Goal: Task Accomplishment & Management: Manage account settings

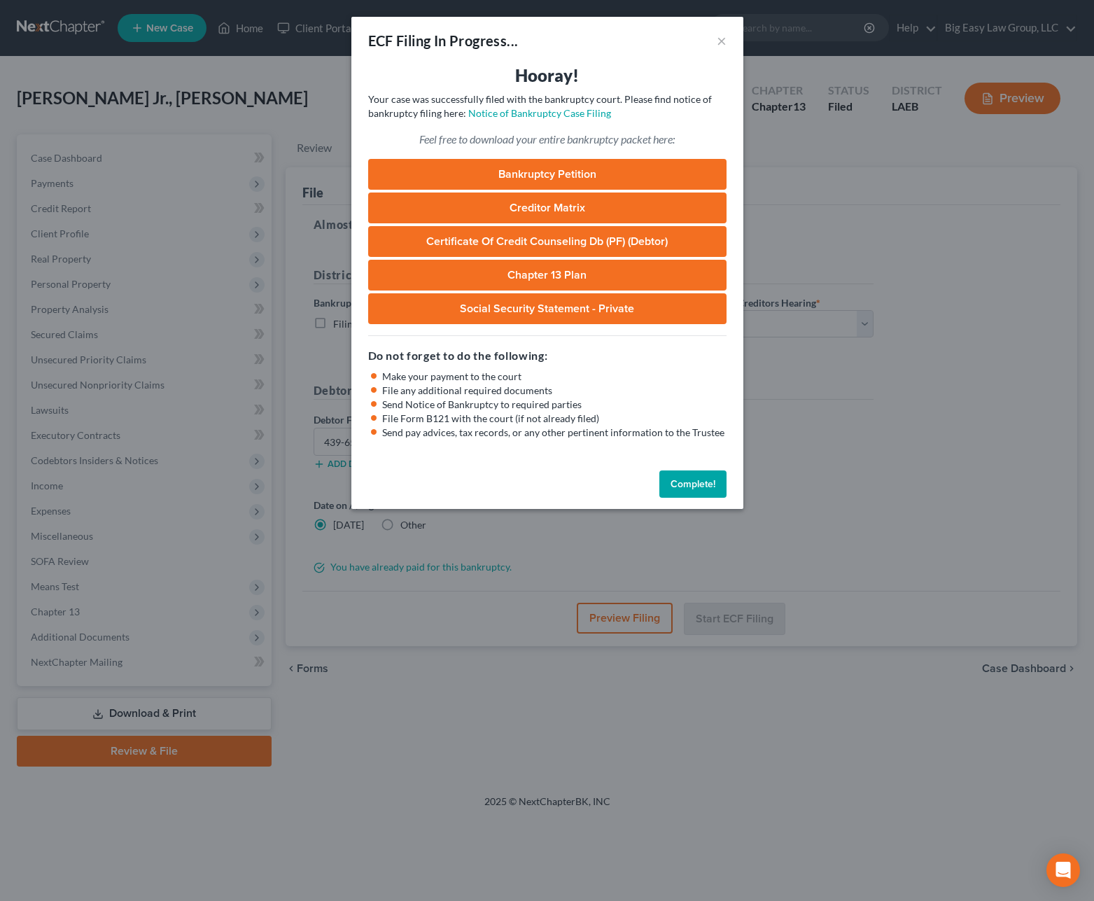
select select "0"
click at [709, 480] on button "Complete!" at bounding box center [692, 484] width 67 height 28
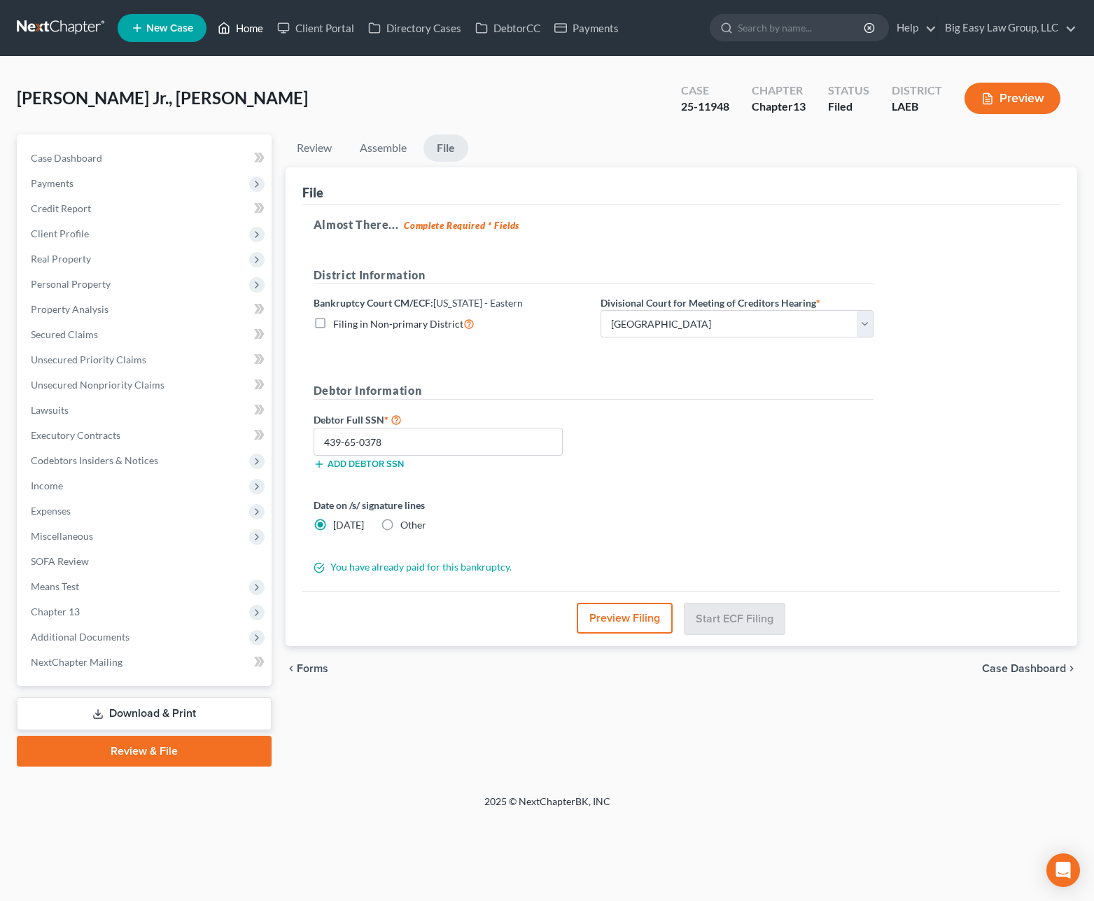
click at [256, 28] on link "Home" at bounding box center [241, 27] width 60 height 25
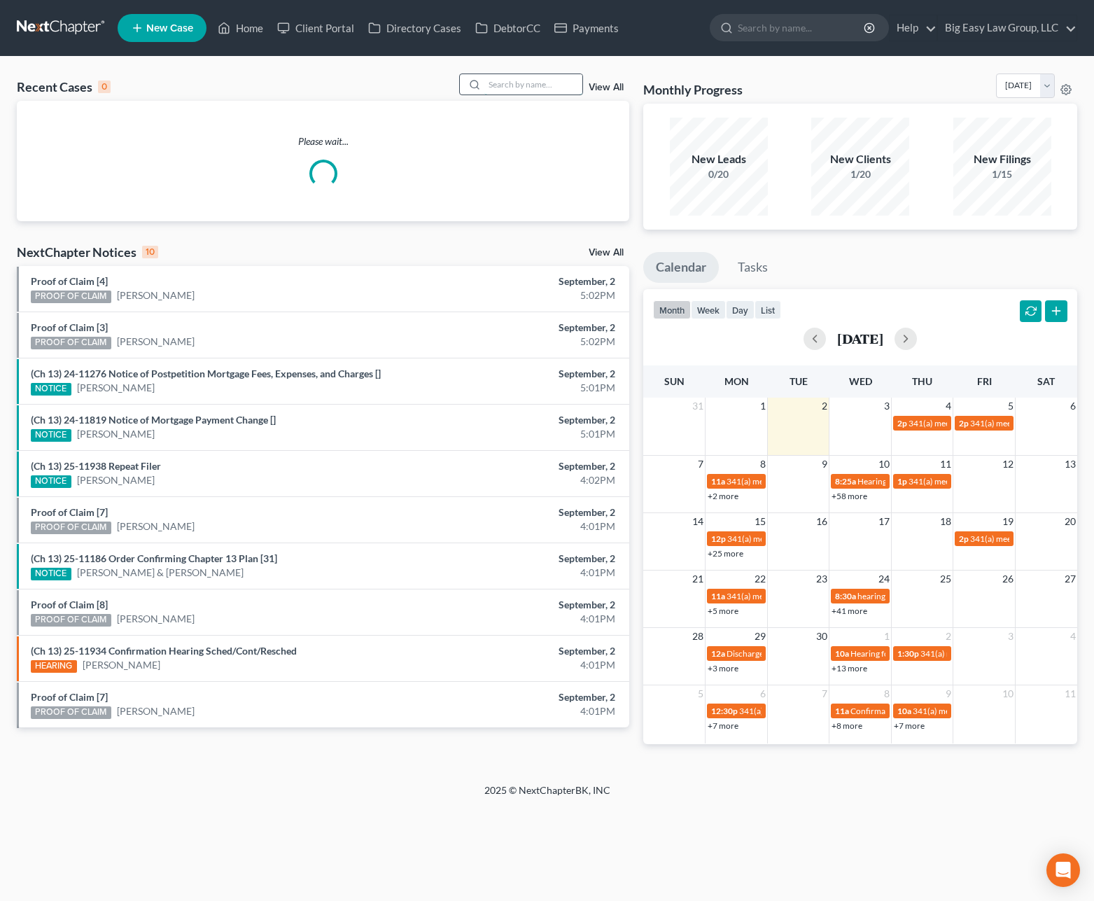
click at [543, 85] on input "search" at bounding box center [533, 84] width 98 height 20
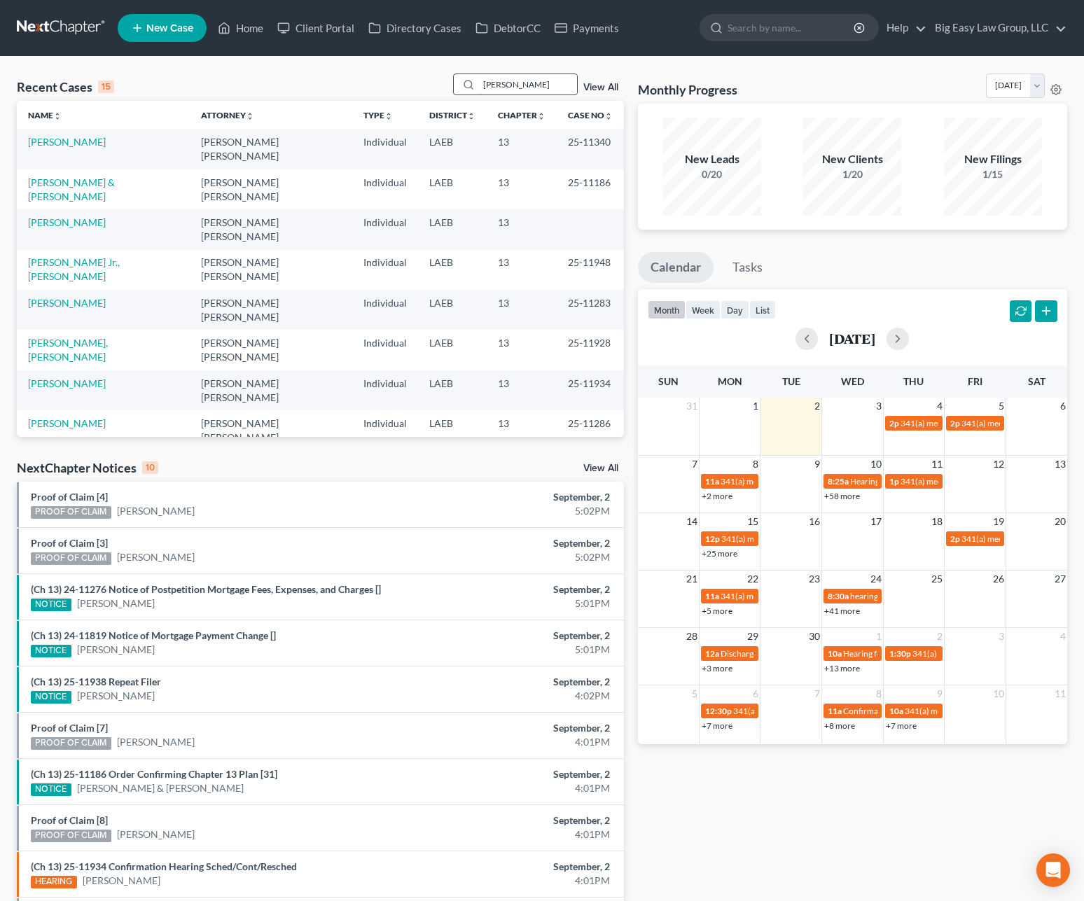
type input "[PERSON_NAME]"
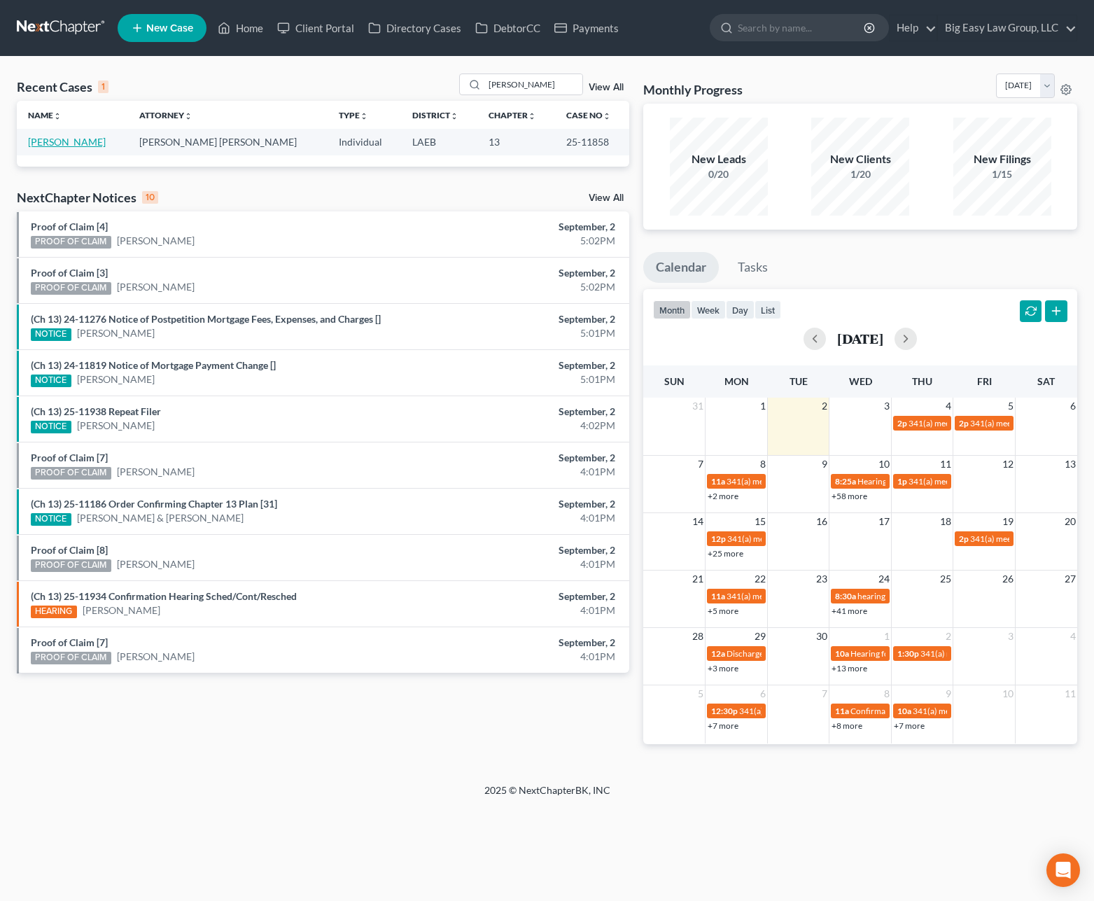
drag, startPoint x: 32, startPoint y: 134, endPoint x: 40, endPoint y: 139, distance: 8.8
click at [35, 136] on td "[PERSON_NAME]" at bounding box center [72, 142] width 111 height 26
click at [40, 139] on link "[PERSON_NAME]" at bounding box center [67, 142] width 78 height 12
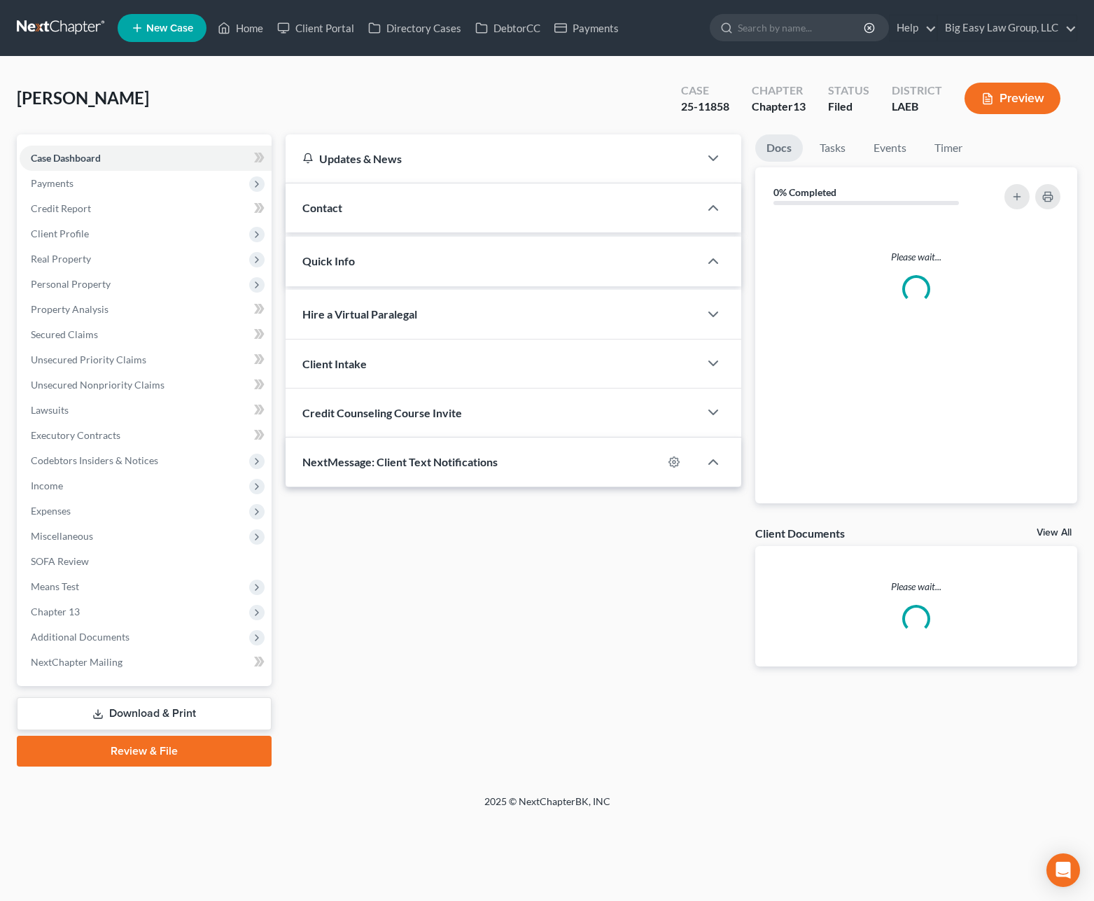
click at [42, 139] on div "Case Dashboard Payments Invoices Payments Payments Credit Report Client Profile…" at bounding box center [144, 410] width 255 height 552
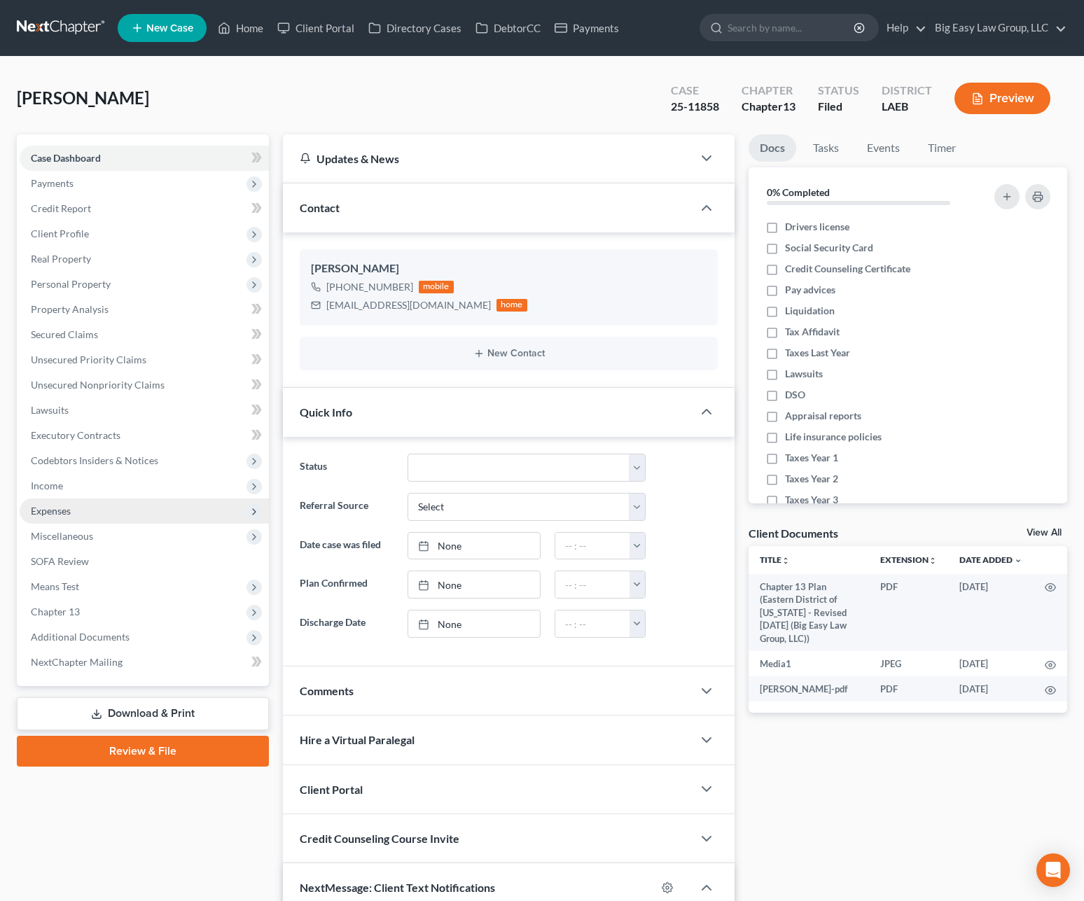
scroll to position [1625, 0]
click at [248, 29] on link "Home" at bounding box center [241, 27] width 60 height 25
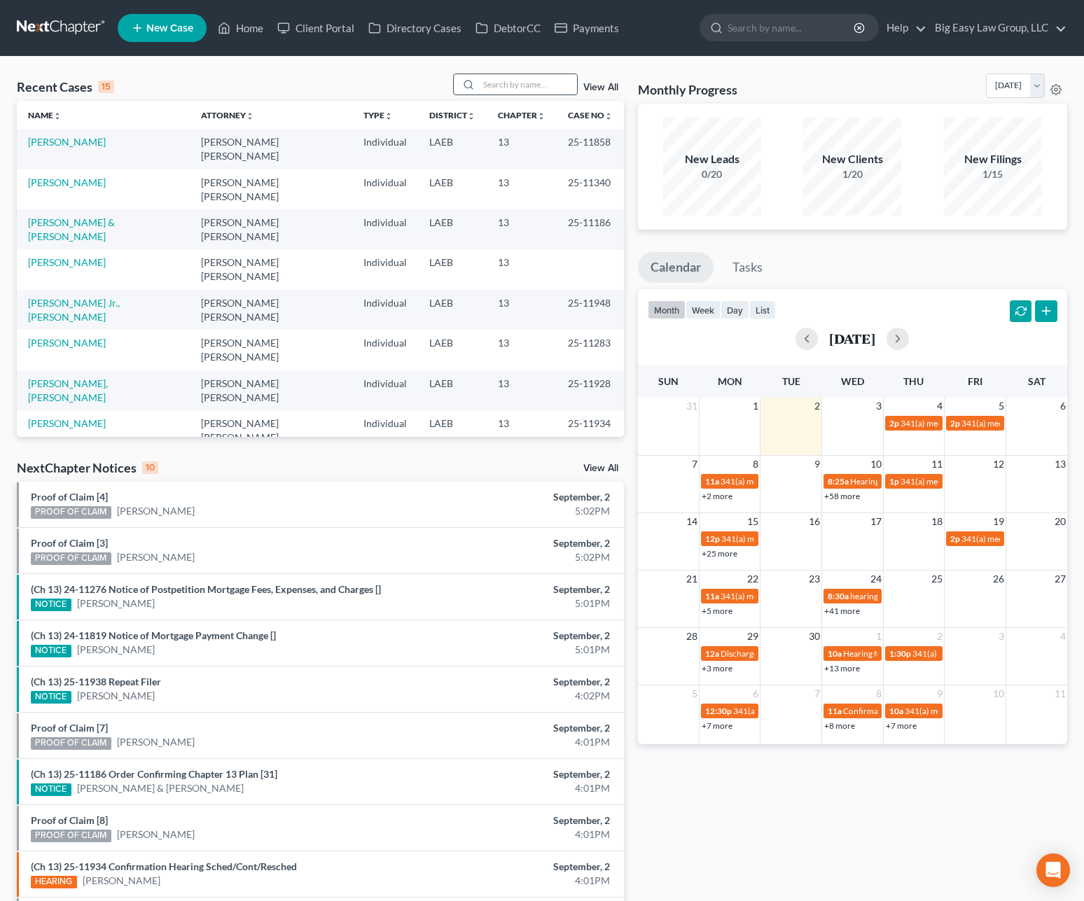
click at [545, 78] on input "search" at bounding box center [528, 84] width 98 height 20
type input "payne"
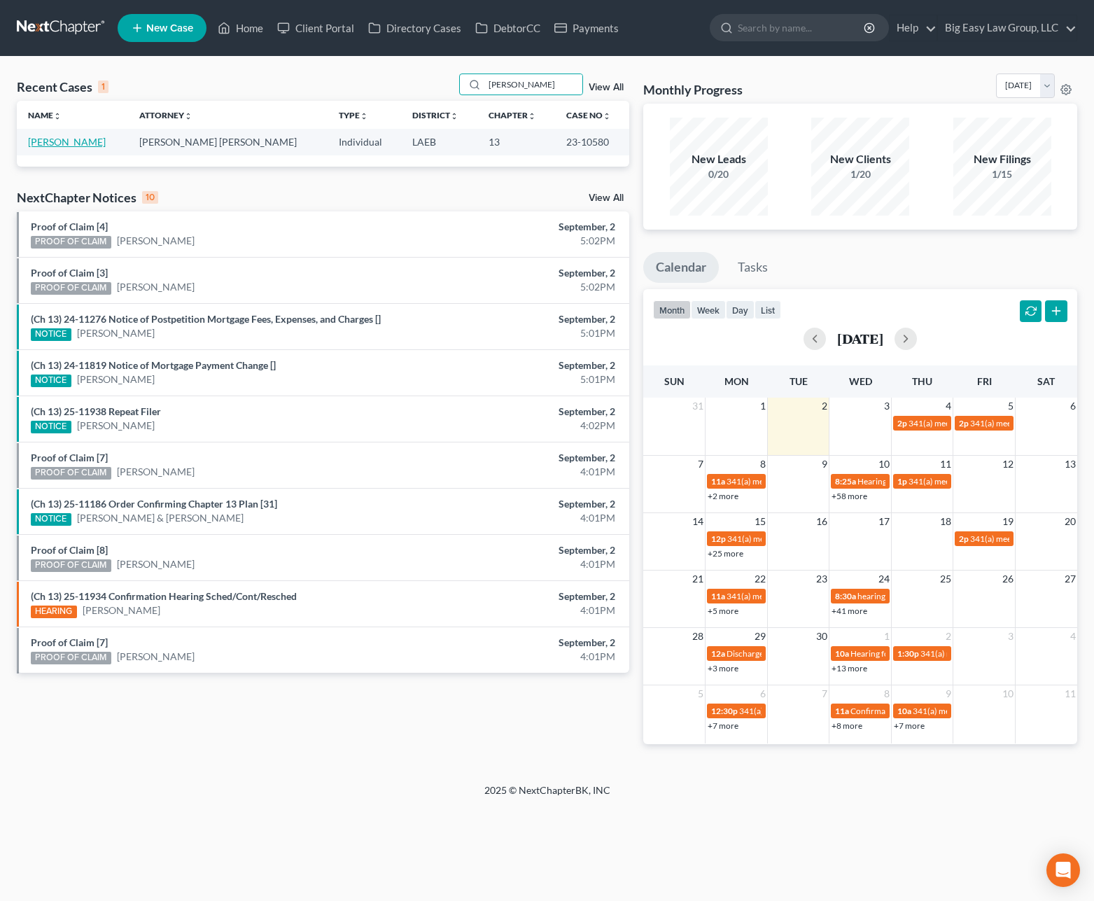
click at [44, 144] on link "[PERSON_NAME]" at bounding box center [67, 142] width 78 height 12
select select "3"
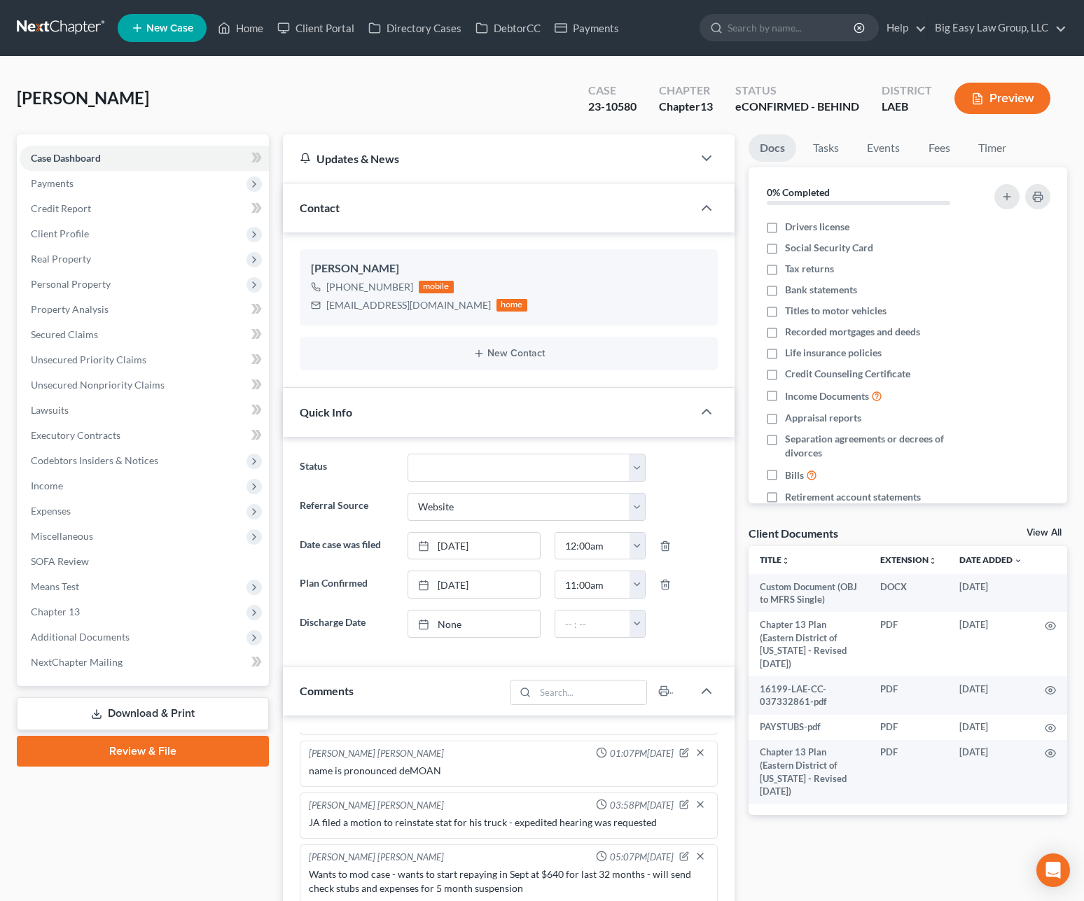
scroll to position [8284, 0]
click at [163, 493] on span "Income" at bounding box center [144, 485] width 249 height 25
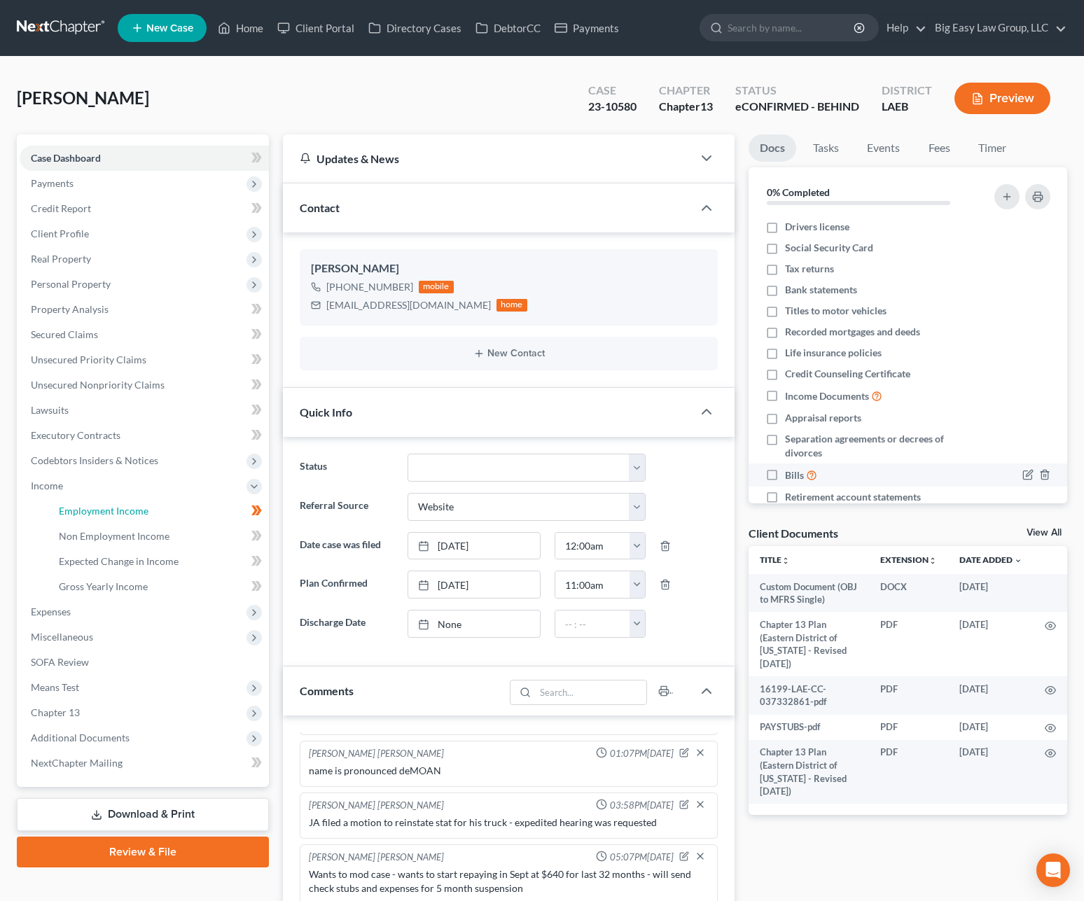
click at [163, 503] on link "Employment Income" at bounding box center [158, 510] width 221 height 25
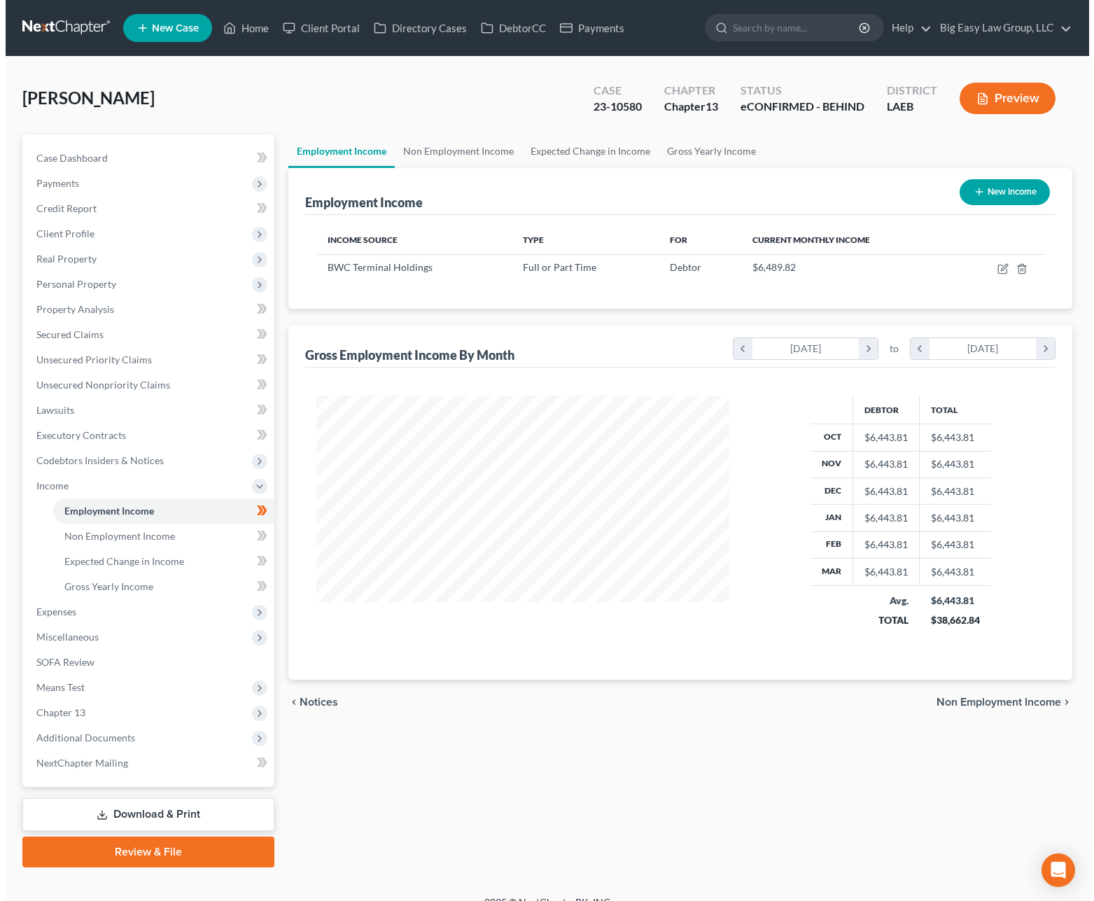
scroll to position [251, 441]
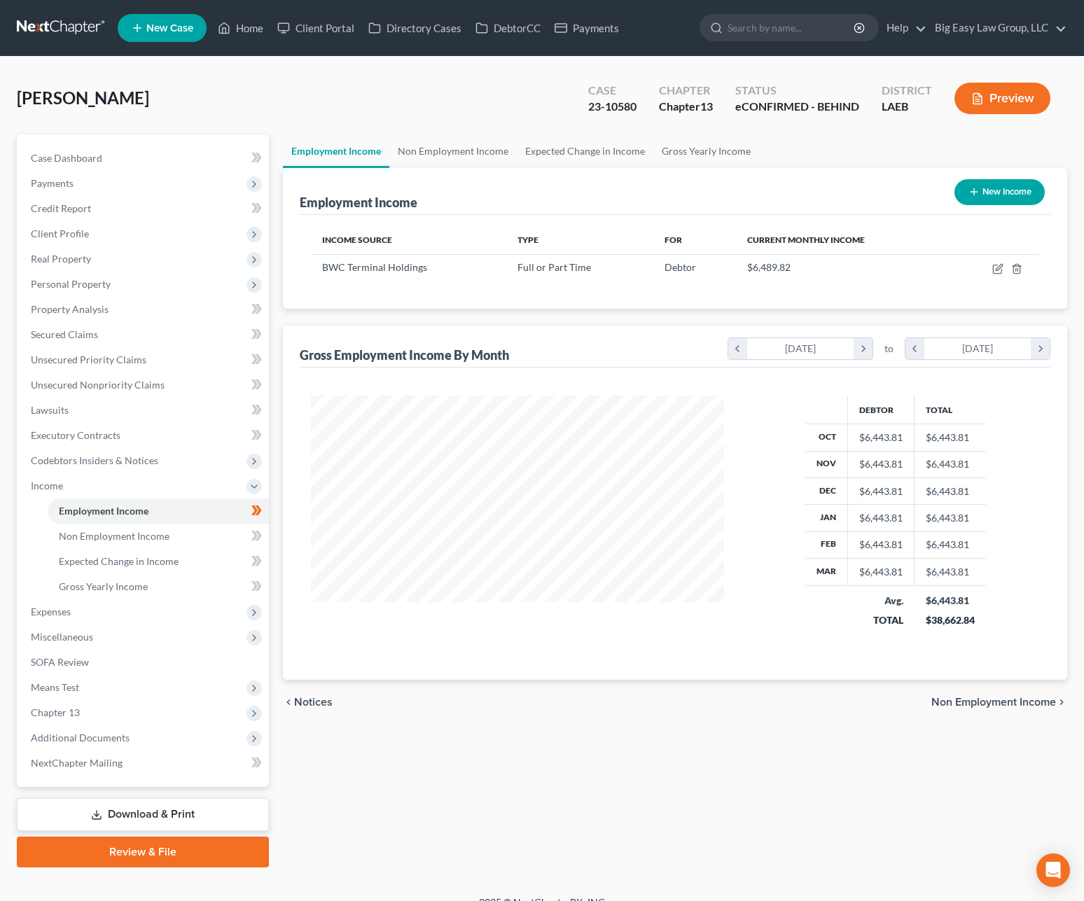
click at [963, 193] on button "New Income" at bounding box center [999, 192] width 90 height 26
select select "0"
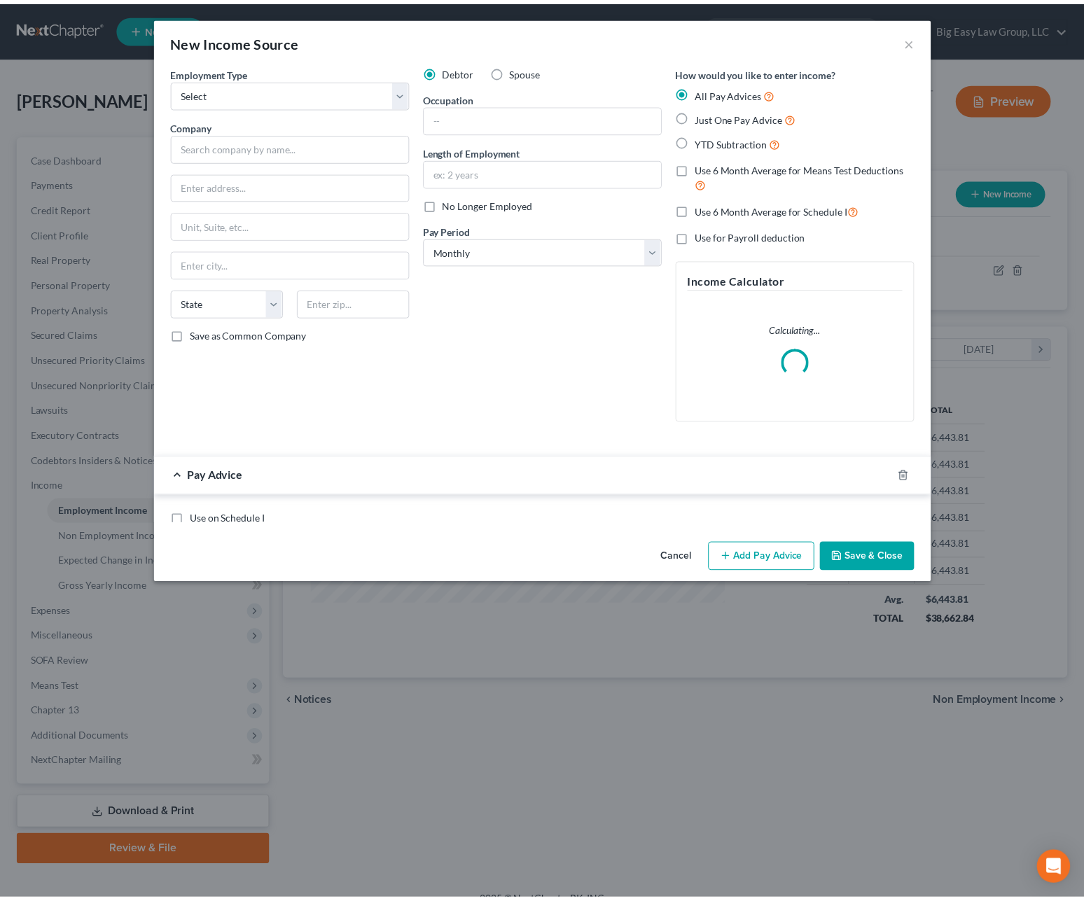
scroll to position [251, 445]
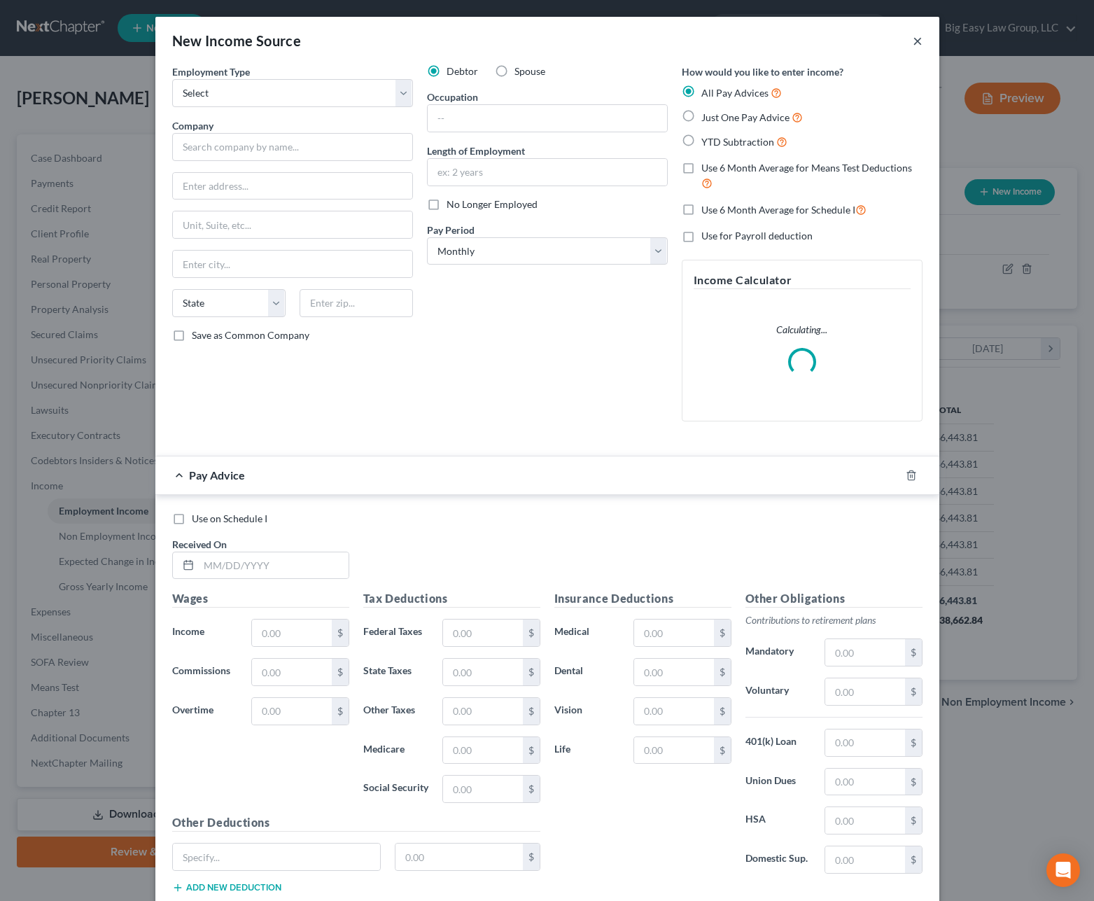
click at [913, 41] on button "×" at bounding box center [918, 40] width 10 height 17
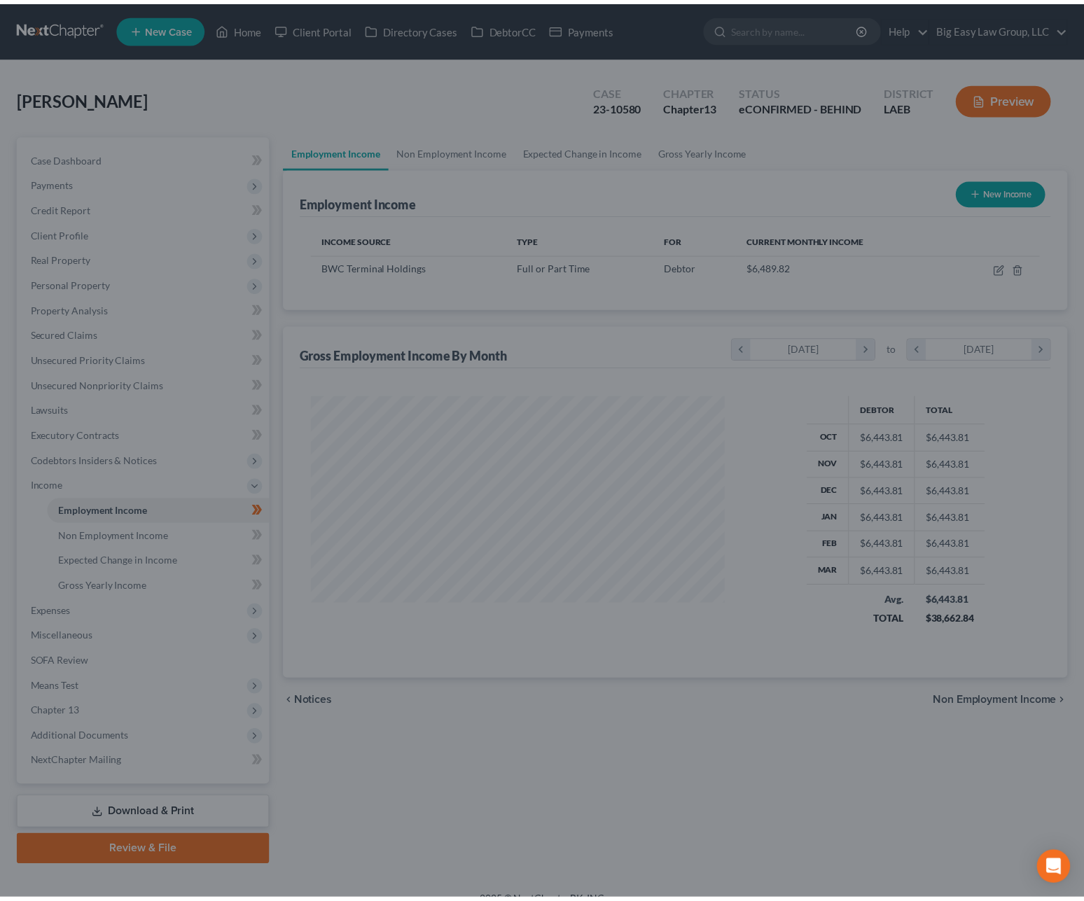
scroll to position [251, 441]
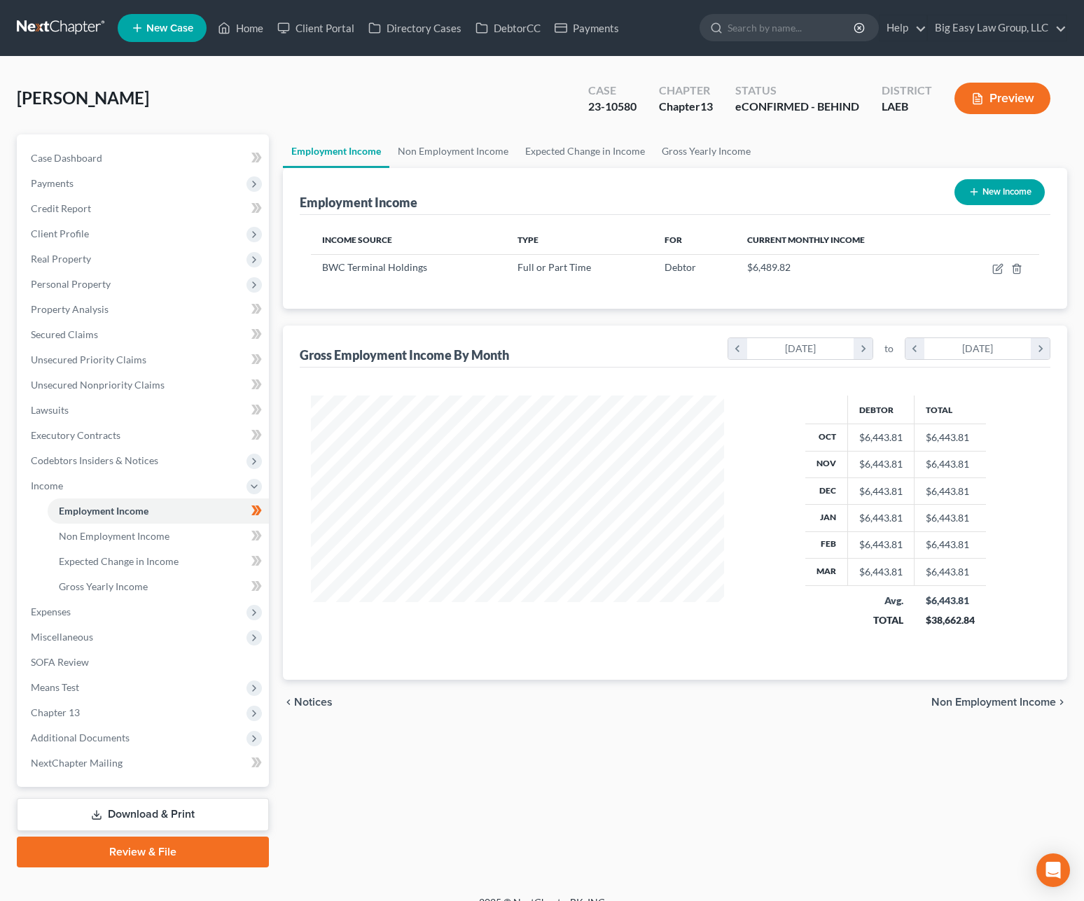
click at [1007, 109] on button "Preview" at bounding box center [1002, 99] width 96 height 32
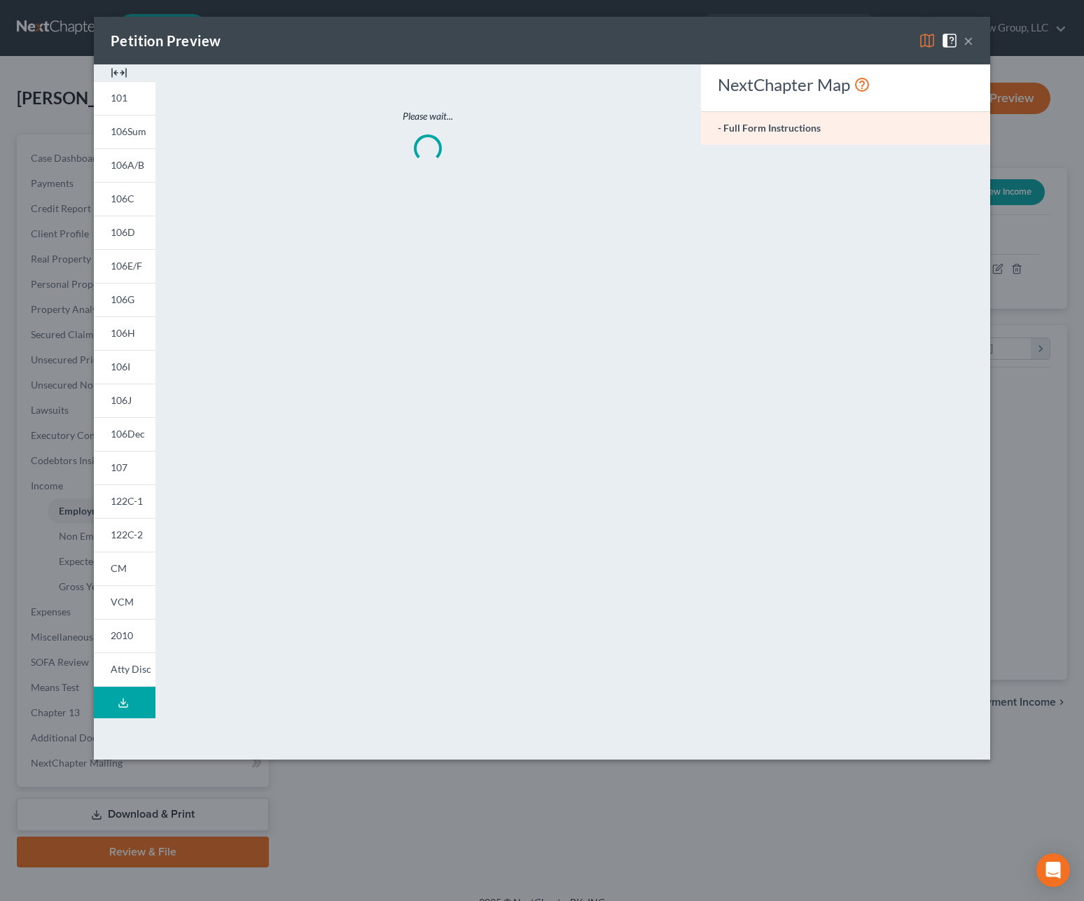
scroll to position [251, 445]
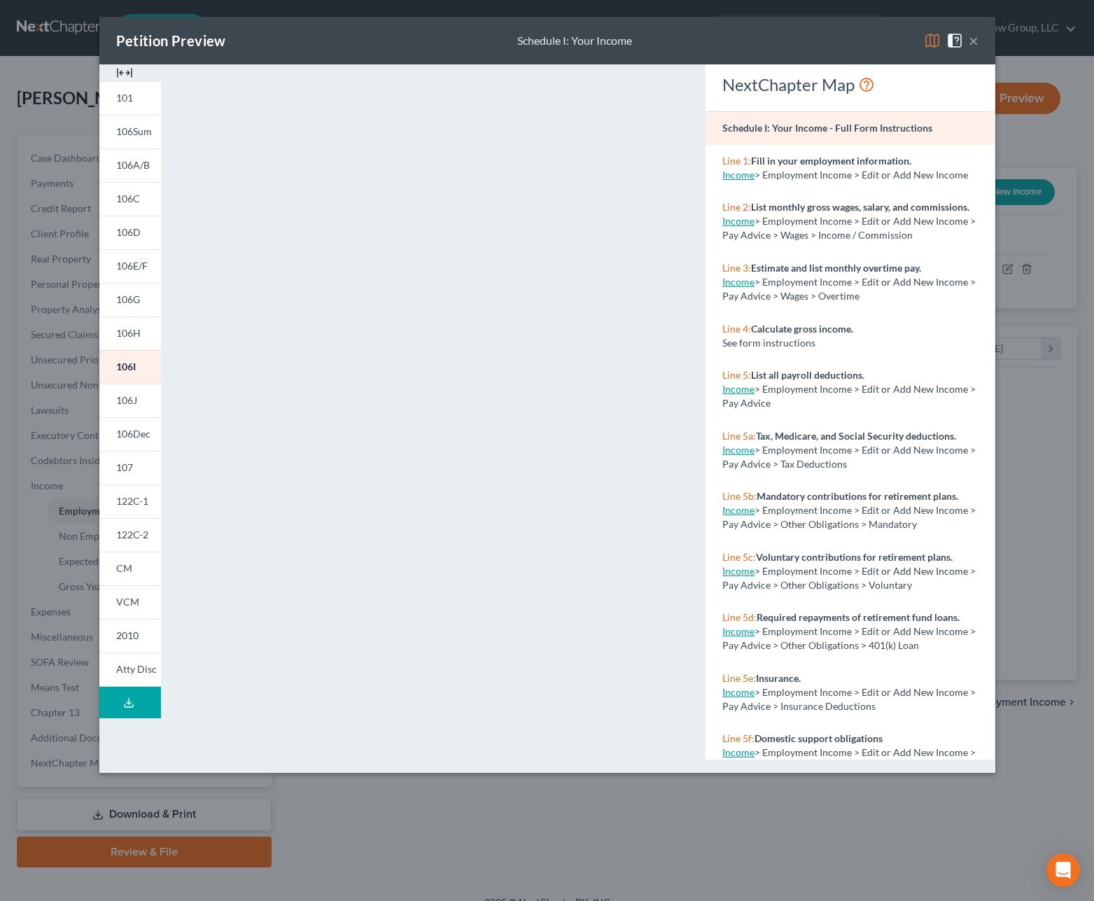
click at [977, 44] on button "×" at bounding box center [974, 40] width 10 height 17
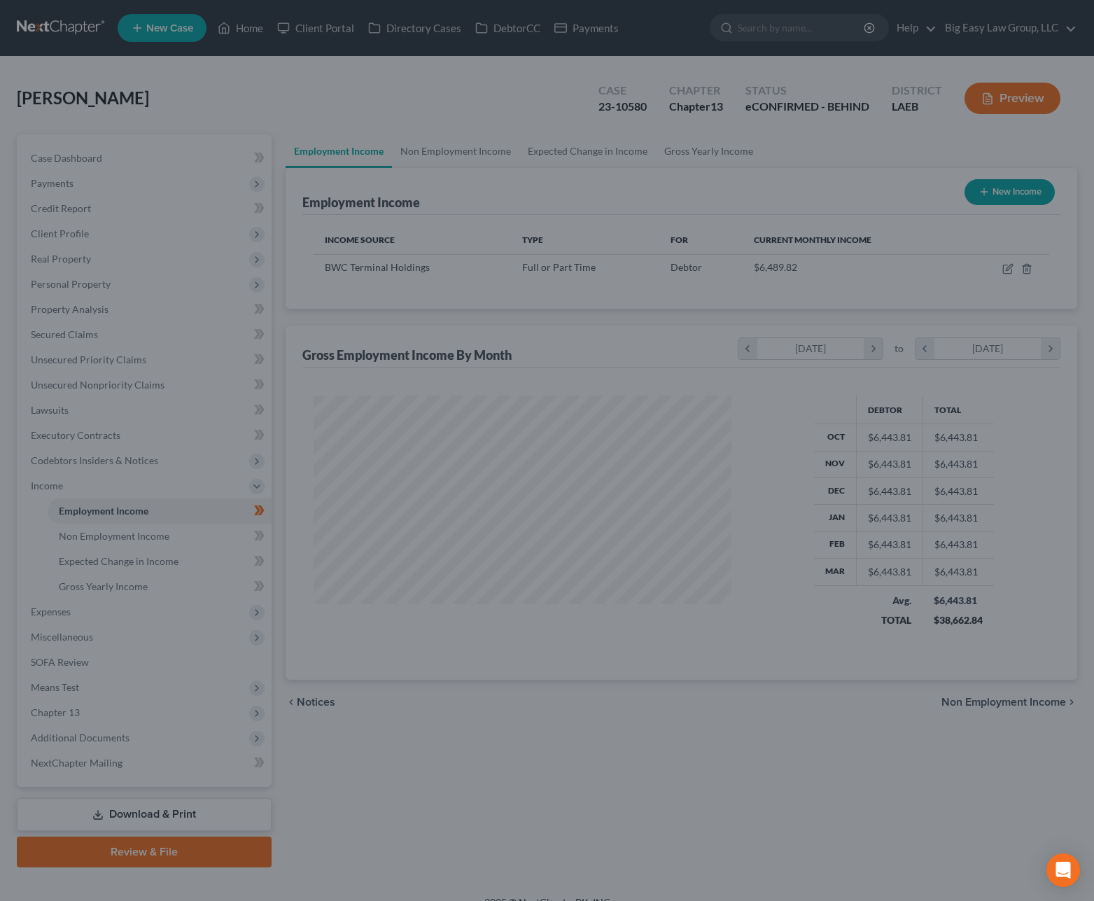
scroll to position [699785, 699595]
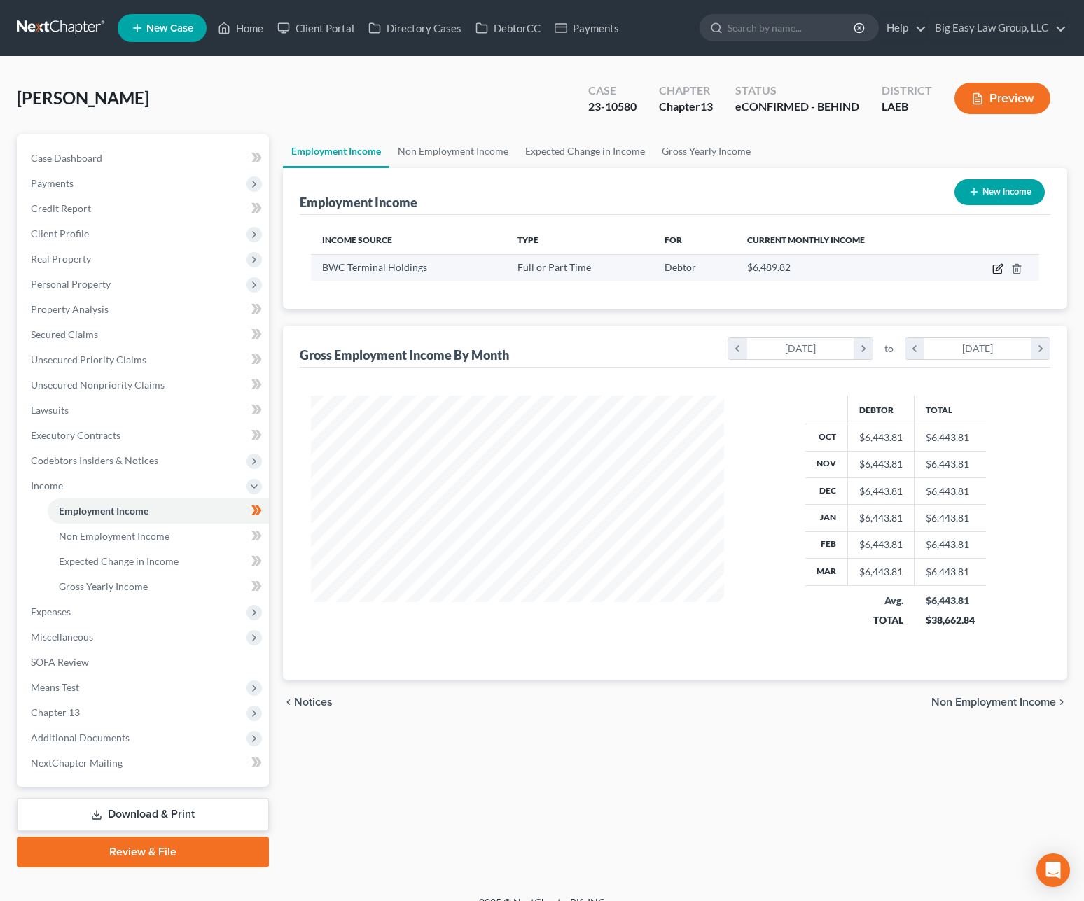
click at [994, 265] on icon "button" at bounding box center [997, 269] width 8 height 8
select select "0"
select select "45"
select select "2"
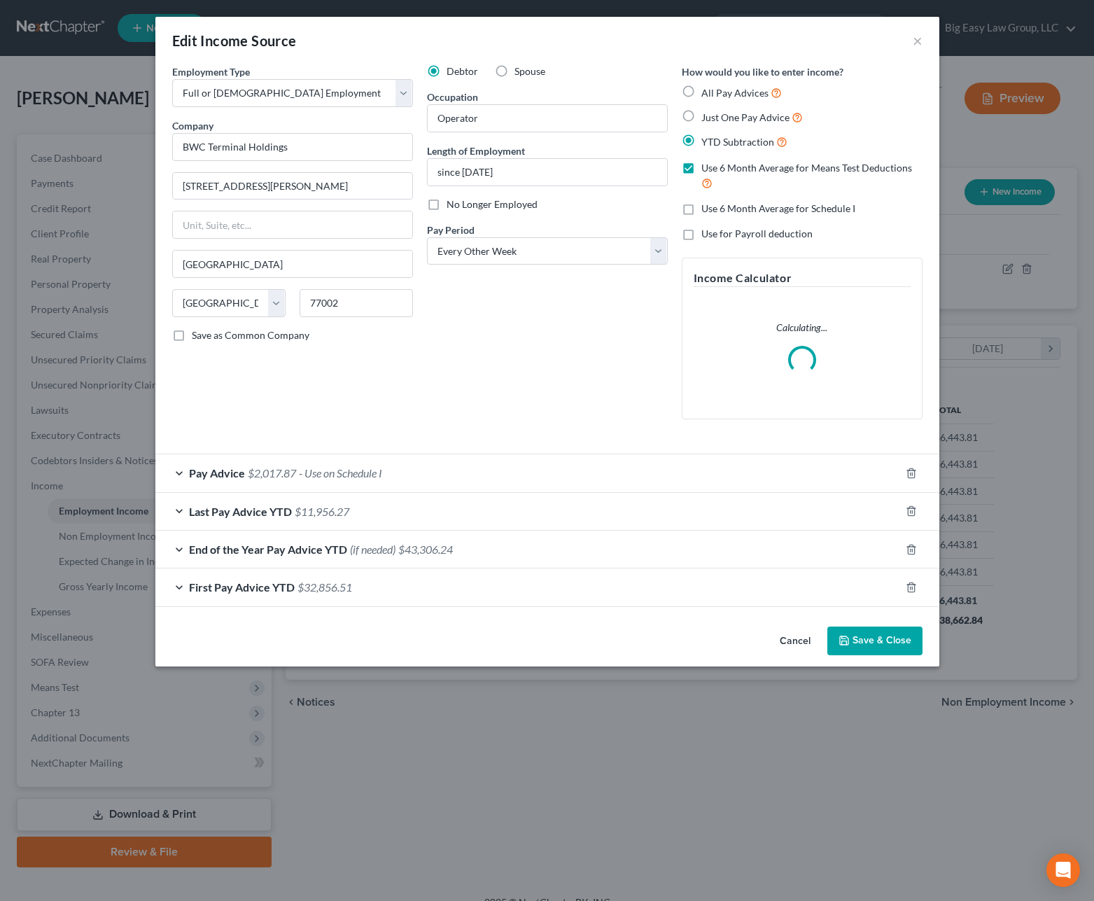
scroll to position [251, 445]
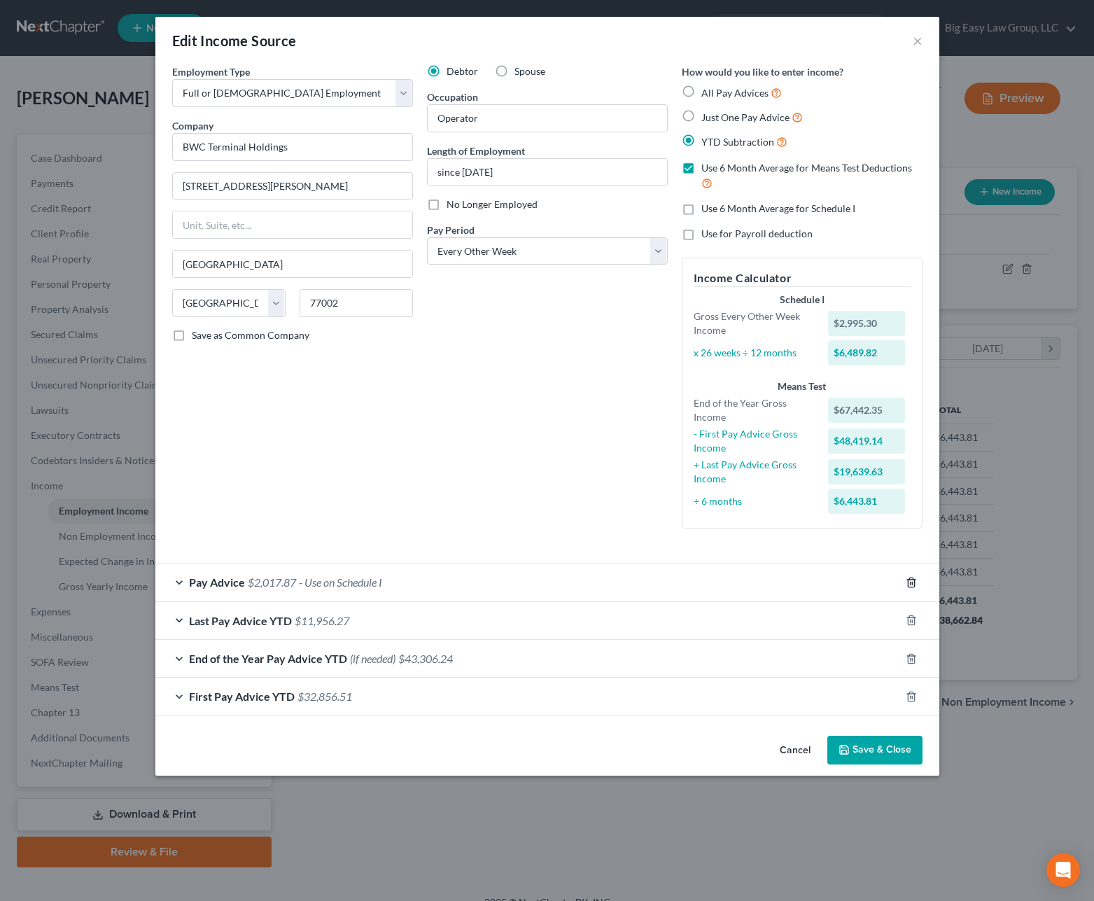
click at [910, 582] on line "button" at bounding box center [910, 583] width 0 height 3
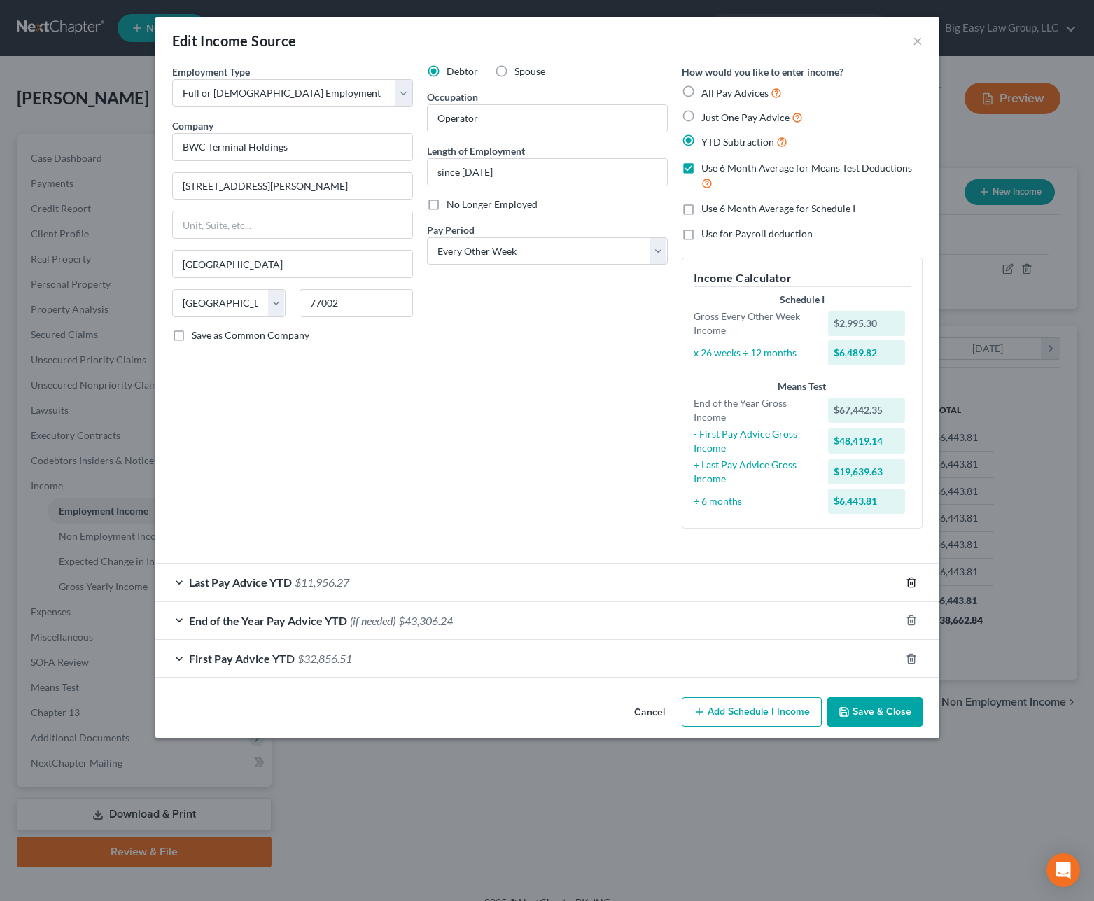
click at [910, 582] on line "button" at bounding box center [910, 583] width 0 height 3
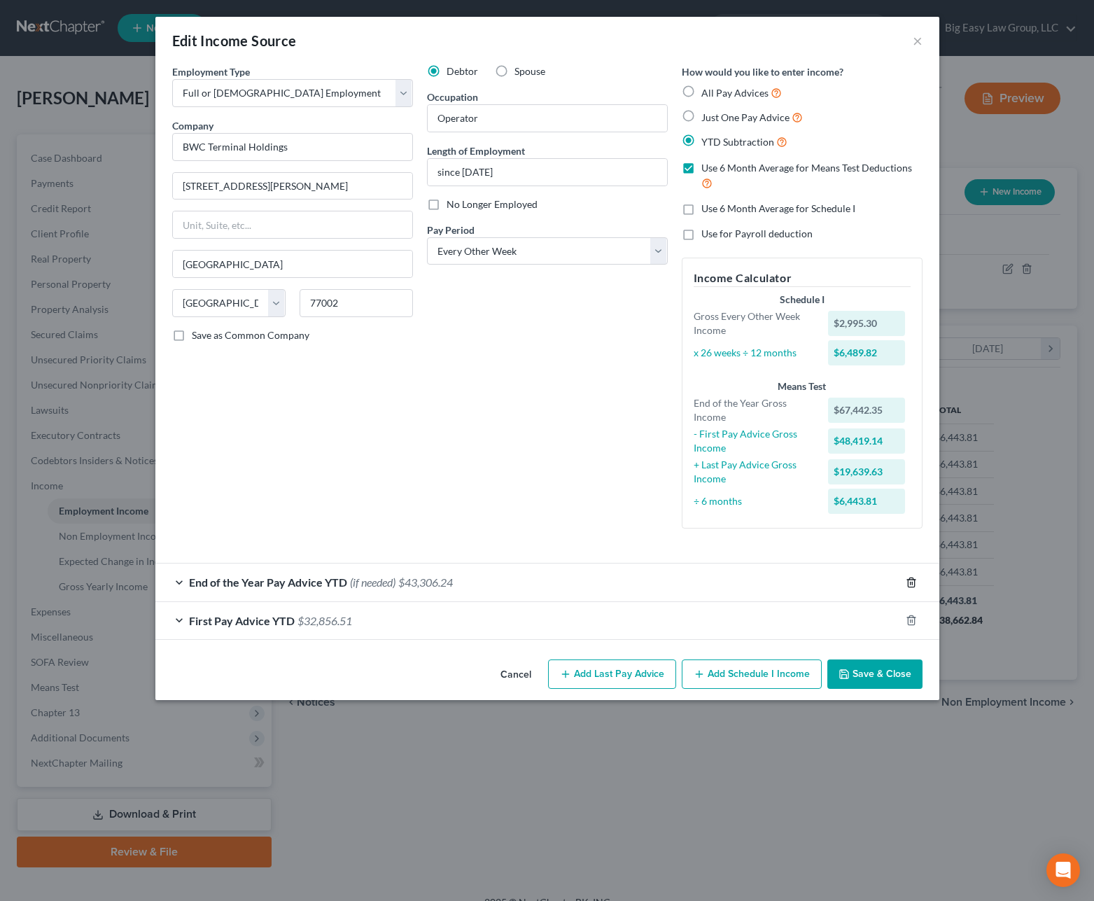
click at [910, 582] on line "button" at bounding box center [910, 583] width 0 height 3
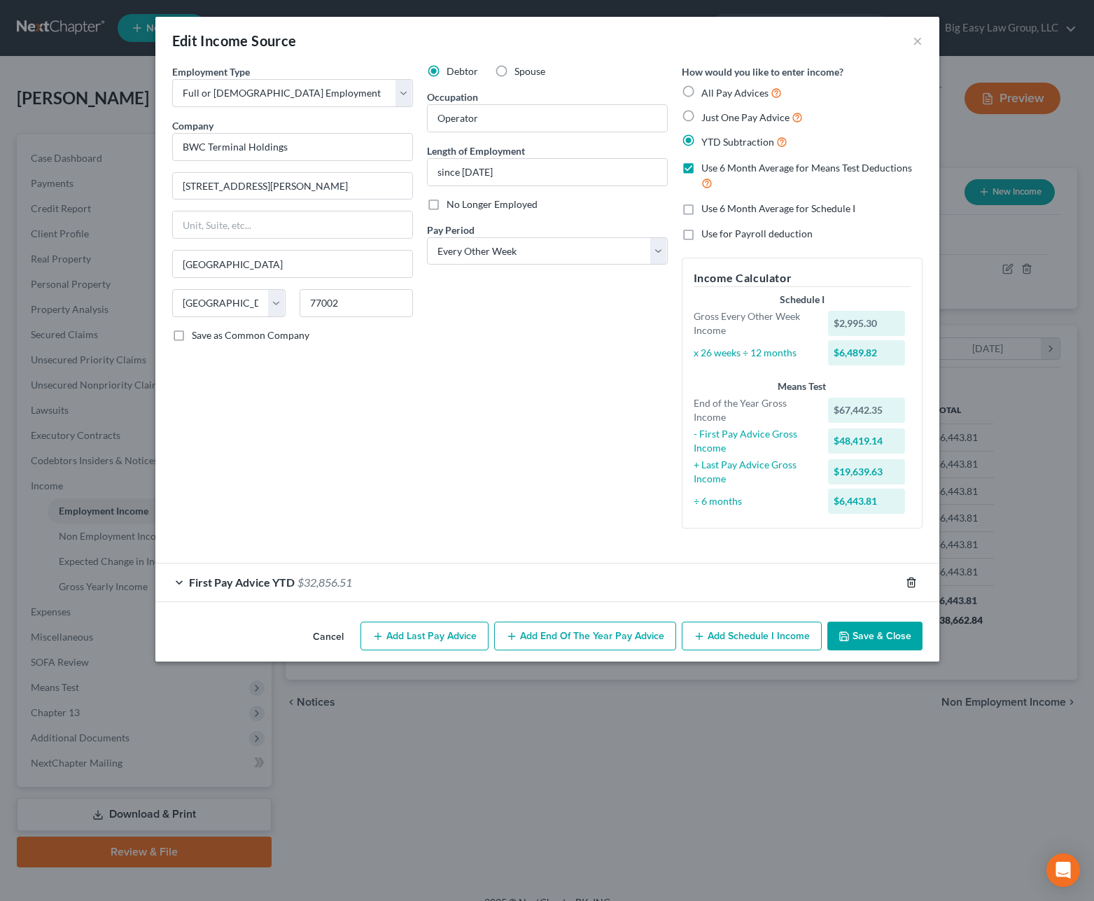
click at [910, 582] on line "button" at bounding box center [910, 583] width 0 height 3
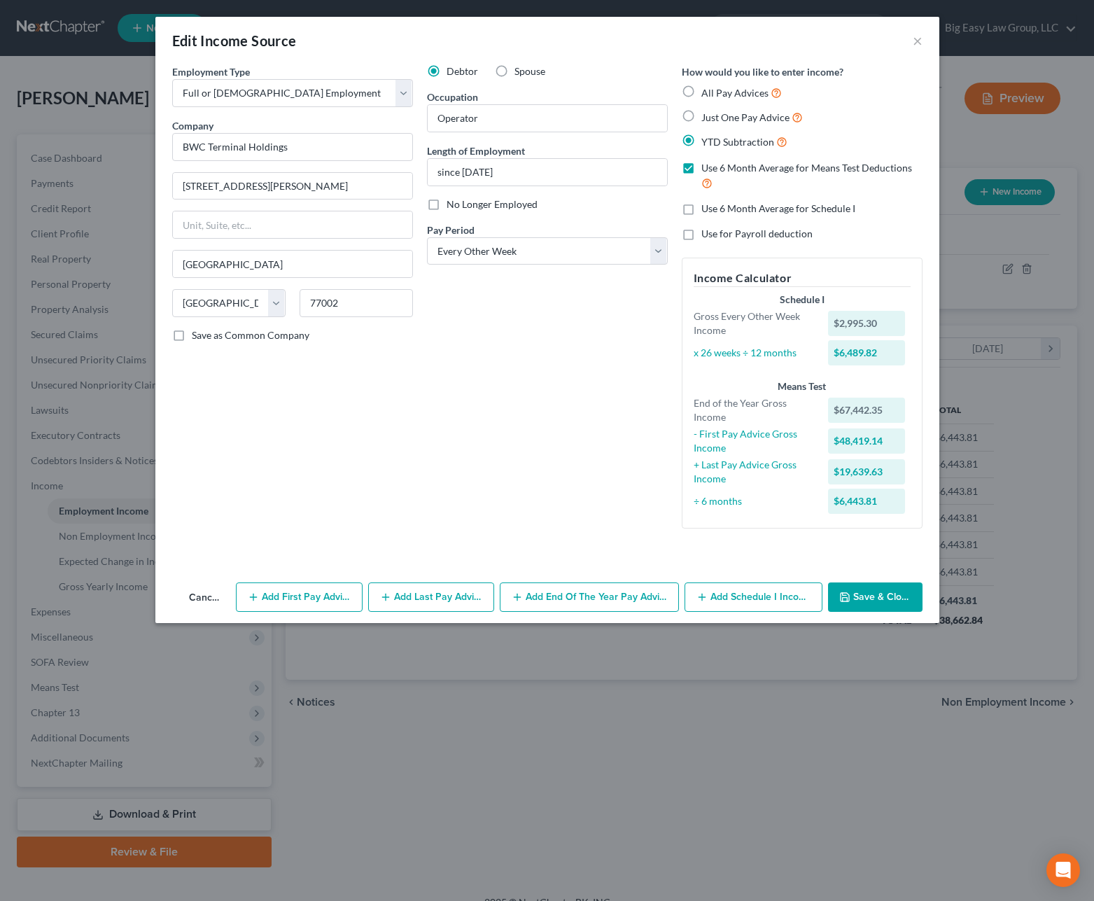
click at [711, 602] on button "Add Schedule I Income" at bounding box center [754, 596] width 138 height 29
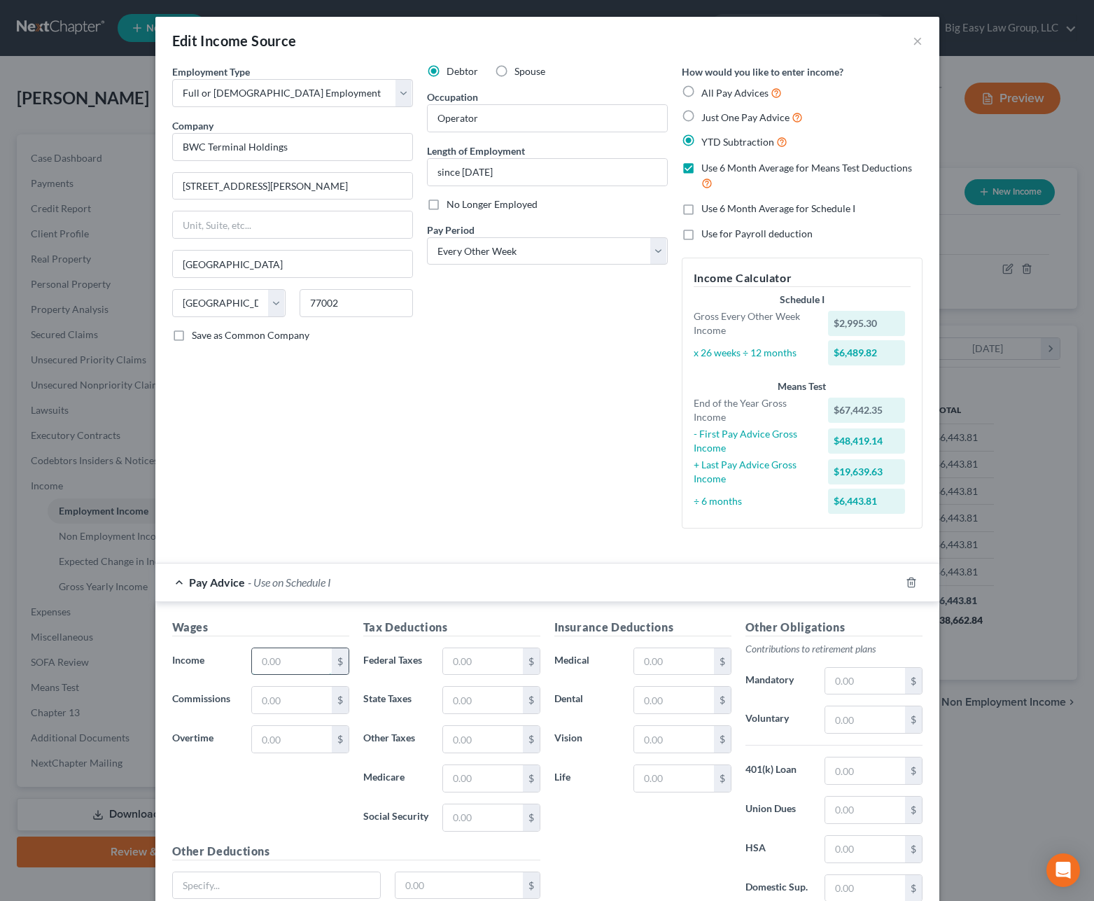
click at [316, 667] on input "text" at bounding box center [291, 661] width 79 height 27
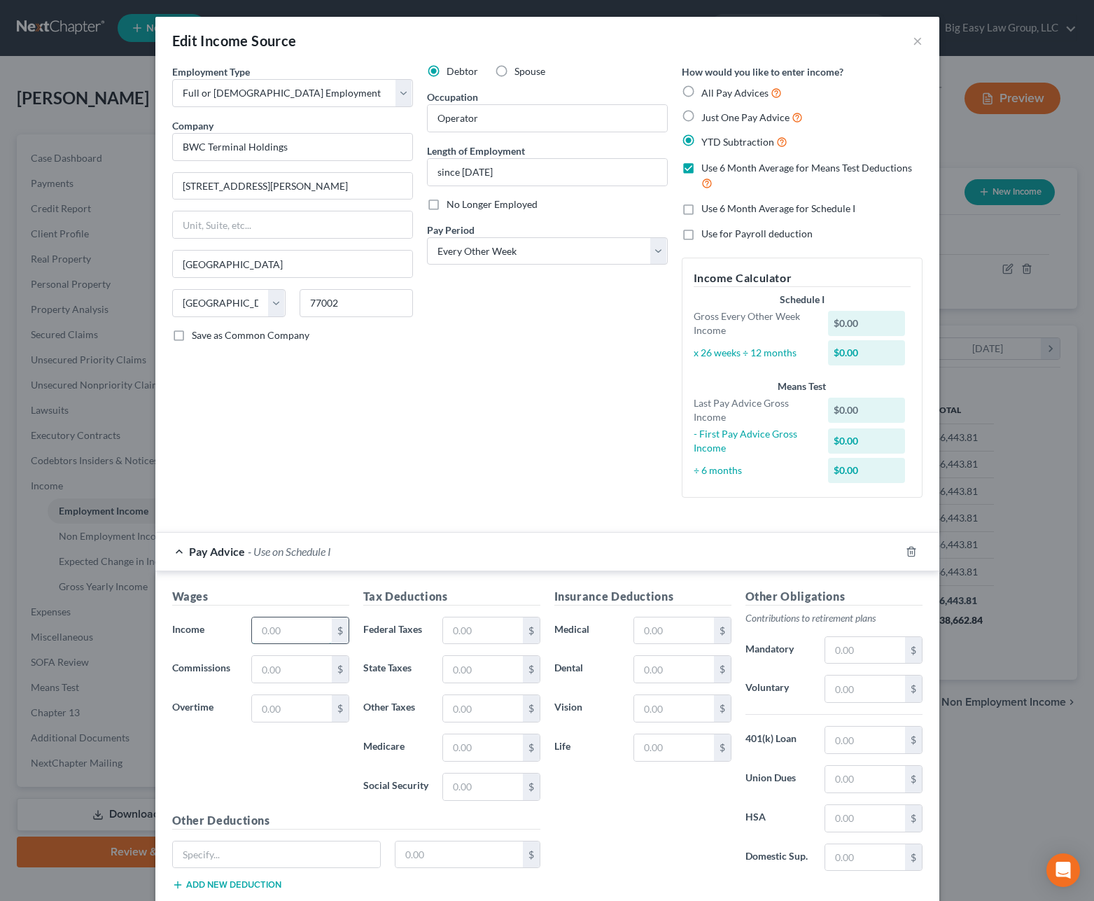
click at [310, 634] on input "text" at bounding box center [291, 630] width 79 height 27
click at [477, 252] on select "Select Monthly Twice Monthly Every Other Week Weekly" at bounding box center [547, 251] width 241 height 28
click at [277, 629] on input "text" at bounding box center [291, 630] width 79 height 27
type input "7,443"
click at [328, 685] on div "Wages Income * 7,443 $ Commissions $ Overtime $" at bounding box center [260, 700] width 191 height 224
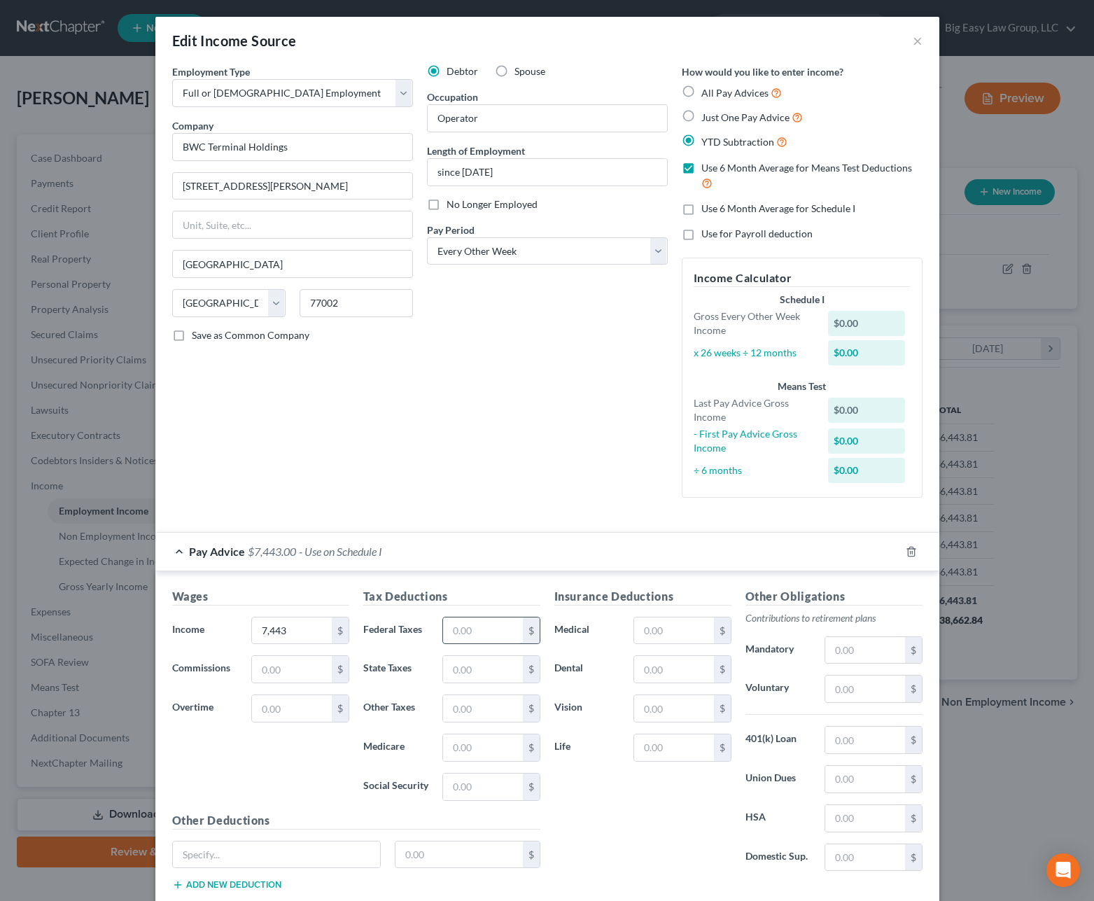
click at [463, 622] on input "text" at bounding box center [482, 630] width 79 height 27
click at [492, 627] on input "text" at bounding box center [482, 630] width 79 height 27
type input "1,324"
click at [680, 626] on input "text" at bounding box center [673, 630] width 79 height 27
click at [852, 653] on input "text" at bounding box center [864, 650] width 79 height 27
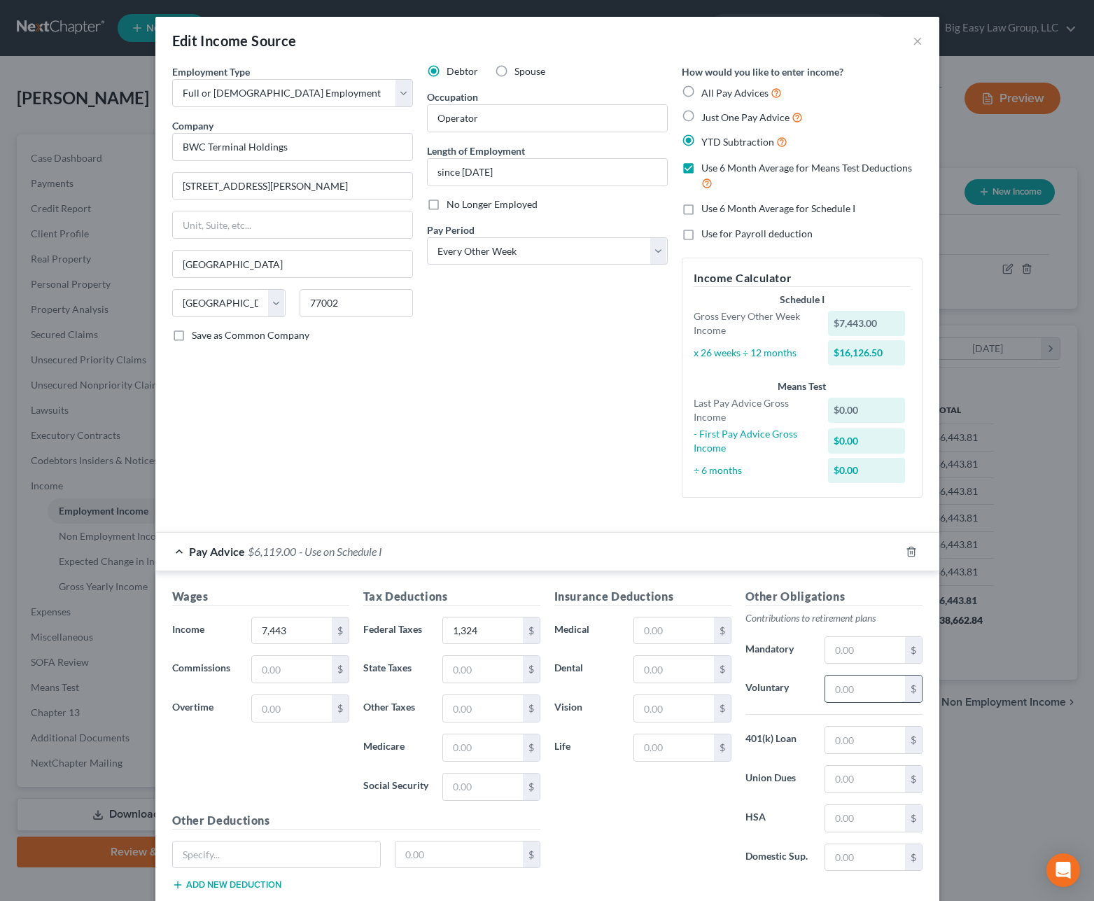
click at [837, 683] on input "text" at bounding box center [864, 689] width 79 height 27
click at [855, 688] on input "text" at bounding box center [864, 689] width 79 height 27
type input "549"
click at [666, 698] on input "text" at bounding box center [673, 708] width 79 height 27
type input "8"
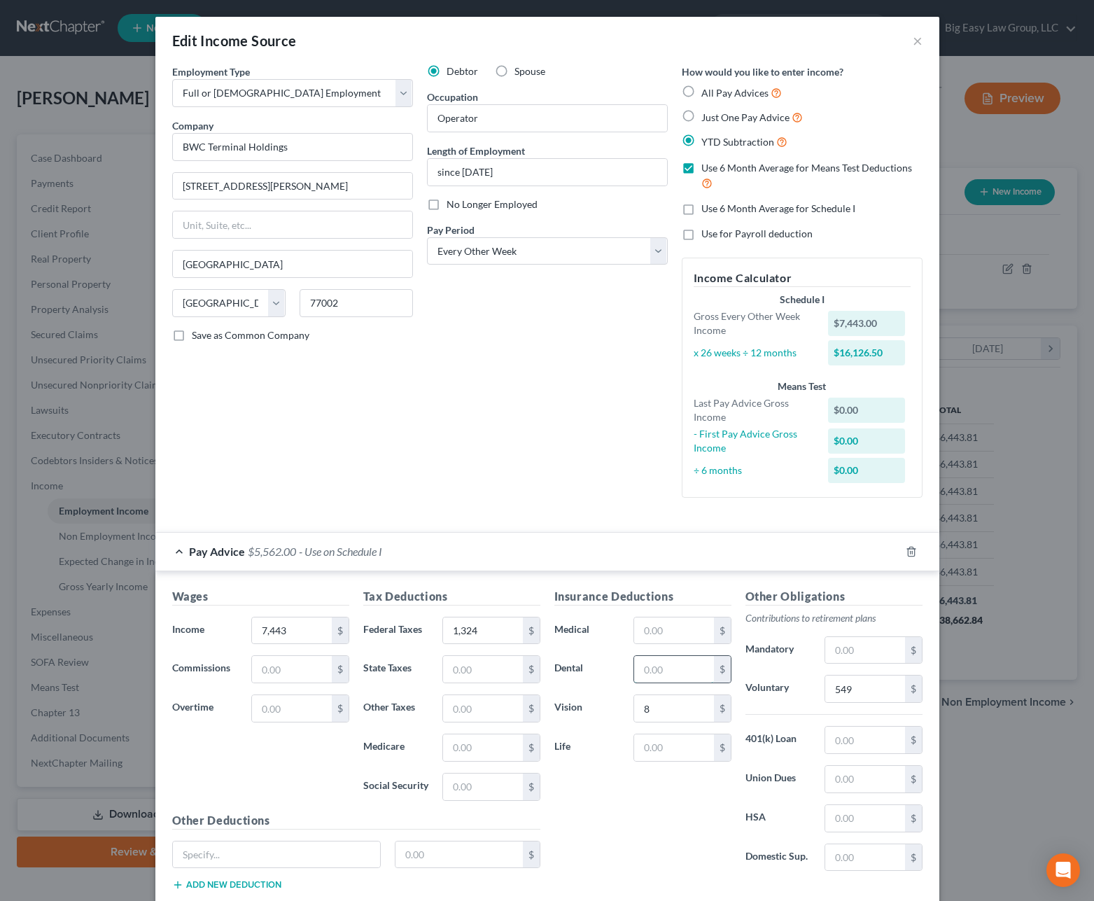
click at [662, 666] on input "text" at bounding box center [673, 669] width 79 height 27
click at [687, 670] on input "text" at bounding box center [673, 669] width 79 height 27
type input "30"
click at [638, 628] on input "text" at bounding box center [673, 630] width 79 height 27
click at [659, 629] on input "text" at bounding box center [673, 630] width 79 height 27
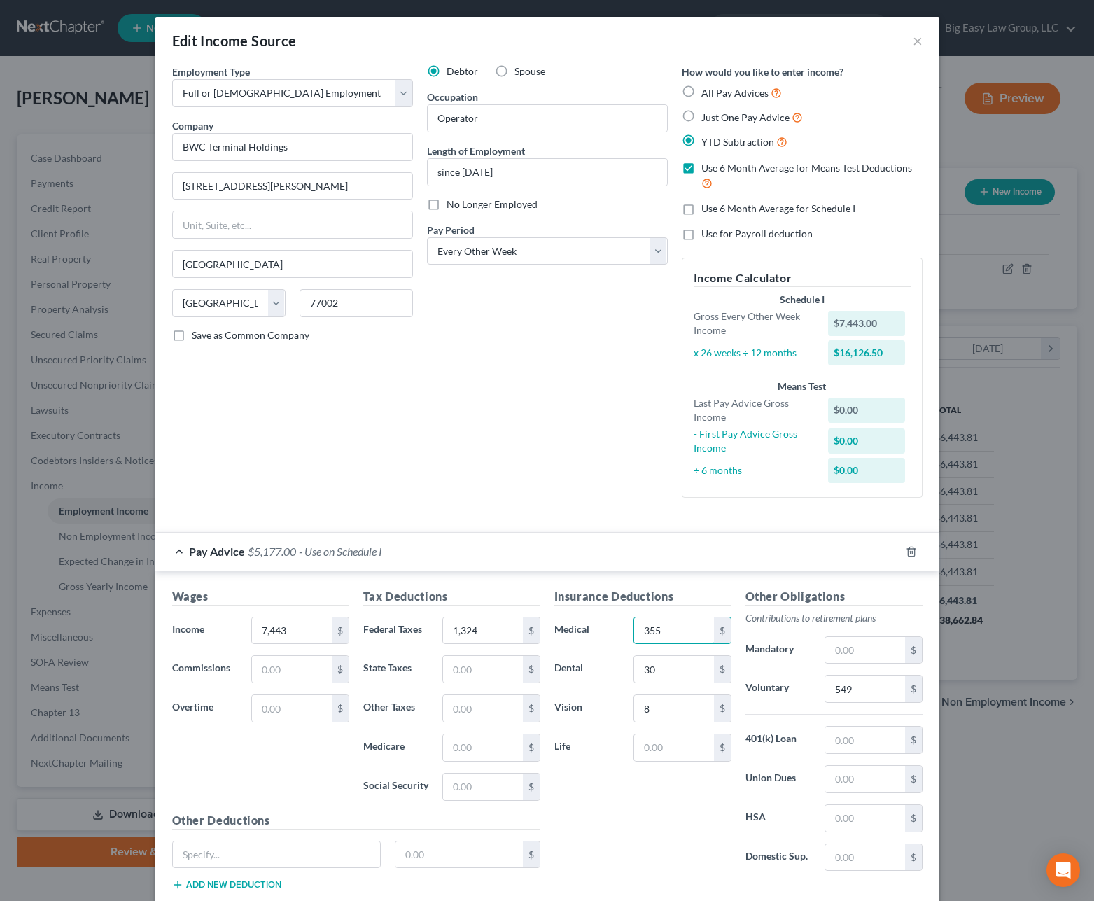
type input "355"
click at [855, 751] on input "text" at bounding box center [864, 740] width 79 height 27
type input "308"
click at [688, 632] on input "355" at bounding box center [673, 630] width 79 height 27
type input "391"
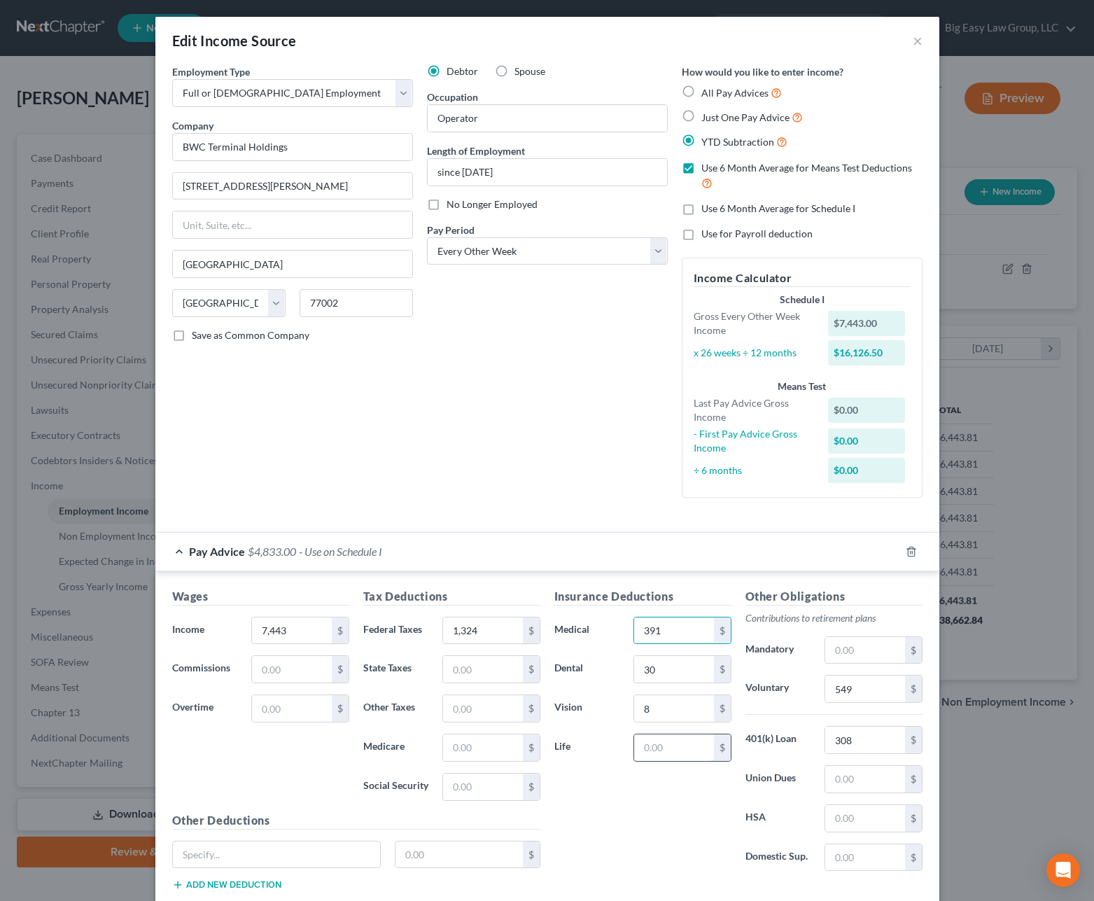
click at [682, 746] on input "text" at bounding box center [673, 747] width 79 height 27
type input "35"
click at [876, 849] on input "text" at bounding box center [864, 857] width 79 height 27
type input "852"
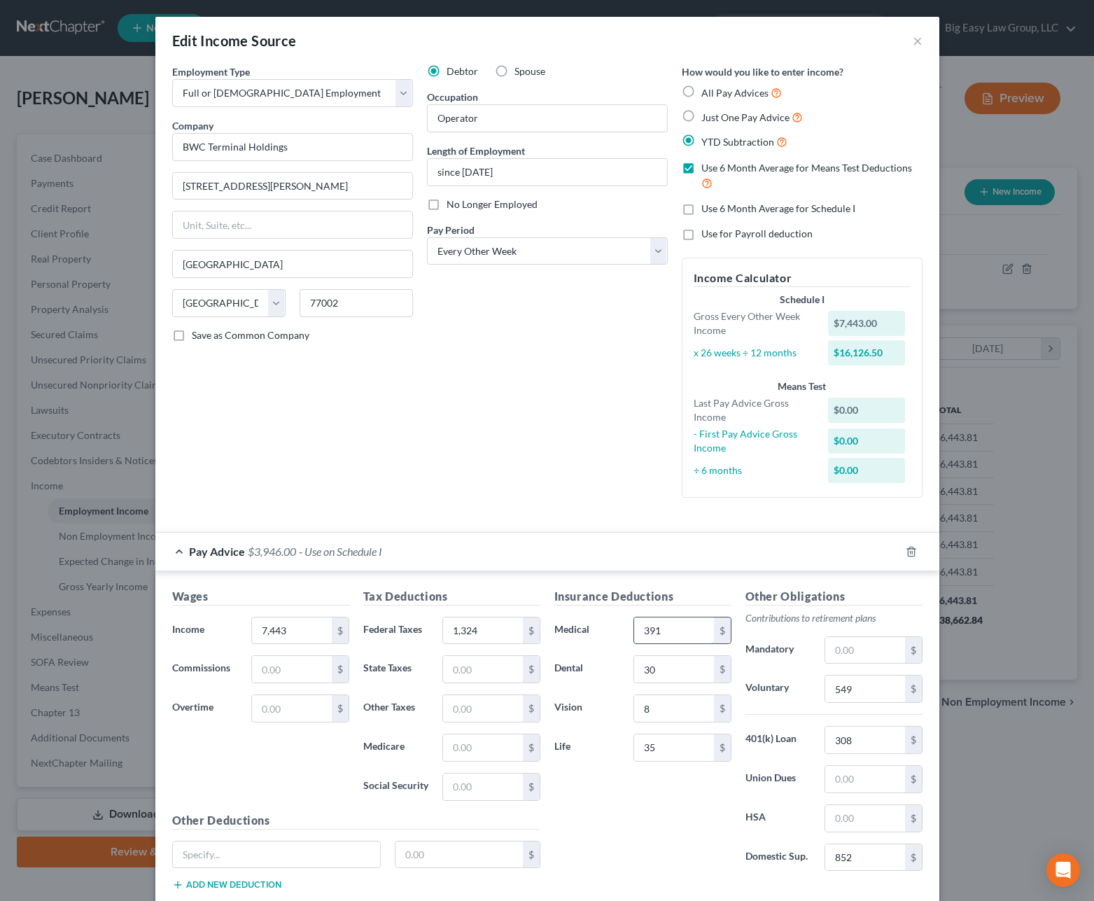
click at [683, 627] on input "391" at bounding box center [673, 630] width 79 height 27
type input "433"
click at [678, 678] on input "30" at bounding box center [673, 669] width 79 height 27
click at [237, 866] on input "text" at bounding box center [277, 854] width 208 height 27
type input "legal ins"
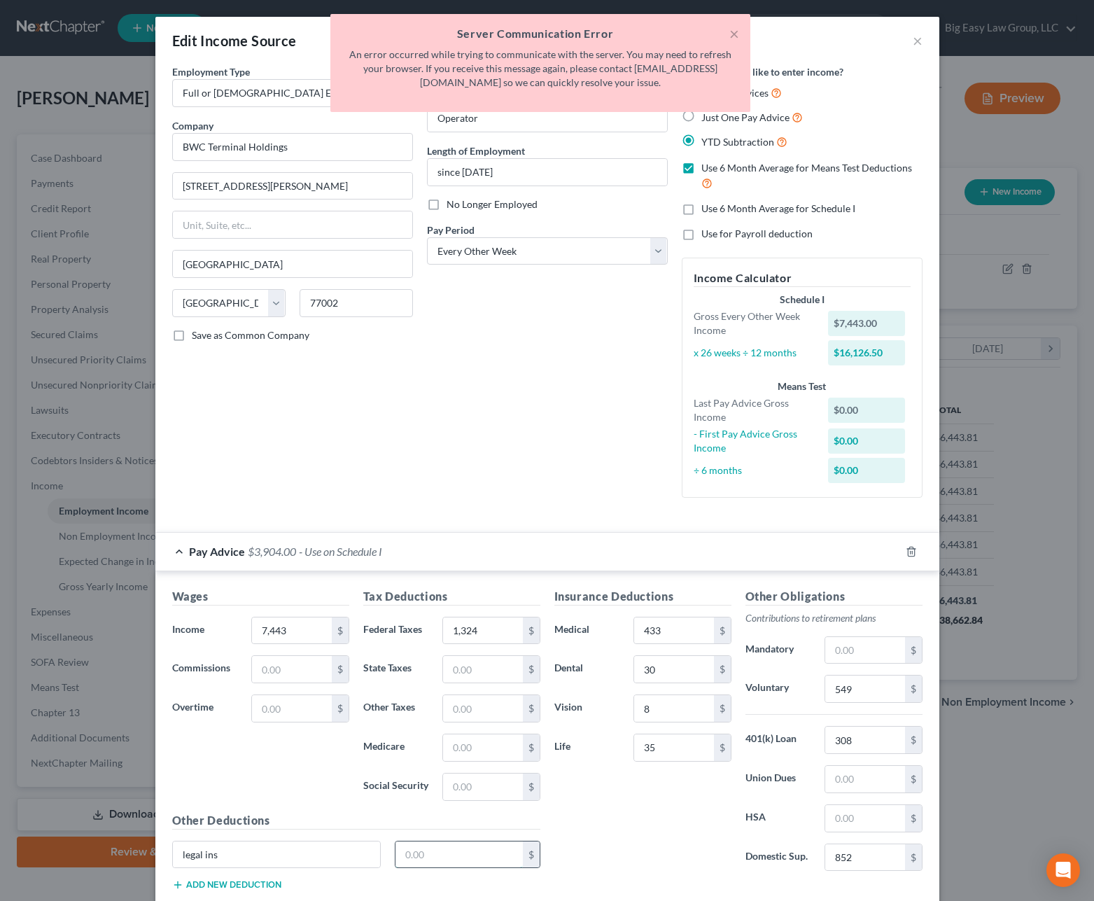
click at [444, 860] on input "text" at bounding box center [459, 854] width 127 height 27
type input "23"
drag, startPoint x: 724, startPoint y: 33, endPoint x: 732, endPoint y: 36, distance: 8.2
click at [729, 35] on div "× Server Communication Error An error occurred while trying to communicate with…" at bounding box center [540, 63] width 420 height 98
click at [732, 36] on button "×" at bounding box center [734, 33] width 10 height 17
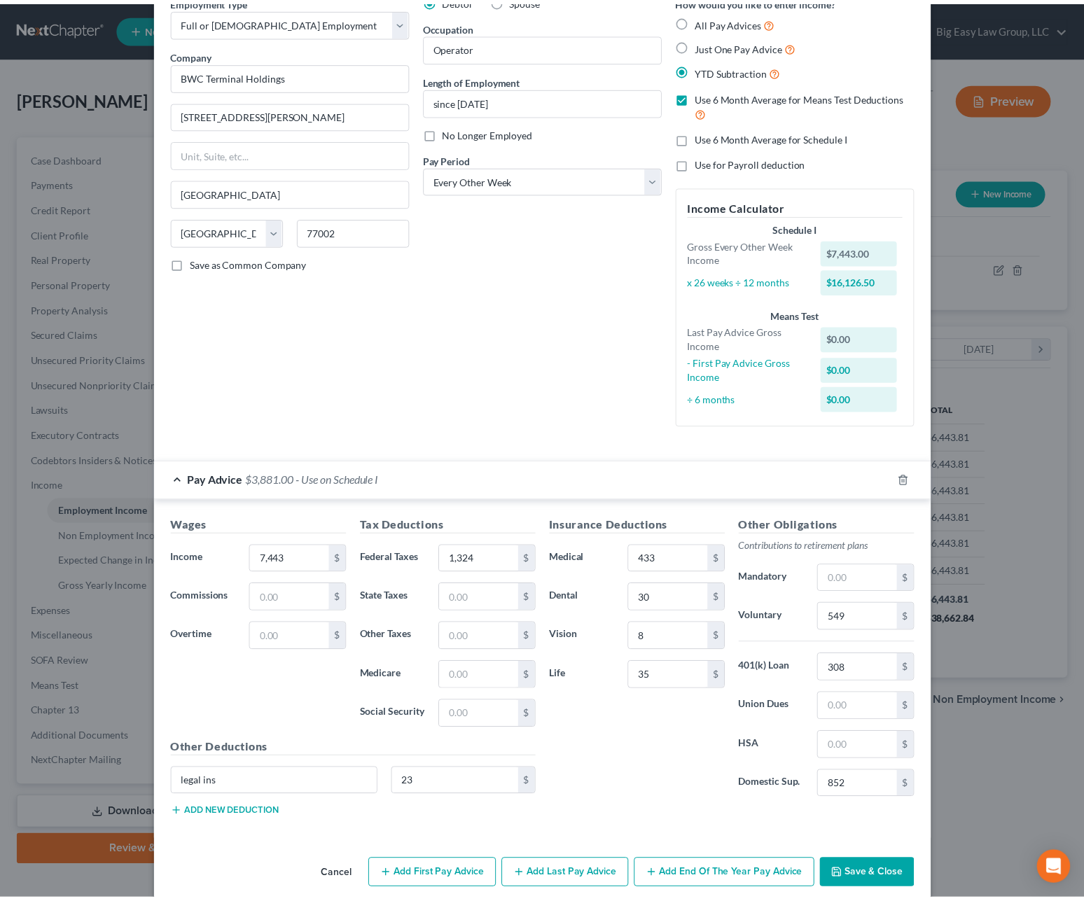
scroll to position [89, 0]
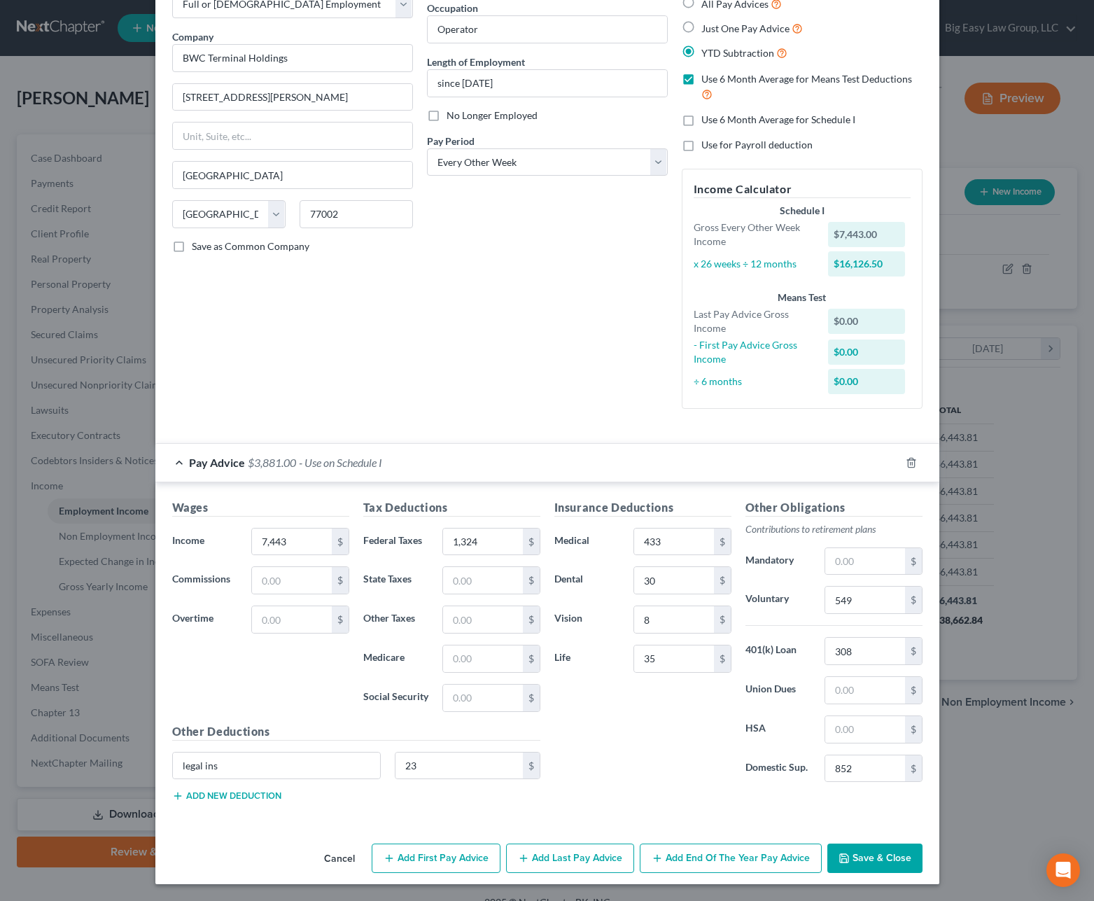
click at [867, 866] on button "Save & Close" at bounding box center [874, 858] width 95 height 29
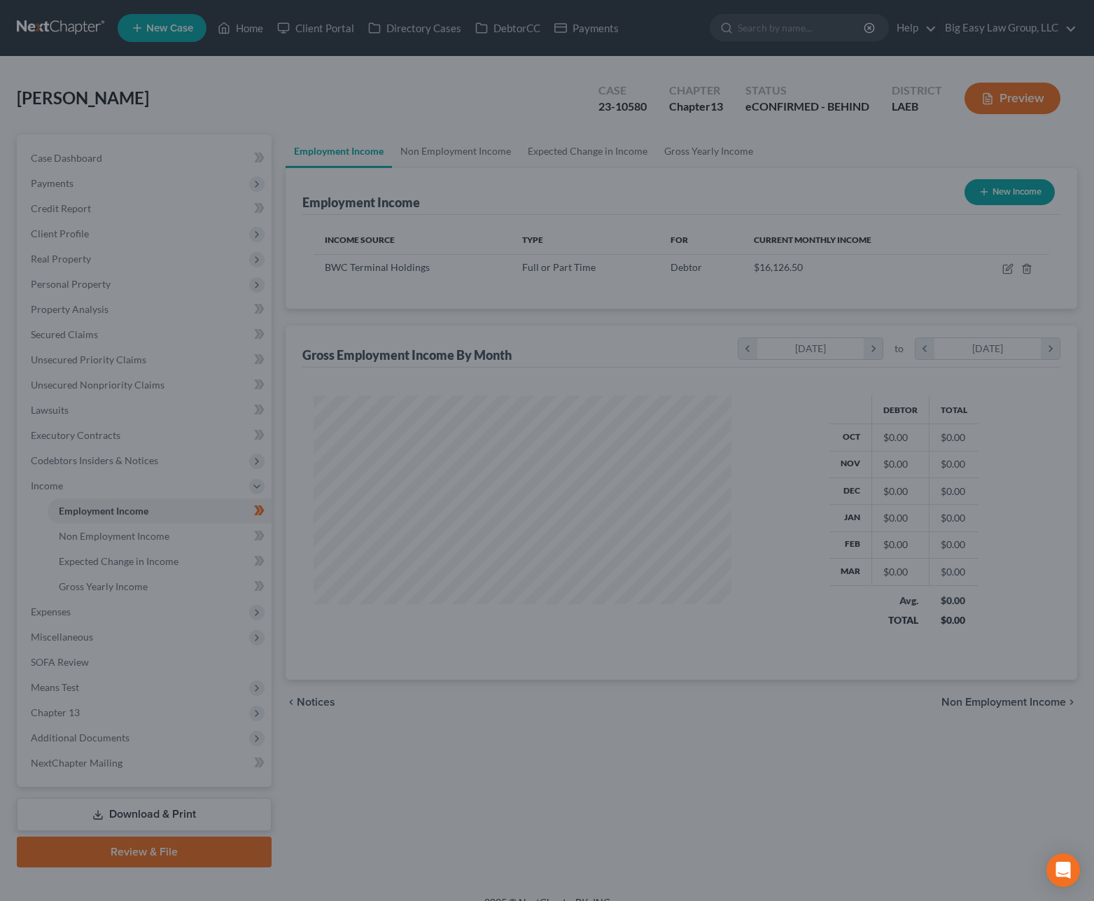
scroll to position [699785, 699595]
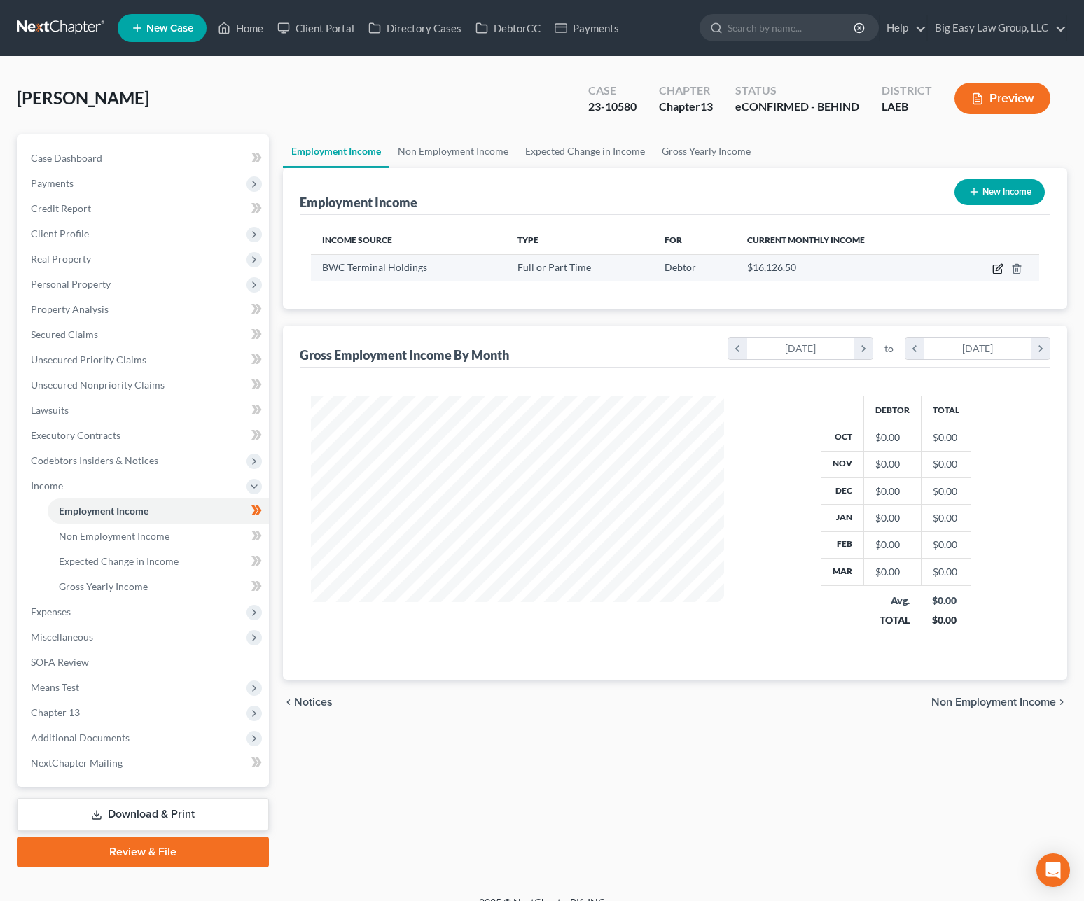
click at [995, 268] on icon "button" at bounding box center [997, 268] width 11 height 11
select select "0"
select select "45"
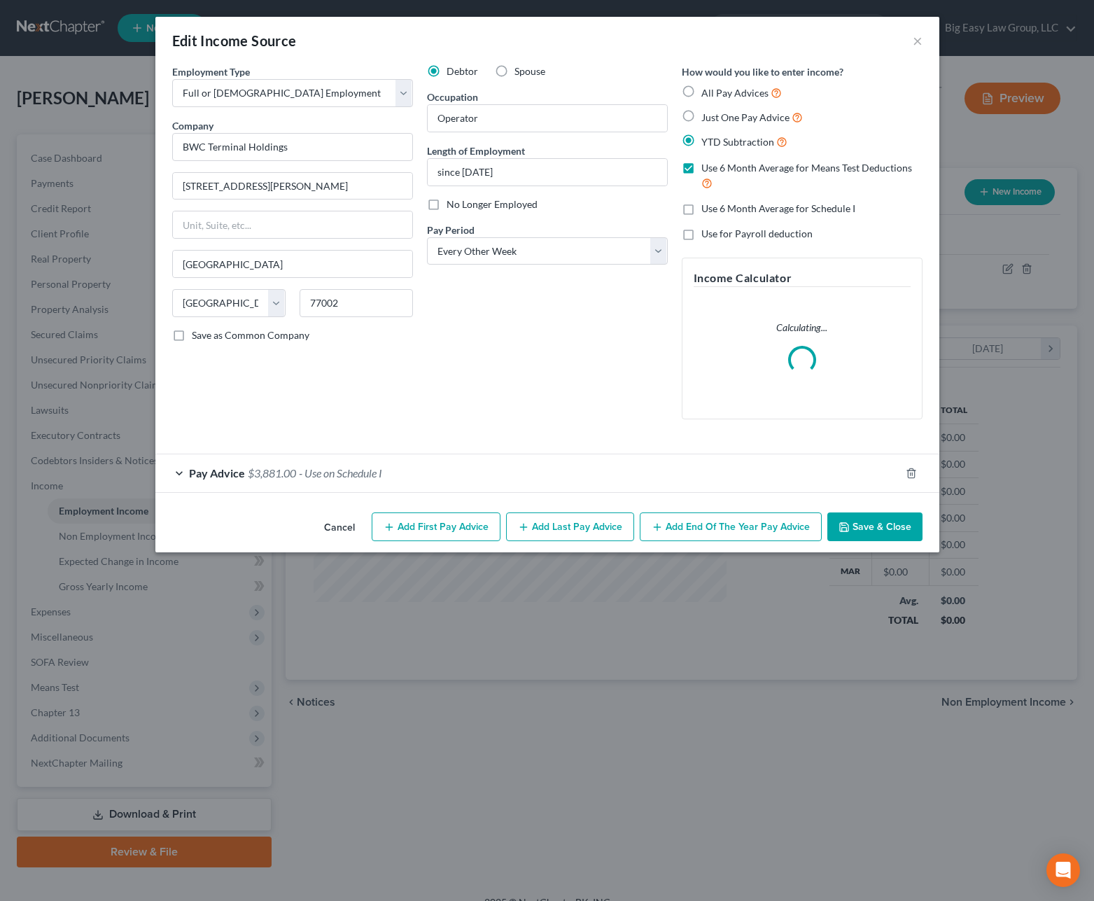
scroll to position [251, 445]
click at [349, 482] on div "Pay Advice $3,881.00 - Use on Schedule I" at bounding box center [527, 472] width 745 height 37
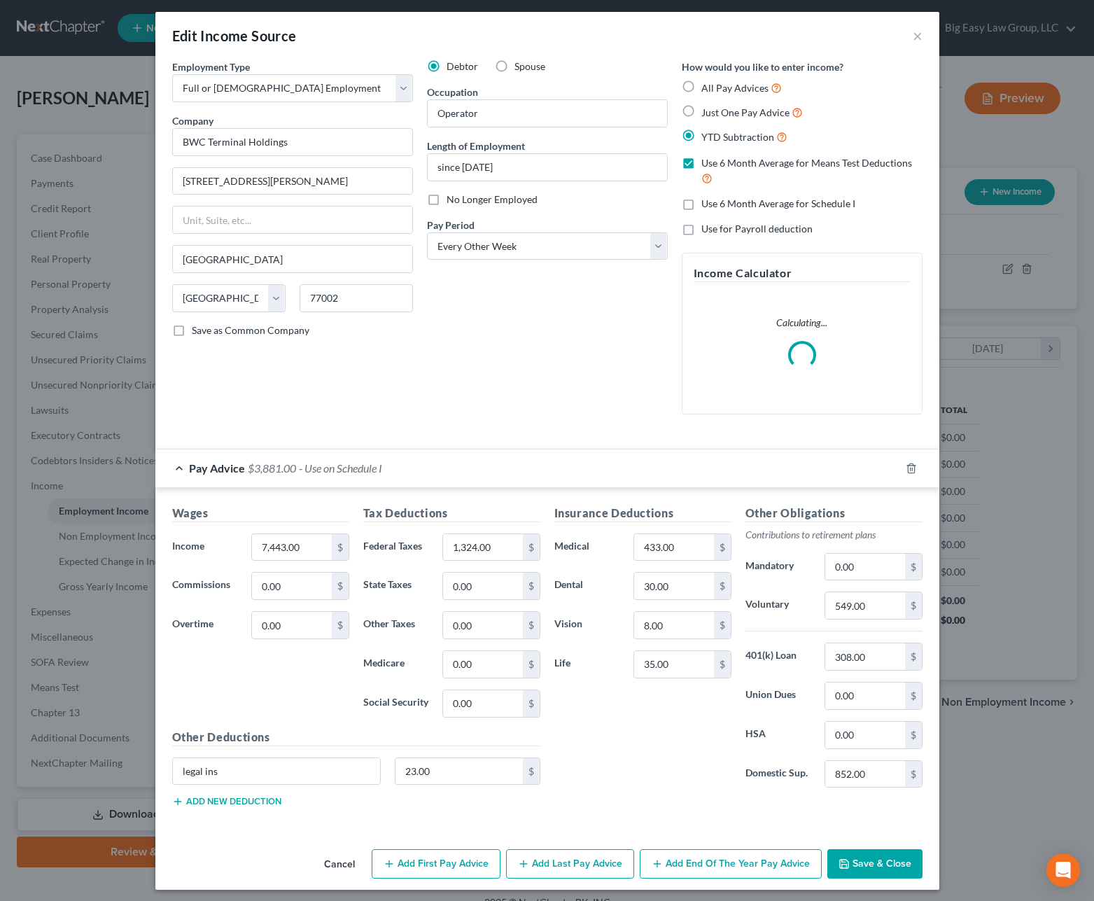
scroll to position [11, 0]
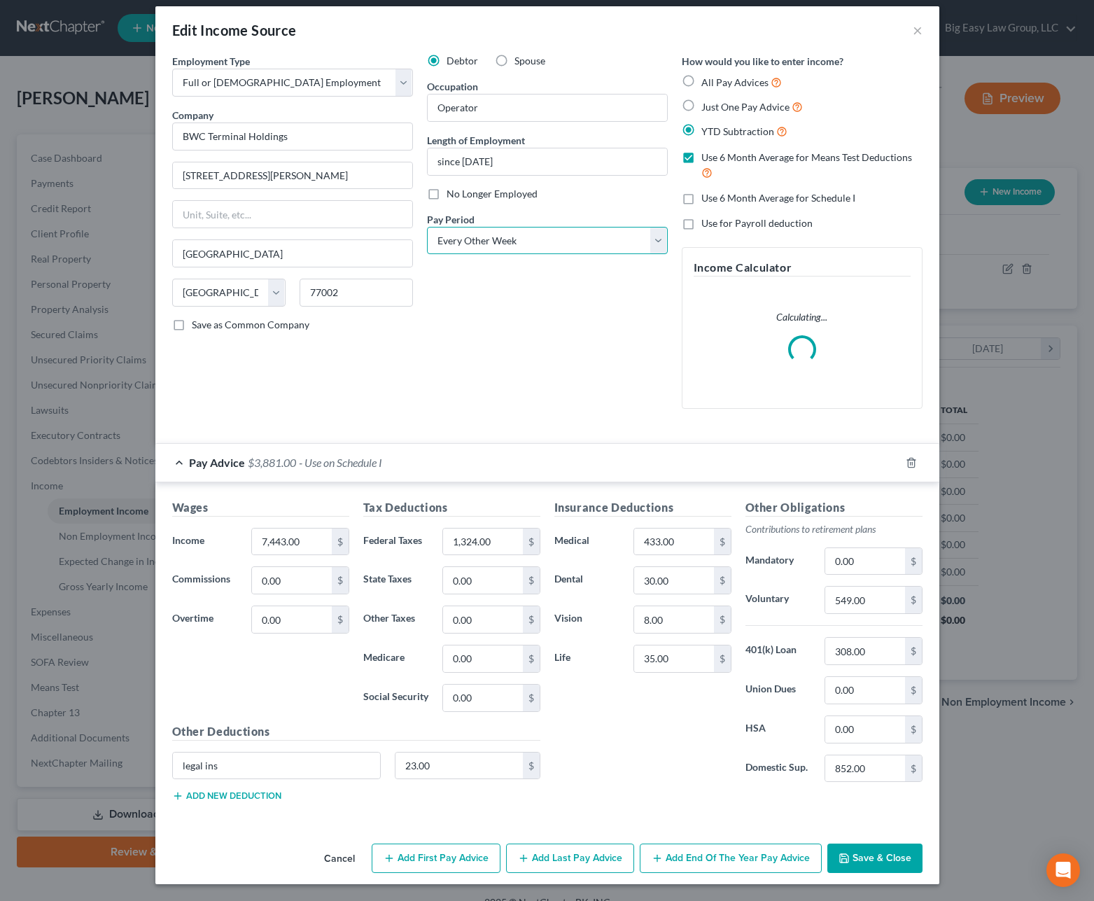
click at [485, 241] on select "Select Monthly Twice Monthly Every Other Week Weekly" at bounding box center [547, 241] width 241 height 28
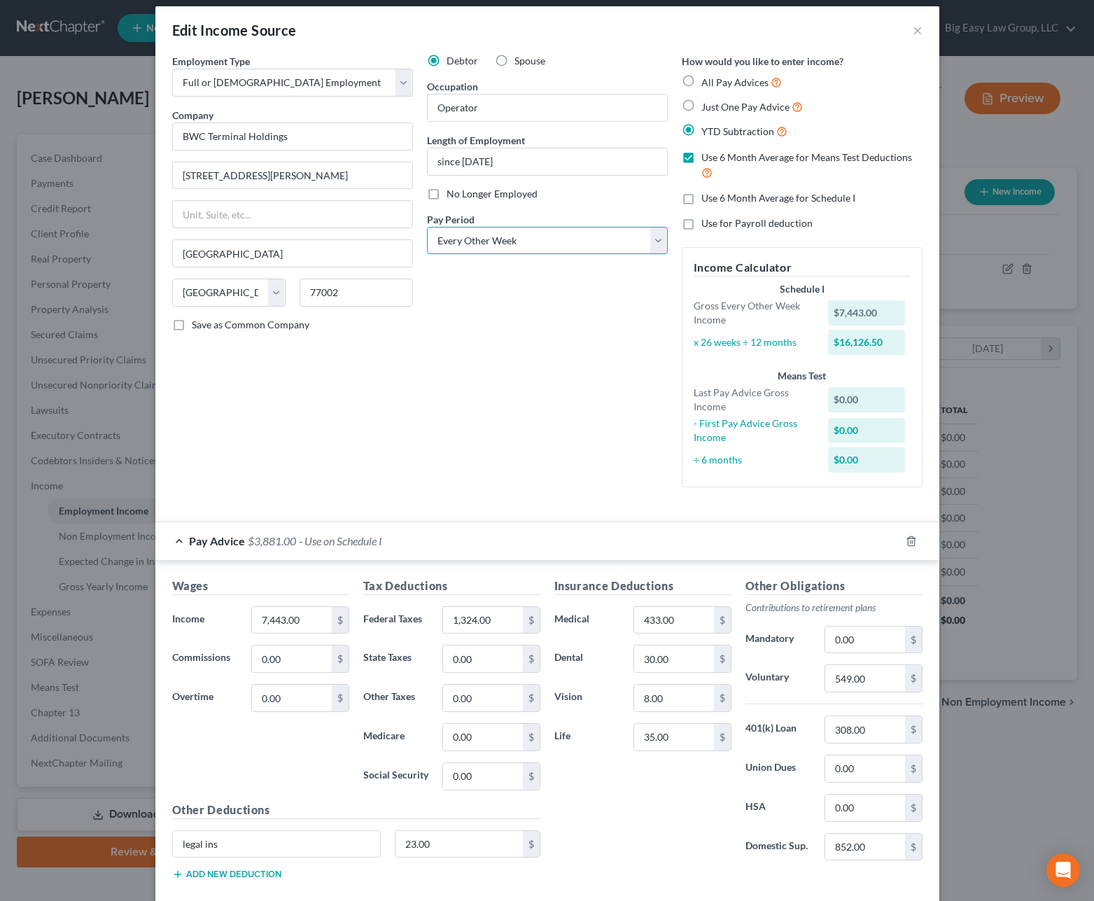
select select "0"
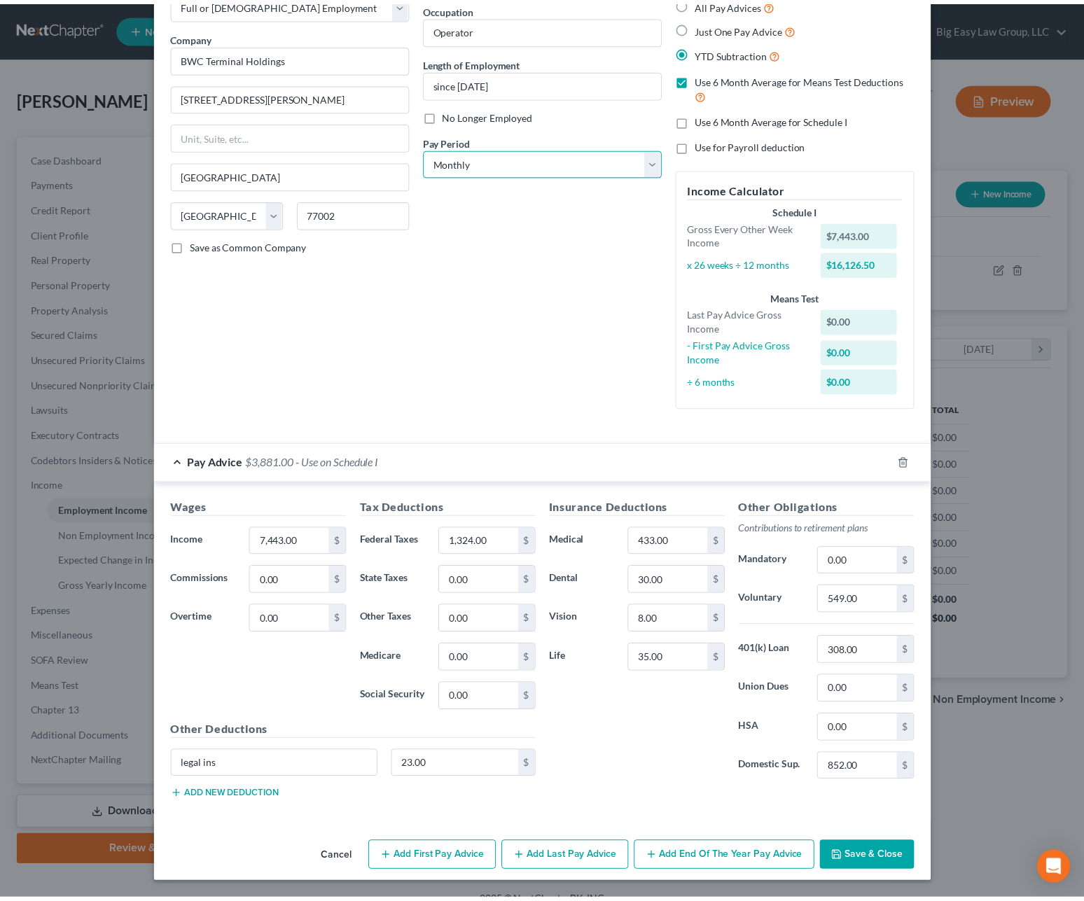
scroll to position [58, 0]
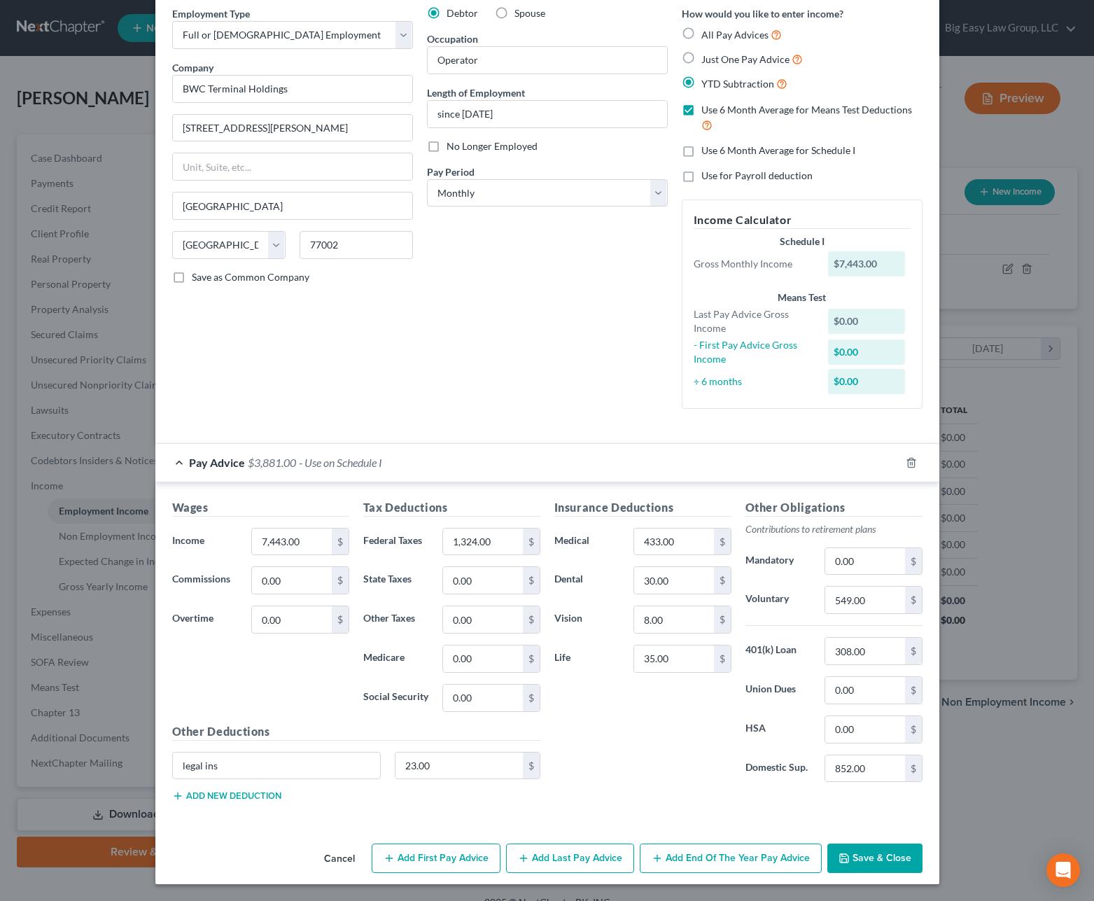
click at [864, 853] on button "Save & Close" at bounding box center [874, 858] width 95 height 29
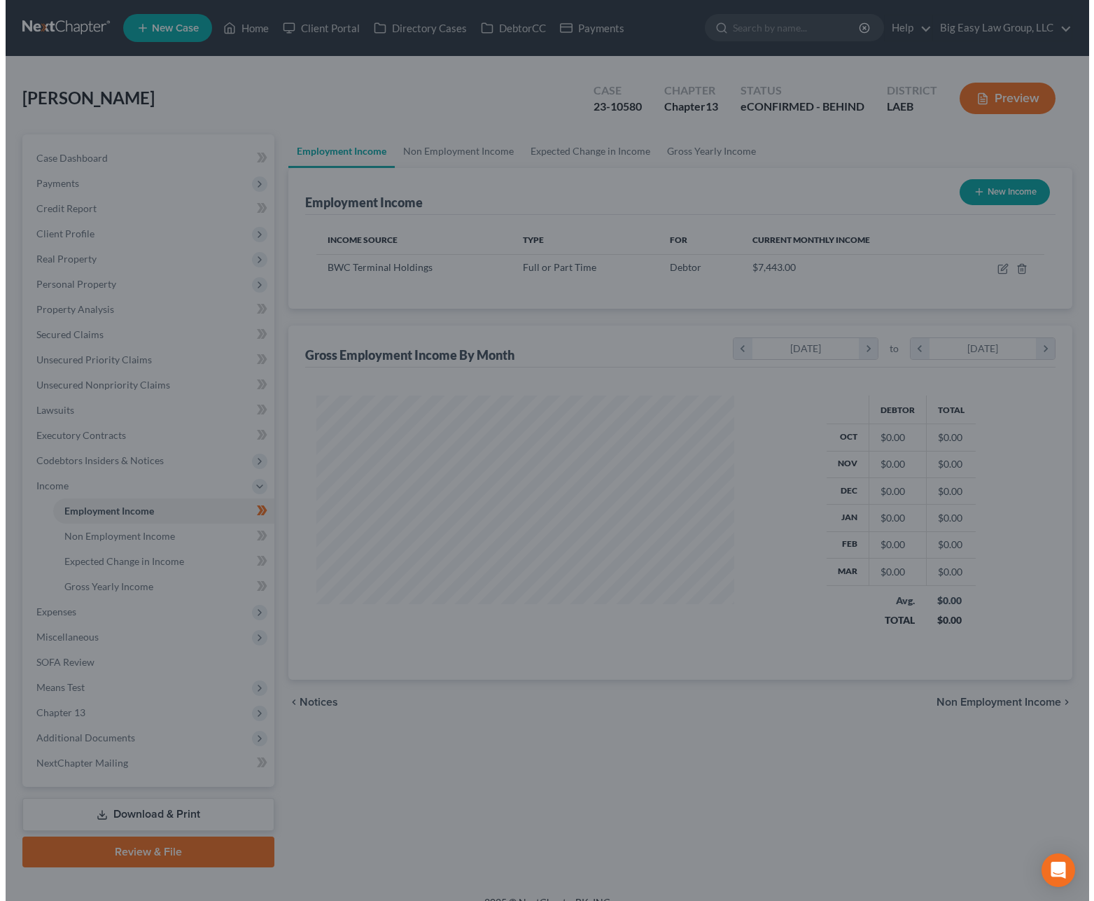
scroll to position [699785, 699595]
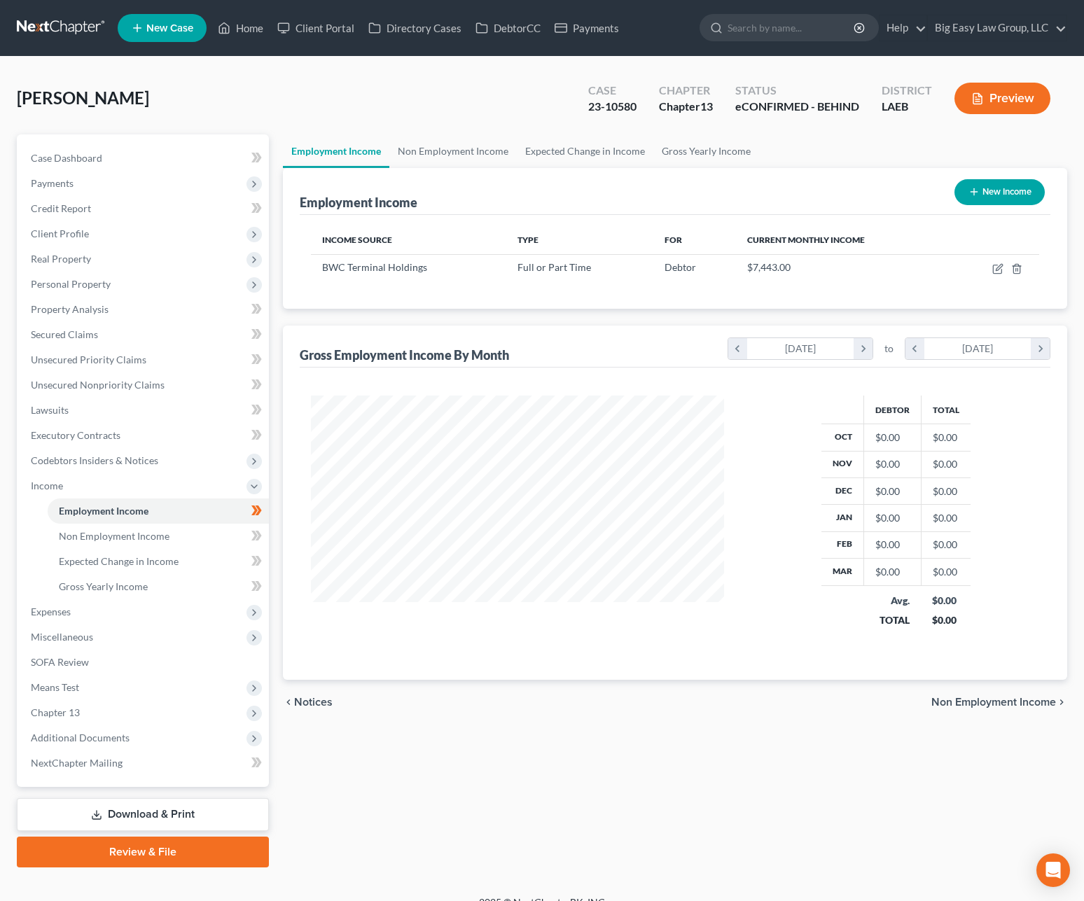
click at [998, 91] on button "Preview" at bounding box center [1002, 99] width 96 height 32
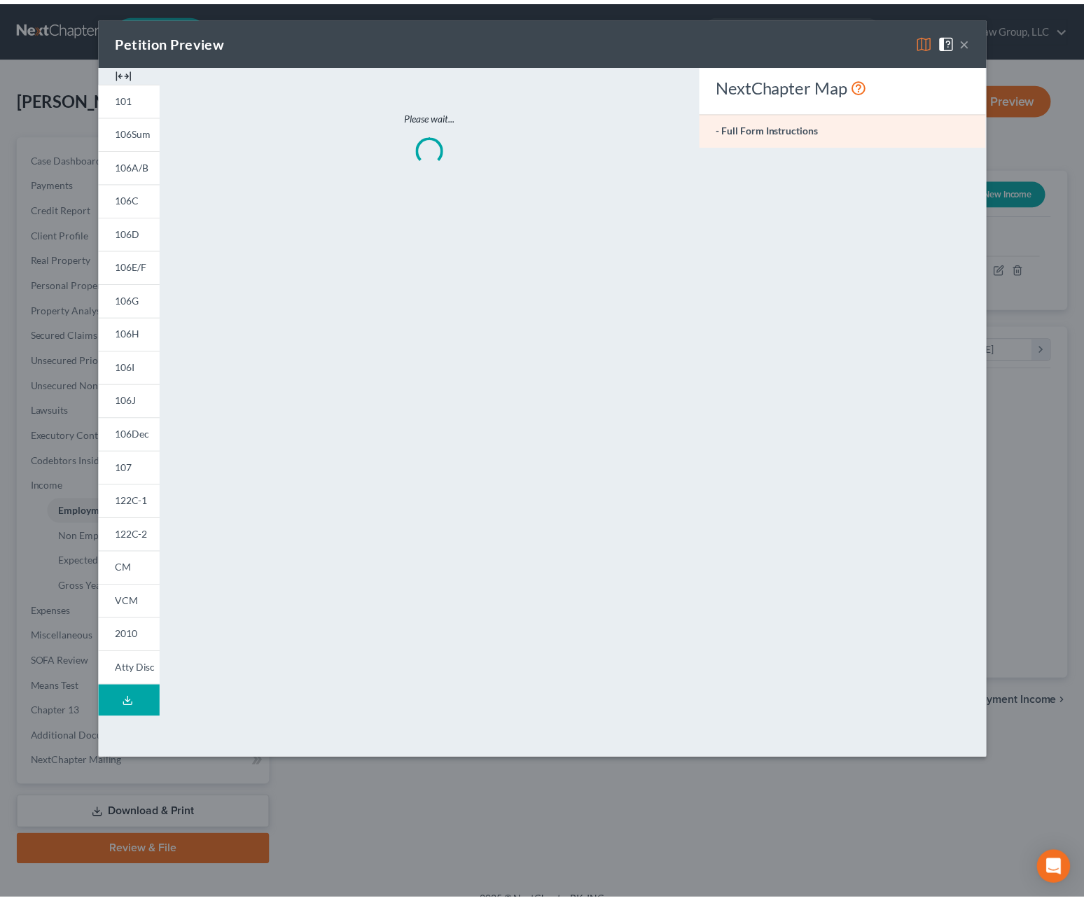
scroll to position [251, 445]
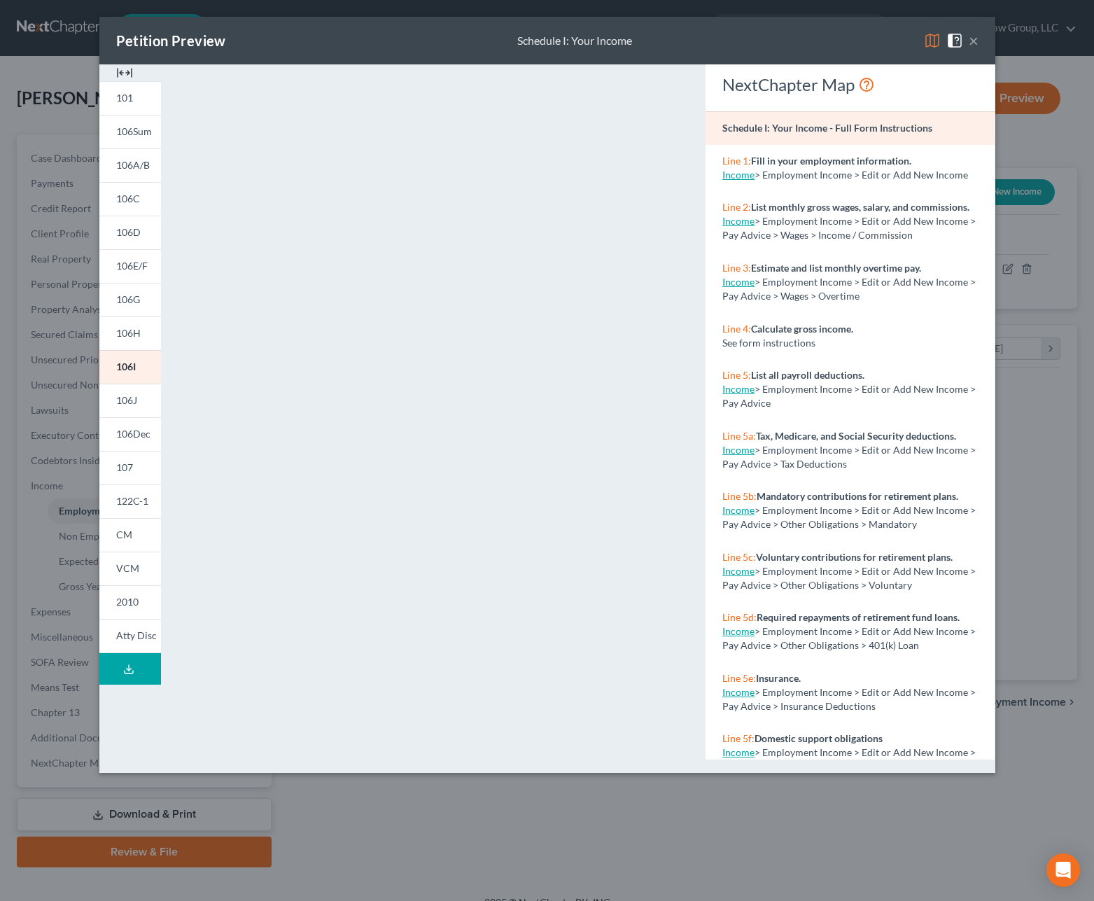
click at [970, 42] on button "×" at bounding box center [974, 40] width 10 height 17
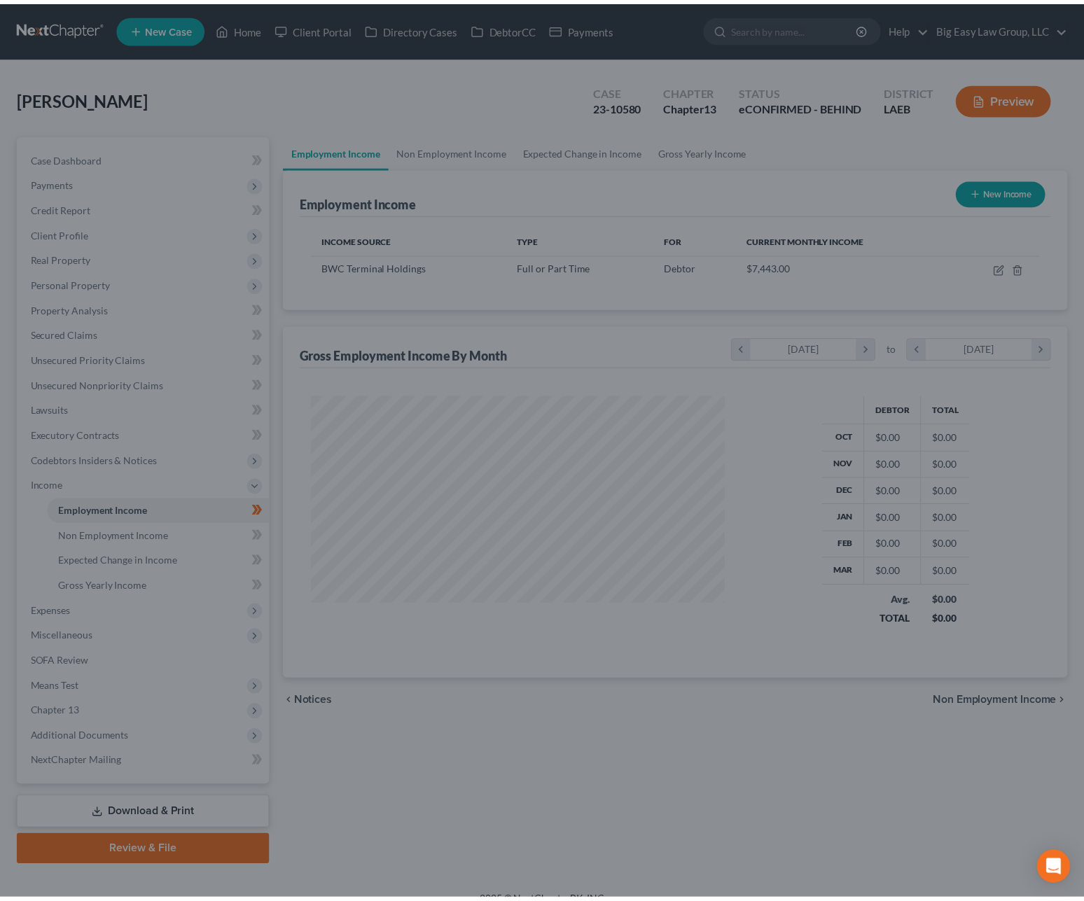
scroll to position [699785, 699595]
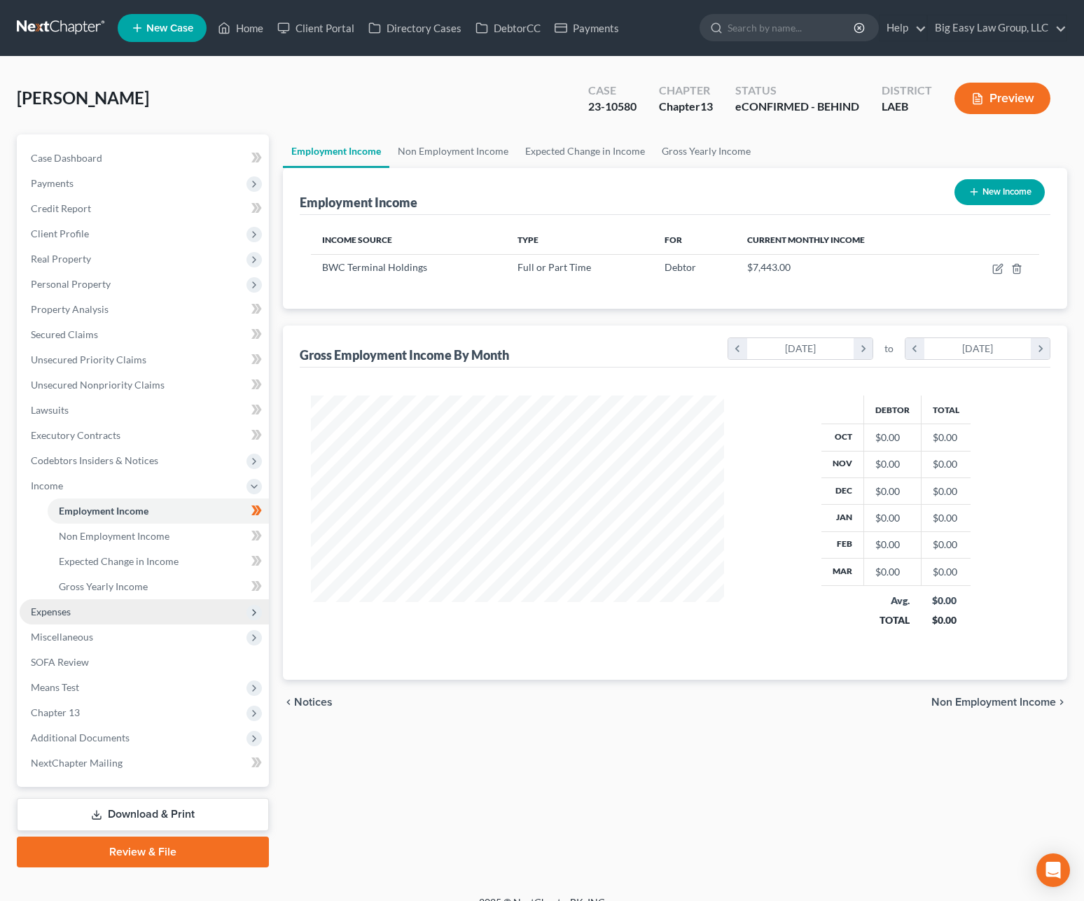
click at [162, 602] on span "Expenses" at bounding box center [144, 611] width 249 height 25
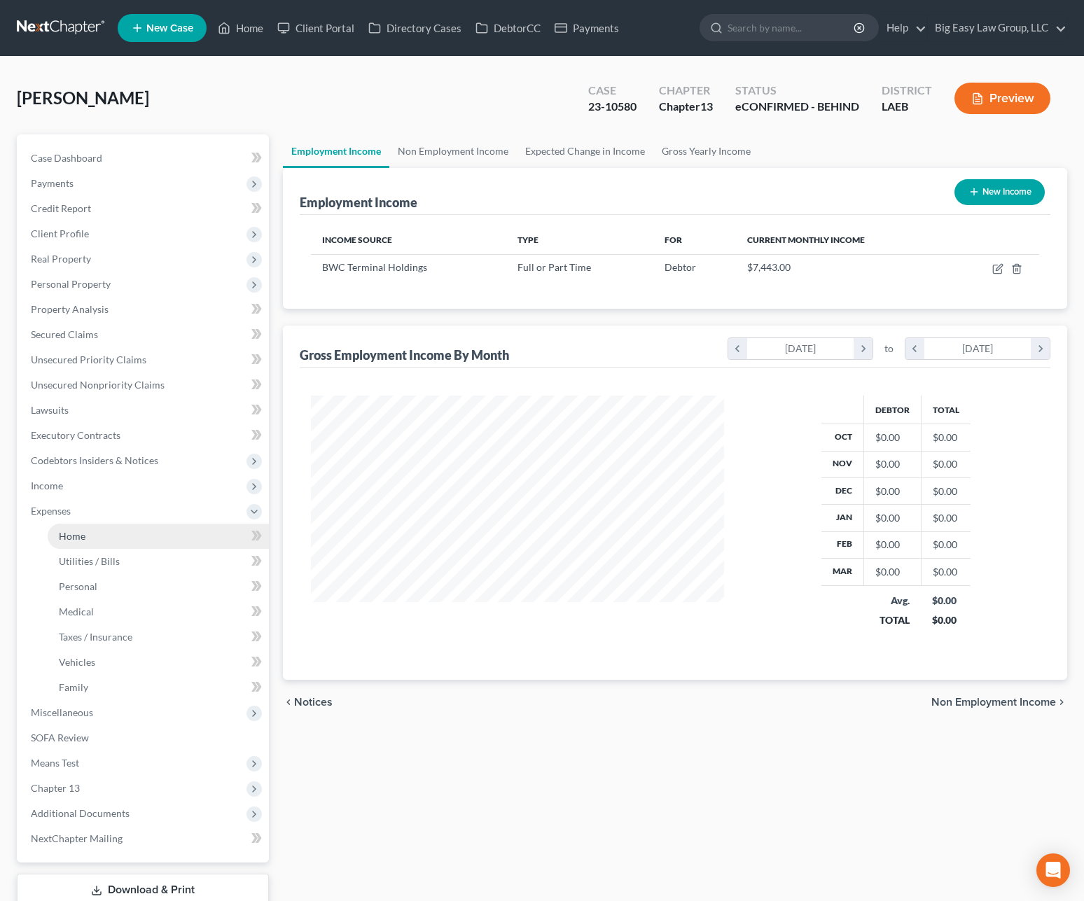
click at [125, 535] on link "Home" at bounding box center [158, 536] width 221 height 25
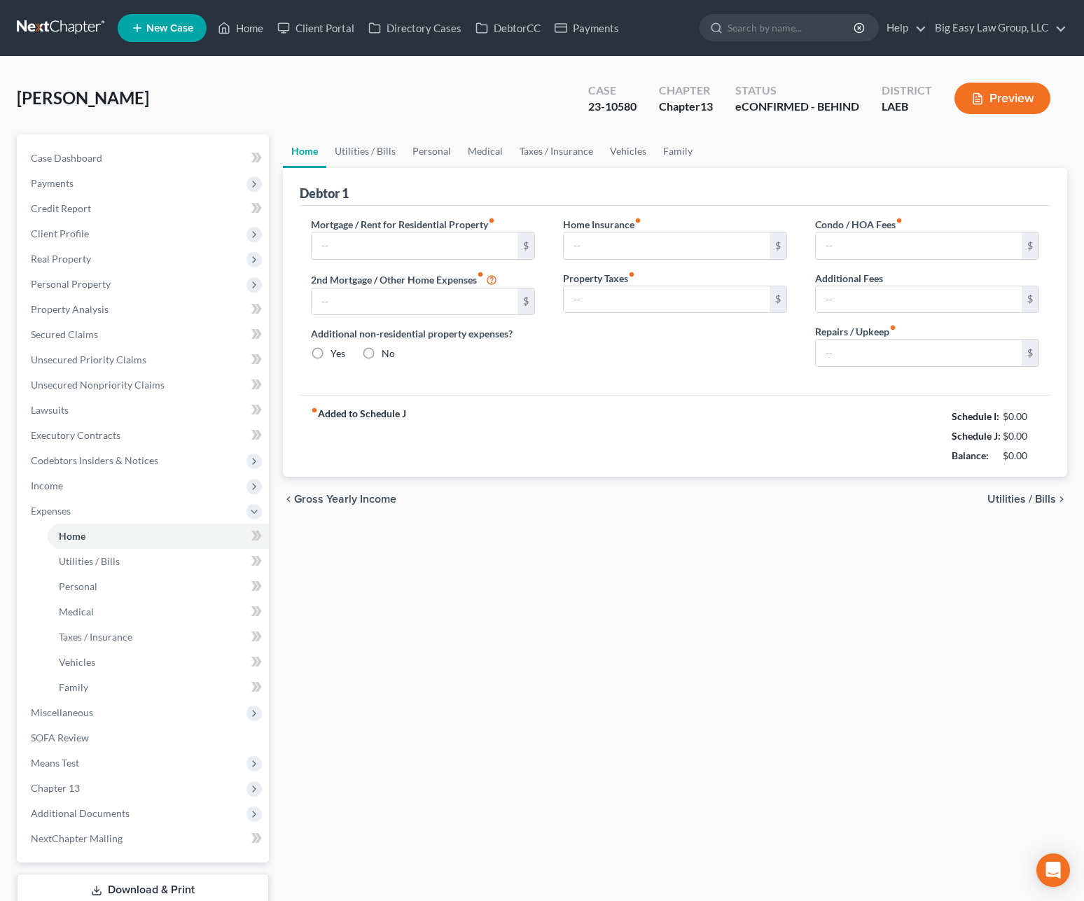
type input "1,140.00"
type input "0.00"
radio input "true"
type input "0.00"
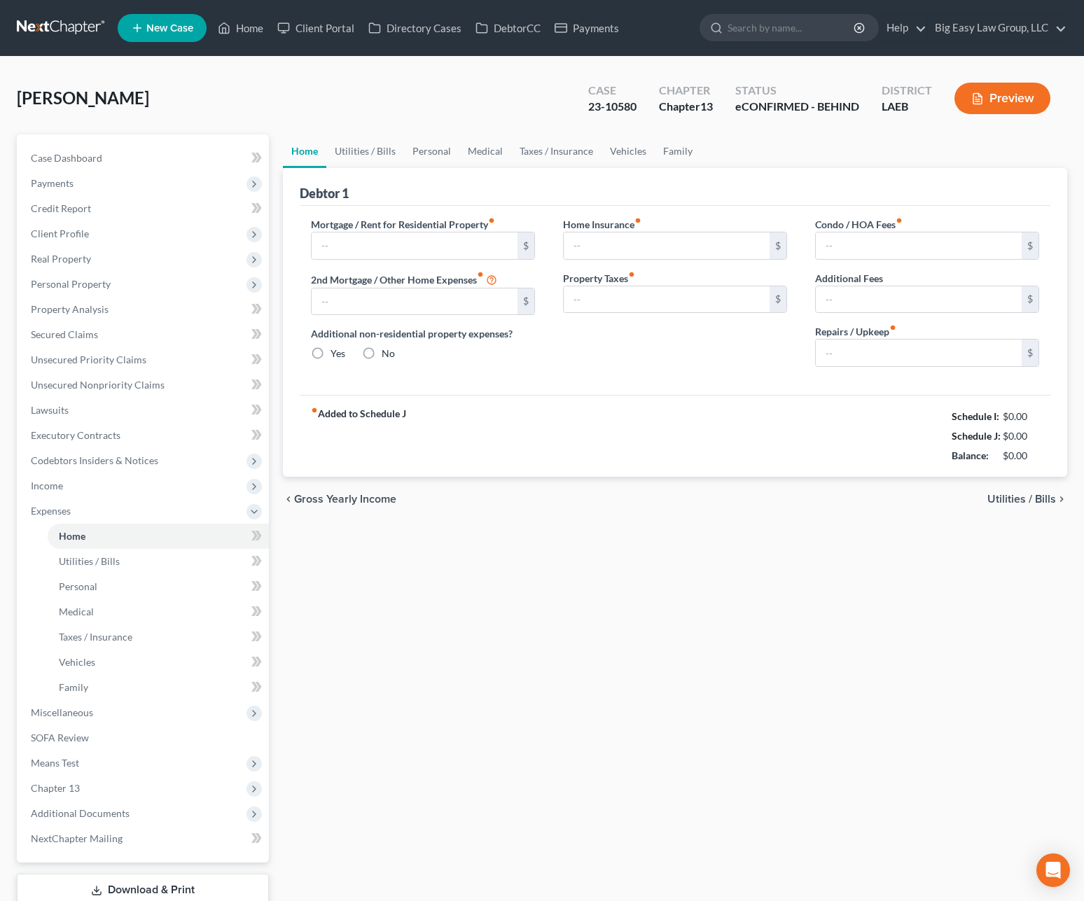
type input "0.00"
click at [359, 153] on link "Utilities / Bills" at bounding box center [365, 151] width 78 height 34
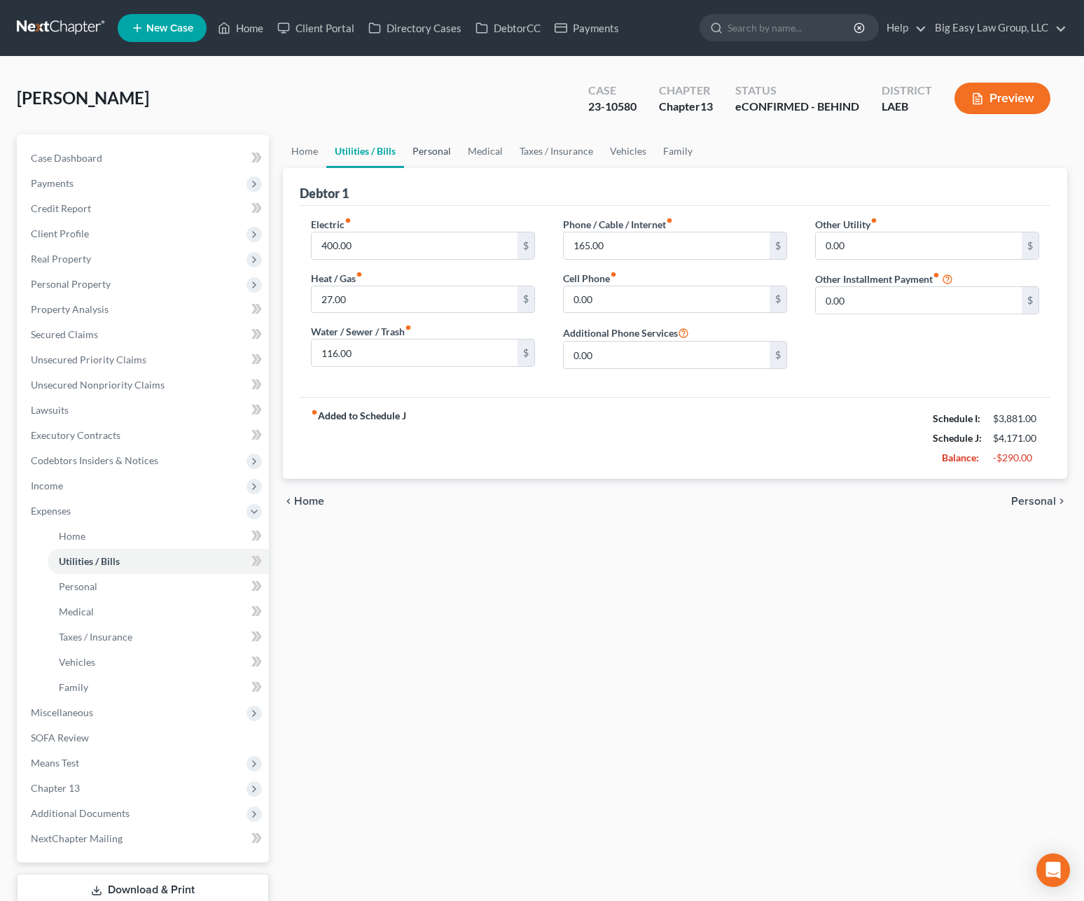
click at [438, 154] on link "Personal" at bounding box center [431, 151] width 55 height 34
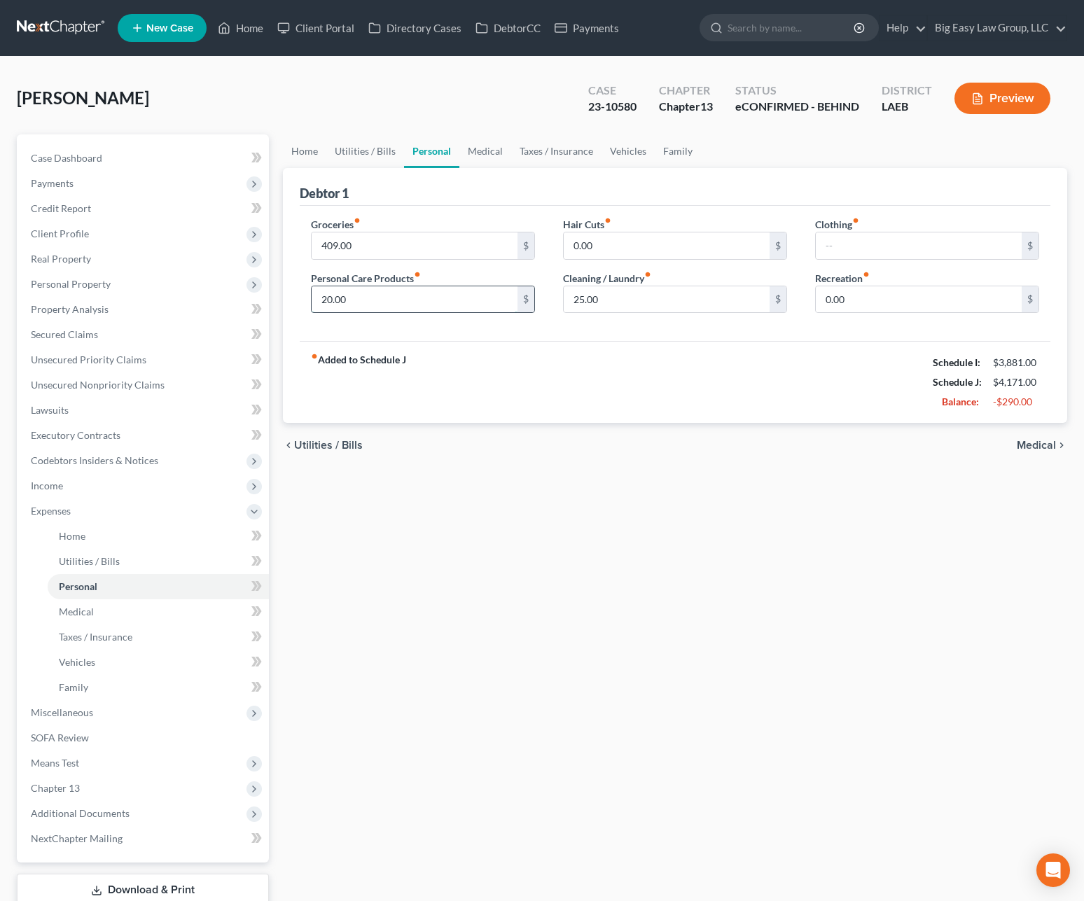
click at [395, 307] on input "20.00" at bounding box center [415, 299] width 206 height 27
click at [603, 292] on input "25.00" at bounding box center [667, 299] width 206 height 27
click at [489, 142] on link "Medical" at bounding box center [485, 151] width 52 height 34
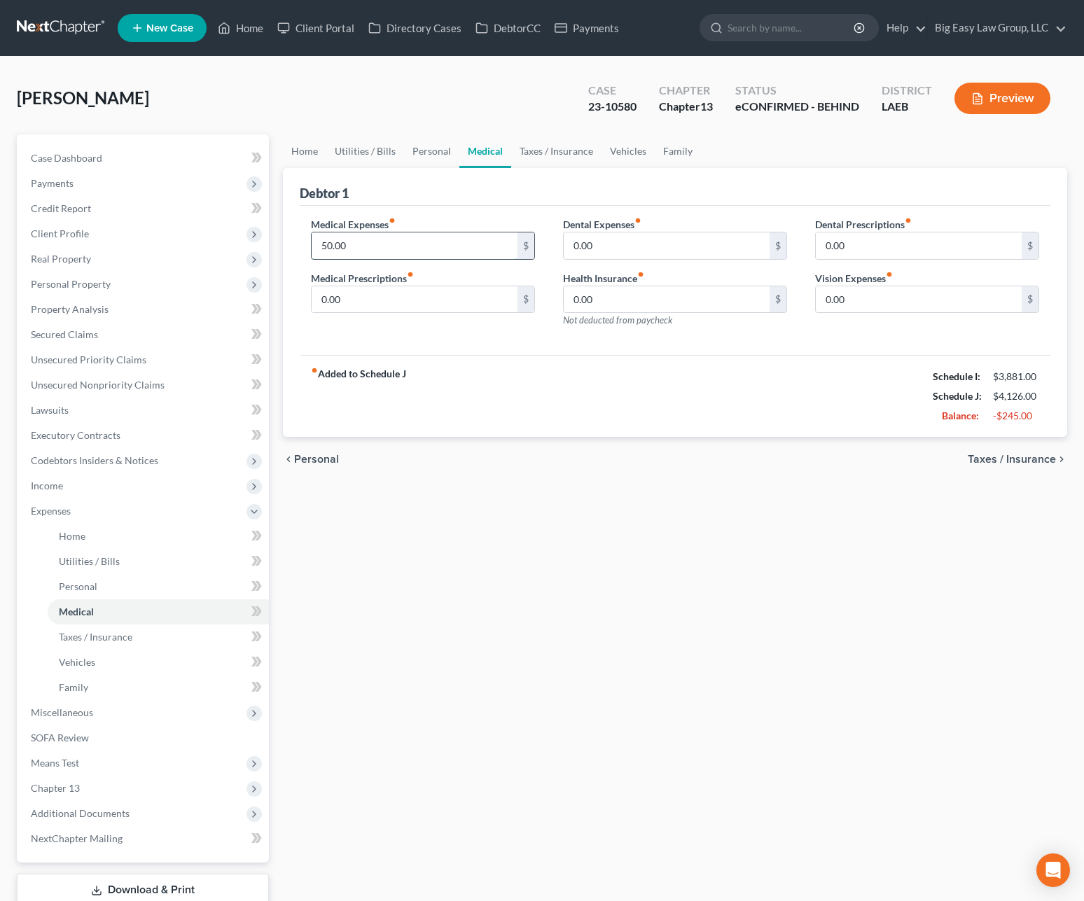
click at [446, 250] on input "50.00" at bounding box center [415, 245] width 206 height 27
click at [535, 151] on link "Taxes / Insurance" at bounding box center [556, 151] width 90 height 34
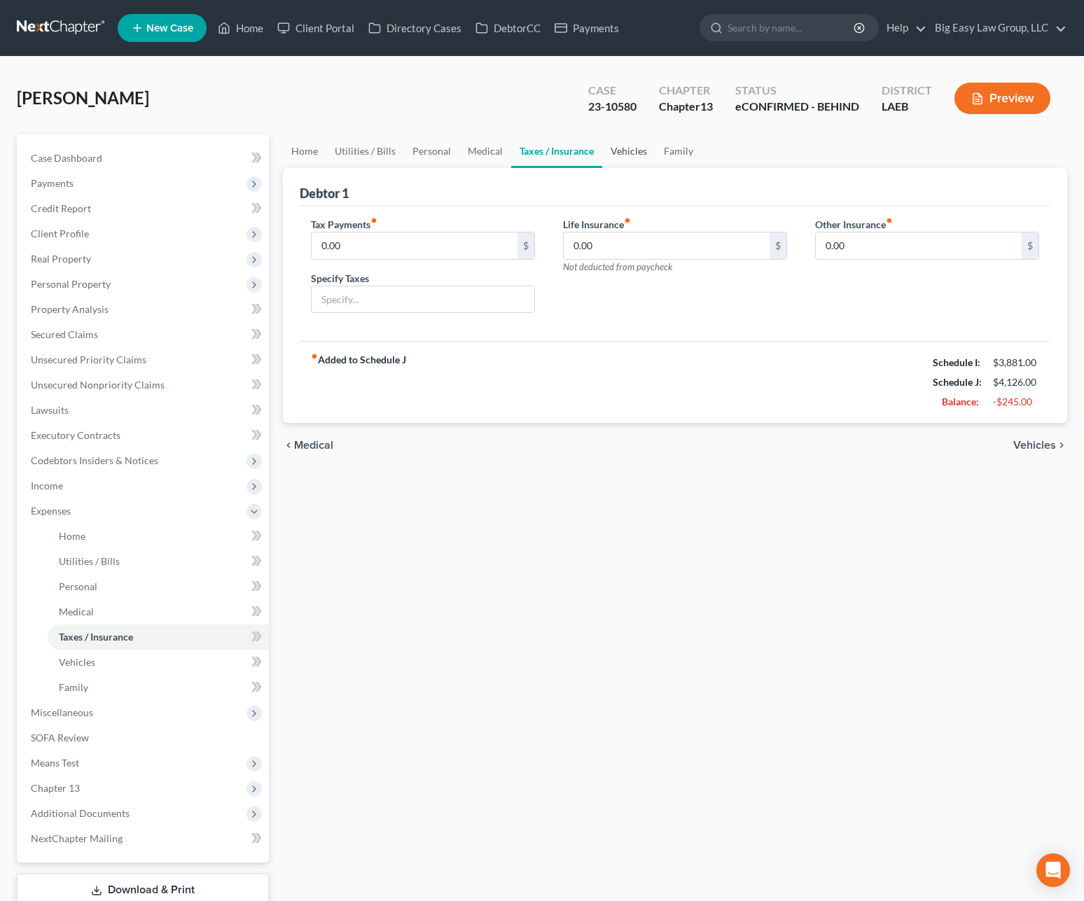
click at [637, 154] on link "Vehicles" at bounding box center [628, 151] width 53 height 34
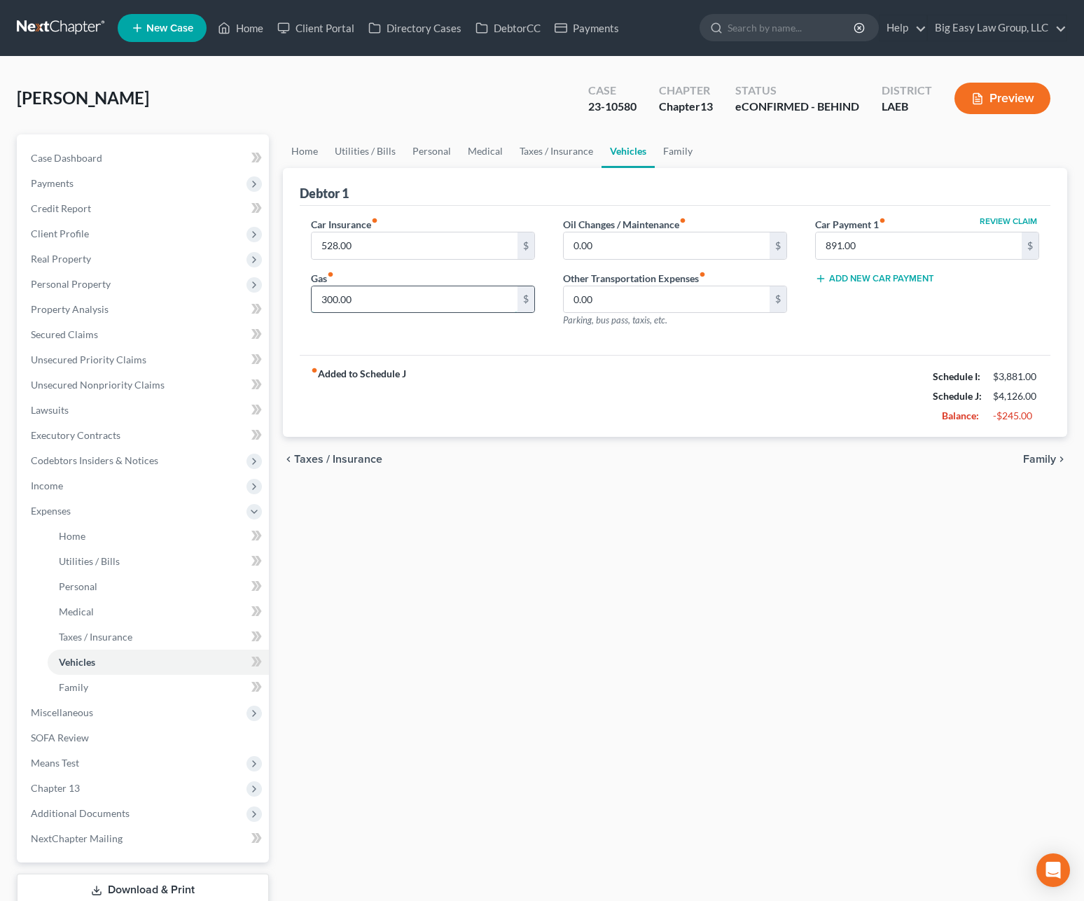
click at [423, 292] on input "300.00" at bounding box center [415, 299] width 206 height 27
type input "242"
click at [682, 152] on link "Family" at bounding box center [678, 151] width 46 height 34
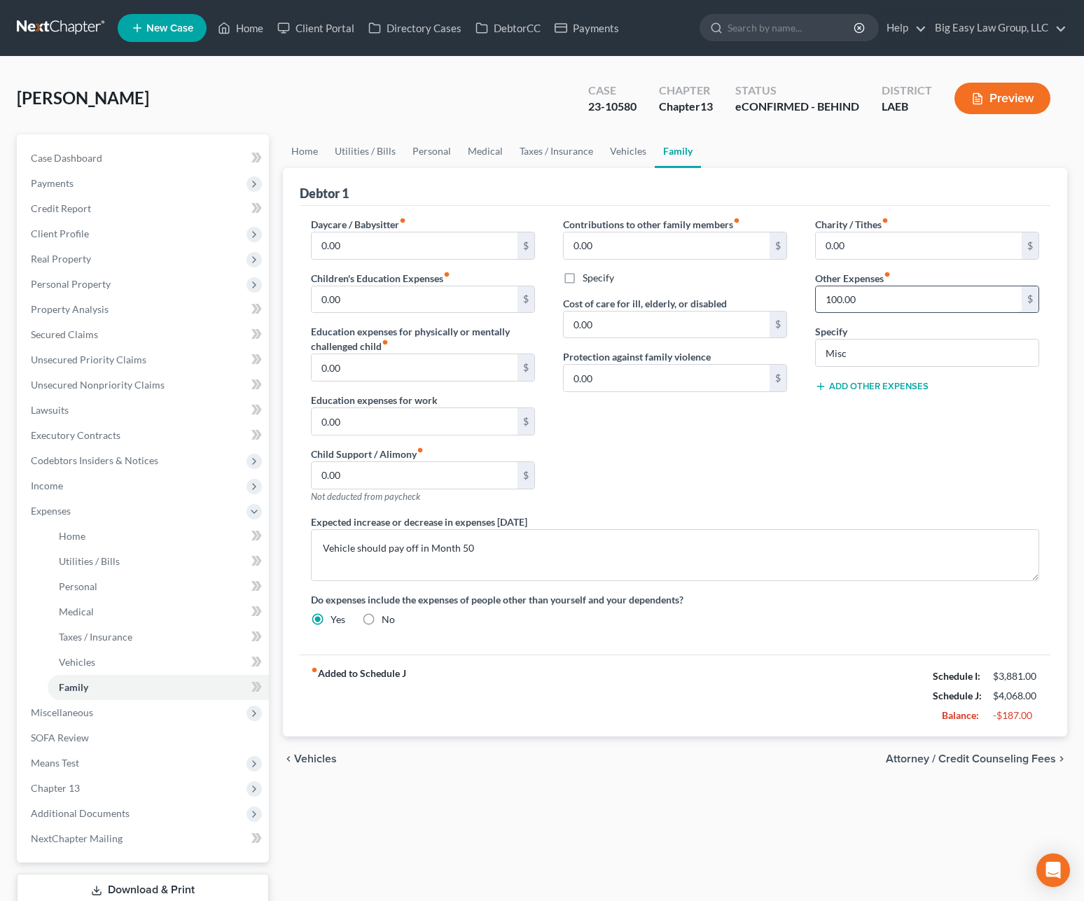
click at [927, 305] on input "100.00" at bounding box center [919, 299] width 206 height 27
click at [911, 352] on input "Misc" at bounding box center [927, 353] width 223 height 27
drag, startPoint x: 911, startPoint y: 354, endPoint x: 778, endPoint y: 340, distance: 133.0
click at [840, 349] on input "Misc" at bounding box center [927, 353] width 223 height 27
type input "M"
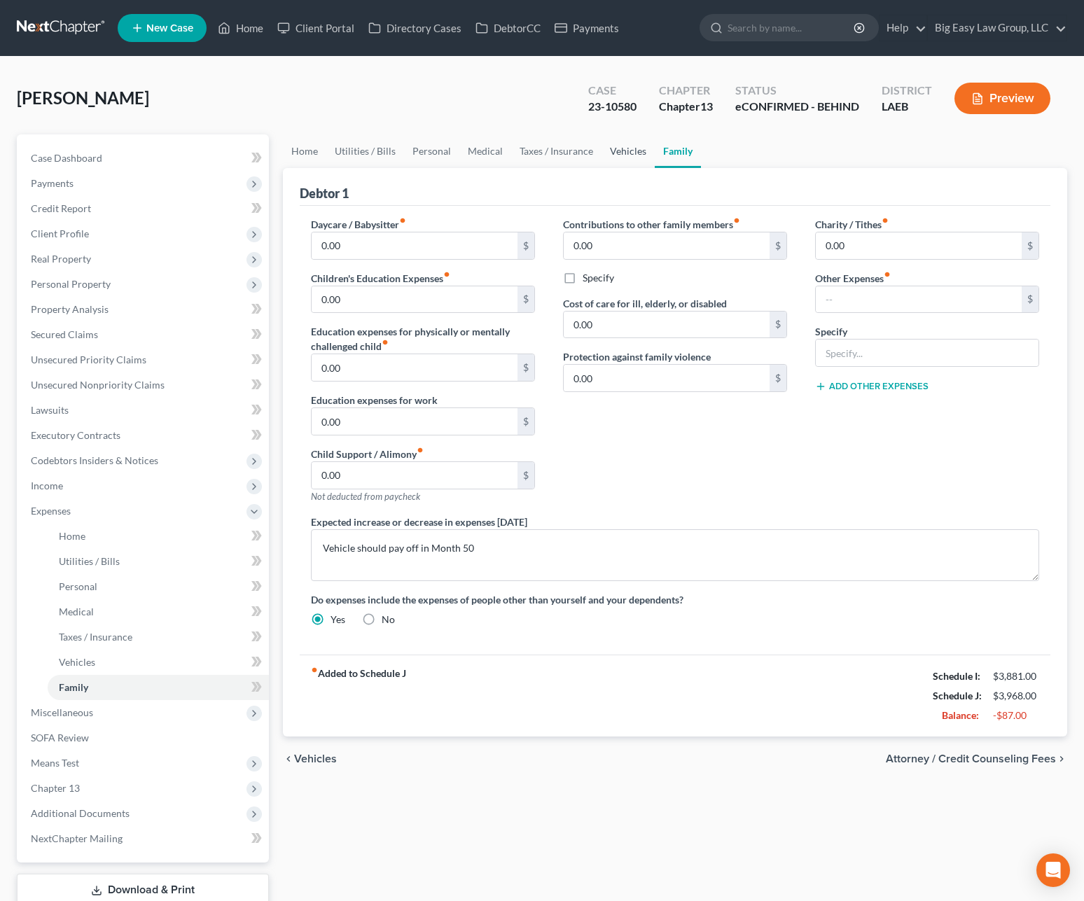
click at [616, 158] on link "Vehicles" at bounding box center [627, 151] width 53 height 34
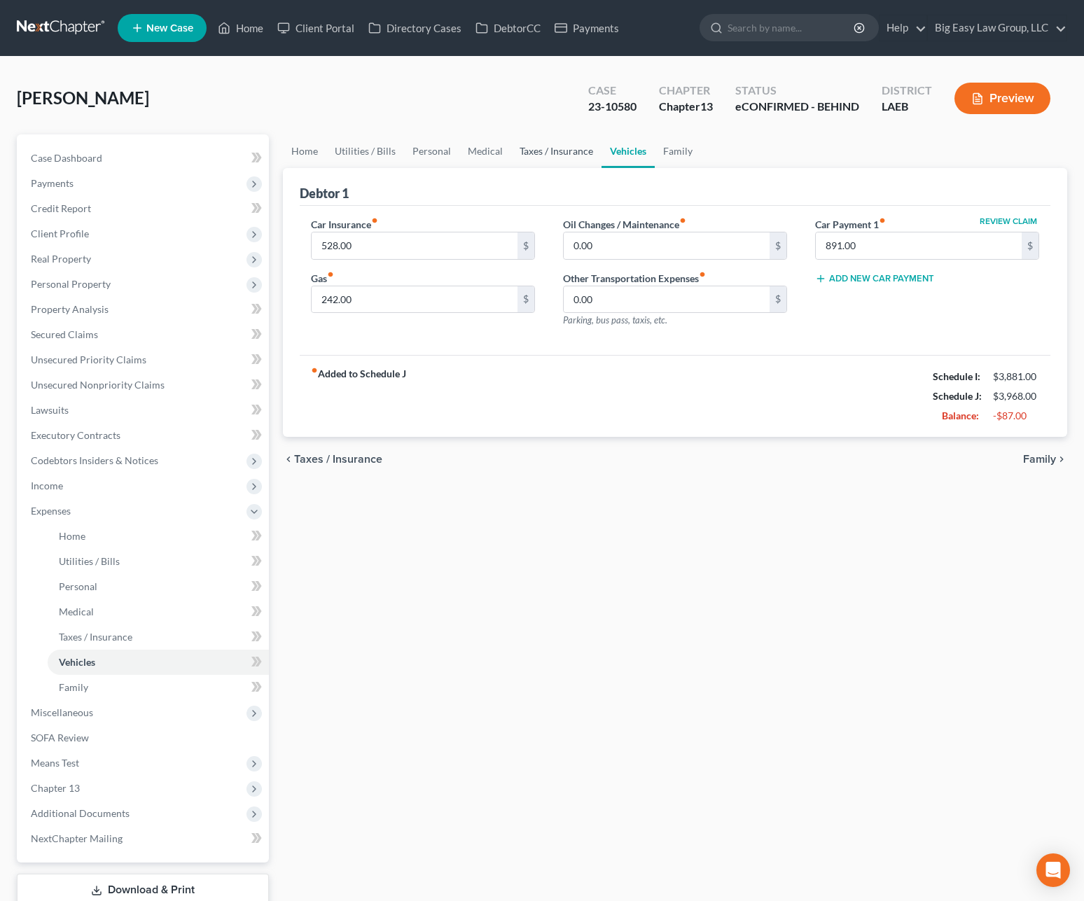
click at [559, 151] on link "Taxes / Insurance" at bounding box center [556, 151] width 90 height 34
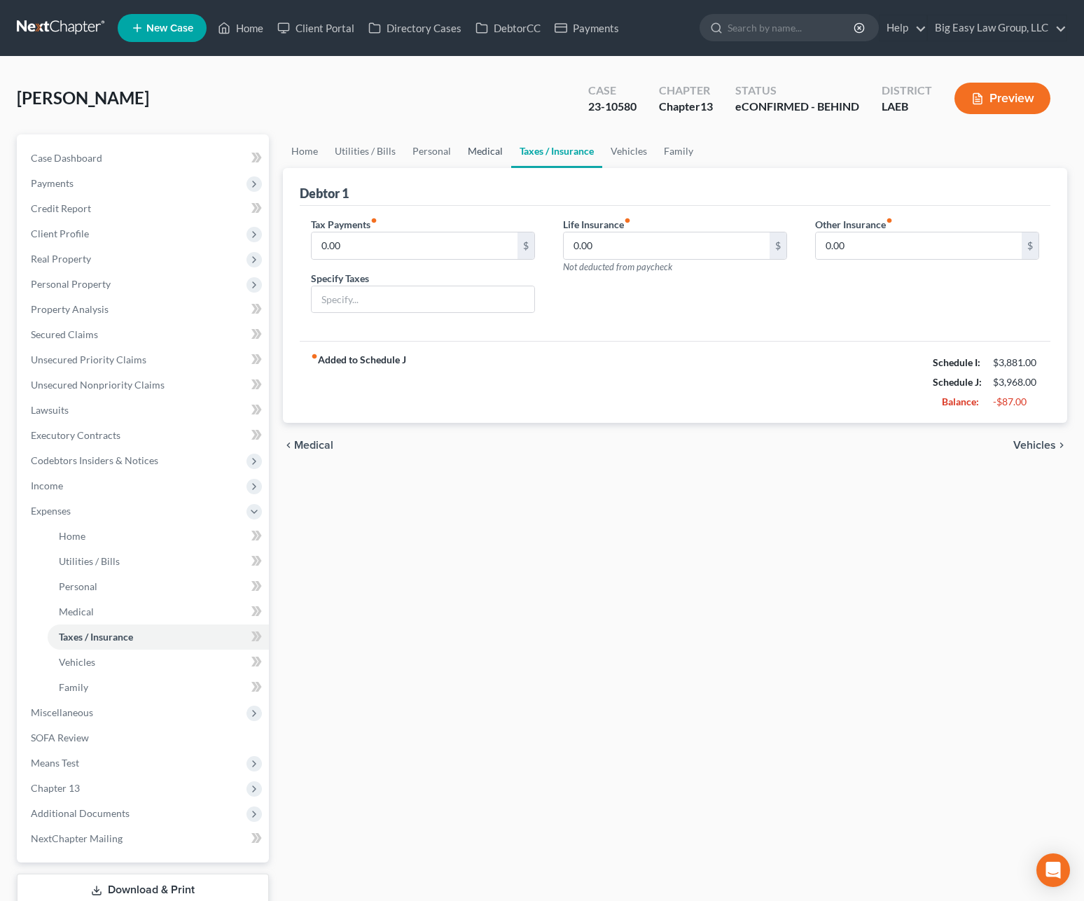
click at [495, 150] on link "Medical" at bounding box center [485, 151] width 52 height 34
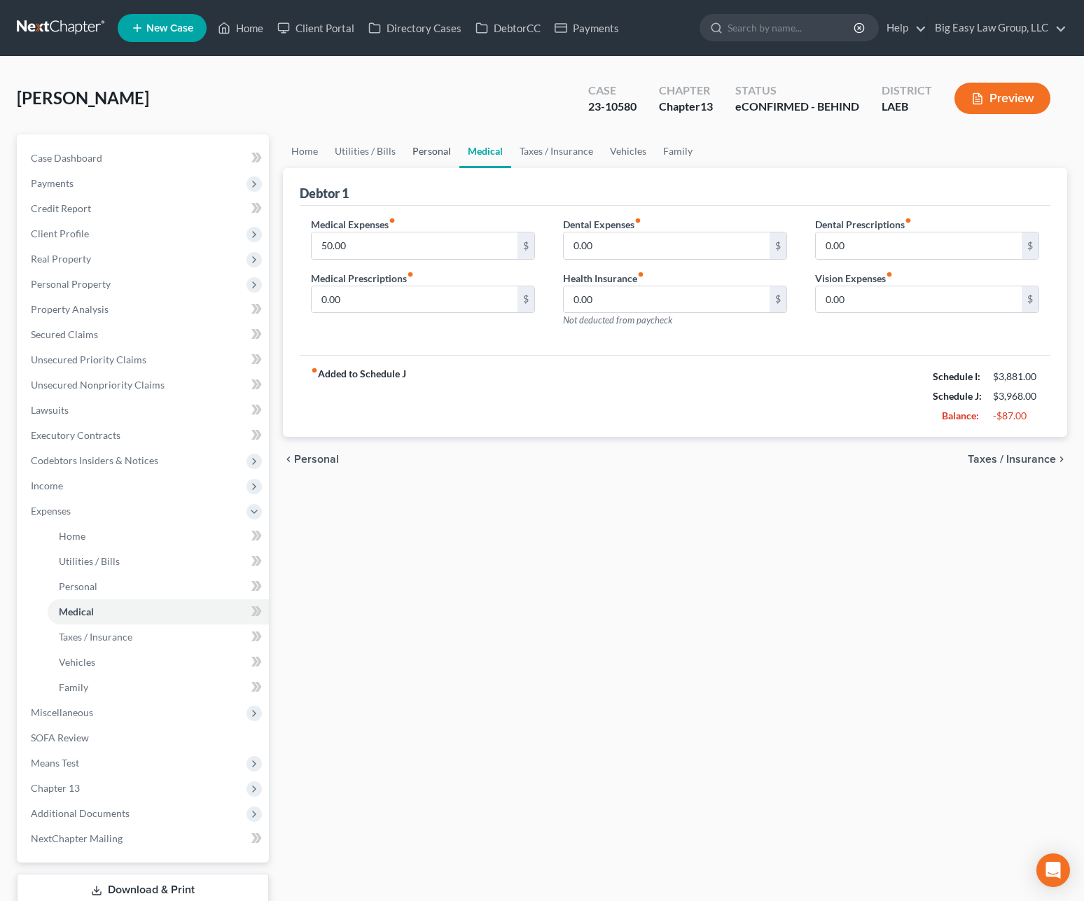
click at [436, 147] on link "Personal" at bounding box center [431, 151] width 55 height 34
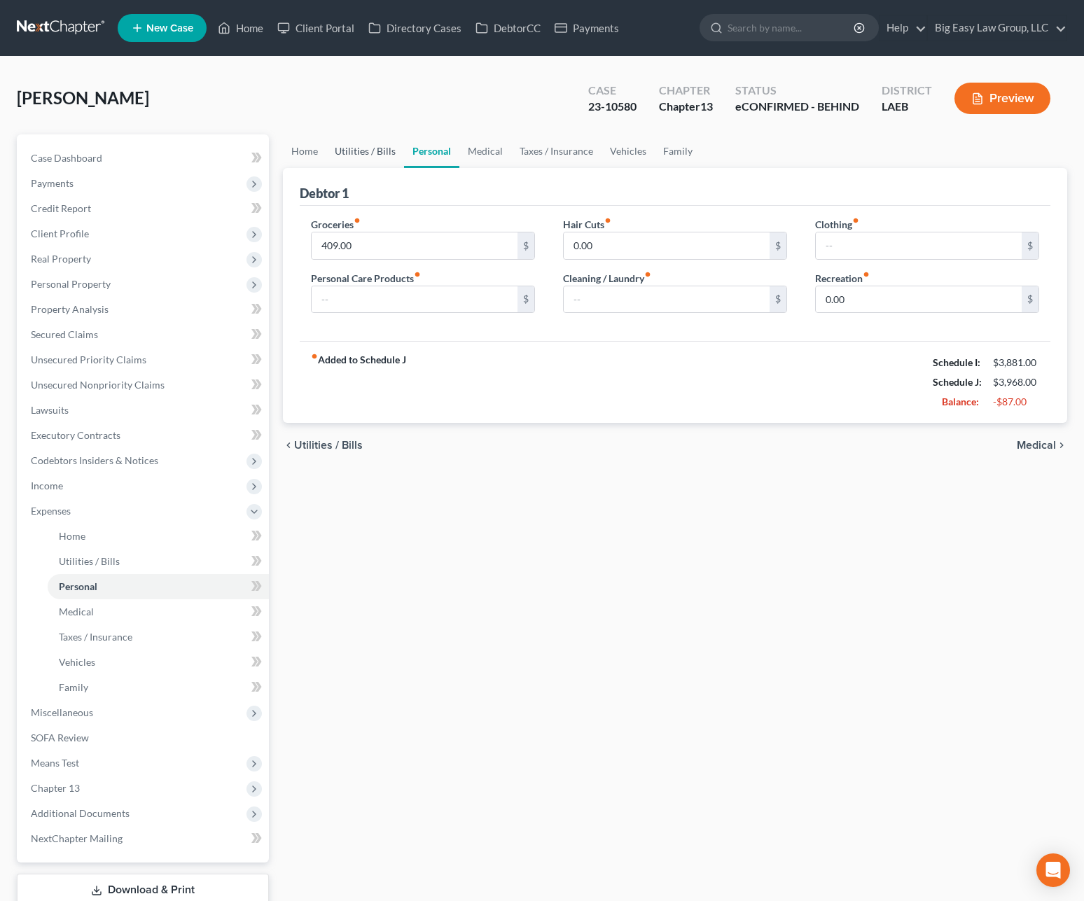
click at [370, 158] on link "Utilities / Bills" at bounding box center [365, 151] width 78 height 34
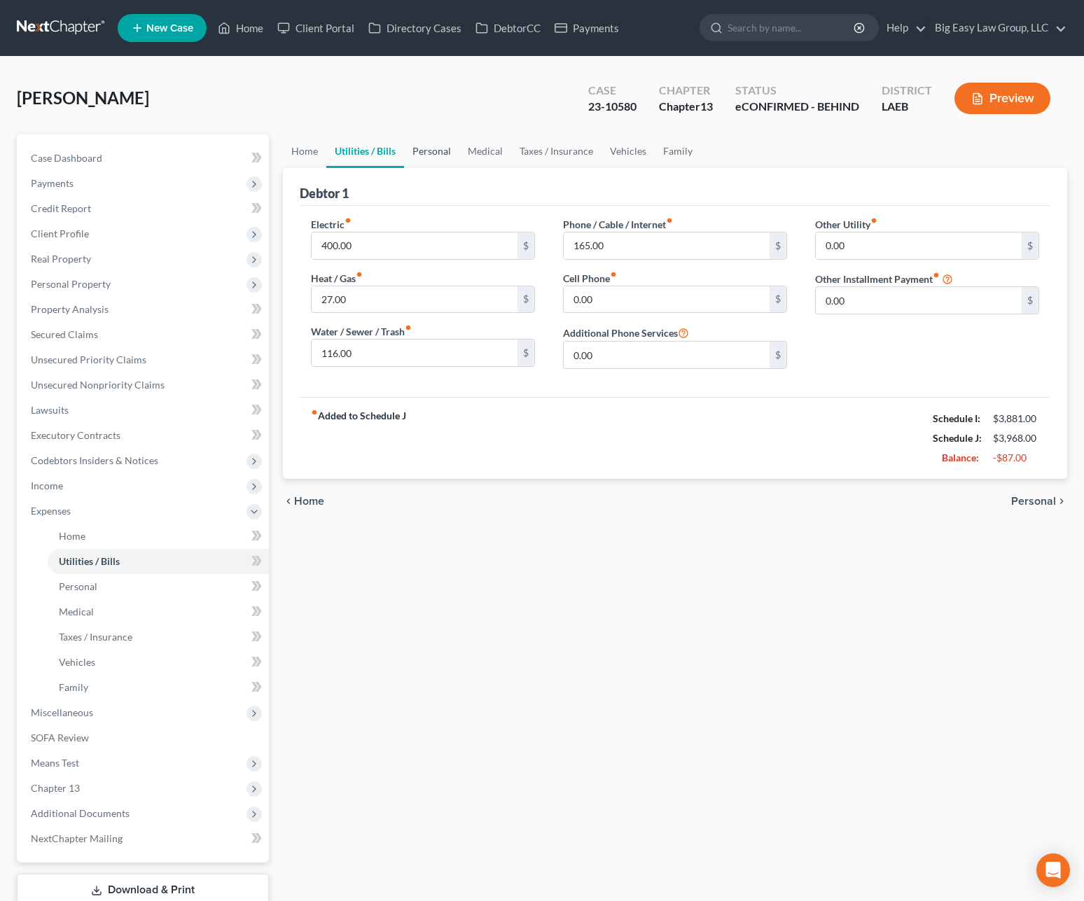
click at [413, 153] on link "Personal" at bounding box center [431, 151] width 55 height 34
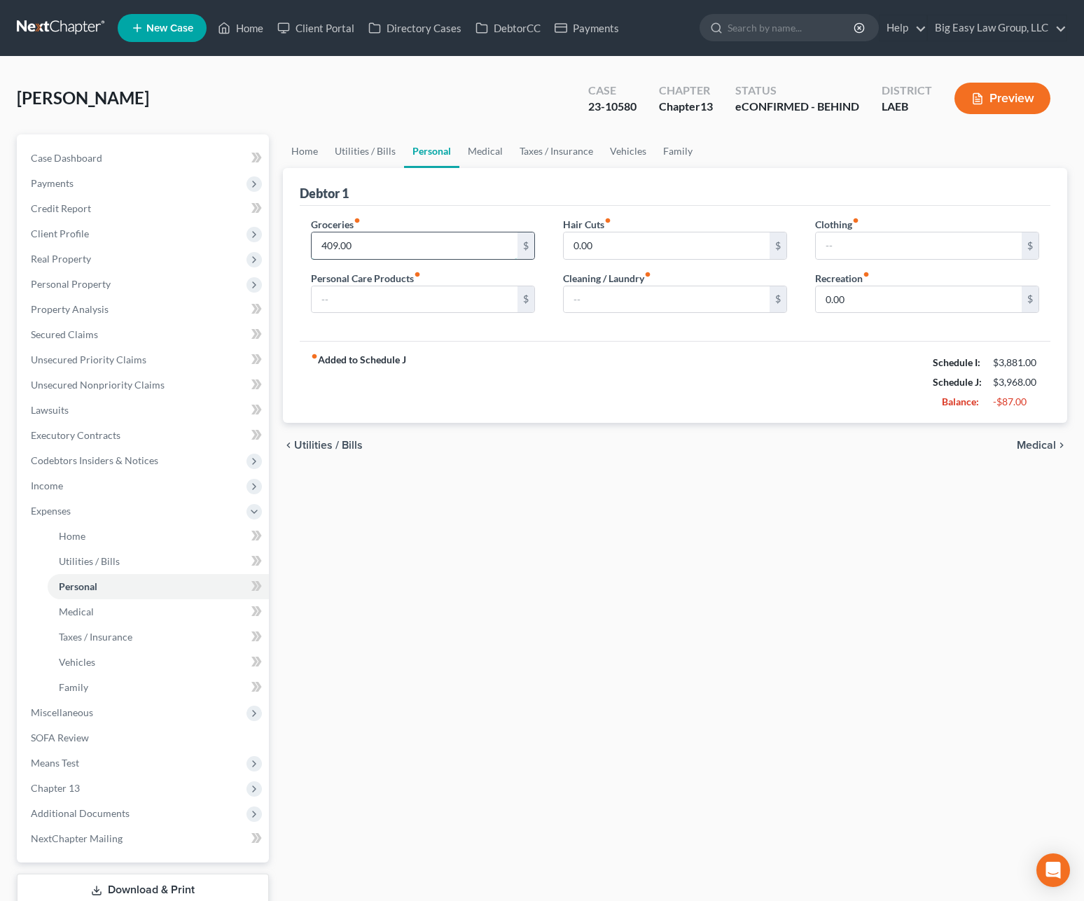
click at [445, 247] on input "409.00" at bounding box center [415, 245] width 206 height 27
click at [309, 149] on link "Home" at bounding box center [304, 151] width 43 height 34
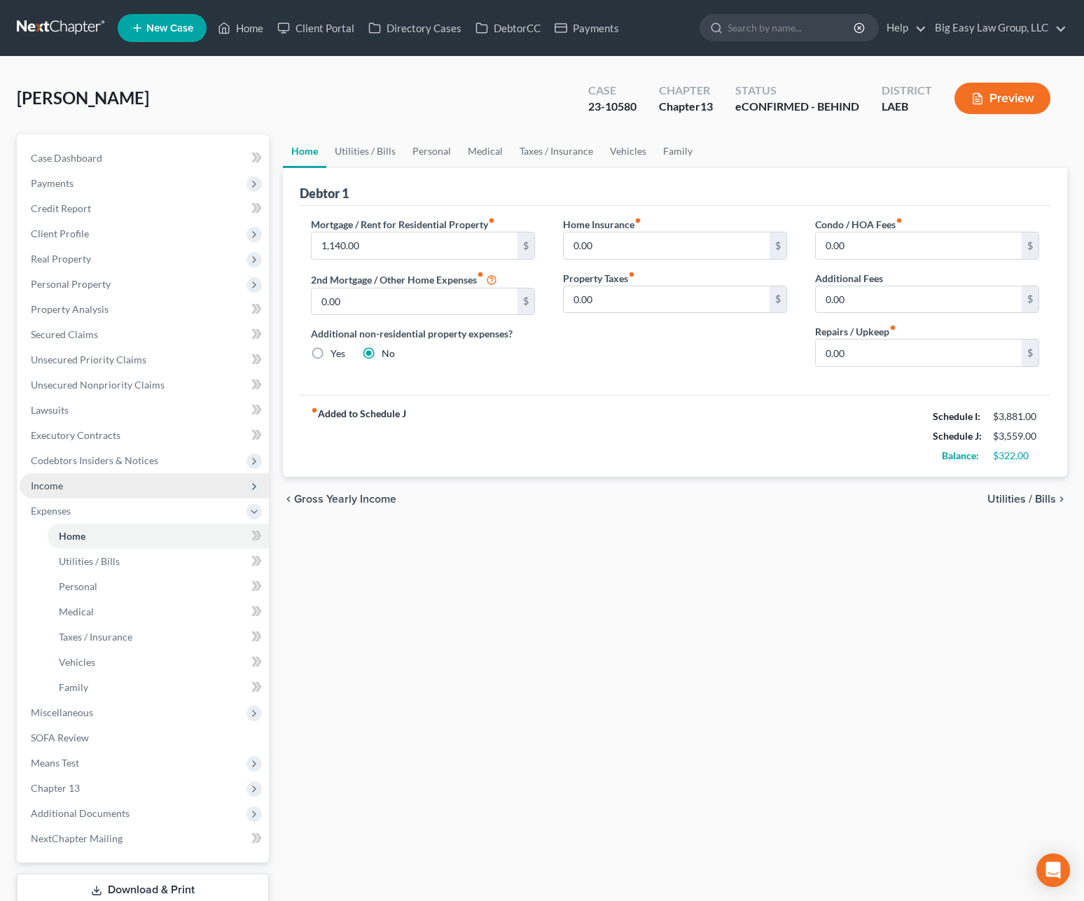
click at [165, 492] on span "Income" at bounding box center [144, 485] width 249 height 25
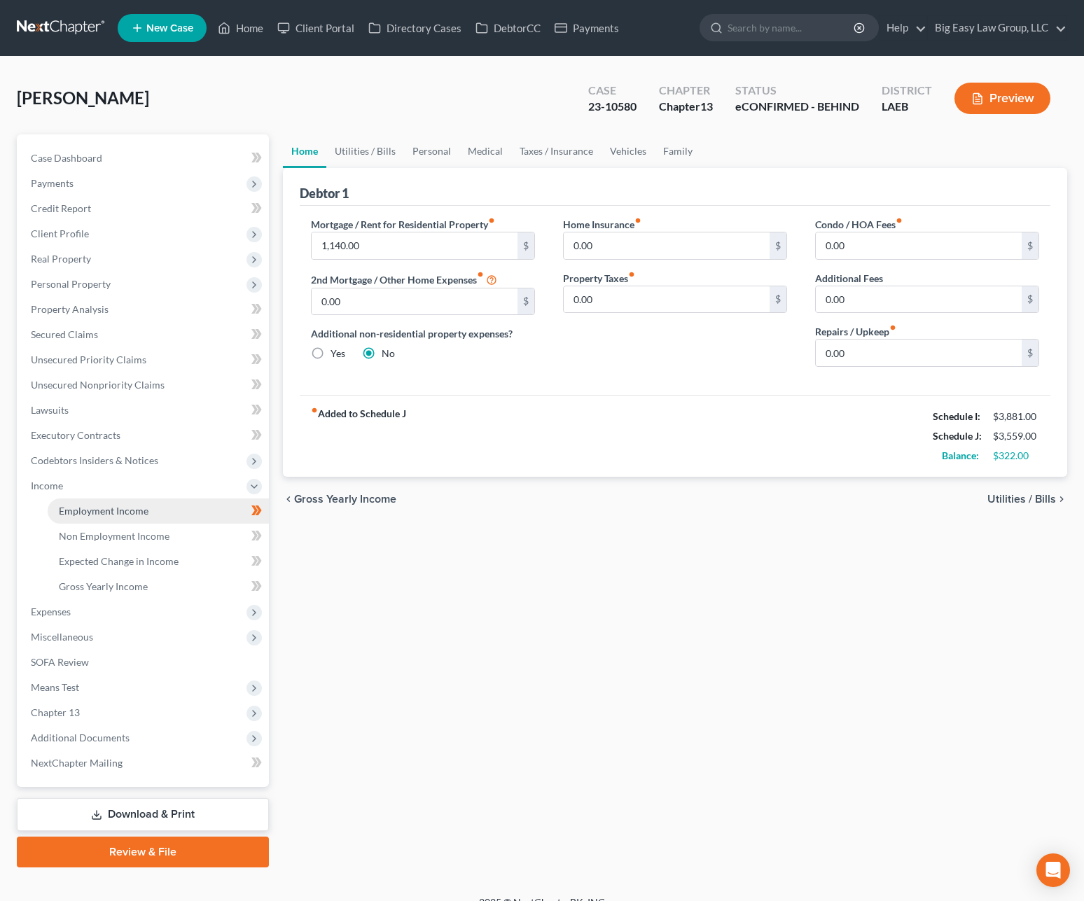
drag, startPoint x: 174, startPoint y: 503, endPoint x: 183, endPoint y: 500, distance: 10.2
click at [174, 503] on link "Employment Income" at bounding box center [158, 510] width 221 height 25
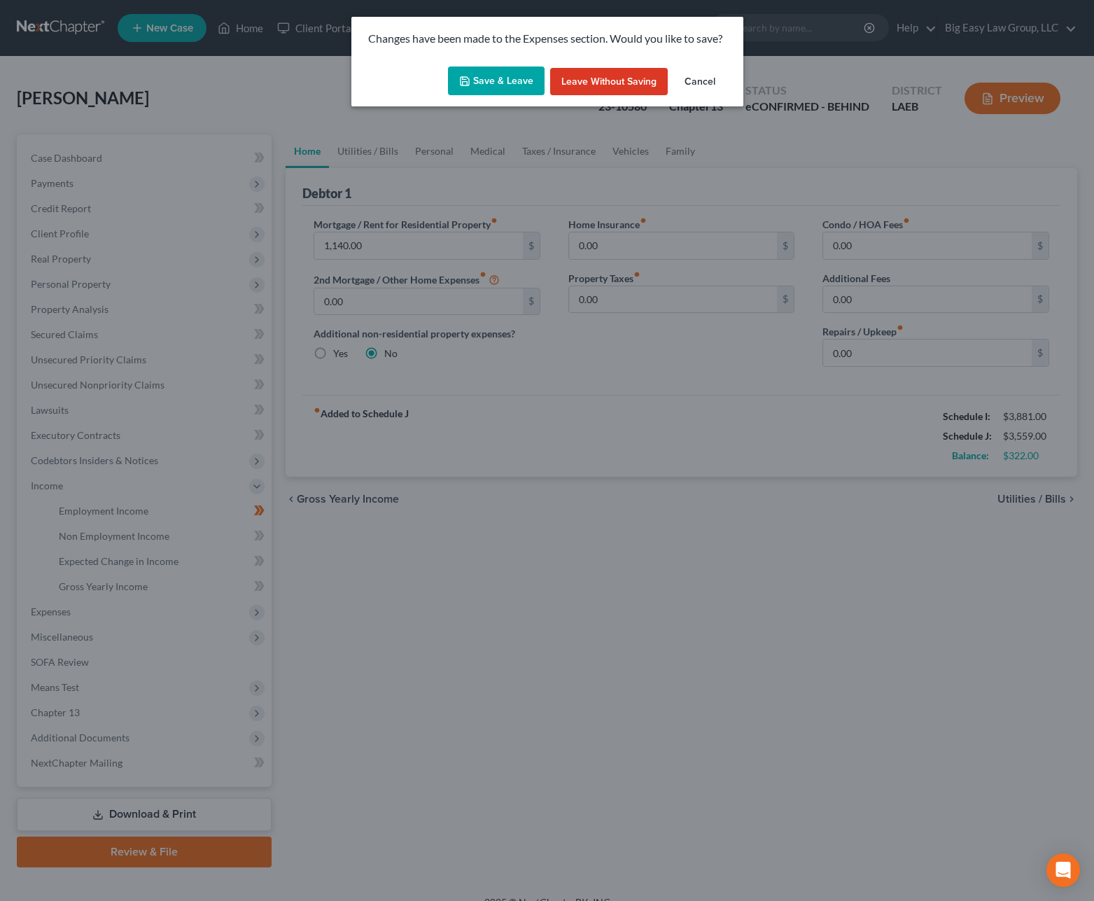
click at [494, 76] on button "Save & Leave" at bounding box center [496, 81] width 97 height 29
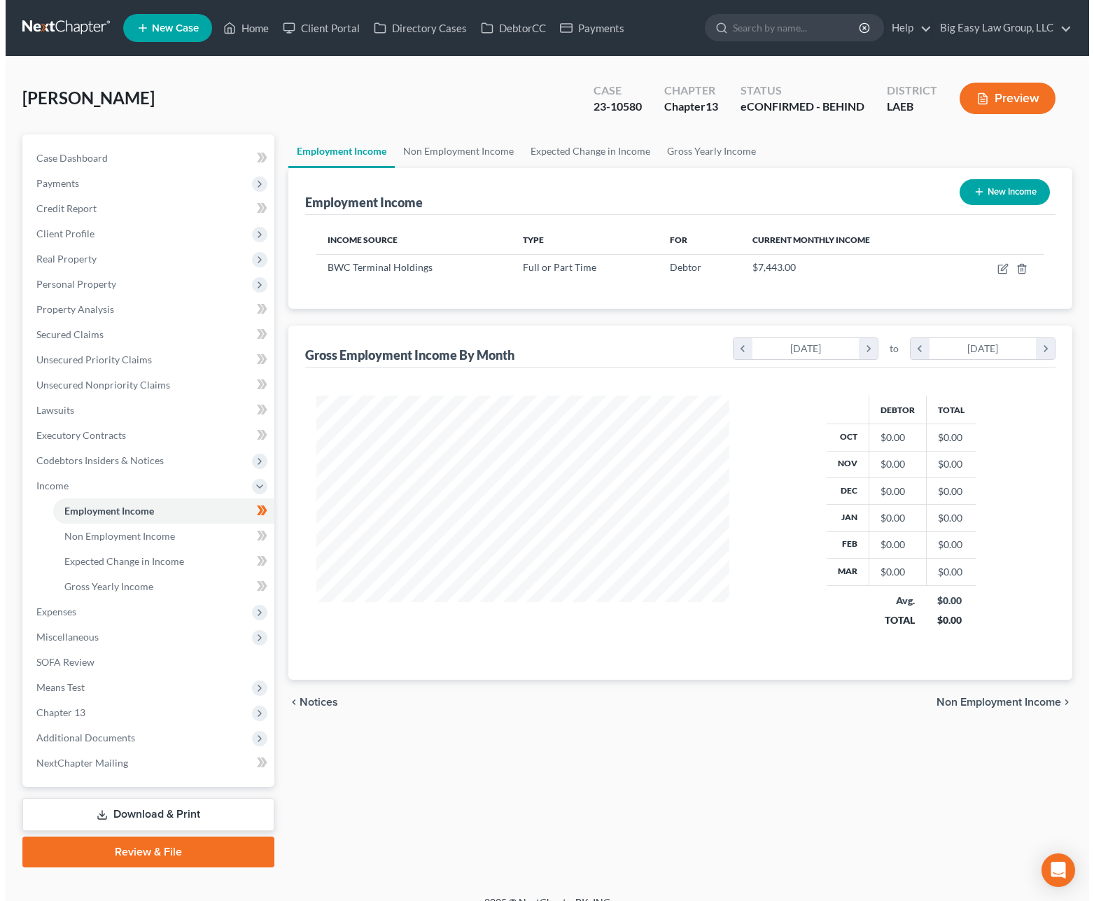
scroll to position [251, 441]
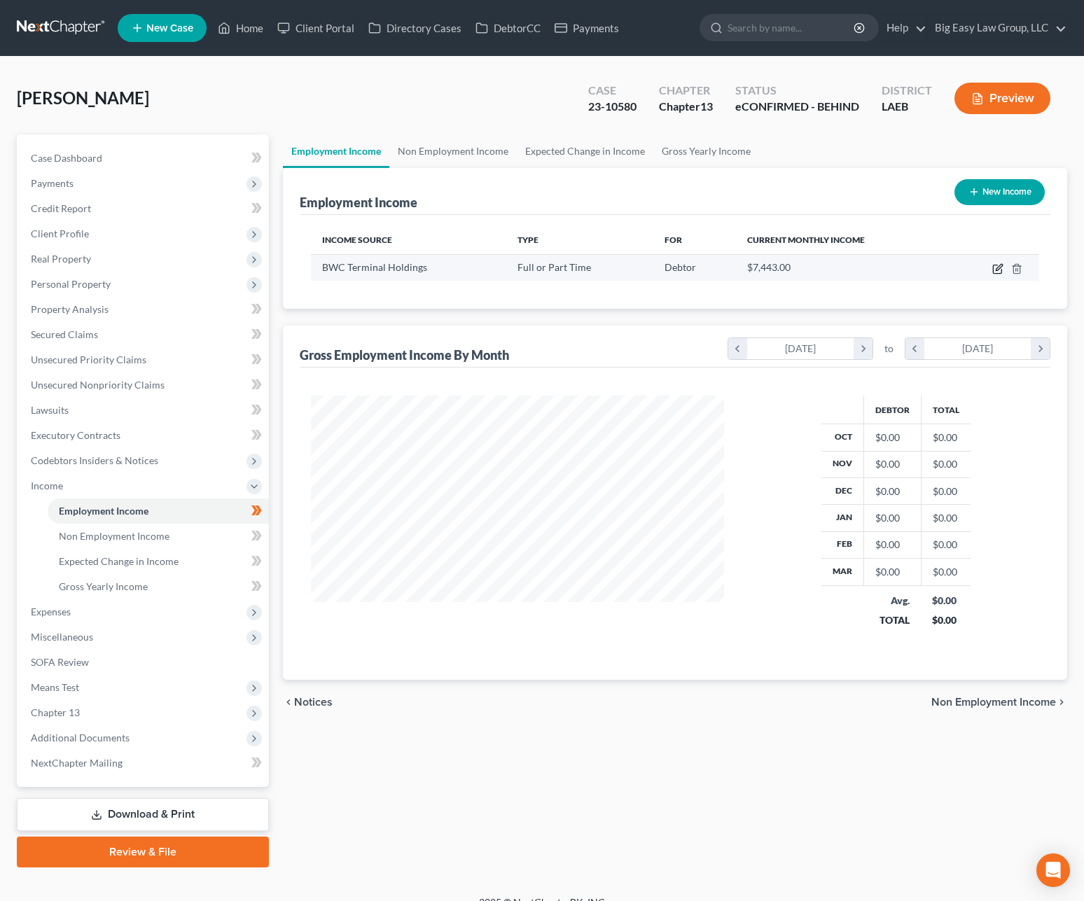
click at [998, 268] on icon "button" at bounding box center [997, 268] width 11 height 11
select select "0"
select select "45"
select select "0"
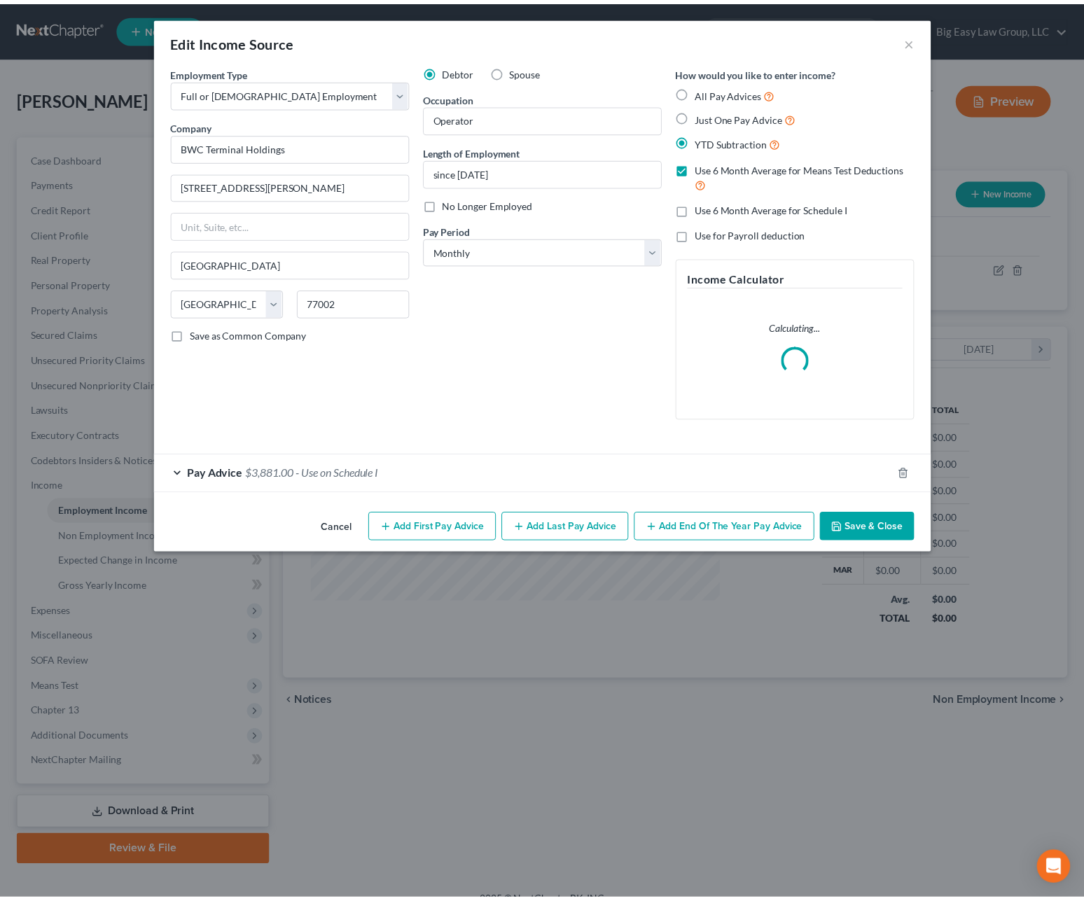
scroll to position [251, 445]
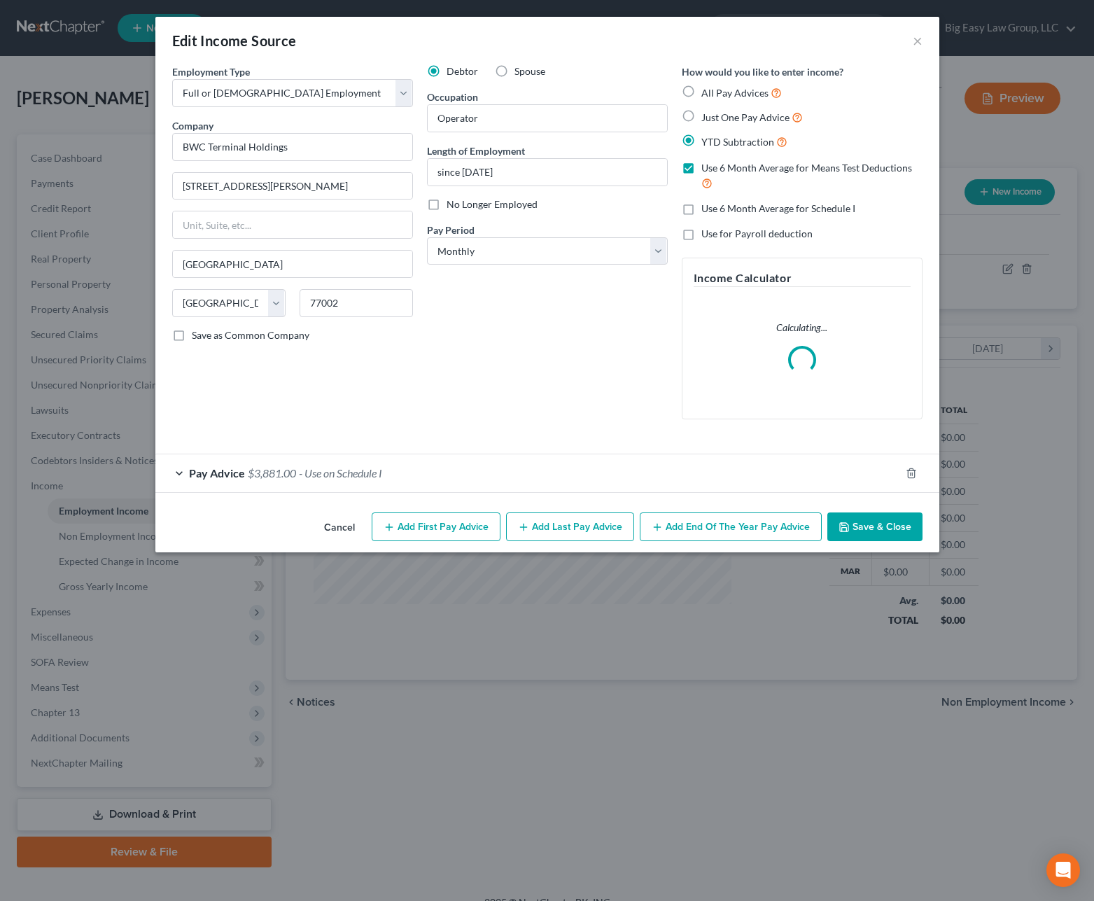
click at [263, 464] on div "Pay Advice $3,881.00 - Use on Schedule I" at bounding box center [527, 472] width 745 height 37
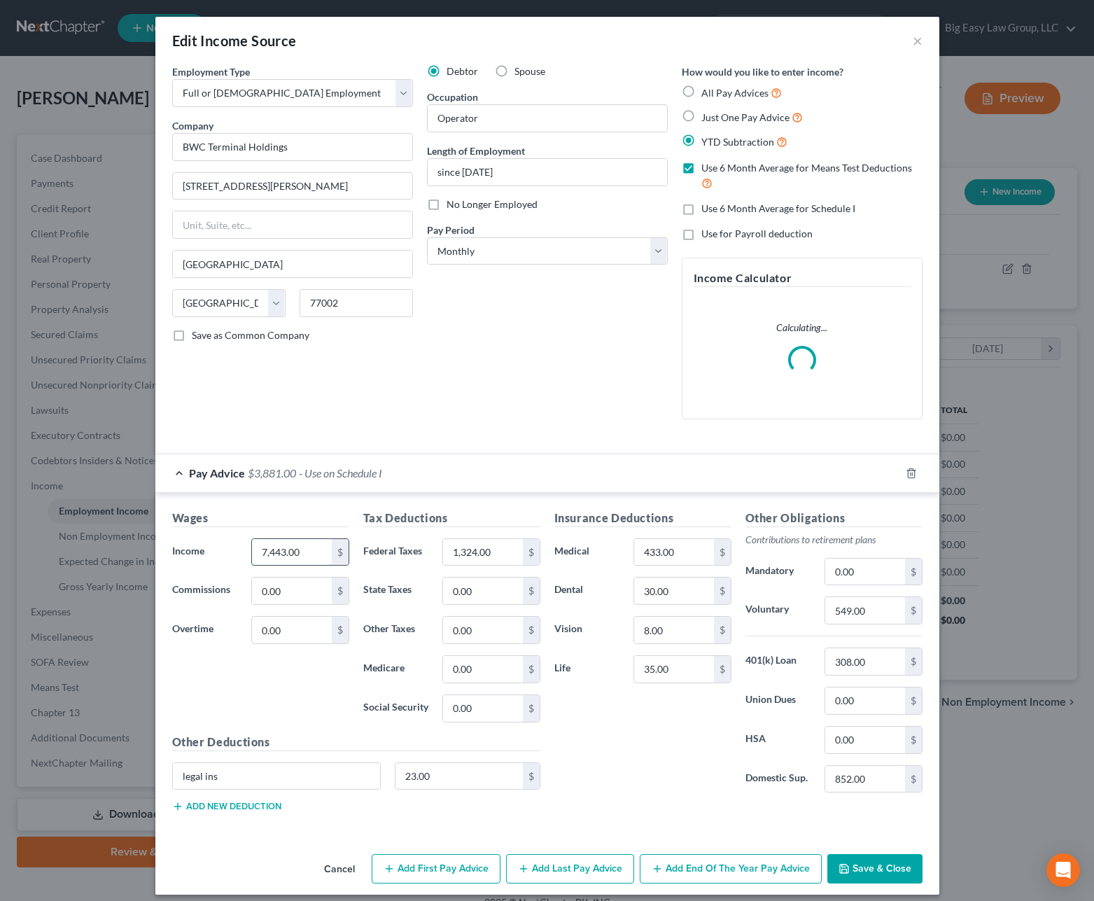
click at [290, 554] on input "7,443.00" at bounding box center [291, 552] width 79 height 27
type input "7,500"
drag, startPoint x: 870, startPoint y: 854, endPoint x: 865, endPoint y: 827, distance: 27.7
click at [870, 854] on button "Save & Close" at bounding box center [874, 868] width 95 height 29
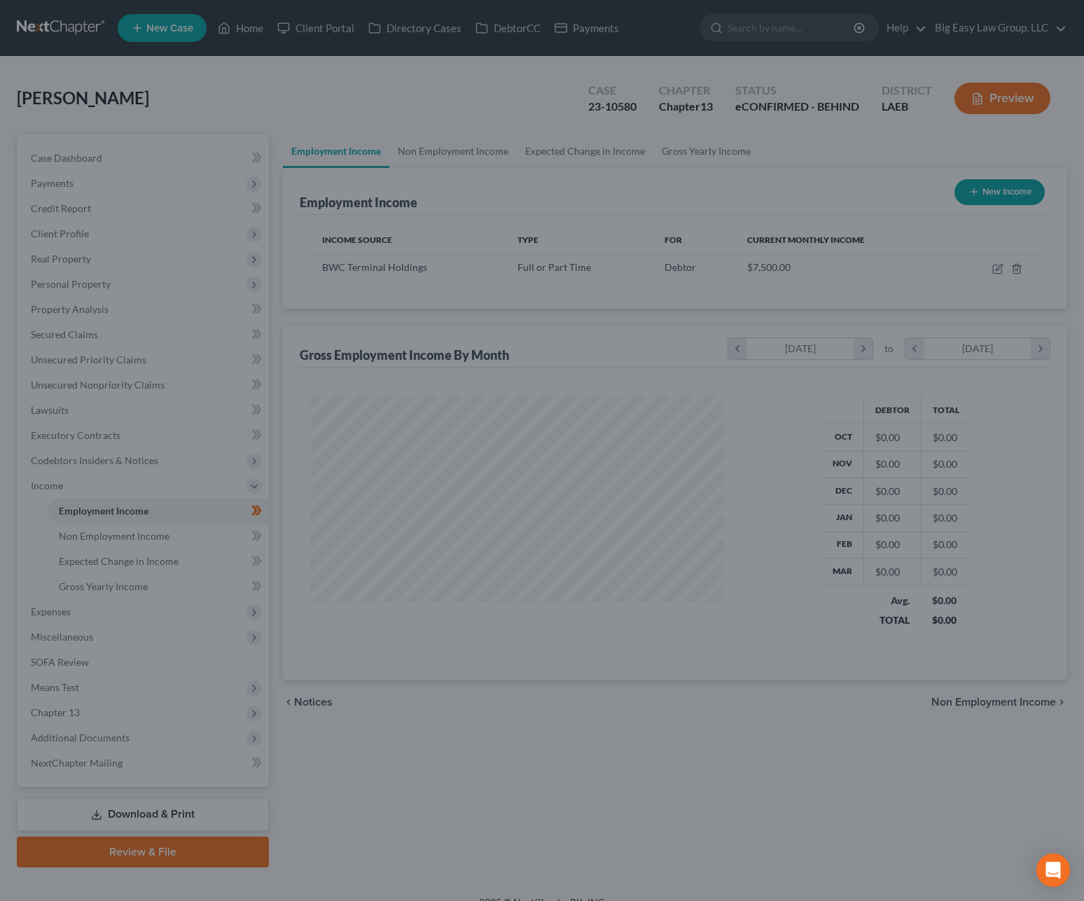
scroll to position [699785, 699595]
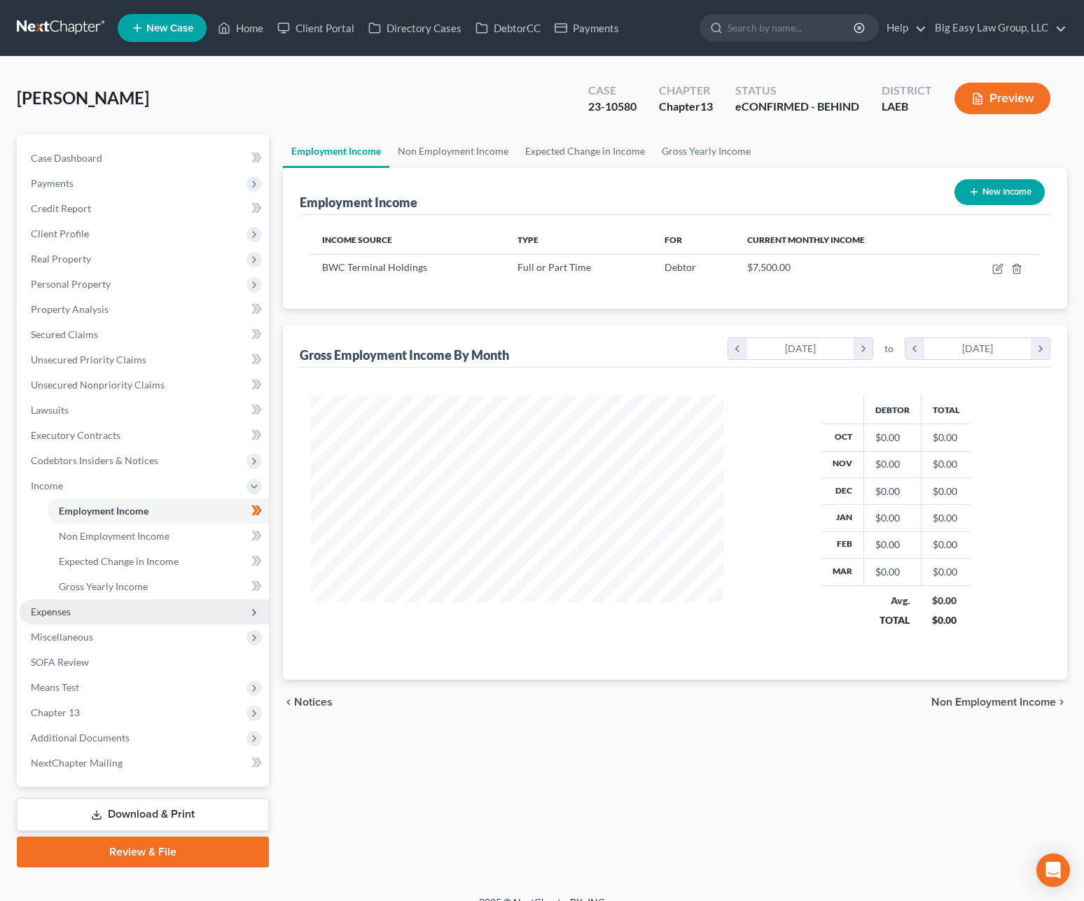
click at [128, 615] on span "Expenses" at bounding box center [144, 611] width 249 height 25
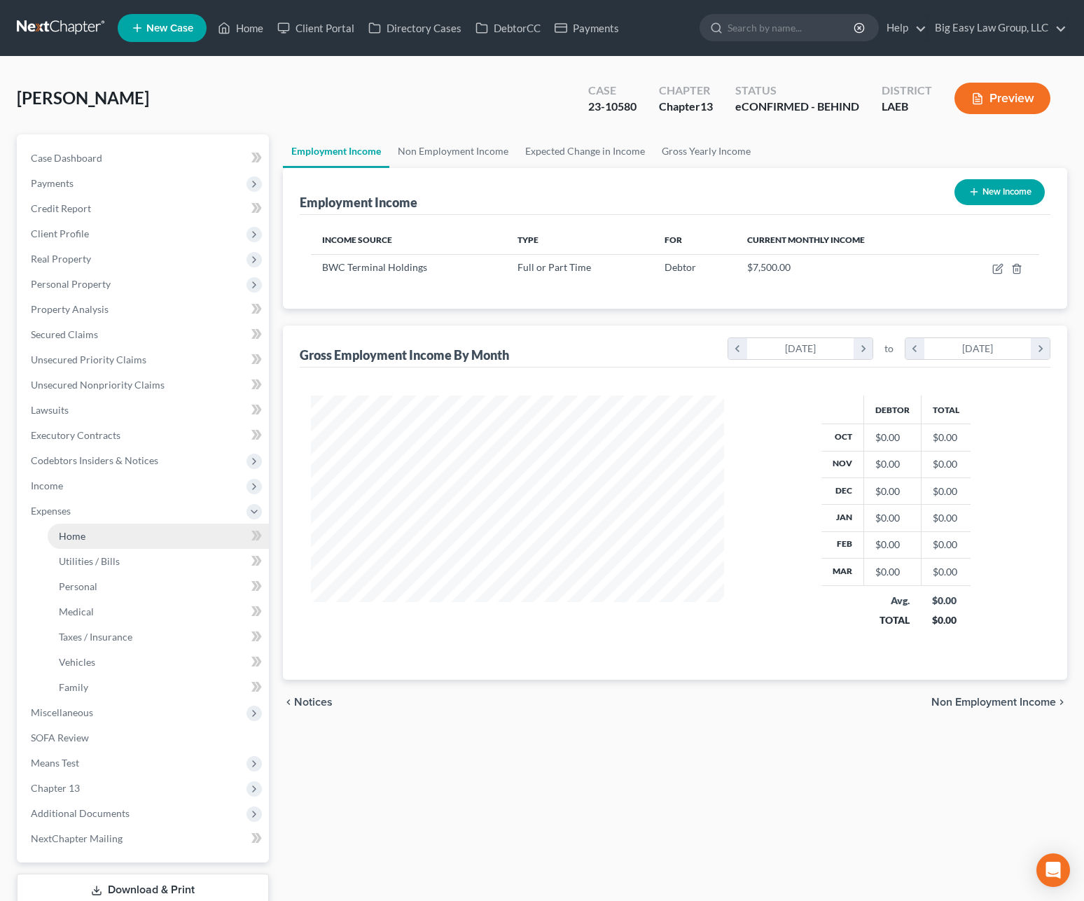
click at [138, 529] on link "Home" at bounding box center [158, 536] width 221 height 25
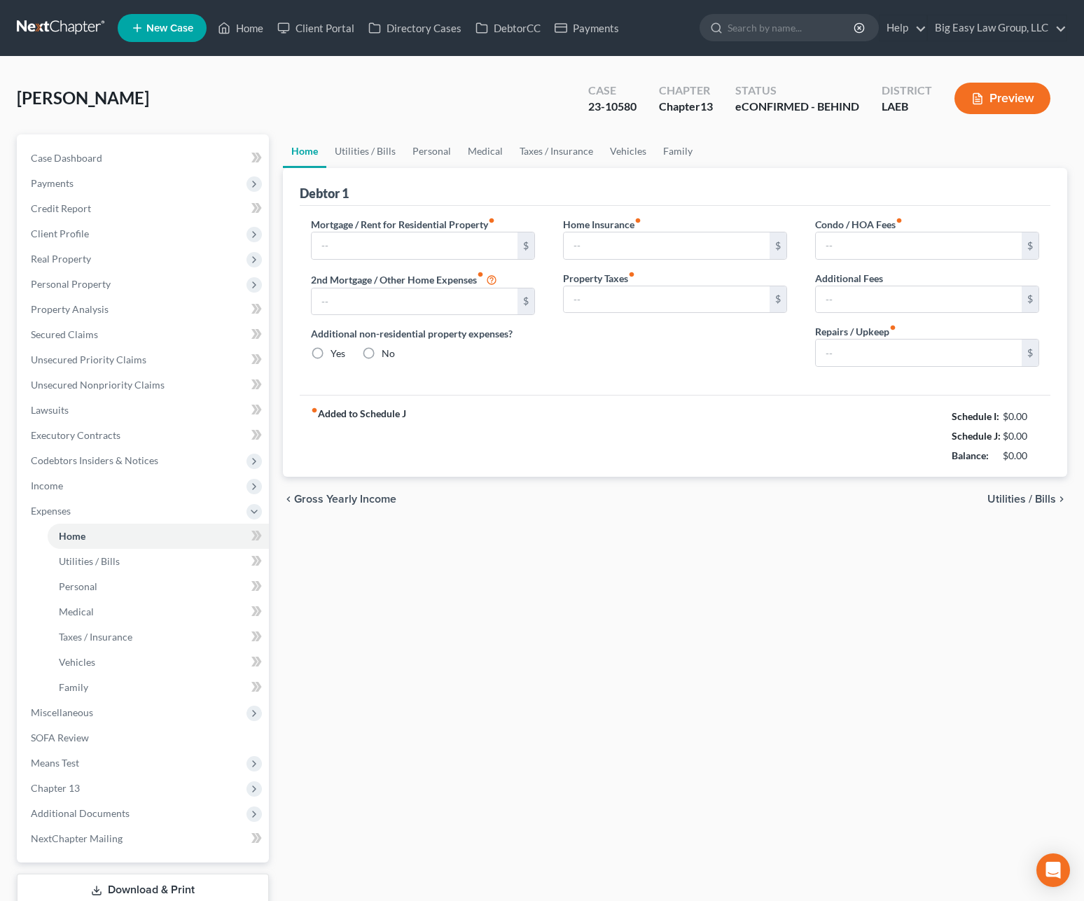
type input "1,140.00"
type input "0.00"
radio input "true"
type input "0.00"
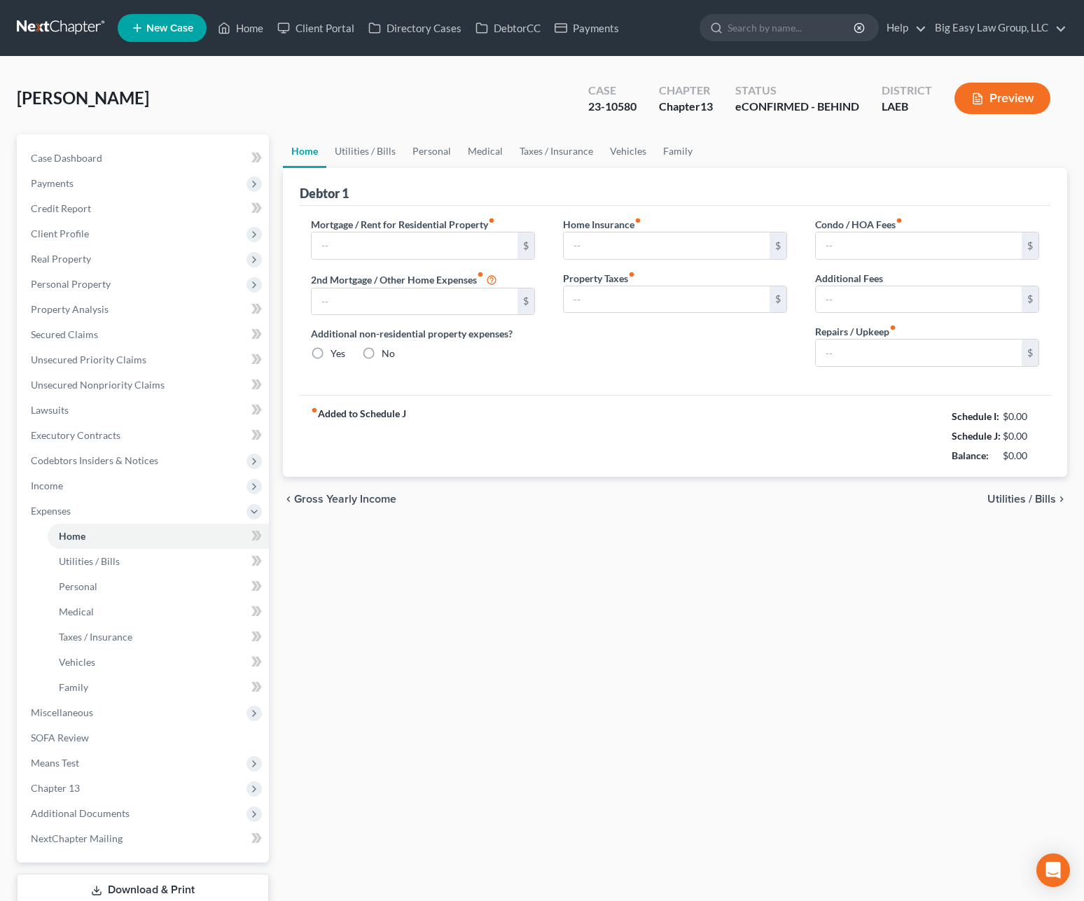
type input "0.00"
click at [436, 306] on input "0.00" at bounding box center [415, 301] width 206 height 27
click at [245, 30] on link "Home" at bounding box center [241, 27] width 60 height 25
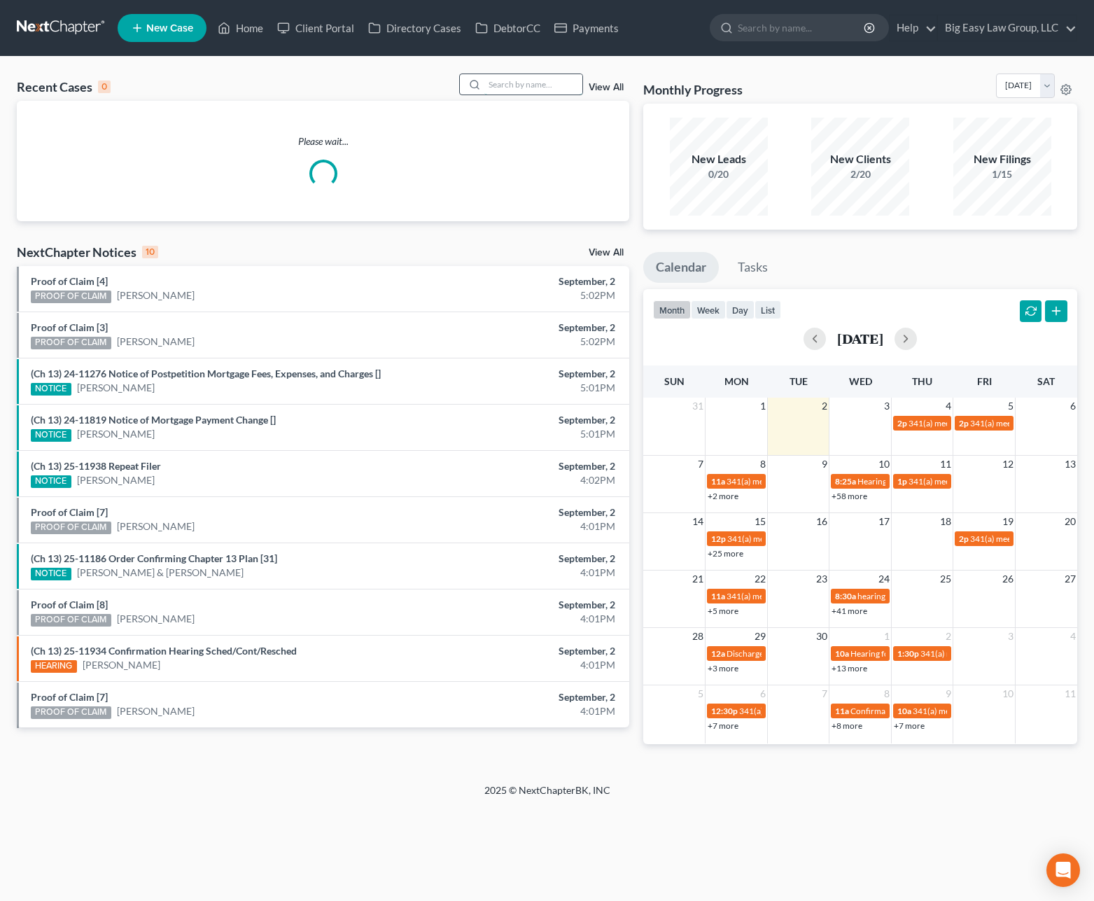
click at [500, 81] on input "search" at bounding box center [533, 84] width 98 height 20
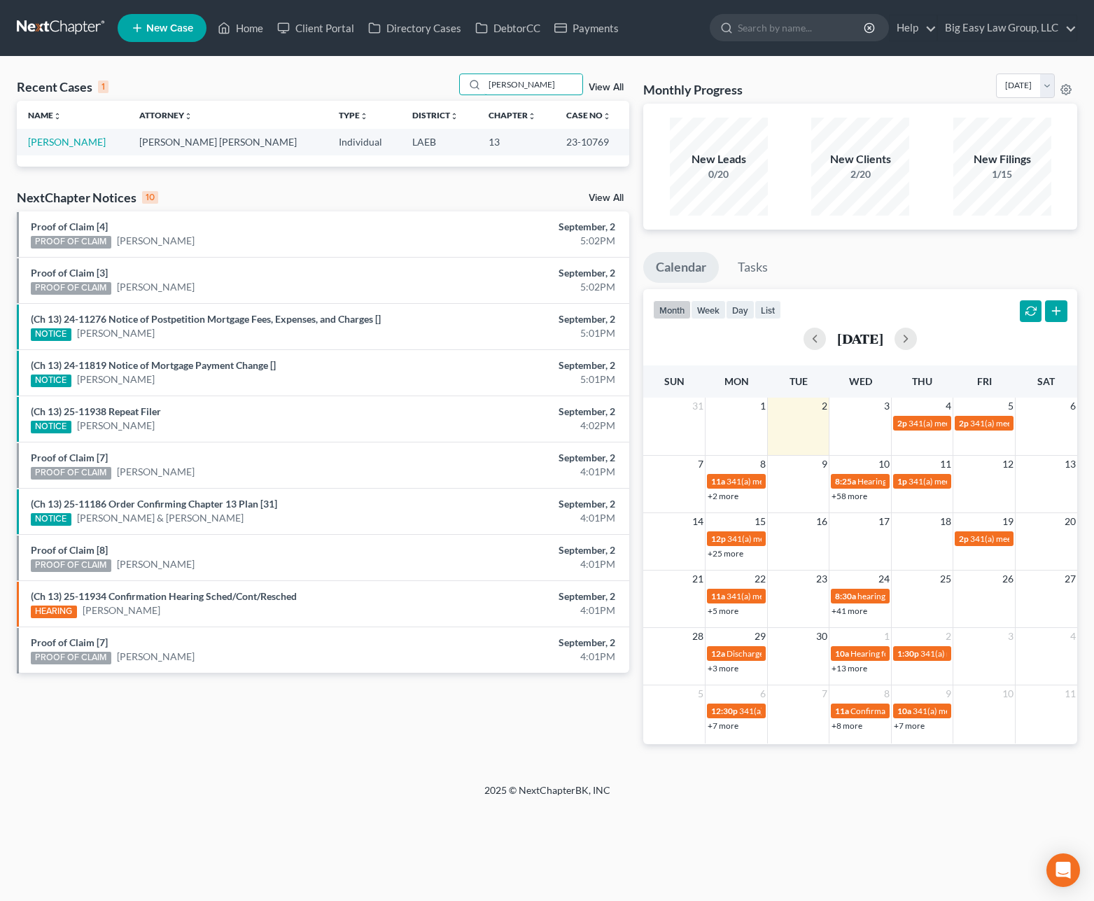
type input "vicknair"
click at [63, 148] on td "Vicknair, Matthew" at bounding box center [72, 142] width 111 height 26
click at [62, 144] on link "Vicknair, Matthew" at bounding box center [67, 142] width 78 height 12
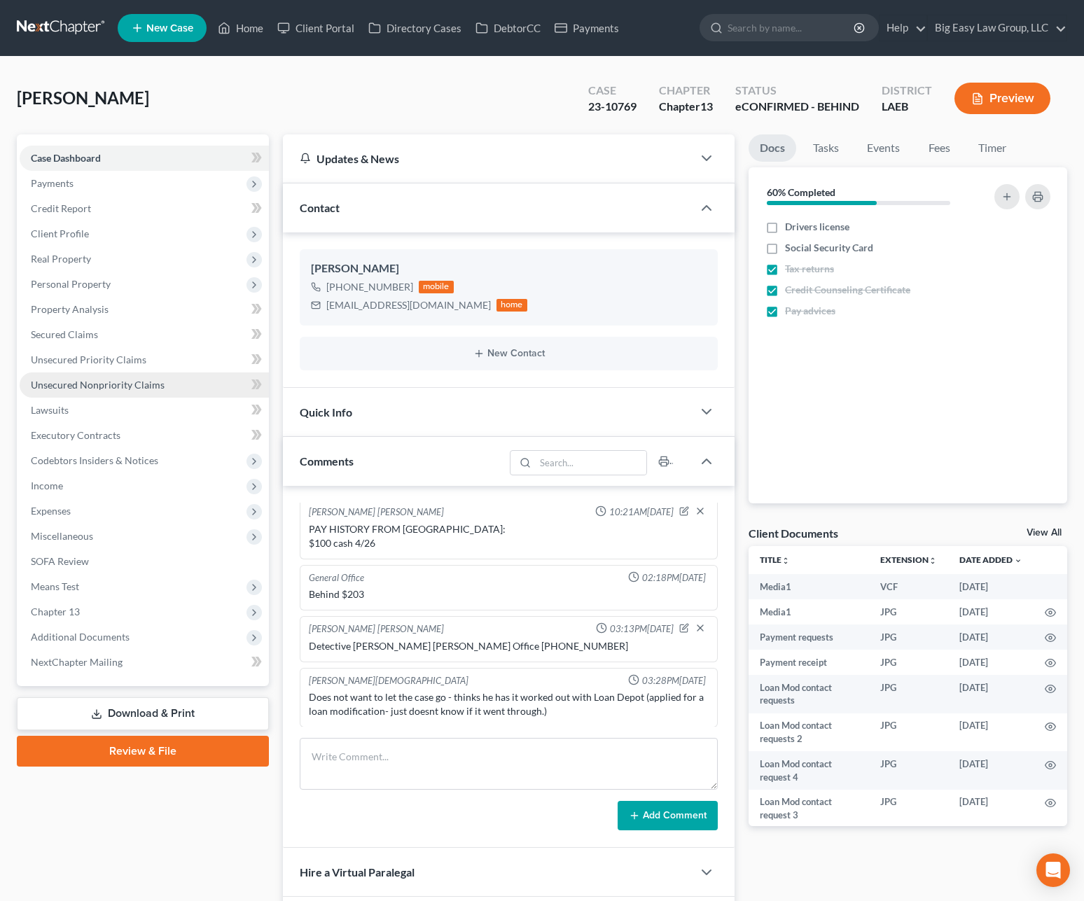
scroll to position [5784, 0]
click at [137, 638] on span "Additional Documents" at bounding box center [144, 636] width 249 height 25
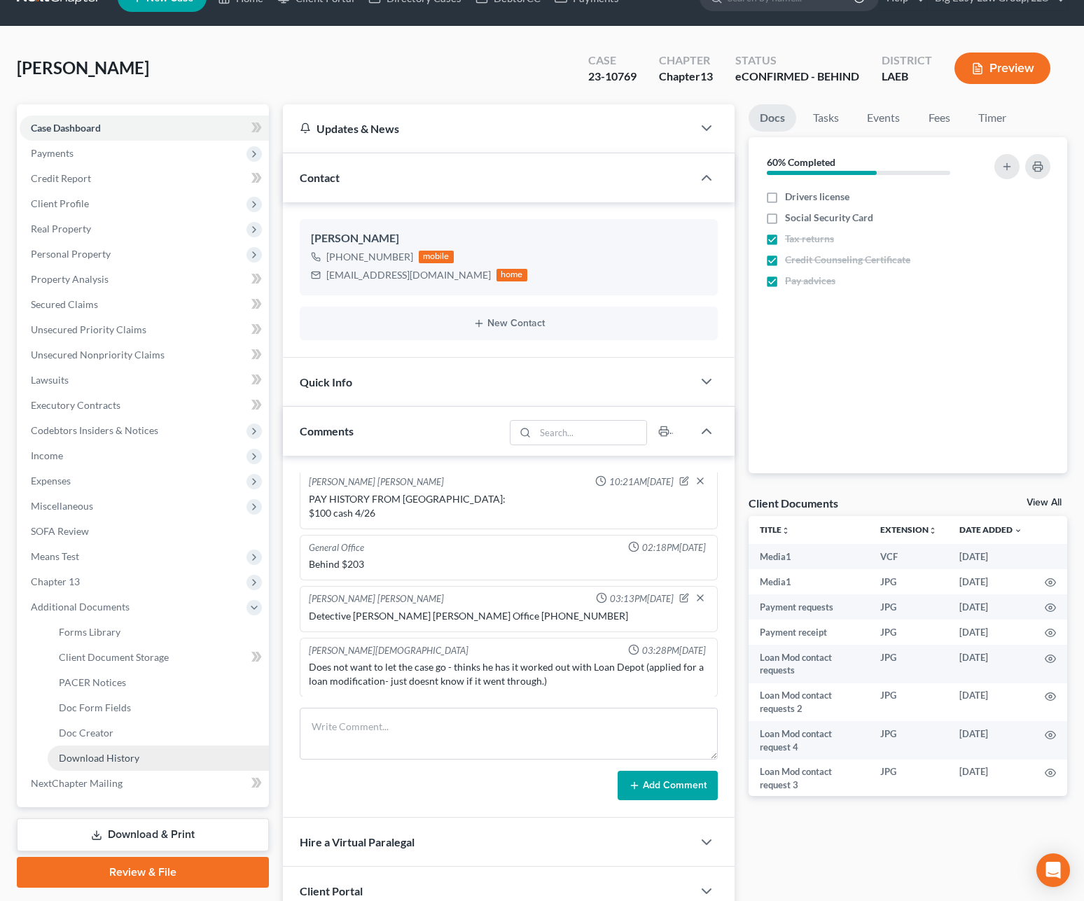
scroll to position [106, 0]
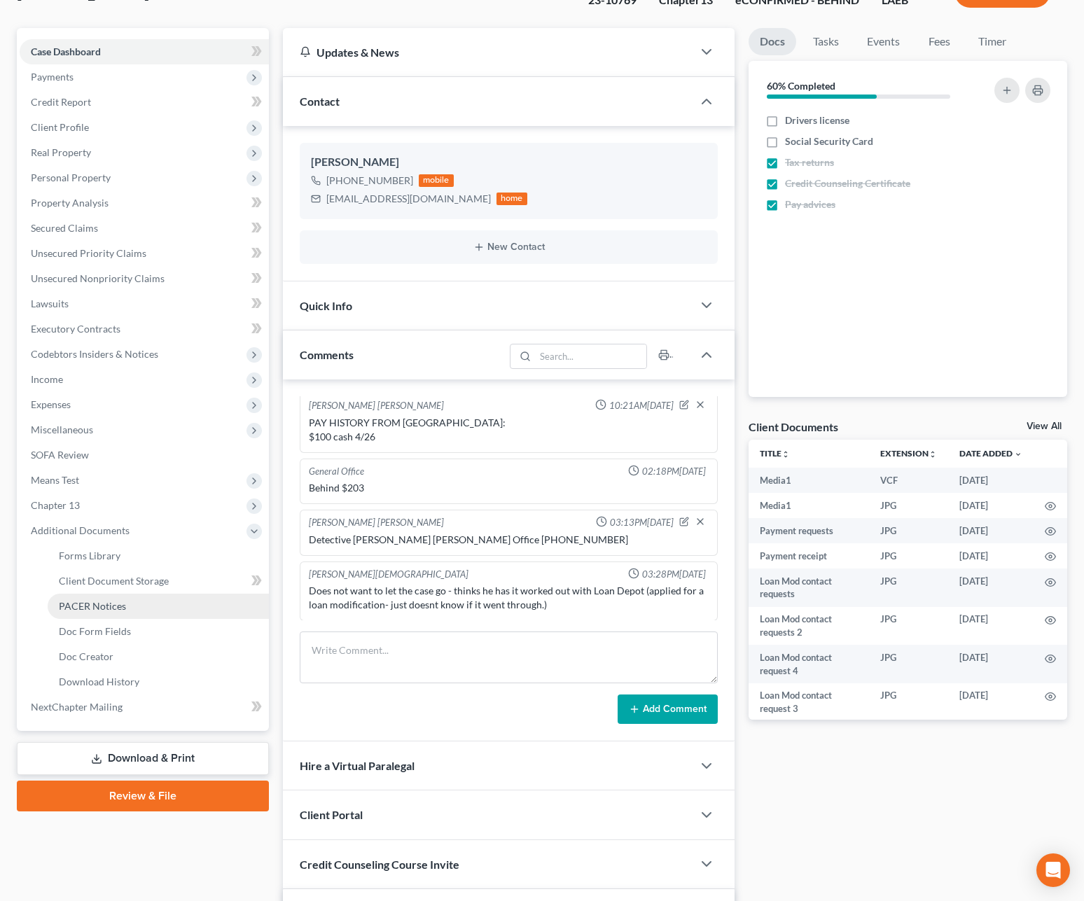
click at [151, 608] on link "PACER Notices" at bounding box center [158, 606] width 221 height 25
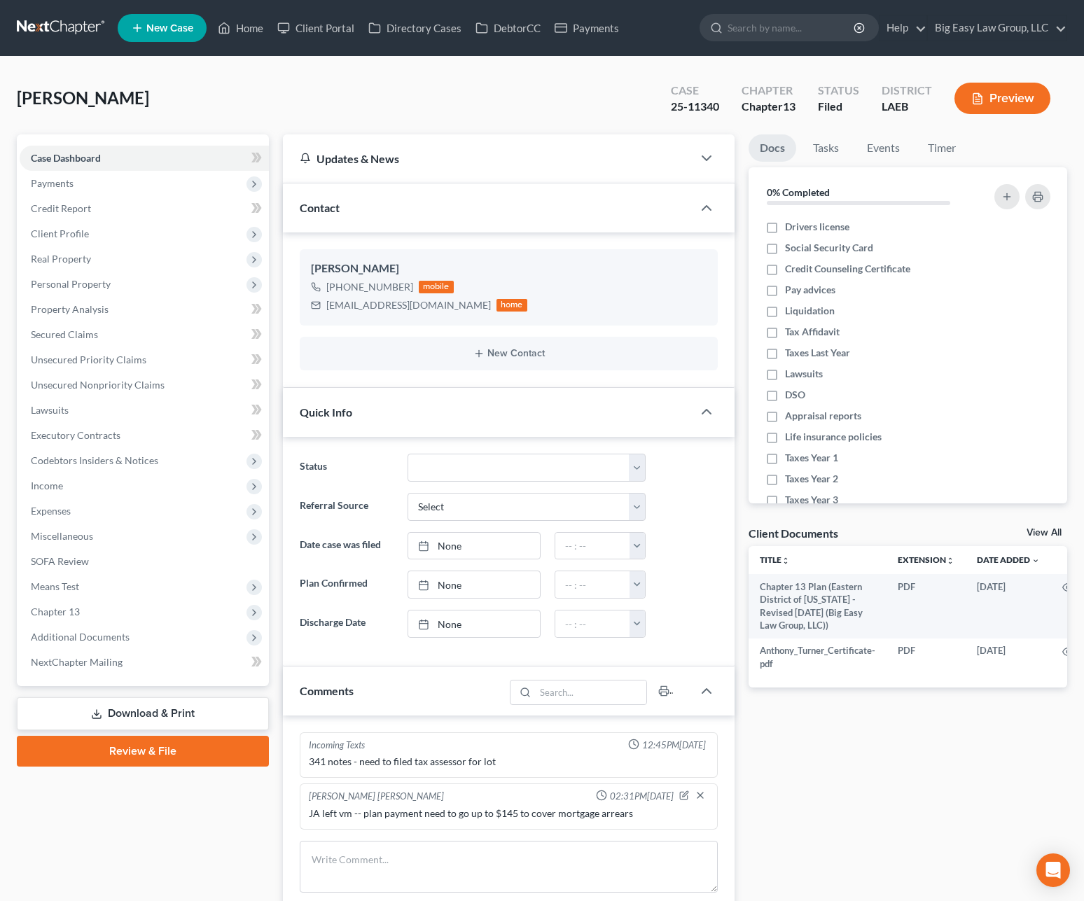
select select "0"
click at [260, 37] on link "Home" at bounding box center [241, 27] width 60 height 25
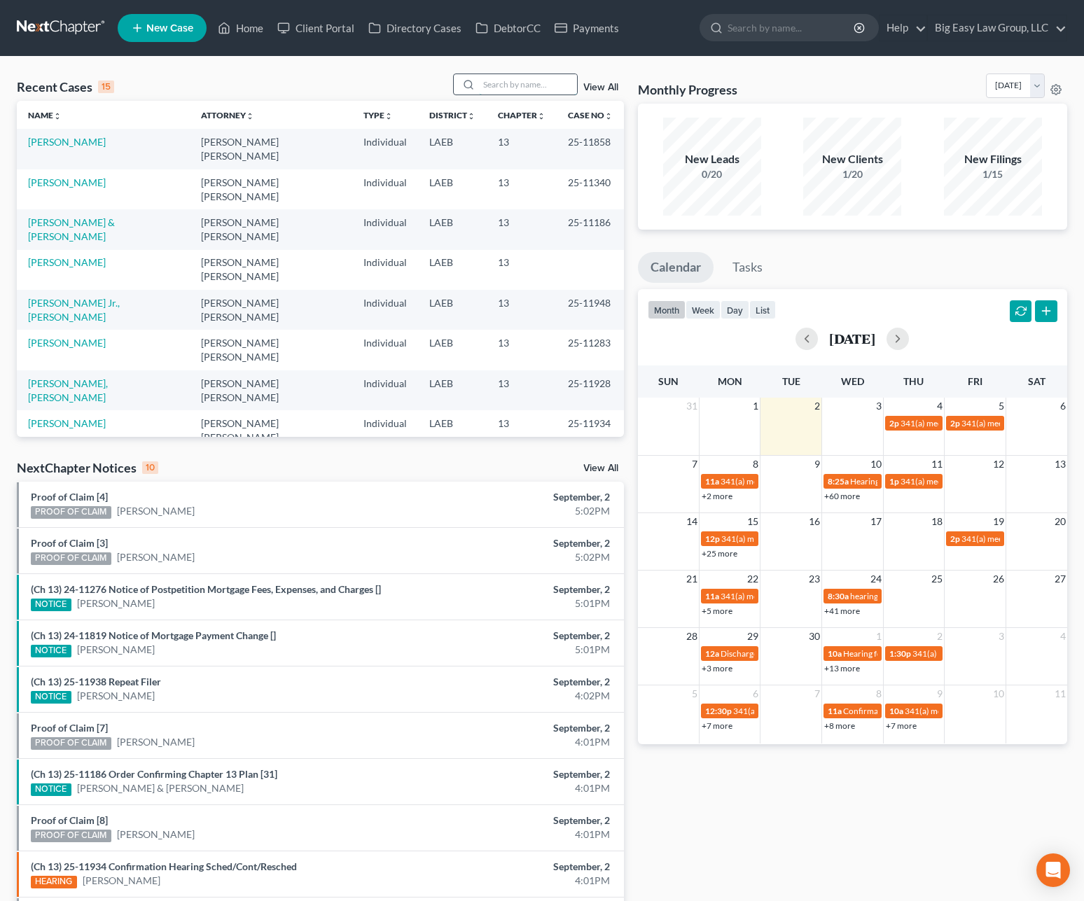
click at [513, 88] on input "search" at bounding box center [528, 84] width 98 height 20
click at [595, 78] on div "View All" at bounding box center [538, 85] width 171 height 22
click at [589, 84] on link "View All" at bounding box center [600, 88] width 35 height 10
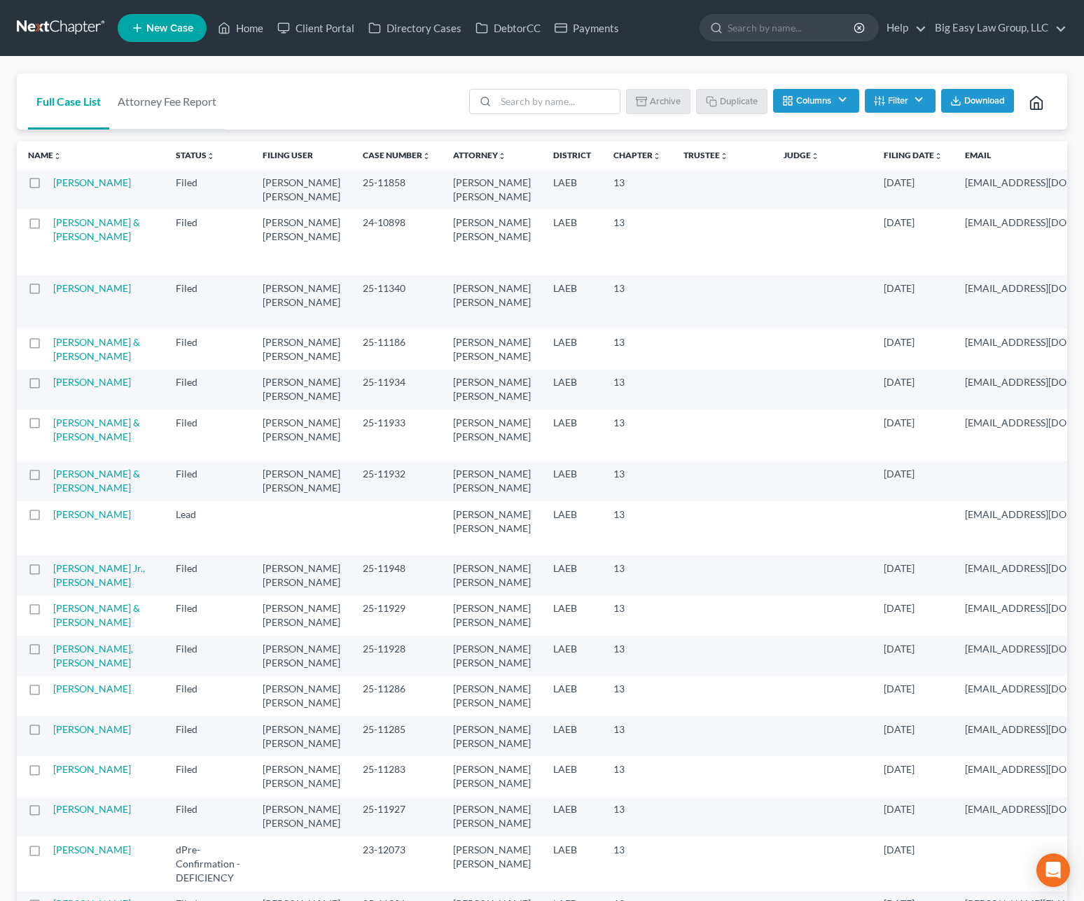
click at [872, 161] on th "Filing Date unfold_more expand_more expand_less" at bounding box center [912, 155] width 81 height 28
click at [934, 158] on icon "unfold_more" at bounding box center [938, 156] width 8 height 8
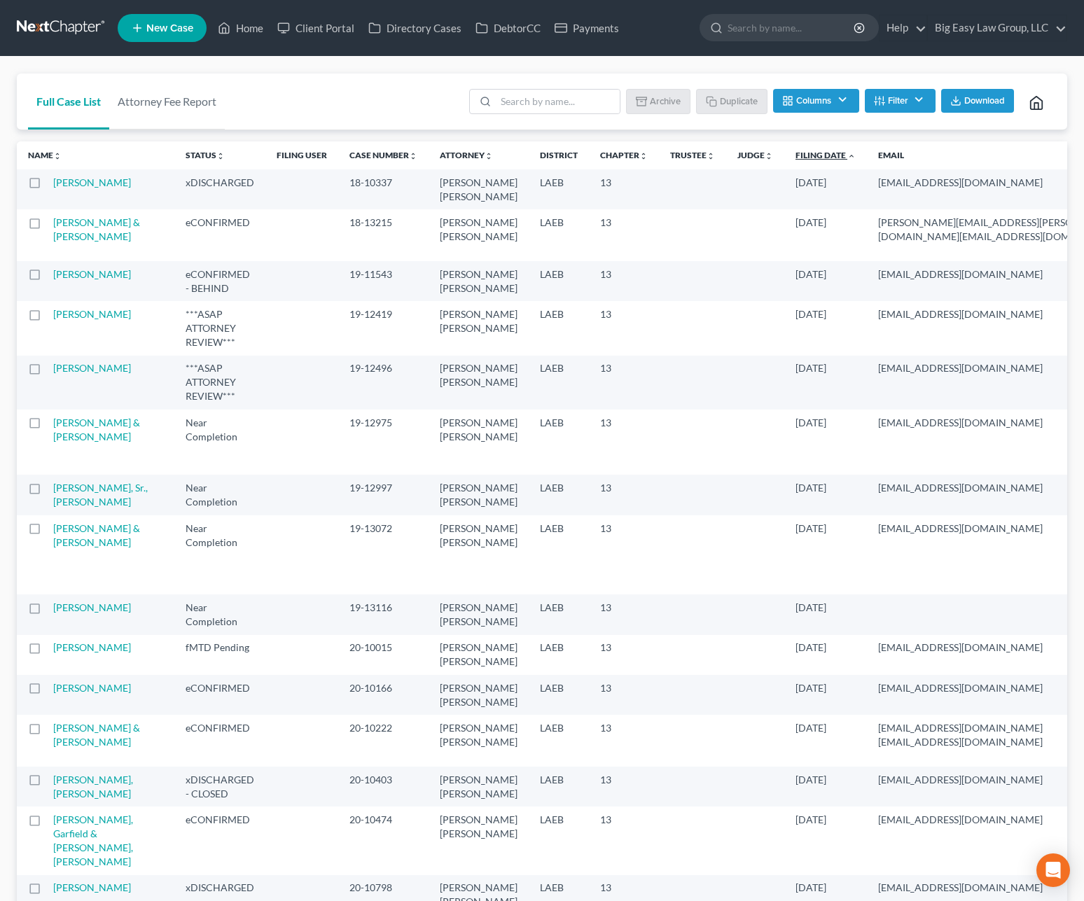
click at [795, 157] on link "Filing Date unfold_more expand_more expand_less" at bounding box center [825, 155] width 60 height 11
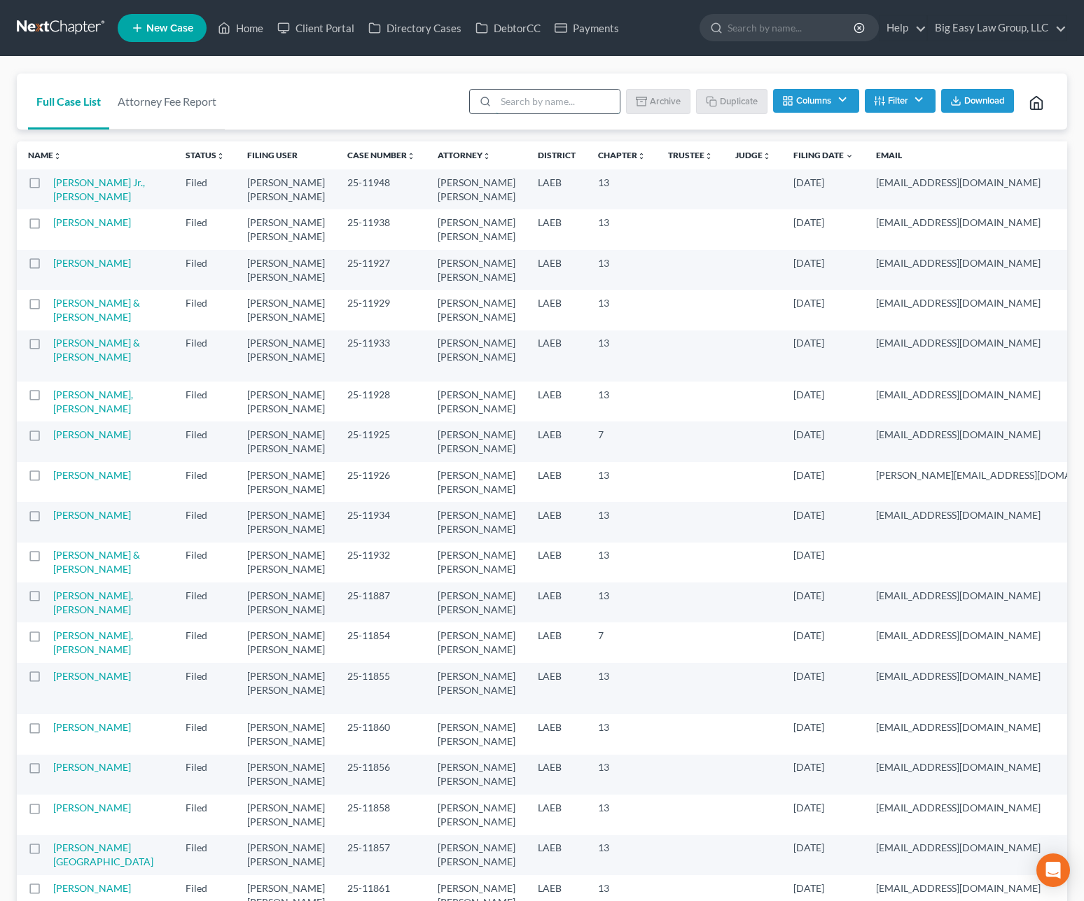
click at [551, 101] on input "search" at bounding box center [558, 102] width 124 height 24
click at [244, 27] on link "Home" at bounding box center [241, 27] width 60 height 25
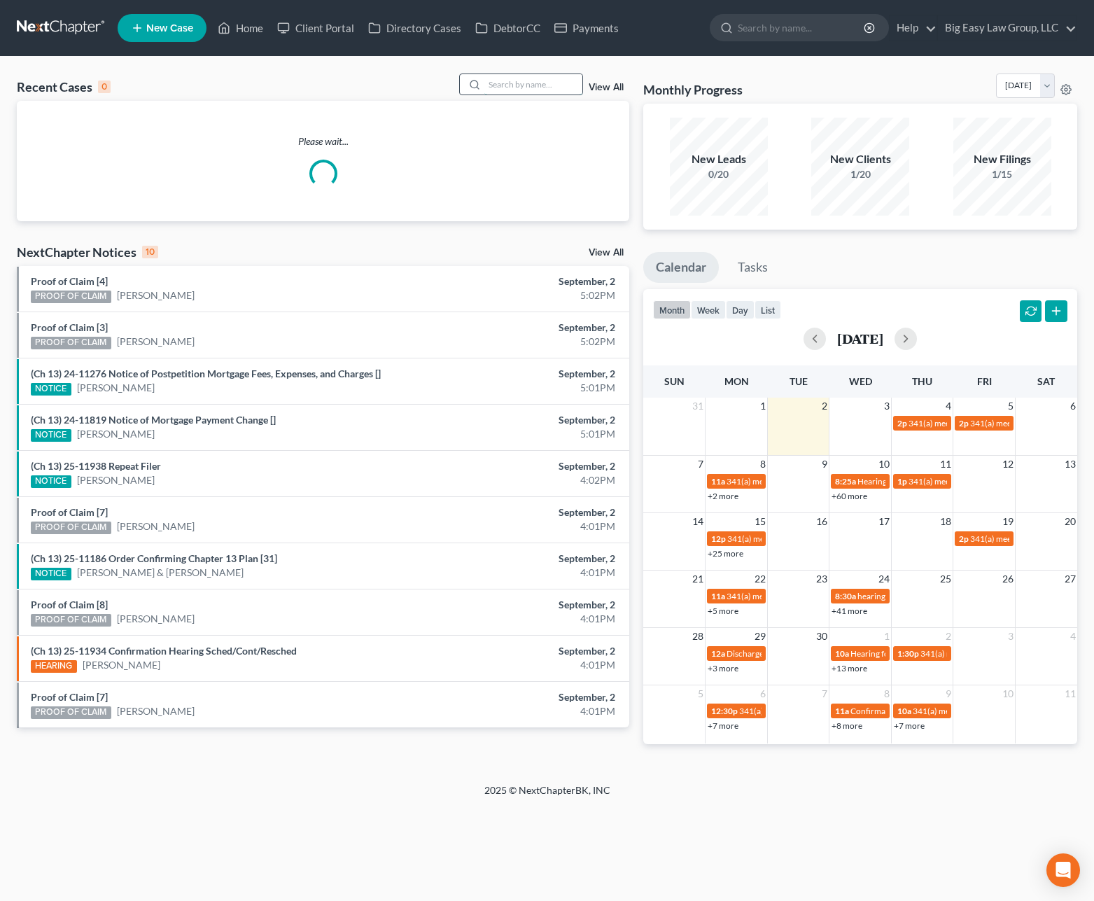
click at [513, 89] on input "search" at bounding box center [533, 84] width 98 height 20
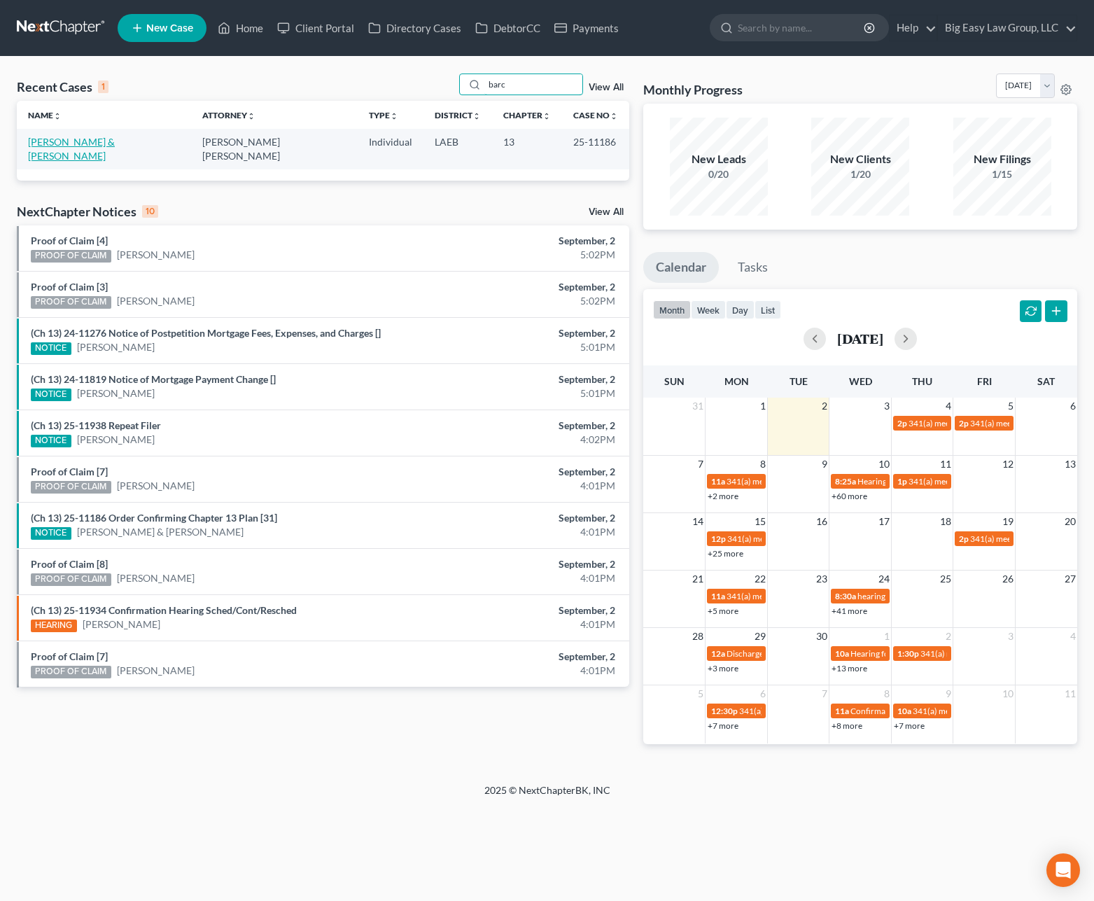
type input "barc"
click at [64, 139] on link "[PERSON_NAME] & [PERSON_NAME]" at bounding box center [71, 149] width 87 height 26
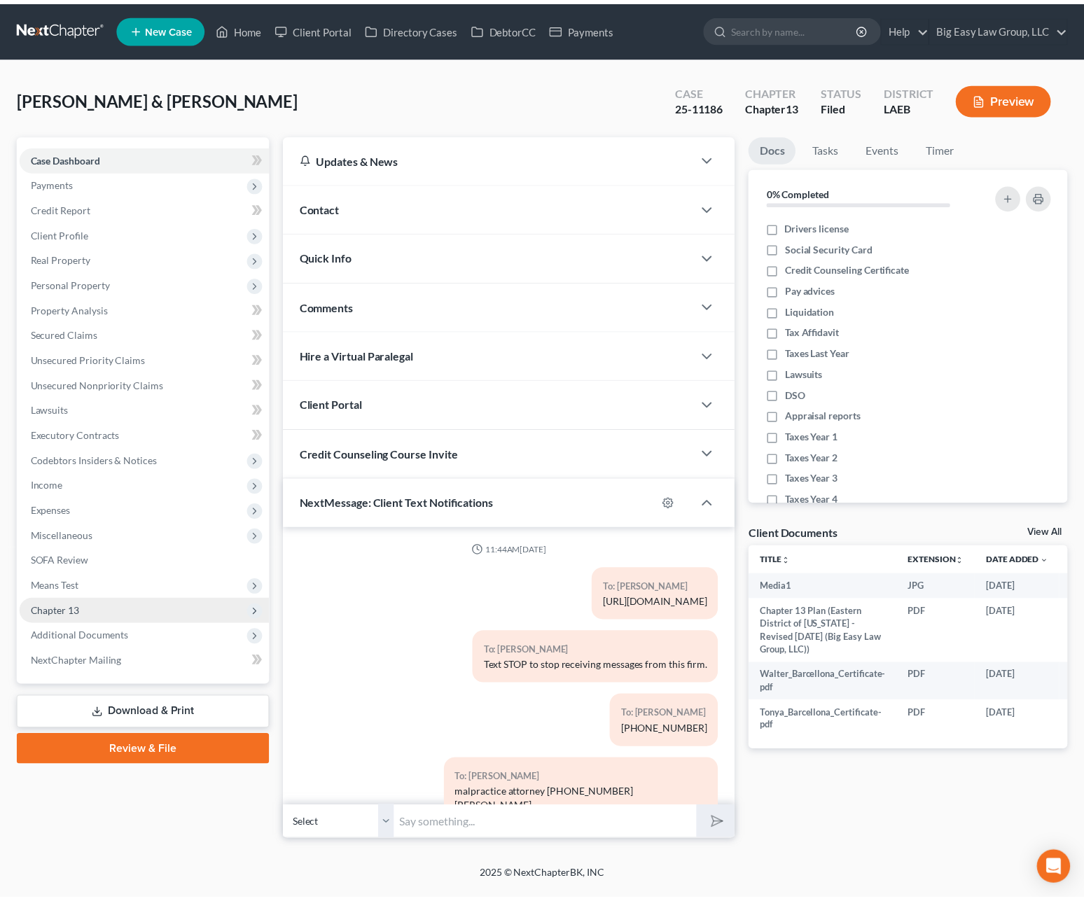
scroll to position [7994, 0]
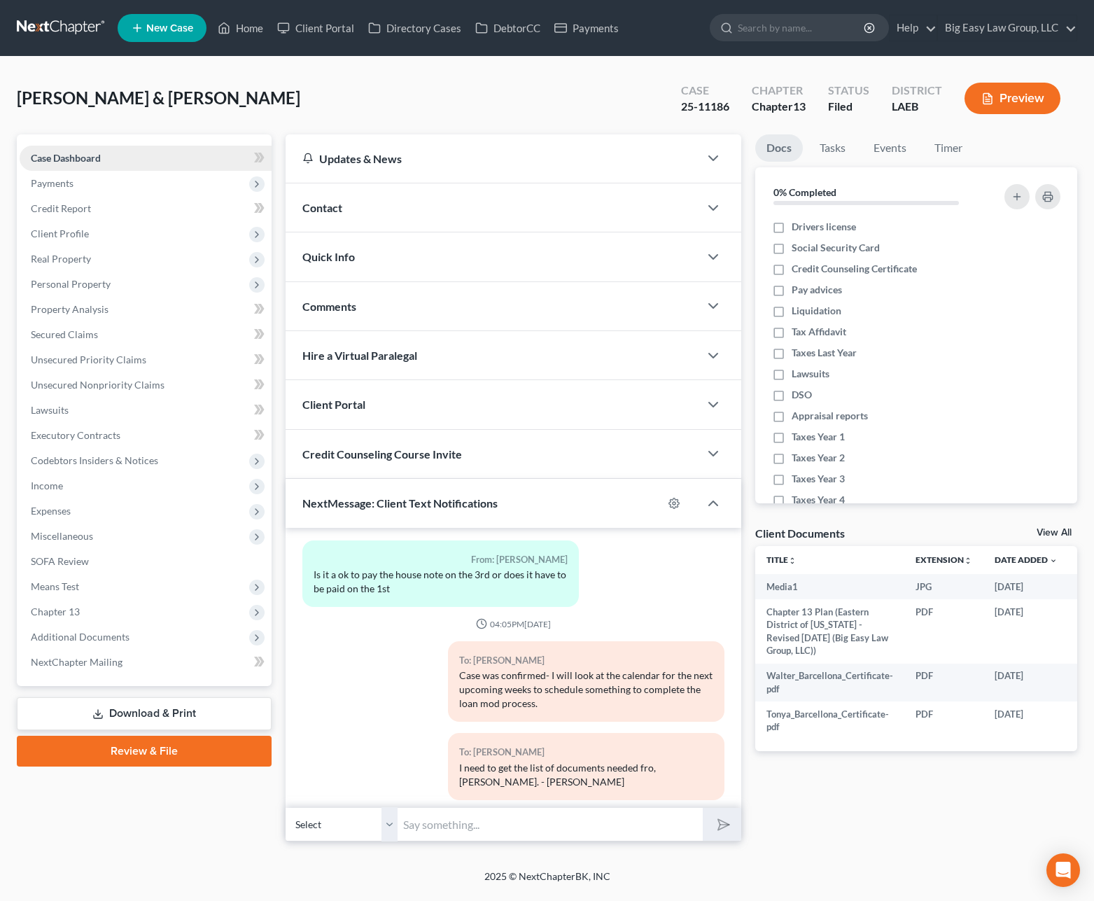
click at [158, 166] on link "Case Dashboard" at bounding box center [146, 158] width 252 height 25
click at [409, 272] on div "Quick Info" at bounding box center [493, 256] width 414 height 48
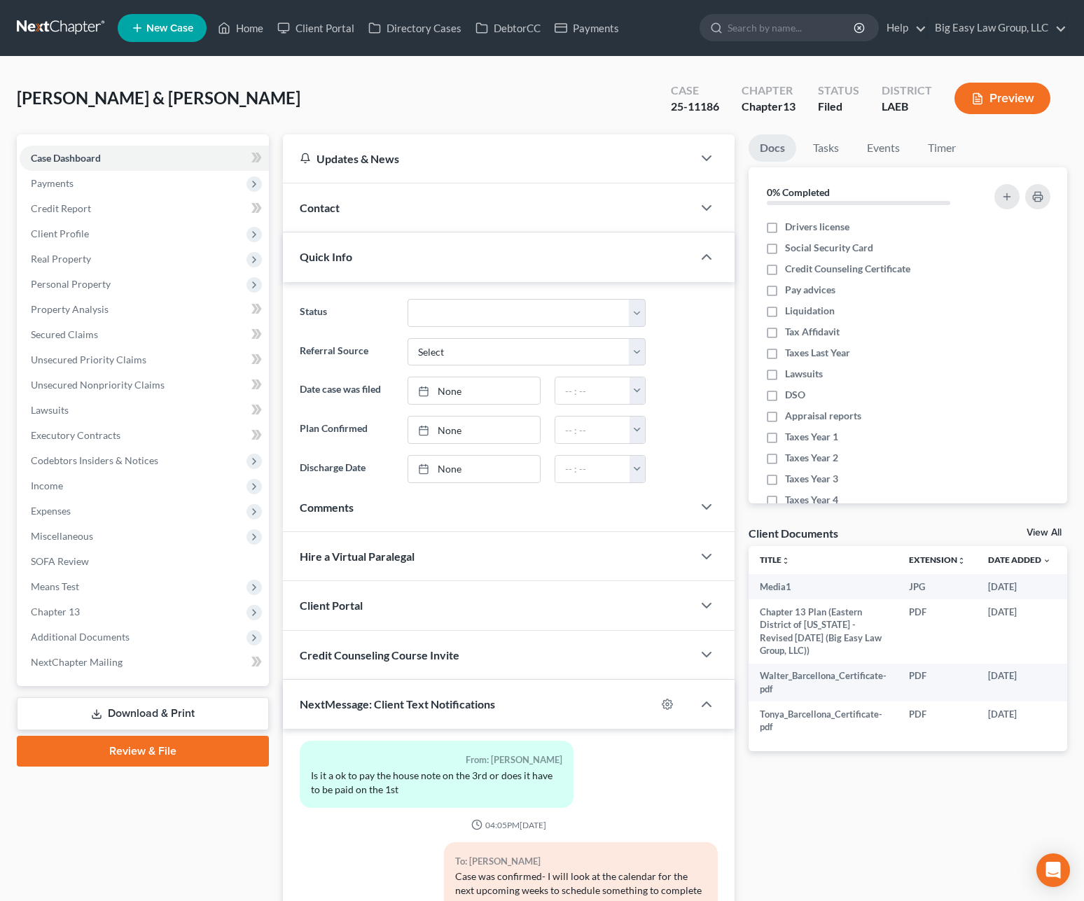
scroll to position [8036, 0]
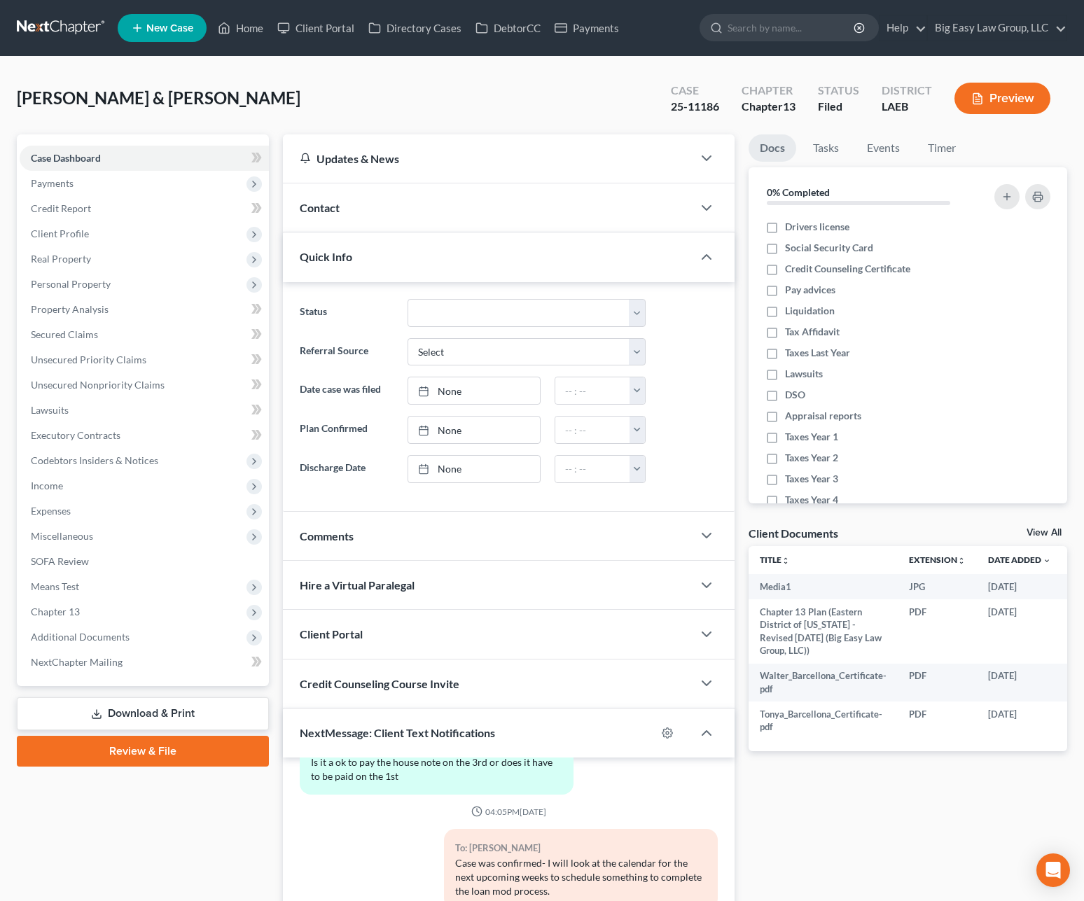
click at [444, 224] on div "Contact" at bounding box center [488, 207] width 410 height 48
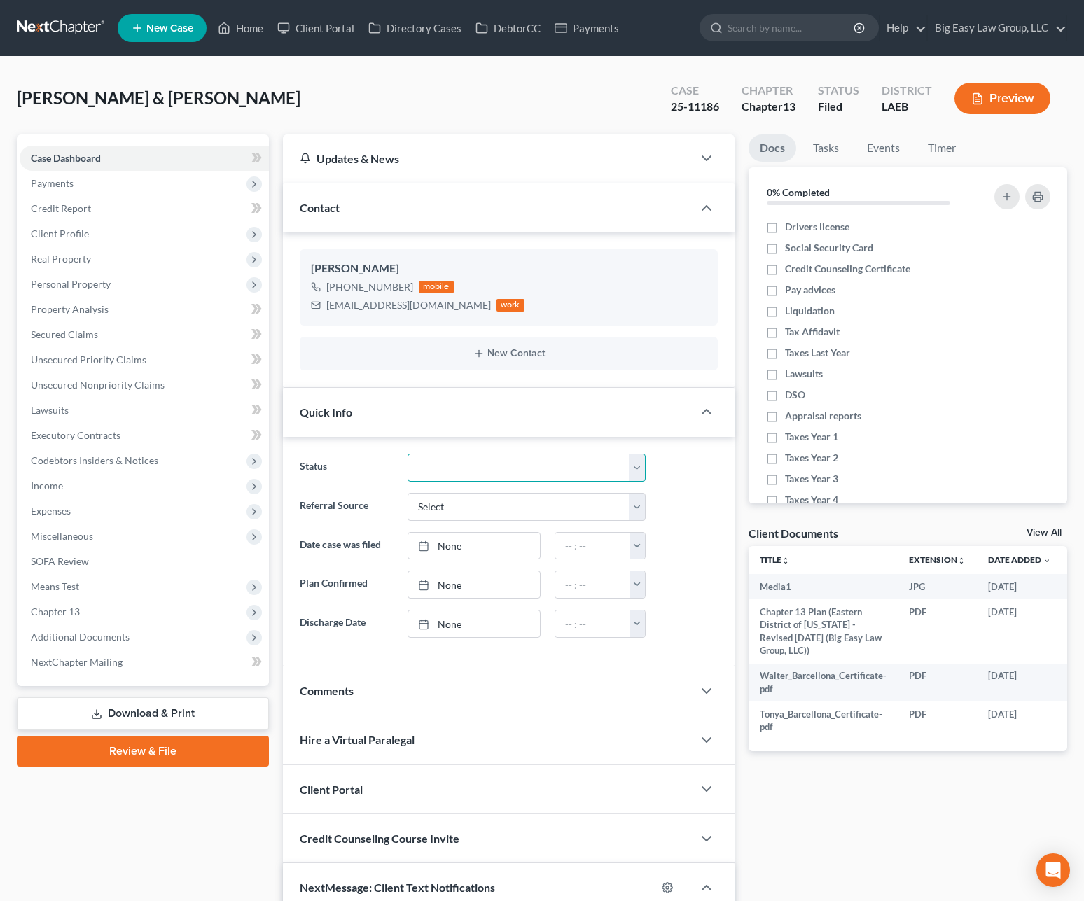
click at [508, 480] on select "aLead - Inactive/Rejected aLead - INTAKE (LAUREN) ***ASAP ATTORNEY REVIEW*** **…" at bounding box center [526, 468] width 238 height 28
select select "13"
click at [232, 35] on link "Home" at bounding box center [241, 27] width 60 height 25
click at [236, 30] on link "Home" at bounding box center [241, 27] width 60 height 25
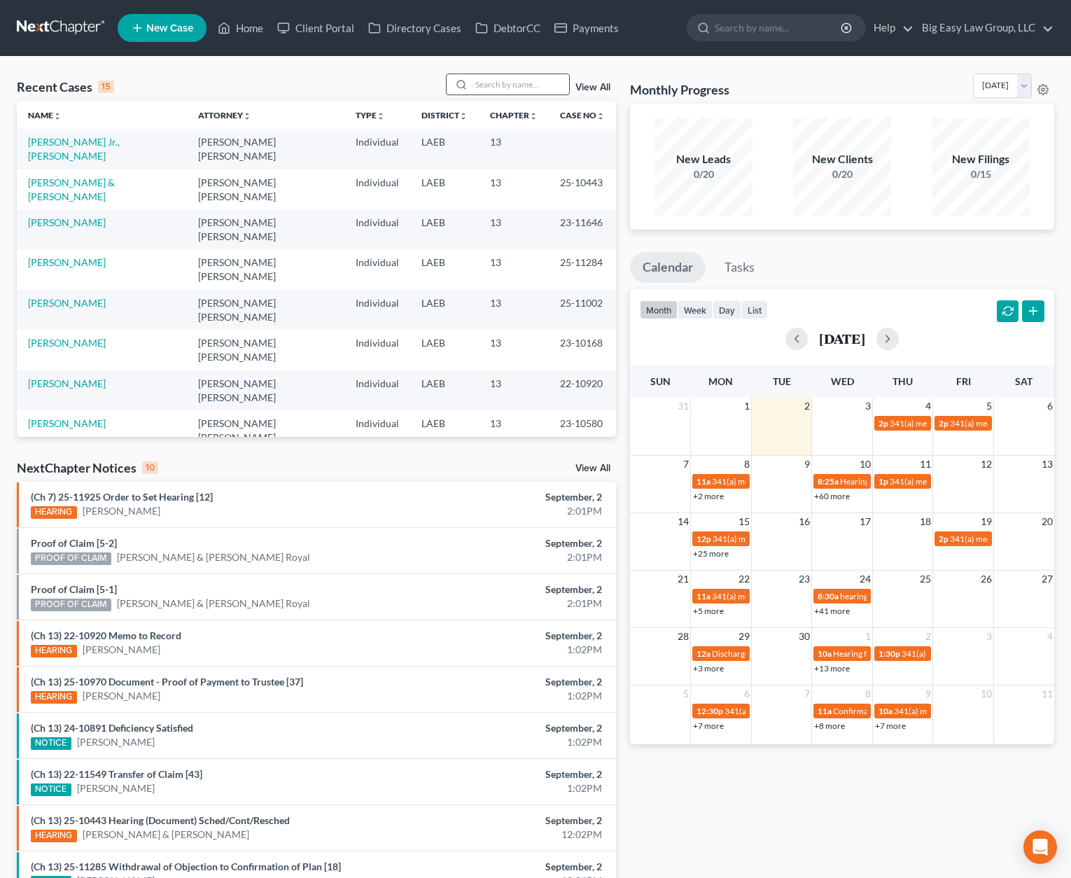
click at [492, 91] on input "search" at bounding box center [520, 84] width 98 height 20
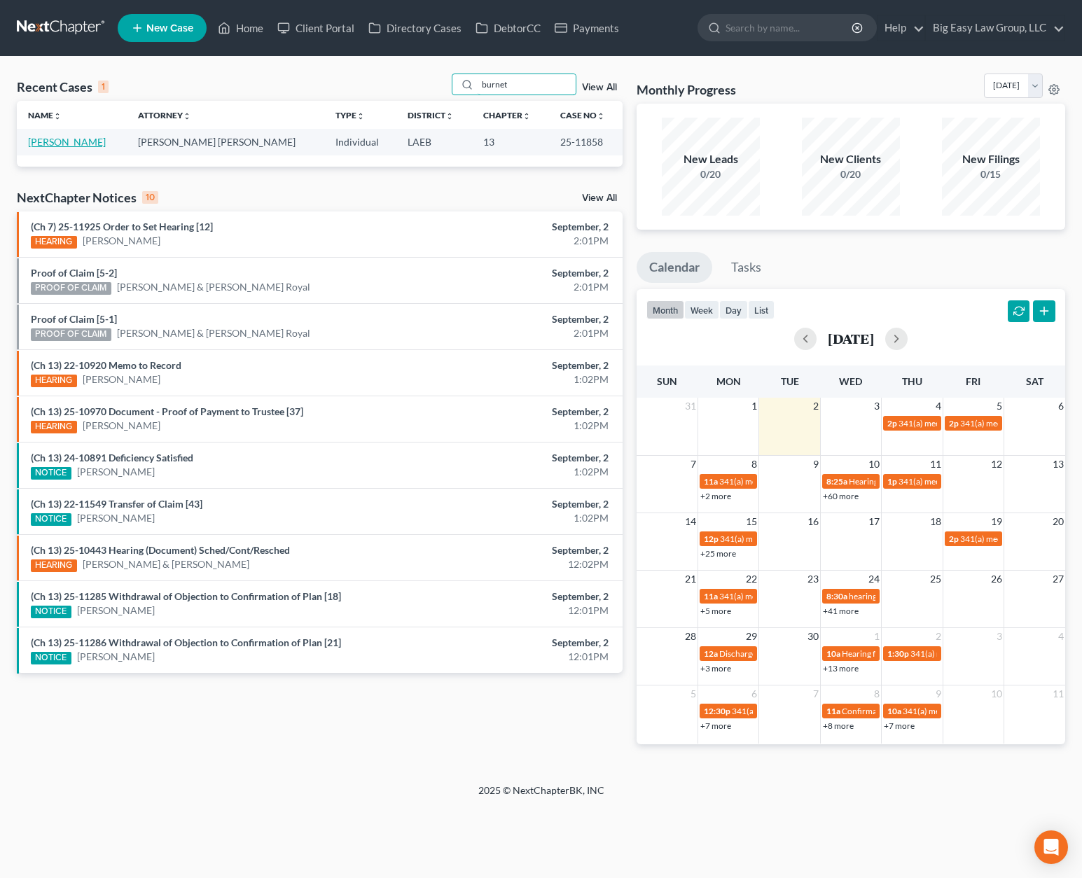
type input "burnet"
click at [79, 142] on link "[PERSON_NAME]" at bounding box center [67, 142] width 78 height 12
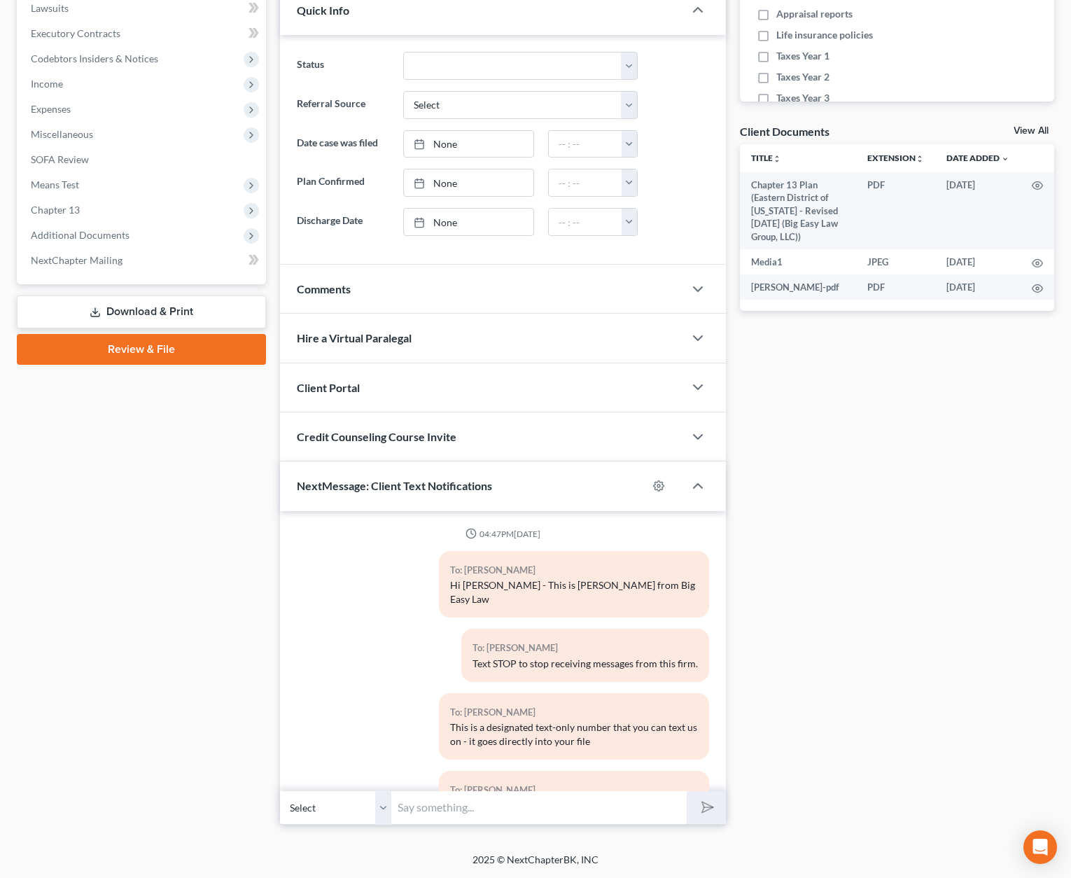
scroll to position [1639, 0]
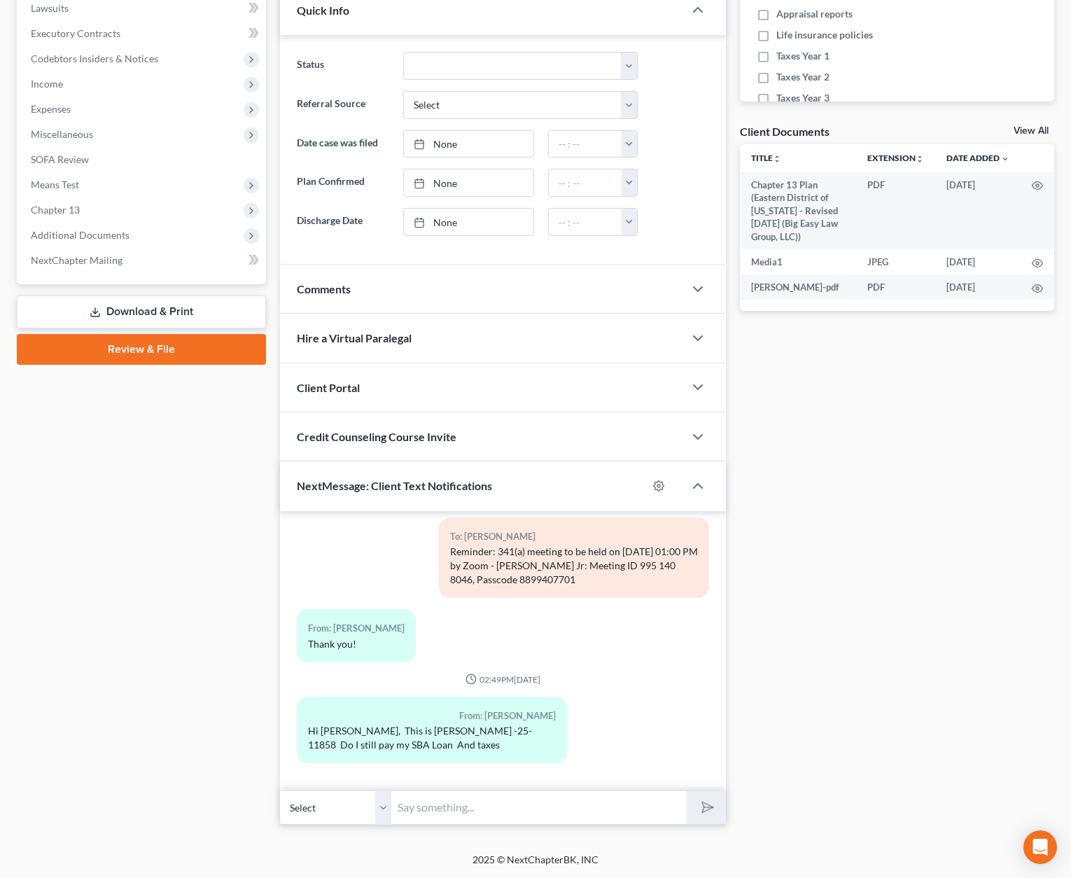
click at [329, 300] on div "Comments" at bounding box center [482, 289] width 404 height 48
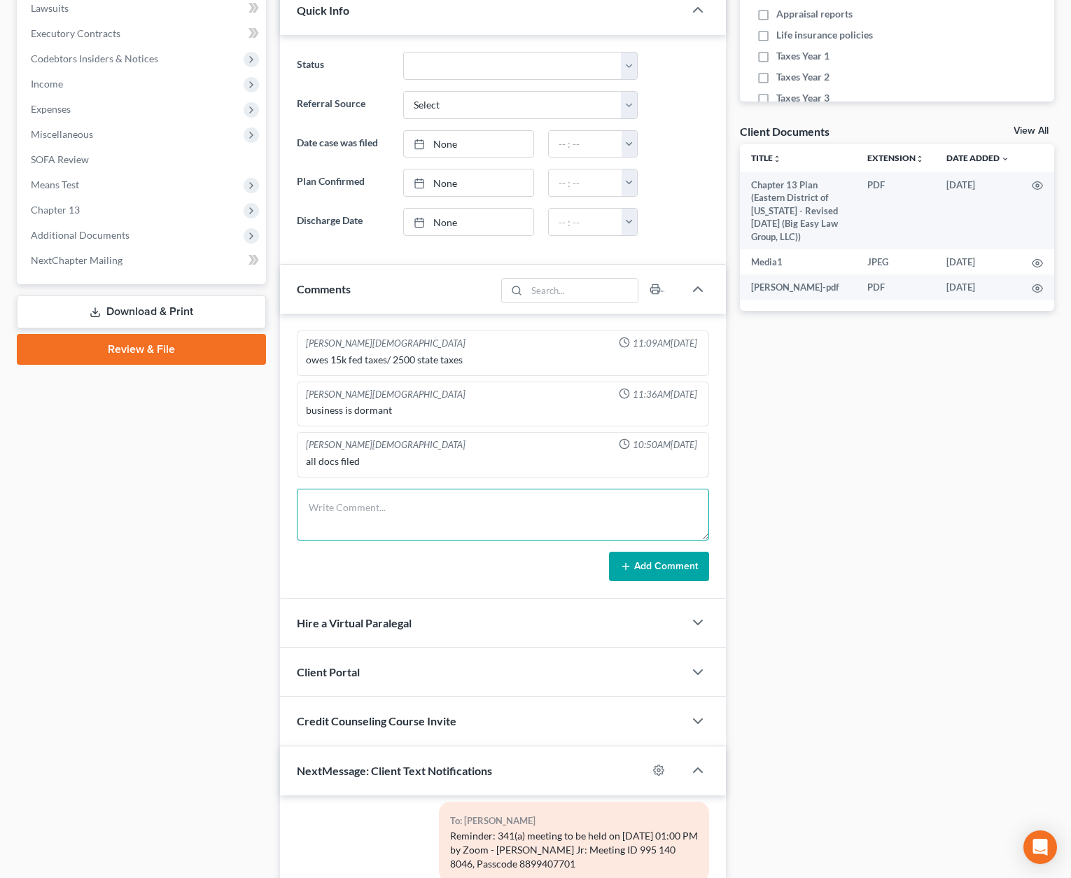
click at [462, 512] on textarea at bounding box center [503, 515] width 412 height 52
type textarea "LG called back on chase account vm"
click at [671, 572] on button "Add Comment" at bounding box center [659, 566] width 100 height 29
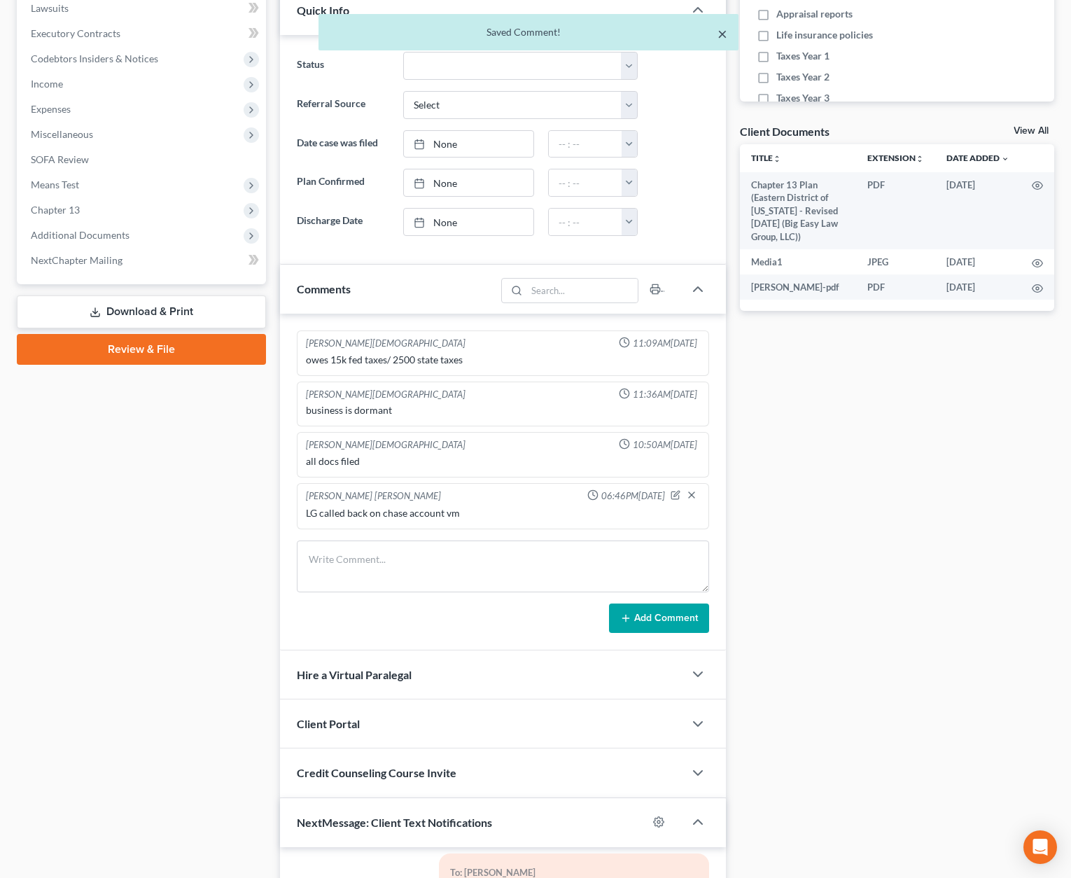
click at [720, 37] on button "×" at bounding box center [723, 33] width 10 height 17
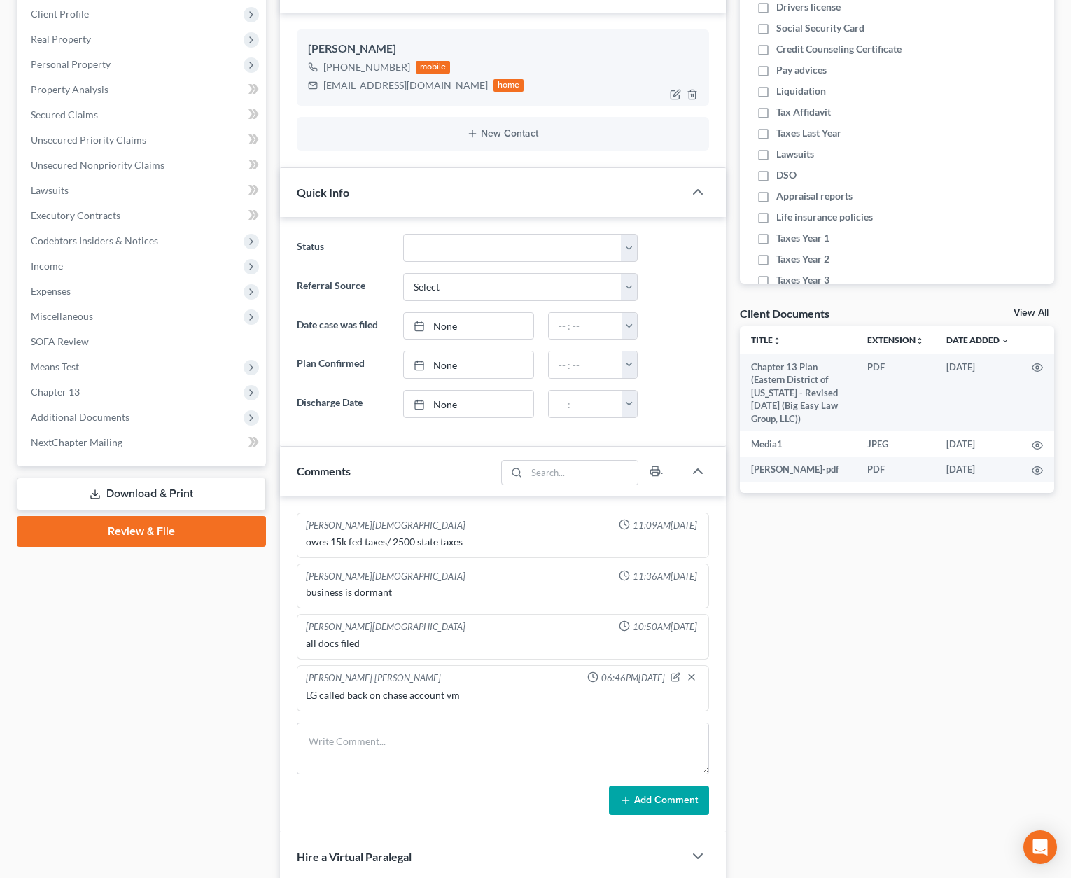
scroll to position [0, 0]
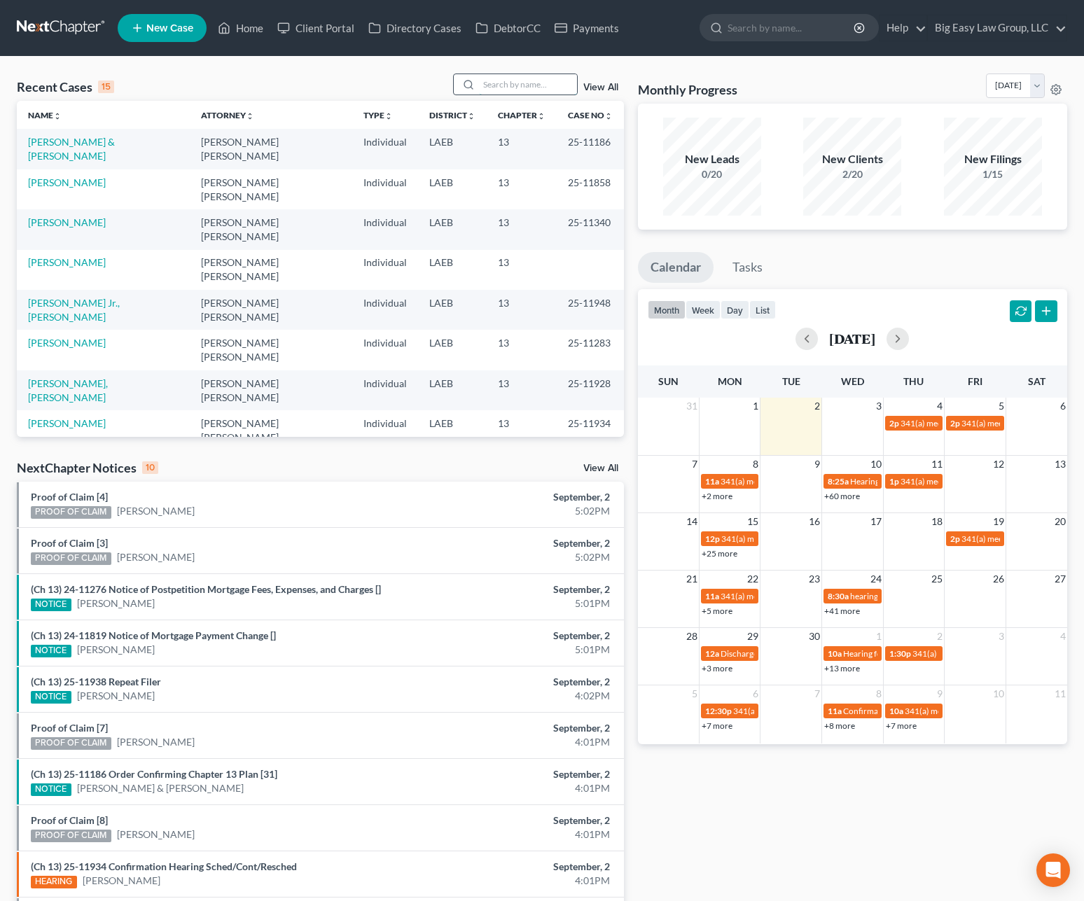
click at [526, 79] on input "search" at bounding box center [528, 84] width 98 height 20
type input "[PERSON_NAME]"
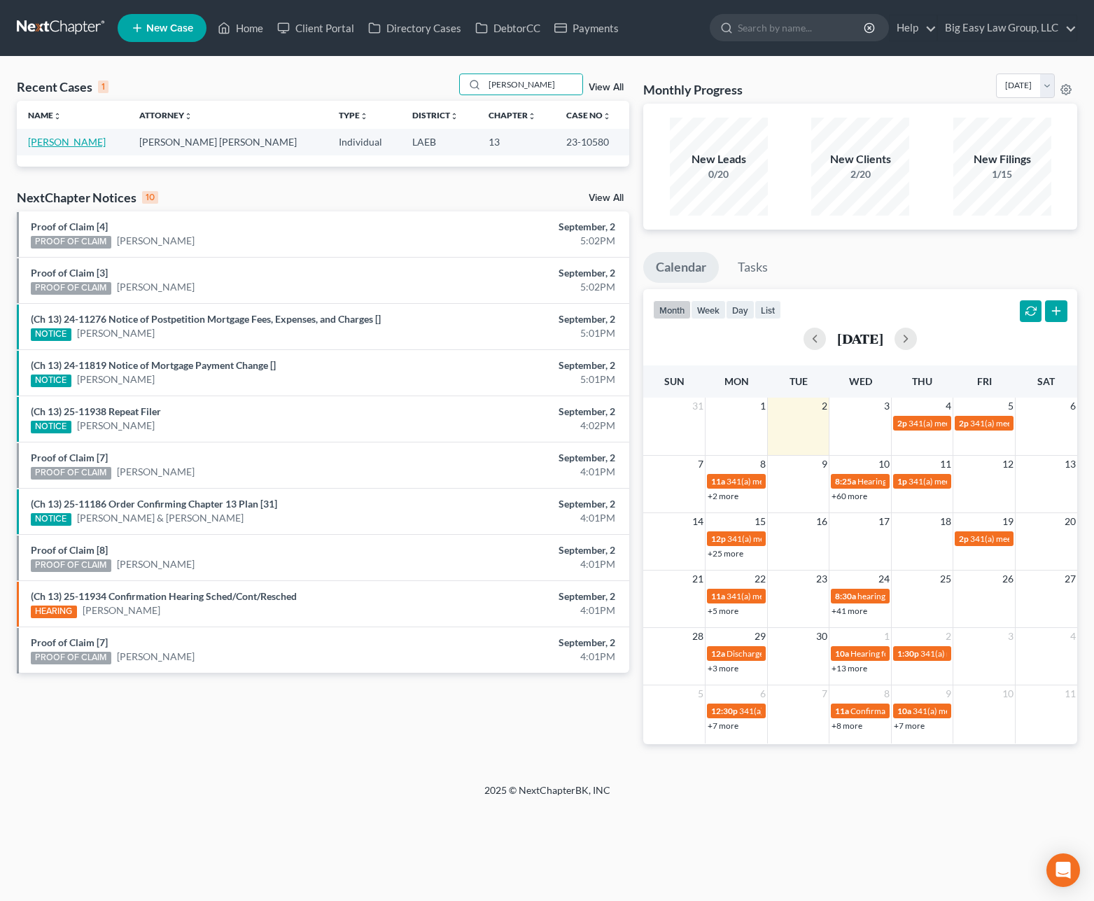
click at [49, 137] on link "[PERSON_NAME]" at bounding box center [67, 142] width 78 height 12
select select "3"
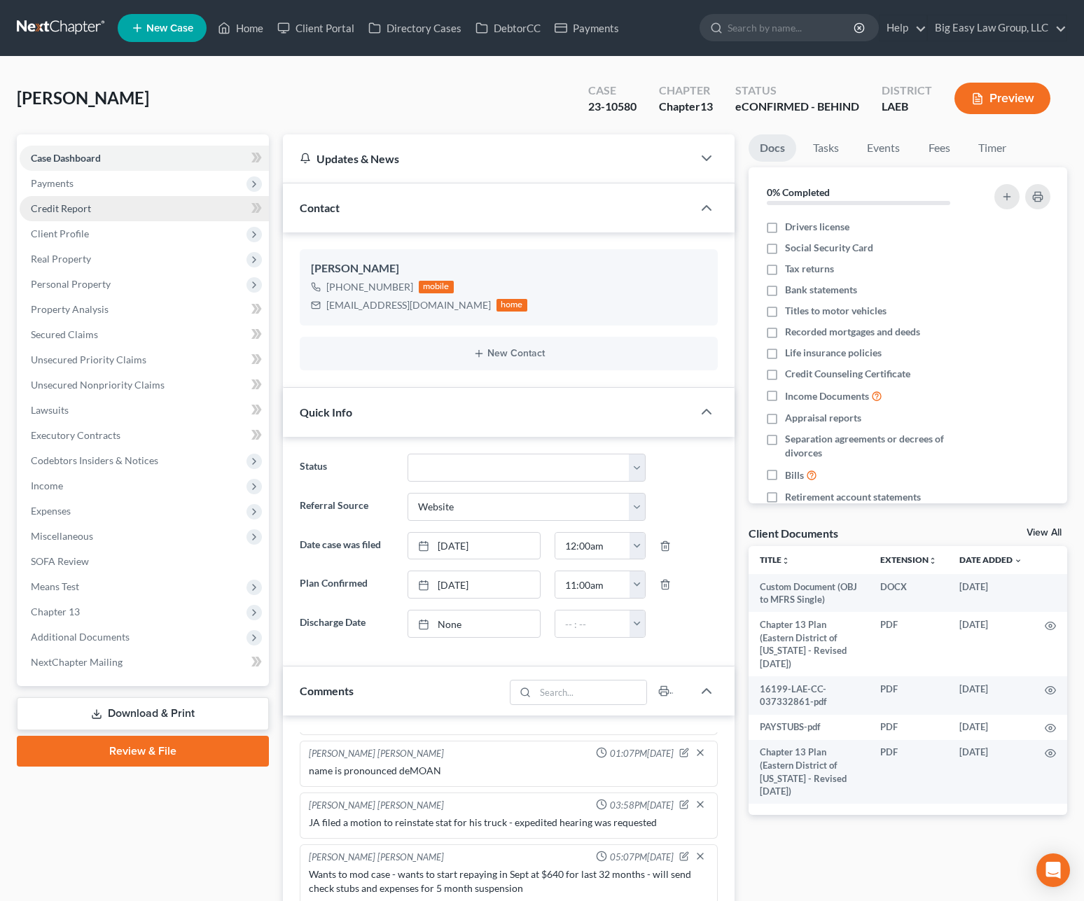
scroll to position [8284, 0]
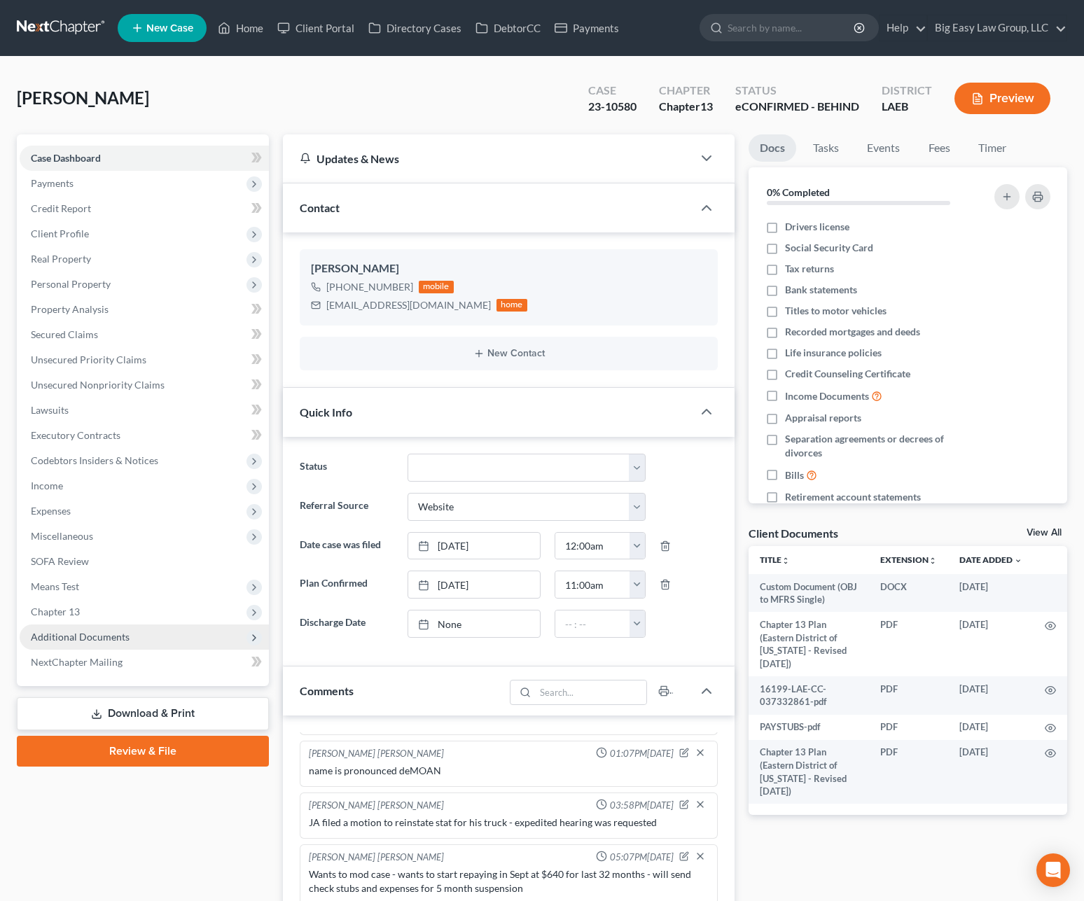
click at [96, 625] on span "Additional Documents" at bounding box center [144, 636] width 249 height 25
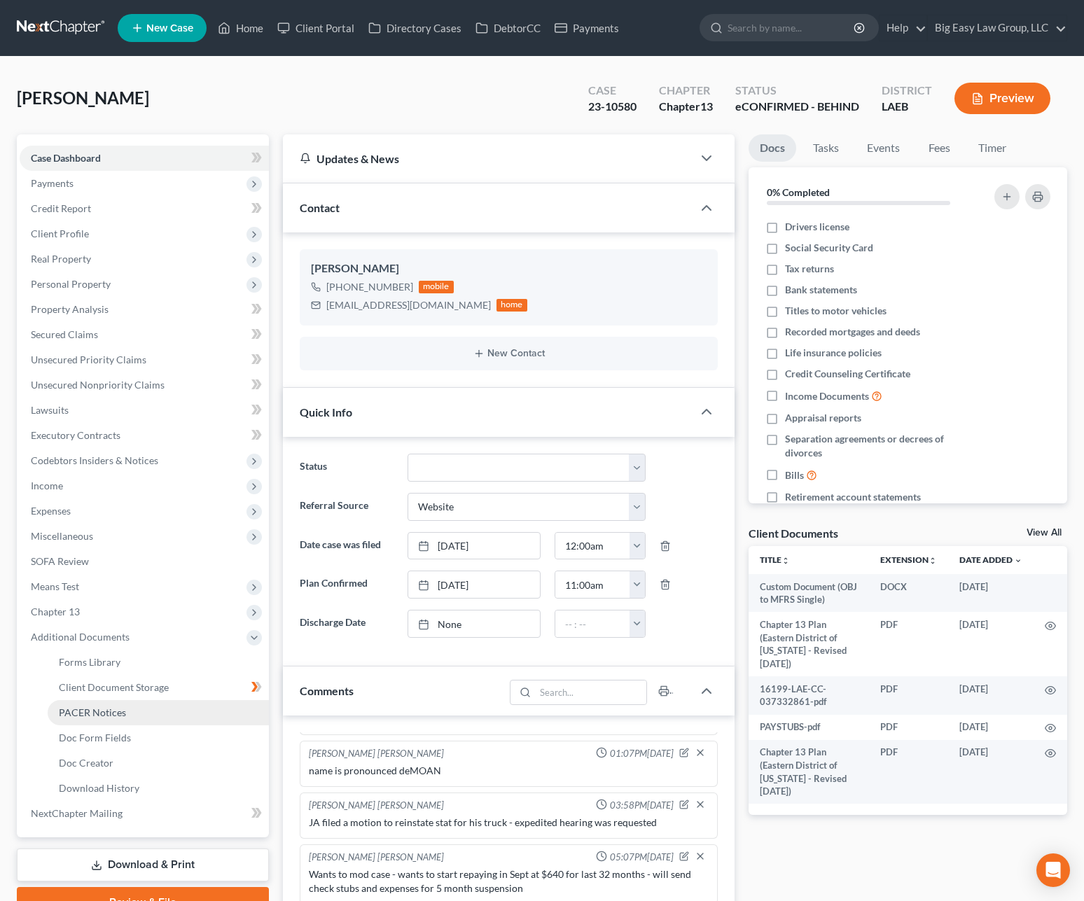
click at [152, 711] on link "PACER Notices" at bounding box center [158, 712] width 221 height 25
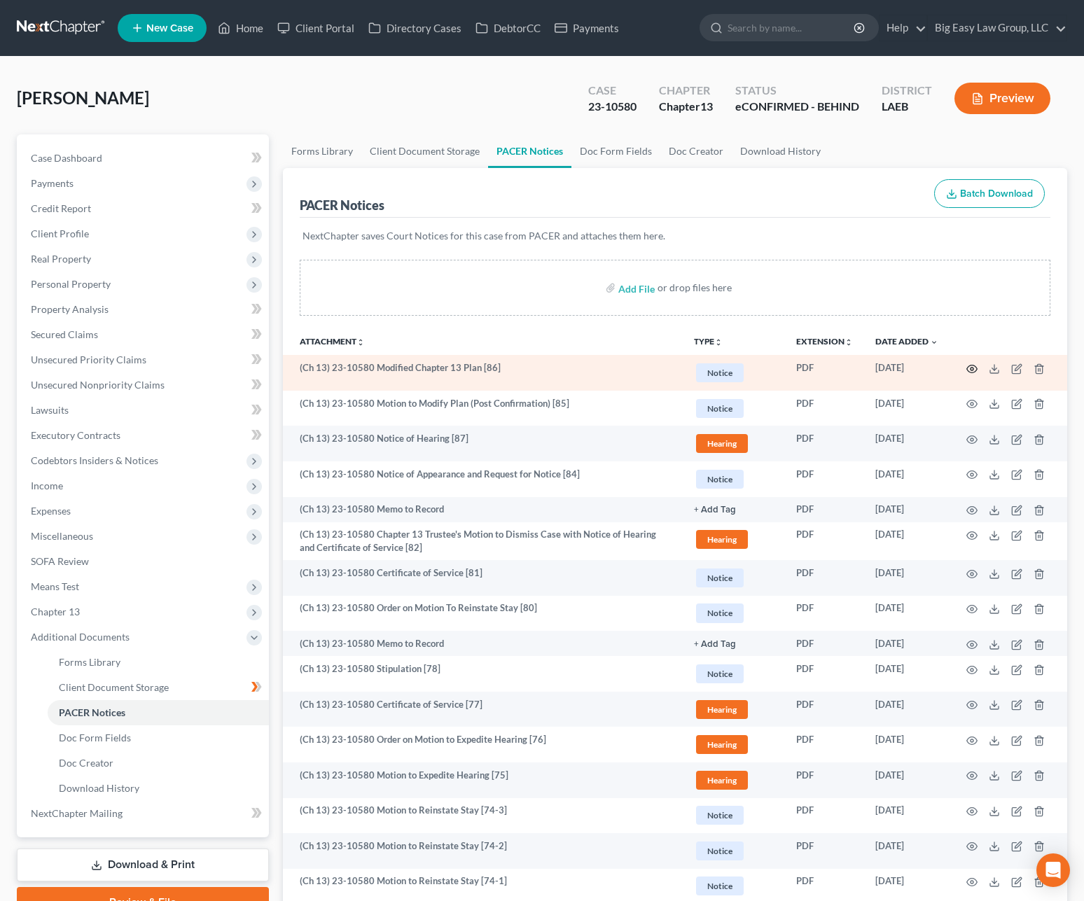
click at [969, 372] on icon "button" at bounding box center [971, 368] width 11 height 11
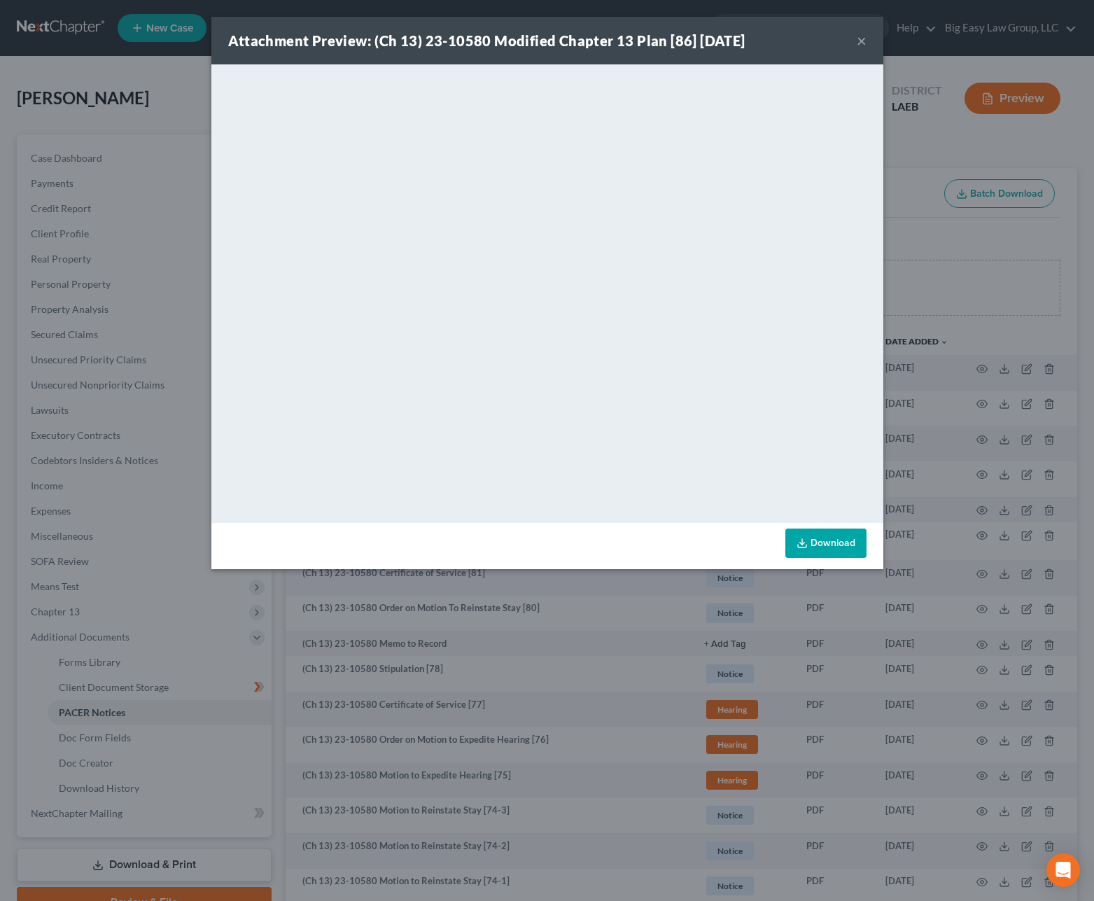
click at [865, 37] on button "×" at bounding box center [862, 40] width 10 height 17
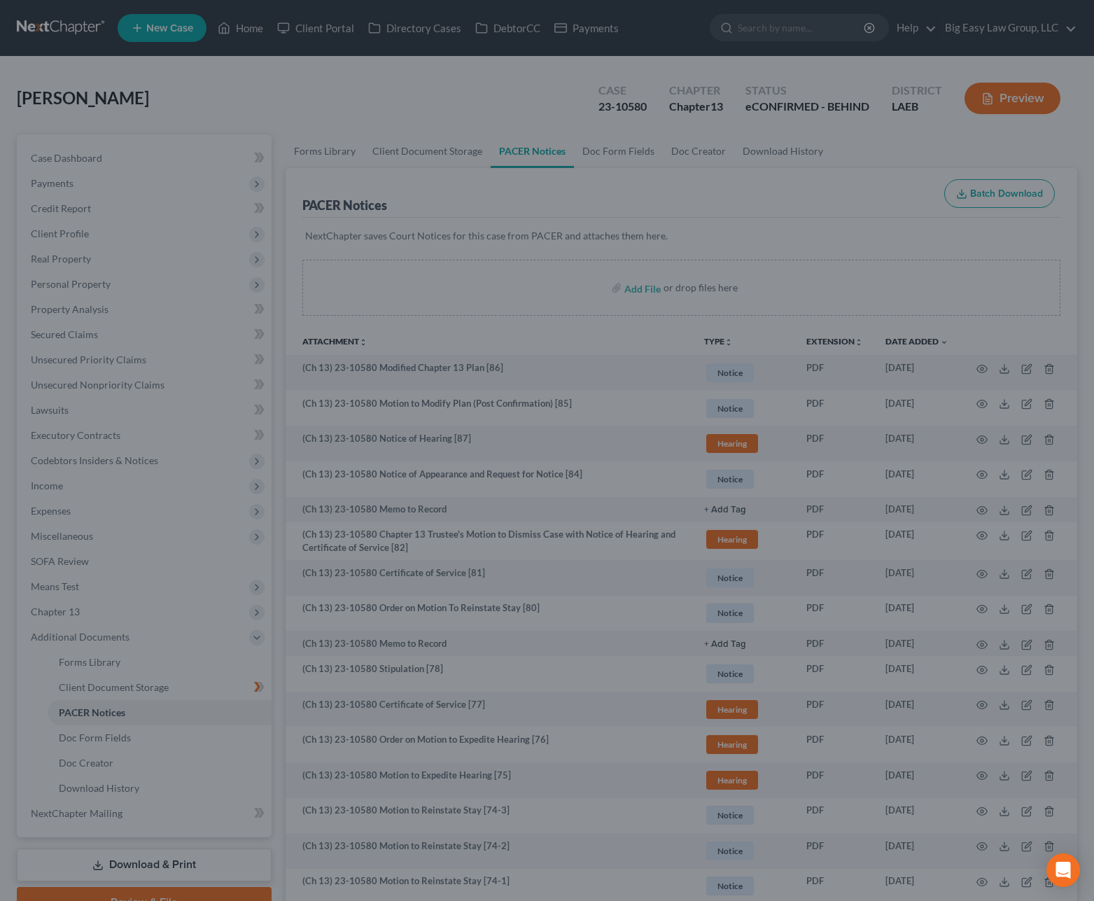
click at [863, 37] on div "Attachment Preview: (Ch 13) 23-10580 Modified Chapter 13 Plan [86] 09/01/2025 ×…" at bounding box center [547, 450] width 1094 height 901
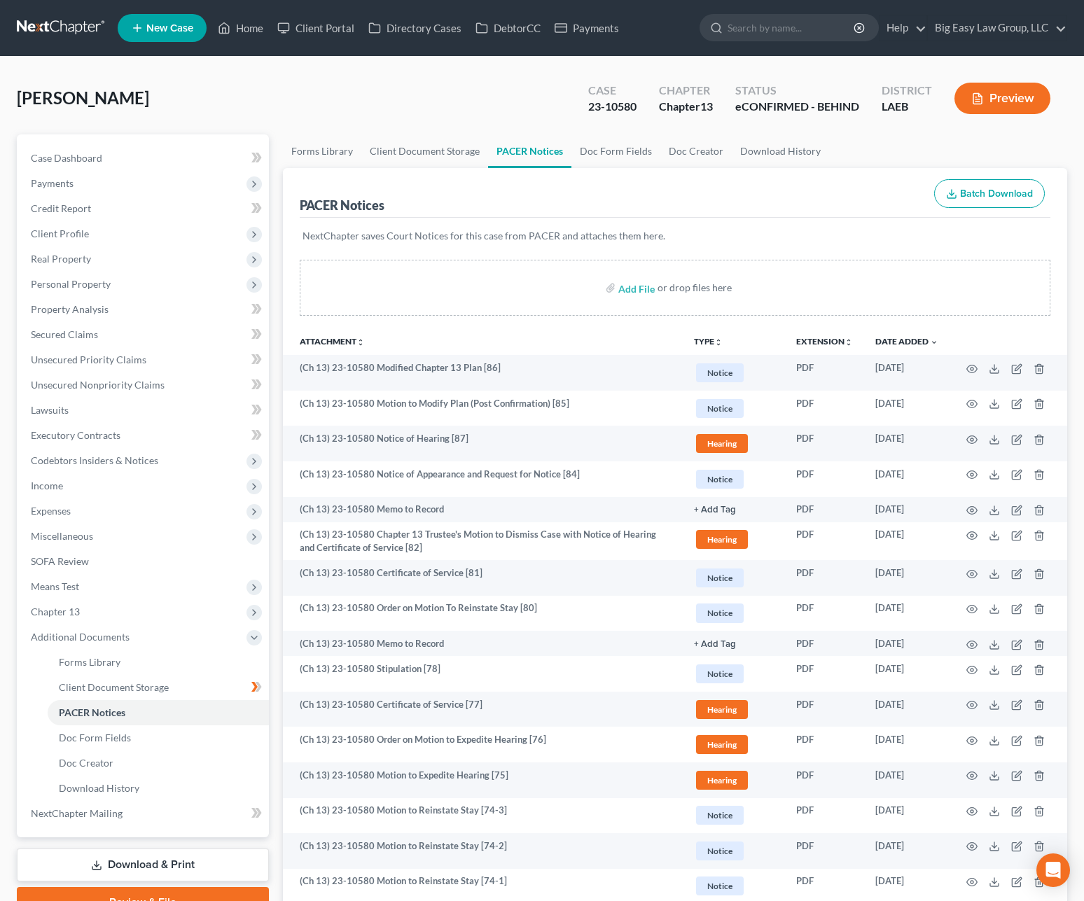
click at [272, 83] on div "Payne, Damon Upgraded Case 23-10580 Chapter Chapter 13 Status eCONFIRMED - BEHI…" at bounding box center [542, 104] width 1050 height 61
click at [123, 502] on span "Expenses" at bounding box center [144, 510] width 249 height 25
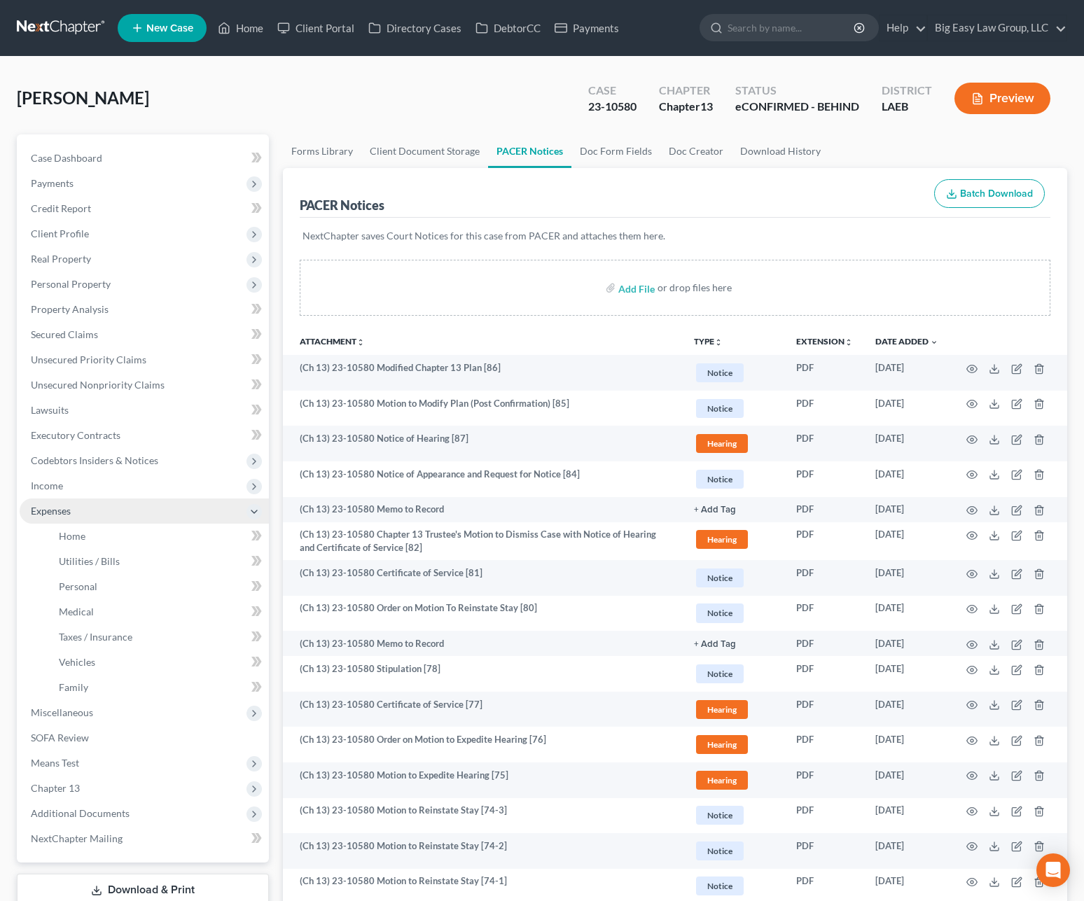
click at [120, 493] on span "Income" at bounding box center [144, 485] width 249 height 25
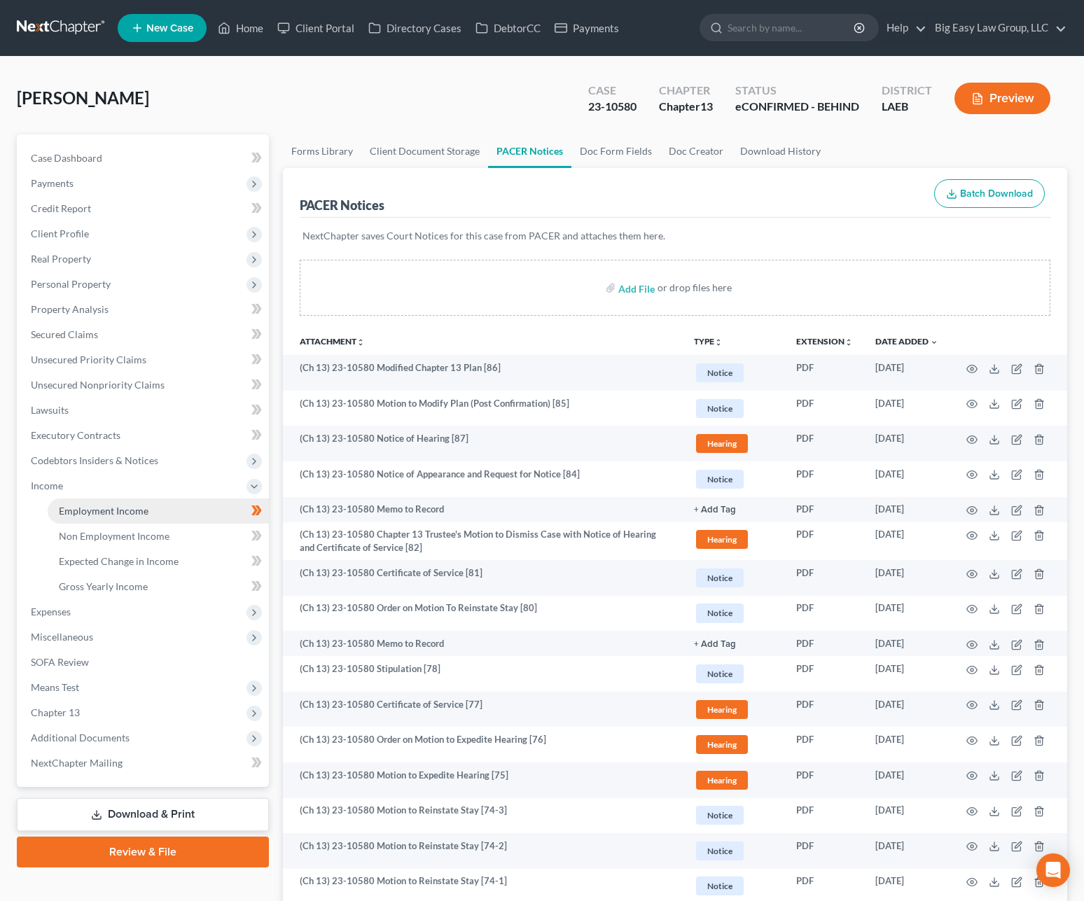
click at [119, 508] on span "Employment Income" at bounding box center [104, 511] width 90 height 12
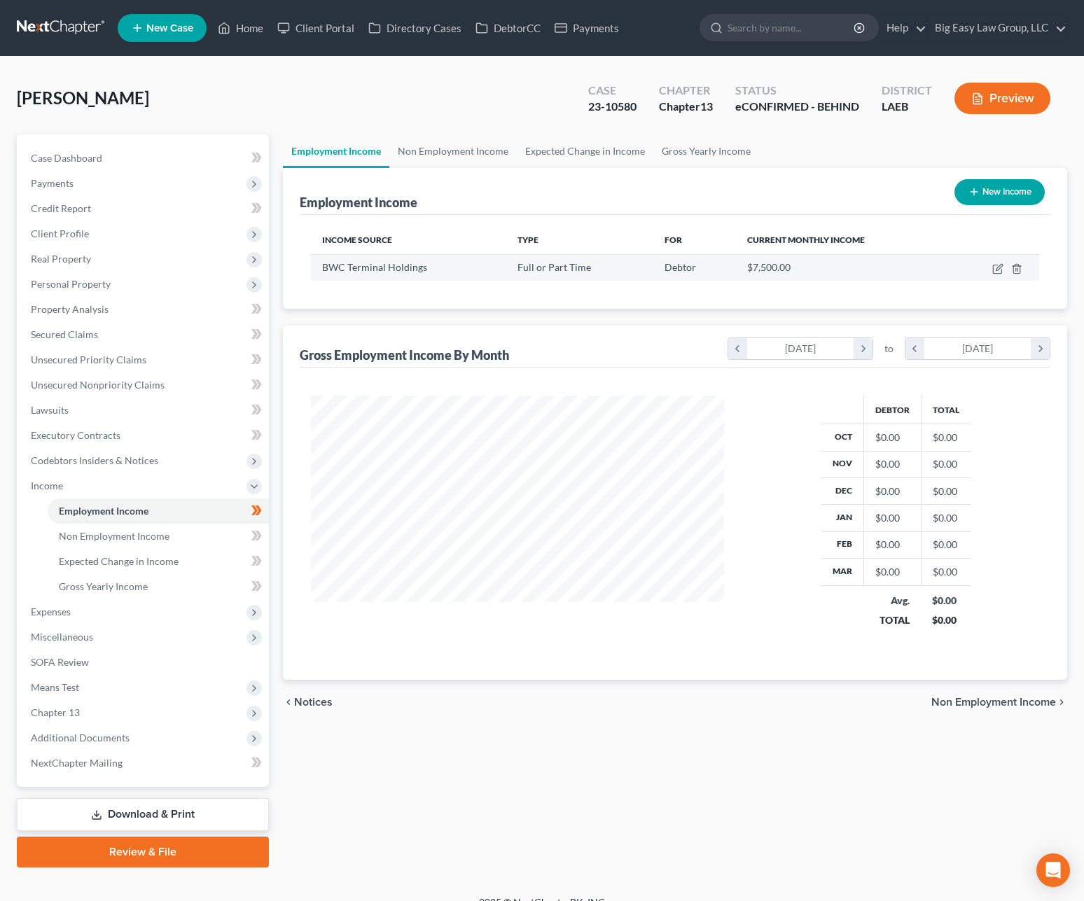
scroll to position [251, 441]
click at [425, 147] on link "Non Employment Income" at bounding box center [452, 151] width 127 height 34
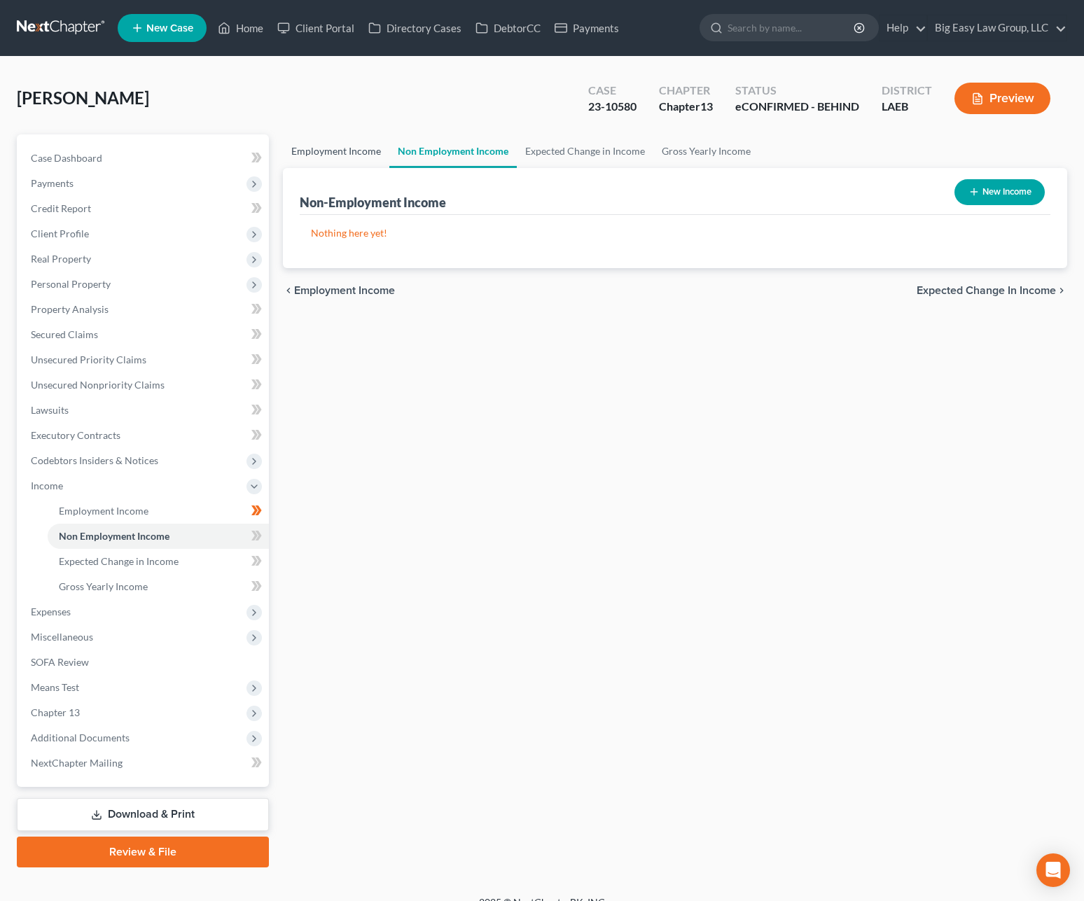
click at [359, 158] on link "Employment Income" at bounding box center [336, 151] width 106 height 34
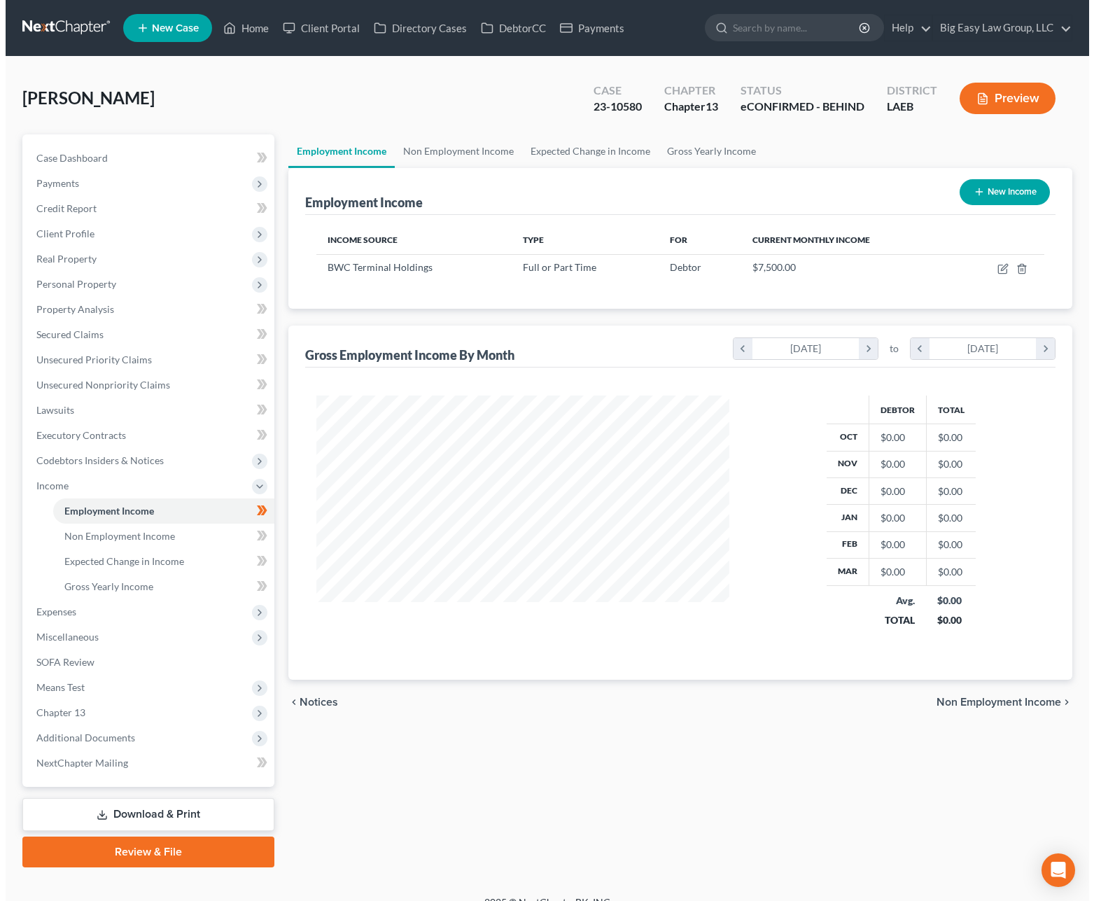
scroll to position [251, 441]
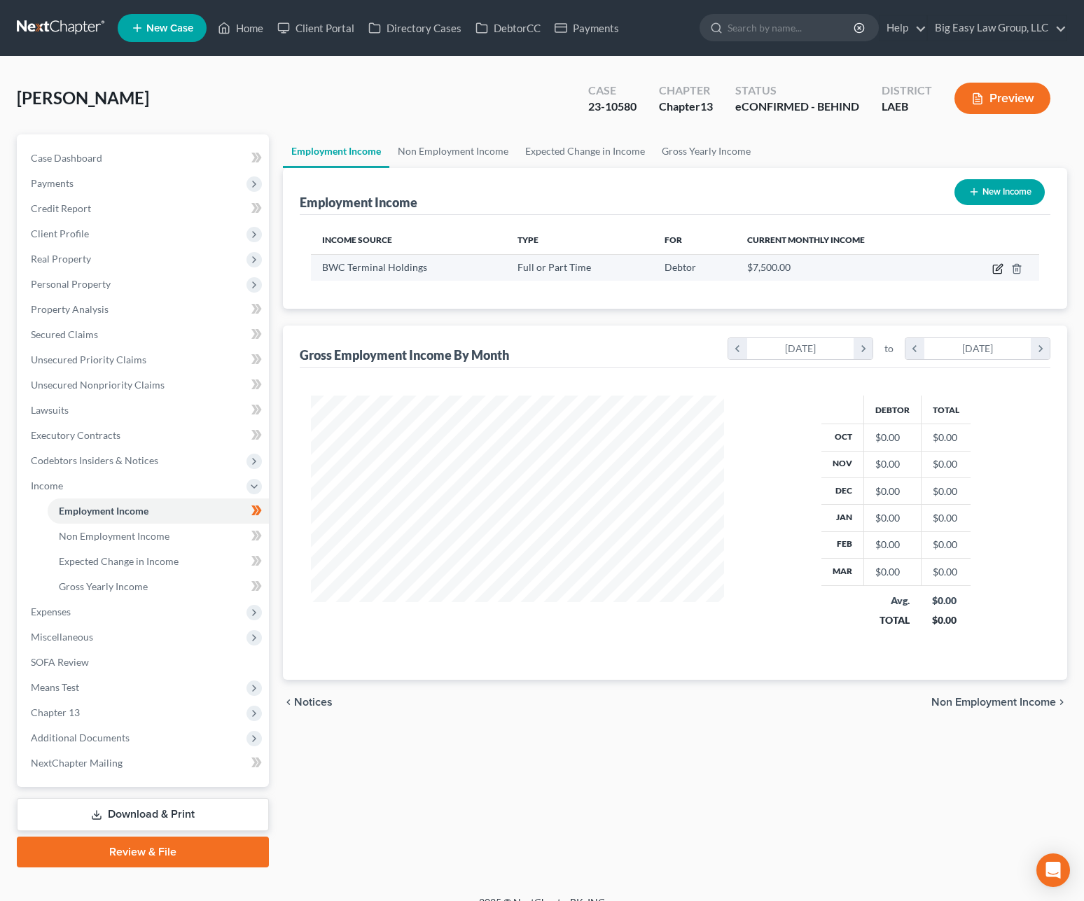
click at [997, 266] on icon "button" at bounding box center [997, 268] width 11 height 11
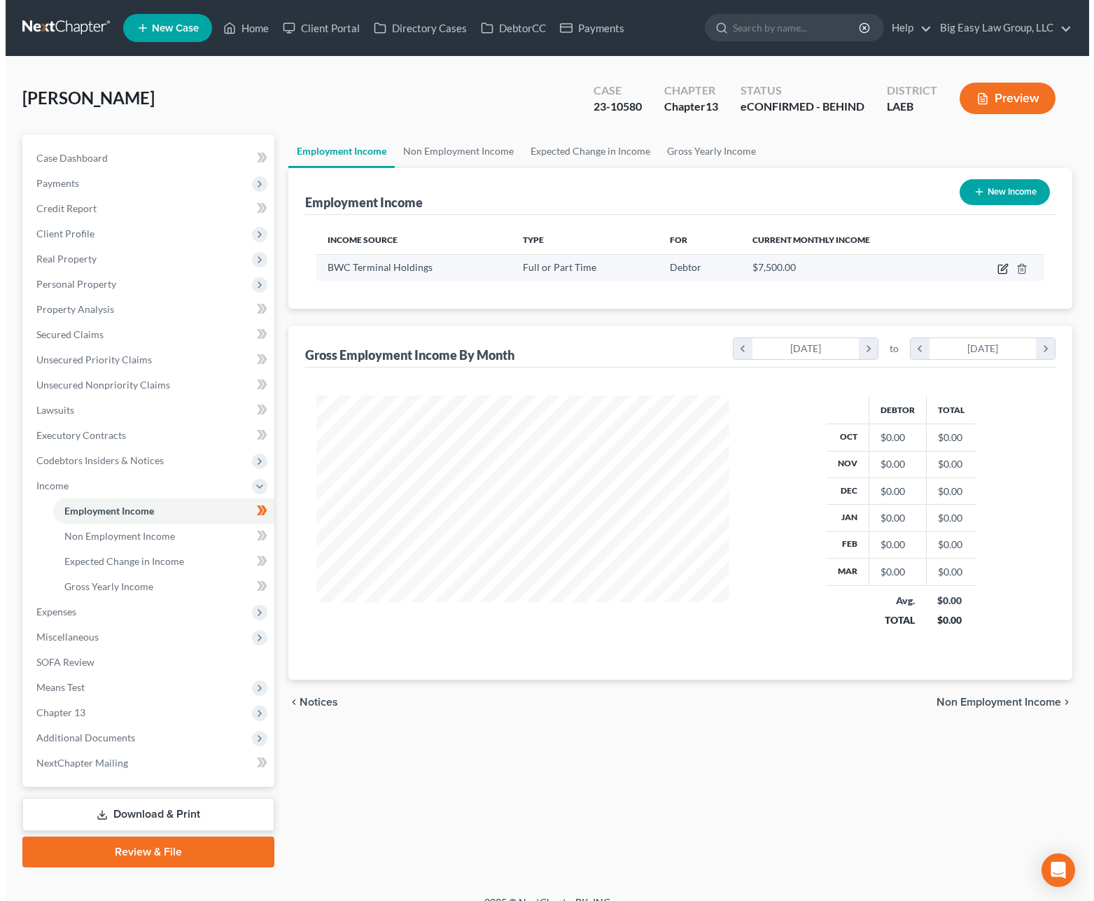
scroll to position [251, 445]
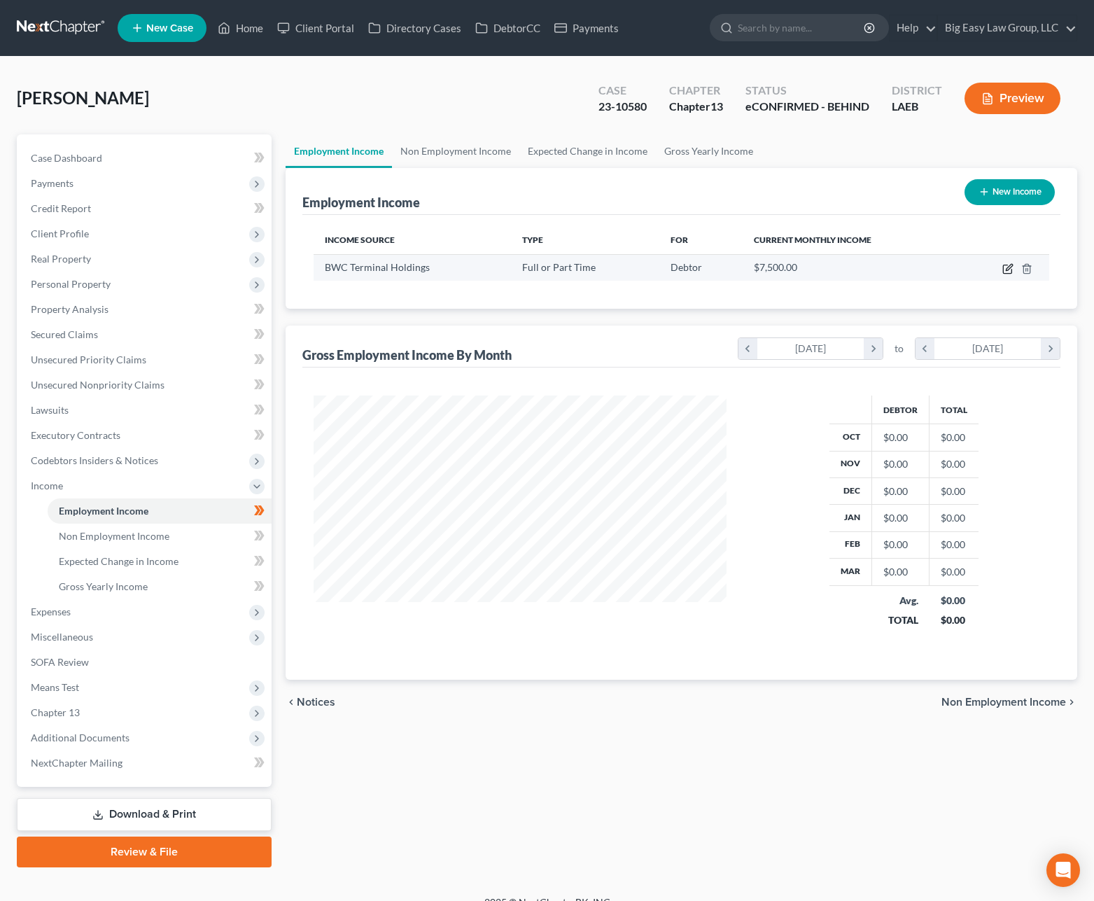
select select "0"
select select "45"
select select "0"
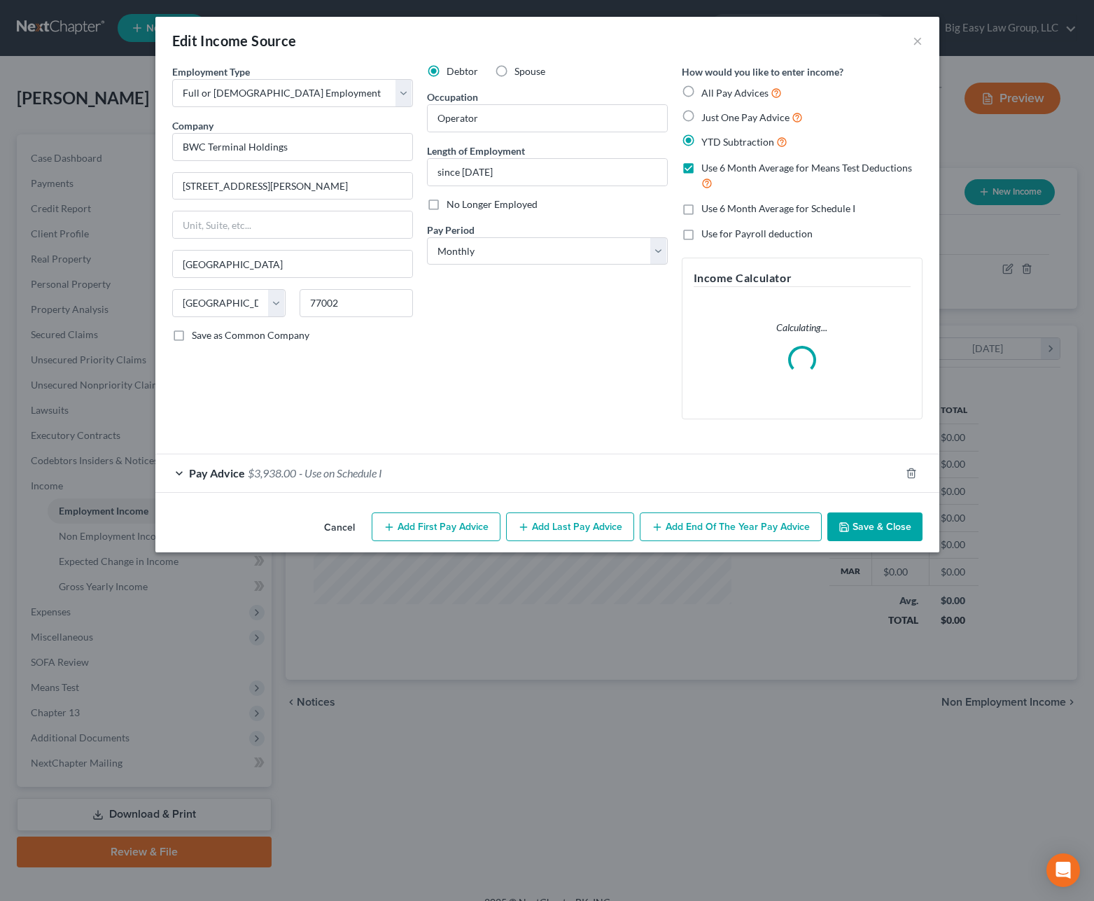
click at [315, 480] on div "Pay Advice $3,938.00 - Use on Schedule I" at bounding box center [527, 472] width 745 height 37
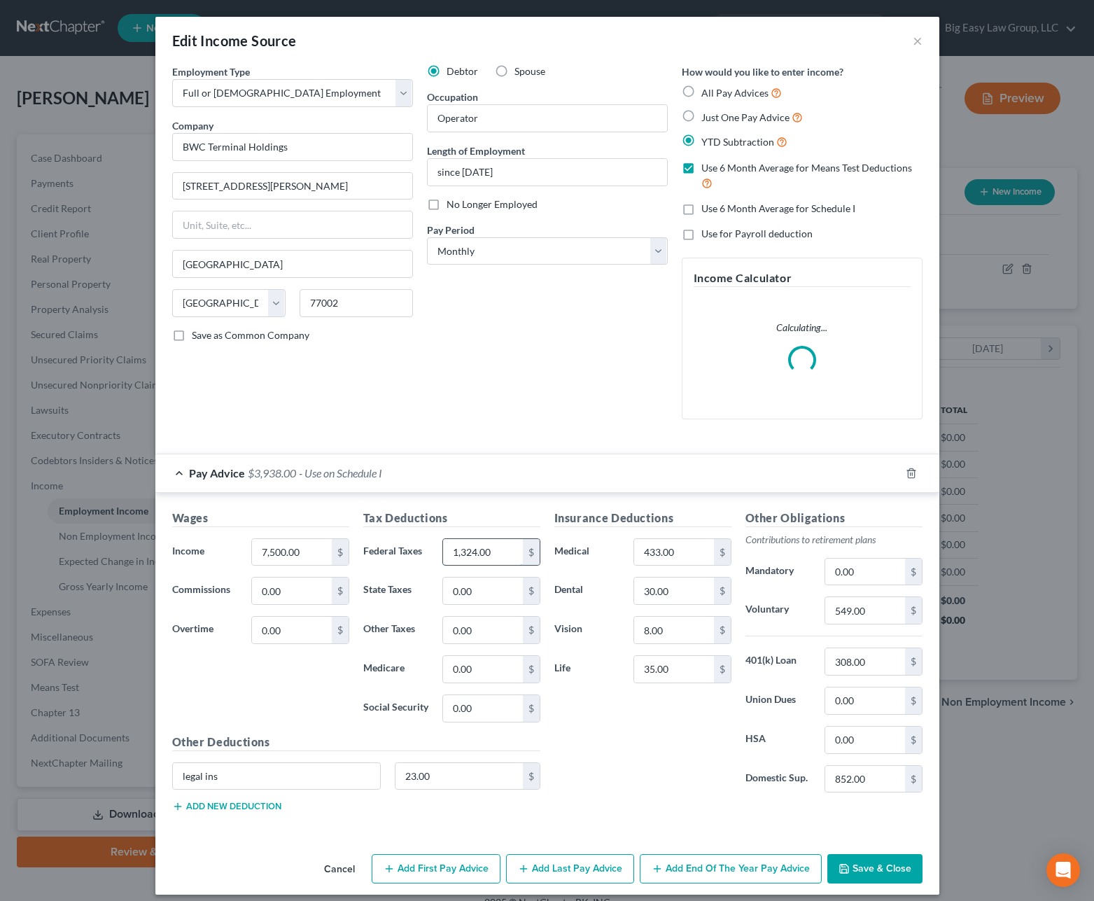
click at [473, 554] on input "1,324.00" at bounding box center [482, 552] width 79 height 27
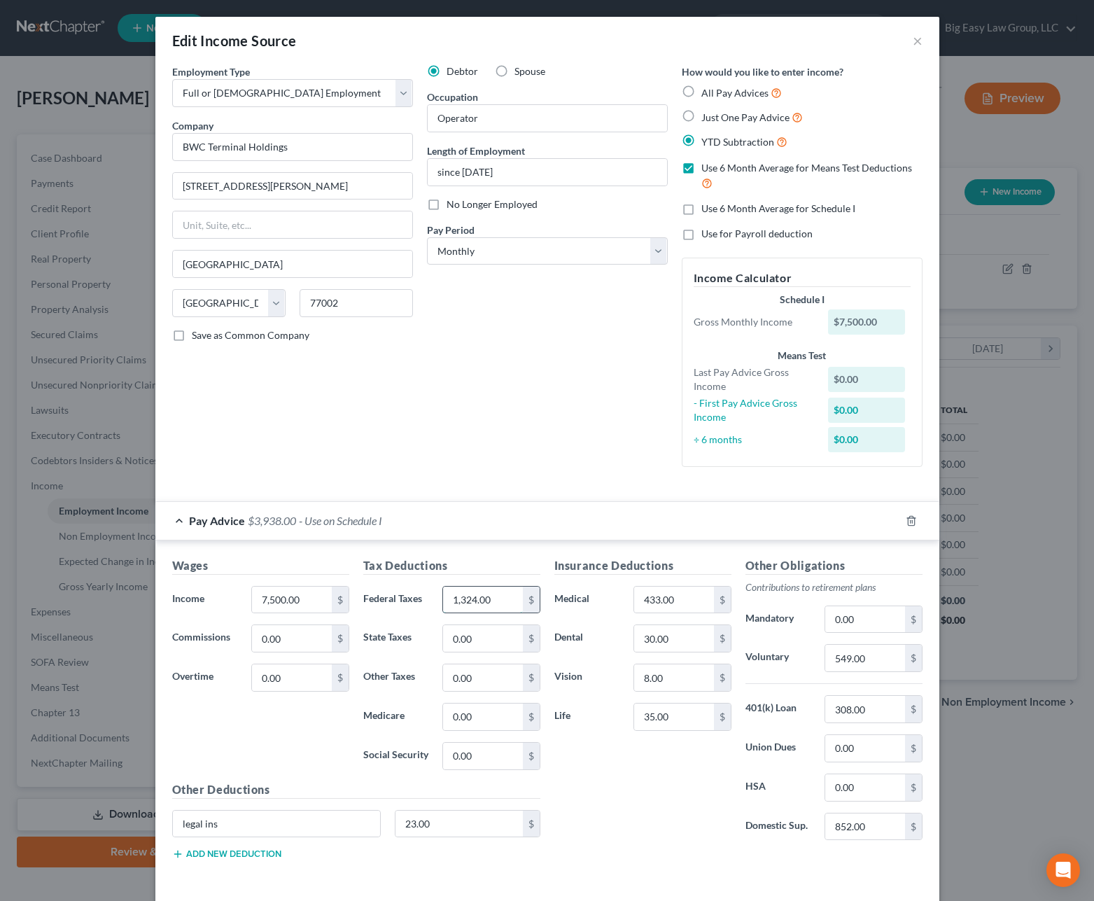
click at [486, 603] on input "1,324.00" at bounding box center [482, 600] width 79 height 27
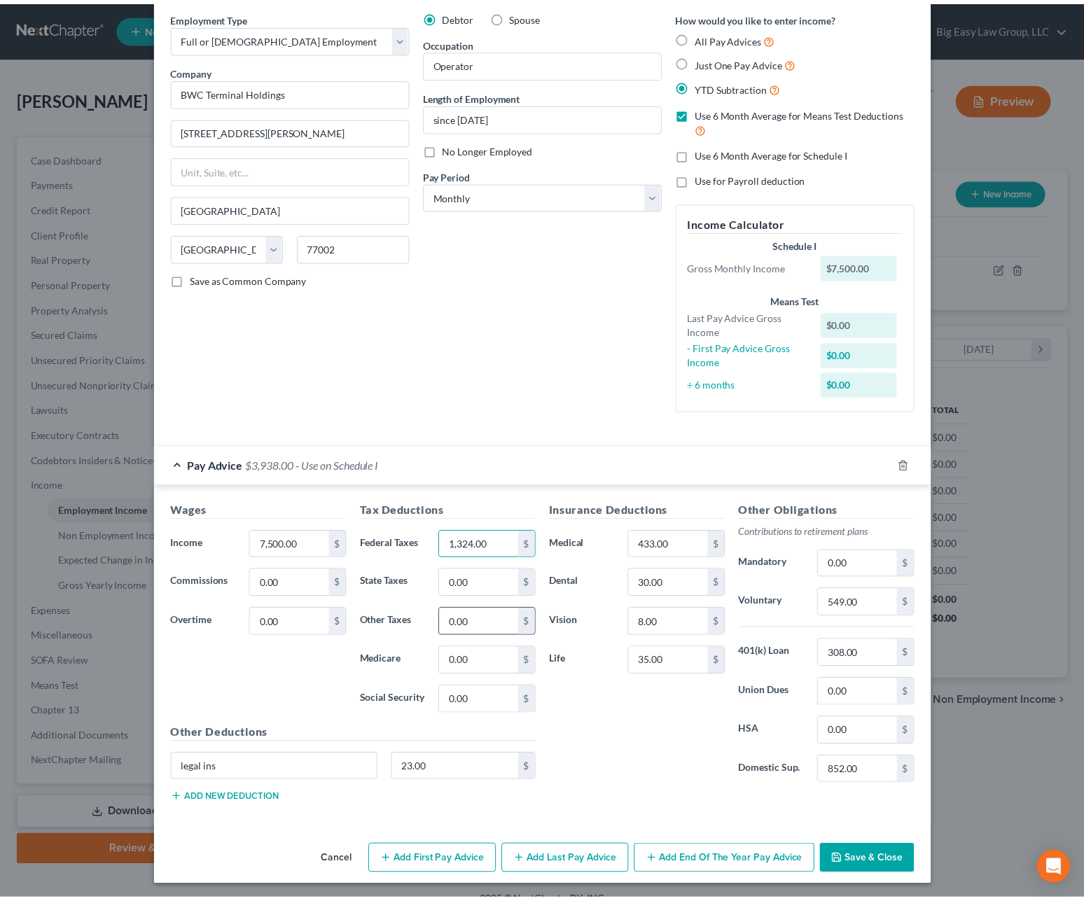
scroll to position [58, 0]
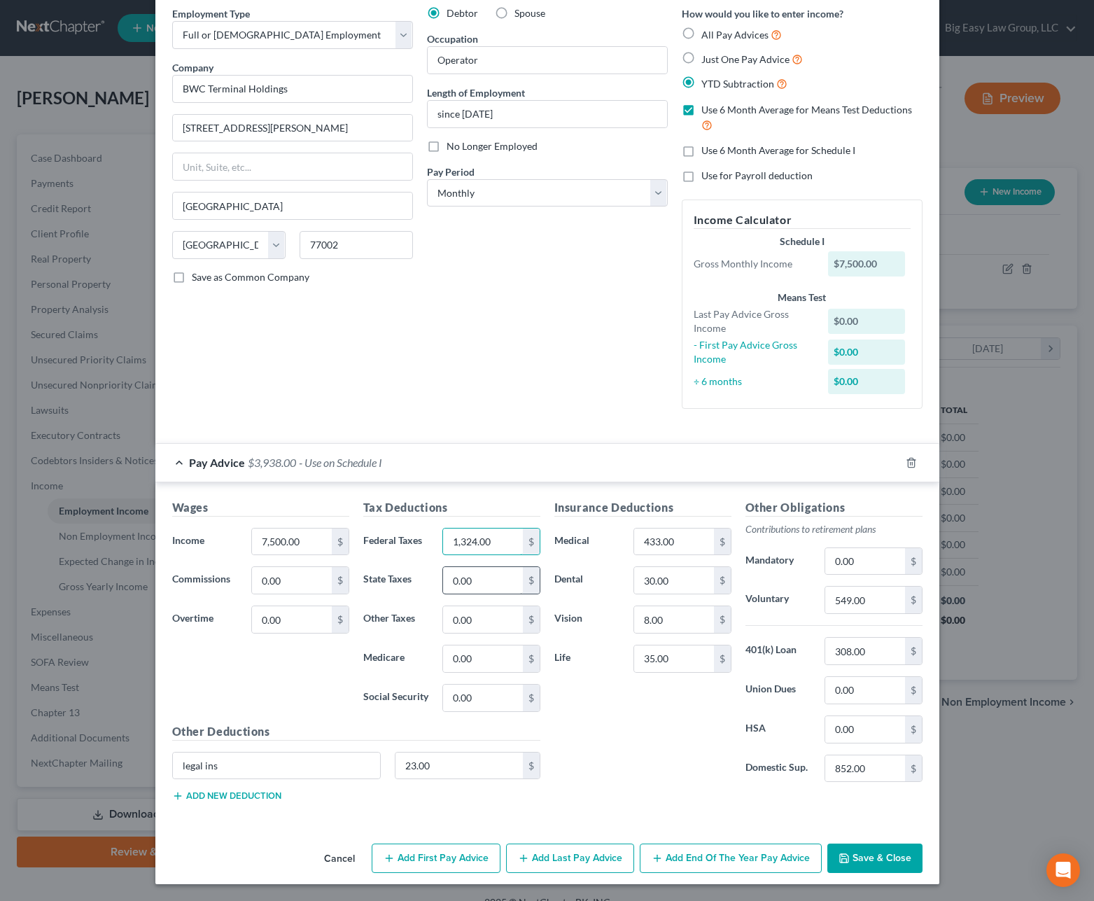
click at [471, 545] on input "1,324.00" at bounding box center [482, 542] width 79 height 27
type input "132.00"
click at [883, 875] on div "Cancel Add First Pay Advice Add Last Pay Advice Add End of the Year Pay Advice …" at bounding box center [547, 861] width 784 height 46
click at [883, 866] on button "Save & Close" at bounding box center [874, 858] width 95 height 29
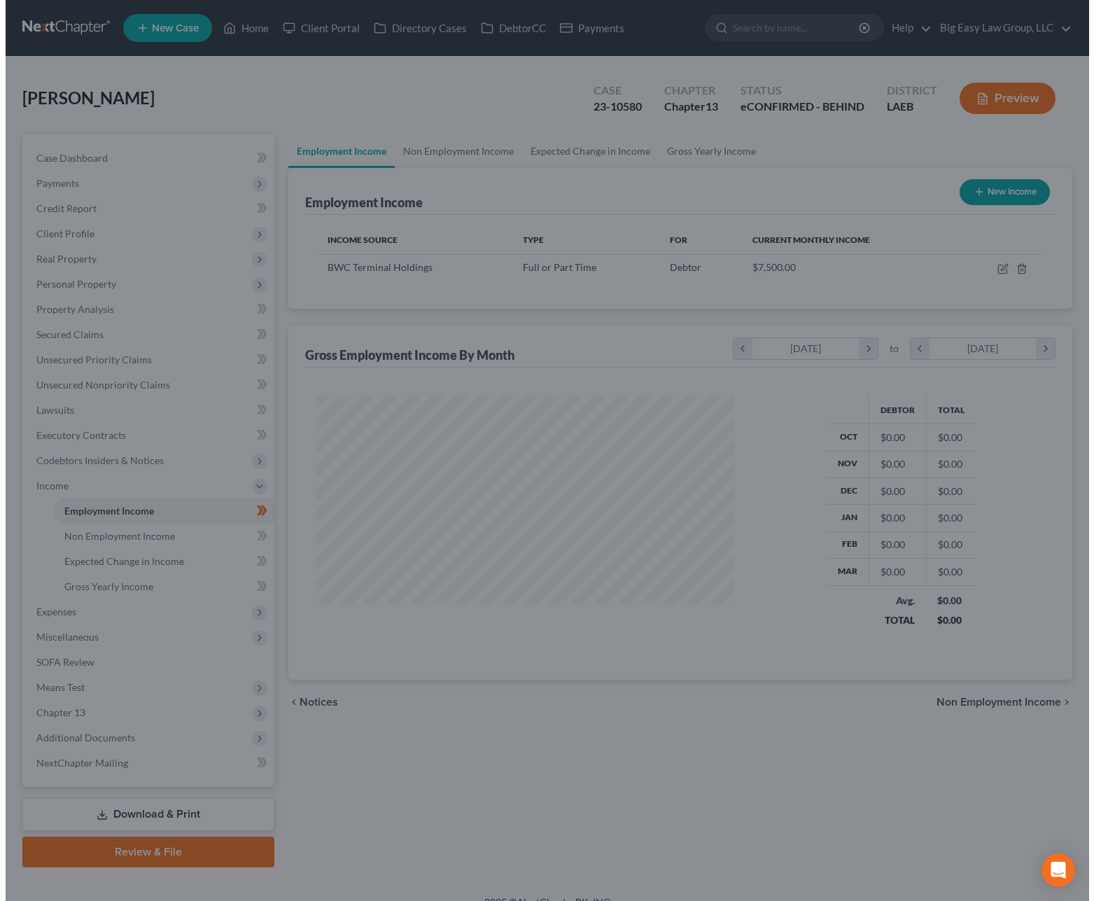
scroll to position [699785, 699595]
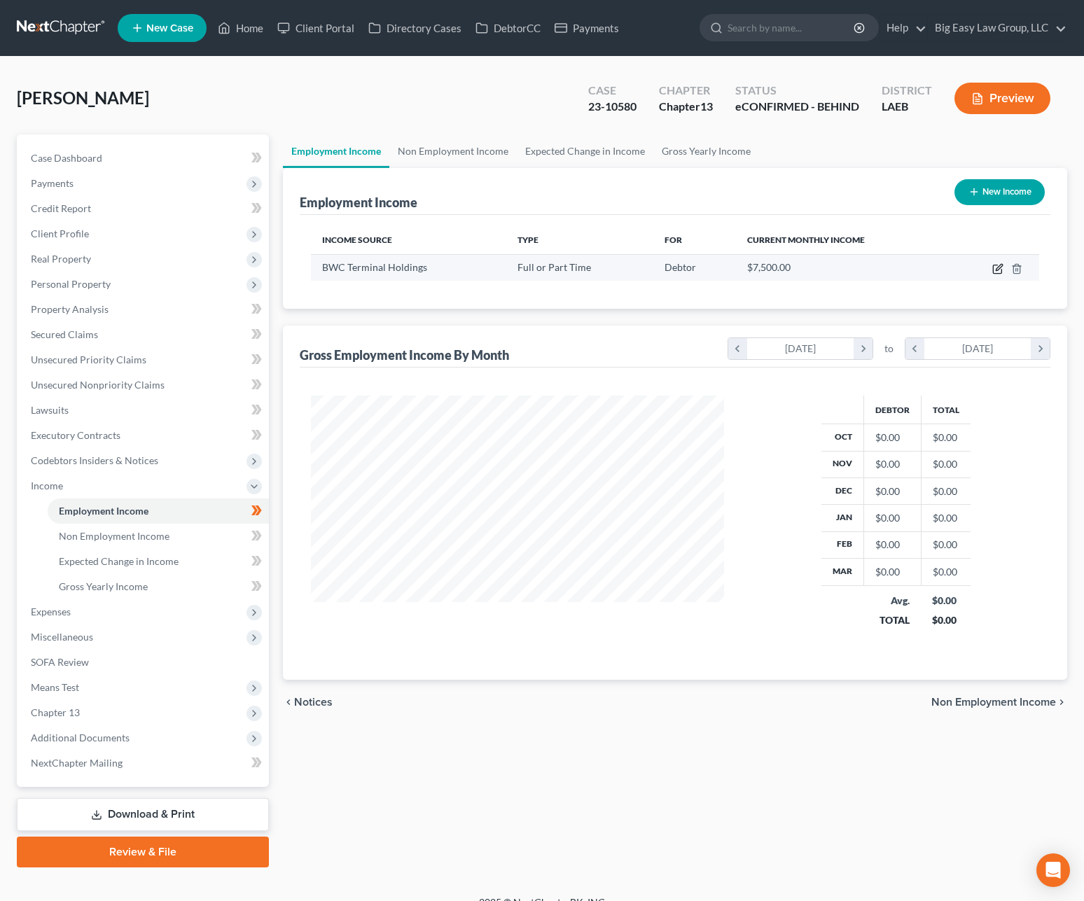
click at [1001, 271] on icon "button" at bounding box center [997, 269] width 8 height 8
select select "0"
select select "45"
select select "0"
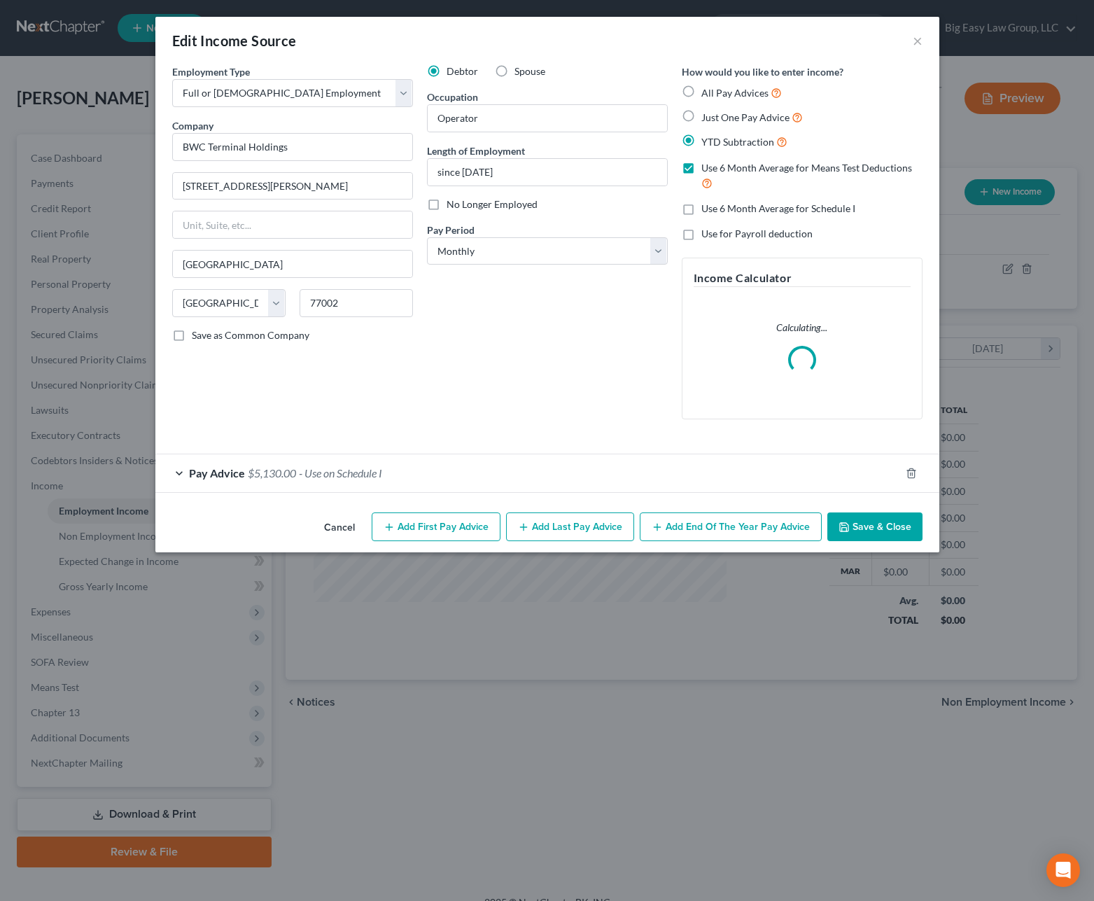
scroll to position [251, 445]
drag, startPoint x: 344, startPoint y: 480, endPoint x: 412, endPoint y: 507, distance: 73.2
click at [344, 480] on div "Pay Advice $5,130.00 - Use on Schedule I" at bounding box center [527, 472] width 745 height 37
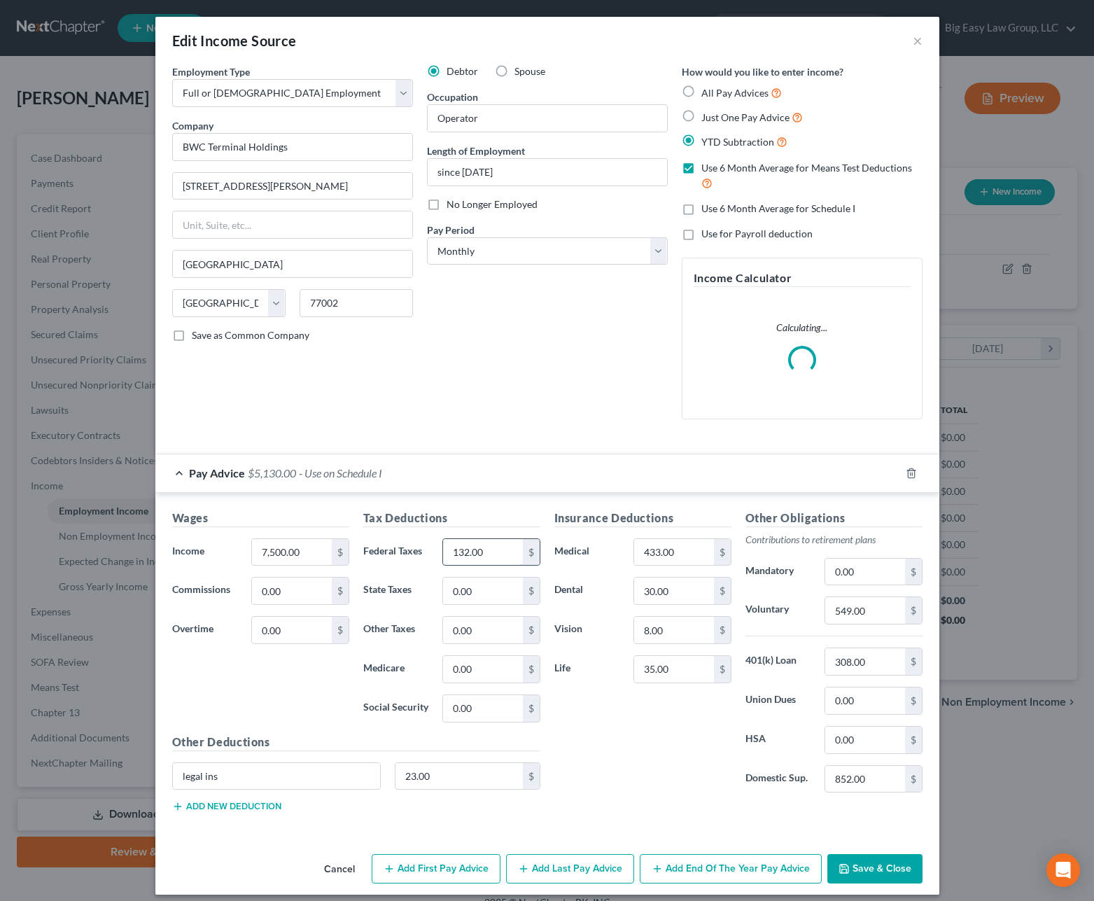
click at [464, 550] on input "132.00" at bounding box center [482, 552] width 79 height 27
click at [463, 557] on input "132.00" at bounding box center [482, 552] width 79 height 27
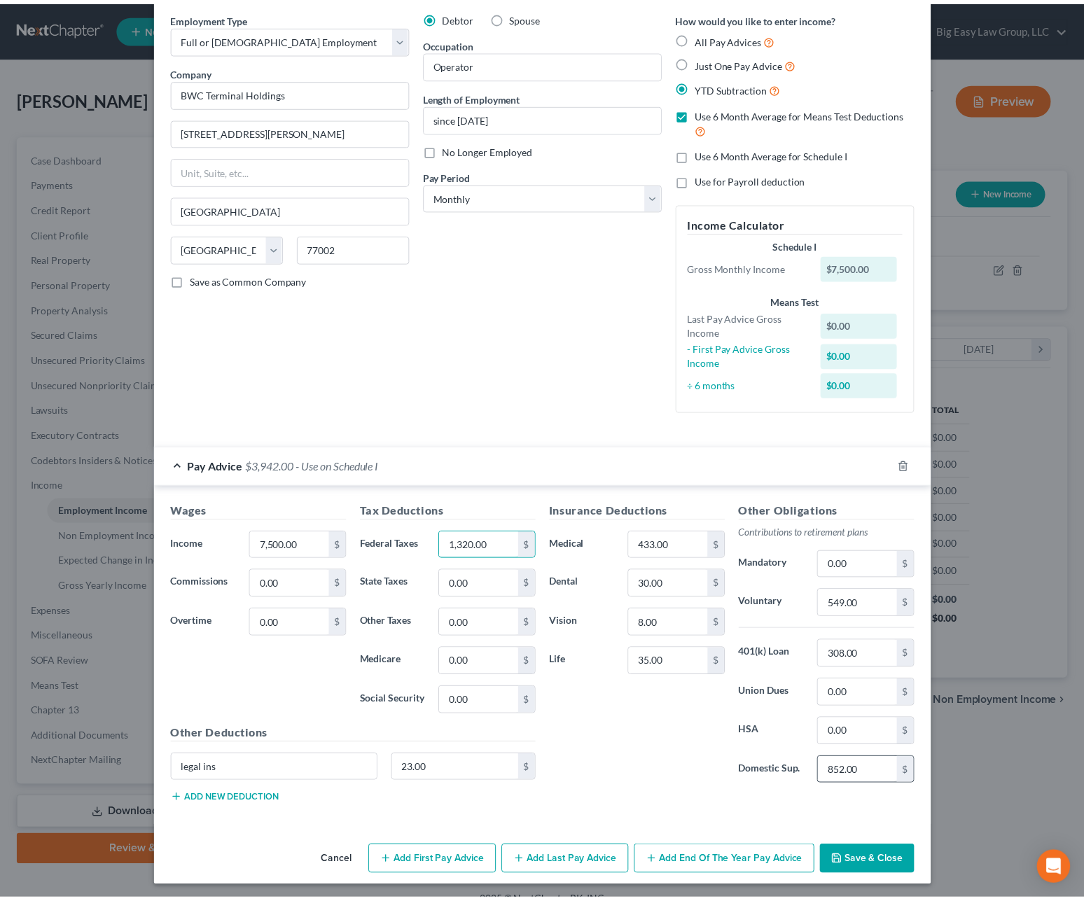
scroll to position [58, 0]
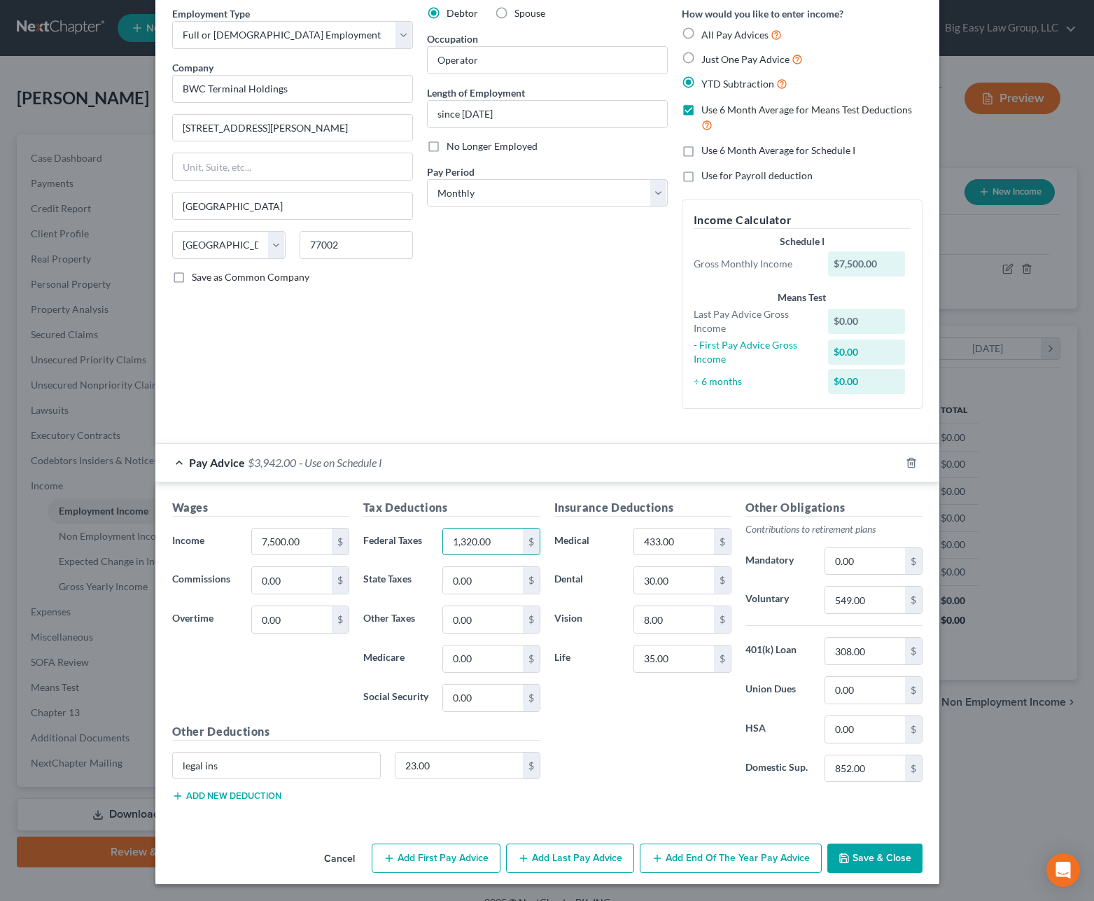
type input "1,320.00"
click at [877, 852] on button "Save & Close" at bounding box center [874, 858] width 95 height 29
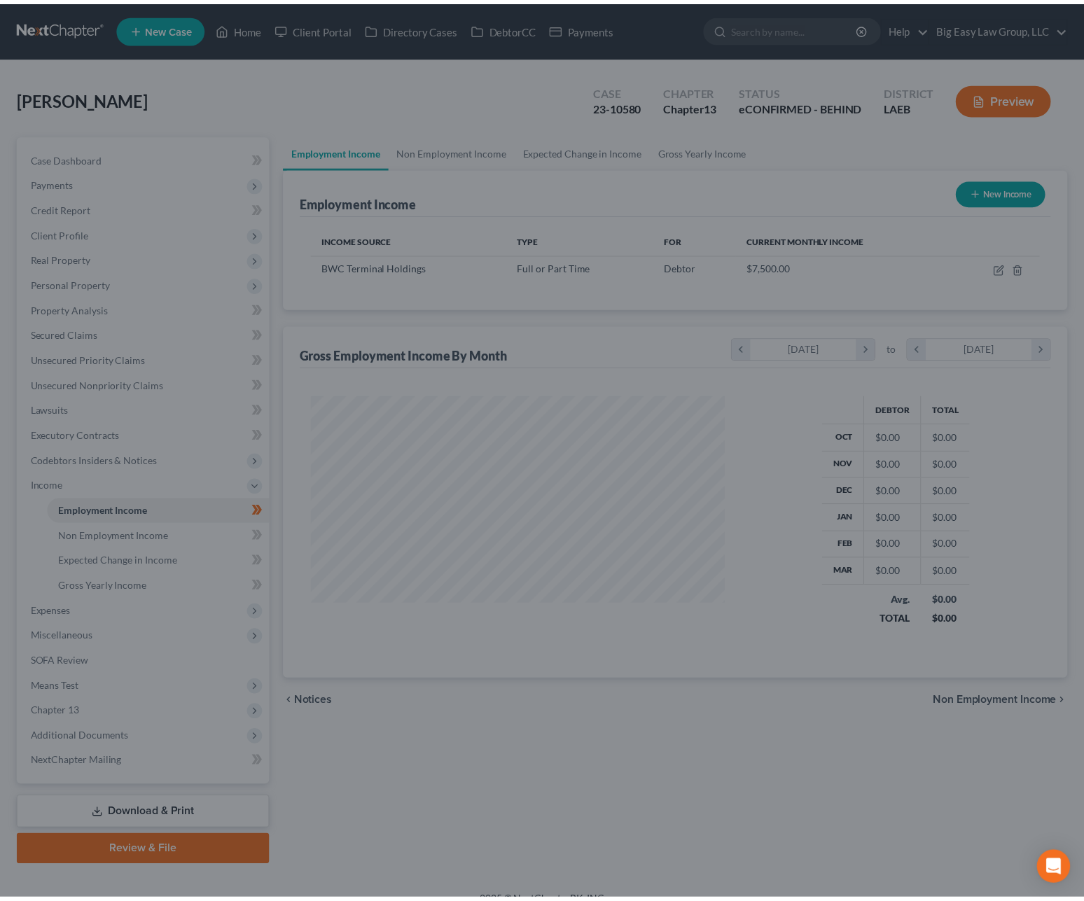
scroll to position [699785, 699595]
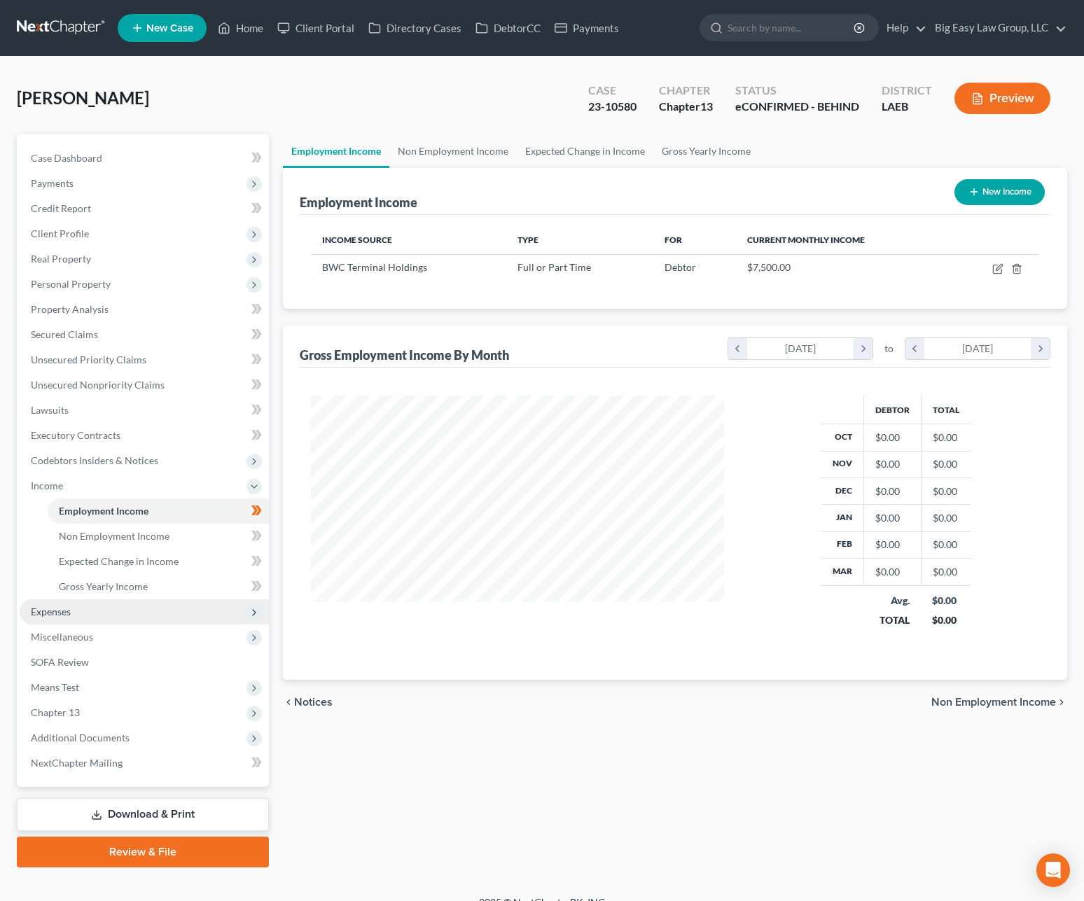
click at [134, 606] on span "Expenses" at bounding box center [144, 611] width 249 height 25
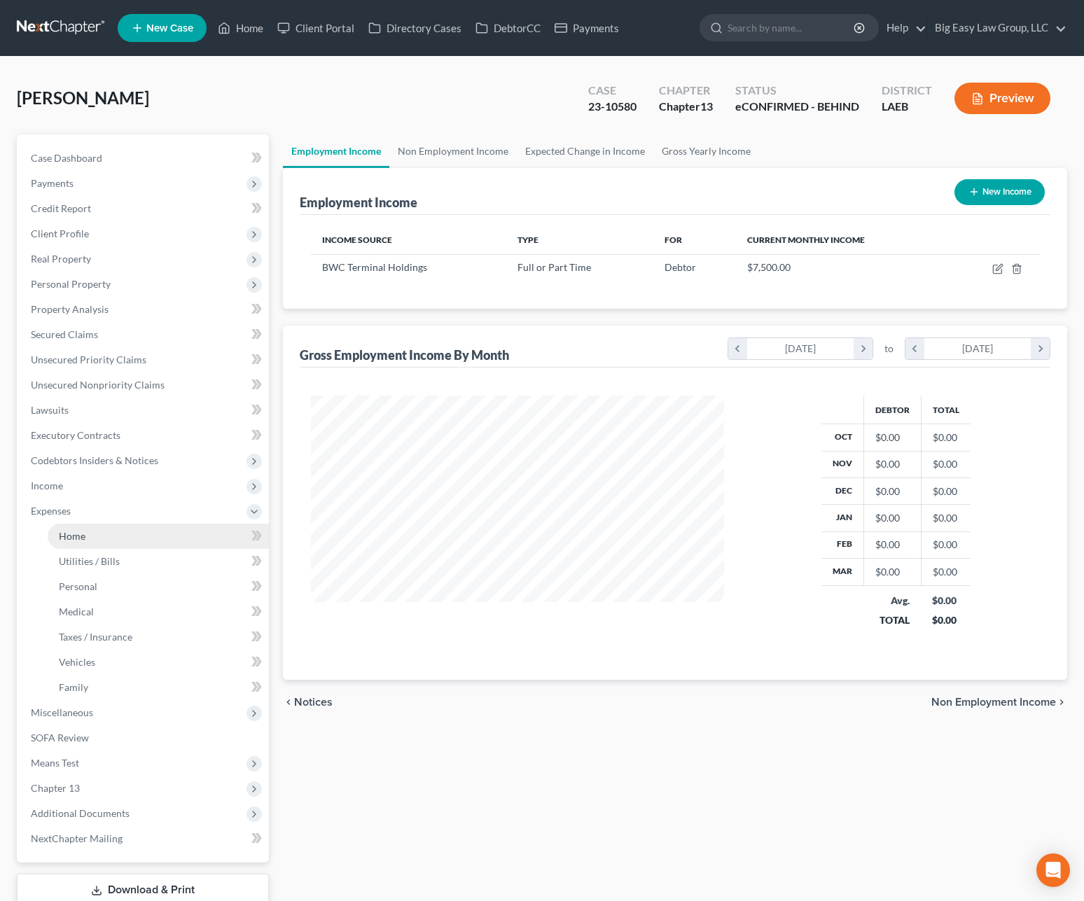
click at [117, 542] on link "Home" at bounding box center [158, 536] width 221 height 25
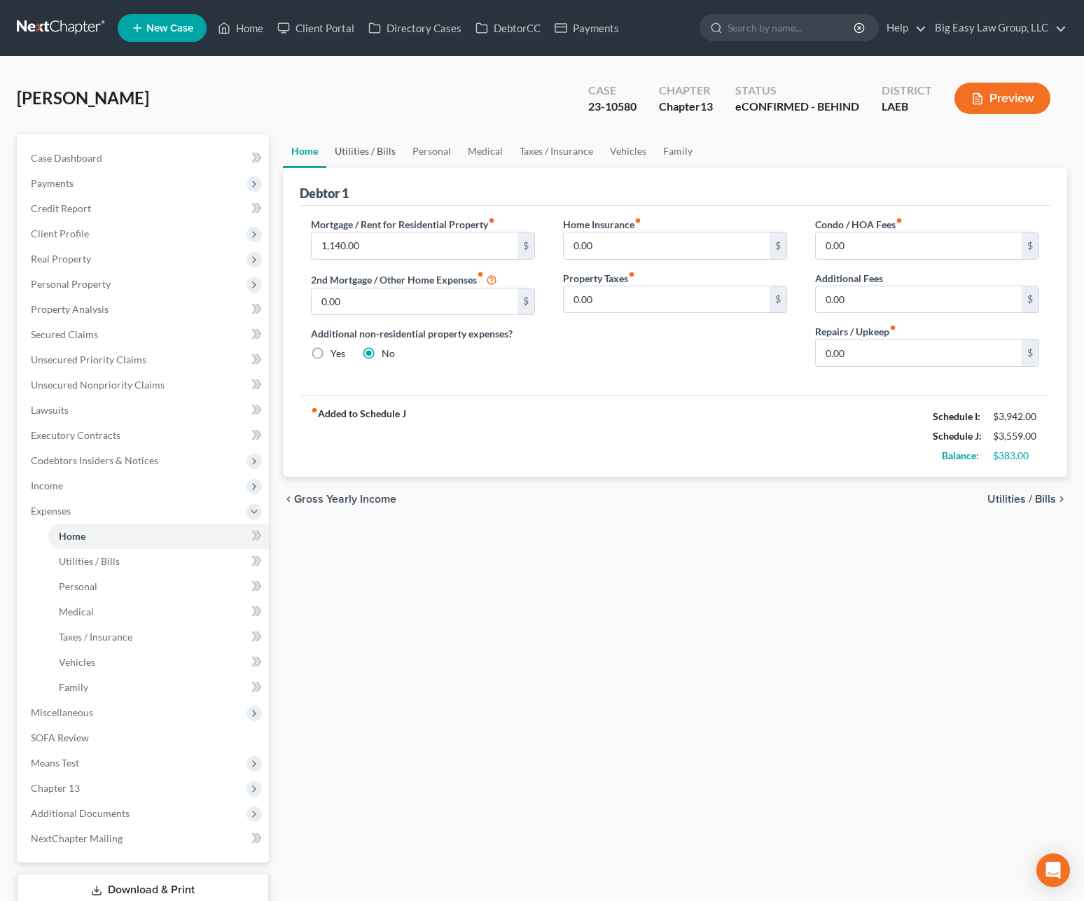
click at [355, 155] on link "Utilities / Bills" at bounding box center [365, 151] width 78 height 34
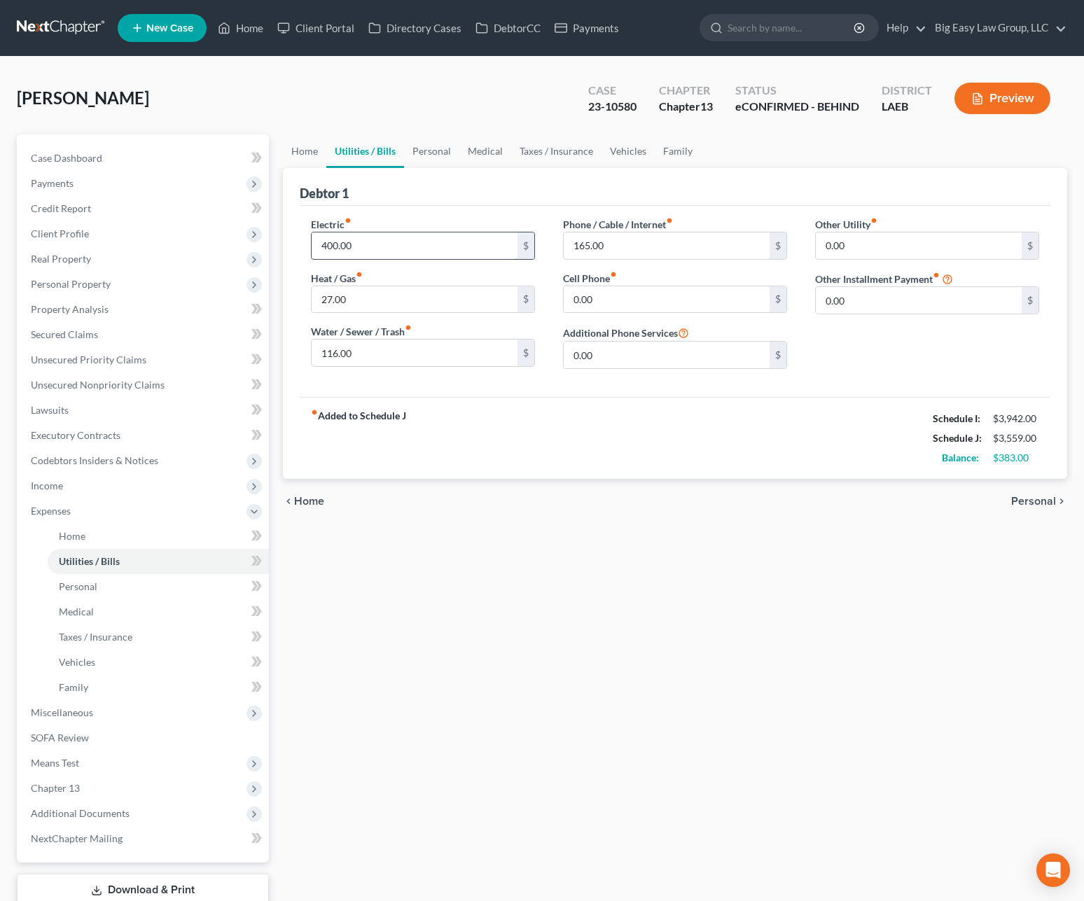
drag, startPoint x: 339, startPoint y: 244, endPoint x: 363, endPoint y: 250, distance: 25.3
click at [333, 249] on input "400.00" at bounding box center [415, 245] width 206 height 27
drag, startPoint x: 364, startPoint y: 249, endPoint x: 274, endPoint y: 228, distance: 92.7
click at [274, 229] on div "Petition Navigation Case Dashboard Payments Invoices Payments Payments Credit R…" at bounding box center [542, 538] width 1064 height 809
type input "350"
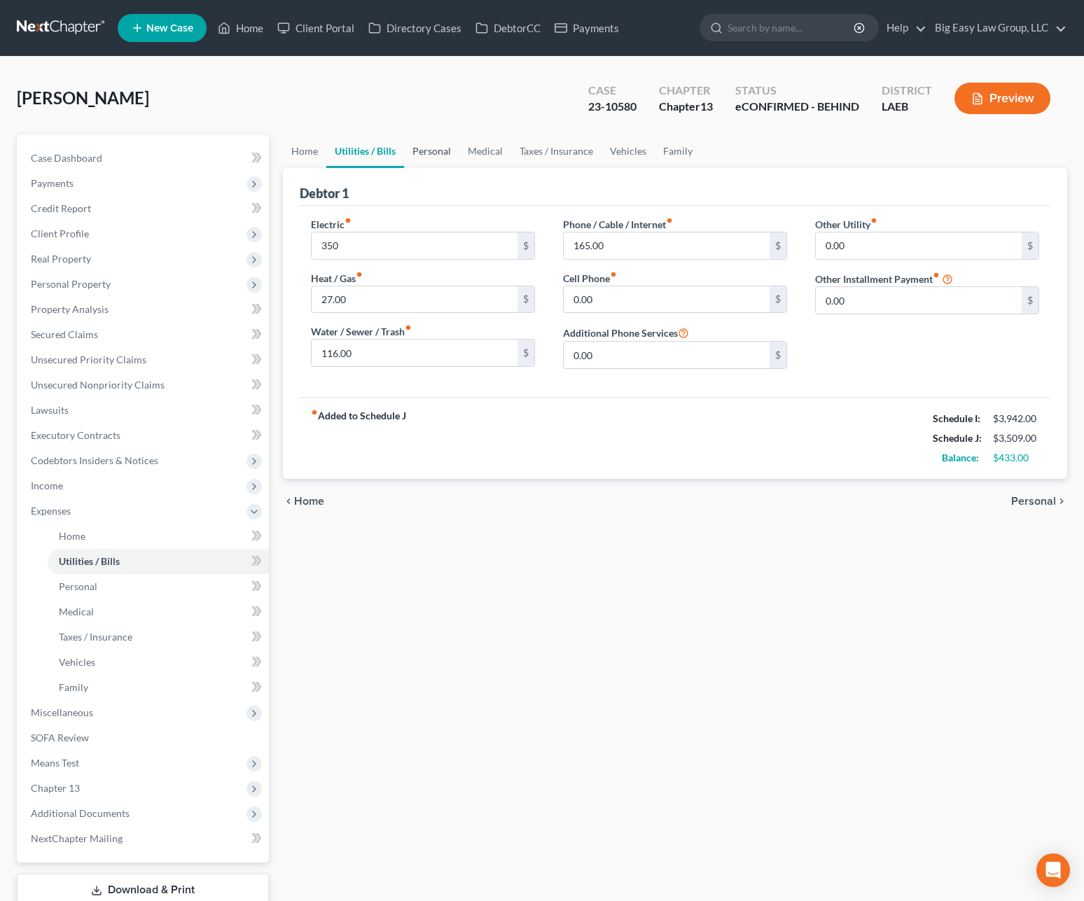
click at [431, 148] on link "Personal" at bounding box center [431, 151] width 55 height 34
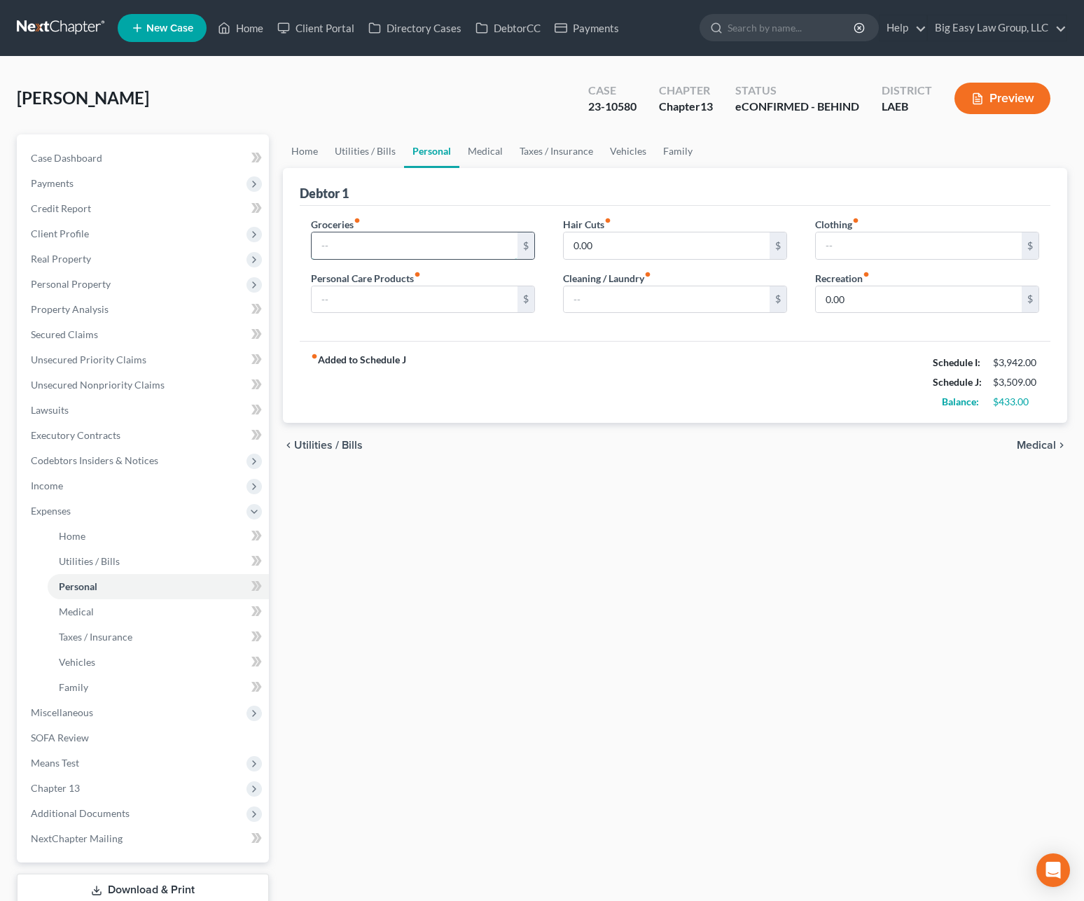
click at [454, 242] on input "text" at bounding box center [415, 245] width 206 height 27
type input "133"
click at [375, 153] on link "Utilities / Bills" at bounding box center [365, 151] width 78 height 34
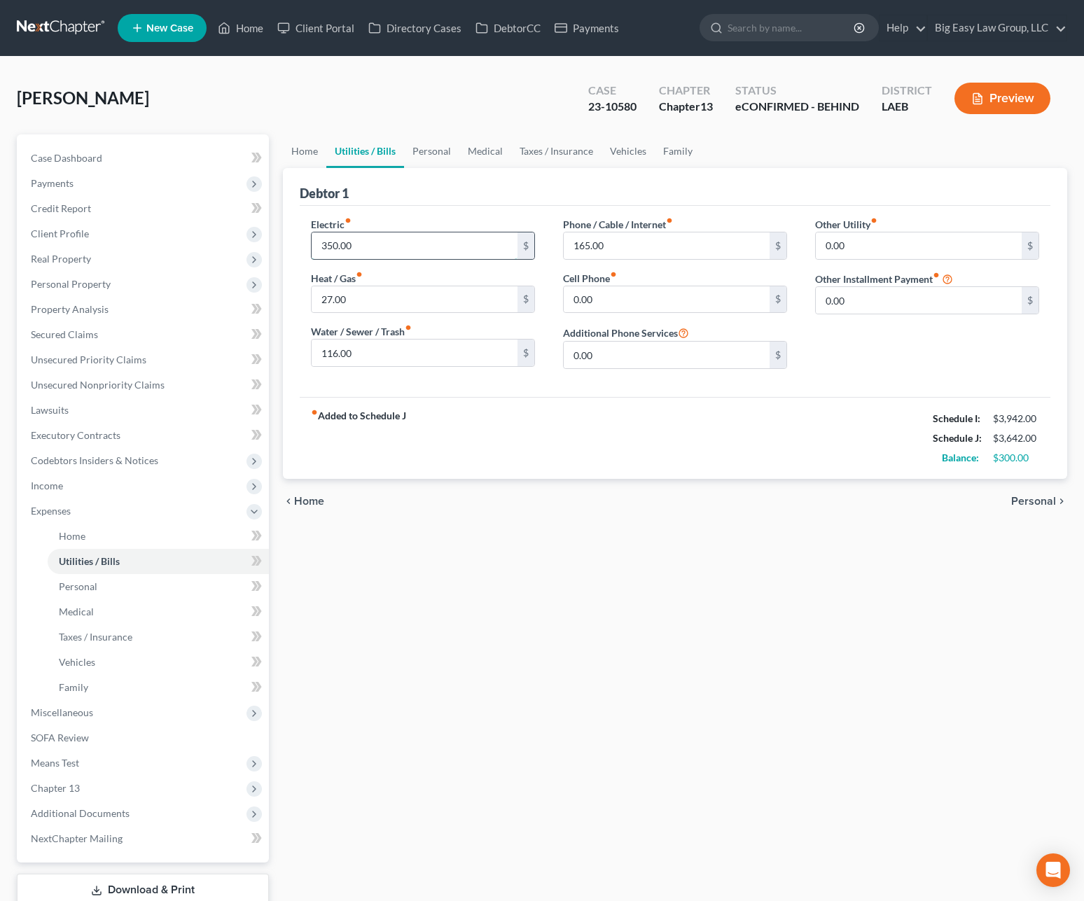
drag, startPoint x: 328, startPoint y: 244, endPoint x: 316, endPoint y: 241, distance: 12.4
click at [316, 240] on input "350.00" at bounding box center [415, 245] width 206 height 27
click at [324, 247] on input "350.00" at bounding box center [415, 245] width 206 height 27
type input "250.00"
click at [669, 244] on input "165.00" at bounding box center [667, 245] width 206 height 27
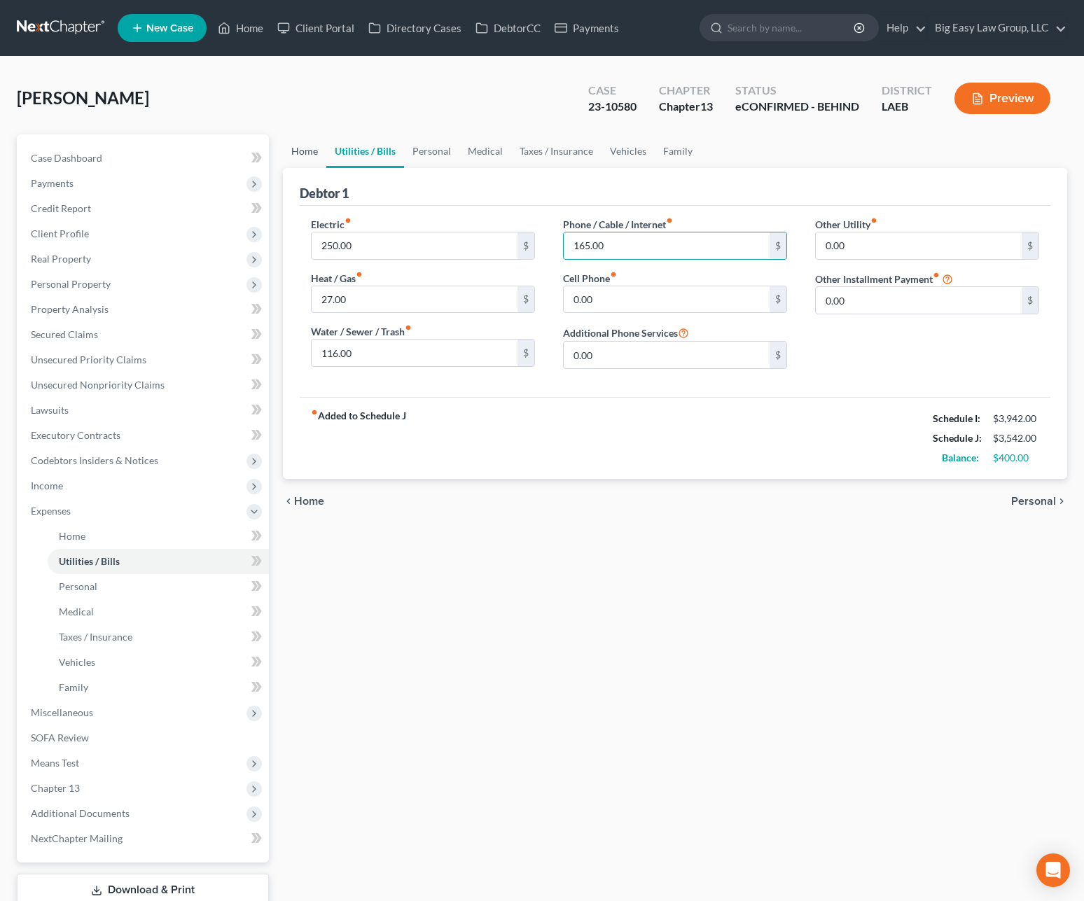
drag, startPoint x: 302, startPoint y: 150, endPoint x: 339, endPoint y: 148, distance: 37.1
click at [302, 150] on link "Home" at bounding box center [304, 151] width 43 height 34
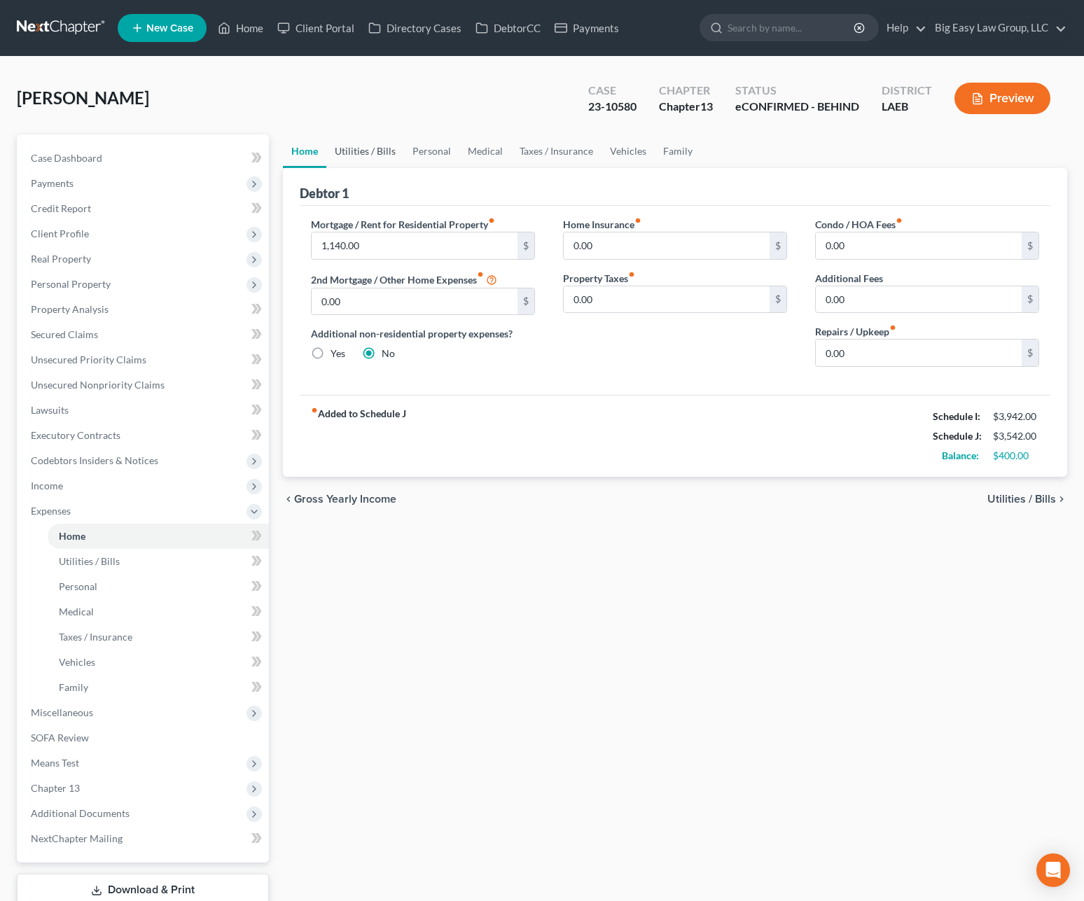
click at [342, 149] on link "Utilities / Bills" at bounding box center [365, 151] width 78 height 34
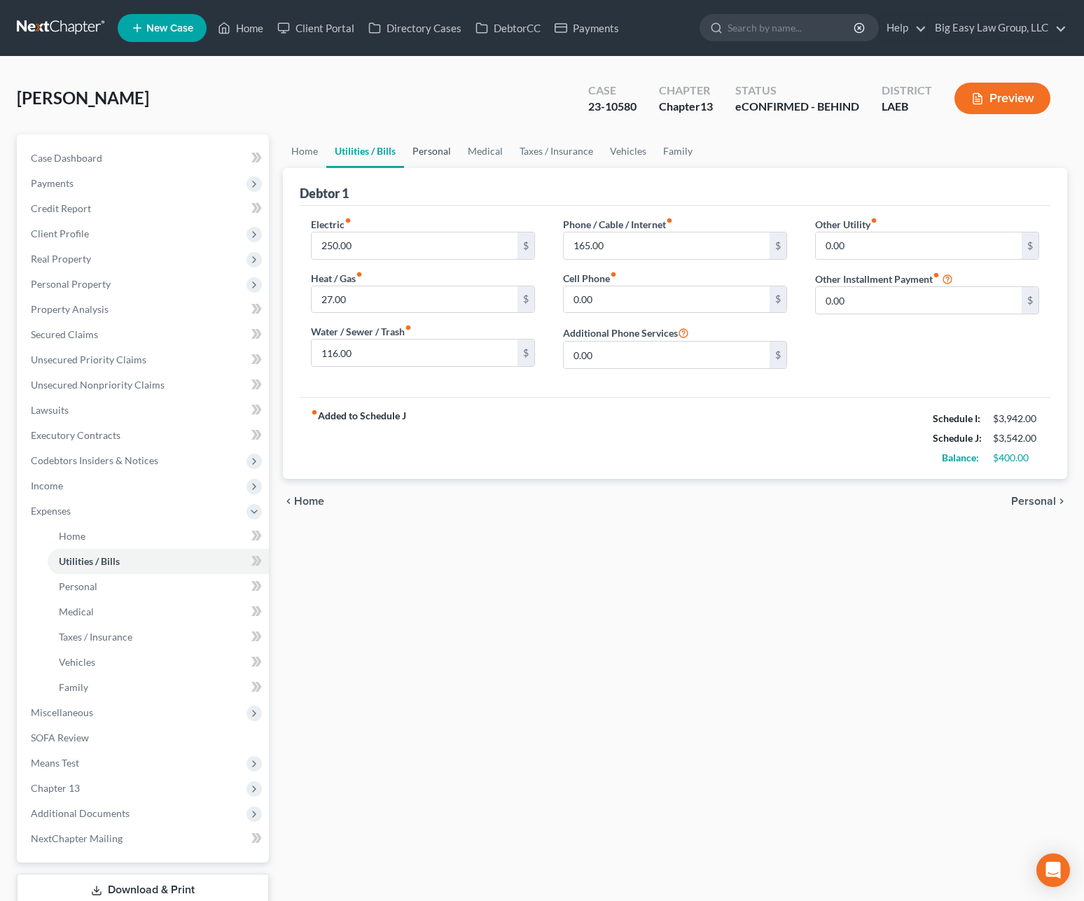
click at [413, 145] on link "Personal" at bounding box center [431, 151] width 55 height 34
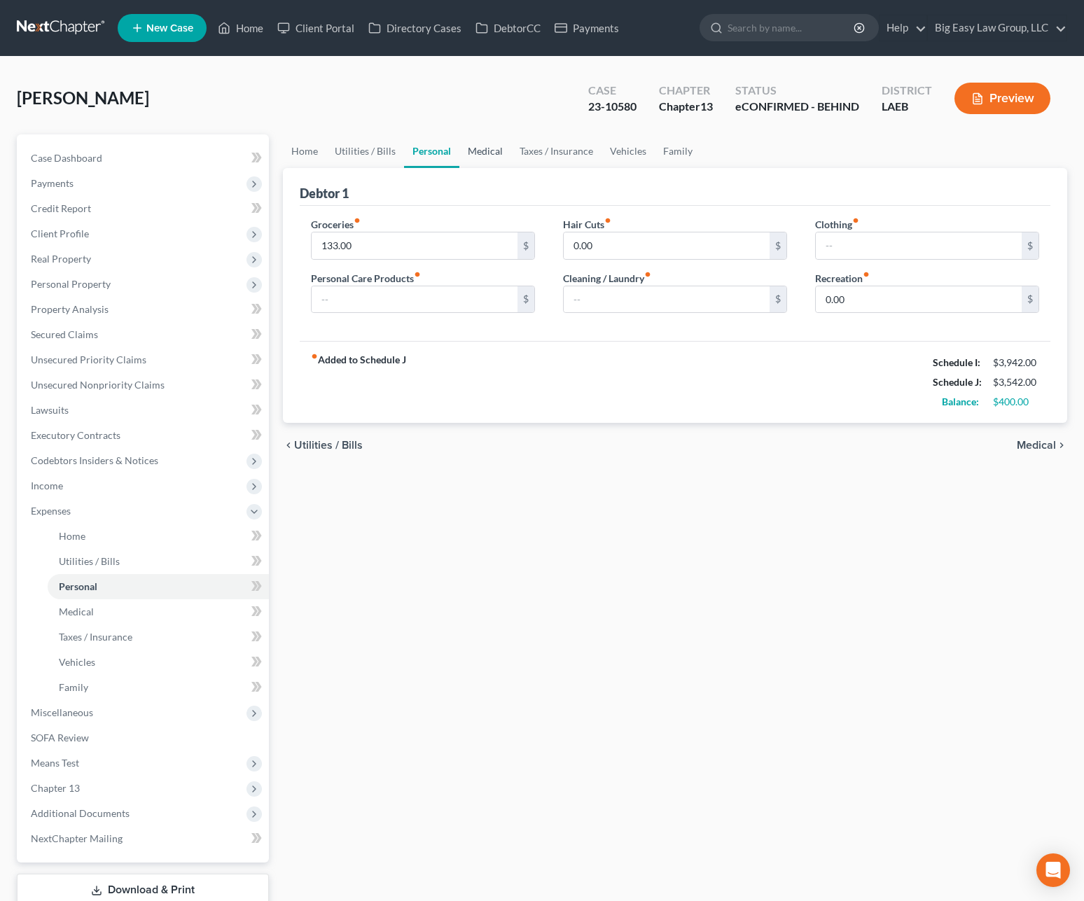
click at [470, 150] on link "Medical" at bounding box center [485, 151] width 52 height 34
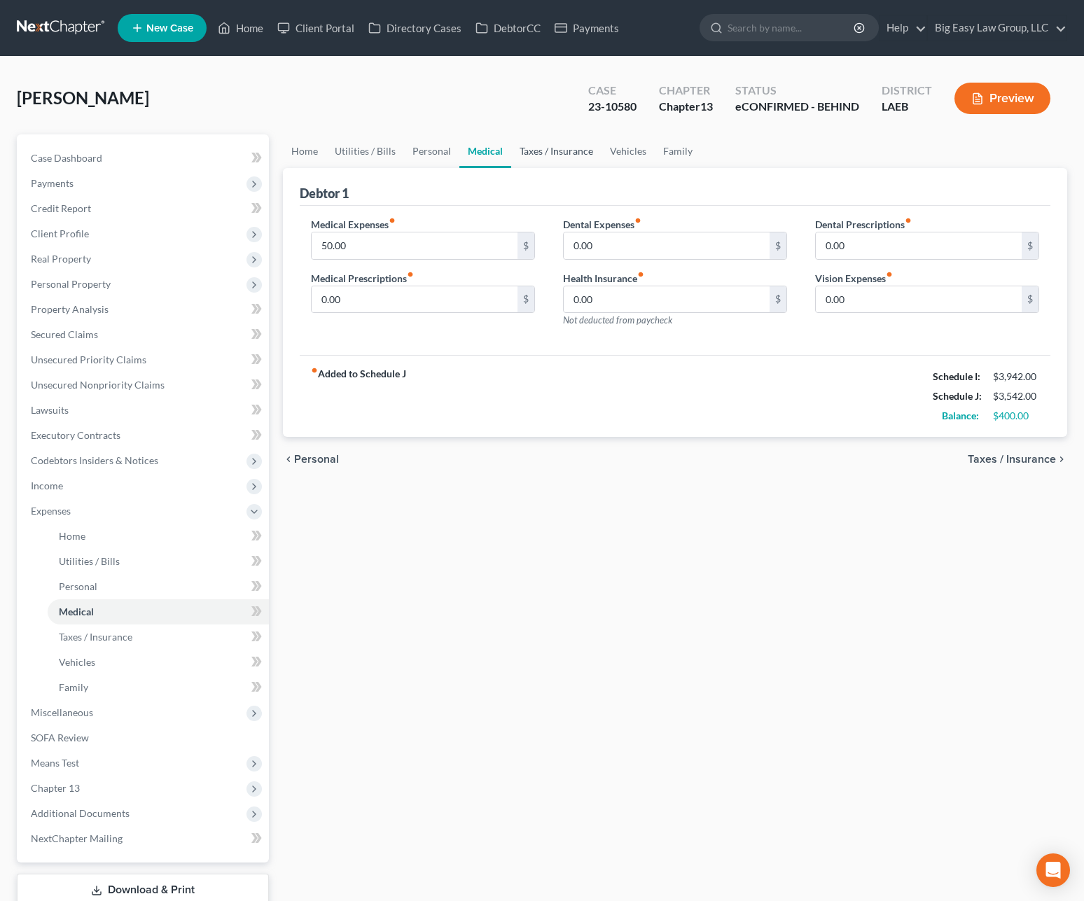
click at [561, 149] on link "Taxes / Insurance" at bounding box center [556, 151] width 90 height 34
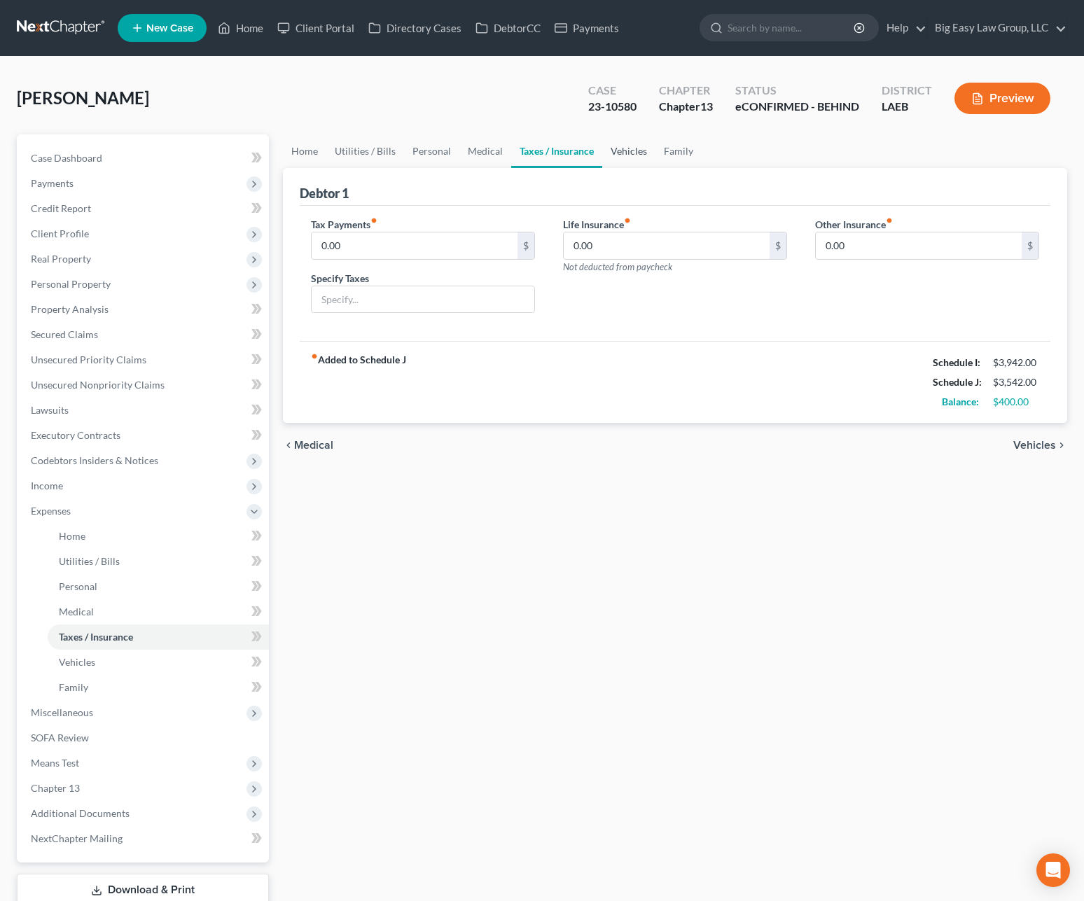
click at [617, 151] on link "Vehicles" at bounding box center [628, 151] width 53 height 34
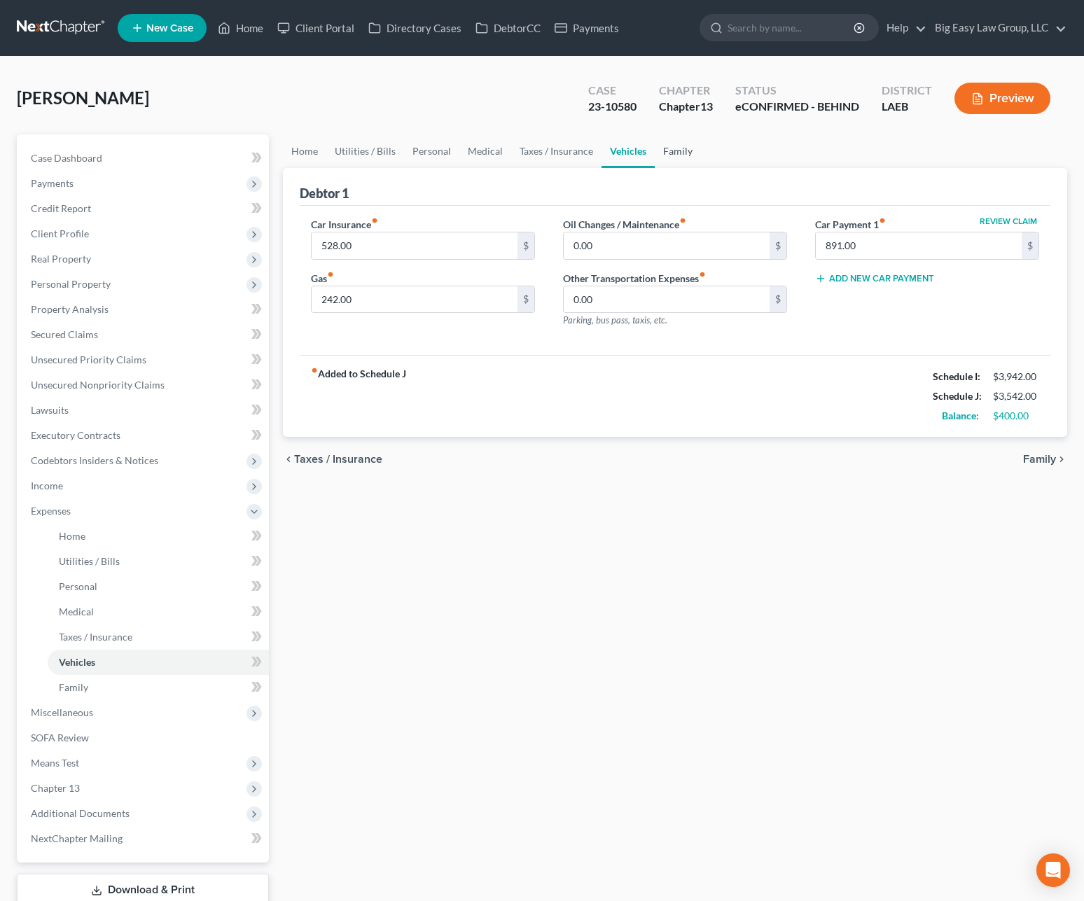
click at [685, 153] on link "Family" at bounding box center [678, 151] width 46 height 34
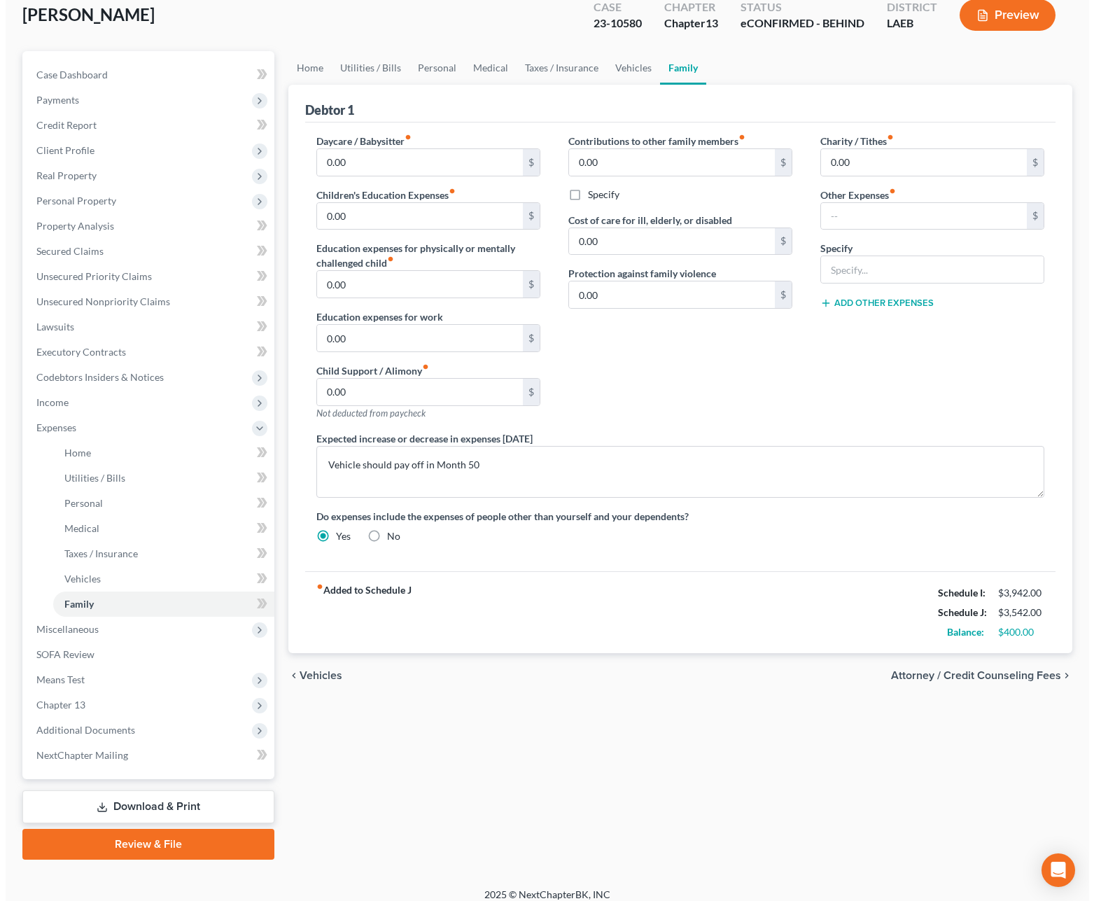
scroll to position [95, 0]
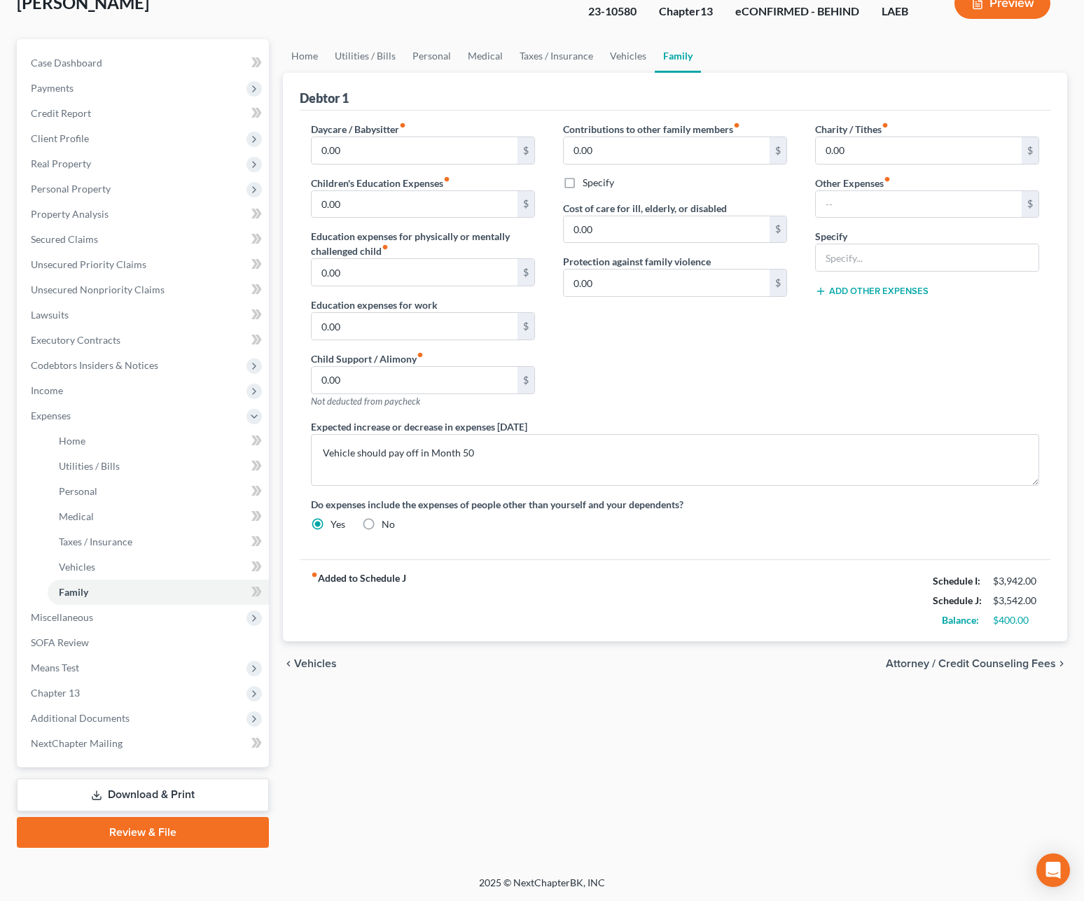
click at [127, 800] on link "Download & Print" at bounding box center [143, 794] width 252 height 33
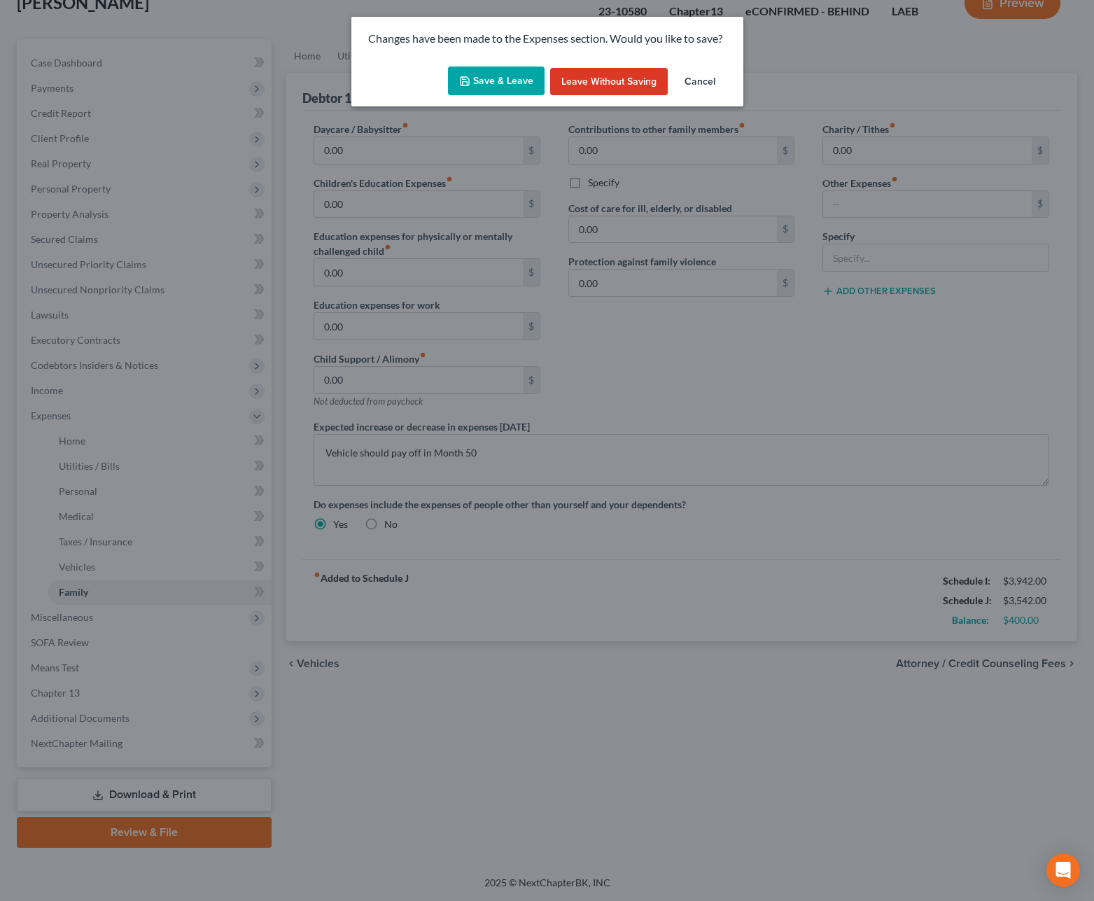
click at [513, 81] on button "Save & Leave" at bounding box center [496, 81] width 97 height 29
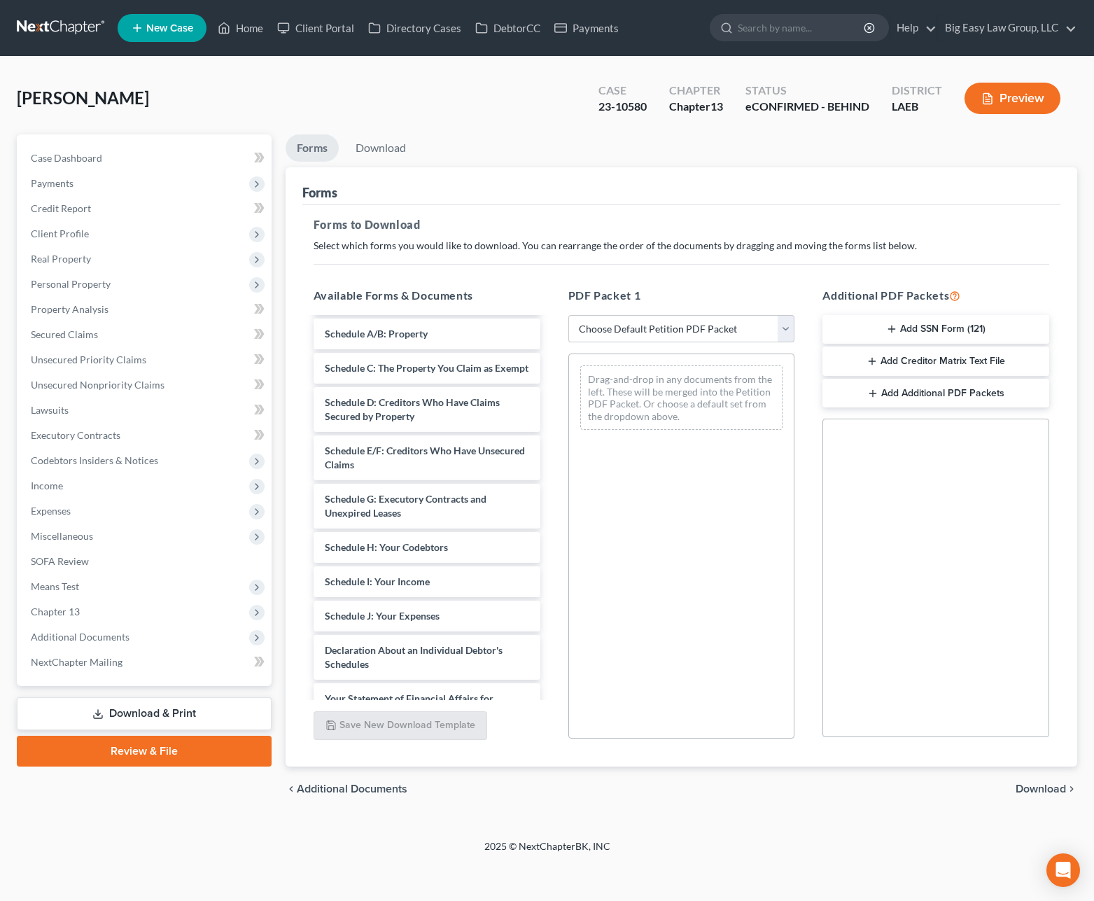
scroll to position [441, 0]
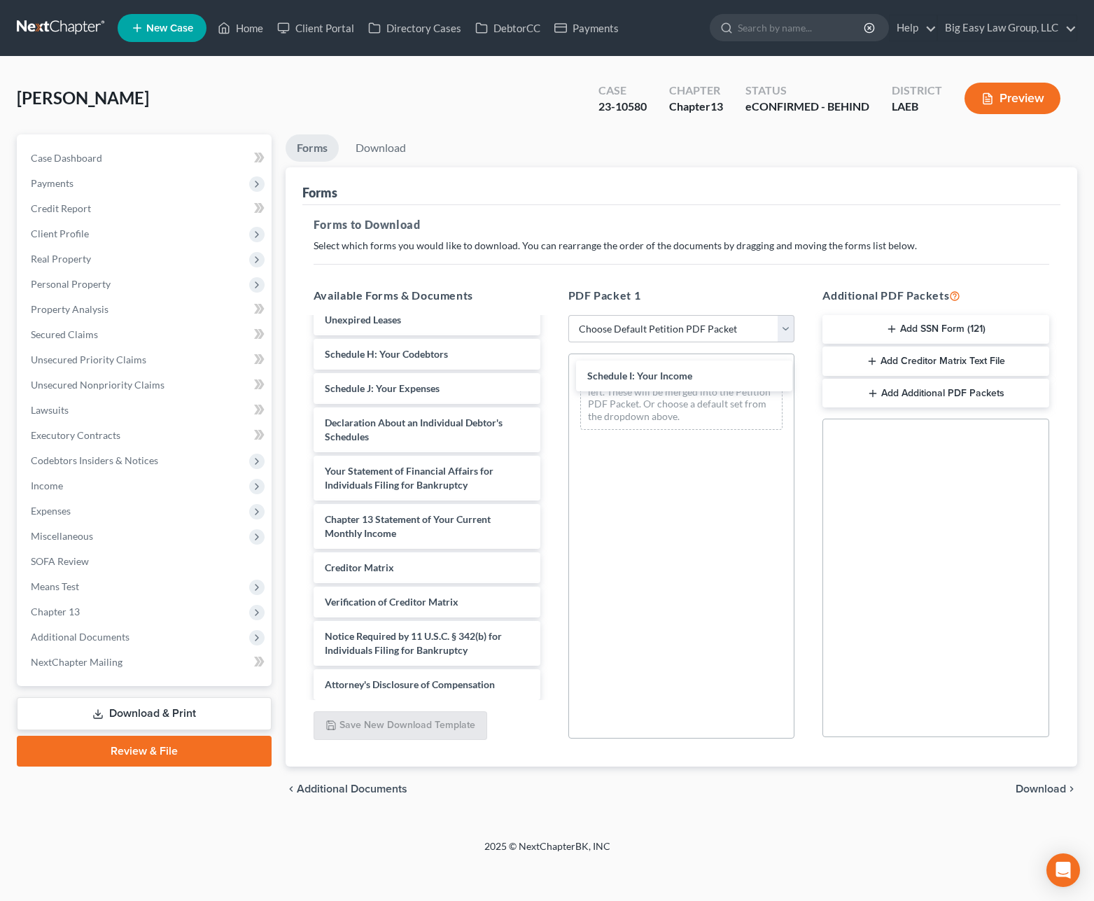
drag, startPoint x: 424, startPoint y: 403, endPoint x: 656, endPoint y: 391, distance: 232.7
click at [552, 376] on div "Schedule I: Your Income Chapter 13 Plan (Eastern District of Louisiana - Revise…" at bounding box center [426, 288] width 249 height 823
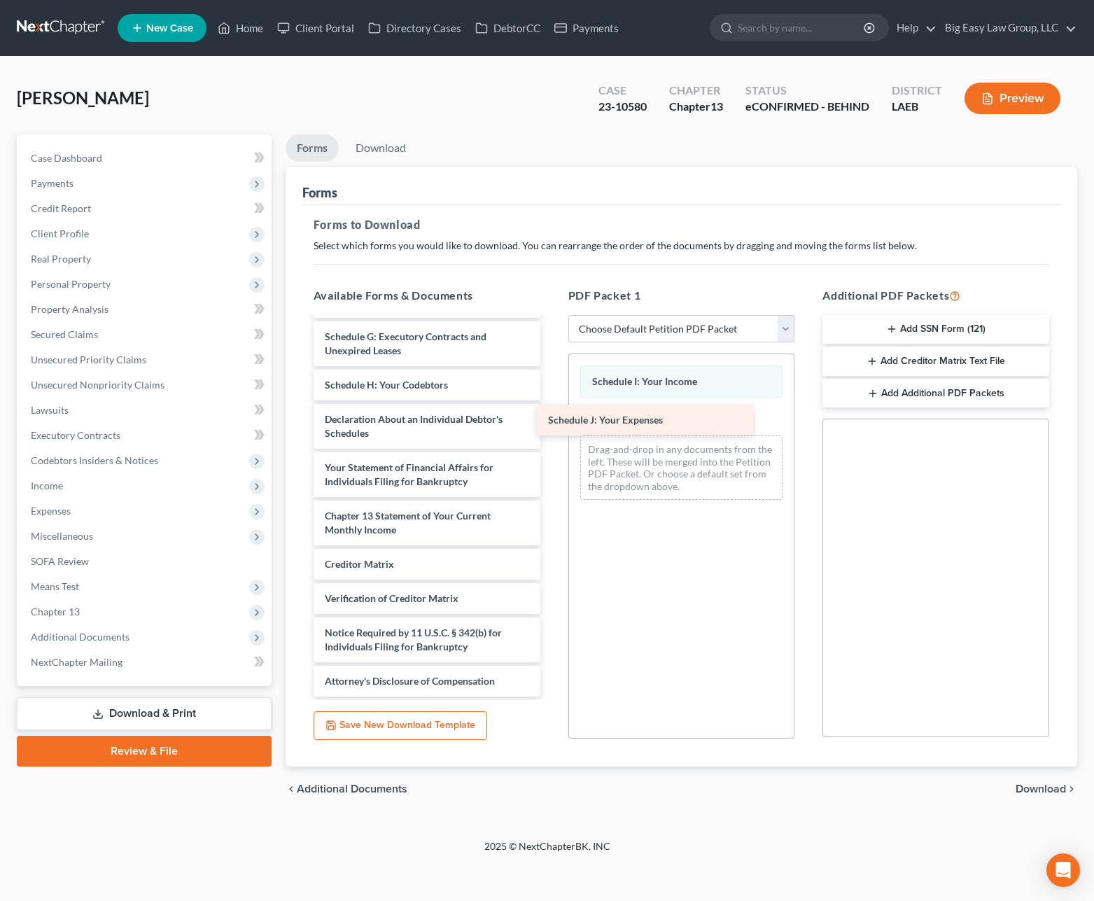
drag, startPoint x: 448, startPoint y: 406, endPoint x: 661, endPoint y: 422, distance: 213.4
click at [552, 423] on div "Schedule J: Your Expenses Chapter 13 Plan (Eastern District of Louisiana - Revi…" at bounding box center [426, 302] width 249 height 788
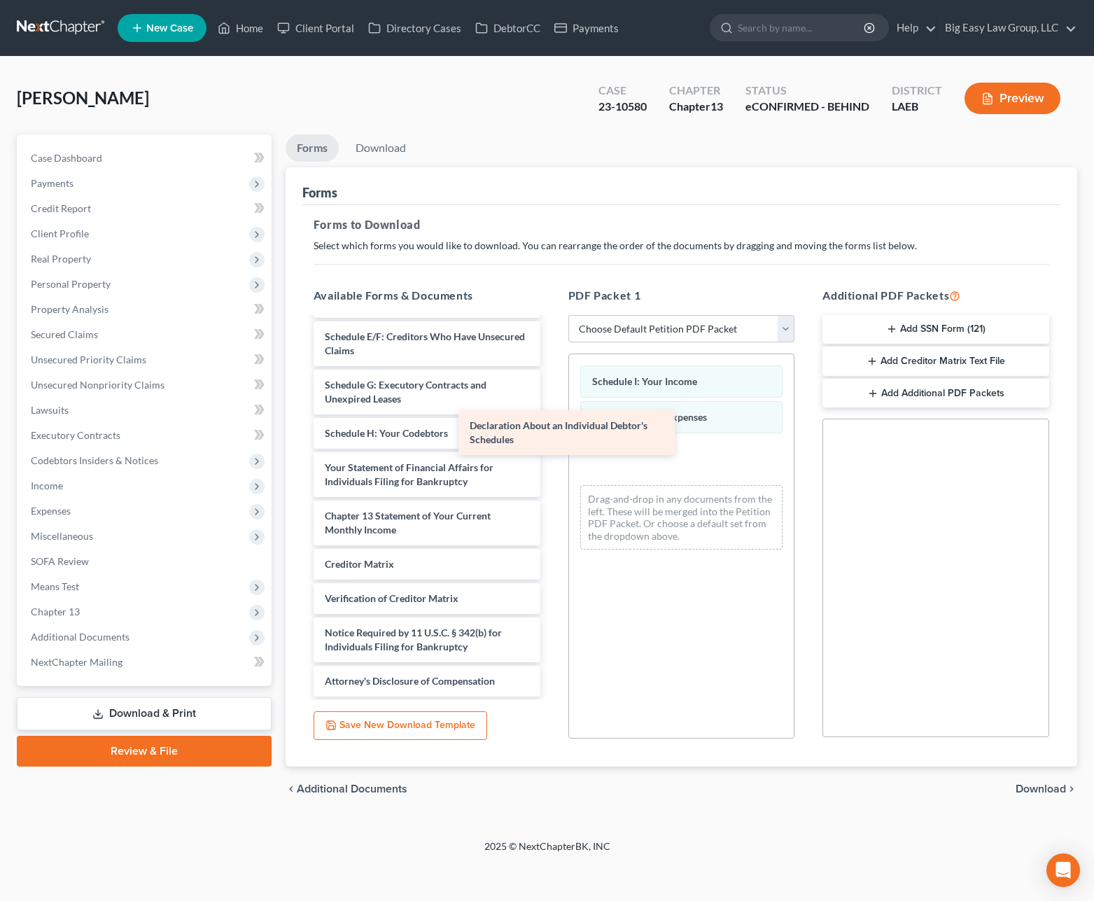
scroll to position [376, 0]
drag, startPoint x: 450, startPoint y: 421, endPoint x: 676, endPoint y: 436, distance: 225.9
click at [552, 436] on div "Declaration About an Individual Debtor's Schedules Chapter 13 Plan (Eastern Dis…" at bounding box center [426, 327] width 249 height 740
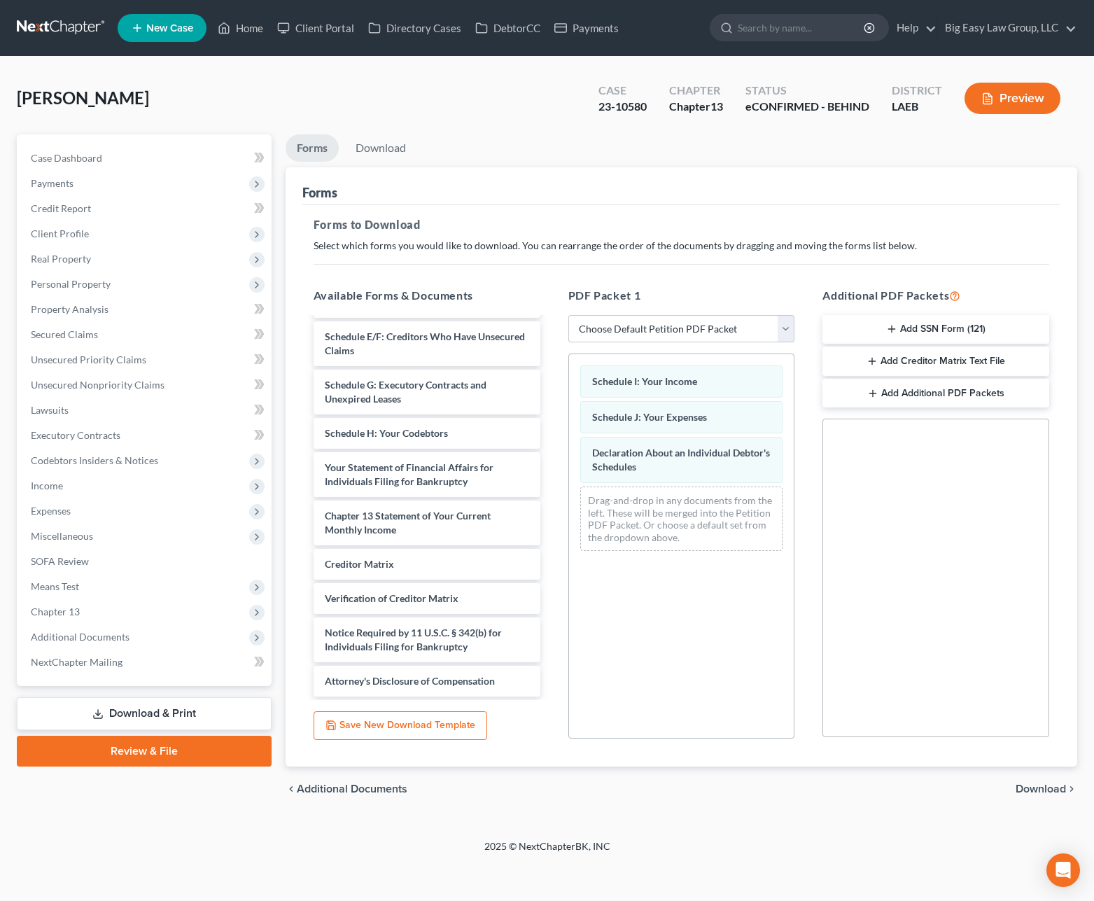
click at [1044, 788] on span "Download" at bounding box center [1041, 788] width 50 height 11
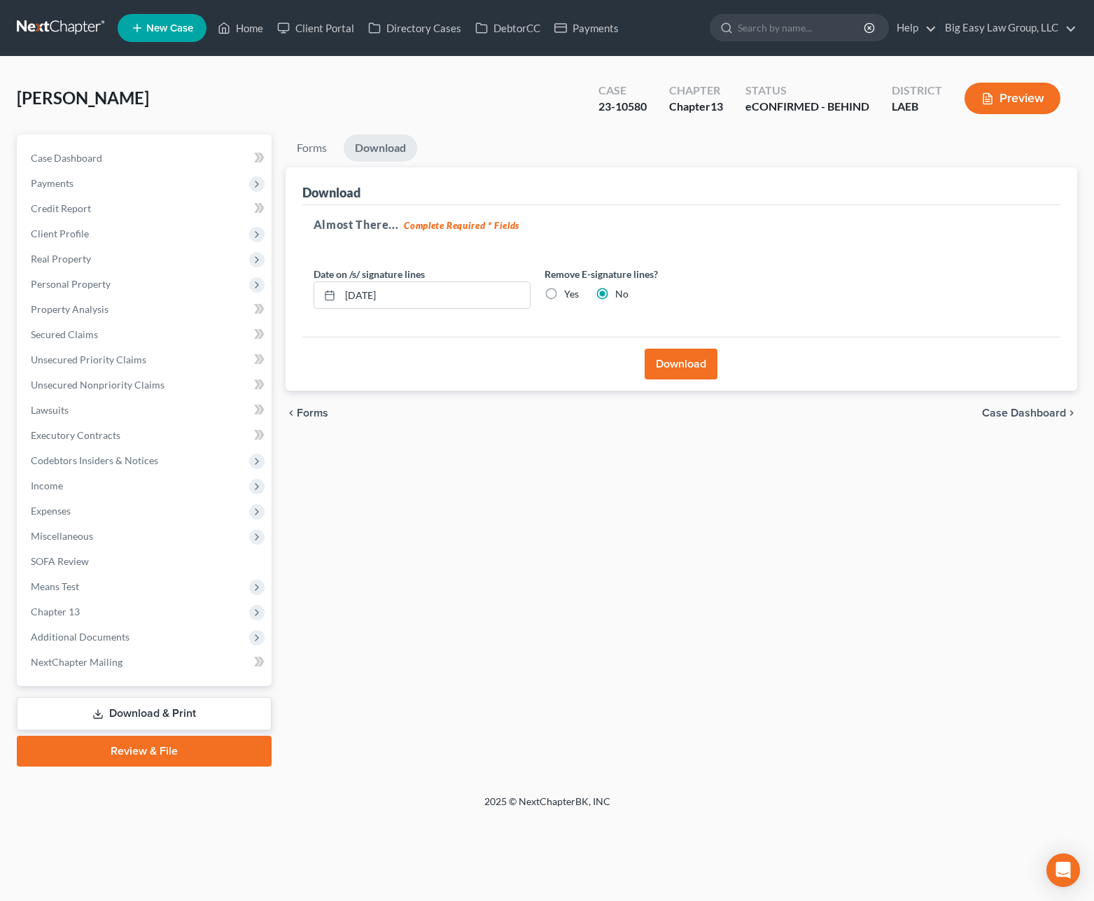
click at [673, 361] on button "Download" at bounding box center [681, 364] width 73 height 31
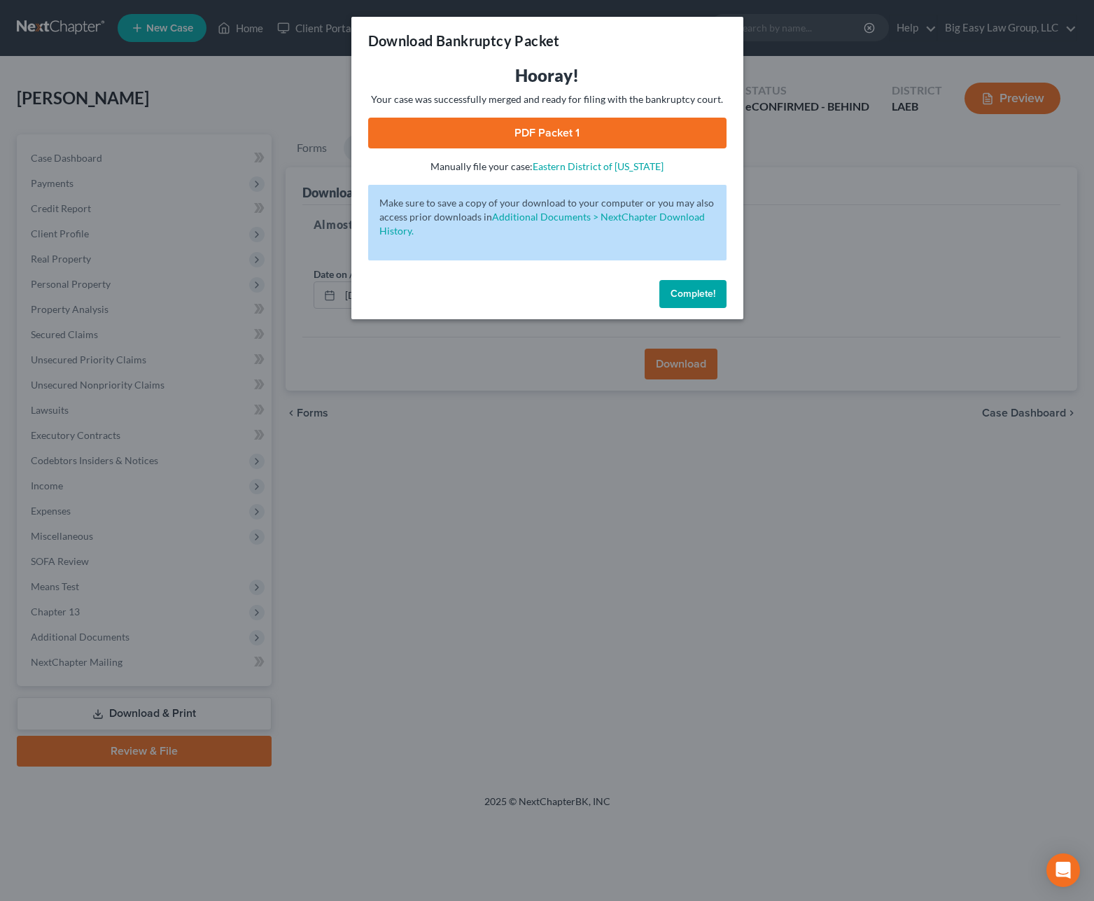
click at [554, 127] on link "PDF Packet 1" at bounding box center [547, 133] width 358 height 31
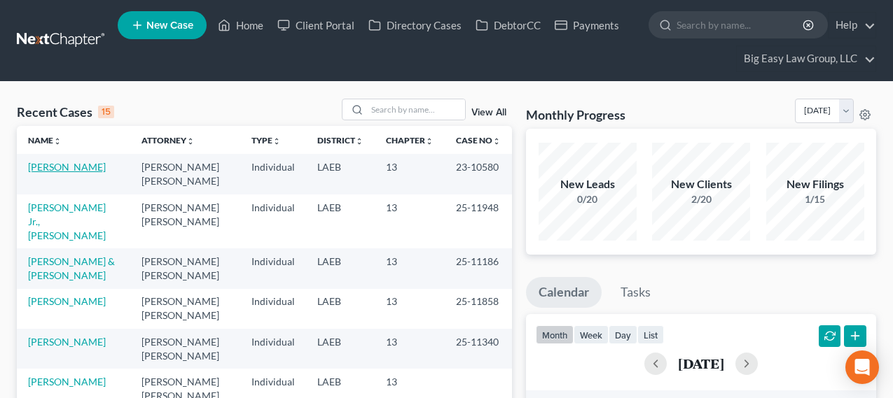
click at [74, 167] on link "[PERSON_NAME]" at bounding box center [67, 167] width 78 height 12
select select "3"
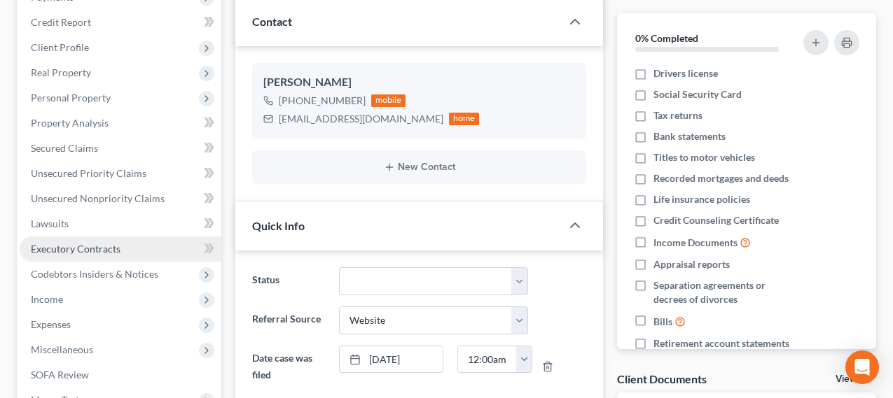
scroll to position [225, 0]
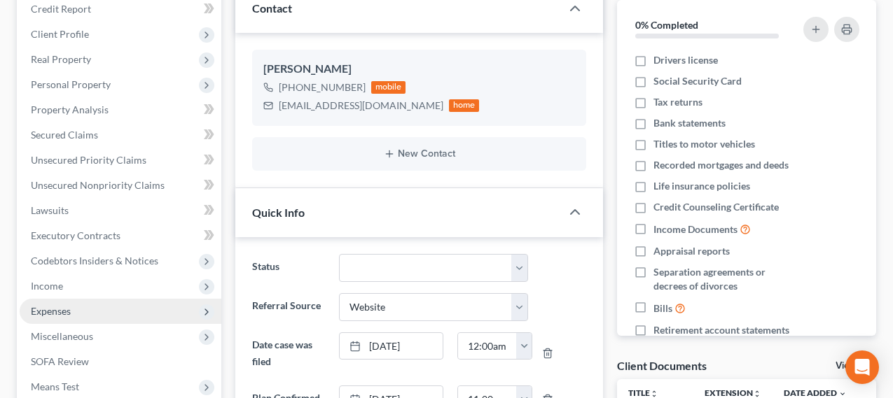
click at [116, 308] on span "Expenses" at bounding box center [121, 311] width 202 height 25
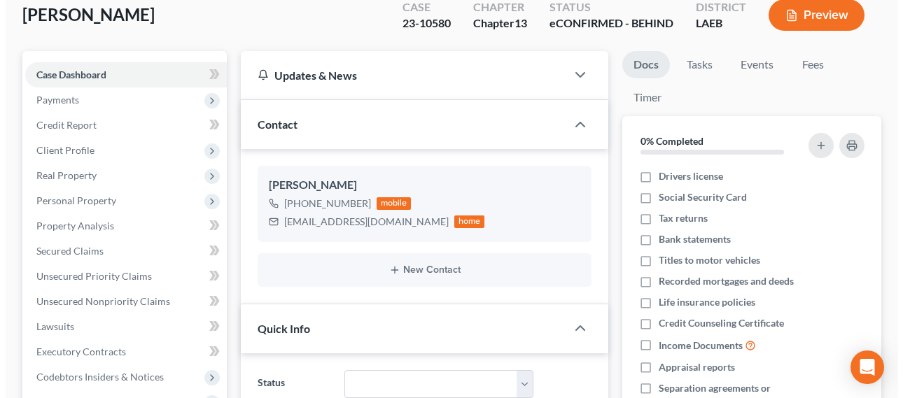
scroll to position [0, 0]
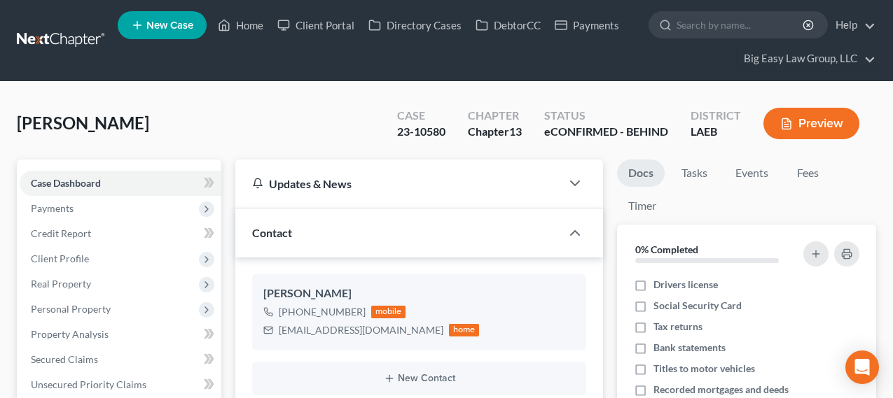
click at [784, 127] on line "button" at bounding box center [786, 127] width 4 height 0
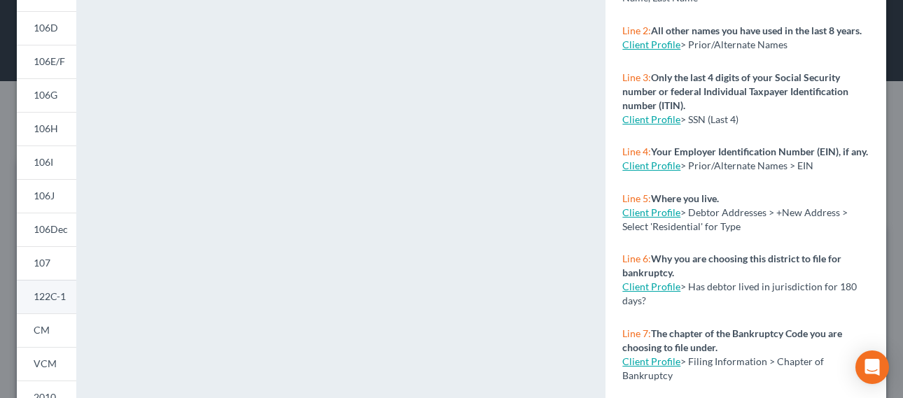
scroll to position [208, 0]
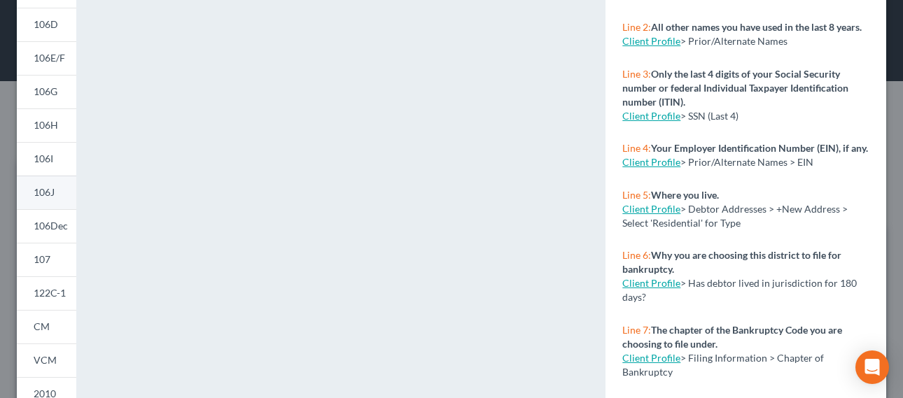
click at [60, 191] on link "106J" at bounding box center [47, 193] width 60 height 34
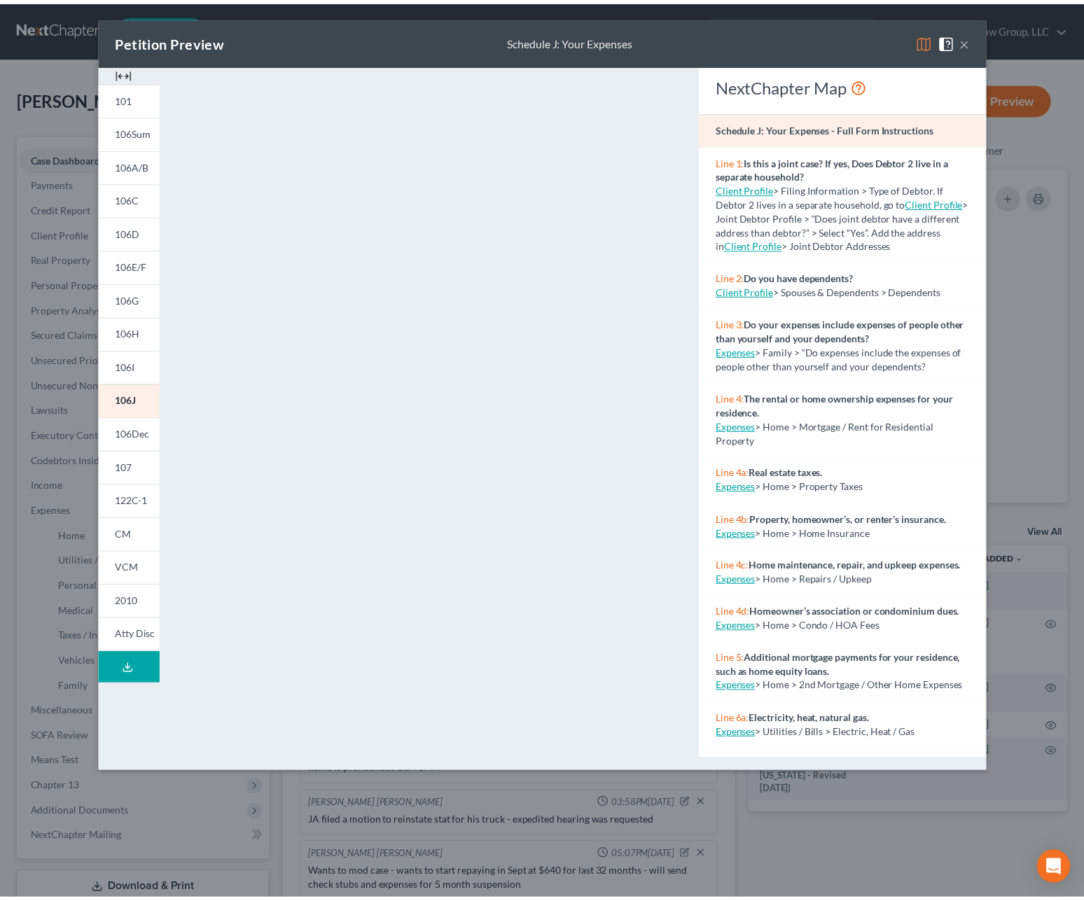
scroll to position [0, 0]
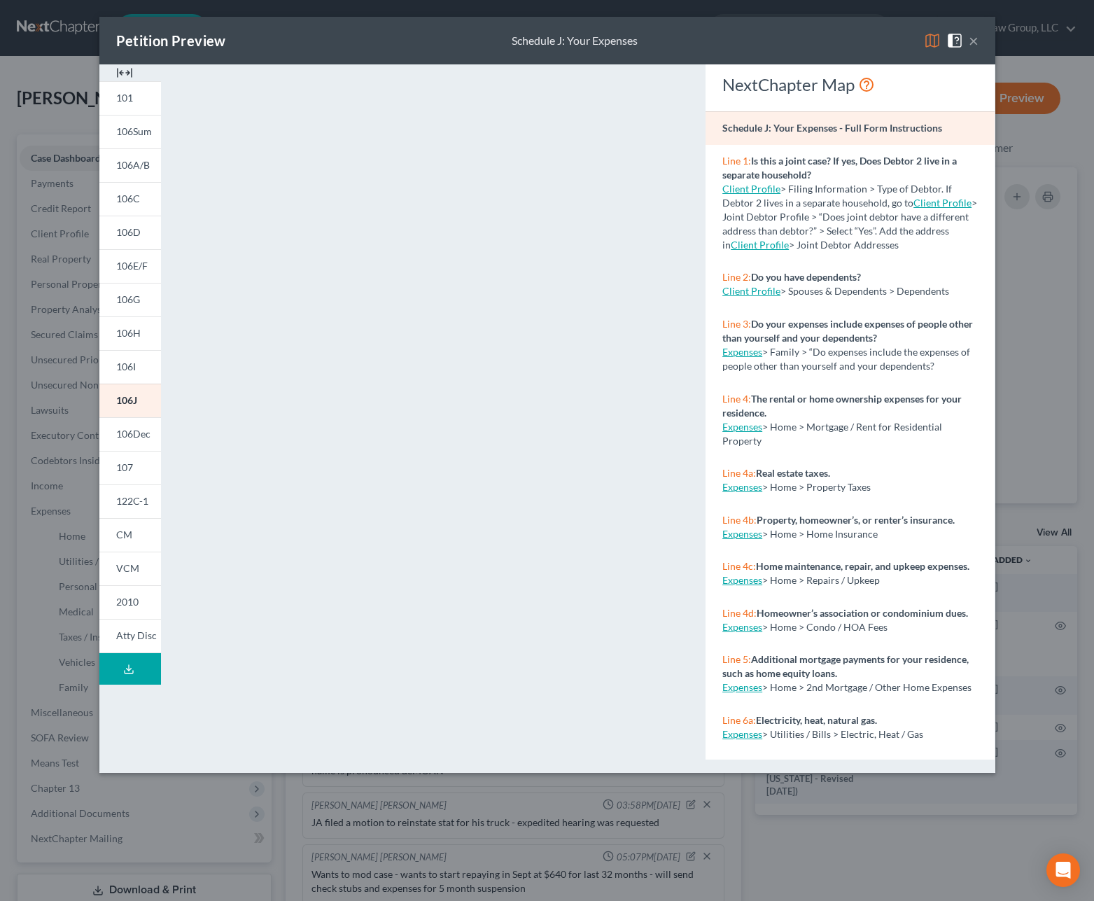
drag, startPoint x: 979, startPoint y: 46, endPoint x: 926, endPoint y: 36, distance: 54.1
click at [902, 45] on div "Petition Preview Schedule J: Your Expenses ×" at bounding box center [547, 41] width 896 height 48
click at [902, 40] on div "Petition Preview Schedule J: Your Expenses ×" at bounding box center [547, 41] width 896 height 48
click at [902, 39] on button "×" at bounding box center [974, 40] width 10 height 17
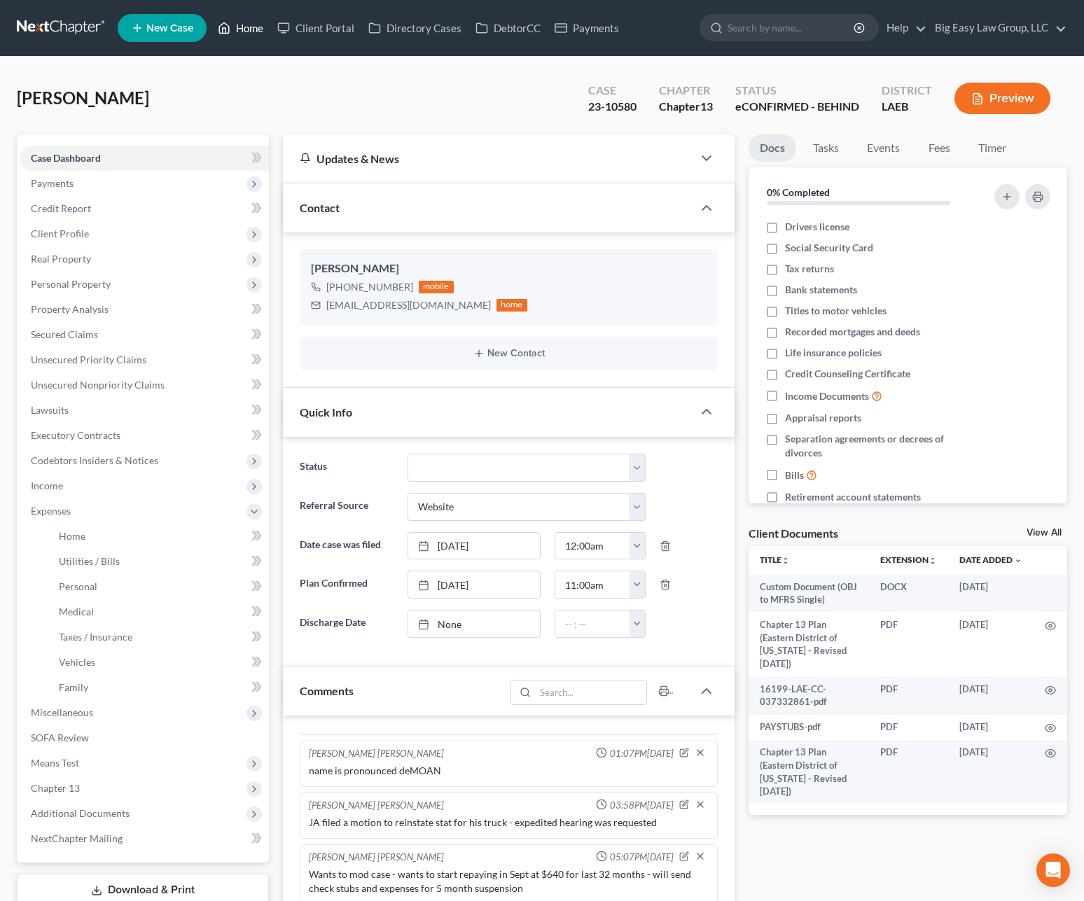
click at [237, 27] on link "Home" at bounding box center [241, 27] width 60 height 25
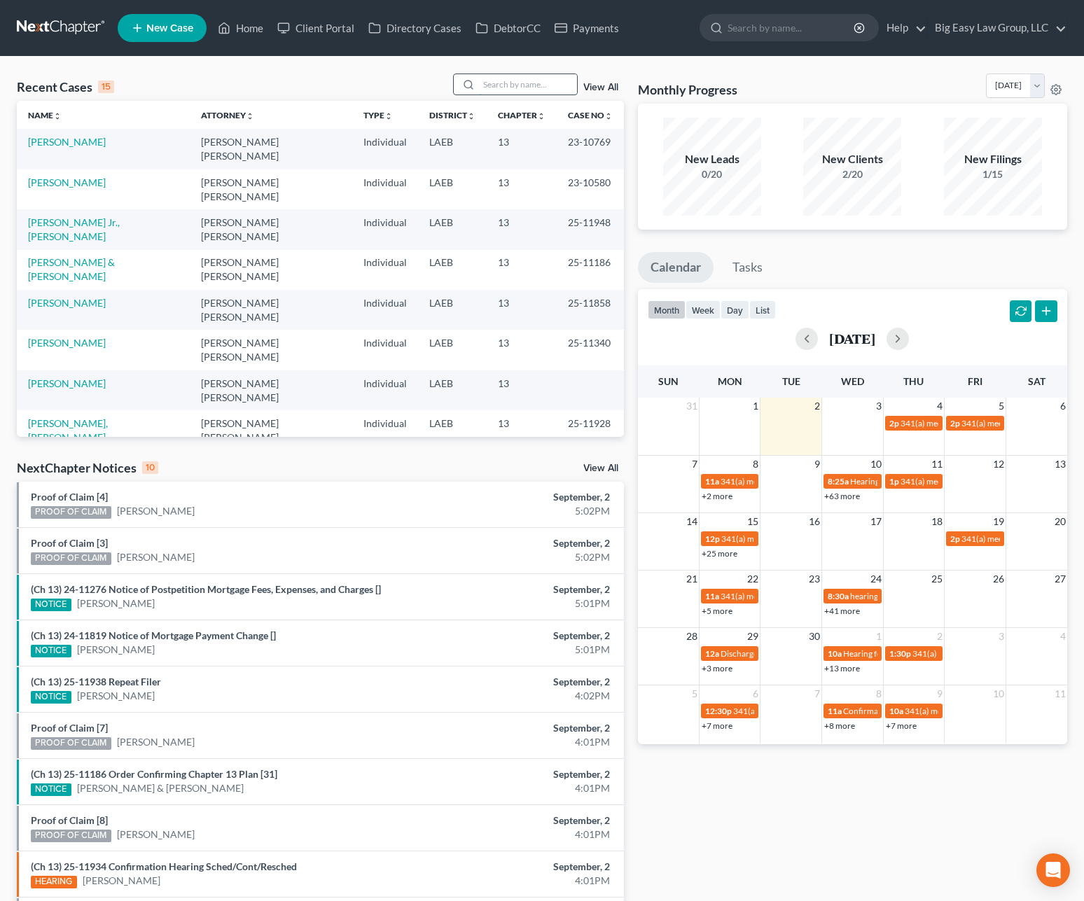
click at [498, 81] on input "search" at bounding box center [528, 84] width 98 height 20
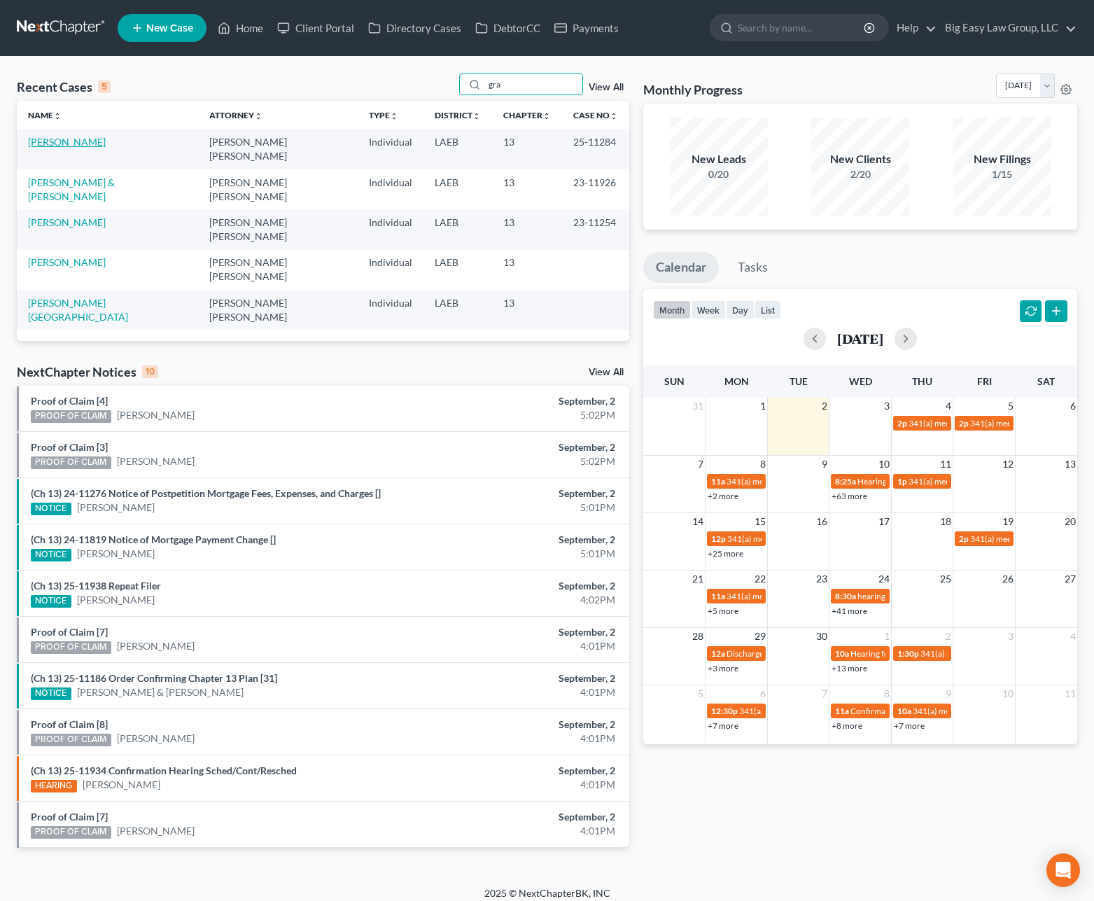
type input "gra"
click at [70, 144] on link "[PERSON_NAME]" at bounding box center [67, 142] width 78 height 12
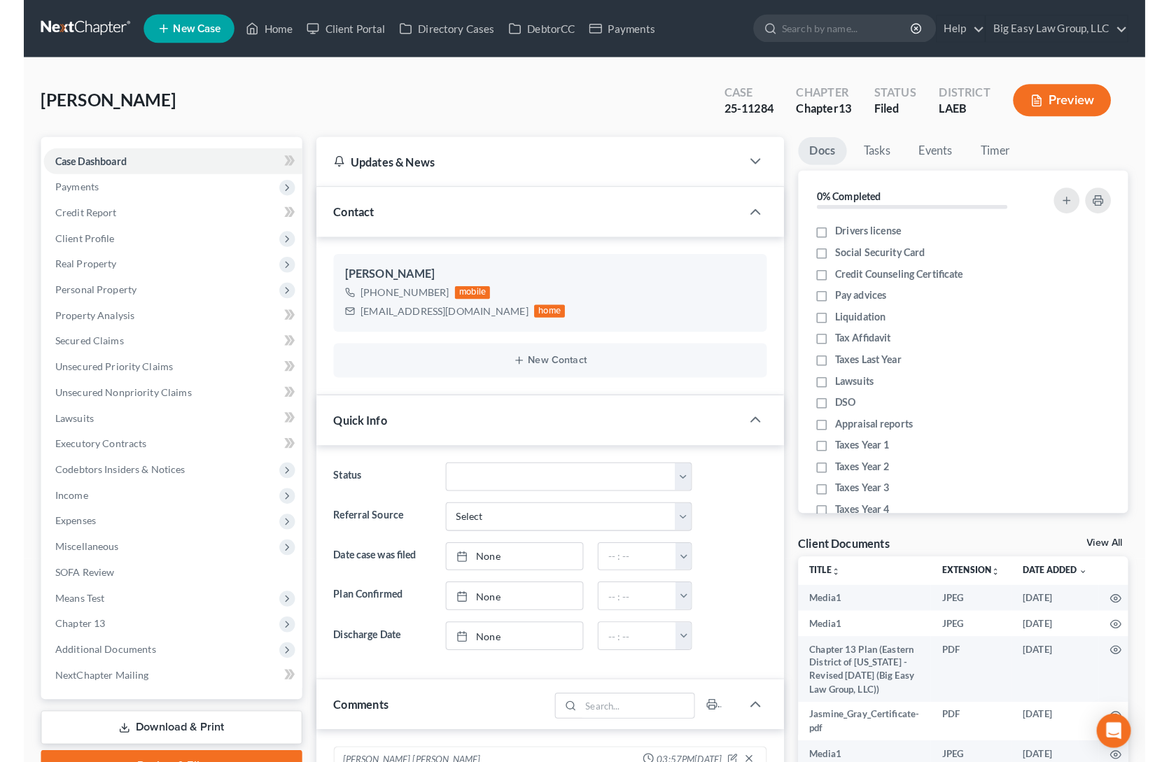
scroll to position [7005, 0]
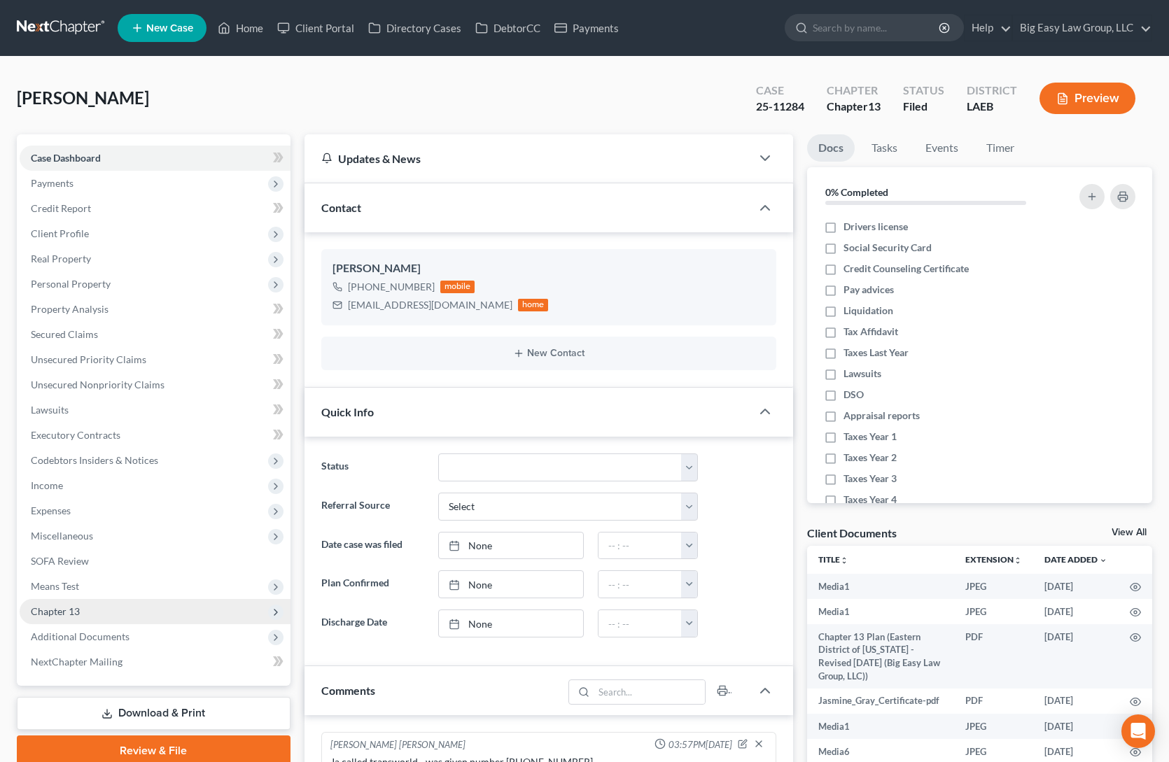
click at [113, 398] on span "Chapter 13" at bounding box center [155, 611] width 271 height 25
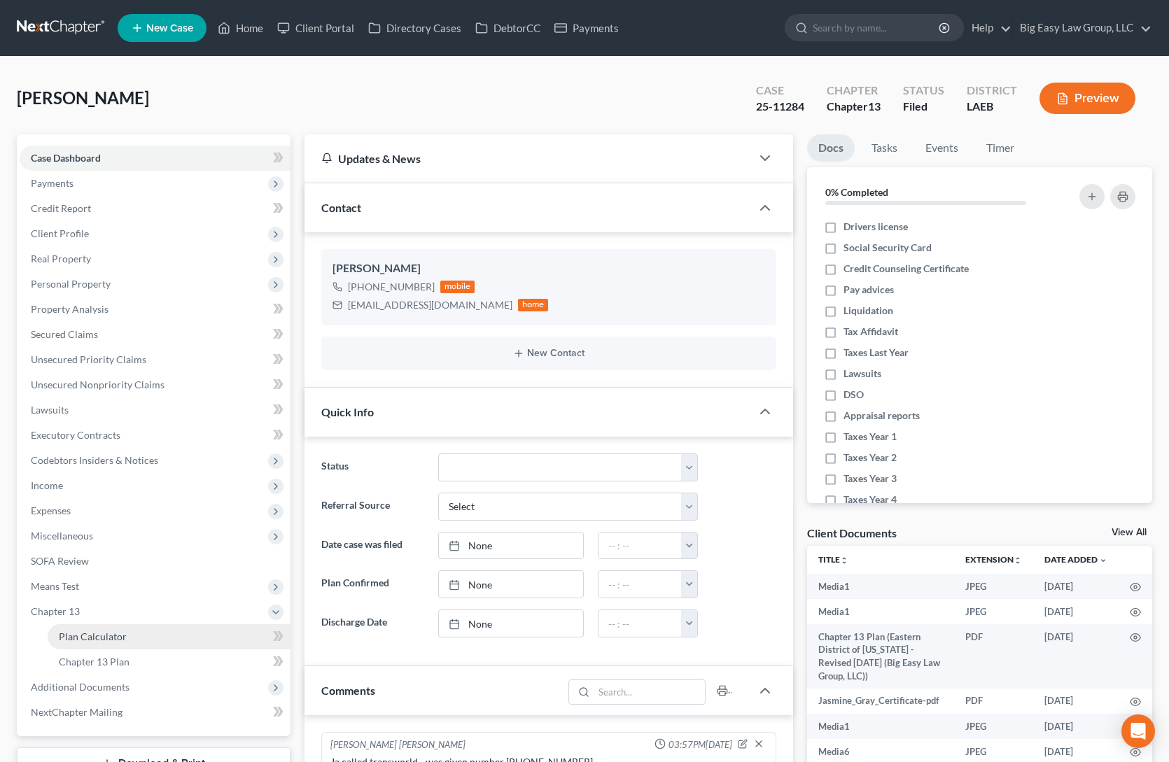
click at [175, 398] on link "Plan Calculator" at bounding box center [169, 636] width 243 height 25
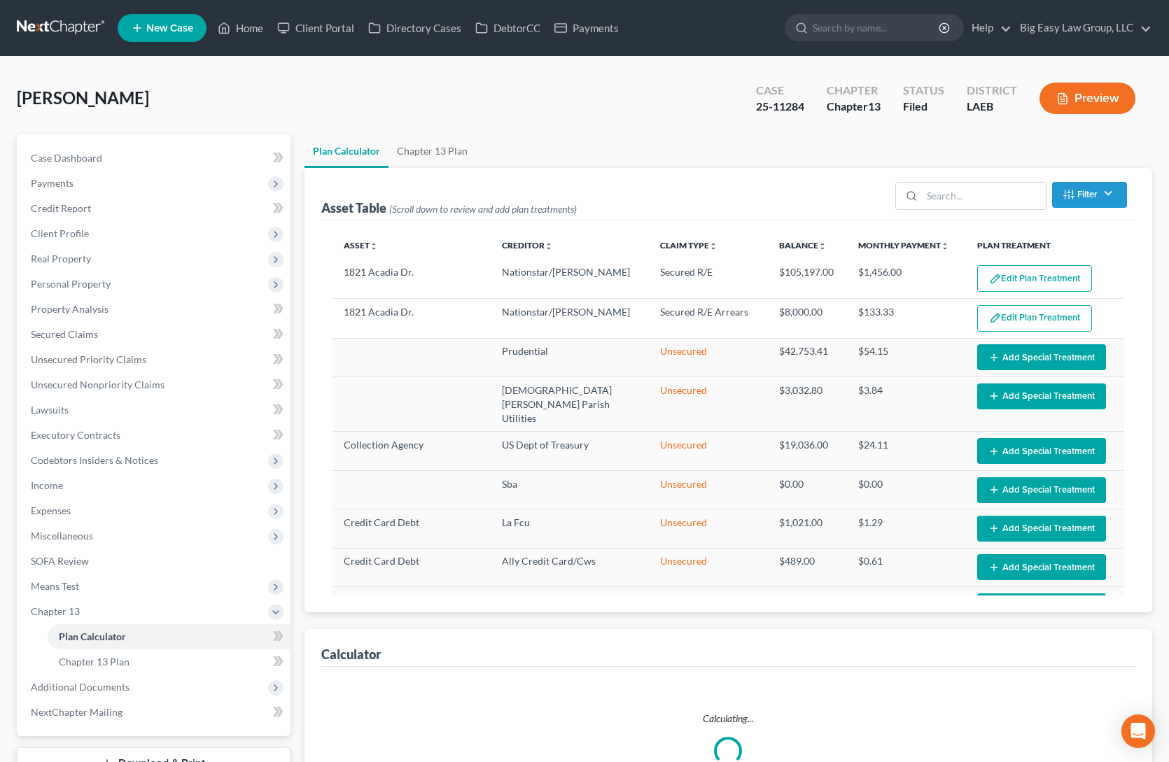
select select "59"
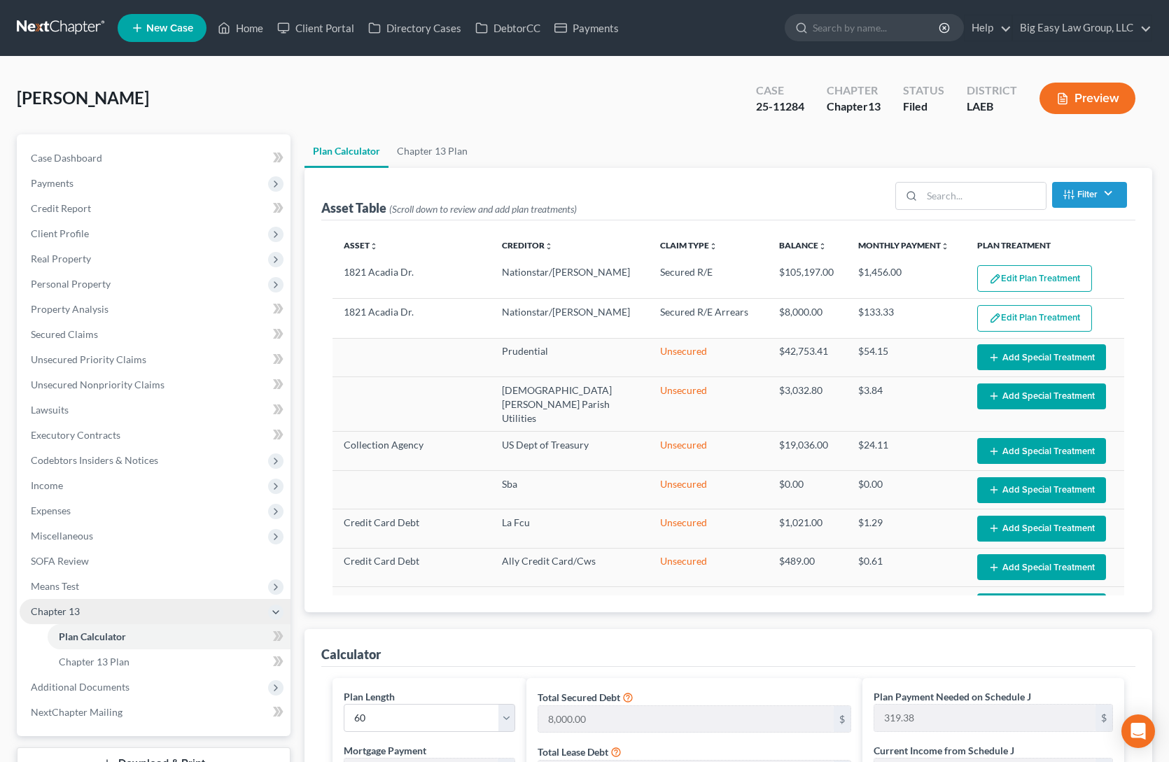
click at [190, 398] on span "Chapter 13" at bounding box center [155, 611] width 271 height 25
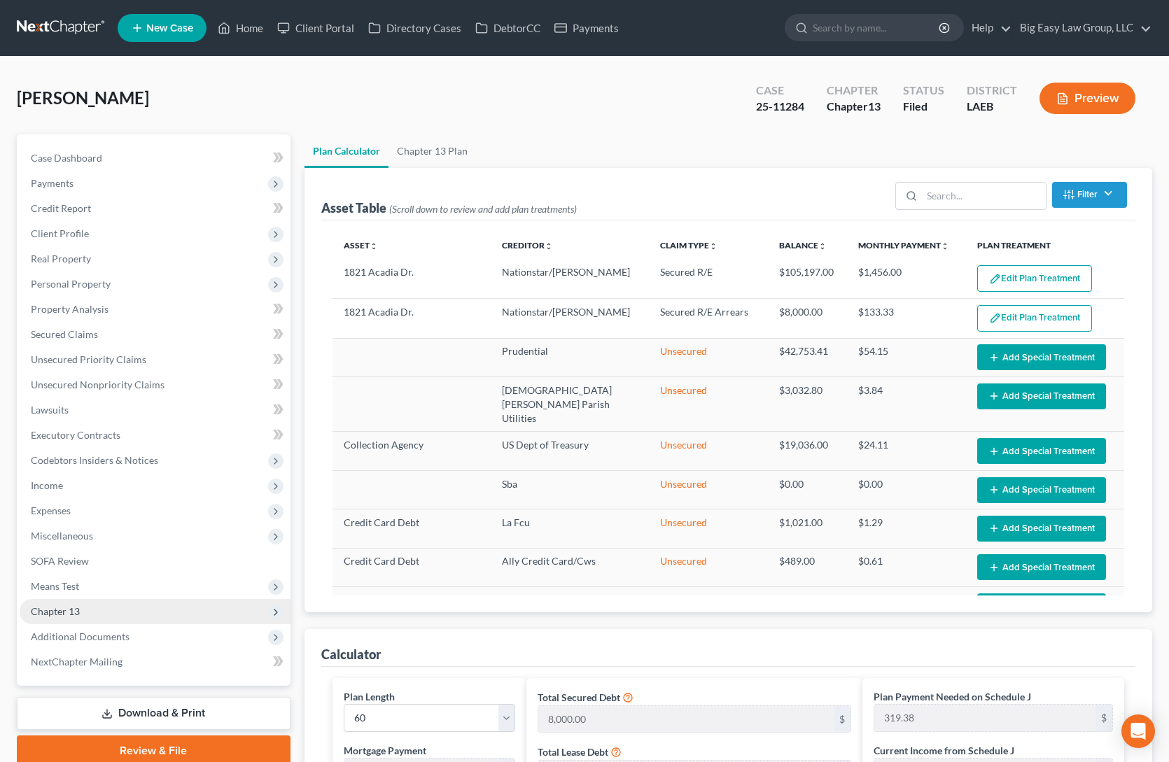
click at [198, 398] on span "Chapter 13" at bounding box center [155, 611] width 271 height 25
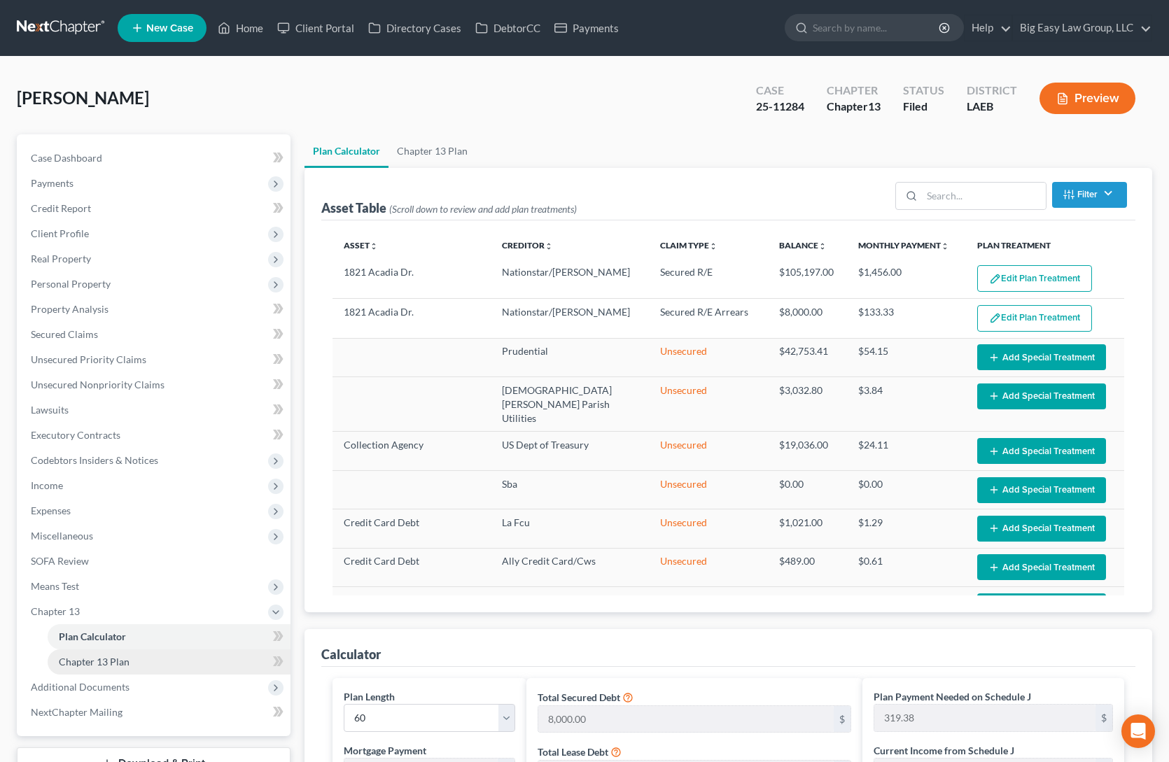
click at [201, 398] on link "Chapter 13 Plan" at bounding box center [169, 662] width 243 height 25
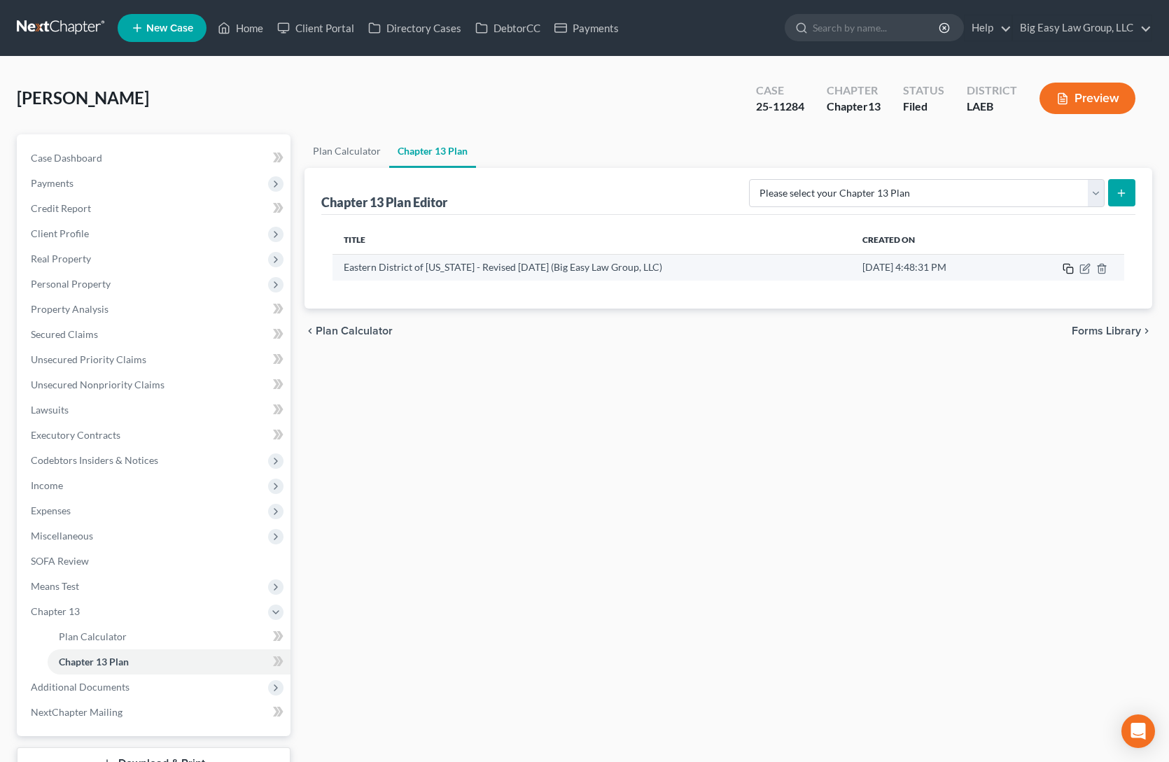
click at [902, 271] on icon "button" at bounding box center [1068, 268] width 11 height 11
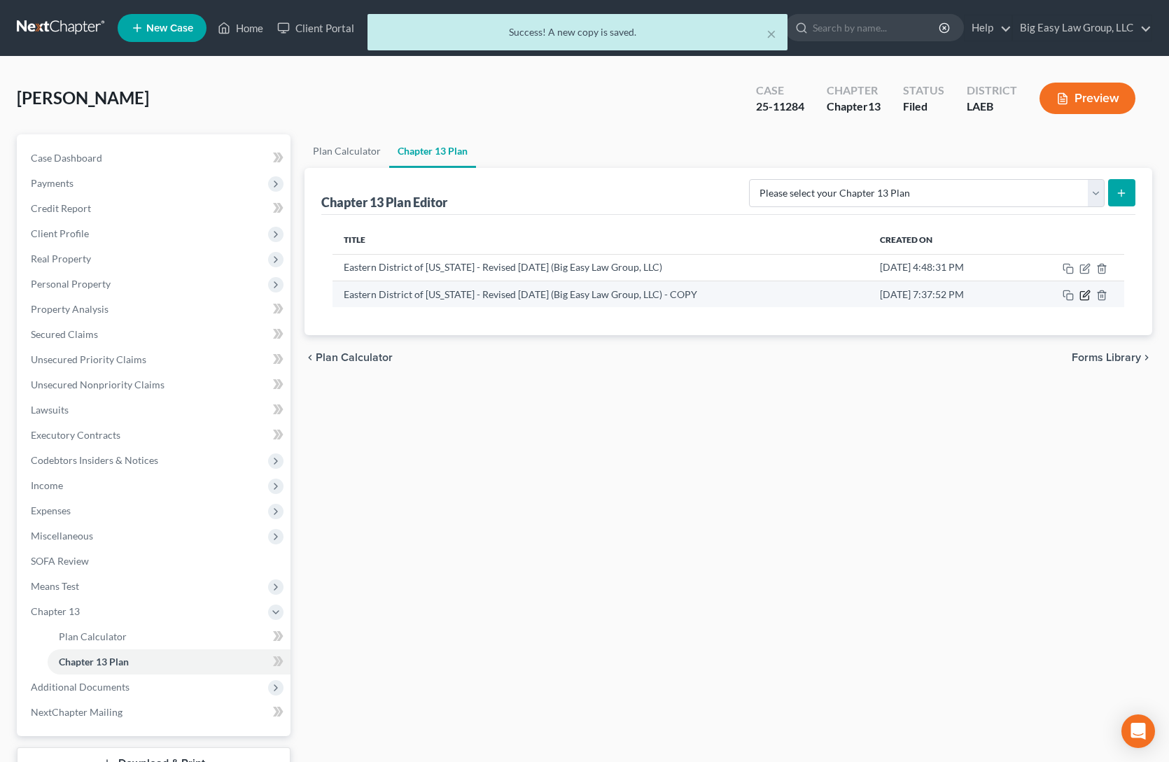
click at [902, 295] on icon "button" at bounding box center [1084, 295] width 11 height 11
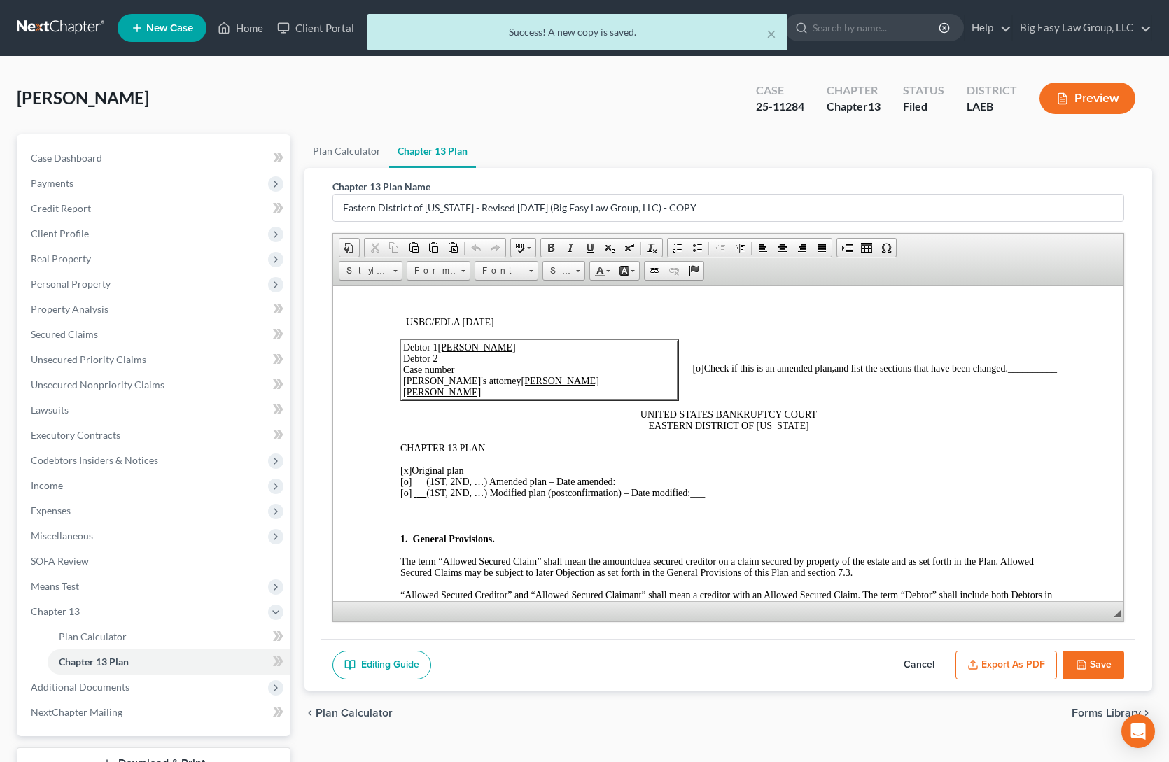
scroll to position [37, 0]
click at [491, 366] on td "Debtor 1 Jasmine Gray Debtor 2 Case number Debtor's attorney Jenny Abshier Bryc…" at bounding box center [539, 369] width 276 height 59
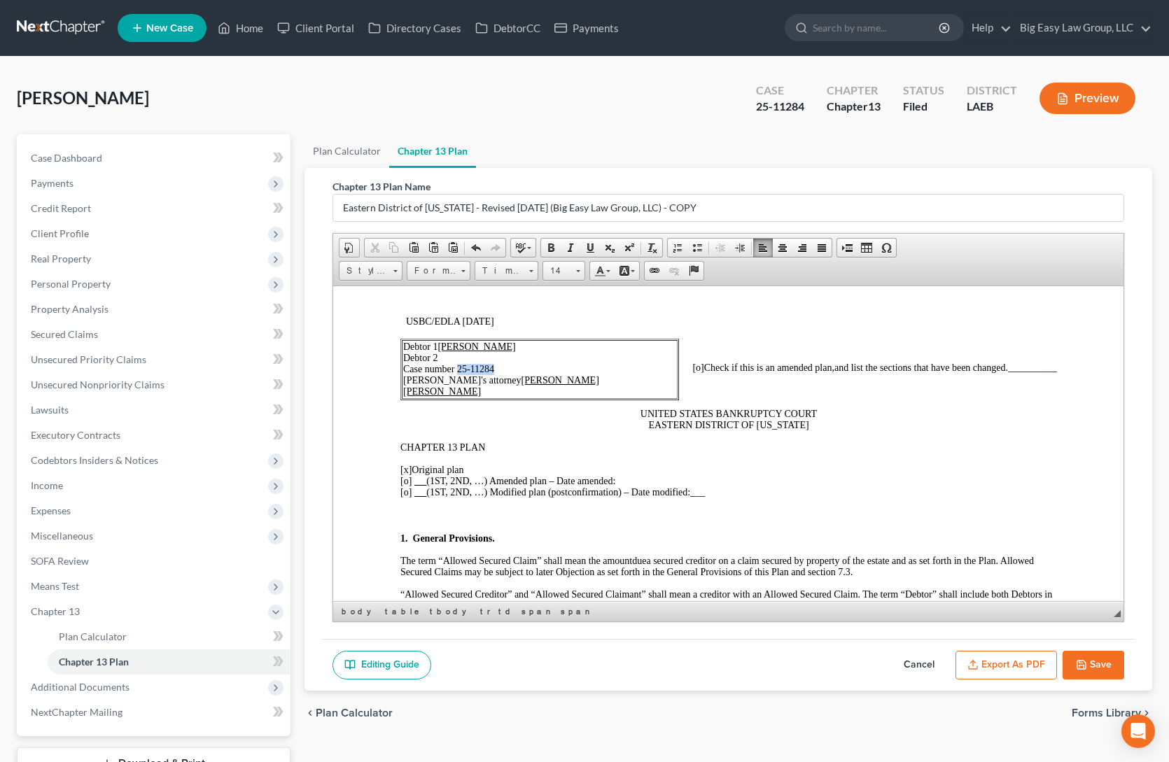
drag, startPoint x: 456, startPoint y: 368, endPoint x: 496, endPoint y: 367, distance: 39.9
click at [496, 367] on td "Debtor 1 Jasmine Gray Debtor 2 Case number 25-11284 Debtor's attorney Jenny Abs…" at bounding box center [539, 369] width 276 height 59
click at [585, 242] on span at bounding box center [590, 247] width 11 height 11
click at [703, 363] on span "[o]" at bounding box center [697, 367] width 11 height 11
drag, startPoint x: 1050, startPoint y: 383, endPoint x: 999, endPoint y: 383, distance: 51.1
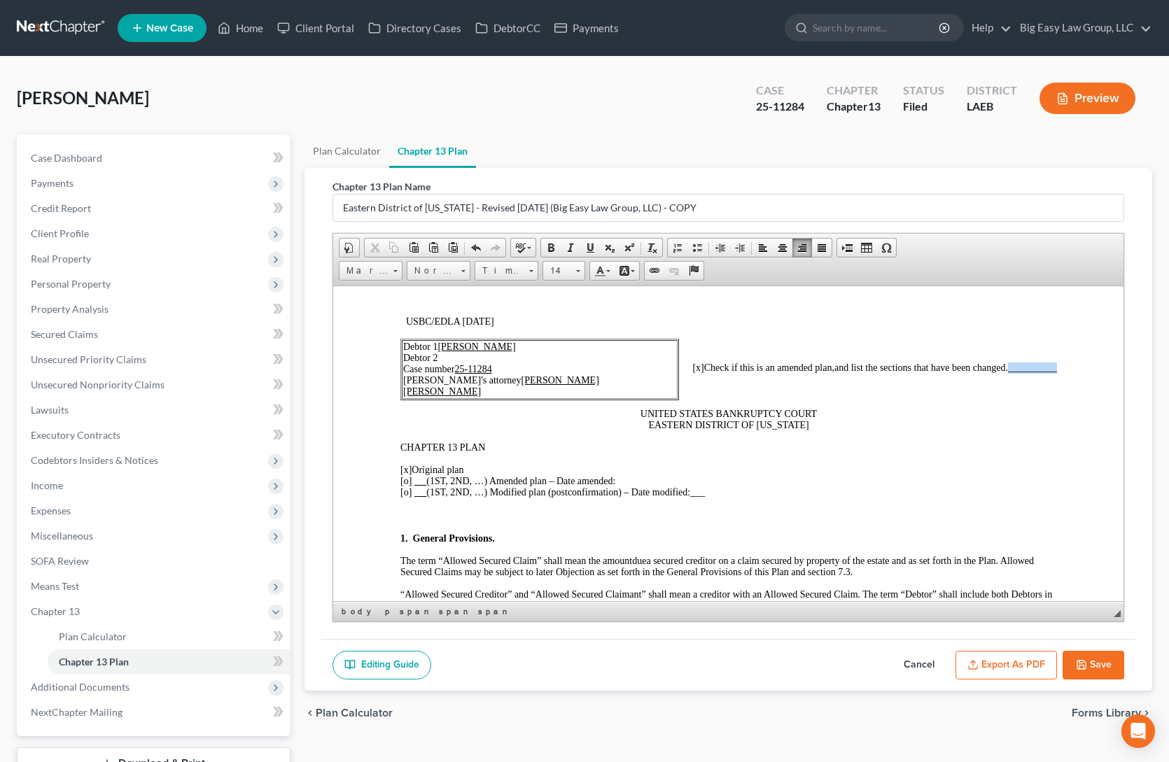
drag, startPoint x: 1021, startPoint y: 368, endPoint x: 1046, endPoint y: 386, distance: 30.9
click at [592, 251] on span at bounding box center [590, 247] width 11 height 11
drag, startPoint x: 944, startPoint y: 463, endPoint x: 863, endPoint y: 452, distance: 82.0
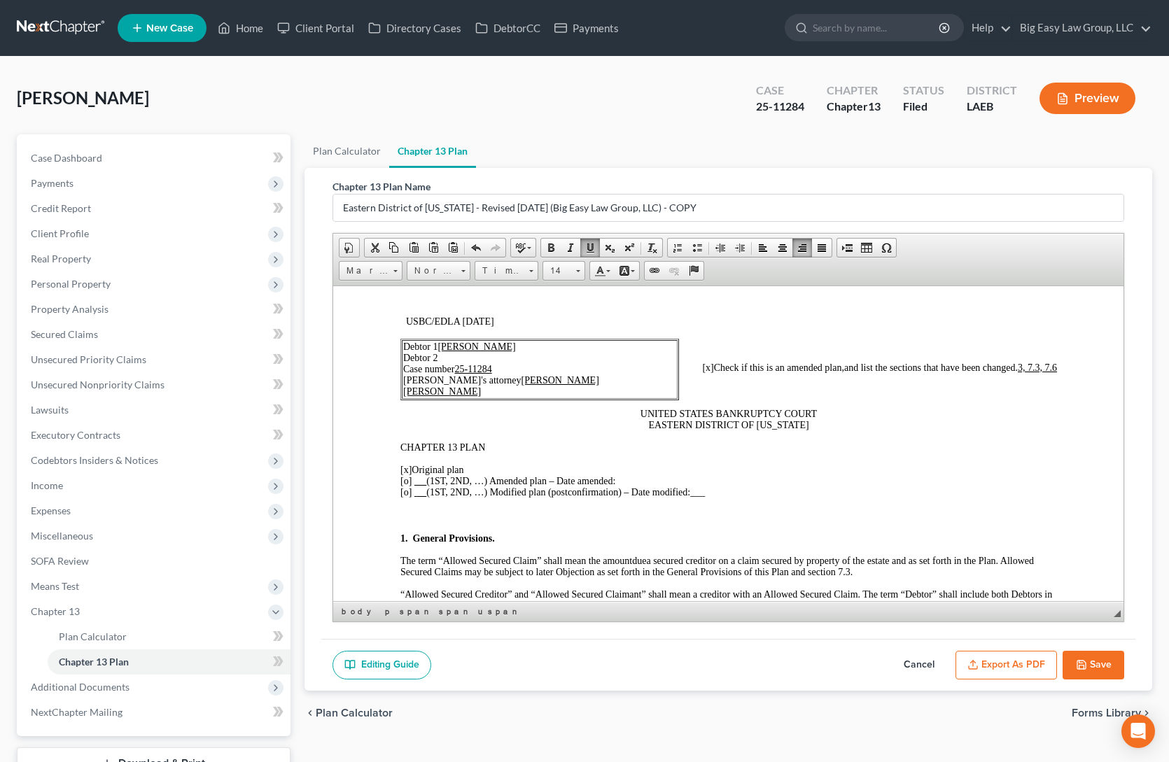
click at [902, 398] on p "CHAPTER 13 PLAN" at bounding box center [728, 447] width 657 height 11
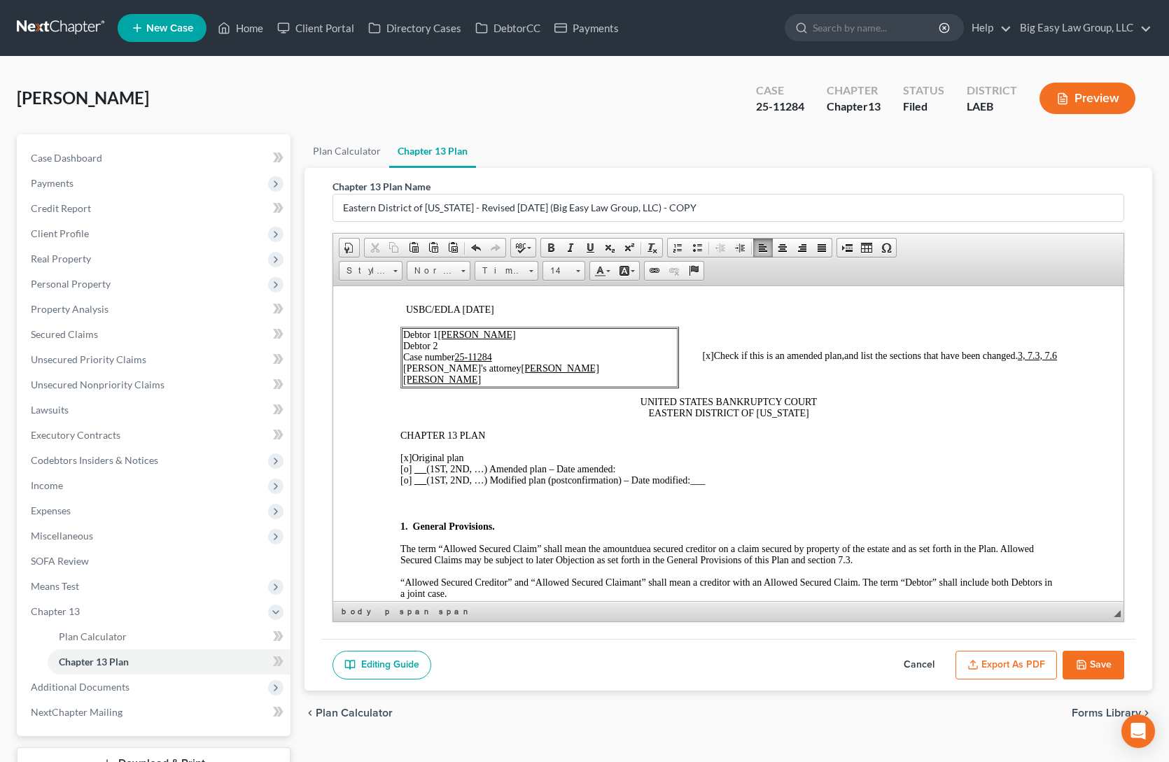
scroll to position [51, 0]
click at [403, 398] on span "[x]" at bounding box center [405, 455] width 11 height 11
click at [407, 398] on span "[o]" at bounding box center [405, 466] width 11 height 11
click at [645, 398] on p "[o ] Original plan [x ] (1ST, 2ND, …) Amended plan – Date amended: [o] (1ST, 2N…" at bounding box center [728, 467] width 657 height 34
drag, startPoint x: 621, startPoint y: 476, endPoint x: 736, endPoint y: 475, distance: 115.5
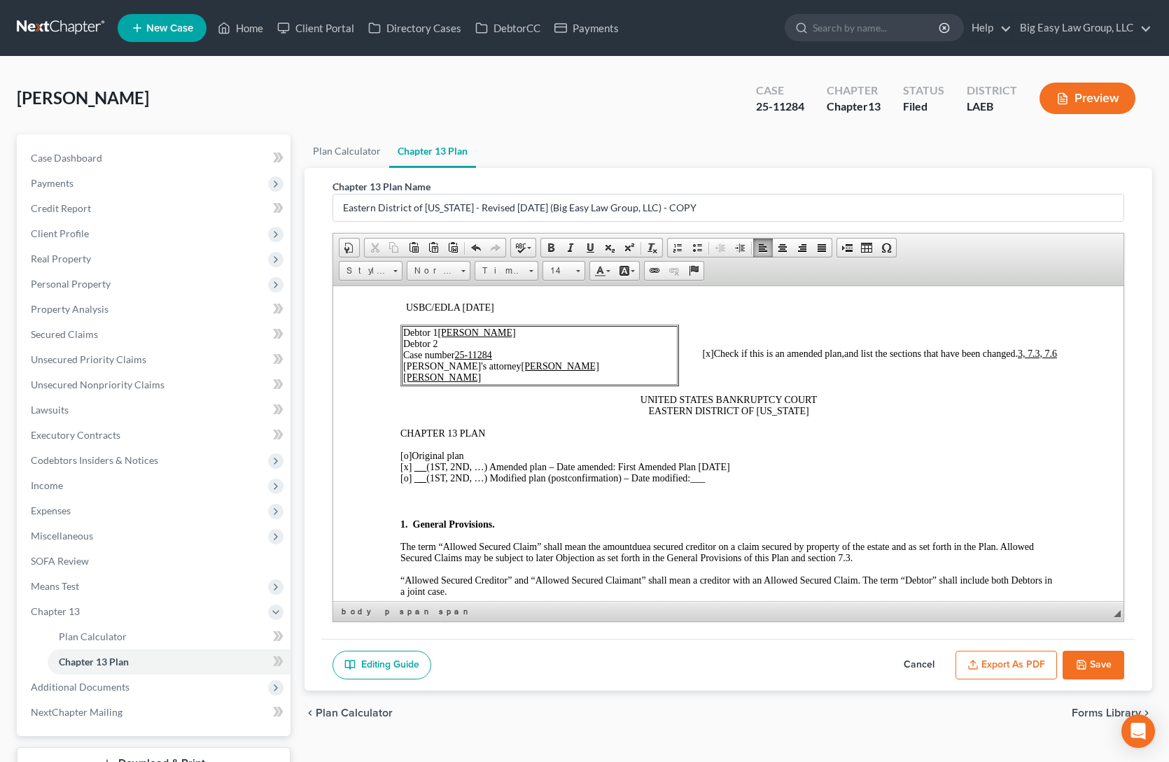
click at [736, 398] on p "[o ] Original plan [x ] (1ST, 2ND, …) Amended plan – Date amended: First Amende…" at bounding box center [728, 467] width 657 height 34
drag, startPoint x: 586, startPoint y: 248, endPoint x: 591, endPoint y: 254, distance: 8.0
click at [586, 248] on span at bounding box center [590, 247] width 11 height 11
click at [746, 398] on p "CHAPTER 13 PLAN" at bounding box center [728, 433] width 657 height 11
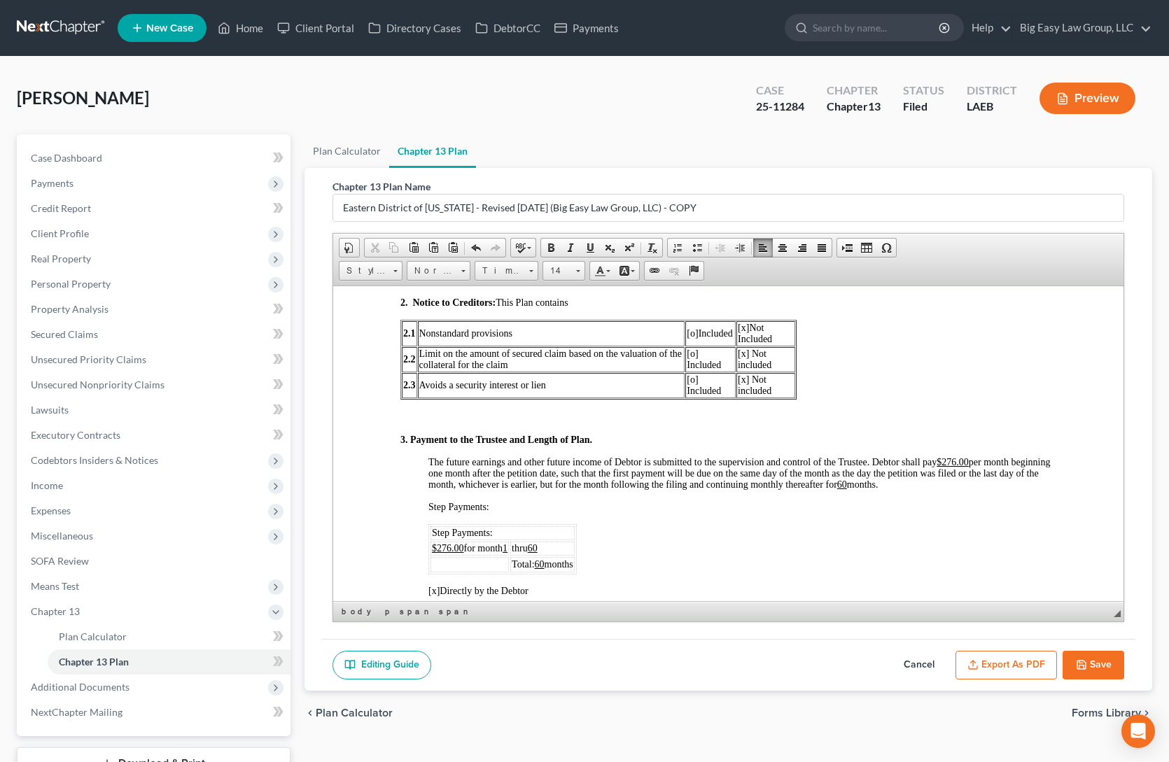
scroll to position [776, 0]
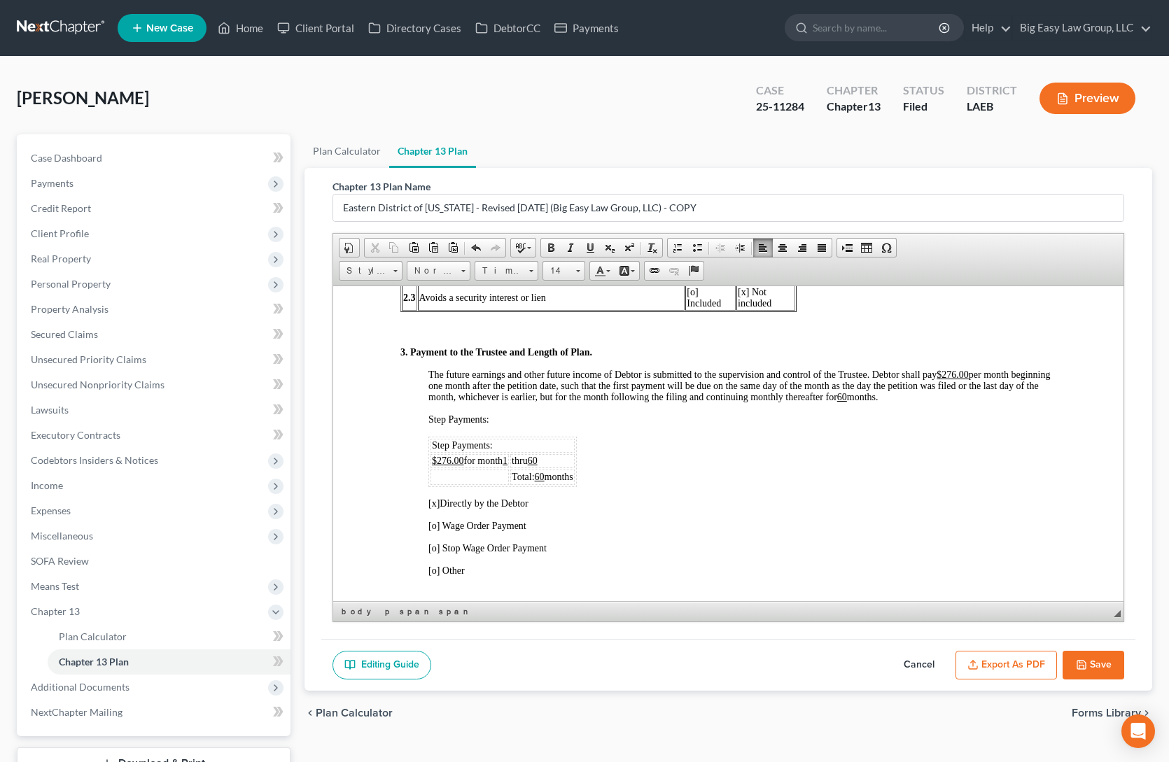
click at [562, 398] on td "thru 60" at bounding box center [542, 461] width 64 height 14
click at [449, 398] on u "$276.00" at bounding box center [447, 460] width 32 height 11
click at [902, 379] on u "$276.00" at bounding box center [952, 374] width 32 height 11
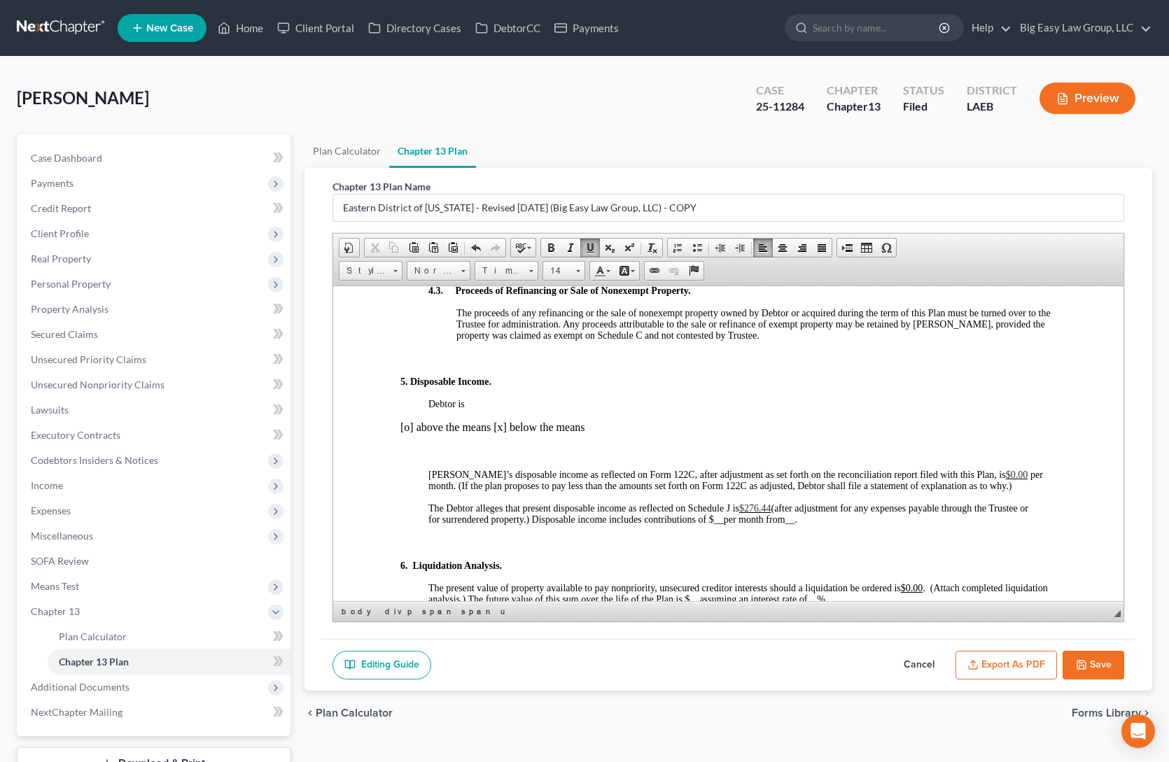
scroll to position [1369, 0]
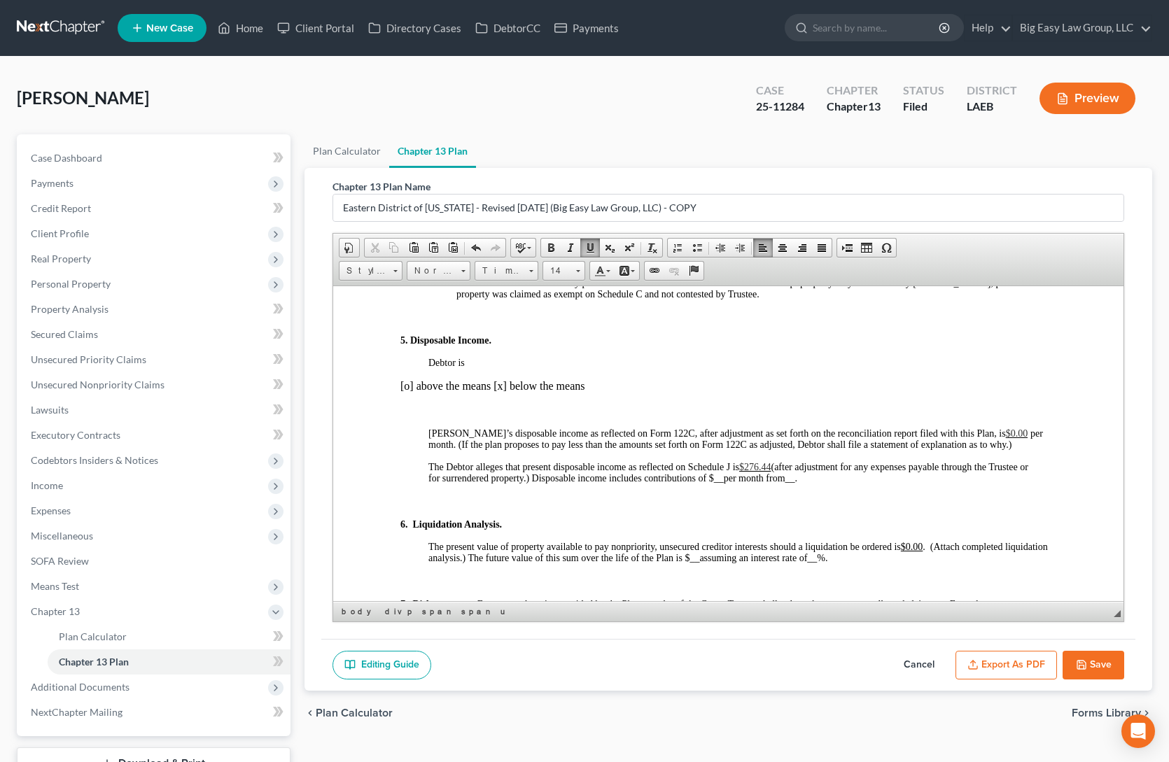
click at [758, 398] on span "$276.44" at bounding box center [755, 466] width 32 height 11
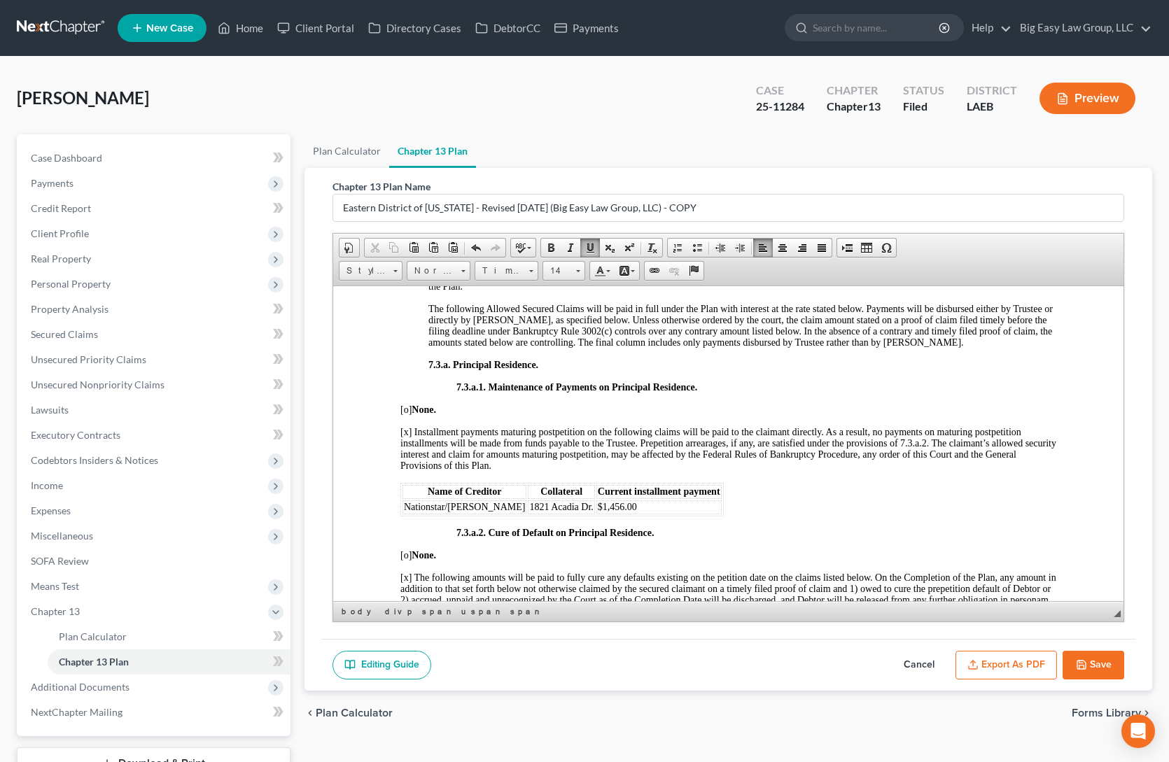
scroll to position [2962, 0]
click at [611, 398] on td "$1,456.00" at bounding box center [658, 505] width 125 height 14
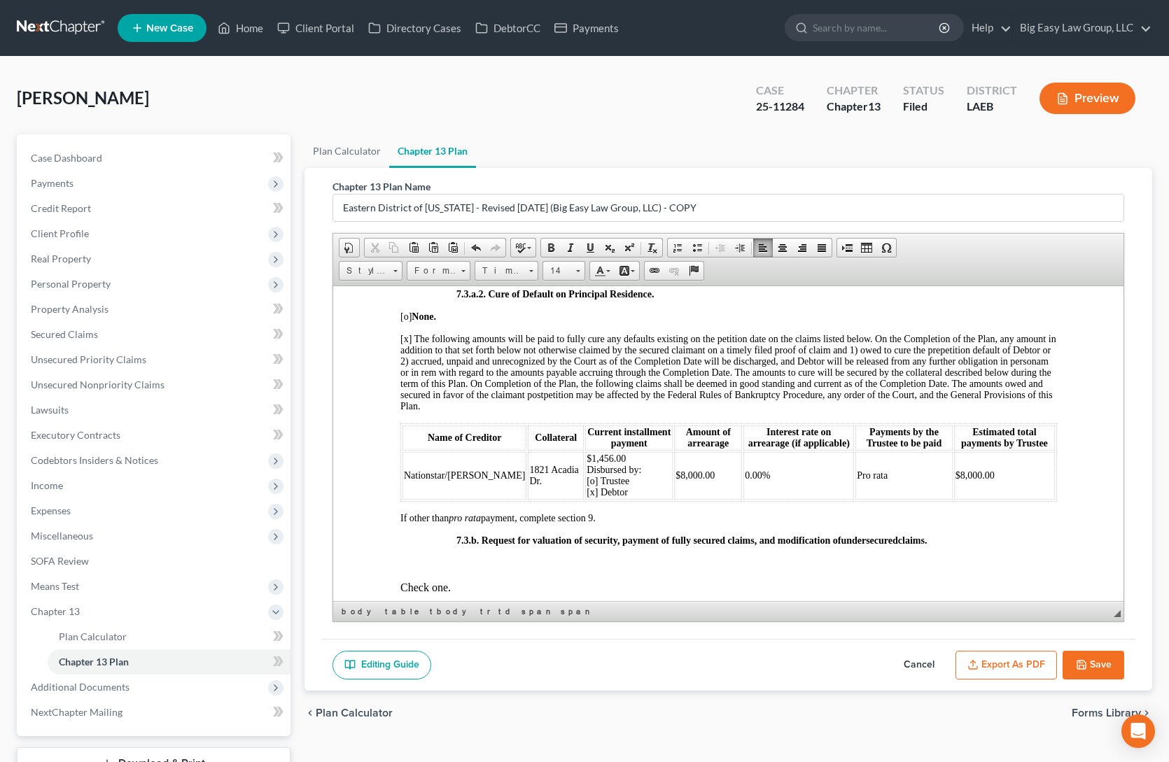
scroll to position [3201, 0]
drag, startPoint x: 991, startPoint y: 487, endPoint x: 941, endPoint y: 480, distance: 50.1
click at [902, 398] on td "$8,000.00" at bounding box center [1003, 473] width 101 height 48
drag, startPoint x: 676, startPoint y: 482, endPoint x: 641, endPoint y: 480, distance: 35.1
click at [673, 398] on td "$8,000.00" at bounding box center [707, 473] width 68 height 48
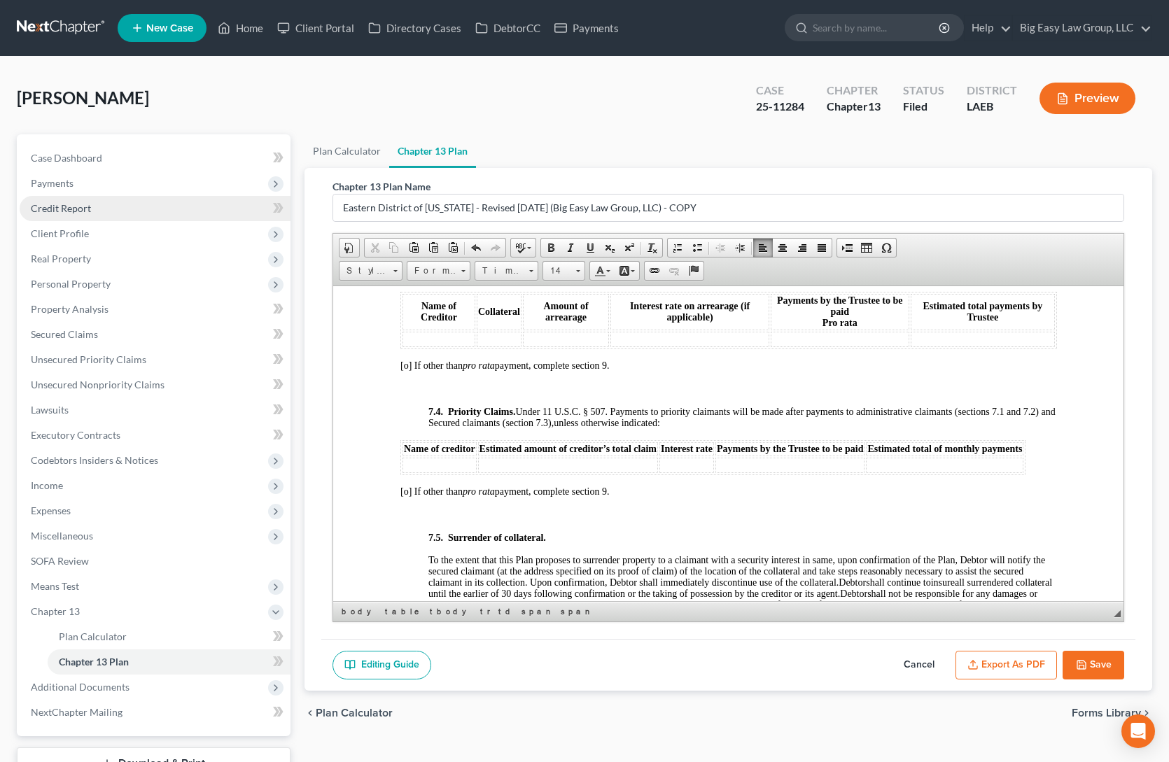
scroll to position [4141, 0]
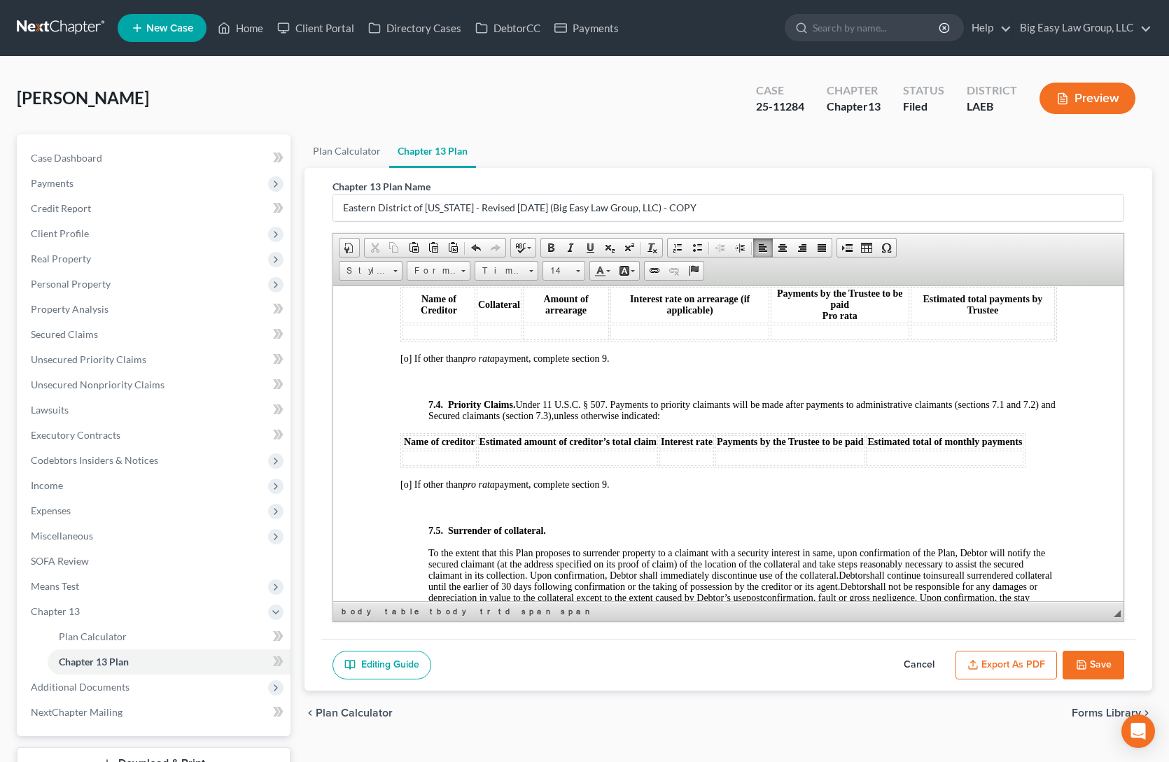
click at [442, 398] on td at bounding box center [439, 457] width 74 height 15
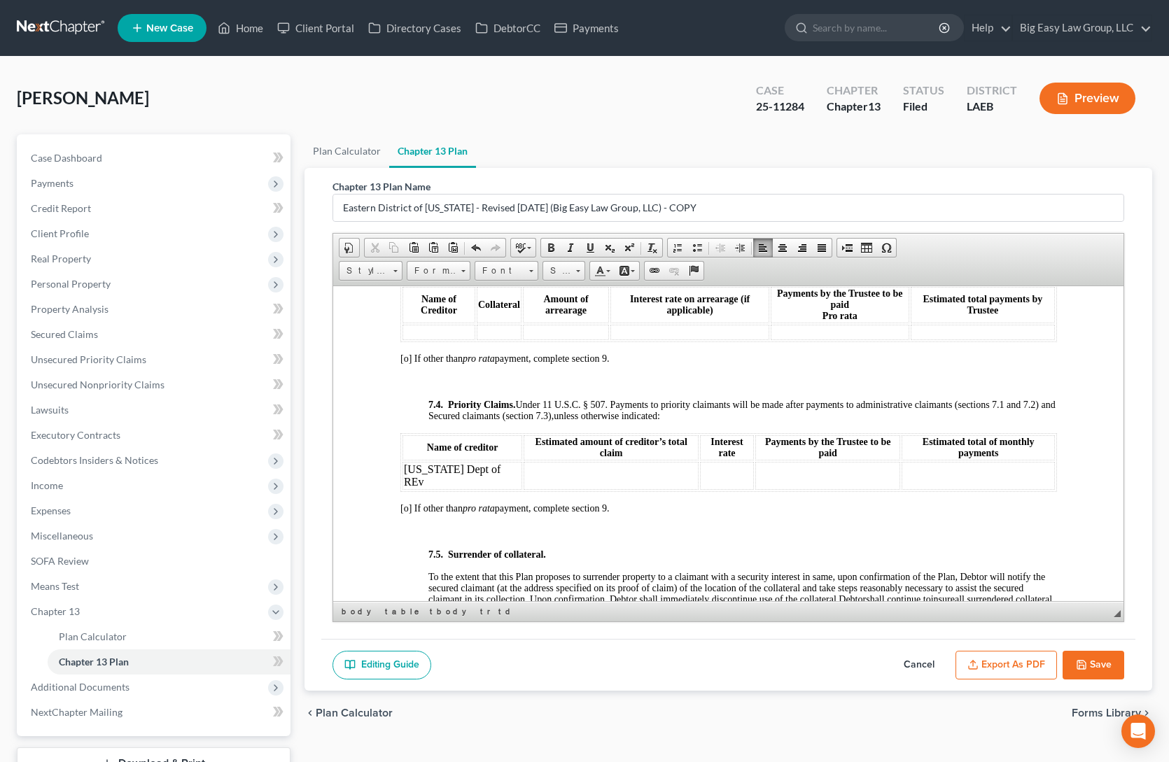
click at [424, 398] on td "Louisiana Dept of REv" at bounding box center [462, 475] width 120 height 28
click at [561, 398] on td at bounding box center [610, 475] width 176 height 28
click at [718, 398] on td at bounding box center [726, 475] width 54 height 28
click at [781, 398] on td at bounding box center [827, 475] width 146 height 28
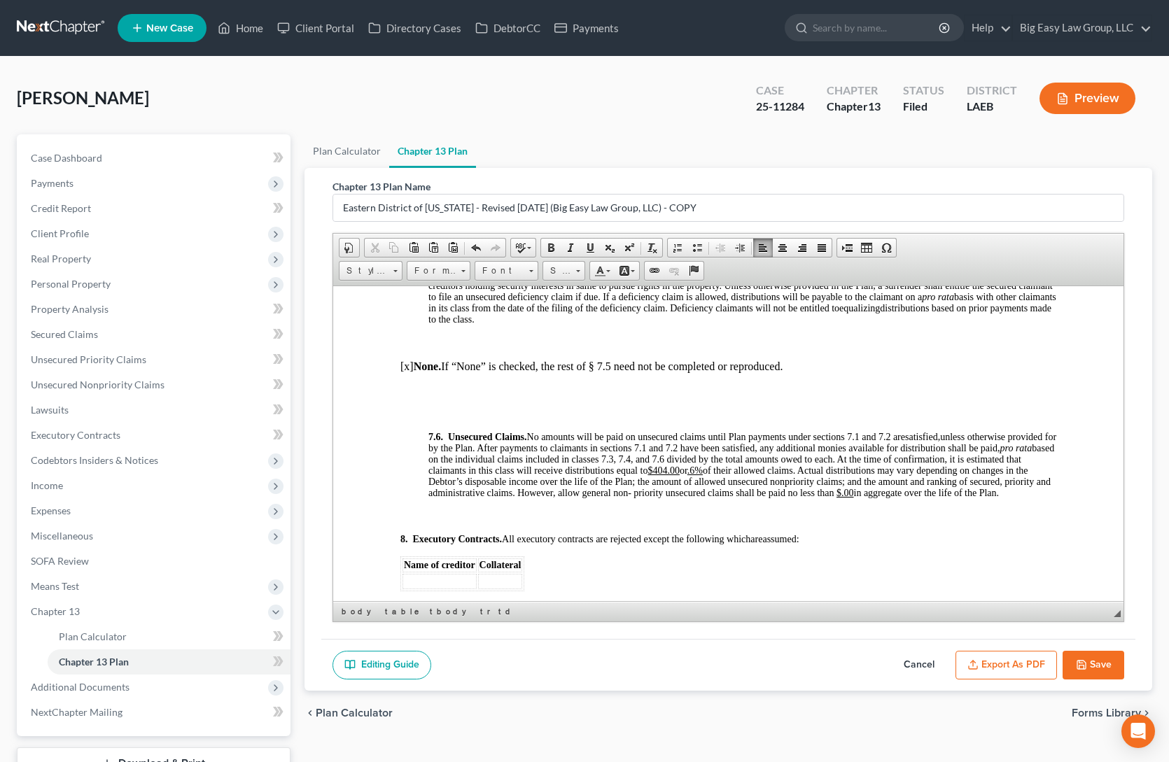
scroll to position [4511, 0]
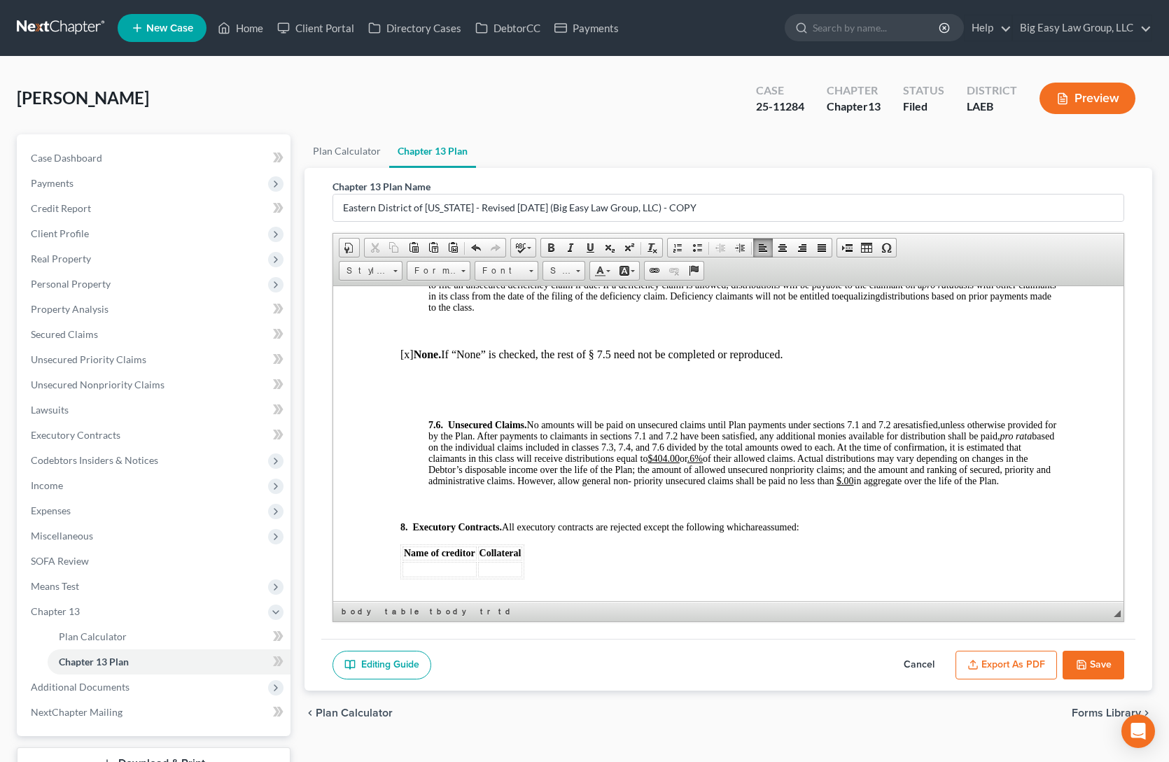
click at [756, 398] on span "unless otherwise provided for by the Plan. After payments to claimants in secti…" at bounding box center [742, 452] width 628 height 67
drag, startPoint x: 733, startPoint y: 467, endPoint x: 713, endPoint y: 468, distance: 19.7
click at [713, 398] on span "unless otherwise provided for by the Plan. After payments to claimants in secti…" at bounding box center [742, 452] width 628 height 67
click at [697, 398] on u ".6%" at bounding box center [689, 458] width 15 height 11
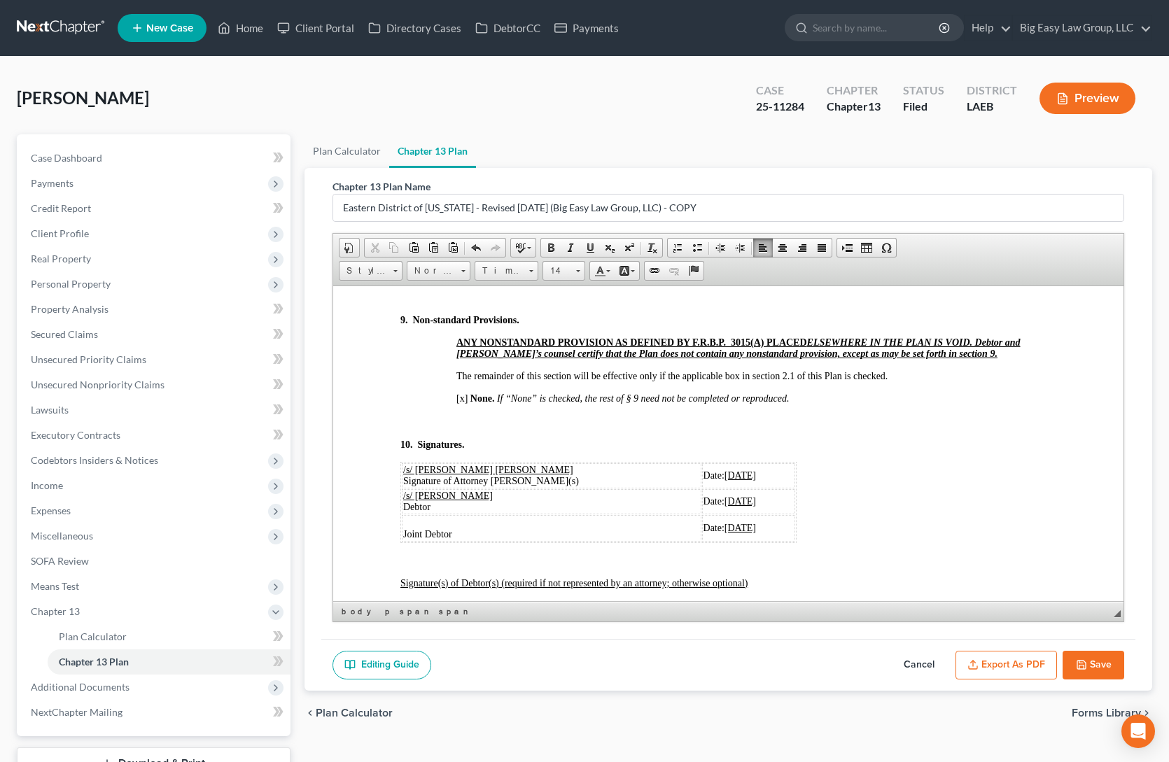
scroll to position [4818, 0]
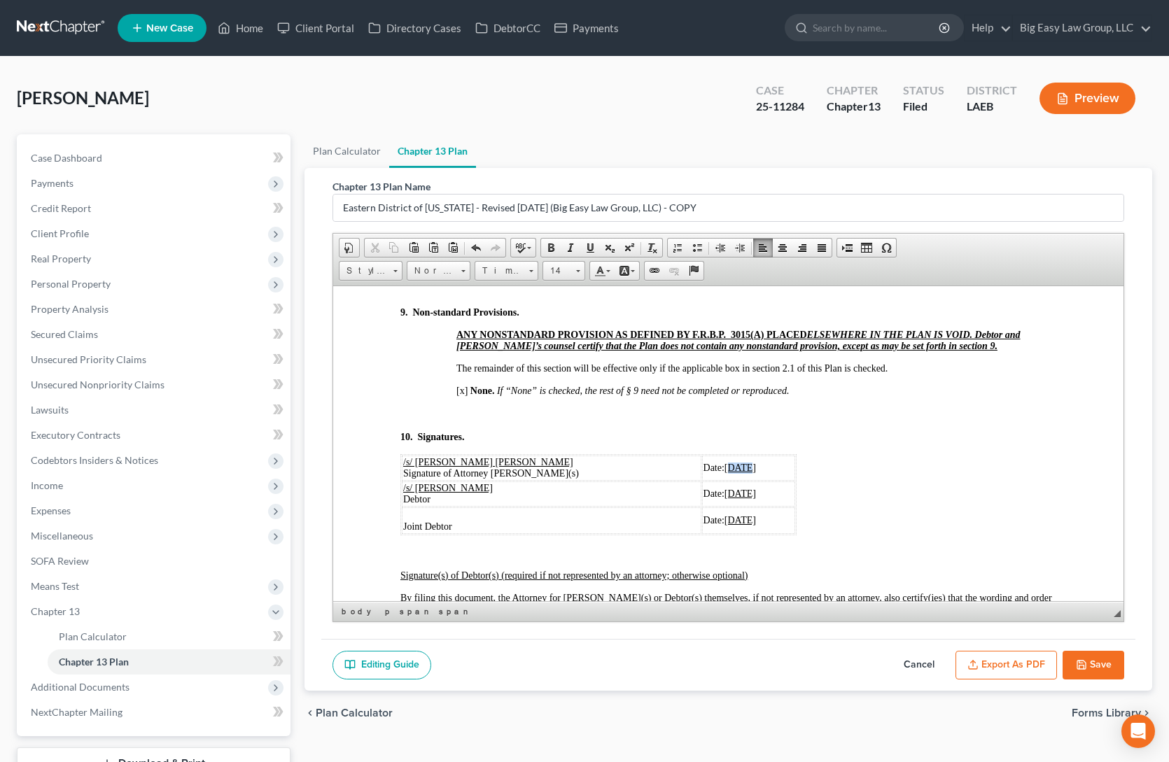
drag, startPoint x: 701, startPoint y: 489, endPoint x: 687, endPoint y: 489, distance: 14.0
click at [724, 398] on u "06/19/2025" at bounding box center [740, 467] width 32 height 11
click at [729, 398] on td "Date: 09/02/2025" at bounding box center [747, 467] width 93 height 25
drag, startPoint x: 727, startPoint y: 489, endPoint x: 682, endPoint y: 484, distance: 45.7
click at [701, 398] on td "Date: 09/02/2025" at bounding box center [747, 467] width 93 height 25
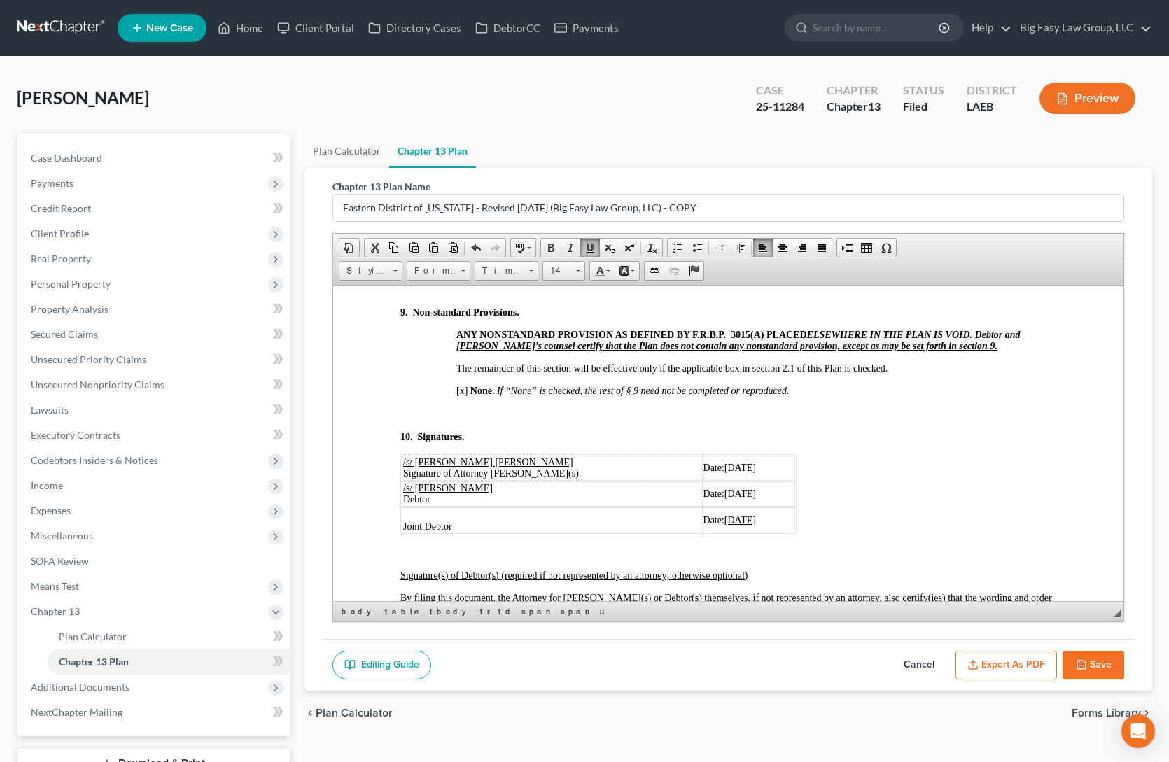
copy u "[DATE]"
drag, startPoint x: 725, startPoint y: 511, endPoint x: 681, endPoint y: 514, distance: 43.5
click at [701, 398] on td "Date: 06/19/2025" at bounding box center [747, 493] width 93 height 25
drag, startPoint x: 723, startPoint y: 542, endPoint x: 712, endPoint y: 538, distance: 12.0
click at [724, 398] on u "06/19/2025" at bounding box center [740, 520] width 32 height 11
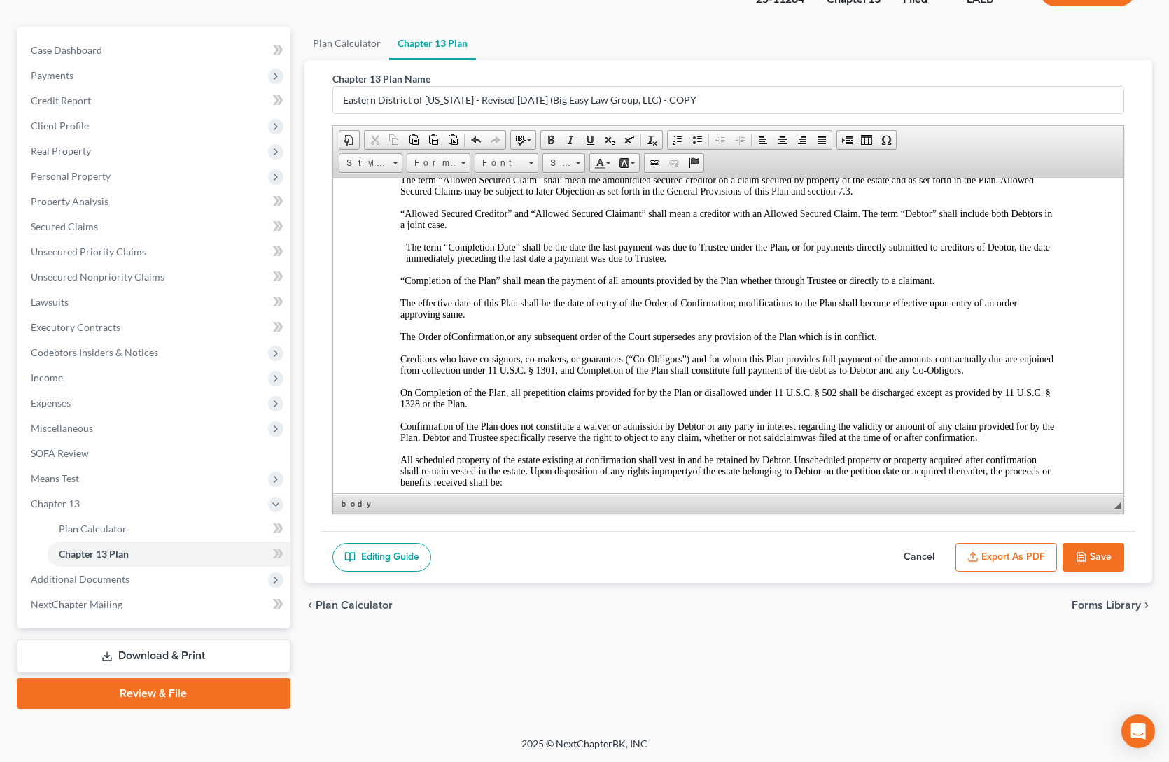
scroll to position [0, 0]
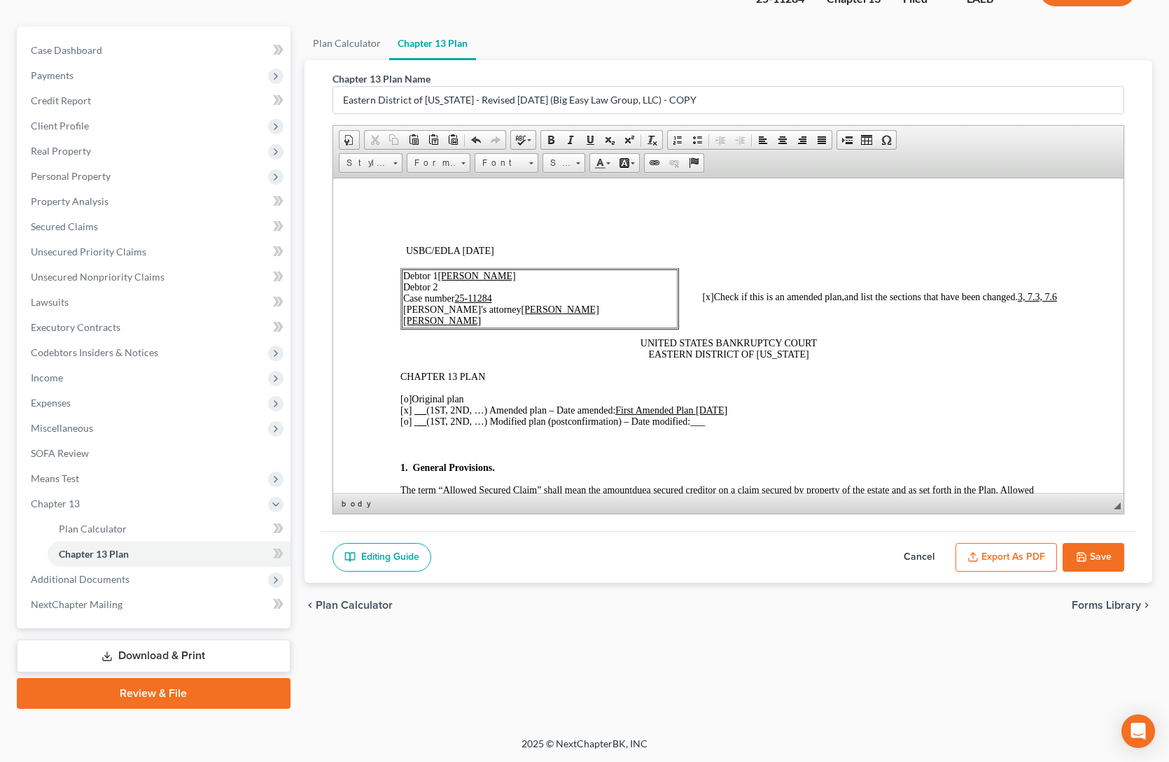
click at [902, 398] on button "Export as PDF" at bounding box center [1007, 557] width 102 height 29
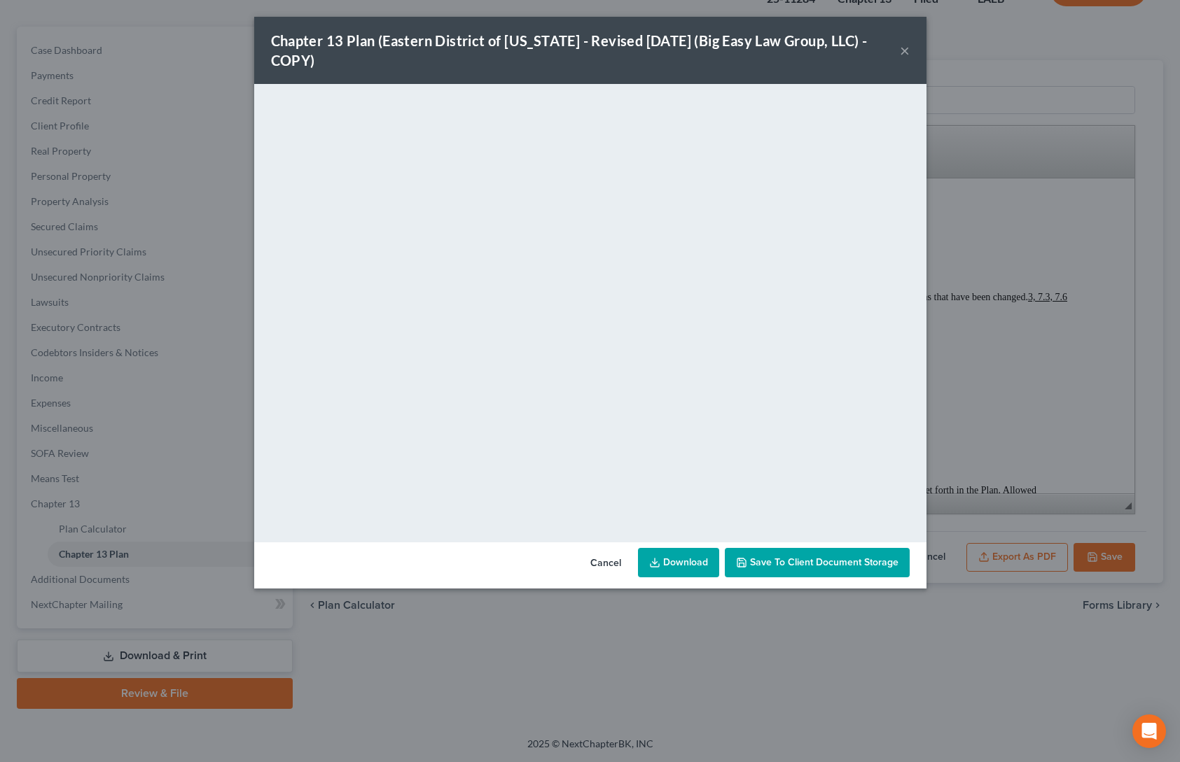
click at [697, 398] on link "Download" at bounding box center [678, 562] width 81 height 29
click at [900, 51] on button "×" at bounding box center [905, 50] width 10 height 17
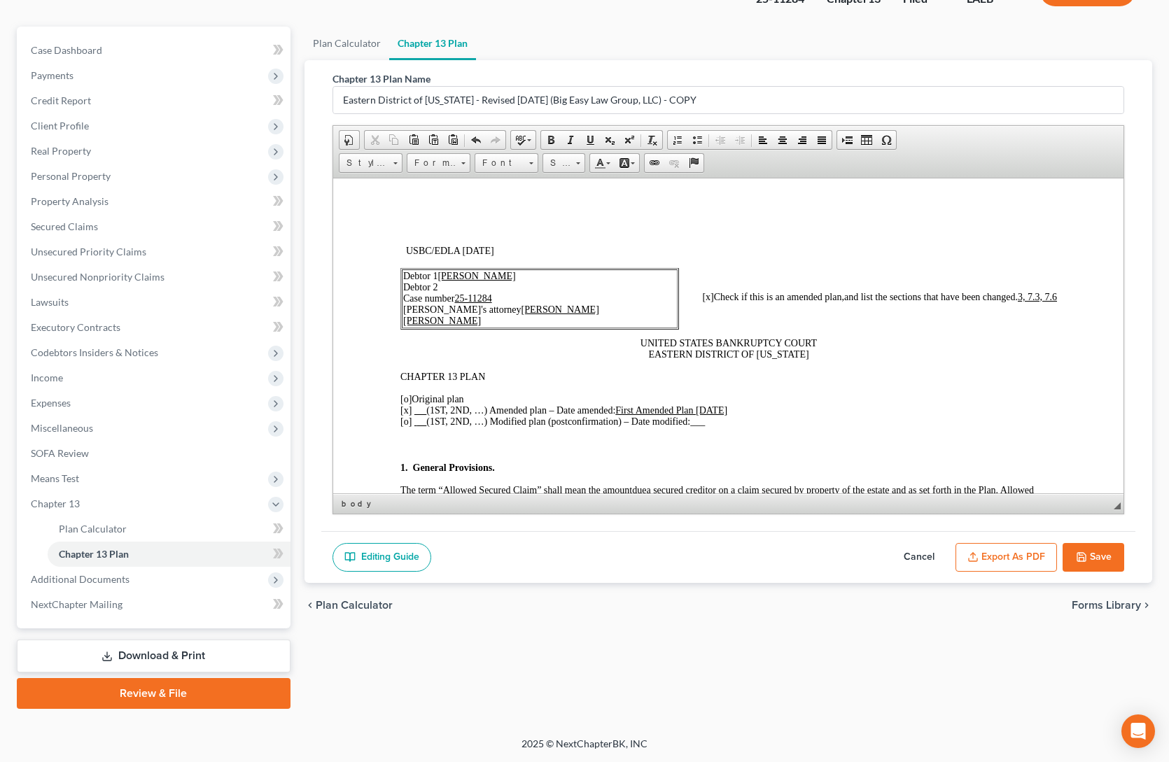
click at [902, 398] on button "Save" at bounding box center [1094, 557] width 62 height 29
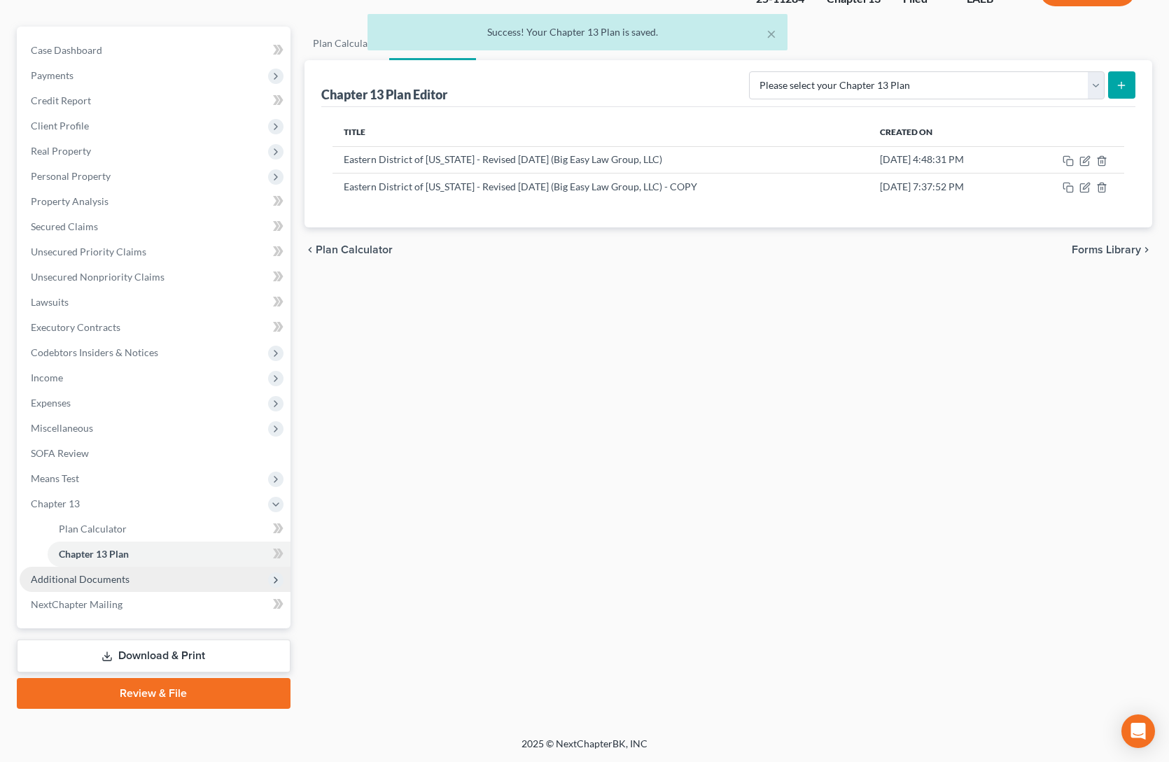
click at [179, 398] on span "Additional Documents" at bounding box center [155, 579] width 271 height 25
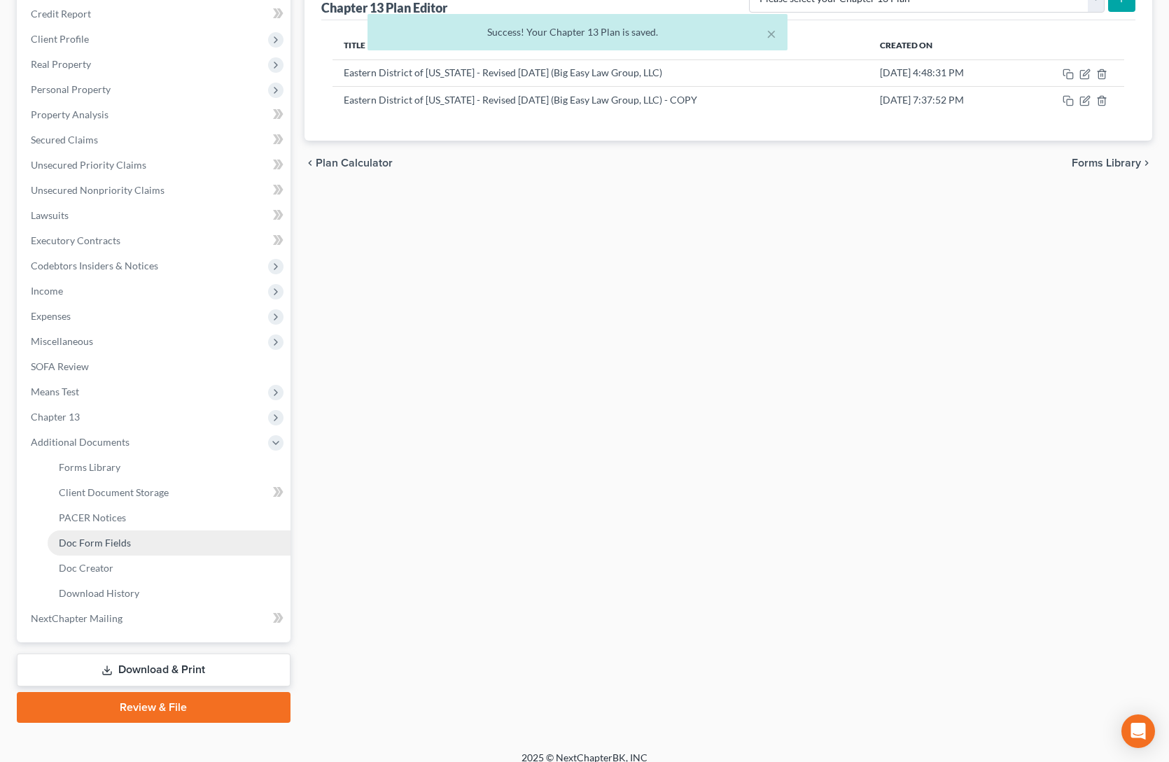
scroll to position [209, 0]
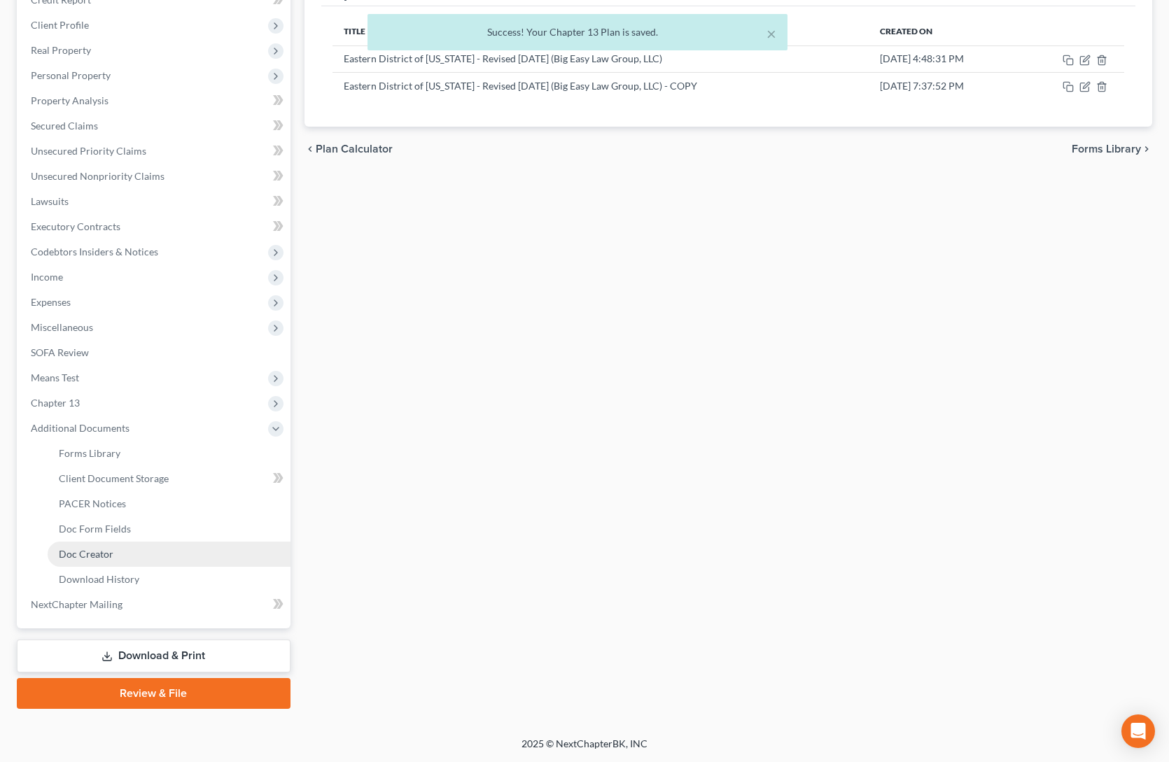
click at [160, 398] on link "Doc Creator" at bounding box center [169, 554] width 243 height 25
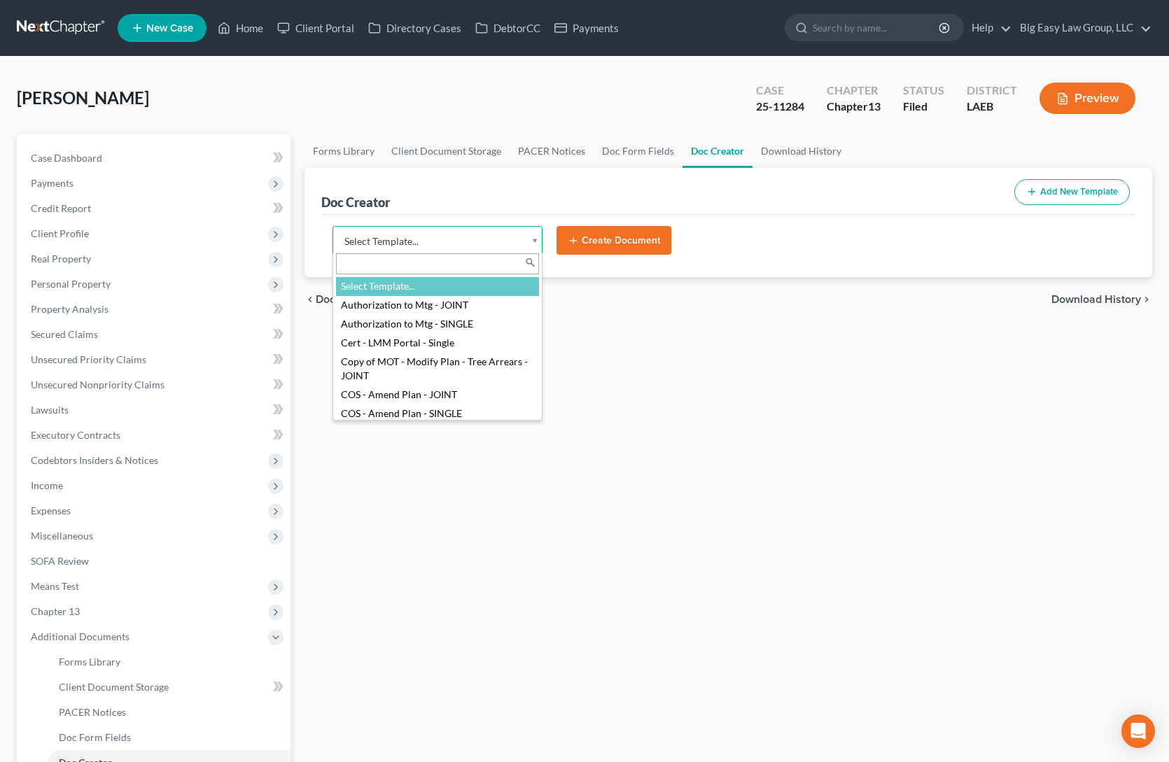
click at [533, 239] on body "Home New Case Client Portal Directory Cases DebtorCC Payments Big Easy Law Grou…" at bounding box center [584, 505] width 1169 height 1010
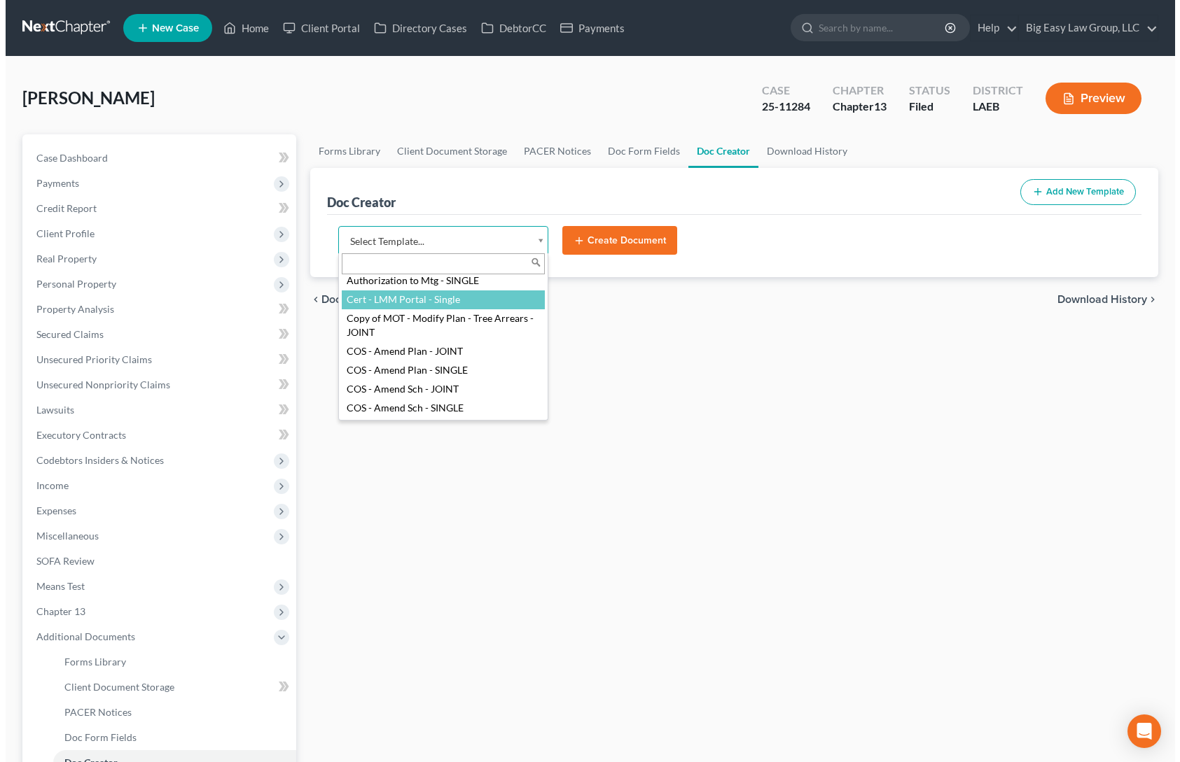
scroll to position [47, 0]
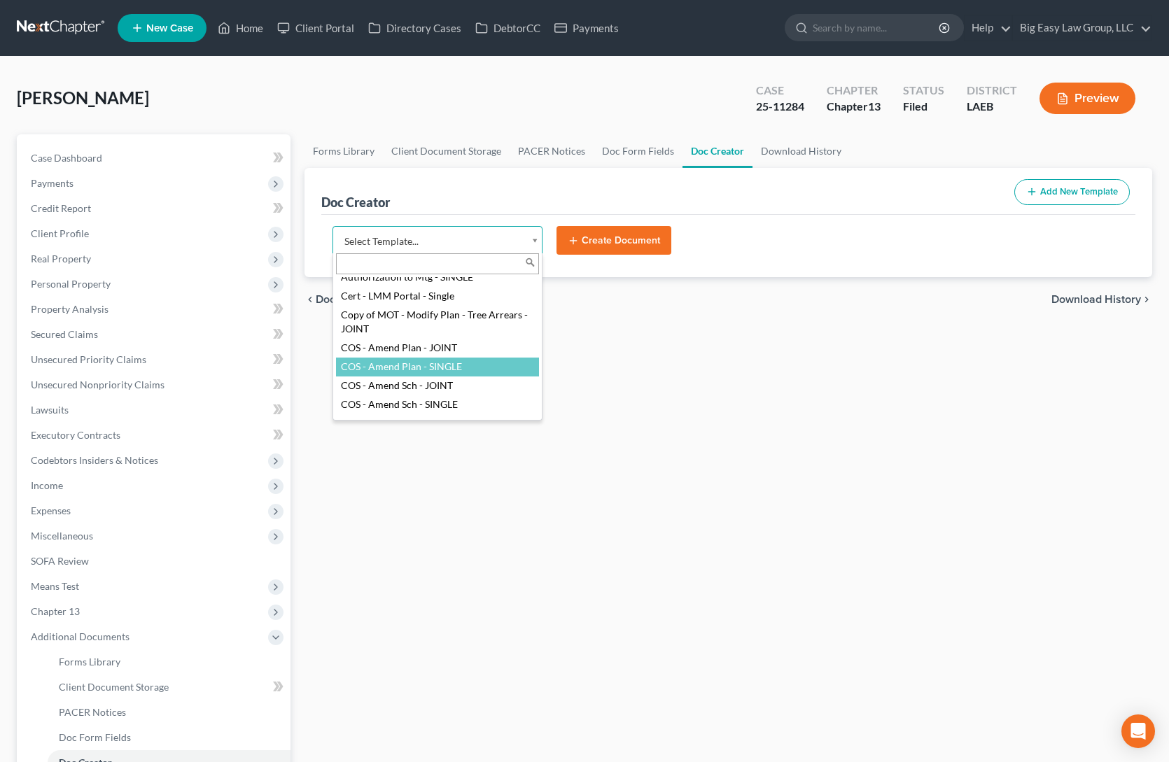
select select "94524"
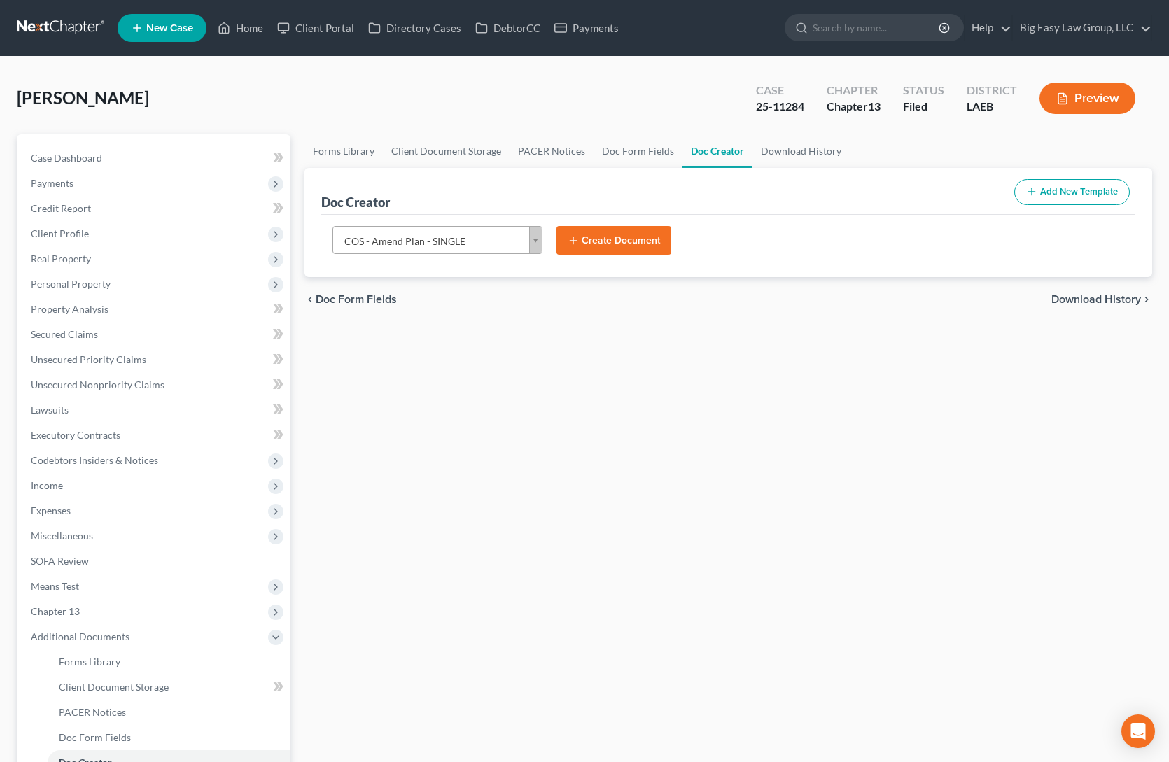
click at [595, 242] on button "Create Document" at bounding box center [614, 240] width 115 height 29
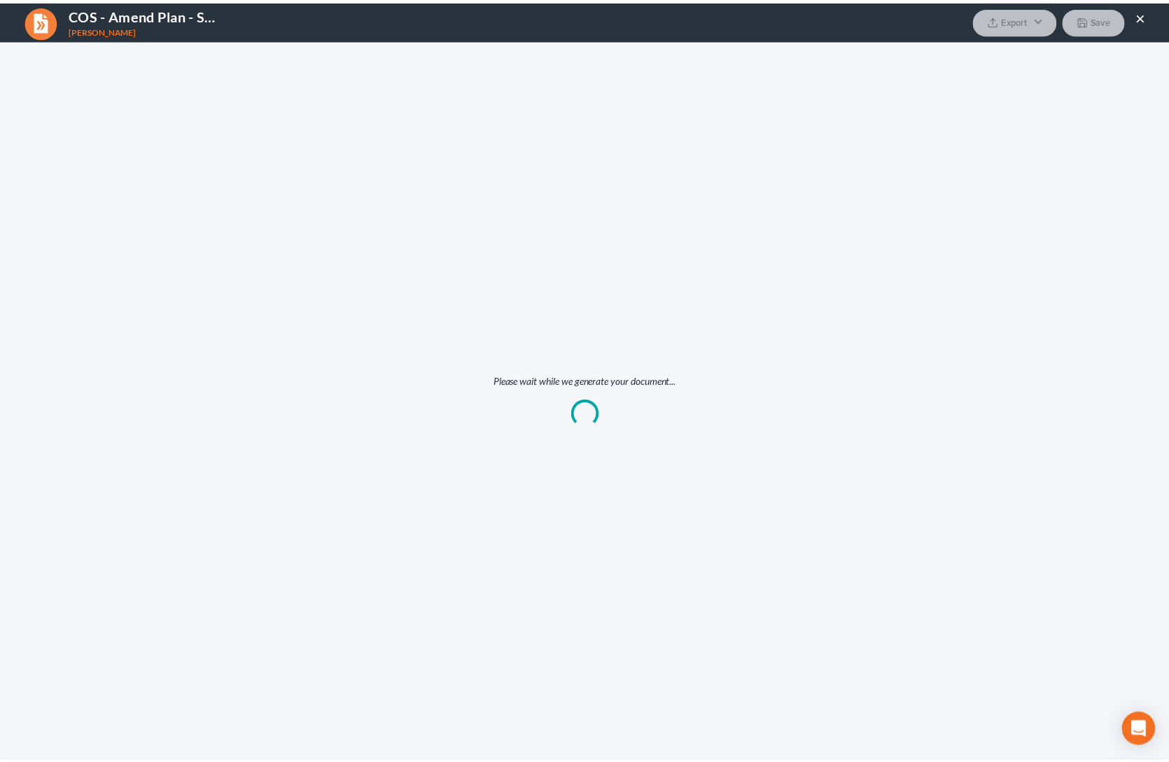
scroll to position [0, 0]
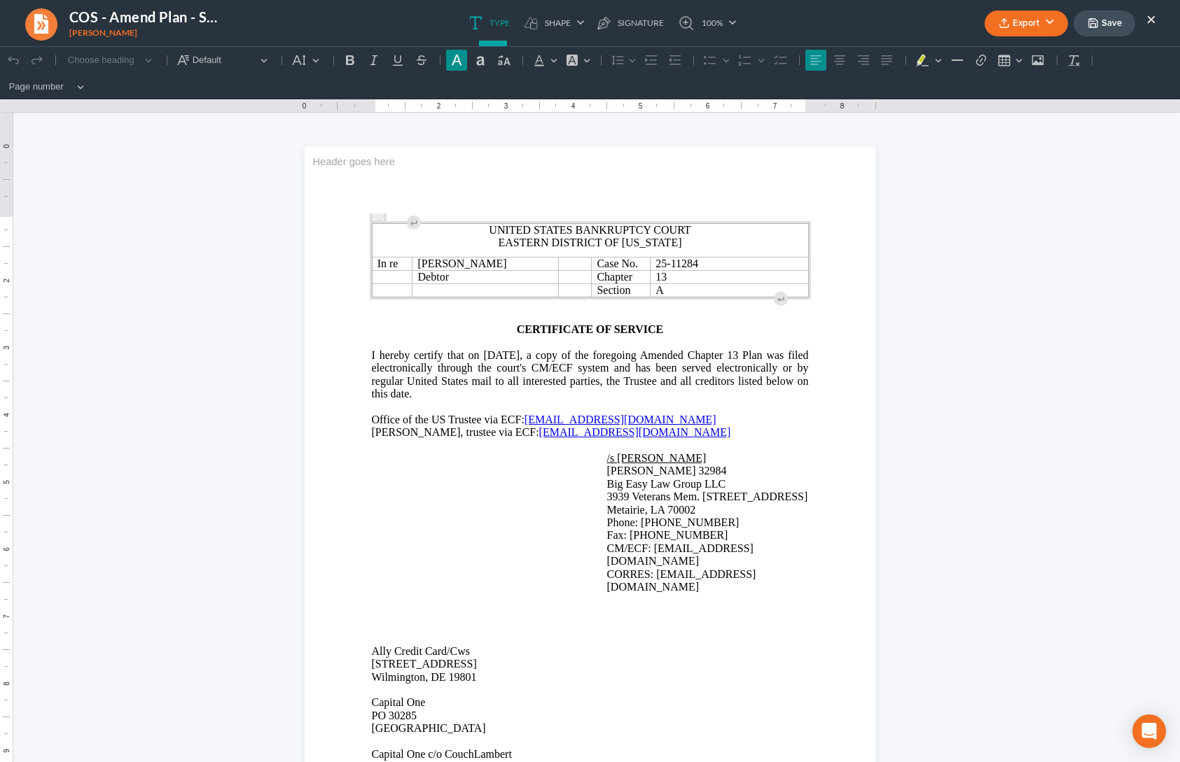
click at [902, 28] on button "Export" at bounding box center [1025, 24] width 83 height 26
click at [902, 78] on link "Word" at bounding box center [1024, 79] width 109 height 24
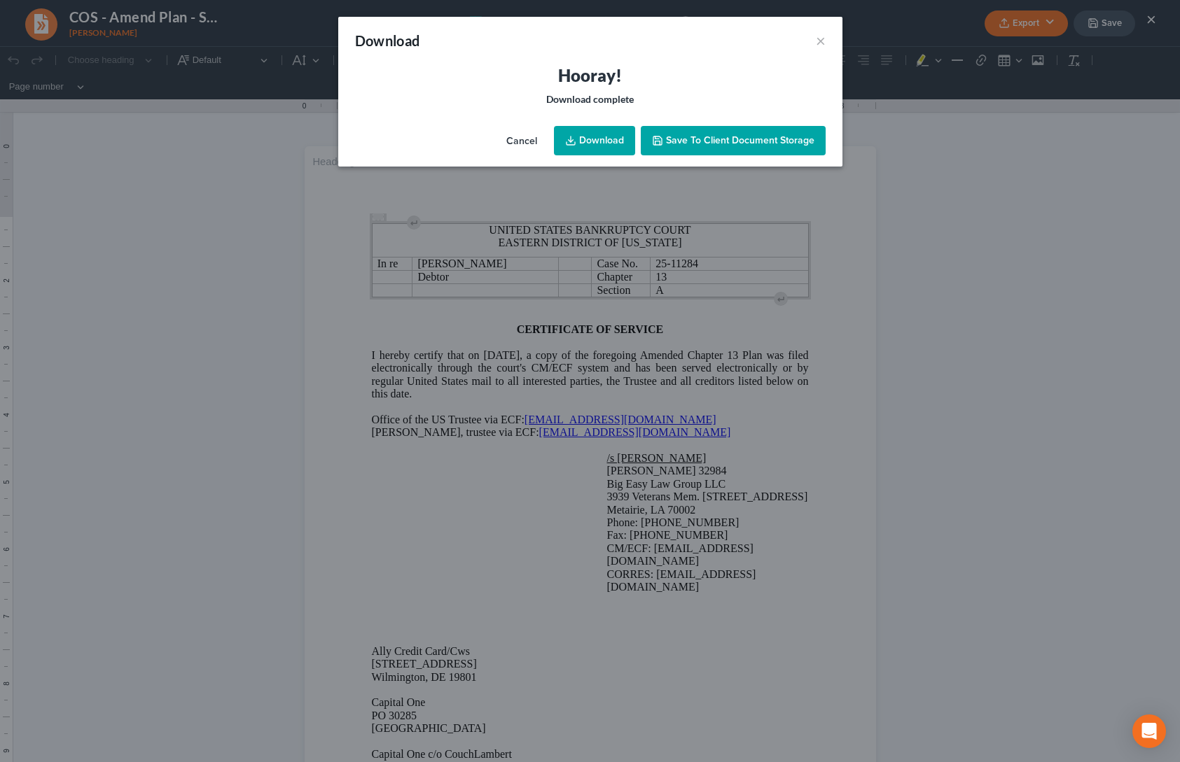
click at [594, 137] on link "Download" at bounding box center [594, 140] width 81 height 29
click at [816, 40] on button "×" at bounding box center [821, 40] width 10 height 17
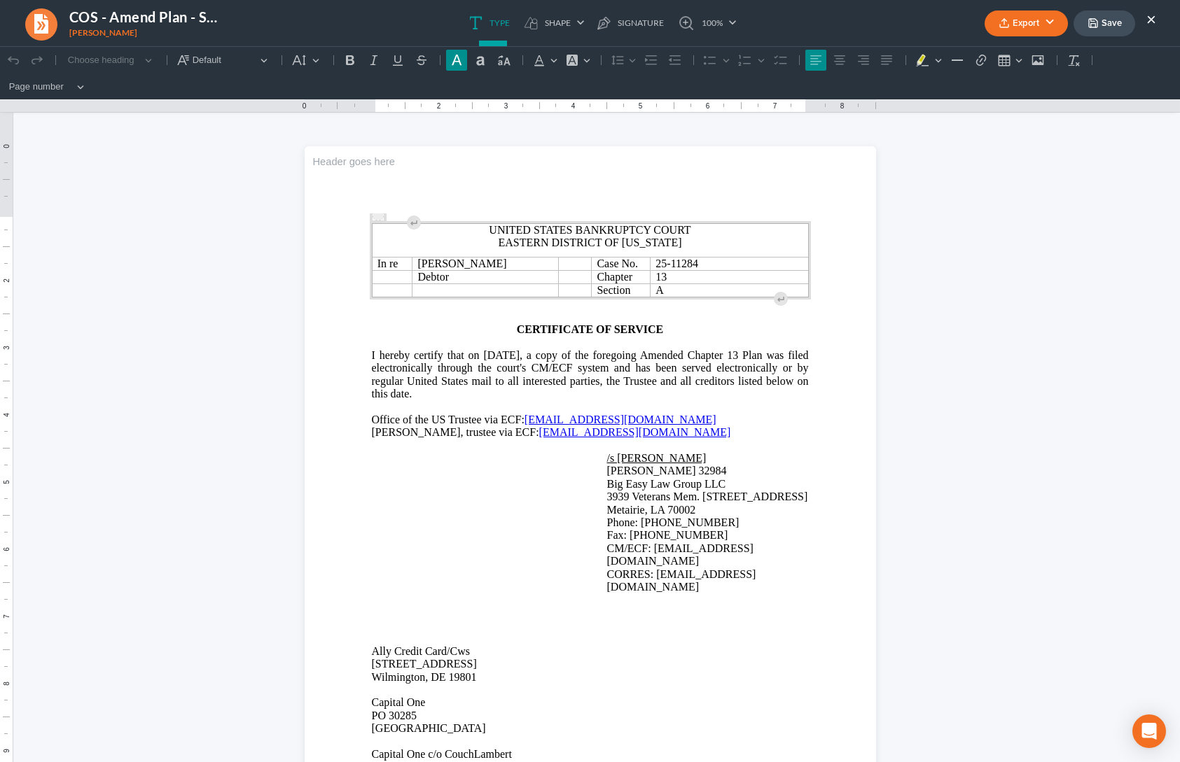
click at [902, 20] on button "Save" at bounding box center [1104, 24] width 62 height 26
click at [902, 25] on button "Save" at bounding box center [1104, 24] width 62 height 26
click at [902, 18] on button "×" at bounding box center [1151, 19] width 10 height 17
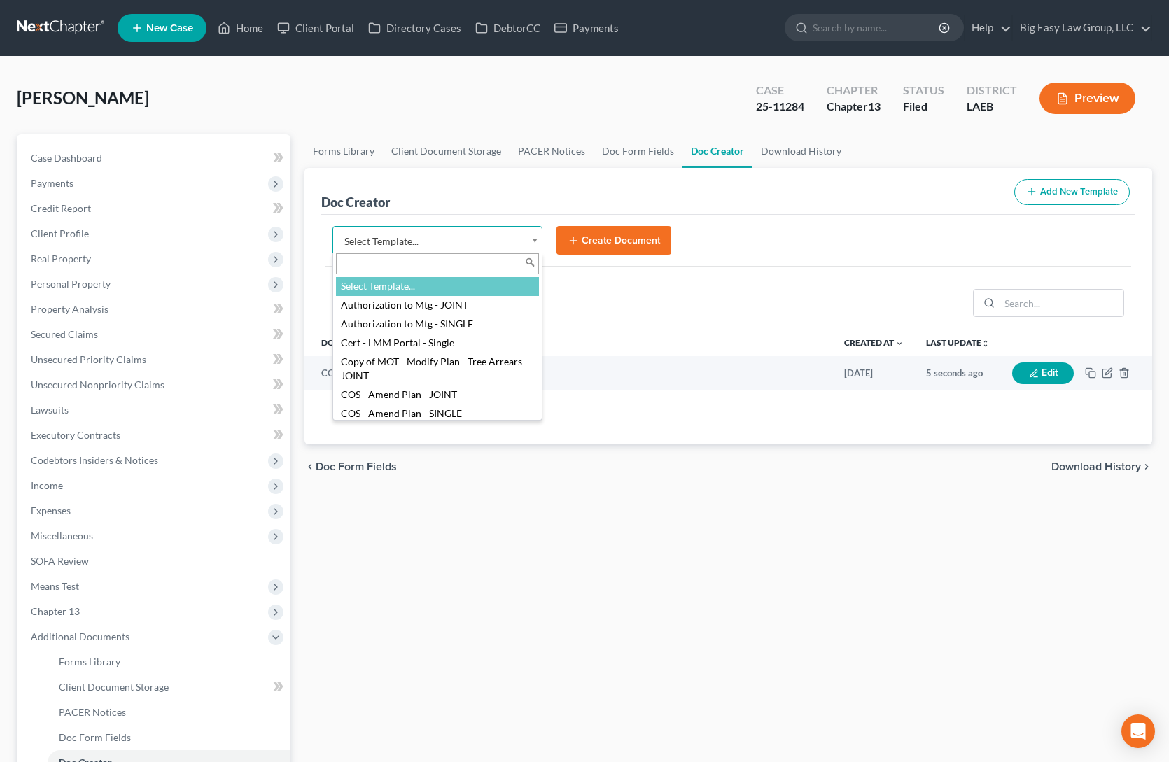
click at [492, 243] on body "Home New Case Client Portal Directory Cases DebtorCC Payments Big Easy Law Grou…" at bounding box center [584, 505] width 1169 height 1010
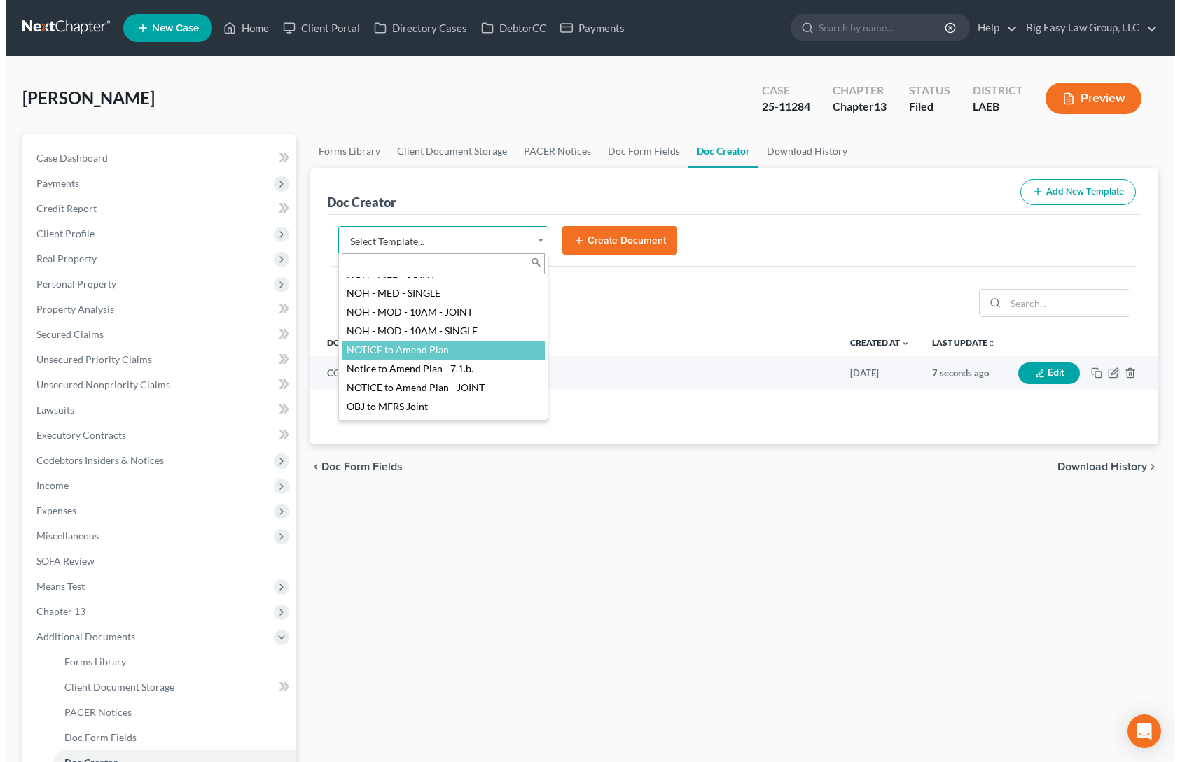
scroll to position [1373, 0]
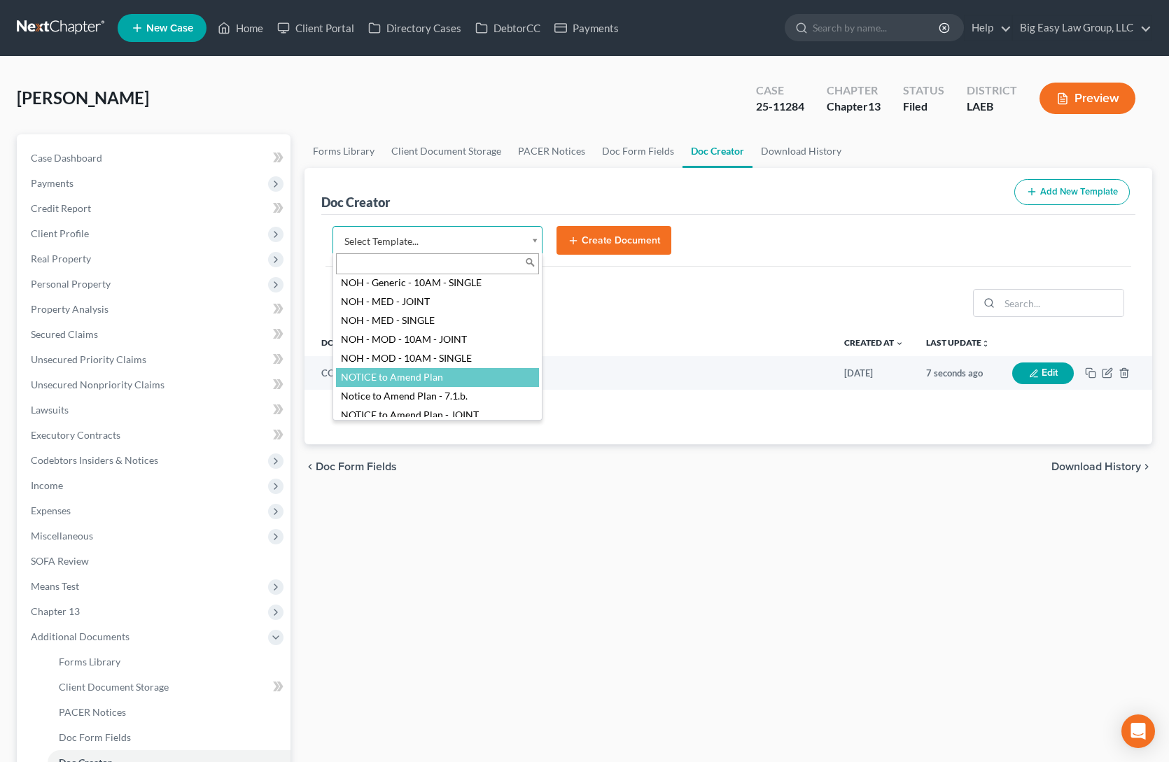
select select "94523"
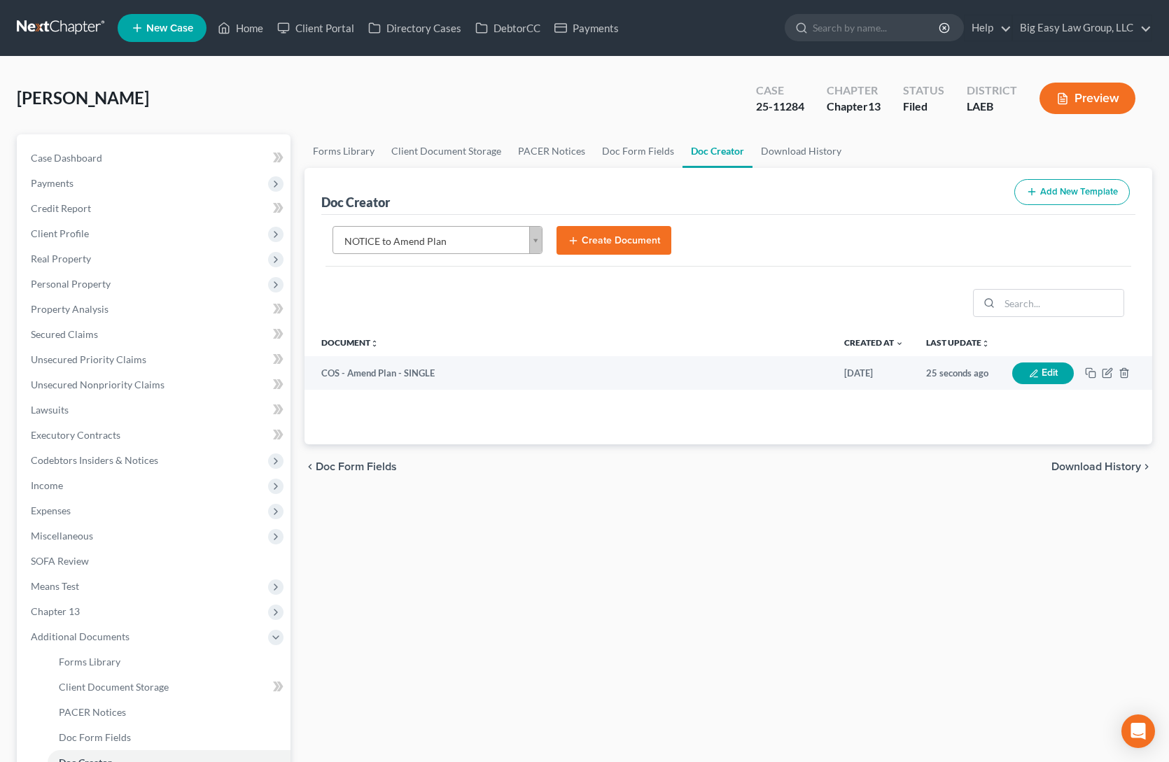
click at [575, 244] on icon "submit" at bounding box center [573, 240] width 11 height 11
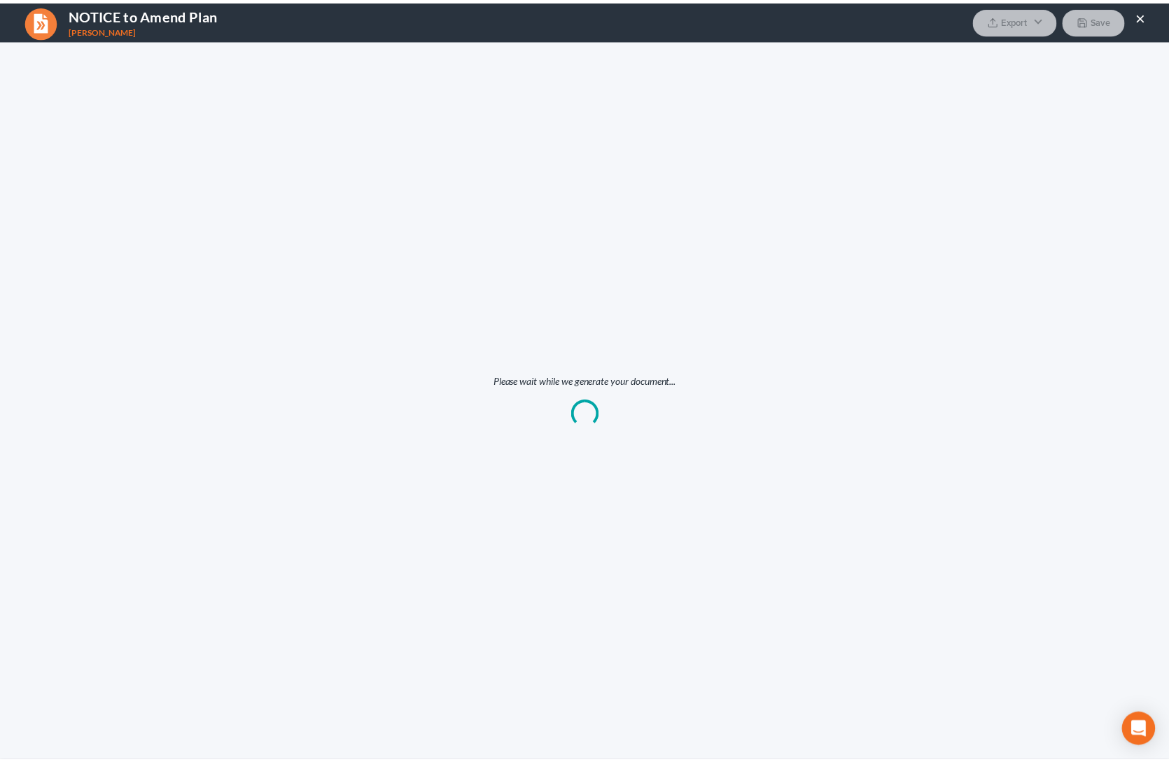
scroll to position [0, 0]
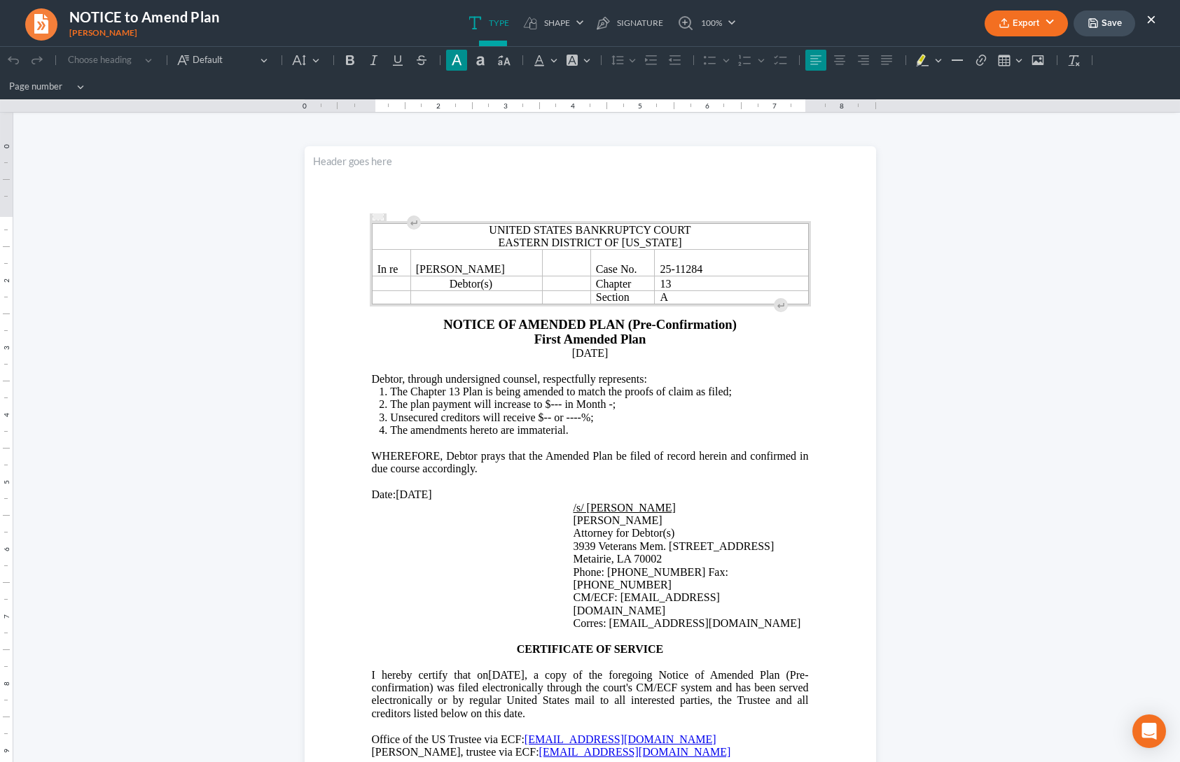
click at [902, 27] on icon "button" at bounding box center [1004, 26] width 8 height 3
click at [902, 77] on link "Word" at bounding box center [1024, 79] width 109 height 24
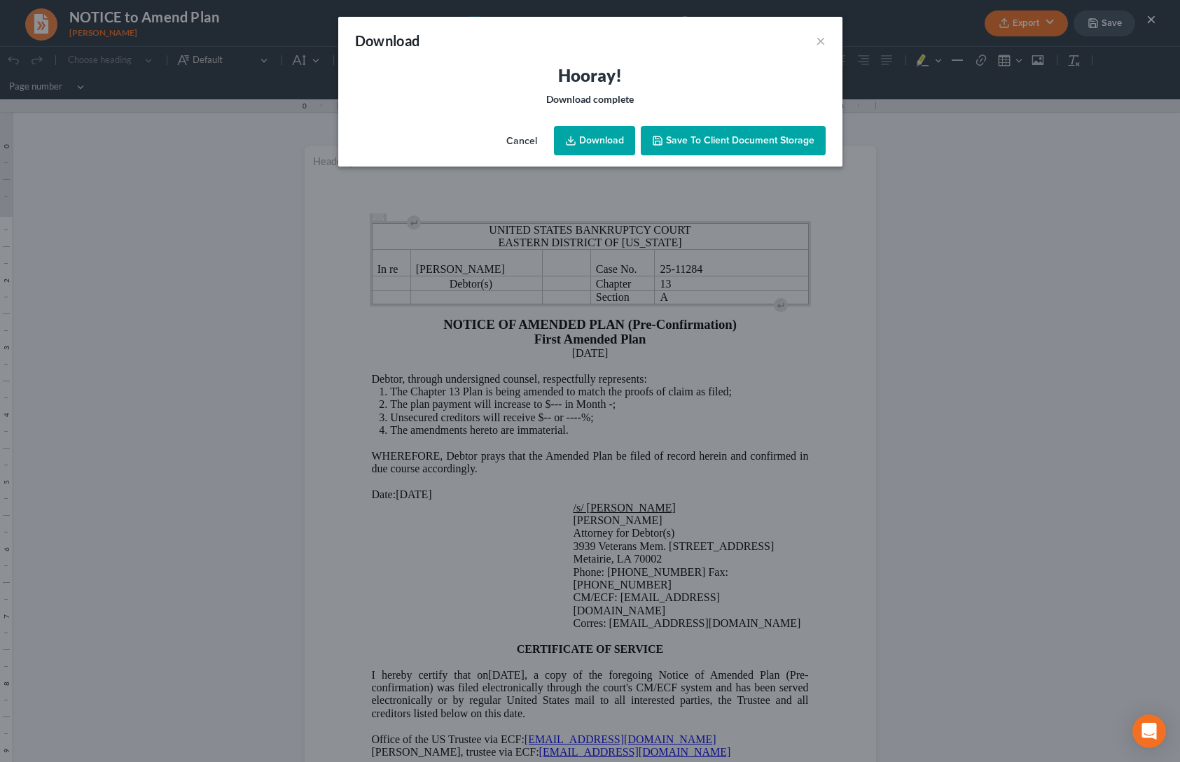
click at [590, 146] on link "Download" at bounding box center [594, 140] width 81 height 29
click at [681, 60] on div "Download ×" at bounding box center [590, 41] width 504 height 48
click at [816, 36] on button "×" at bounding box center [821, 40] width 10 height 17
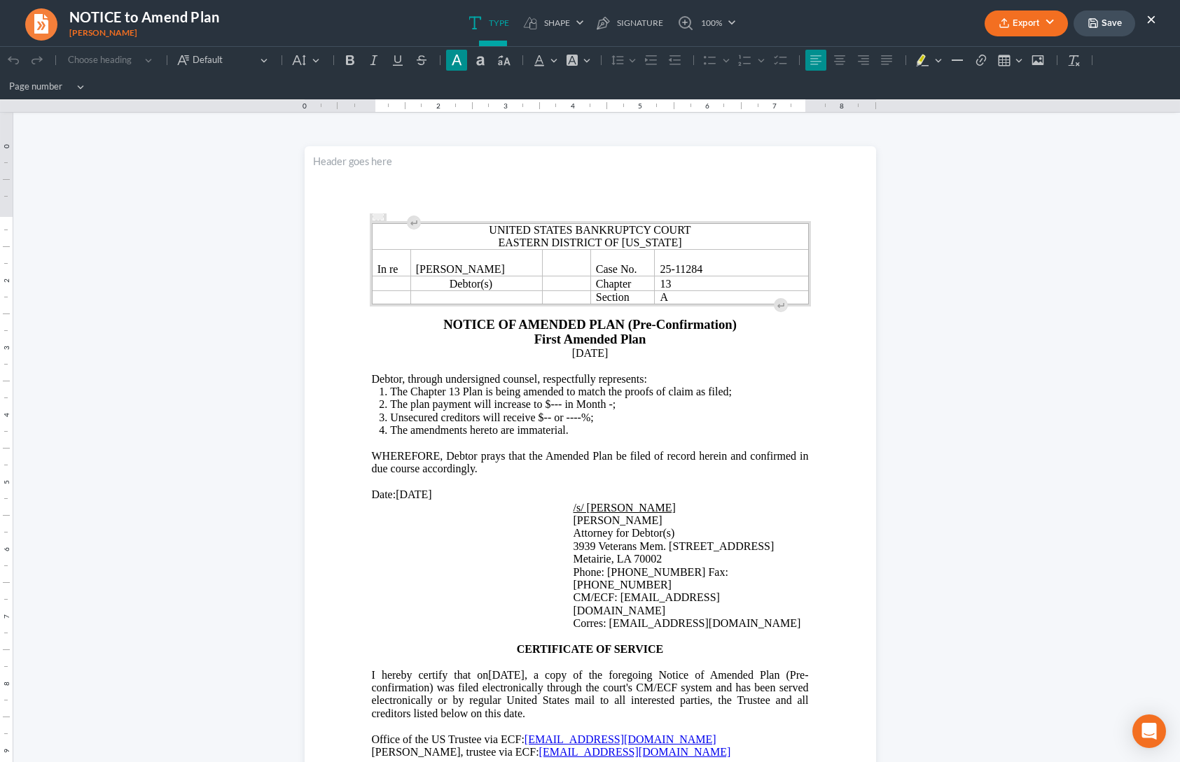
click at [902, 32] on button "Save" at bounding box center [1104, 24] width 62 height 26
click at [902, 19] on icon "button" at bounding box center [1093, 23] width 8 height 8
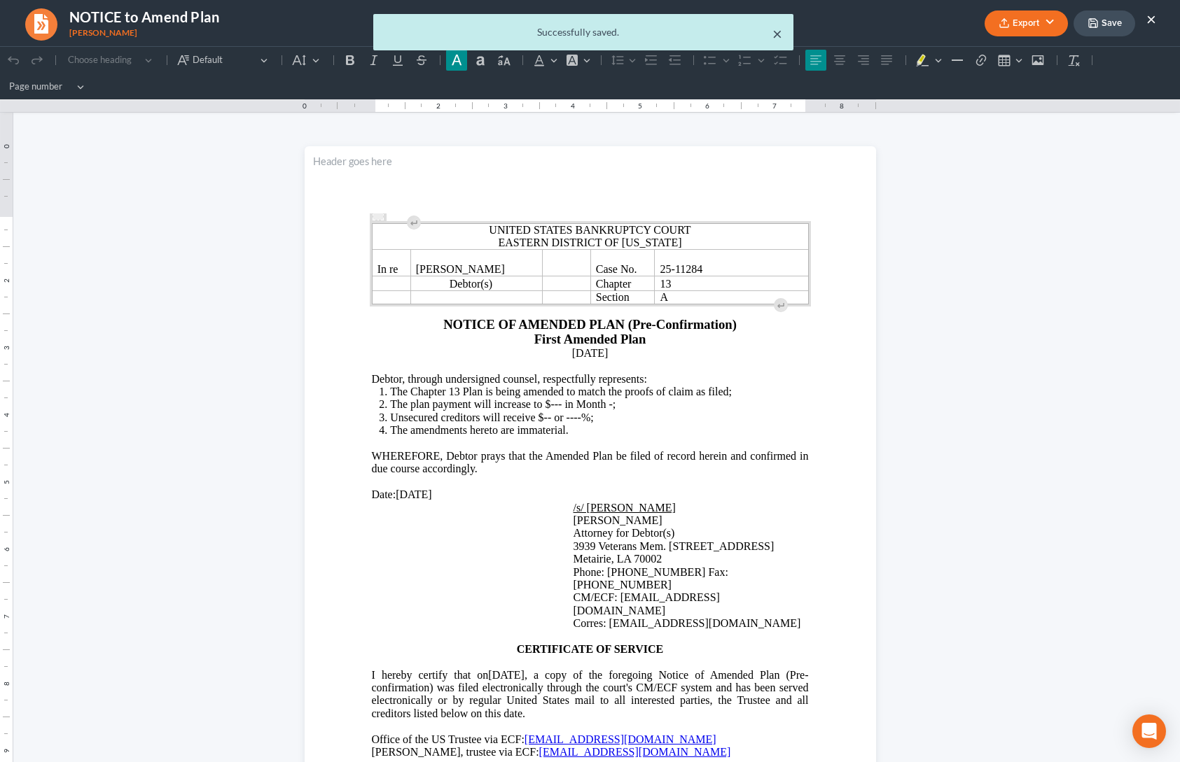
drag, startPoint x: 776, startPoint y: 29, endPoint x: 993, endPoint y: 34, distance: 216.4
click at [776, 29] on button "×" at bounding box center [777, 33] width 10 height 17
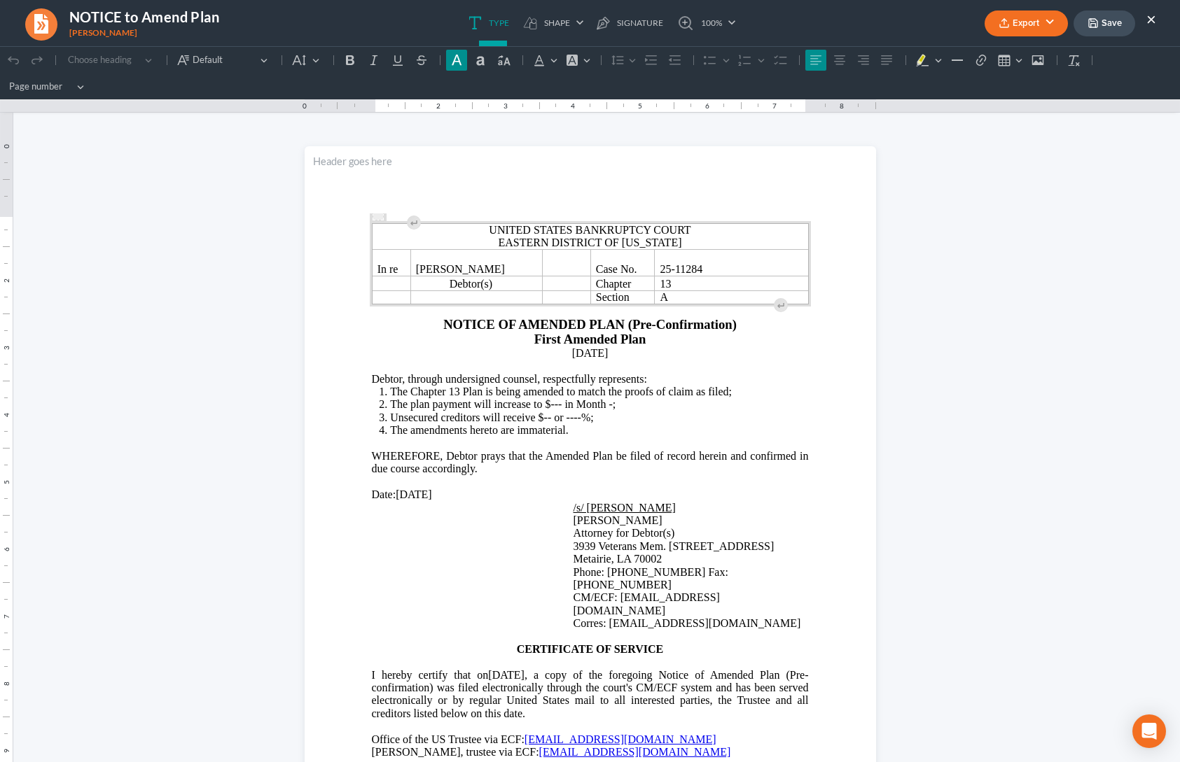
click at [902, 20] on button "×" at bounding box center [1151, 19] width 10 height 17
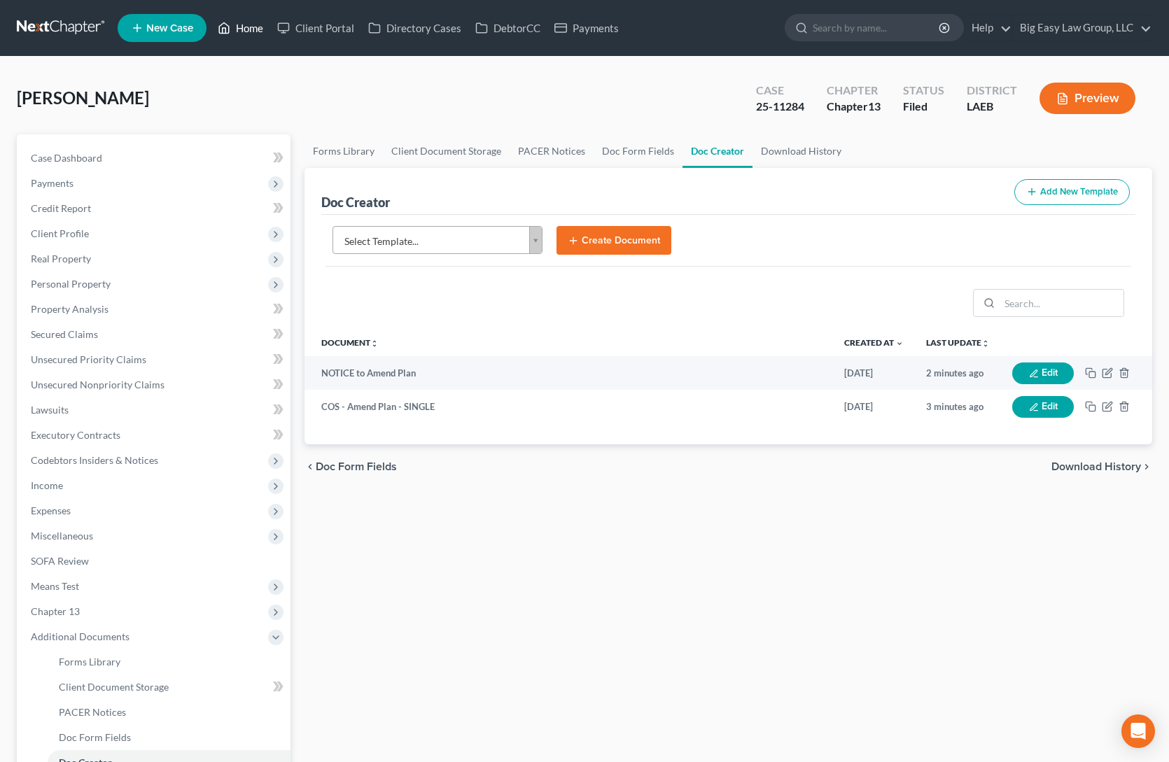
click at [251, 24] on link "Home" at bounding box center [241, 27] width 60 height 25
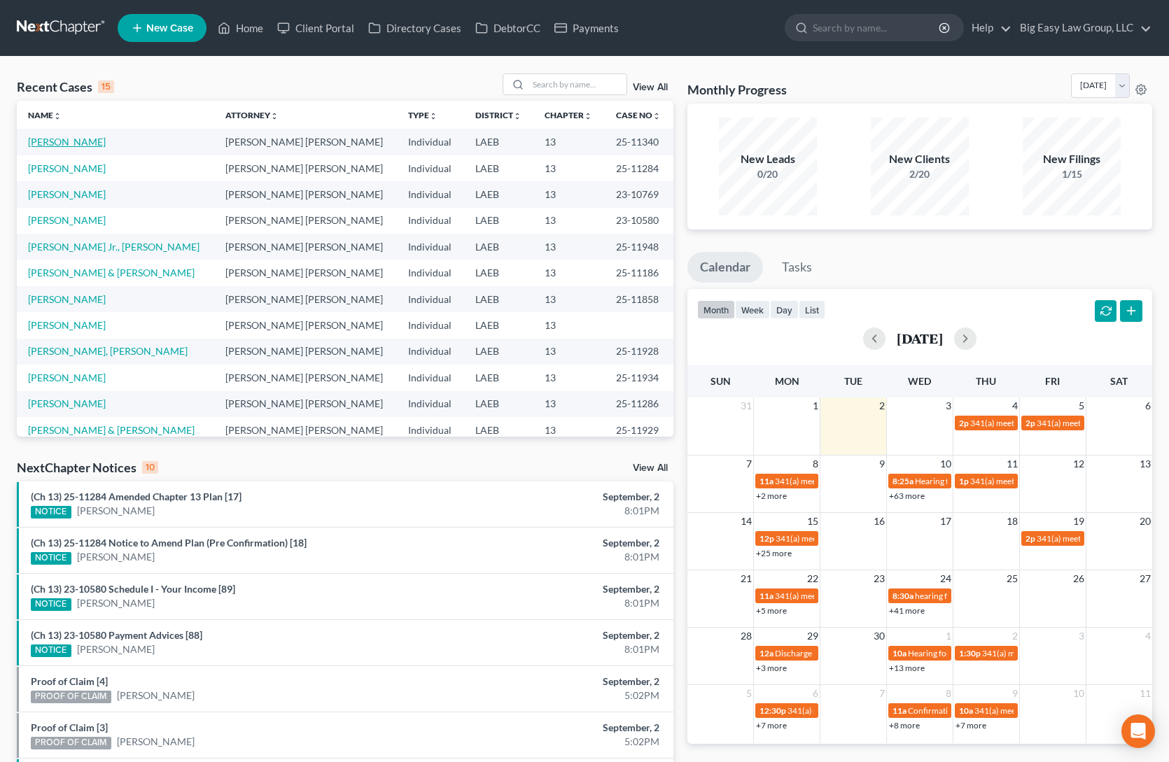
click at [85, 141] on link "[PERSON_NAME]" at bounding box center [67, 142] width 78 height 12
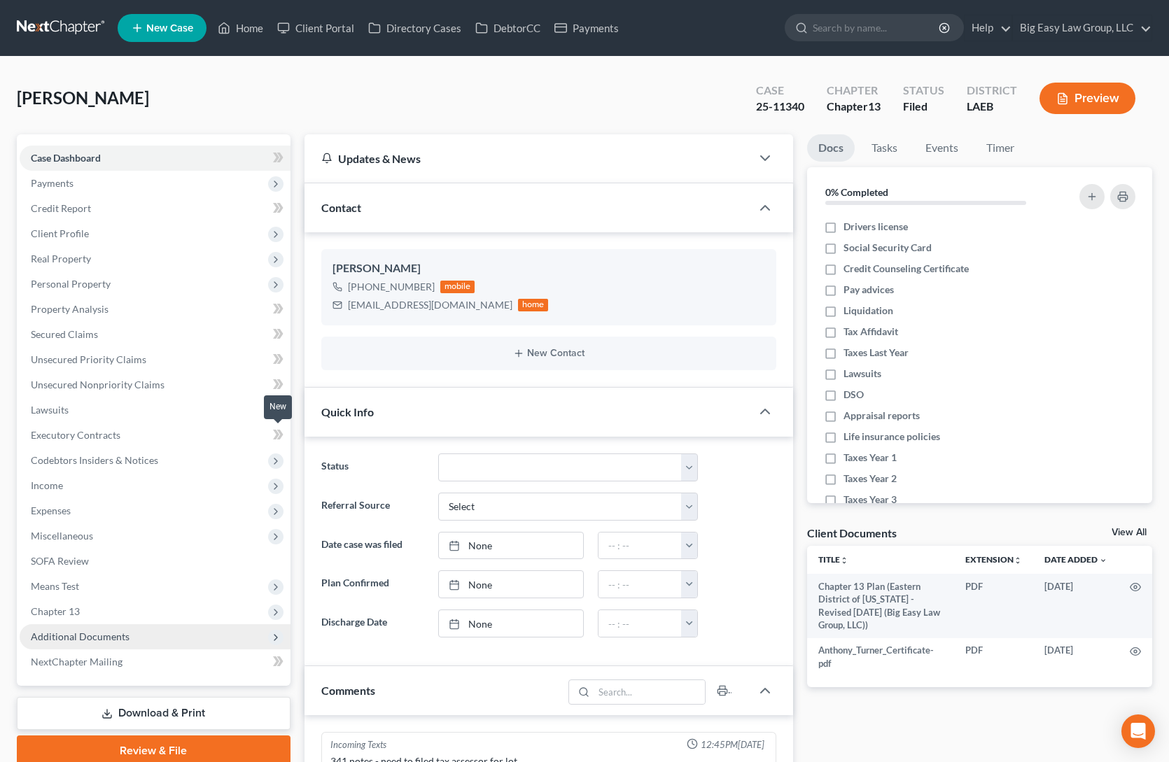
scroll to position [1107, 0]
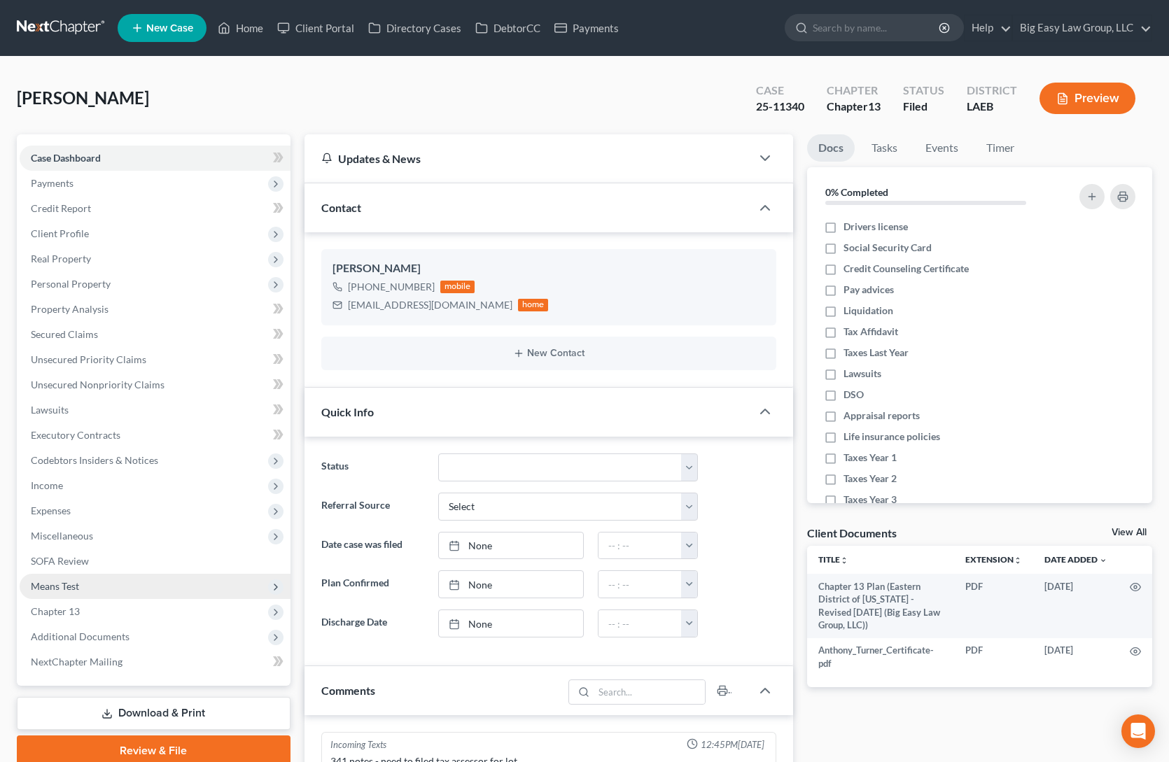
drag, startPoint x: 187, startPoint y: 627, endPoint x: 222, endPoint y: 595, distance: 47.1
click at [188, 398] on span "Additional Documents" at bounding box center [155, 636] width 271 height 25
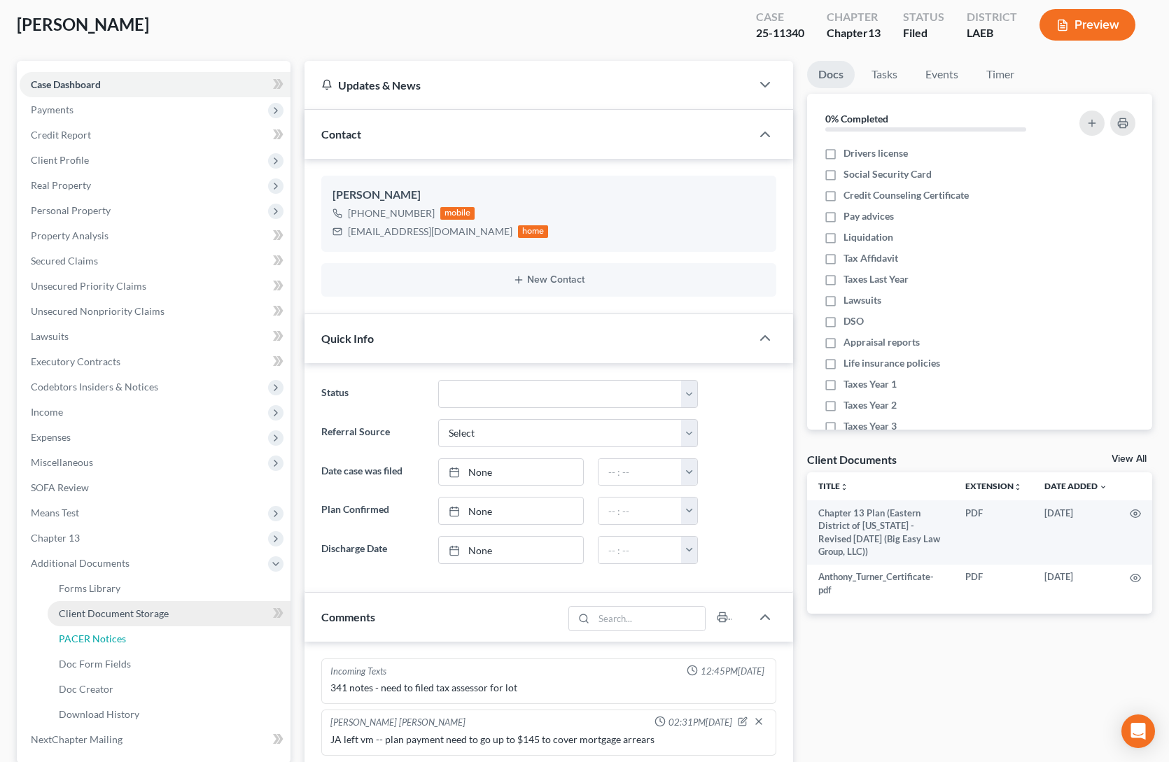
drag, startPoint x: 204, startPoint y: 634, endPoint x: 217, endPoint y: 622, distance: 17.8
click at [204, 398] on link "PACER Notices" at bounding box center [169, 639] width 243 height 25
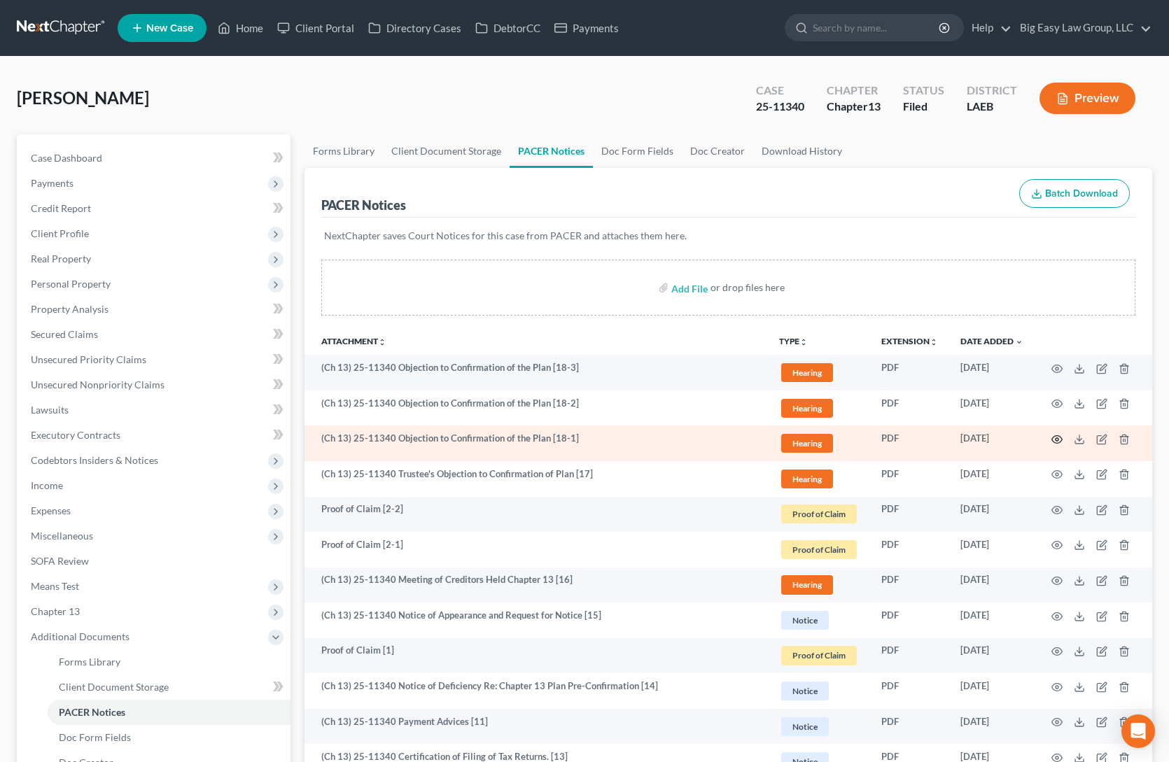
click at [902, 398] on icon "button" at bounding box center [1056, 439] width 11 height 11
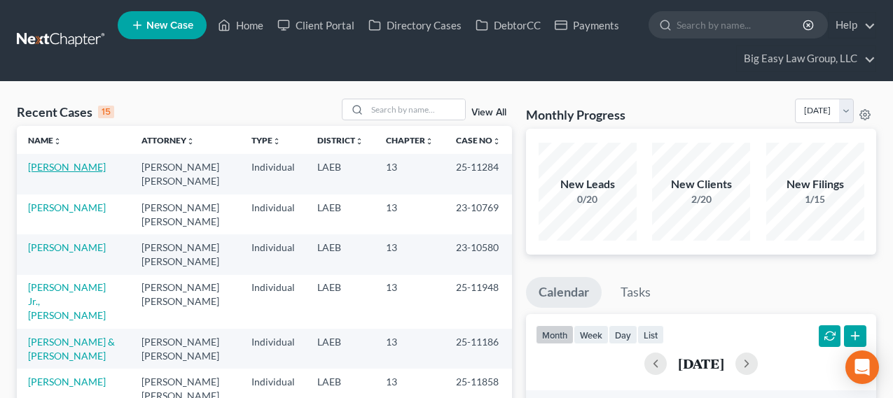
click at [82, 172] on link "[PERSON_NAME]" at bounding box center [67, 167] width 78 height 12
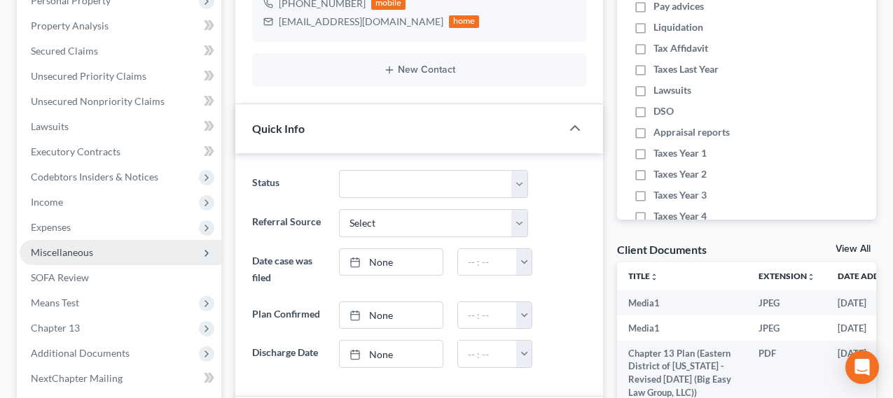
scroll to position [309, 0]
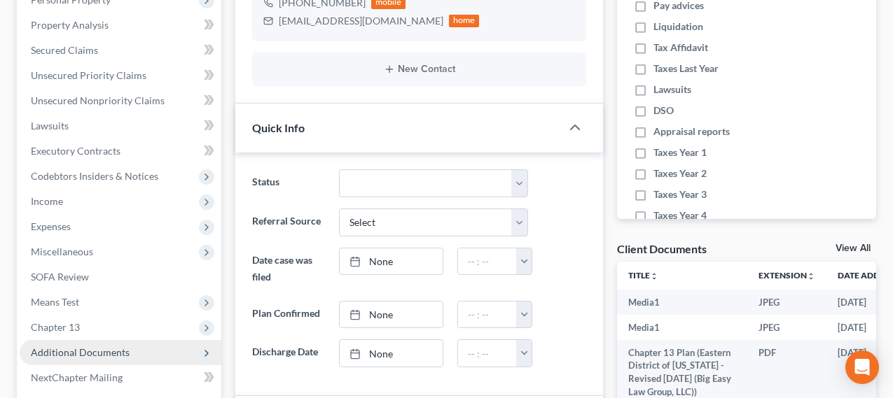
click at [172, 358] on span "Additional Documents" at bounding box center [121, 352] width 202 height 25
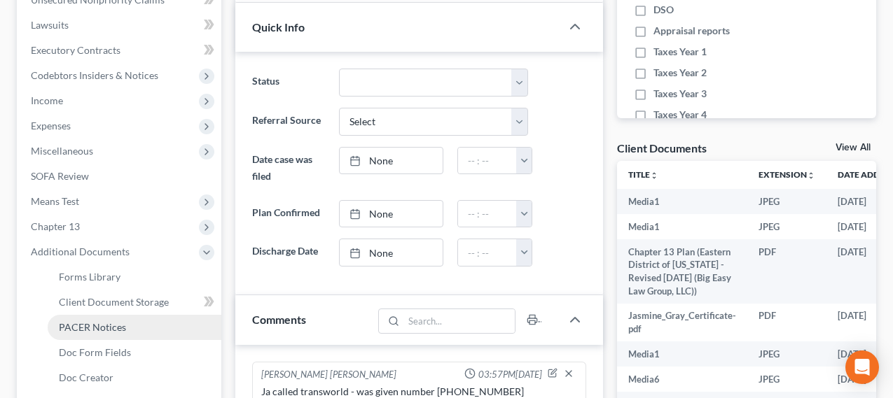
click at [153, 330] on link "PACER Notices" at bounding box center [135, 327] width 174 height 25
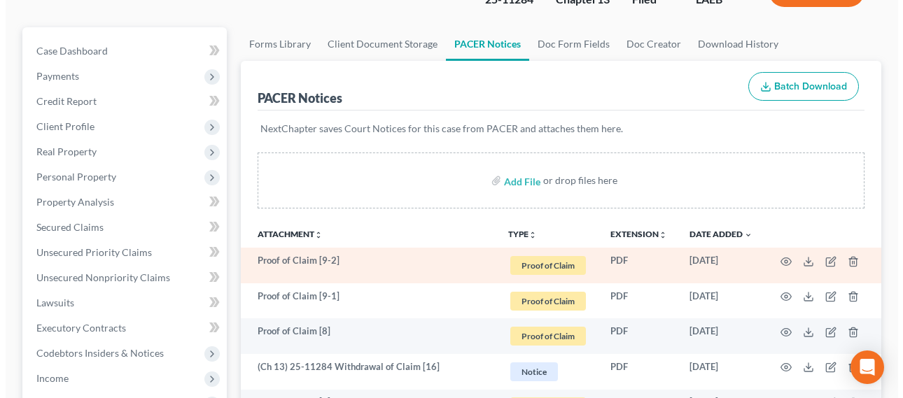
scroll to position [140, 0]
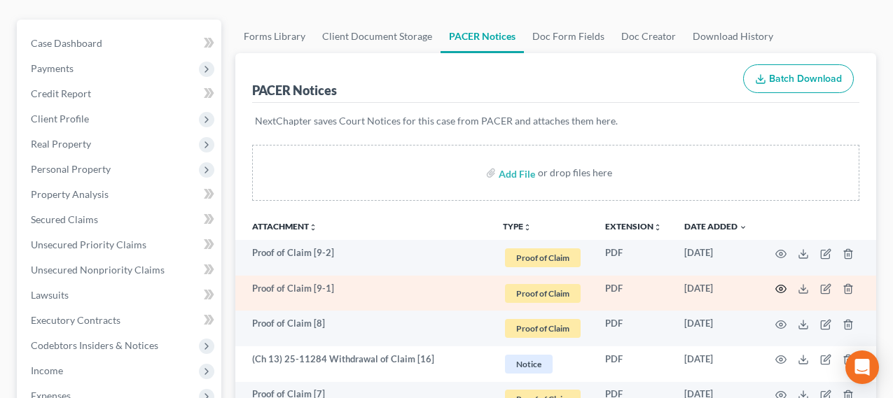
click at [778, 287] on icon "button" at bounding box center [780, 289] width 11 height 11
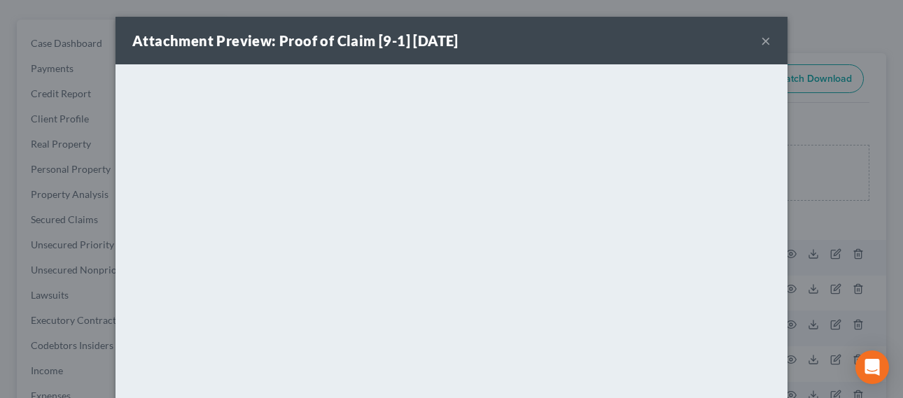
click at [761, 43] on button "×" at bounding box center [766, 40] width 10 height 17
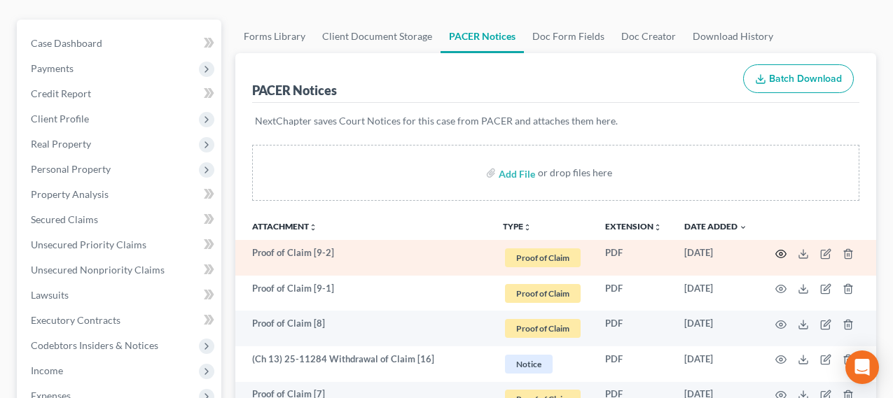
click at [781, 251] on icon "button" at bounding box center [780, 254] width 11 height 11
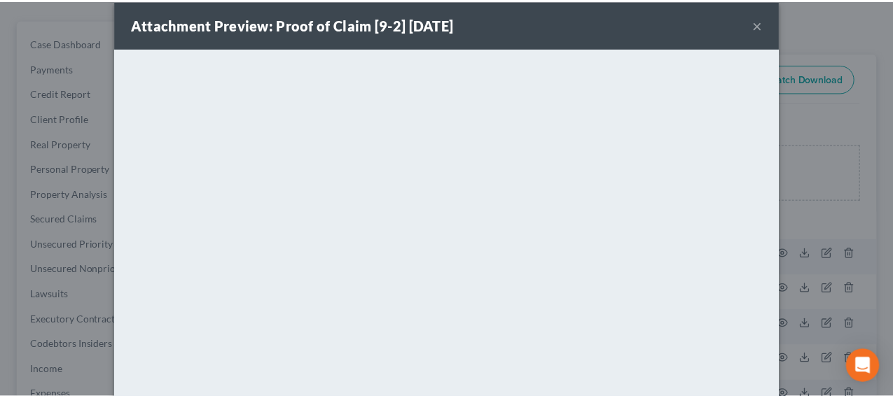
scroll to position [0, 0]
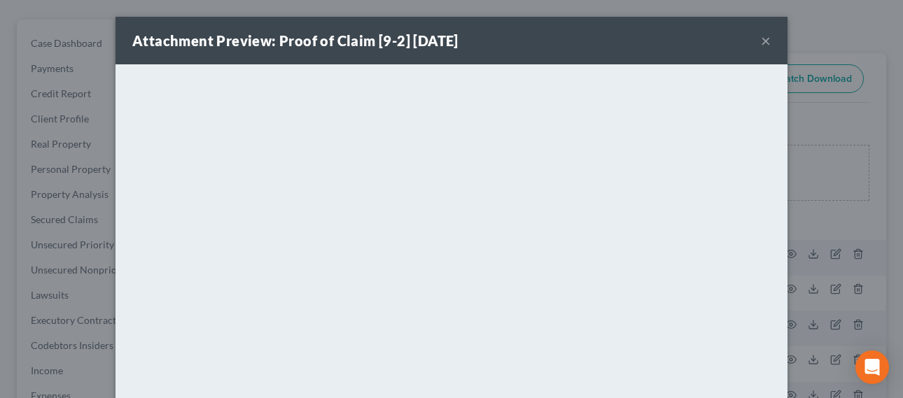
click at [762, 39] on button "×" at bounding box center [766, 40] width 10 height 17
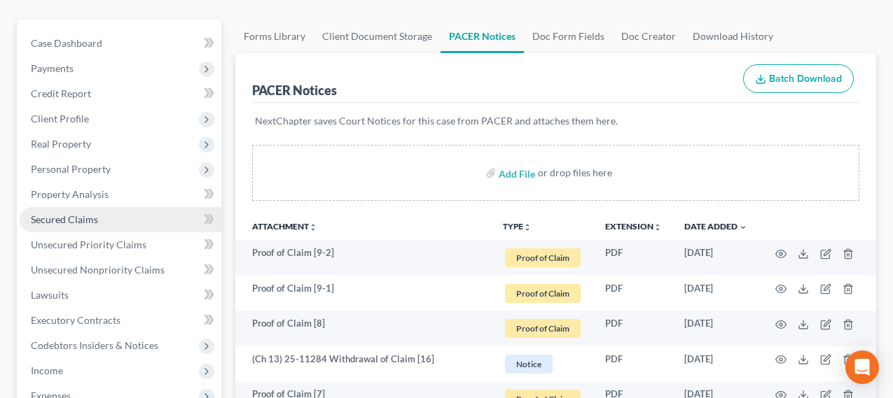
click at [96, 221] on span "Secured Claims" at bounding box center [64, 220] width 67 height 12
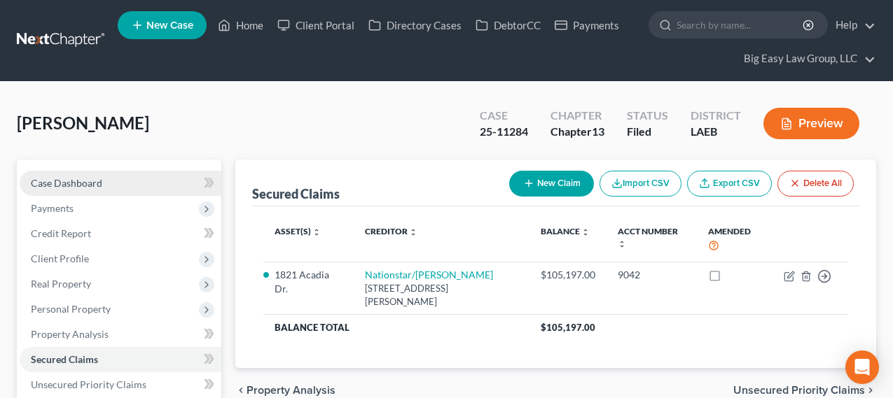
click at [138, 181] on link "Case Dashboard" at bounding box center [121, 183] width 202 height 25
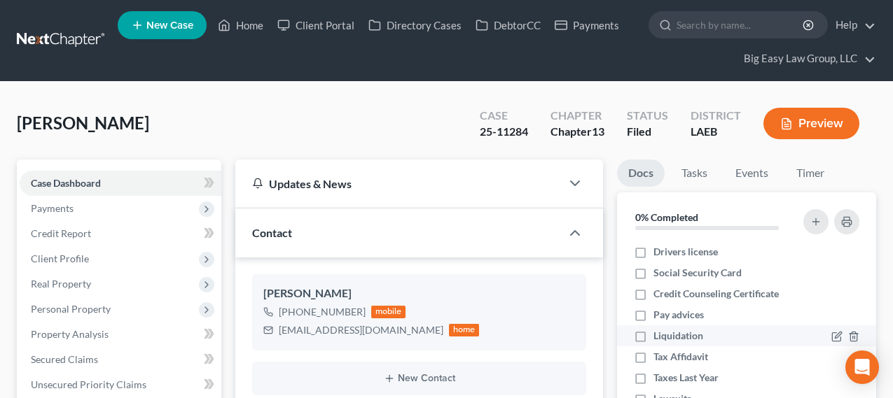
scroll to position [7341, 0]
click at [271, 137] on div "[PERSON_NAME] Upgraded Case 25-11284 Chapter Chapter 13 Status Filed District L…" at bounding box center [446, 129] width 859 height 61
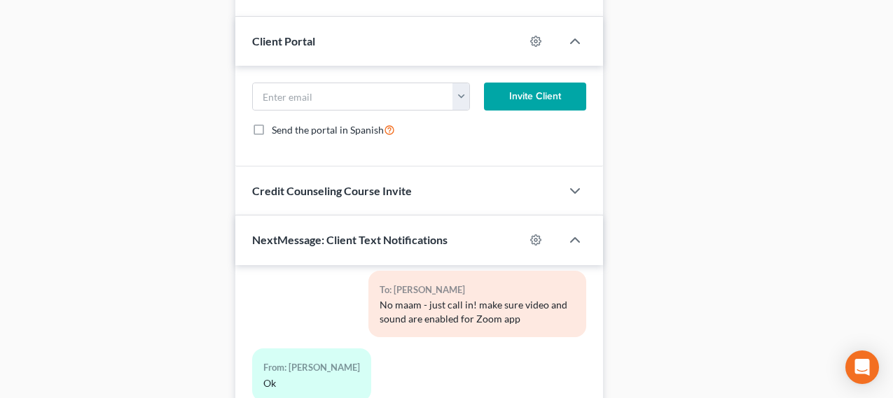
drag, startPoint x: 891, startPoint y: 393, endPoint x: 883, endPoint y: 394, distance: 7.7
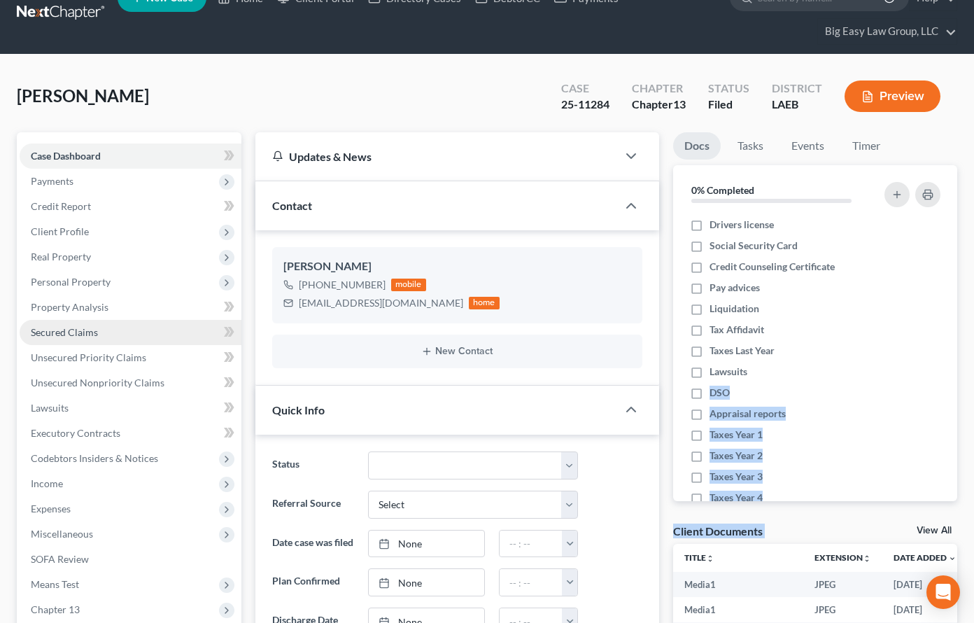
scroll to position [20, 0]
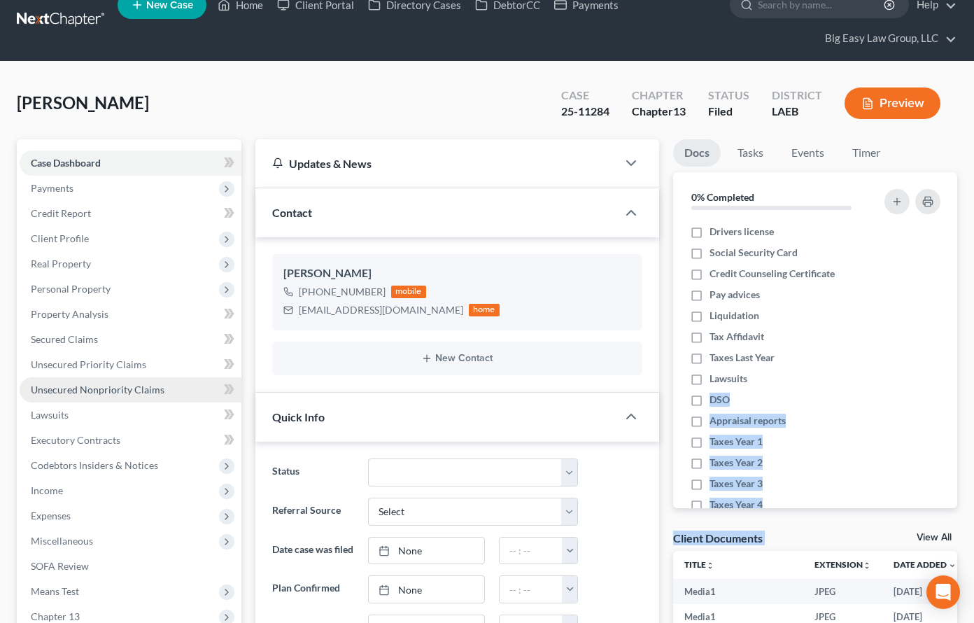
click at [162, 392] on link "Unsecured Nonpriority Claims" at bounding box center [131, 389] width 222 height 25
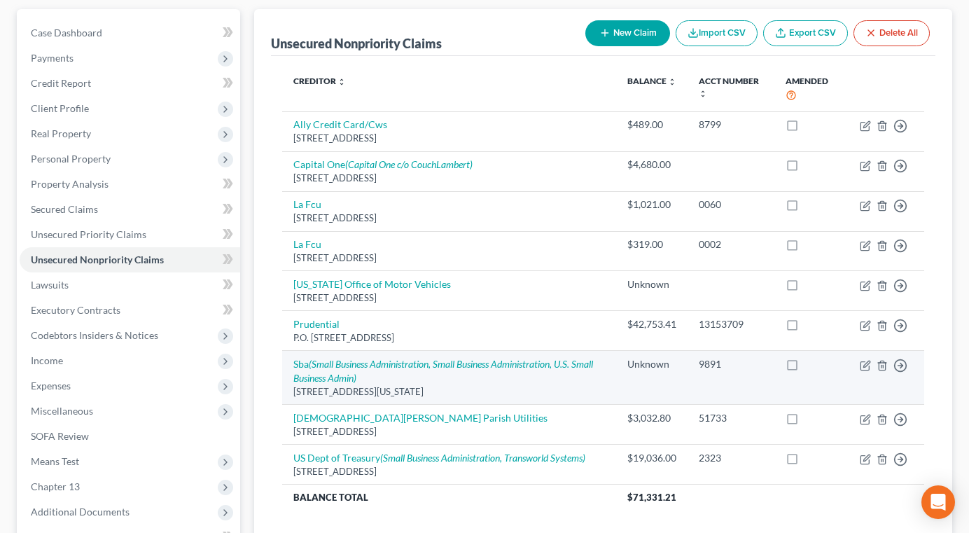
scroll to position [312, 0]
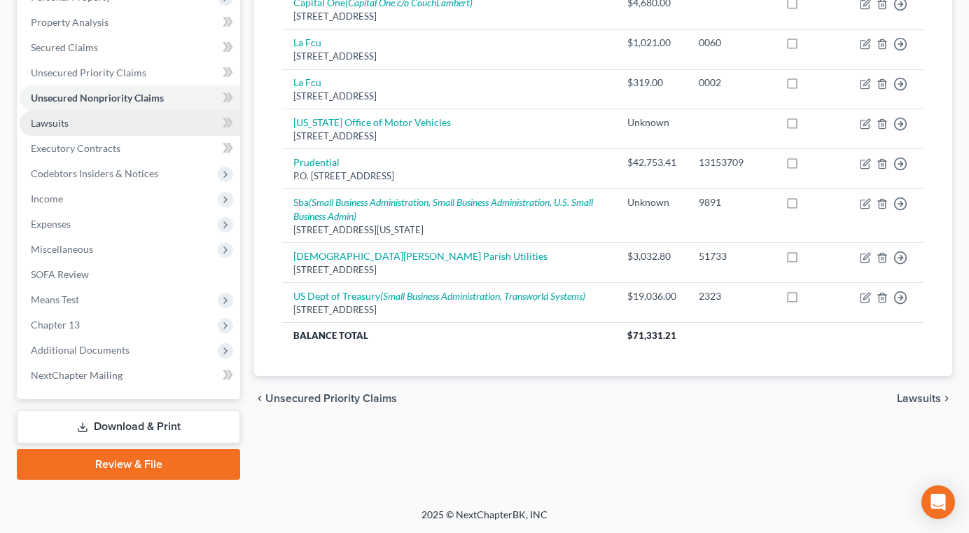
click at [81, 127] on link "Lawsuits" at bounding box center [130, 123] width 221 height 25
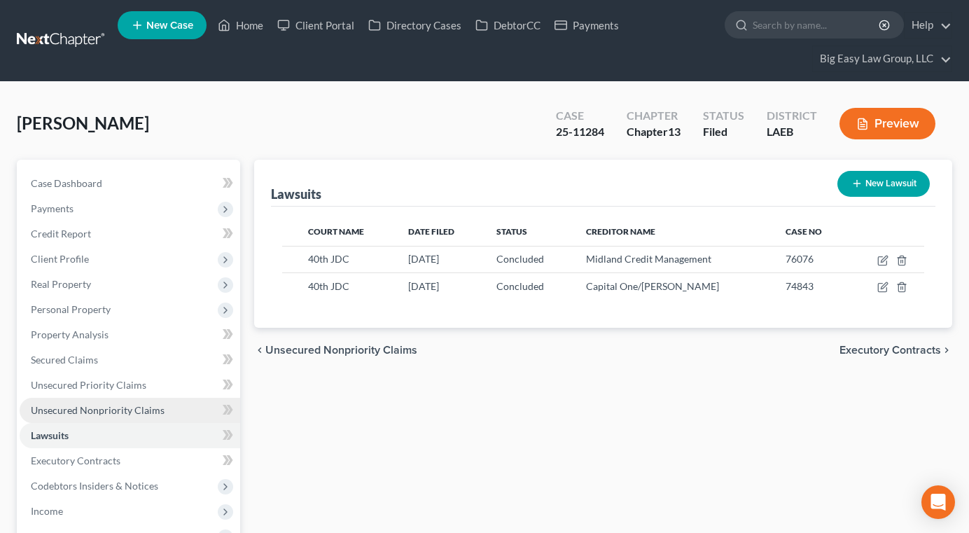
click at [130, 398] on link "Unsecured Nonpriority Claims" at bounding box center [130, 410] width 221 height 25
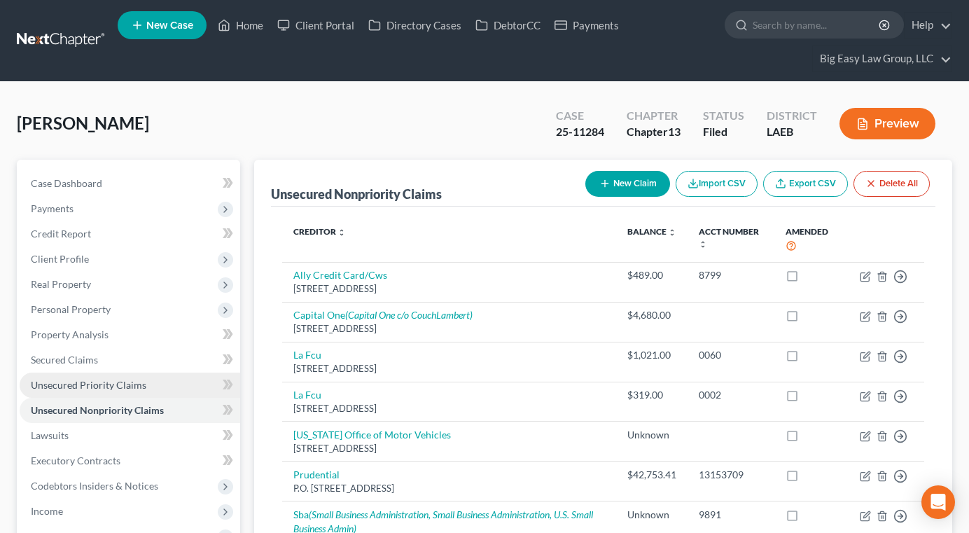
click at [130, 386] on span "Unsecured Priority Claims" at bounding box center [89, 385] width 116 height 12
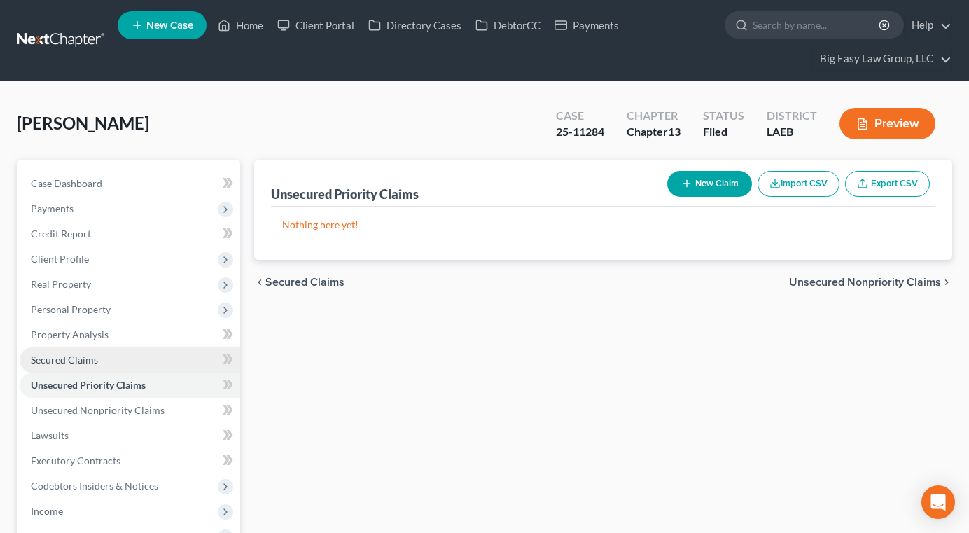
click at [138, 363] on link "Secured Claims" at bounding box center [130, 359] width 221 height 25
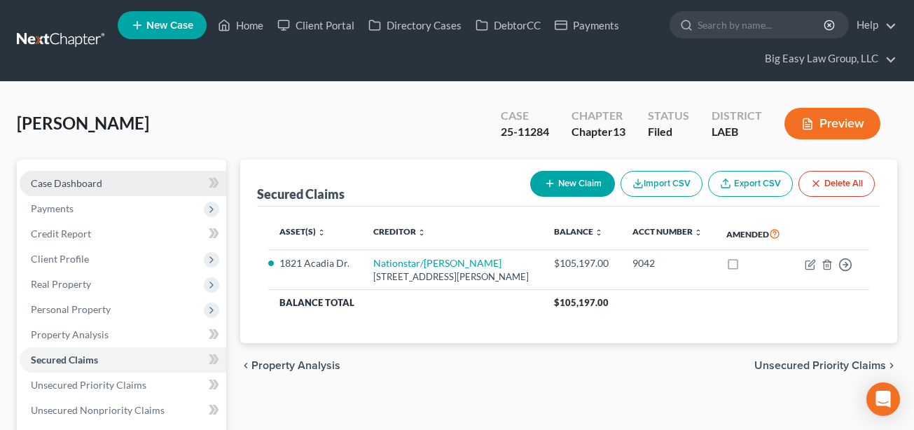
click at [67, 176] on link "Case Dashboard" at bounding box center [123, 183] width 207 height 25
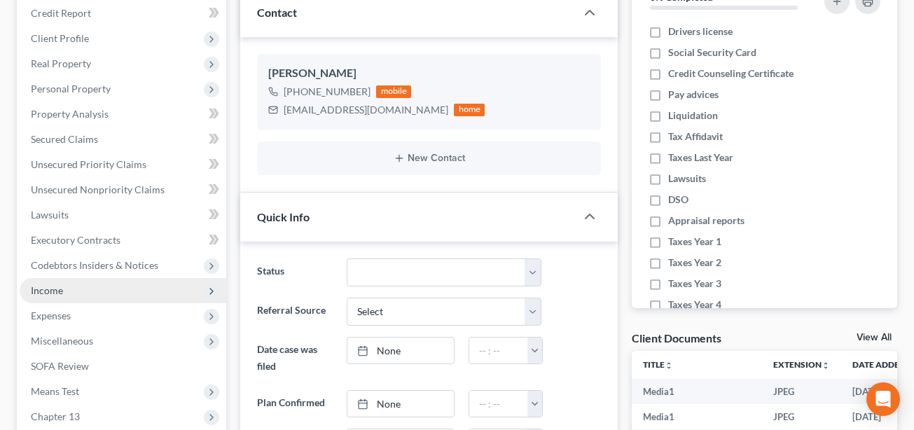
scroll to position [7341, 0]
click at [105, 289] on span "Income" at bounding box center [123, 290] width 207 height 25
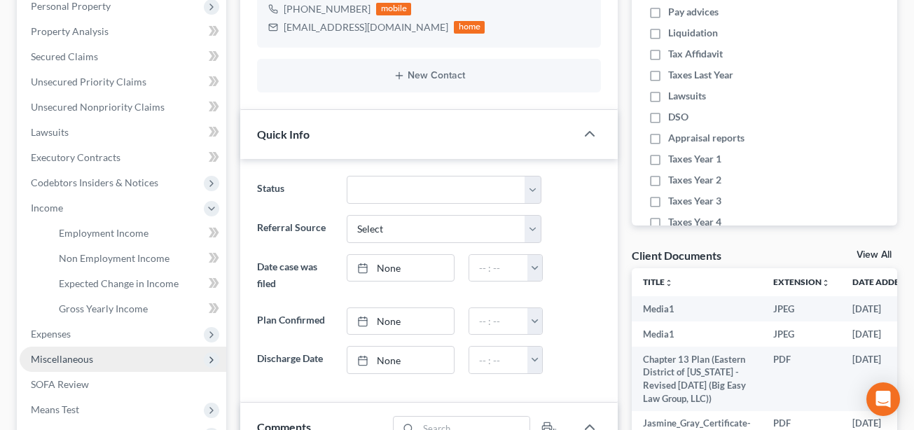
scroll to position [342, 0]
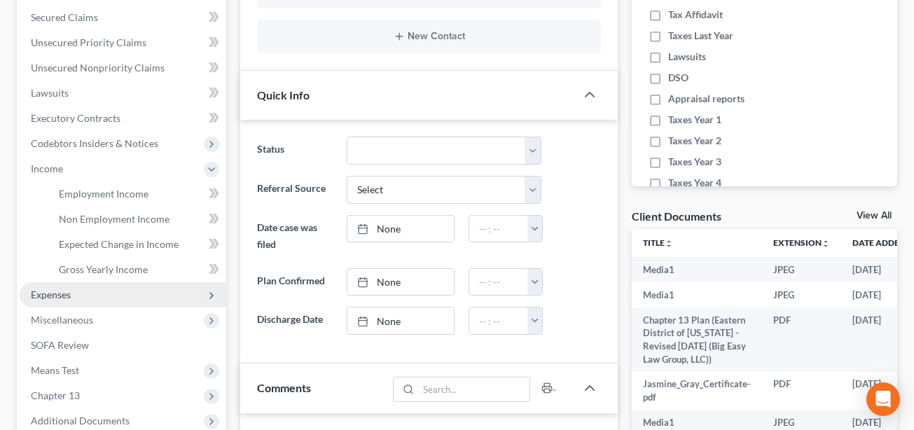
click at [93, 284] on span "Expenses" at bounding box center [123, 294] width 207 height 25
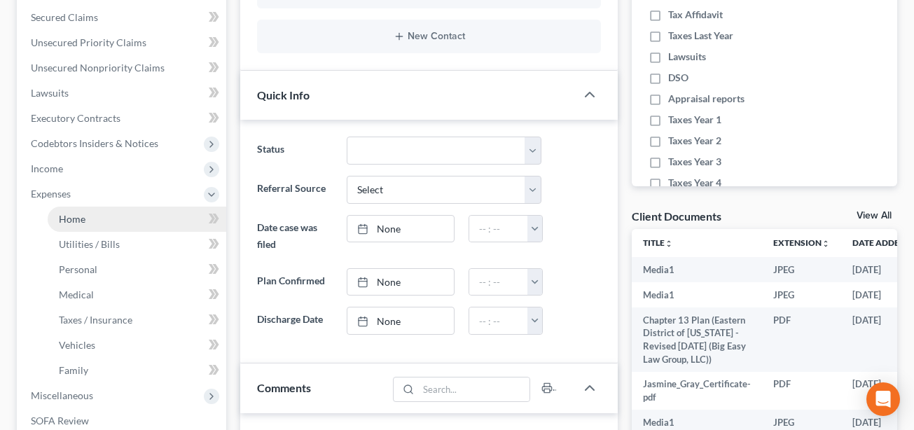
click at [111, 225] on link "Home" at bounding box center [137, 219] width 179 height 25
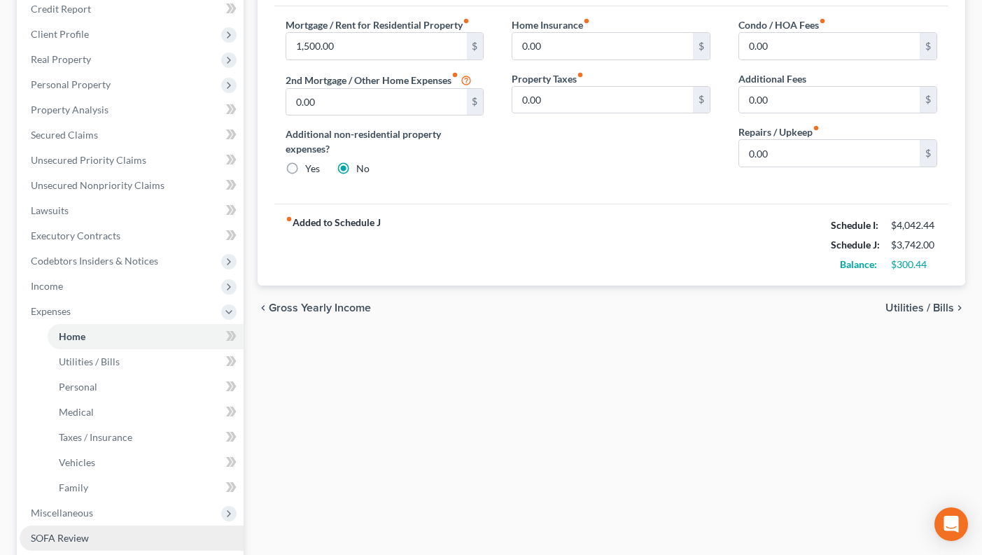
scroll to position [466, 0]
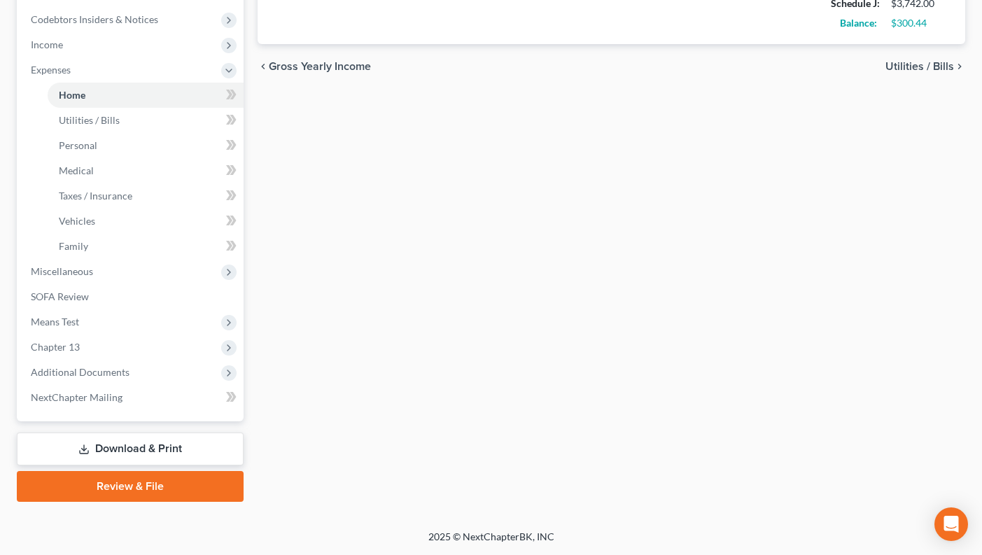
click at [177, 398] on link "Download & Print" at bounding box center [130, 449] width 227 height 33
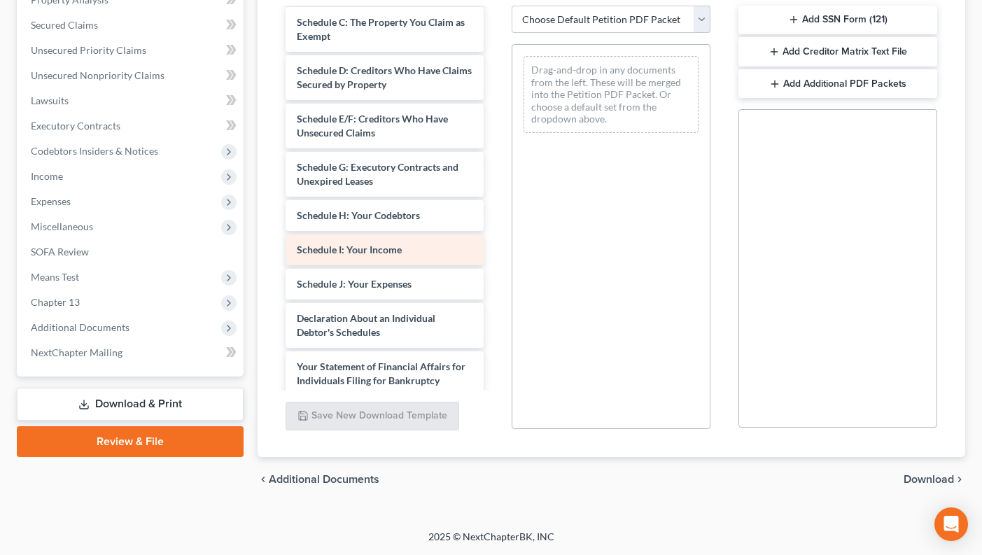
scroll to position [239, 0]
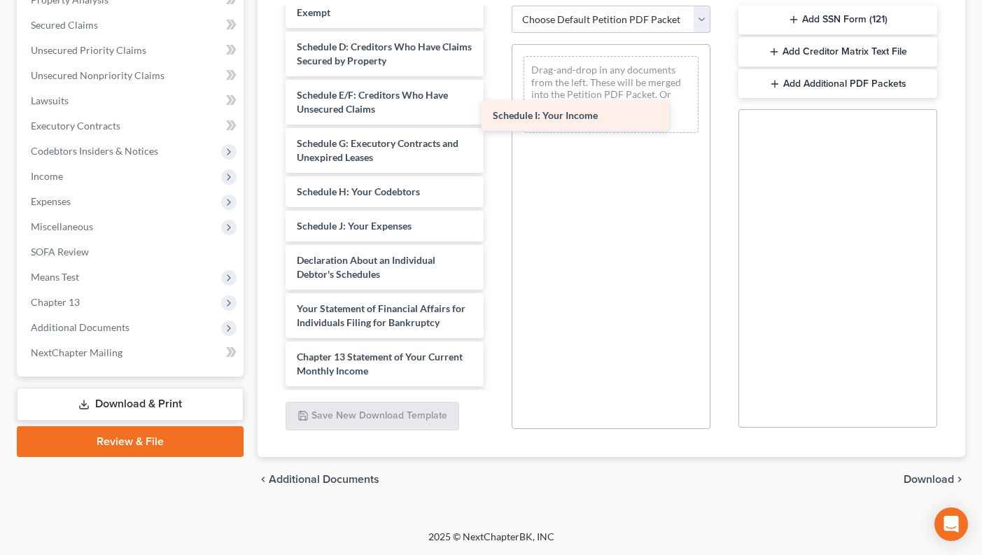
drag, startPoint x: 400, startPoint y: 244, endPoint x: 596, endPoint y: 119, distance: 232.3
click at [496, 119] on div "Schedule I: Your Income Chapter 13 Plan (Eastern District of Louisiana - Revise…" at bounding box center [384, 154] width 221 height 768
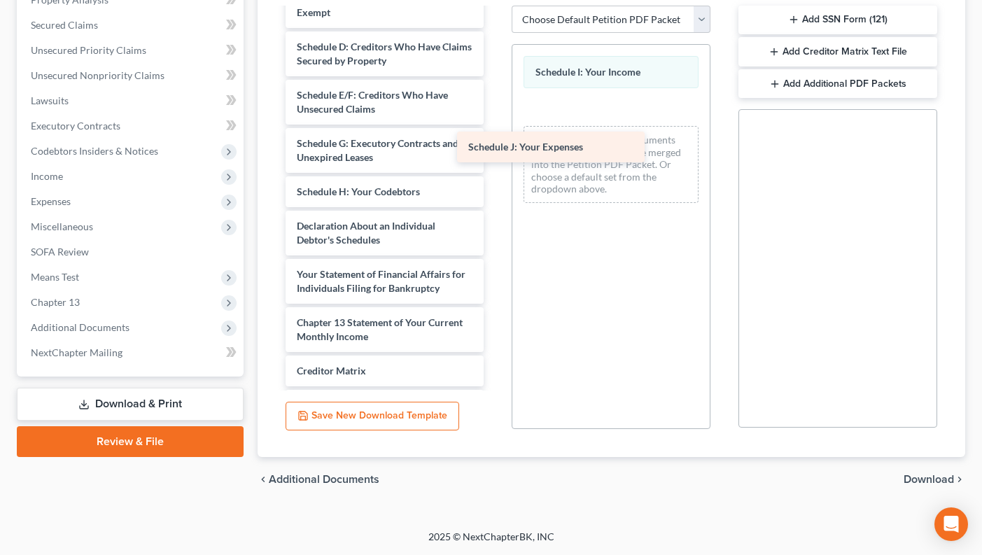
drag, startPoint x: 410, startPoint y: 235, endPoint x: 582, endPoint y: 141, distance: 196.1
click at [496, 141] on div "Schedule J: Your Expenses Chapter 13 Plan (Eastern District of Louisiana - Revi…" at bounding box center [384, 137] width 221 height 734
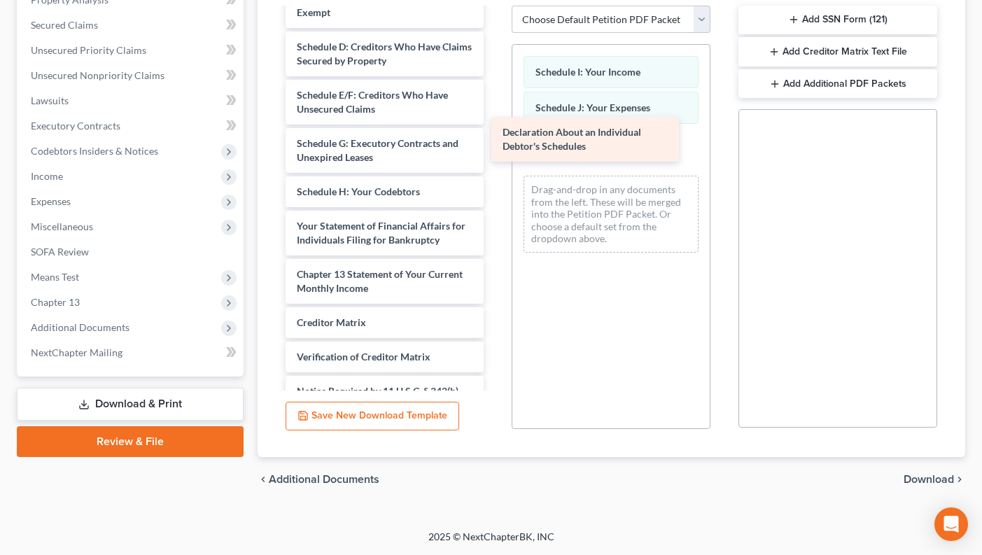
drag, startPoint x: 424, startPoint y: 255, endPoint x: 630, endPoint y: 146, distance: 233.3
click at [496, 146] on div "Declaration About an Individual Debtor's Schedules Chapter 13 Plan (Eastern Dis…" at bounding box center [384, 112] width 221 height 685
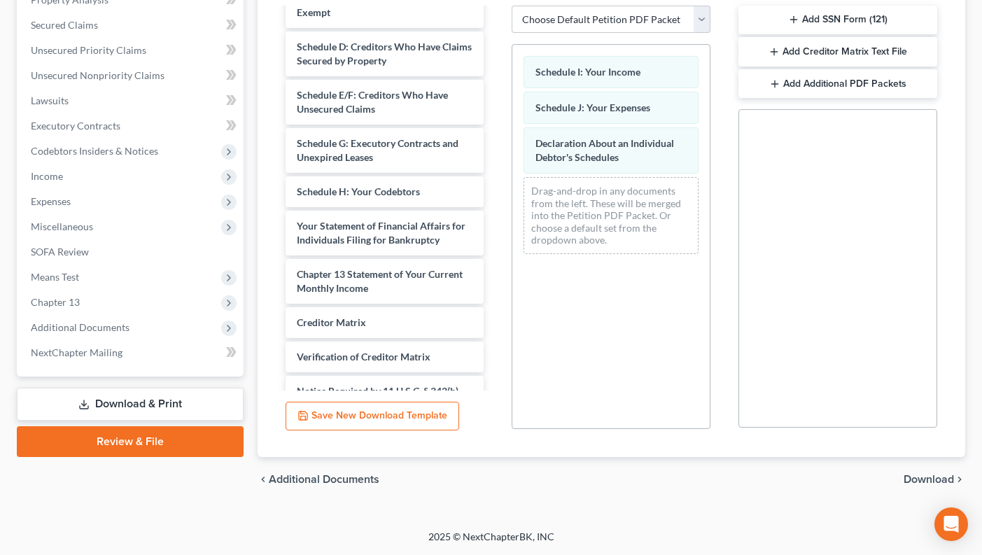
click at [902, 398] on span "Download" at bounding box center [929, 479] width 50 height 11
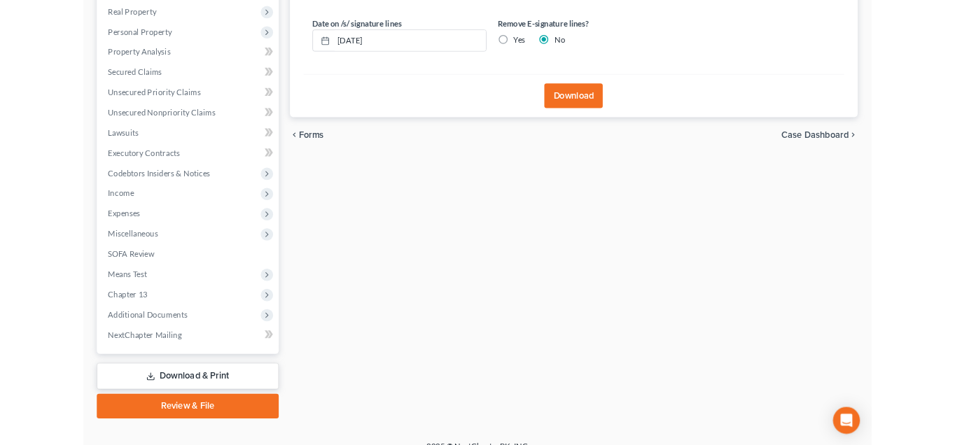
scroll to position [177, 0]
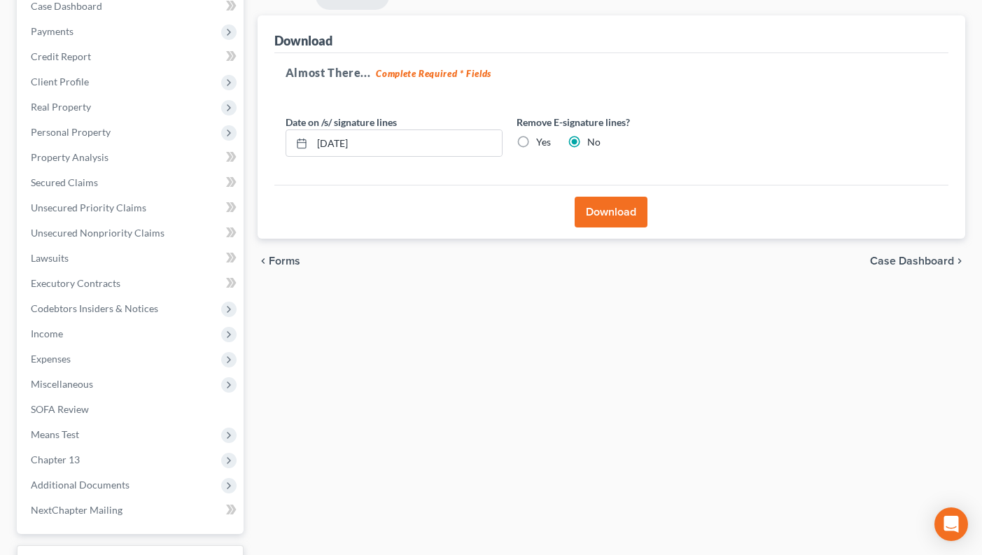
click at [603, 202] on button "Download" at bounding box center [611, 212] width 73 height 31
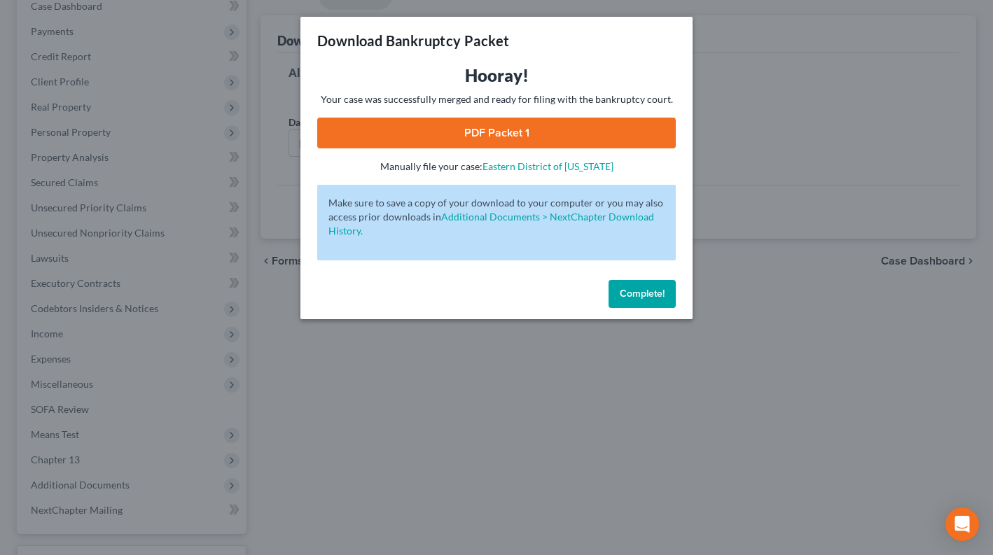
click at [539, 131] on link "PDF Packet 1" at bounding box center [496, 133] width 358 height 31
click at [643, 293] on span "Complete!" at bounding box center [642, 294] width 45 height 12
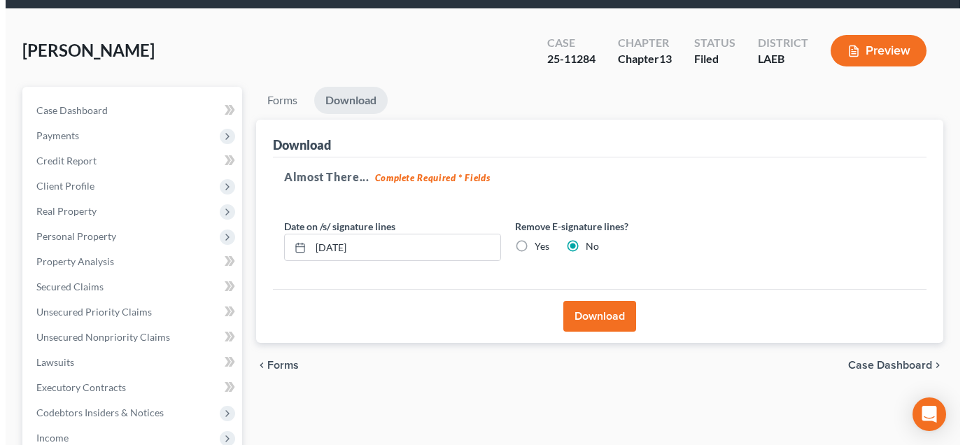
scroll to position [123, 0]
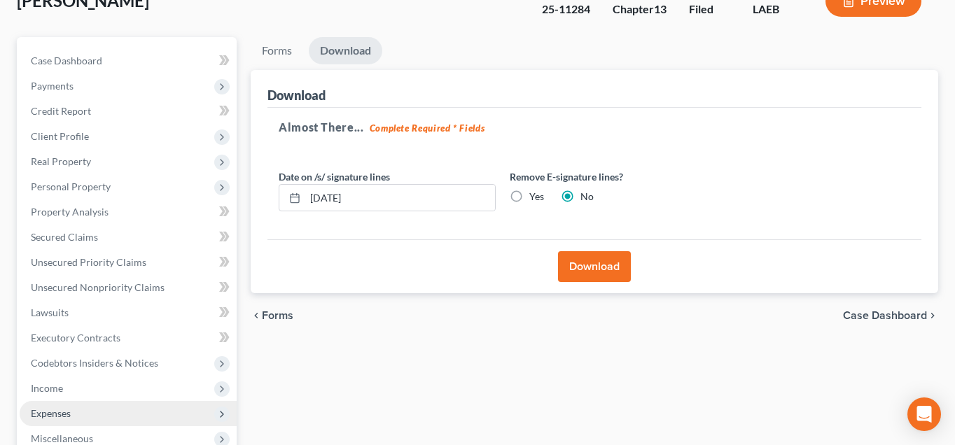
click at [151, 398] on span "Expenses" at bounding box center [128, 413] width 217 height 25
click at [877, 7] on button "Preview" at bounding box center [873, 1] width 96 height 32
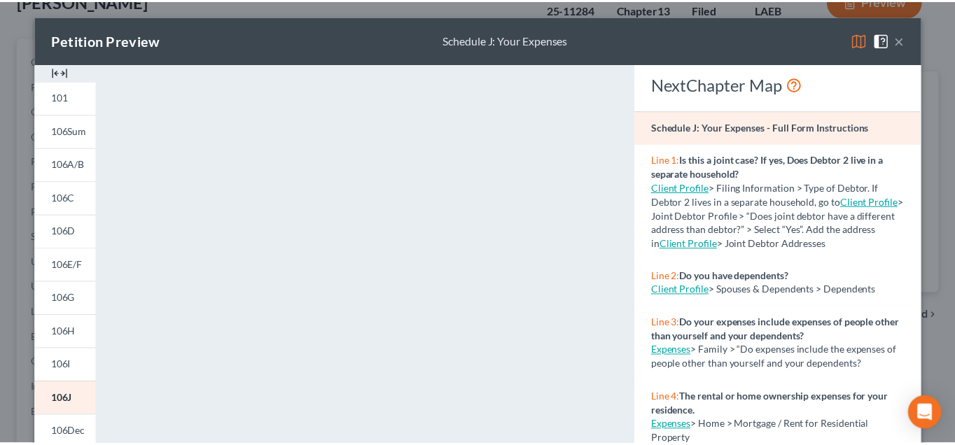
scroll to position [0, 0]
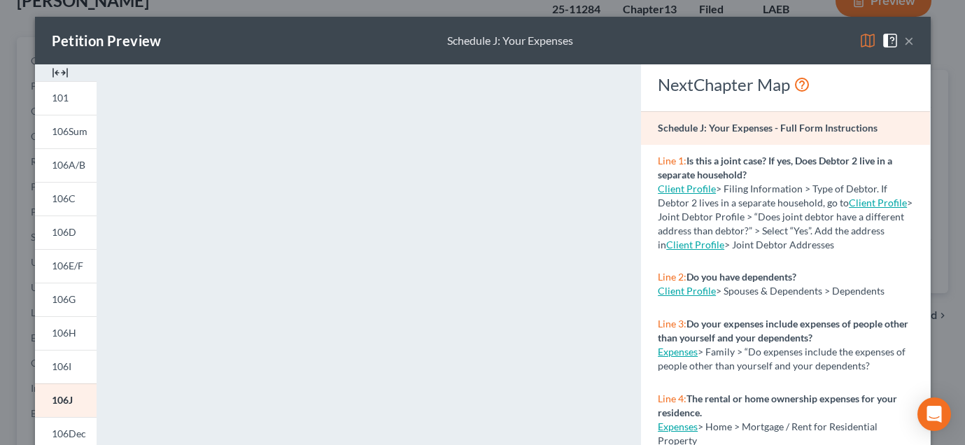
click at [902, 40] on button "×" at bounding box center [909, 40] width 10 height 17
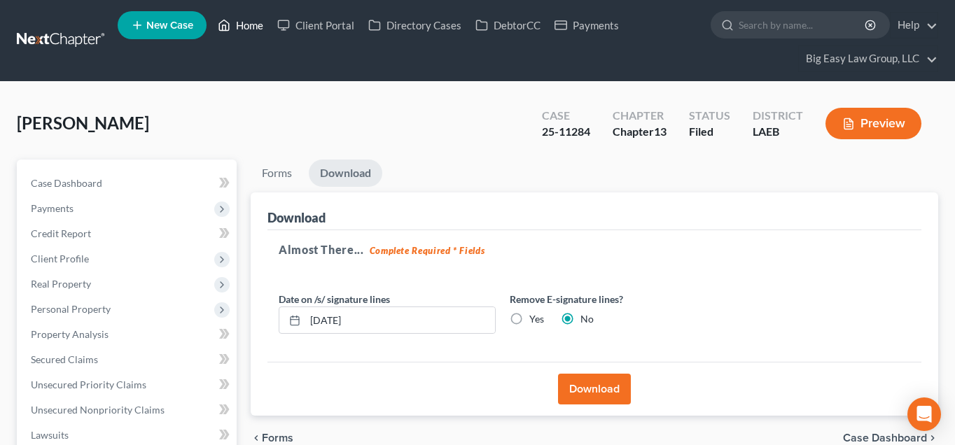
click at [254, 25] on link "Home" at bounding box center [241, 25] width 60 height 25
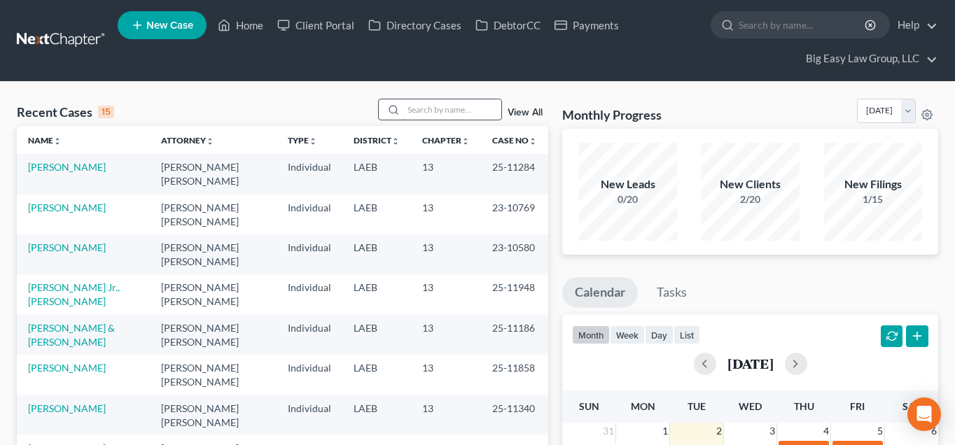
click at [431, 105] on input "search" at bounding box center [452, 109] width 98 height 20
type input "u"
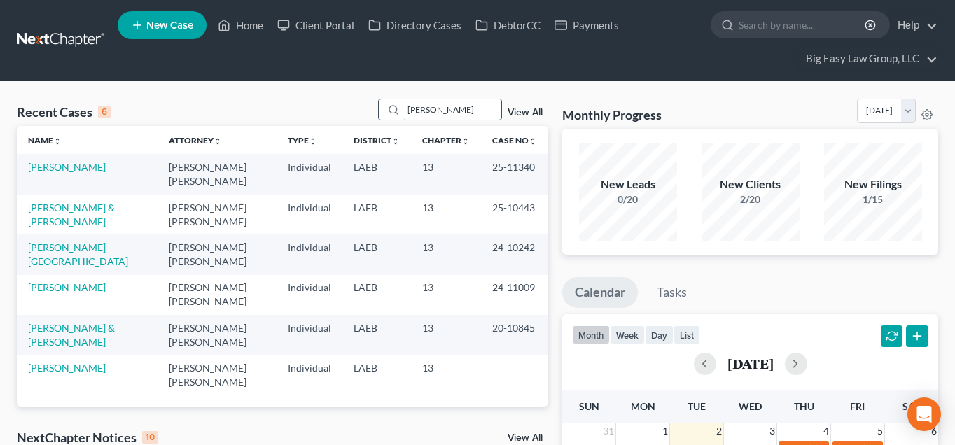
type input "turner"
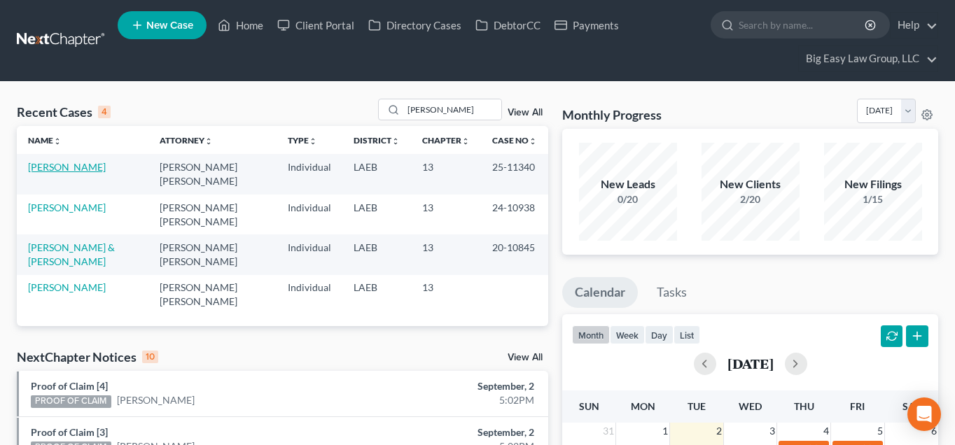
click at [63, 169] on link "[PERSON_NAME]" at bounding box center [67, 167] width 78 height 12
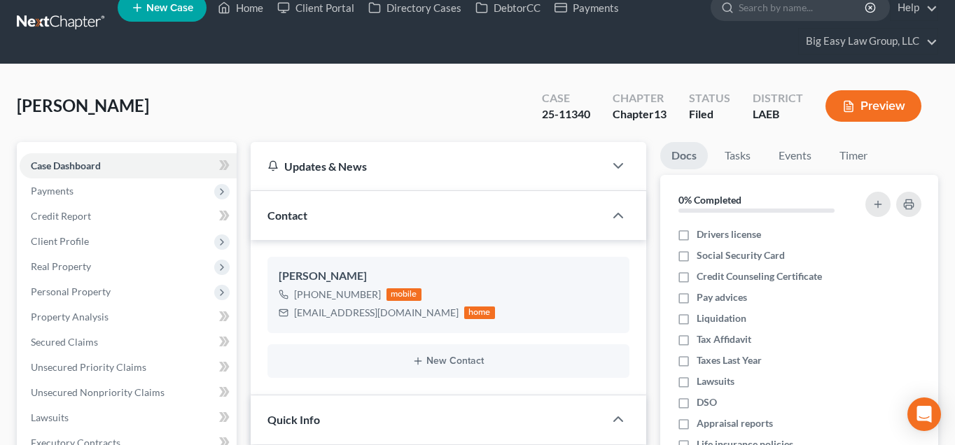
scroll to position [258, 0]
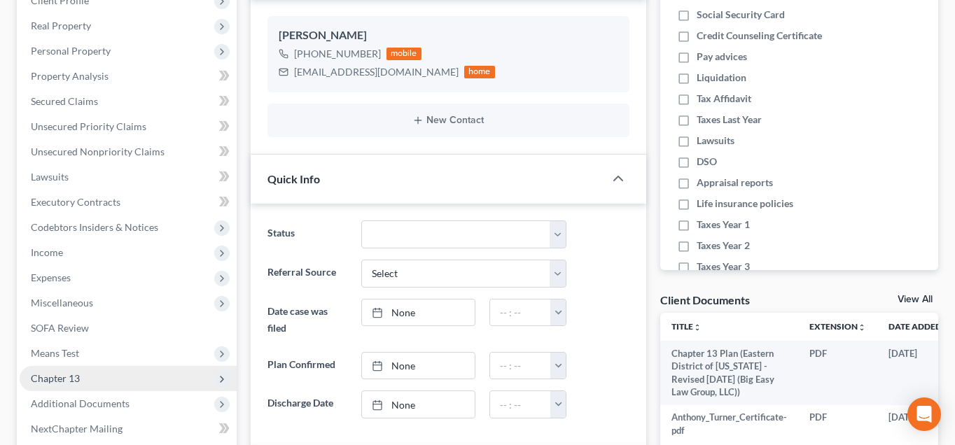
click at [117, 377] on span "Chapter 13" at bounding box center [128, 378] width 217 height 25
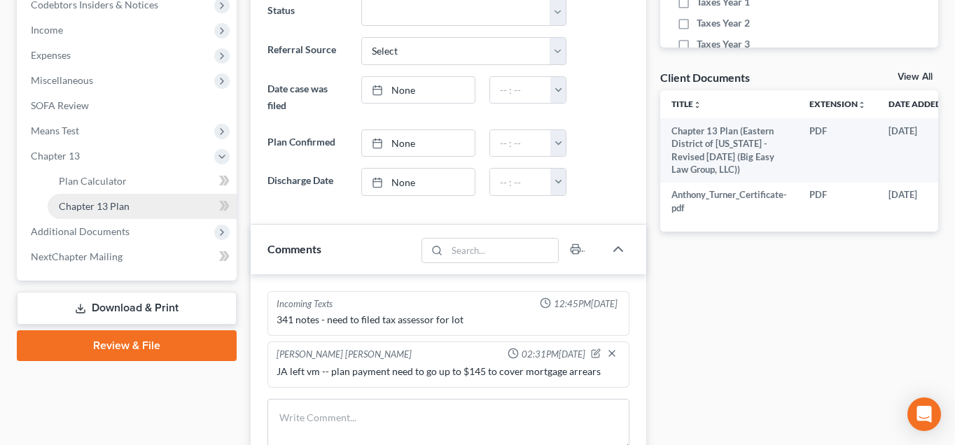
click at [139, 204] on link "Chapter 13 Plan" at bounding box center [142, 206] width 189 height 25
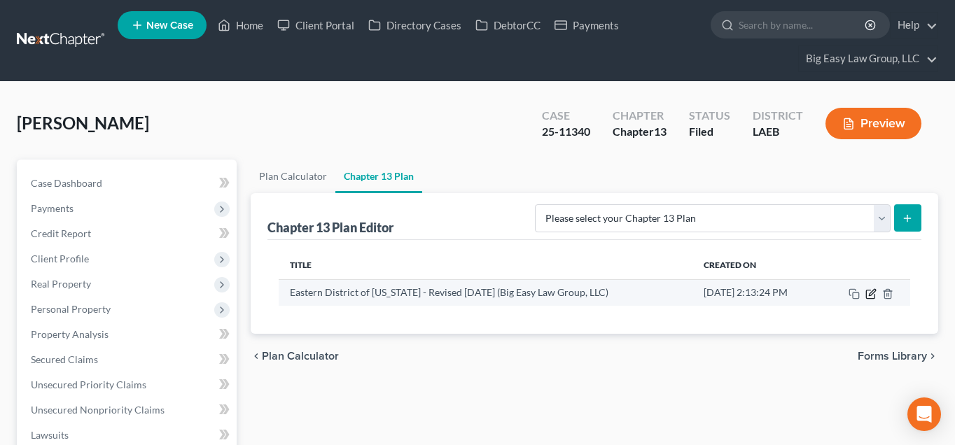
click at [874, 291] on icon "button" at bounding box center [870, 293] width 11 height 11
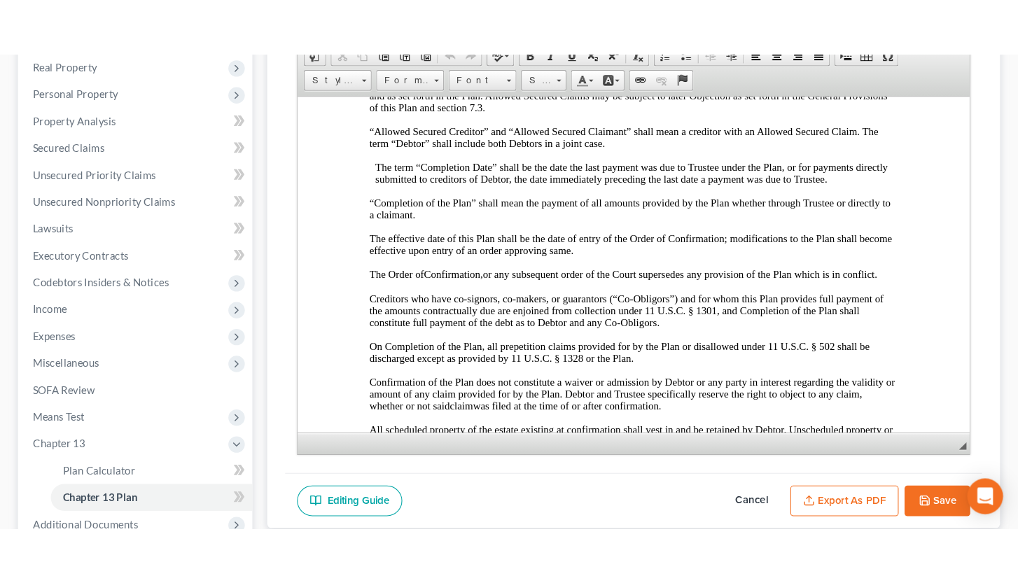
scroll to position [478, 0]
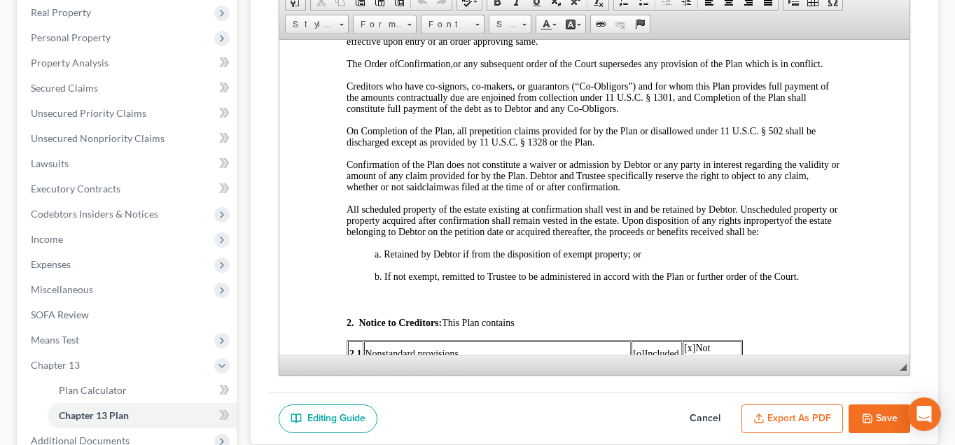
click at [709, 398] on button "Cancel" at bounding box center [705, 419] width 62 height 29
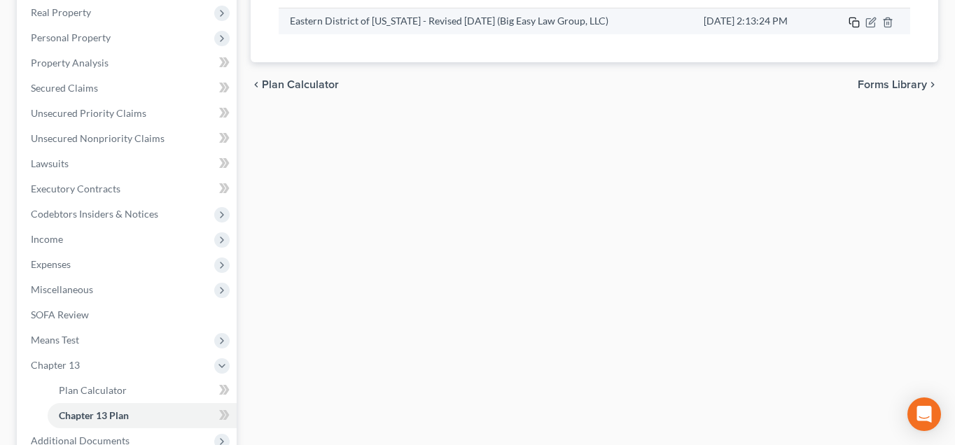
click at [851, 25] on icon "button" at bounding box center [853, 22] width 11 height 11
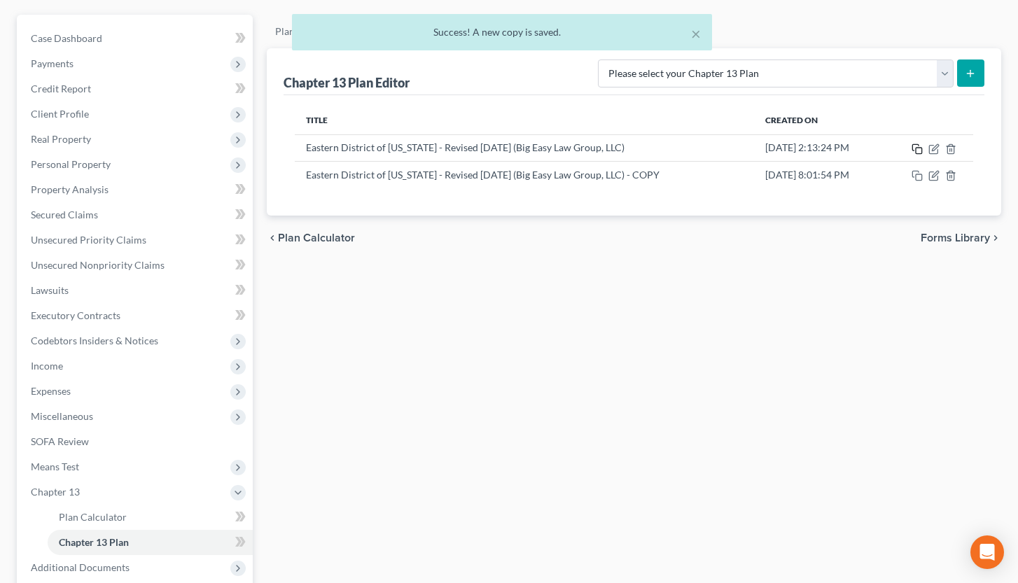
scroll to position [0, 0]
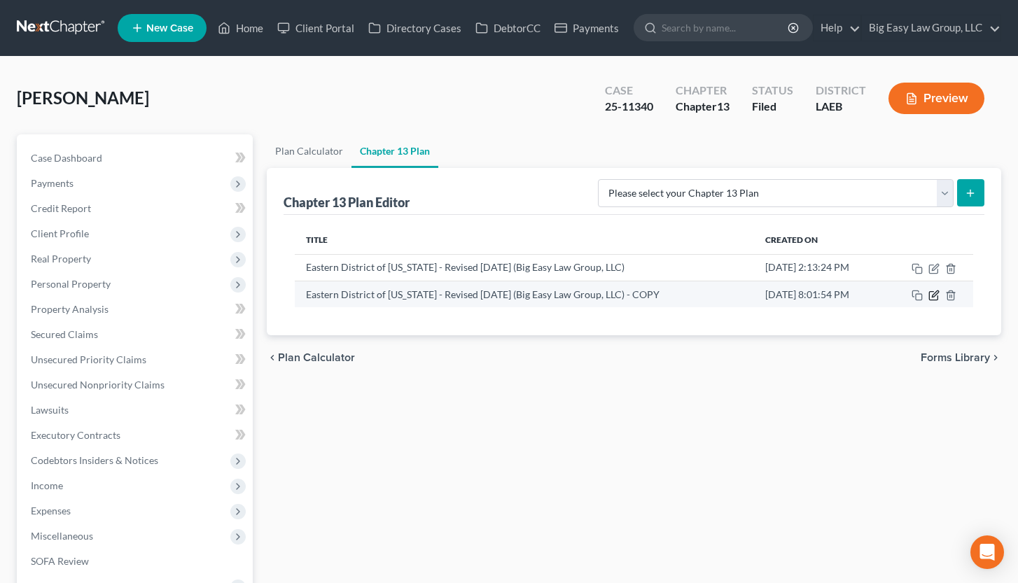
click at [902, 293] on icon "button" at bounding box center [933, 295] width 11 height 11
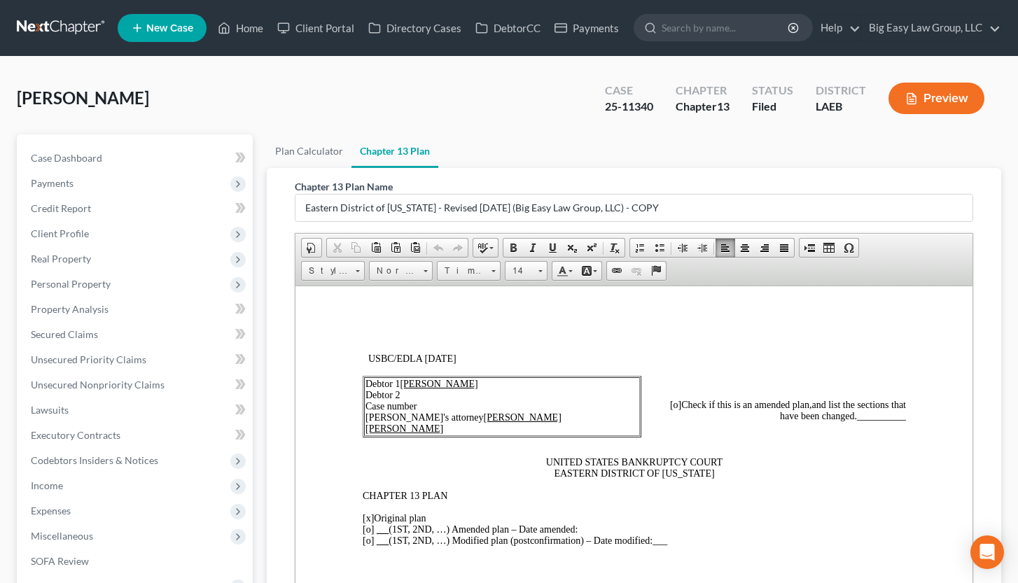
click at [438, 398] on td "Debtor 1 Anthony J. Turner Debtor 2 Case number Debtor's attorney Jenny Abshier…" at bounding box center [501, 406] width 276 height 59
click at [447, 398] on td "Debtor 1 Anthony J. Turner Debtor 2 Case number Debtor's attorney Jenny Abshier…" at bounding box center [501, 406] width 276 height 59
drag, startPoint x: 418, startPoint y: 405, endPoint x: 479, endPoint y: 402, distance: 61.0
click at [472, 398] on span "Debtor 1 Anthony J. Turner Debtor 2 Case number 25-11340 Debtor's attorney Jenn…" at bounding box center [463, 405] width 196 height 55
click at [548, 248] on span at bounding box center [552, 247] width 11 height 11
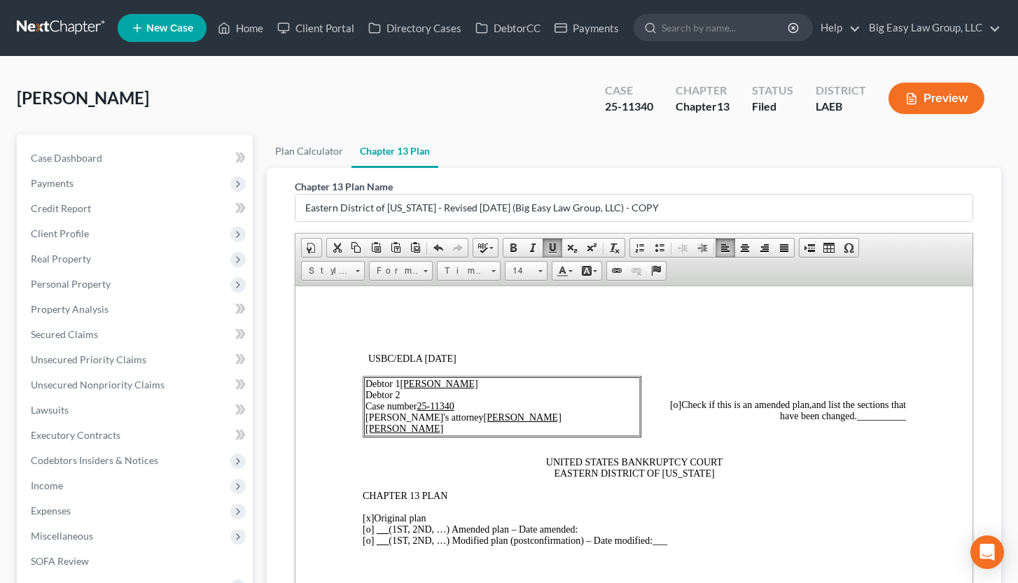
click at [669, 398] on span "[o]" at bounding box center [674, 404] width 11 height 11
drag, startPoint x: 883, startPoint y: 417, endPoint x: 845, endPoint y: 415, distance: 37.8
drag, startPoint x: 858, startPoint y: 413, endPoint x: 895, endPoint y: 419, distance: 37.6
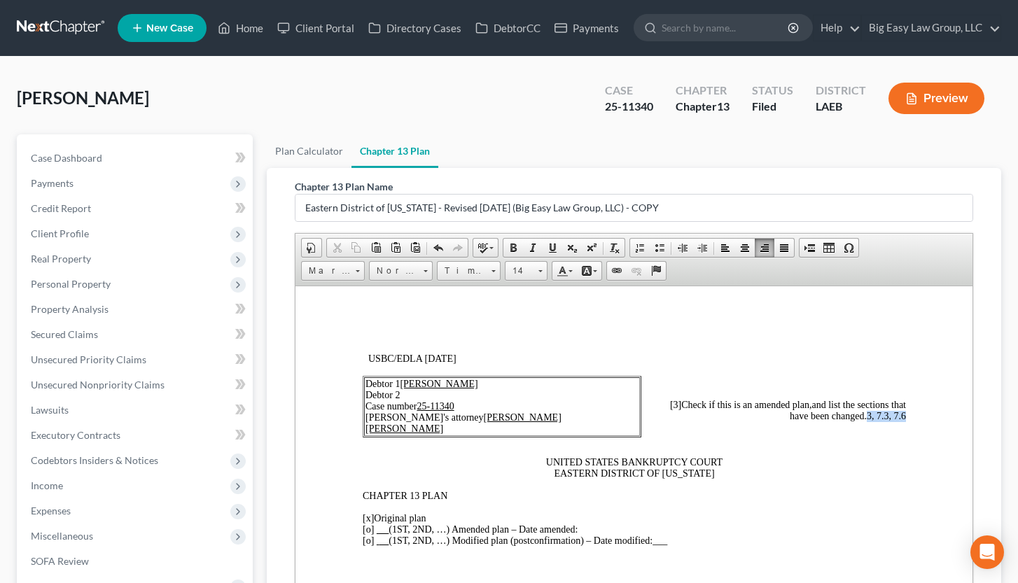
click at [552, 251] on span at bounding box center [552, 247] width 11 height 11
click at [669, 398] on span "[3 ]" at bounding box center [674, 404] width 11 height 11
click at [368, 398] on span "[x]" at bounding box center [367, 517] width 11 height 11
click at [372, 398] on span "[o] (1ST, 2ND, …) Amended plan – Date amended:" at bounding box center [469, 529] width 215 height 11
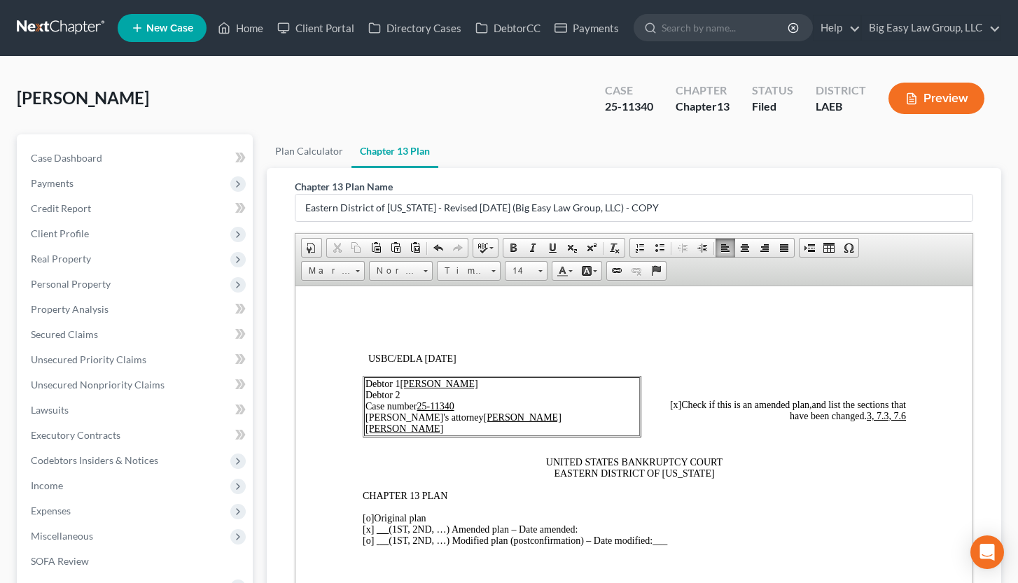
click at [606, 398] on p "[o ] Original plan [x ] (1ST, 2ND, …) Amended plan – Date amended: [o] (1ST, 2N…" at bounding box center [633, 529] width 543 height 34
drag, startPoint x: 580, startPoint y: 527, endPoint x: 696, endPoint y: 528, distance: 115.5
click at [692, 398] on span "[x ] (1ST, 2ND, …) Amended plan – Date amended: First Amended Plan 9/2/2025" at bounding box center [527, 529] width 330 height 11
click at [553, 242] on span at bounding box center [552, 247] width 11 height 11
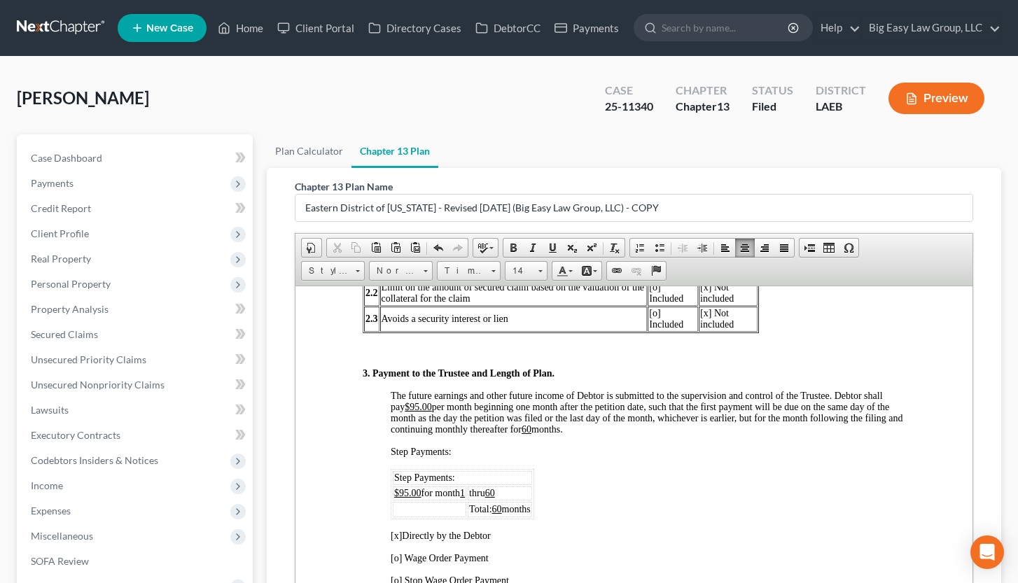
scroll to position [802, 0]
click at [489, 398] on span "thru 60" at bounding box center [481, 491] width 26 height 11
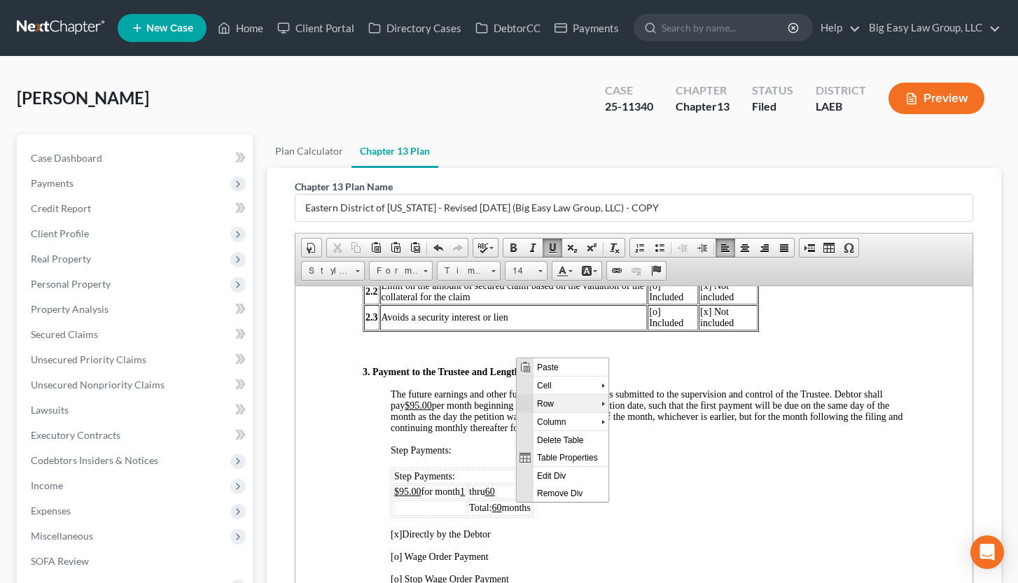
click at [545, 395] on span "Row" at bounding box center [567, 403] width 68 height 18
click at [662, 398] on span "Insert Row After" at bounding box center [664, 421] width 81 height 18
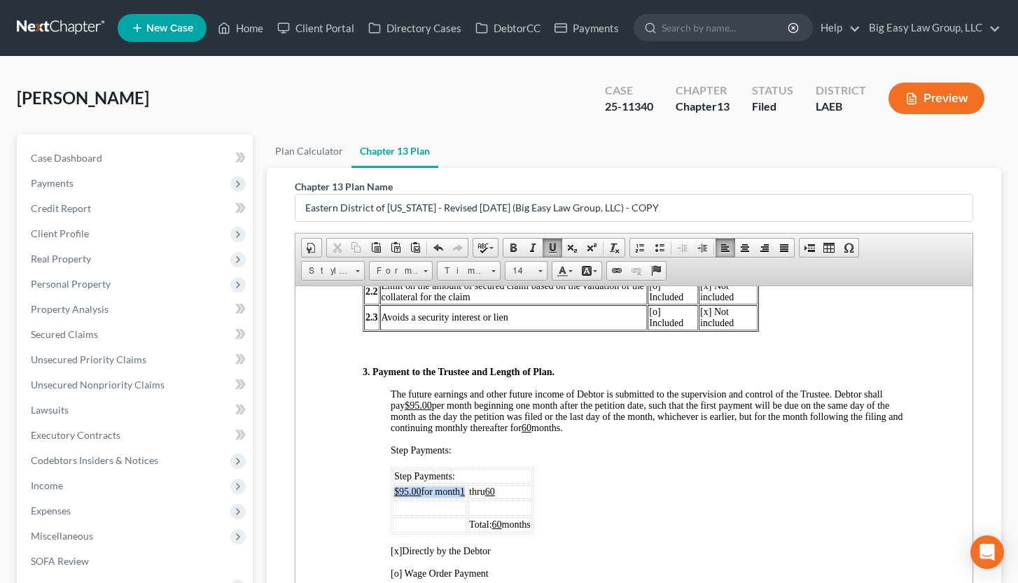
drag, startPoint x: 394, startPoint y: 503, endPoint x: 469, endPoint y: 502, distance: 74.9
click at [464, 398] on span "$95.00 for month 1" at bounding box center [428, 491] width 71 height 11
copy span "$95.00 for month 1"
click at [442, 398] on td at bounding box center [429, 507] width 74 height 15
drag, startPoint x: 511, startPoint y: 503, endPoint x: 475, endPoint y: 502, distance: 36.4
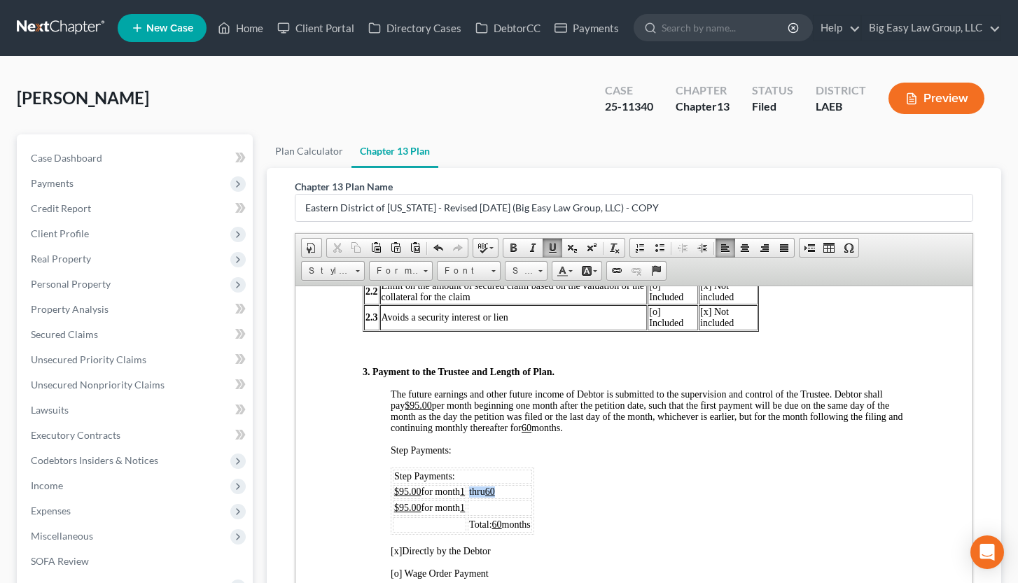
click at [475, 398] on td "thru 60" at bounding box center [499, 491] width 64 height 14
copy span "thru 60"
click at [498, 398] on td at bounding box center [499, 507] width 64 height 15
click at [494, 398] on u "60" at bounding box center [489, 491] width 10 height 11
click at [405, 398] on u "$95.00" at bounding box center [406, 506] width 27 height 11
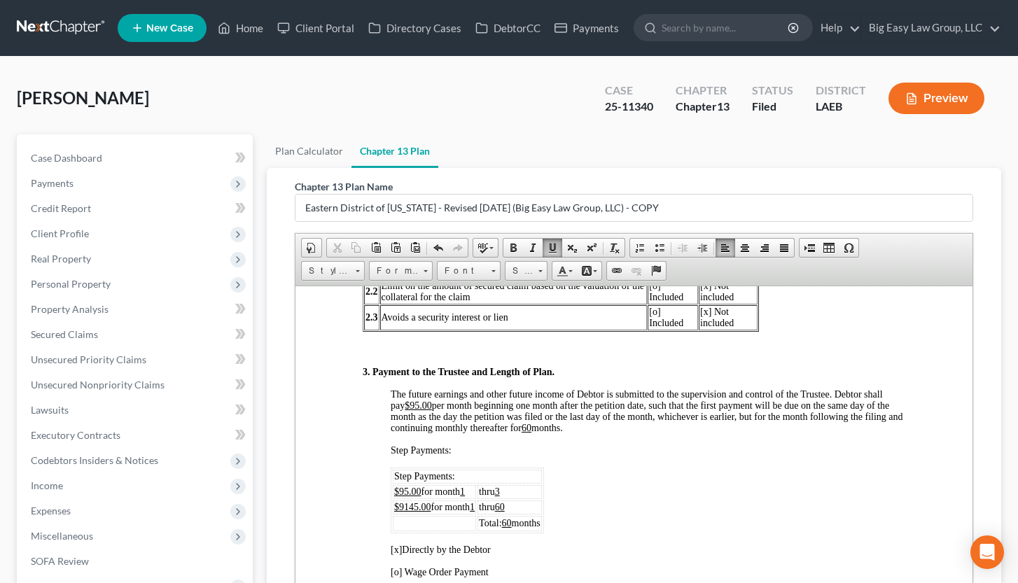
click at [402, 398] on u "$9145.00" at bounding box center [411, 506] width 37 height 11
click at [470, 398] on td "$145.00 for month 1" at bounding box center [431, 507] width 78 height 14
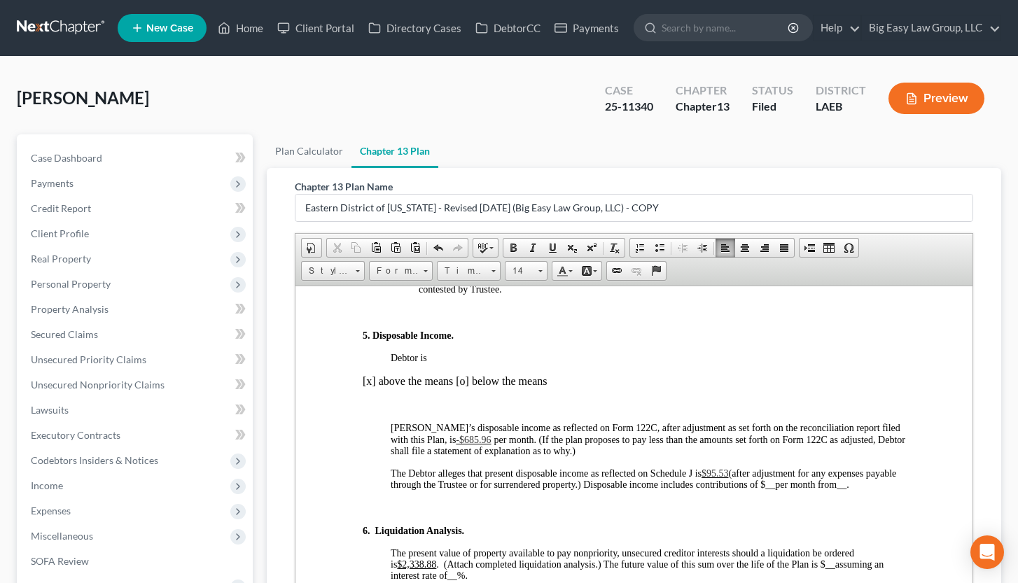
scroll to position [1457, 0]
click at [717, 398] on span "$95.53" at bounding box center [714, 472] width 27 height 11
click at [715, 398] on span "$95.53" at bounding box center [714, 472] width 27 height 11
click at [713, 398] on span "$9145.53" at bounding box center [719, 472] width 37 height 11
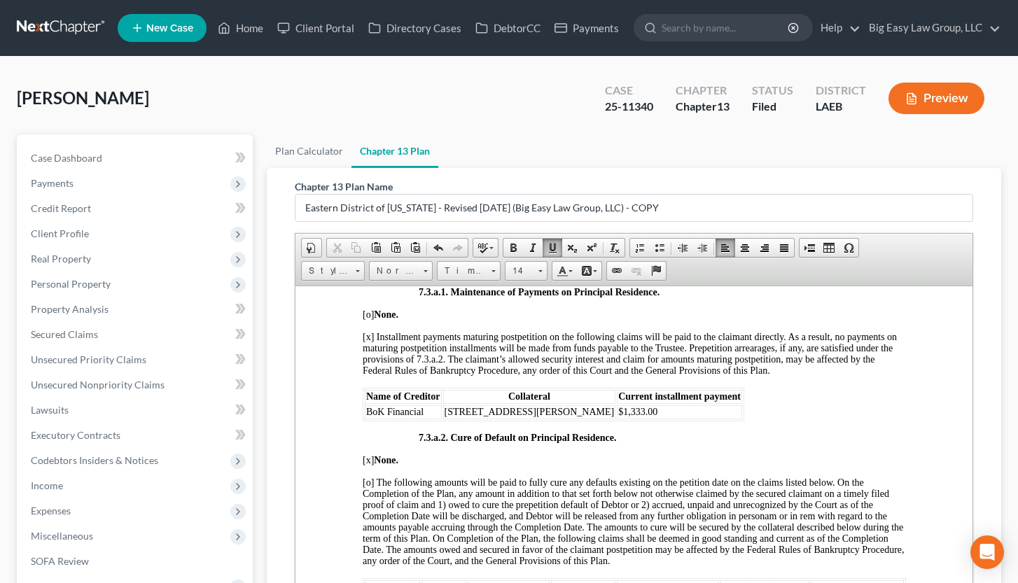
scroll to position [3252, 0]
click at [617, 398] on span "$1,333.00" at bounding box center [636, 409] width 39 height 11
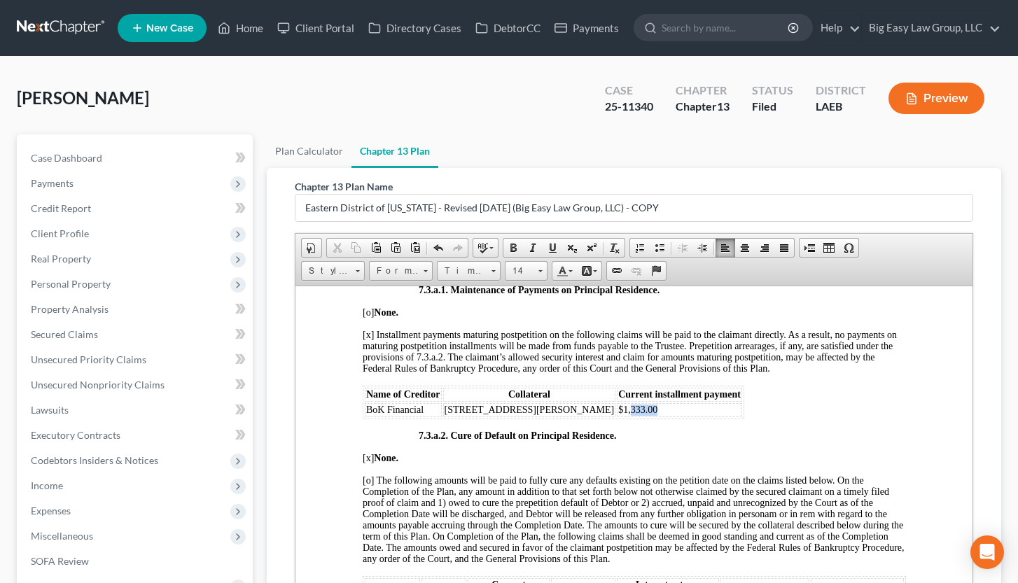
drag, startPoint x: 527, startPoint y: 452, endPoint x: 551, endPoint y: 454, distance: 23.9
click at [617, 398] on span "$1,333.00" at bounding box center [636, 409] width 39 height 11
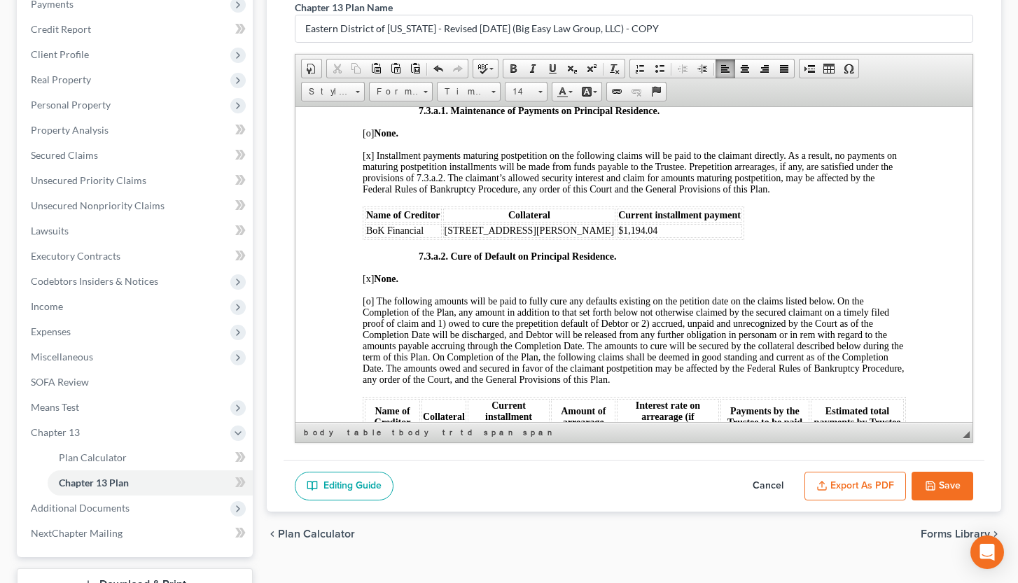
scroll to position [264, 0]
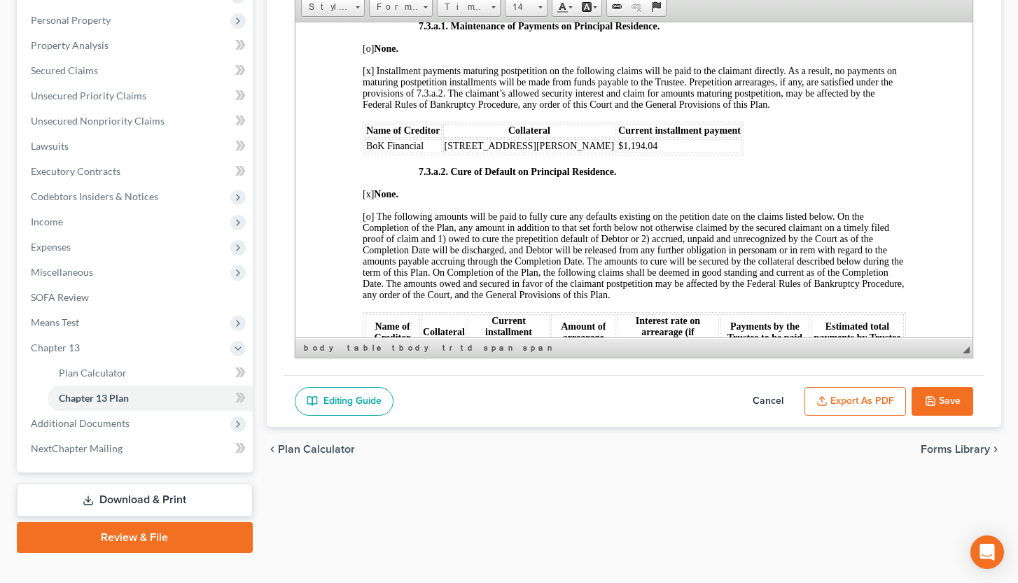
click at [902, 395] on button "Save" at bounding box center [942, 401] width 62 height 29
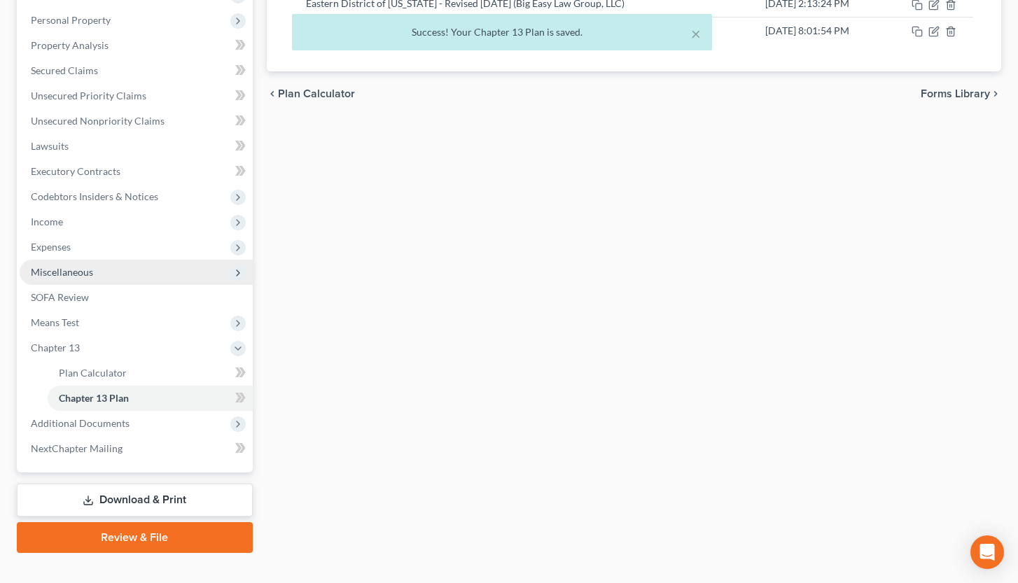
click at [154, 260] on span "Miscellaneous" at bounding box center [136, 272] width 233 height 25
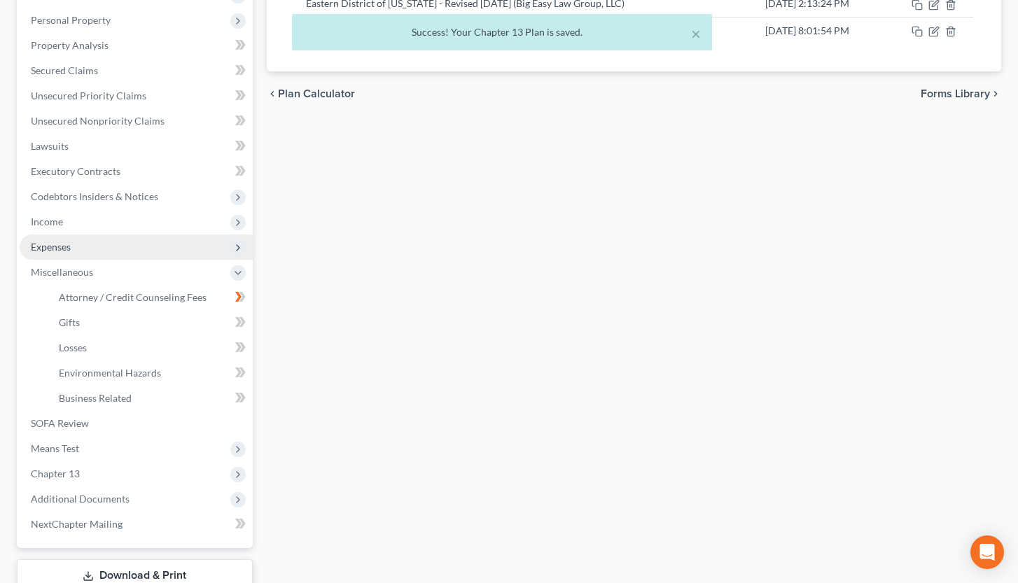
click at [158, 253] on span "Expenses" at bounding box center [136, 247] width 233 height 25
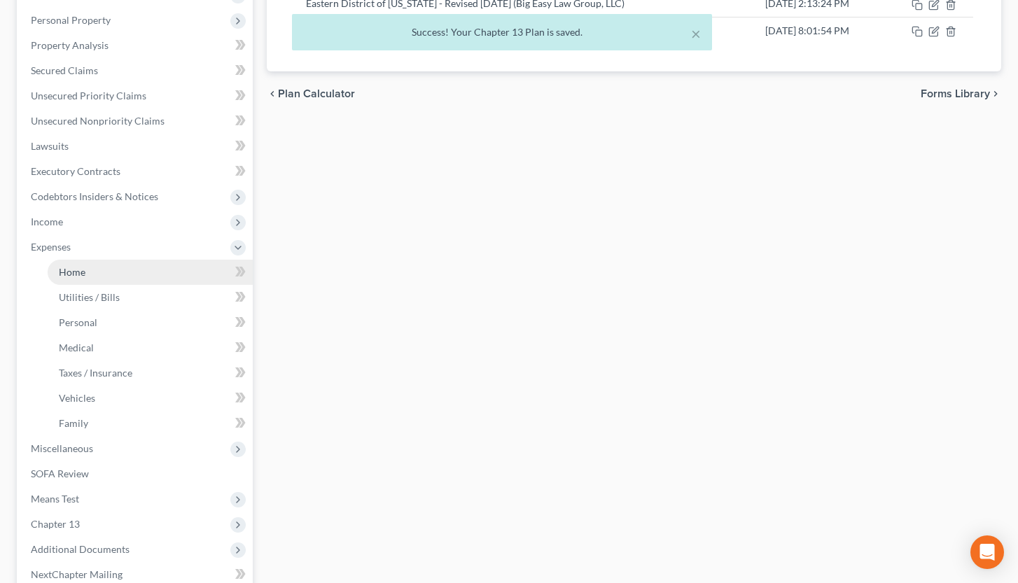
click at [162, 274] on link "Home" at bounding box center [150, 272] width 205 height 25
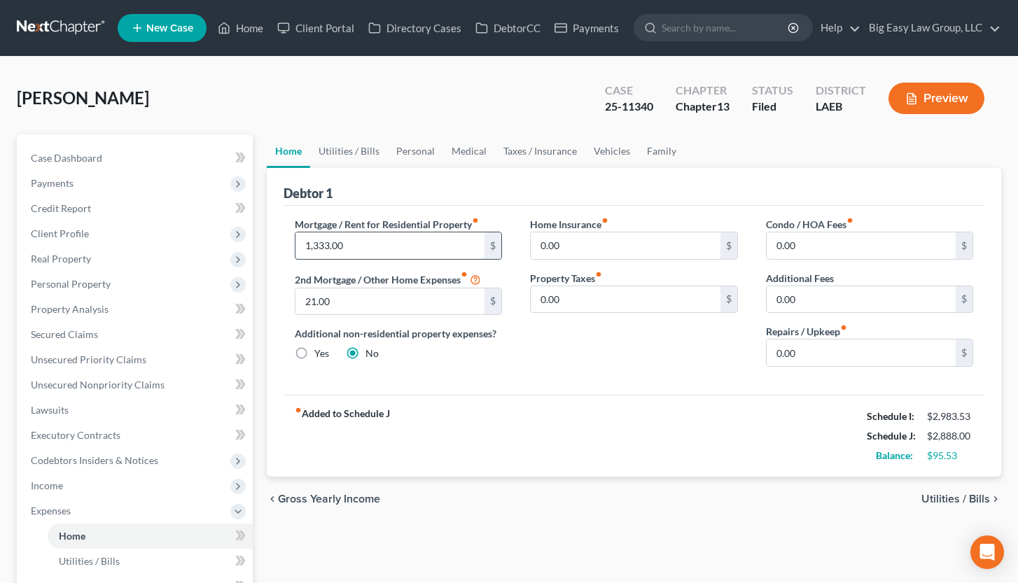
click at [385, 245] on input "1,333.00" at bounding box center [390, 245] width 190 height 27
type input "1,194.04"
click at [559, 250] on input "0.00" at bounding box center [626, 245] width 190 height 27
click at [355, 147] on link "Utilities / Bills" at bounding box center [349, 151] width 78 height 34
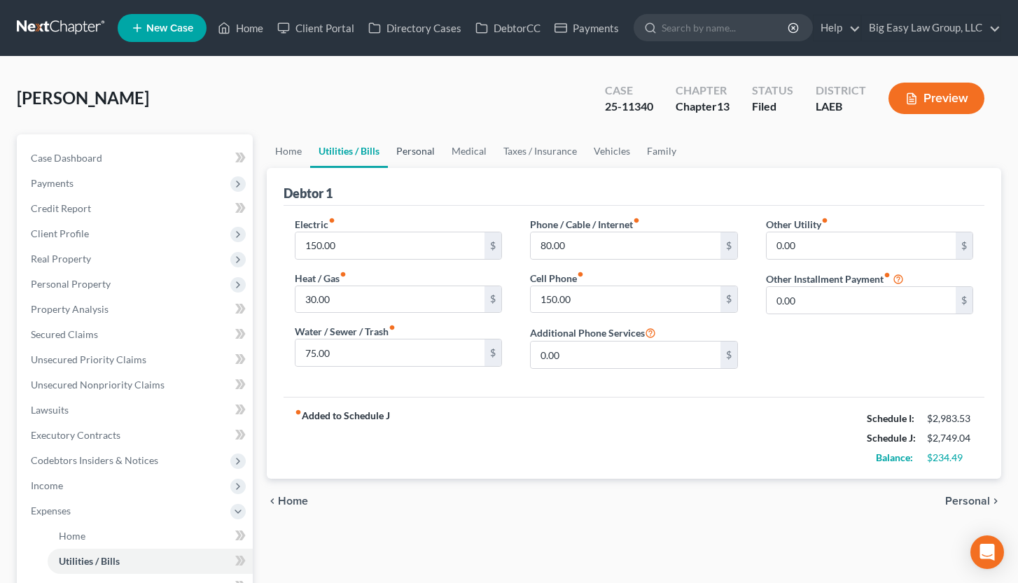
click at [423, 150] on link "Personal" at bounding box center [415, 151] width 55 height 34
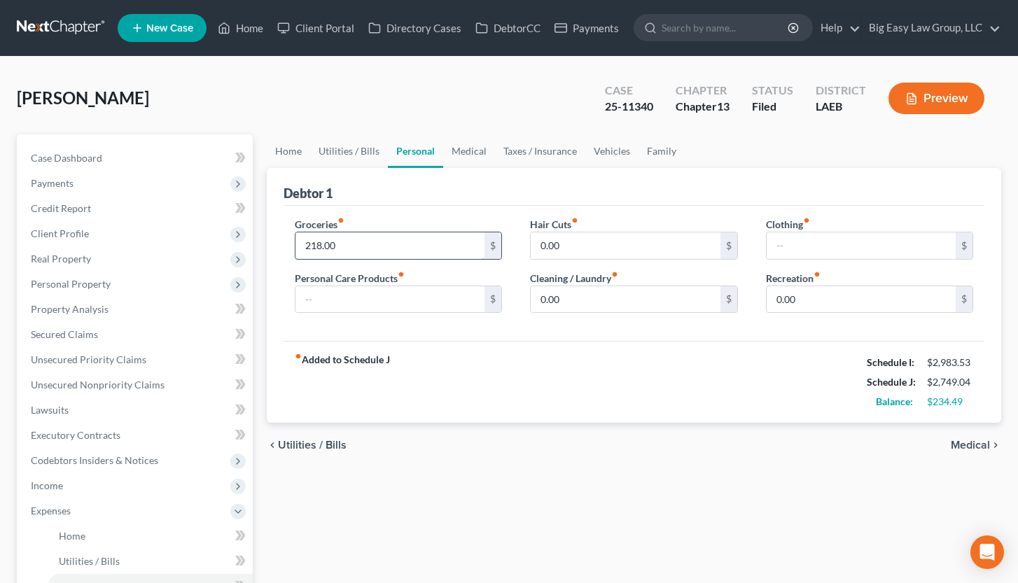
click at [315, 245] on input "218.00" at bounding box center [390, 245] width 190 height 27
click at [314, 244] on input "318" at bounding box center [390, 245] width 190 height 27
click at [324, 251] on input "308" at bounding box center [390, 245] width 190 height 27
type input "307"
click at [610, 252] on input "0.00" at bounding box center [626, 245] width 190 height 27
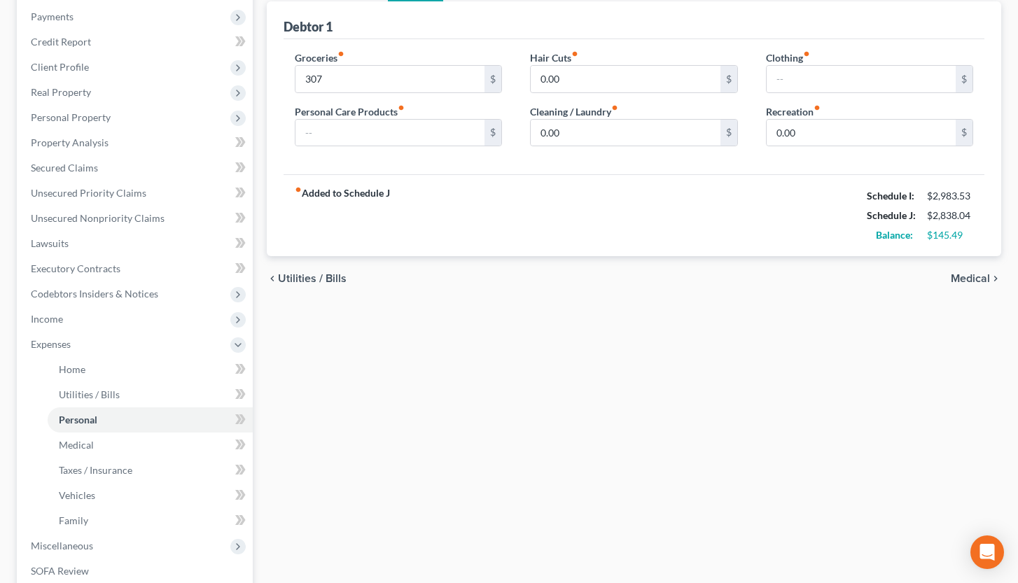
scroll to position [256, 0]
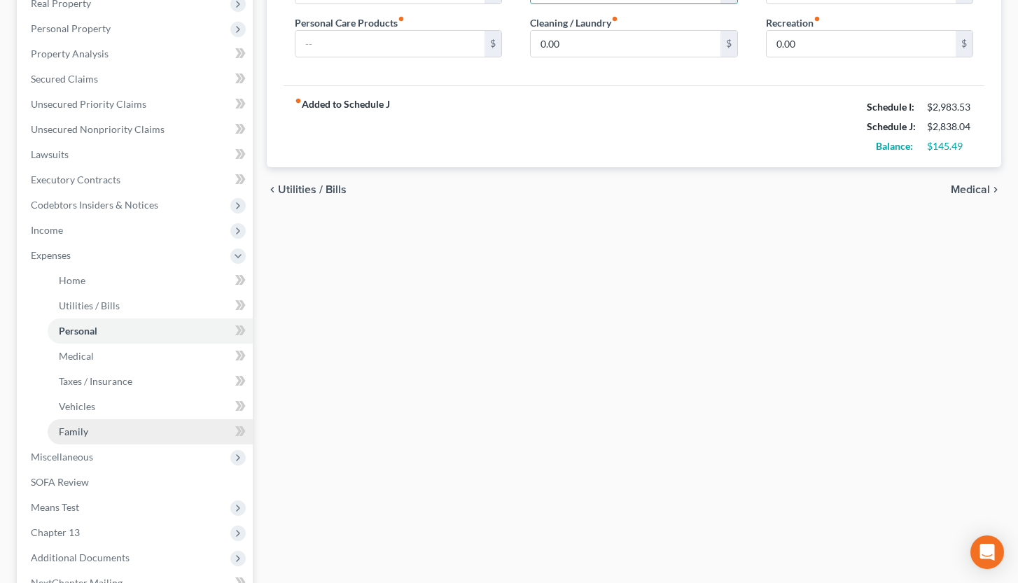
click at [141, 398] on link "Family" at bounding box center [150, 431] width 205 height 25
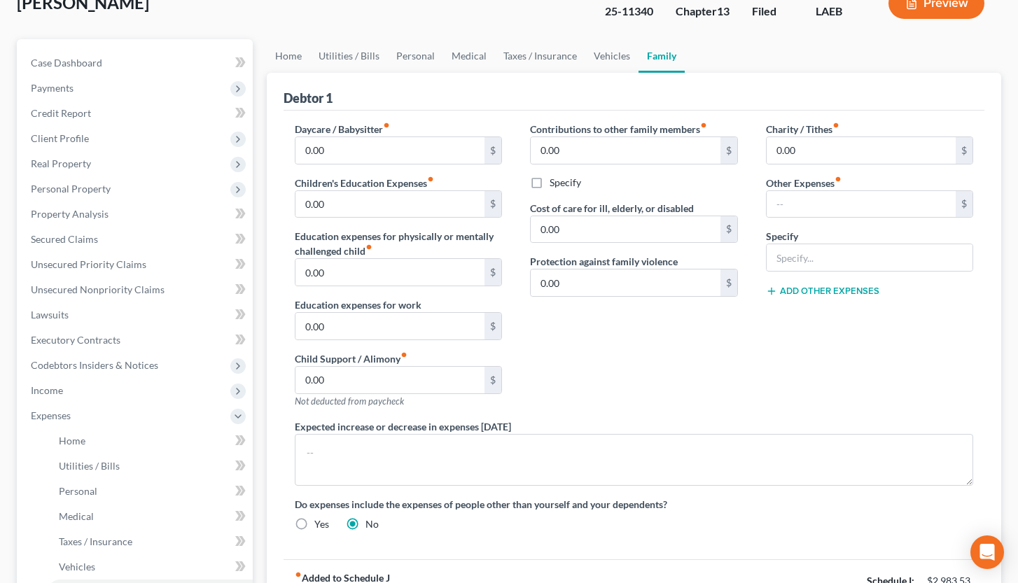
scroll to position [108, 0]
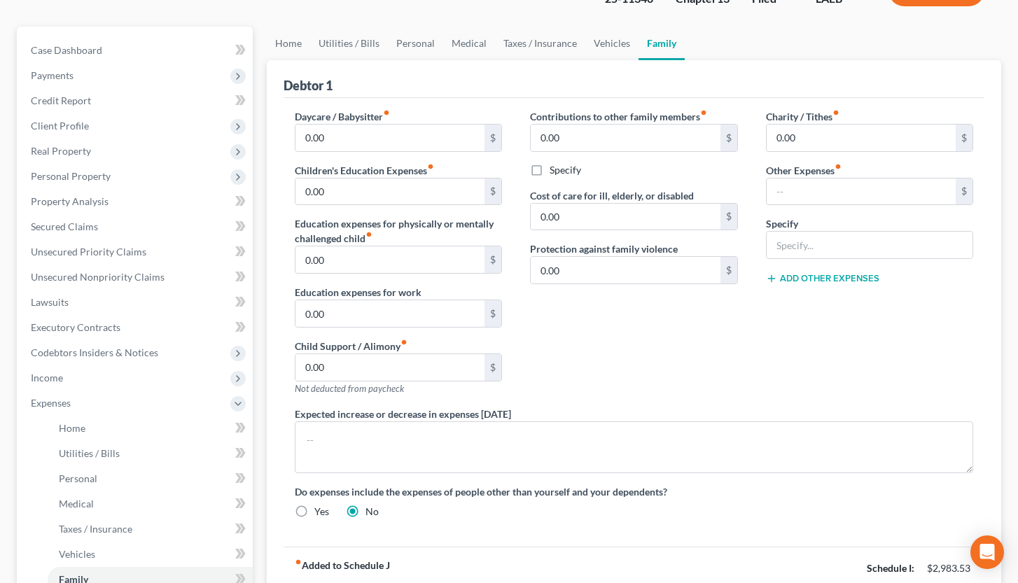
click at [686, 356] on div "Contributions to other family members fiber_manual_record 0.00 $ Specify Cost o…" at bounding box center [634, 258] width 236 height 298
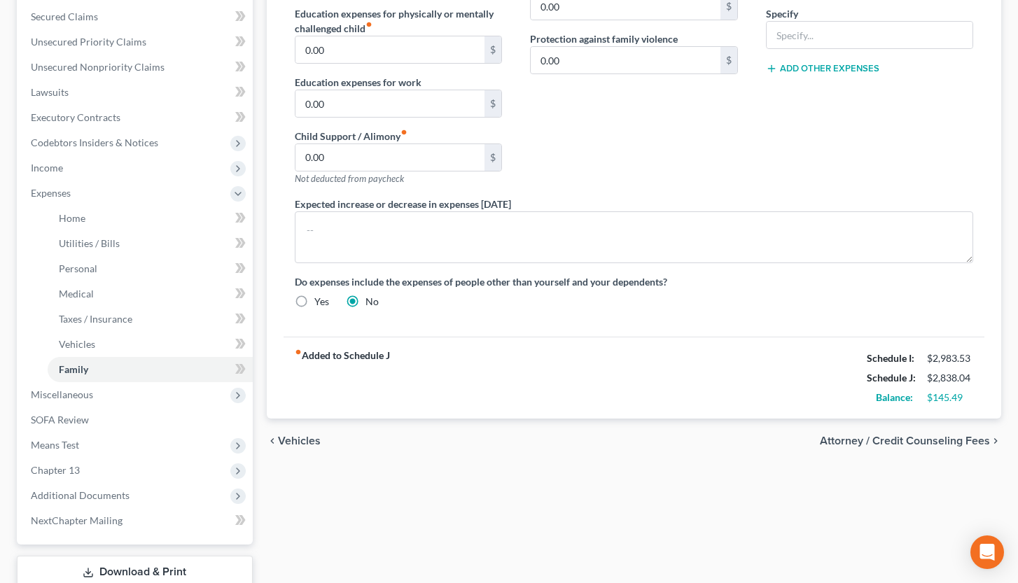
scroll to position [319, 0]
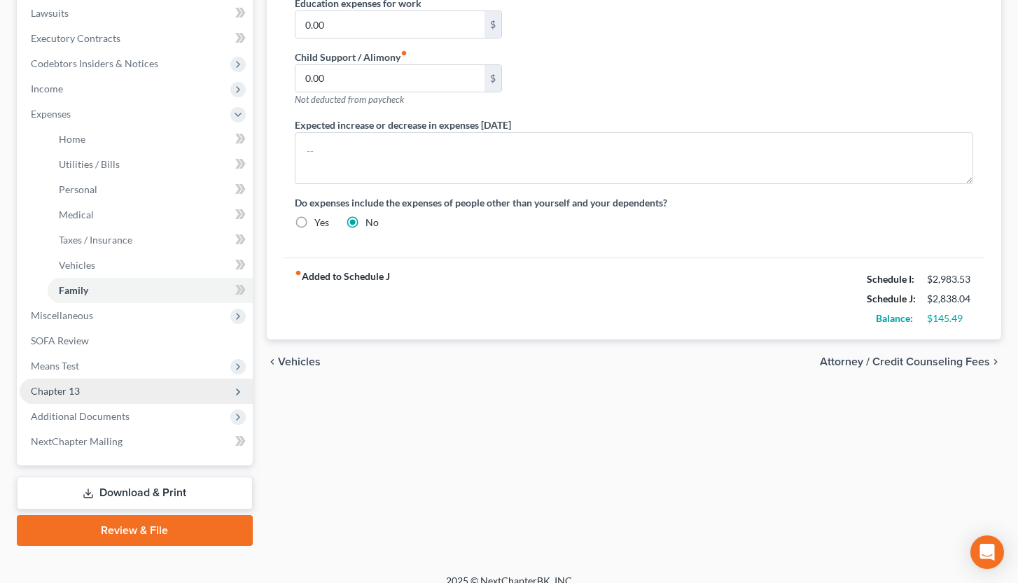
click at [158, 390] on span "Chapter 13" at bounding box center [136, 391] width 233 height 25
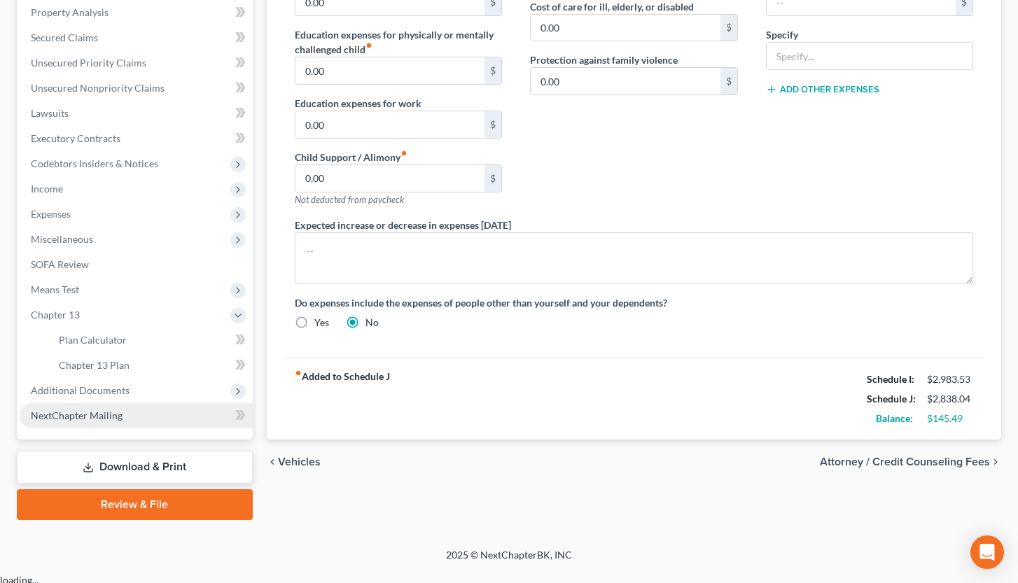
scroll to position [287, 0]
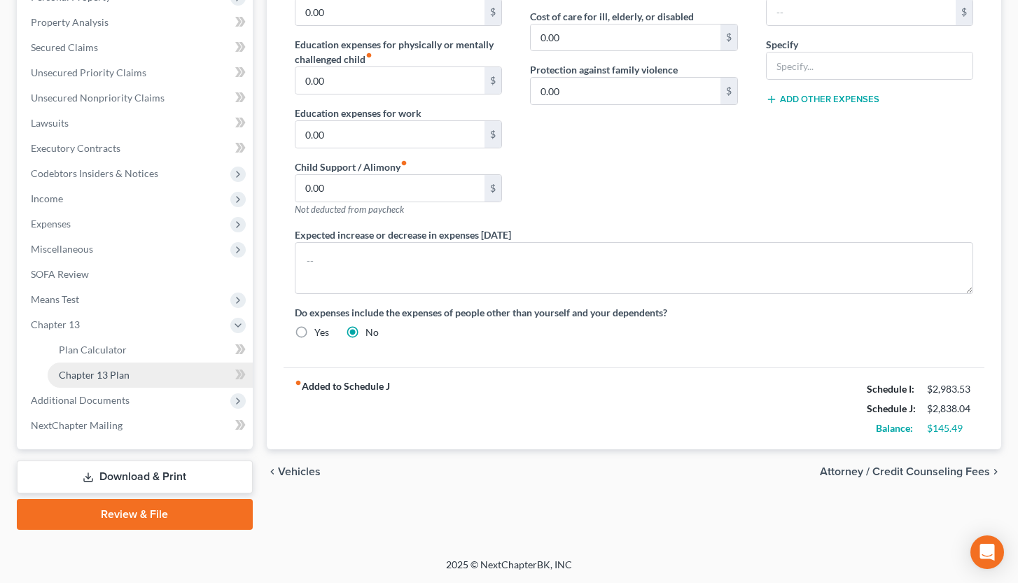
click at [145, 373] on link "Chapter 13 Plan" at bounding box center [150, 375] width 205 height 25
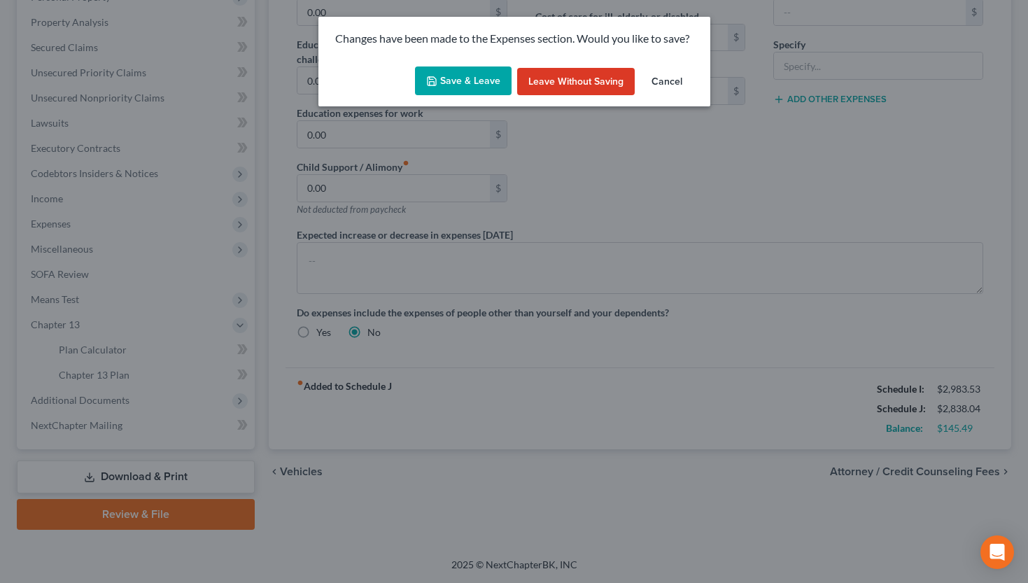
click at [494, 75] on button "Save & Leave" at bounding box center [463, 81] width 97 height 29
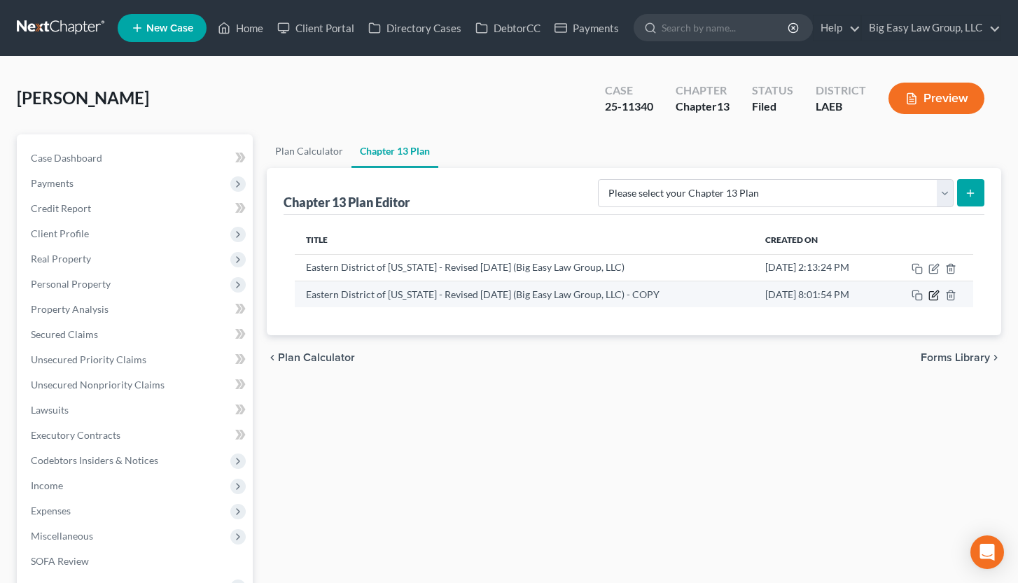
click at [902, 291] on icon "button" at bounding box center [933, 295] width 11 height 11
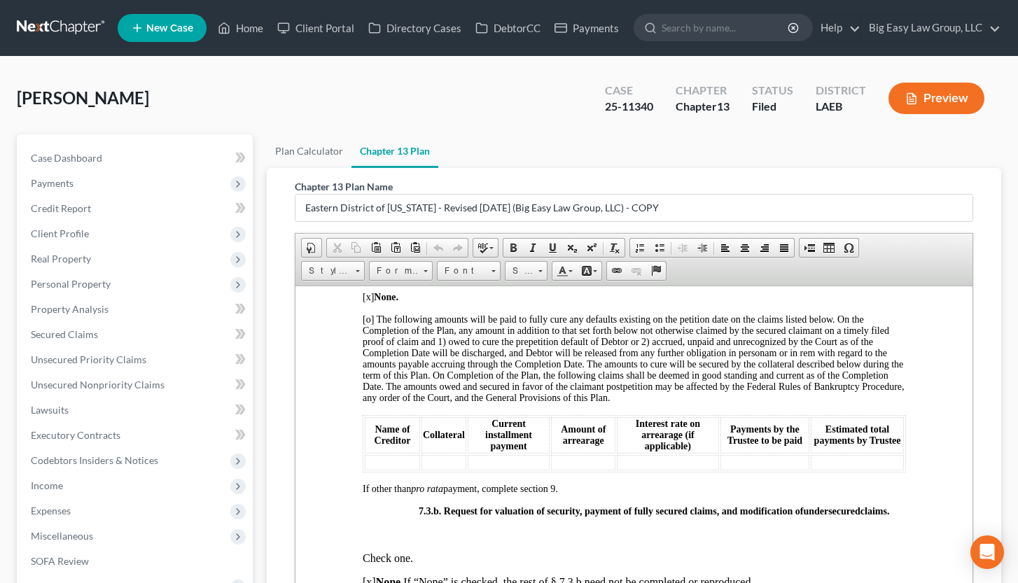
scroll to position [3411, 0]
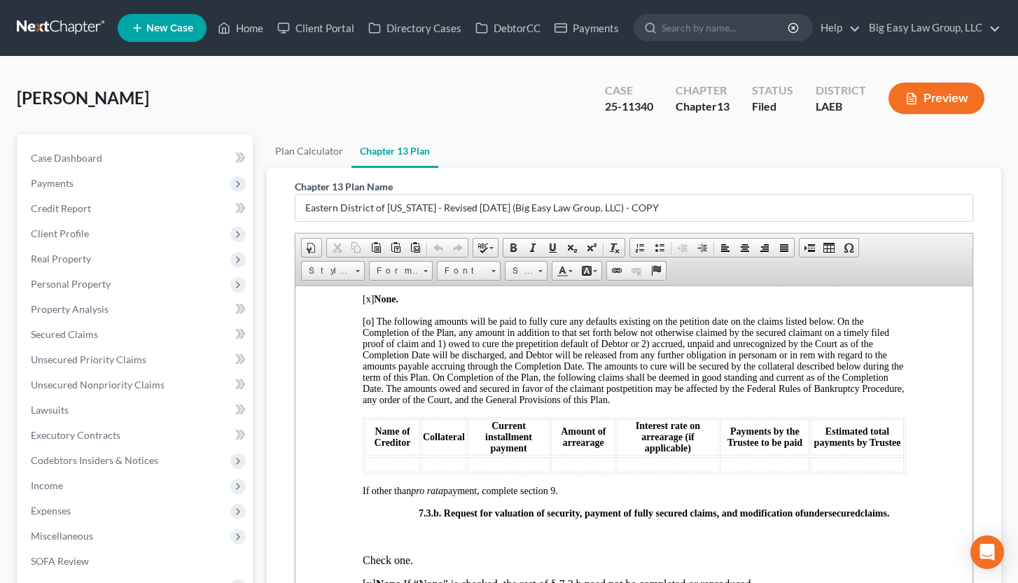
click at [403, 398] on td at bounding box center [391, 463] width 55 height 15
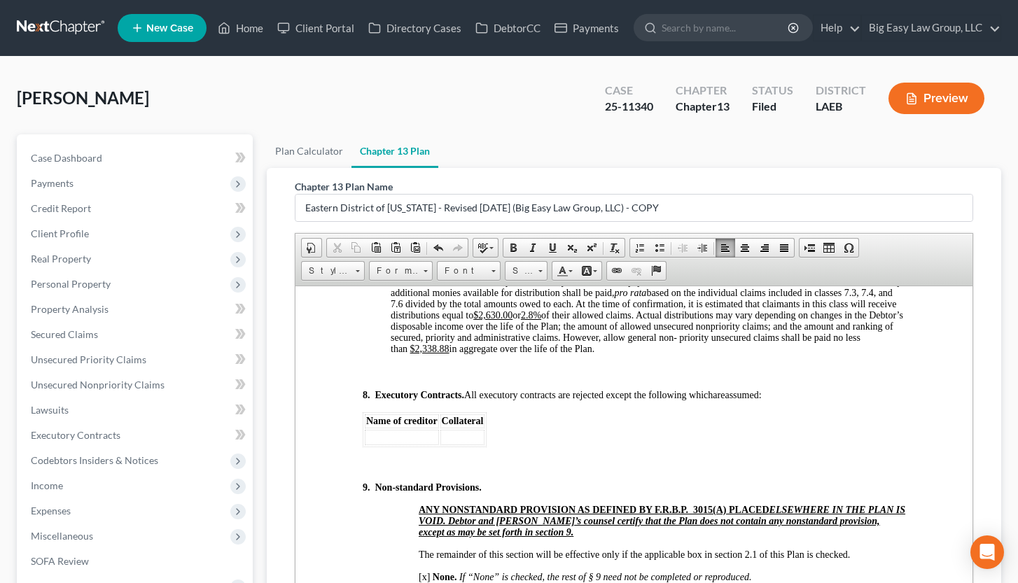
scroll to position [5028, 0]
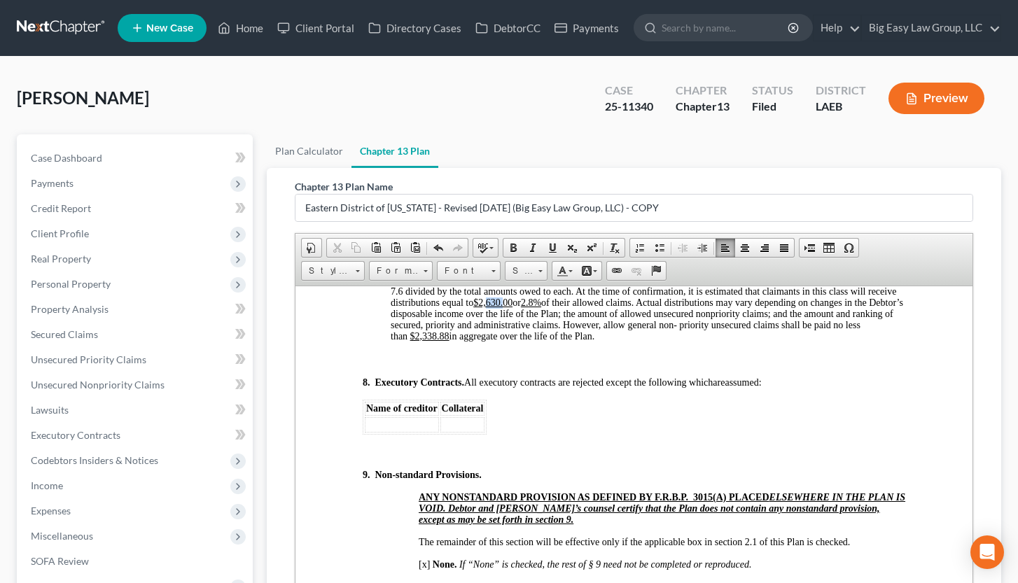
drag, startPoint x: 551, startPoint y: 344, endPoint x: 537, endPoint y: 347, distance: 14.2
click at [512, 307] on u "$2,630.00" at bounding box center [492, 302] width 39 height 11
drag, startPoint x: 589, startPoint y: 343, endPoint x: 579, endPoint y: 343, distance: 9.8
click at [540, 307] on u "2.8%" at bounding box center [530, 302] width 20 height 11
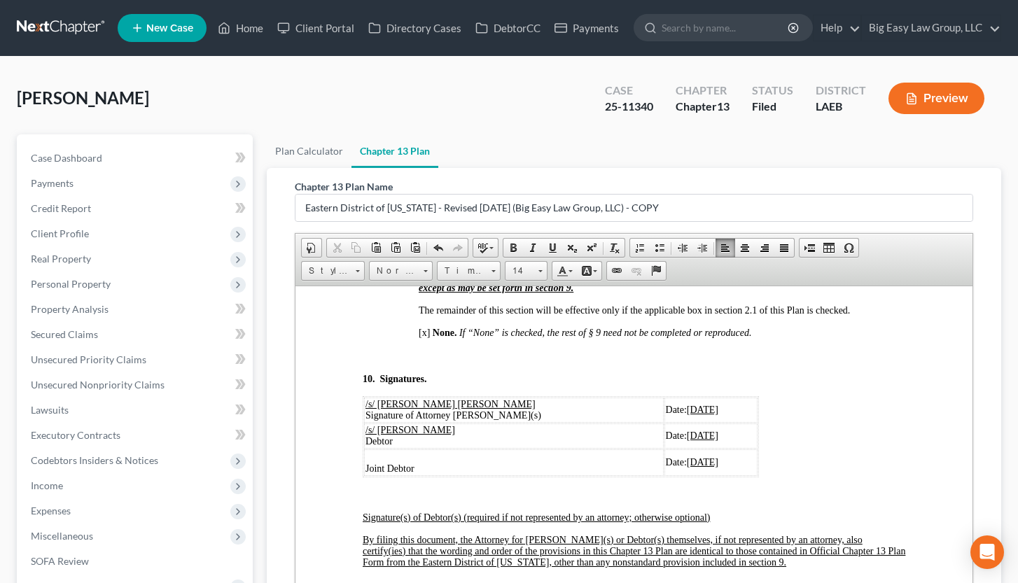
scroll to position [5264, 0]
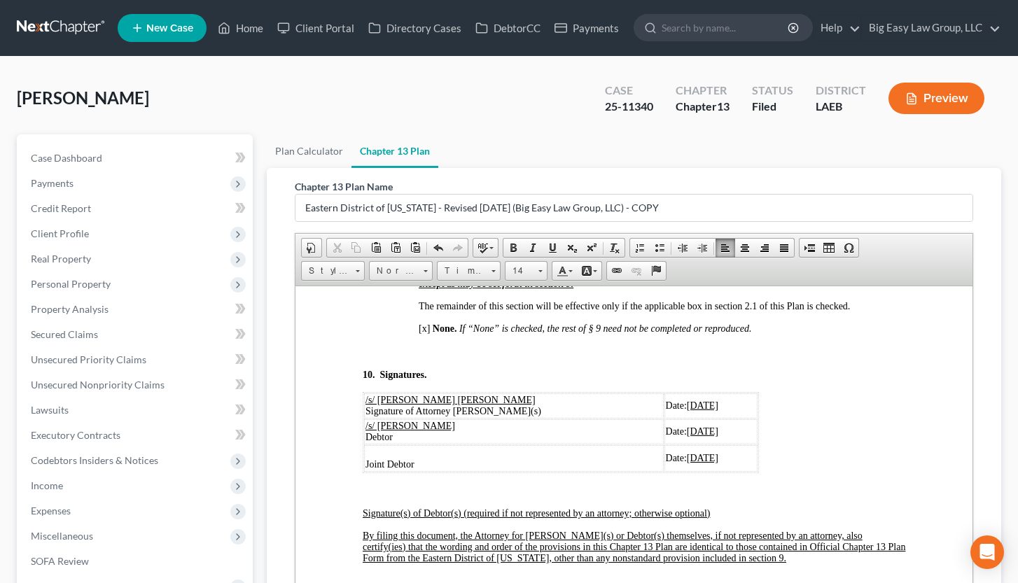
drag, startPoint x: 685, startPoint y: 447, endPoint x: 739, endPoint y: 449, distance: 54.6
click at [686, 398] on u "[DATE]" at bounding box center [702, 405] width 32 height 11
drag, startPoint x: 687, startPoint y: 449, endPoint x: 655, endPoint y: 452, distance: 32.3
click at [664, 398] on td "Date: 09/02/2025" at bounding box center [710, 405] width 93 height 25
copy u "09/02/2025"
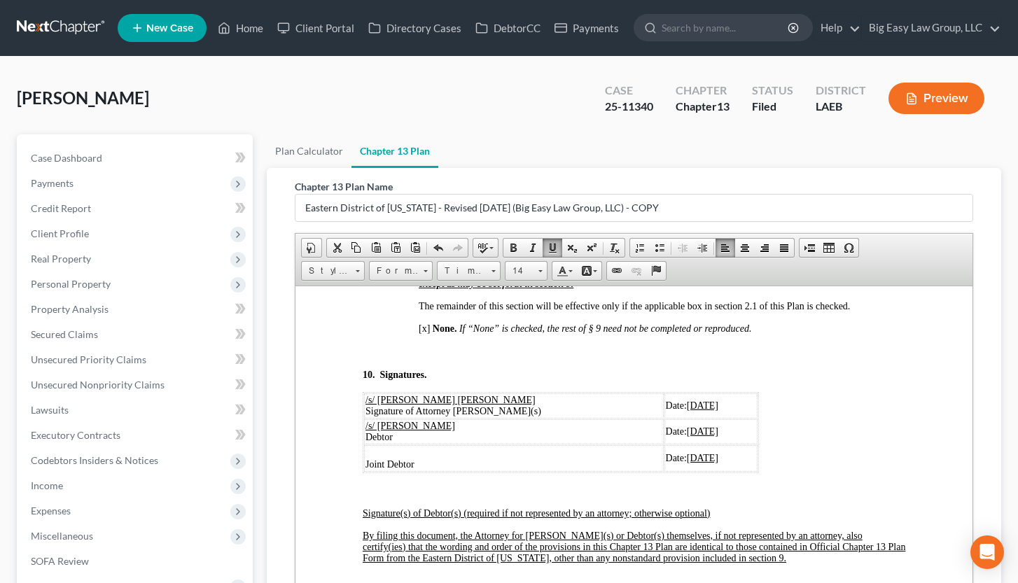
drag, startPoint x: 687, startPoint y: 475, endPoint x: 642, endPoint y: 475, distance: 44.8
click at [664, 398] on td "Date: 06/27/2025" at bounding box center [710, 431] width 93 height 25
drag, startPoint x: 687, startPoint y: 500, endPoint x: 641, endPoint y: 498, distance: 46.3
click at [664, 398] on td "Date: 06/27/2025" at bounding box center [710, 458] width 93 height 27
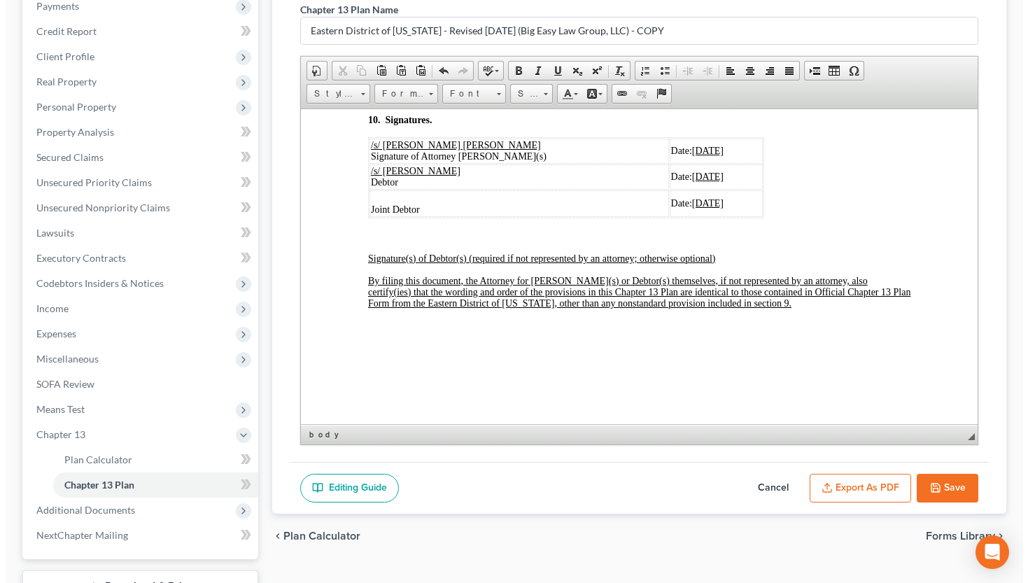
scroll to position [215, 0]
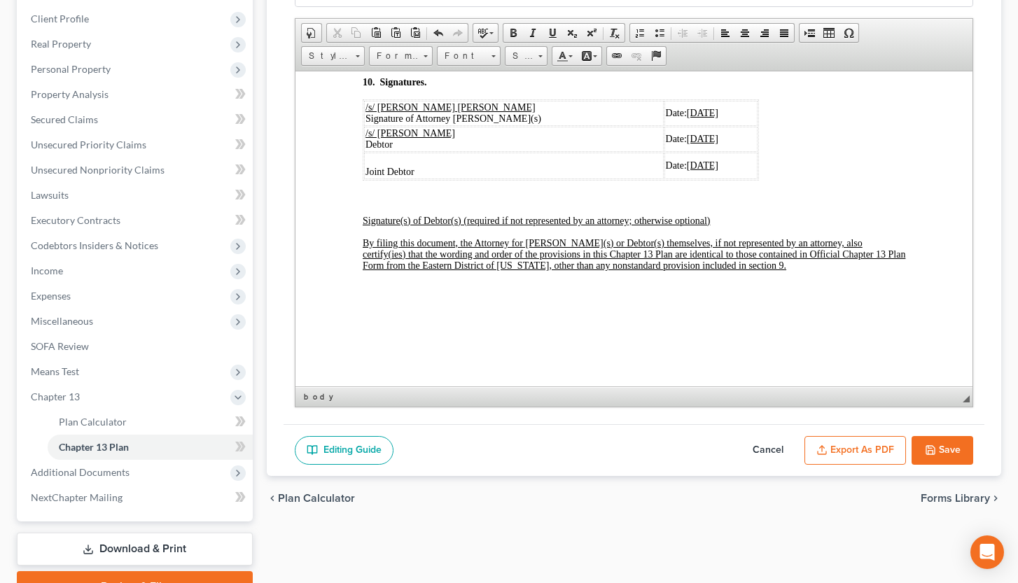
click at [860, 398] on button "Export as PDF" at bounding box center [855, 450] width 102 height 29
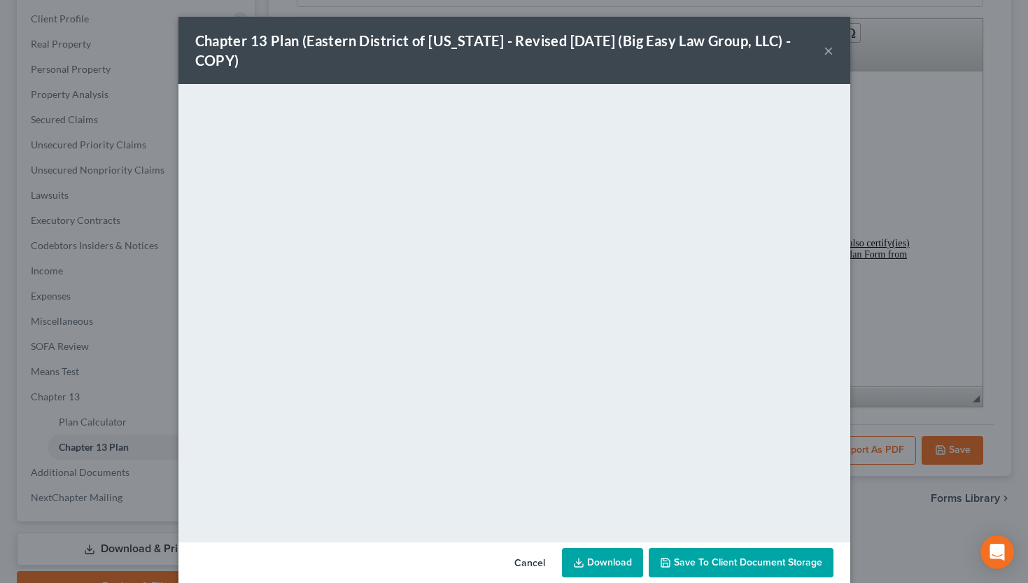
click at [605, 398] on link "Download" at bounding box center [602, 562] width 81 height 29
click at [818, 46] on div "Chapter 13 Plan (Eastern District of Louisiana - Revised 05/05/2020 (Big Easy L…" at bounding box center [509, 50] width 629 height 39
click at [824, 51] on button "×" at bounding box center [829, 50] width 10 height 17
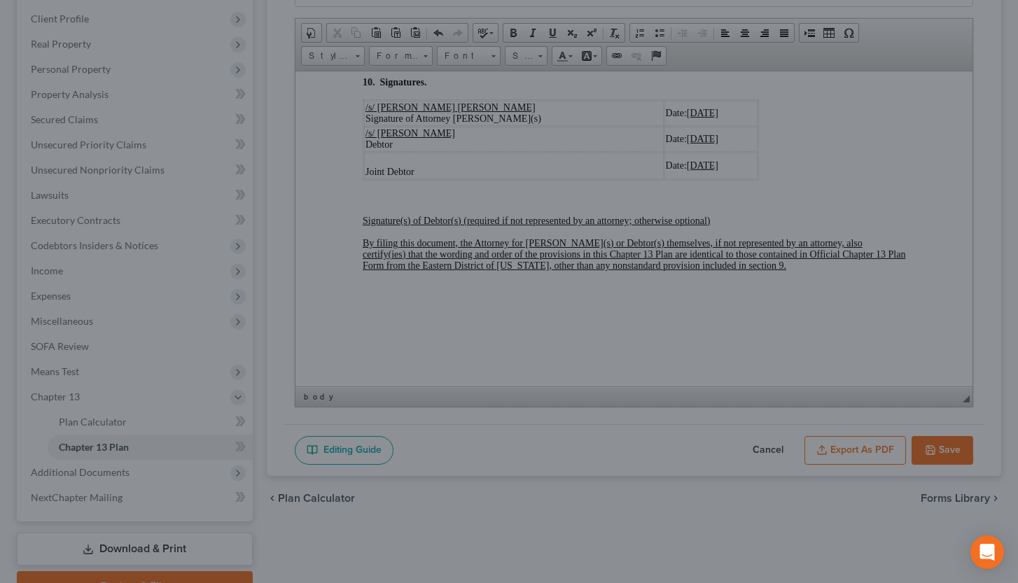
scroll to position [5385, 0]
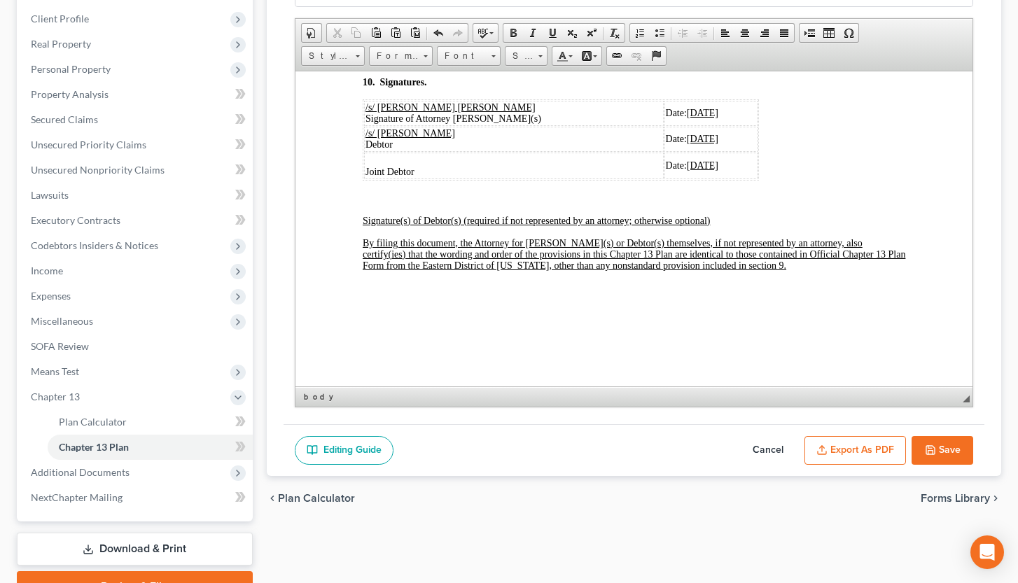
click at [902, 398] on button "Save" at bounding box center [942, 450] width 62 height 29
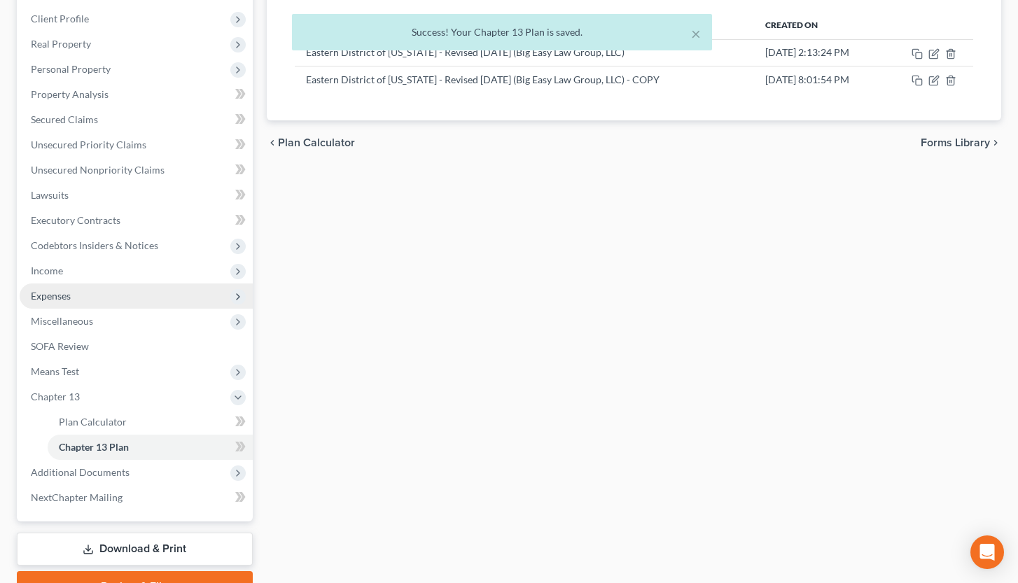
click at [129, 284] on span "Expenses" at bounding box center [136, 296] width 233 height 25
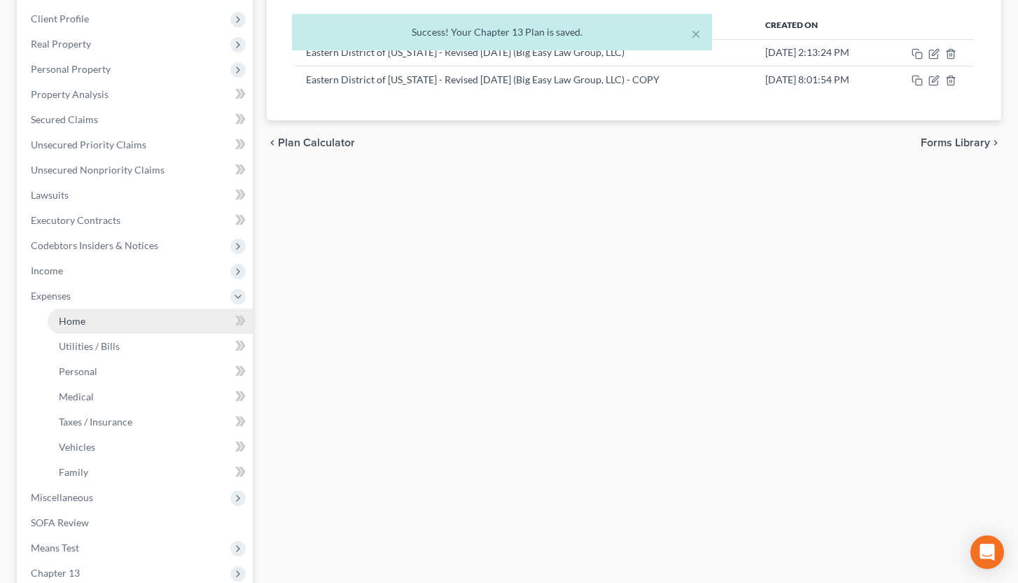
click at [153, 319] on link "Home" at bounding box center [150, 321] width 205 height 25
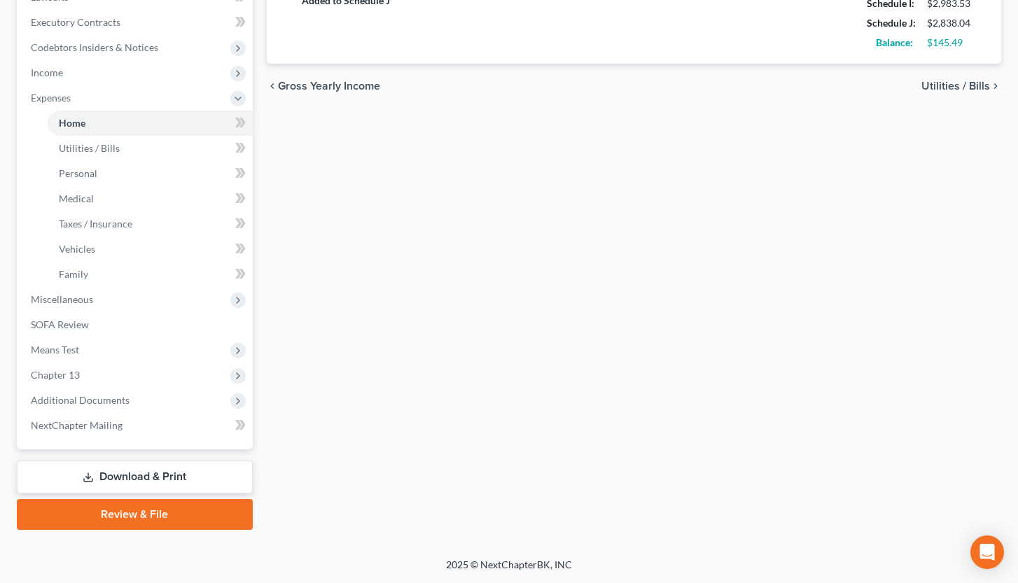
click at [163, 398] on link "Download & Print" at bounding box center [135, 477] width 236 height 33
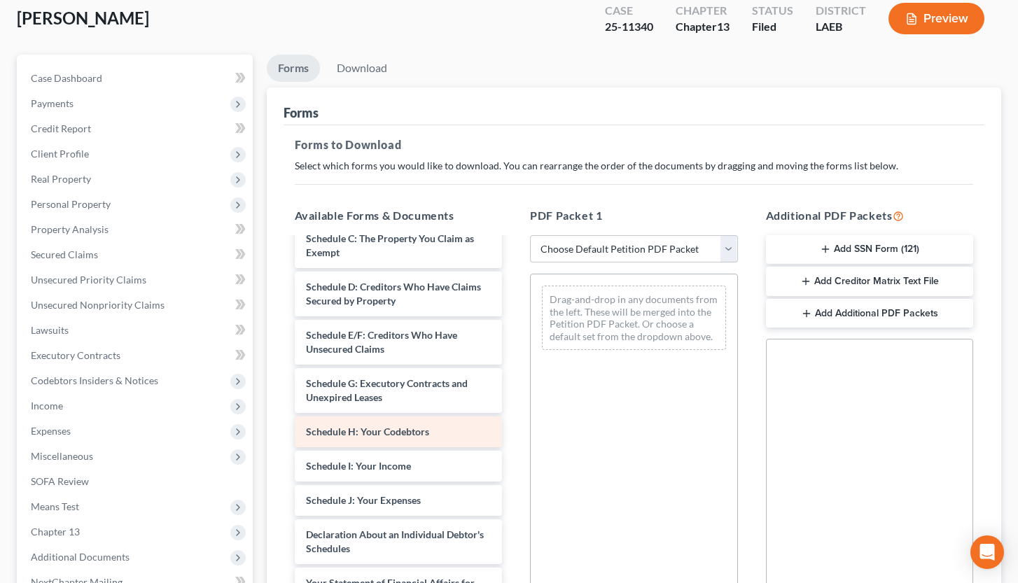
scroll to position [316, 0]
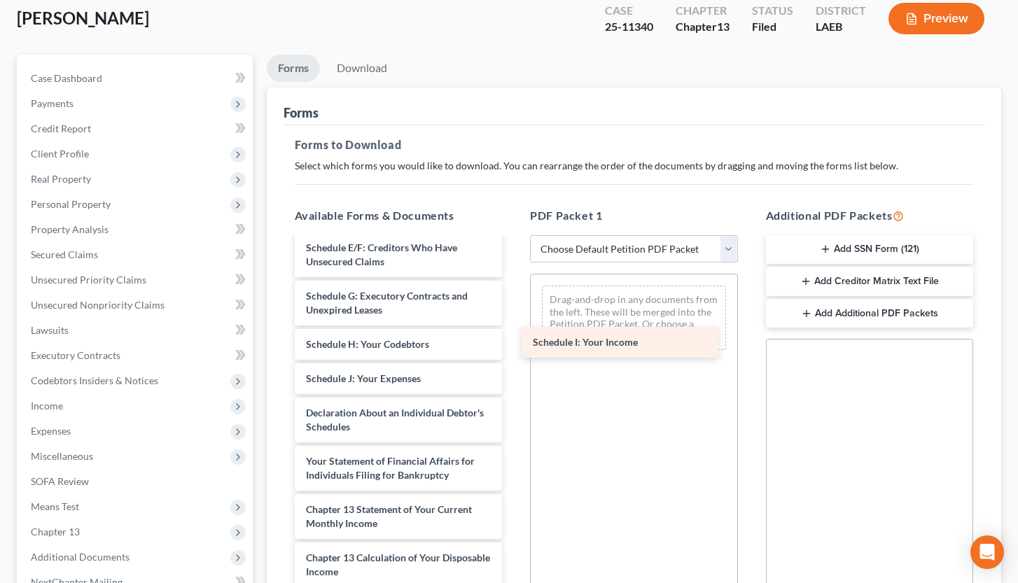
drag, startPoint x: 413, startPoint y: 372, endPoint x: 640, endPoint y: 335, distance: 229.7
click at [514, 335] on div "Schedule I: Your Income Chapter 13 Plan (Eastern District of Louisiana - Revise…" at bounding box center [399, 330] width 230 height 816
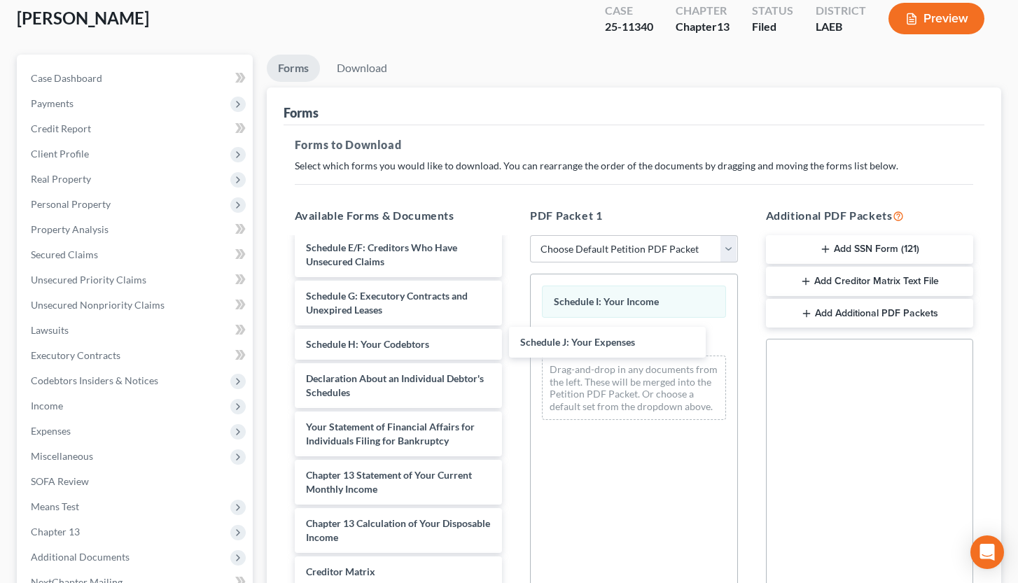
drag, startPoint x: 452, startPoint y: 384, endPoint x: 636, endPoint y: 358, distance: 185.9
click at [514, 348] on div "Schedule J: Your Expenses Chapter 13 Plan (Eastern District of Louisiana - Revi…" at bounding box center [399, 313] width 230 height 782
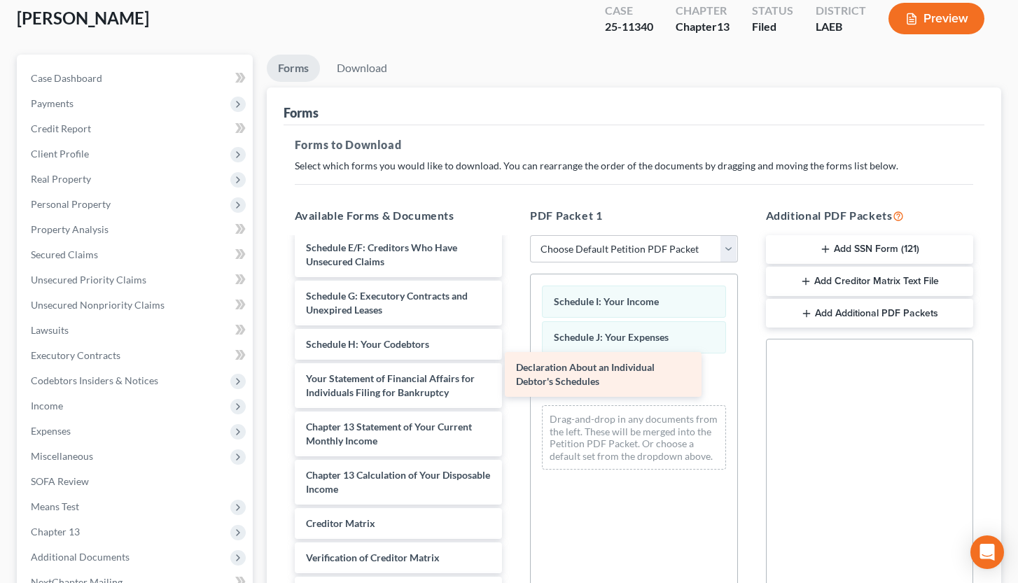
drag, startPoint x: 454, startPoint y: 384, endPoint x: 670, endPoint y: 373, distance: 215.9
click at [514, 373] on div "Declaration About an Individual Debtor's Schedules Chapter 13 Plan (Eastern Dis…" at bounding box center [399, 289] width 230 height 734
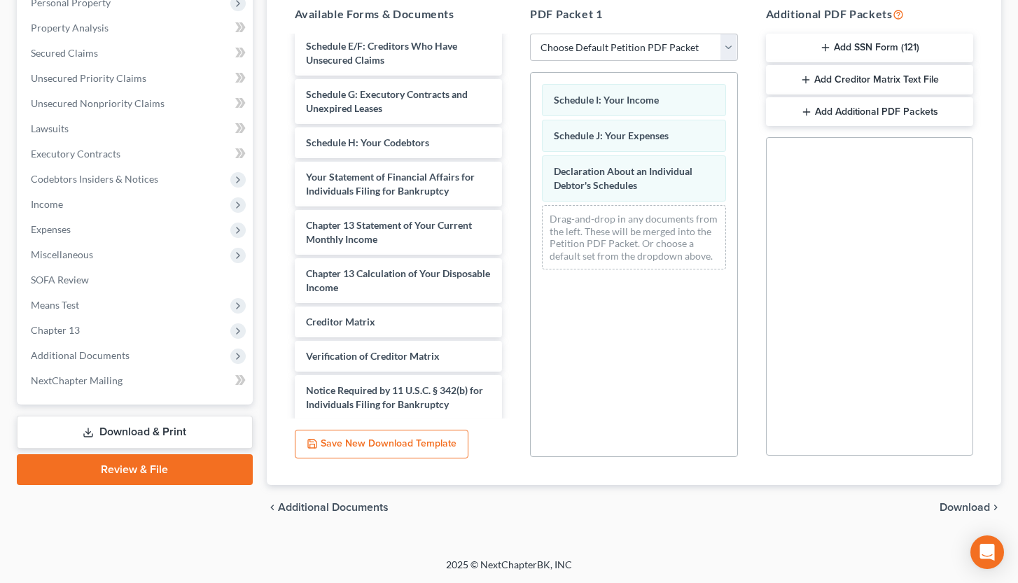
click at [902, 398] on span "Download" at bounding box center [964, 507] width 50 height 11
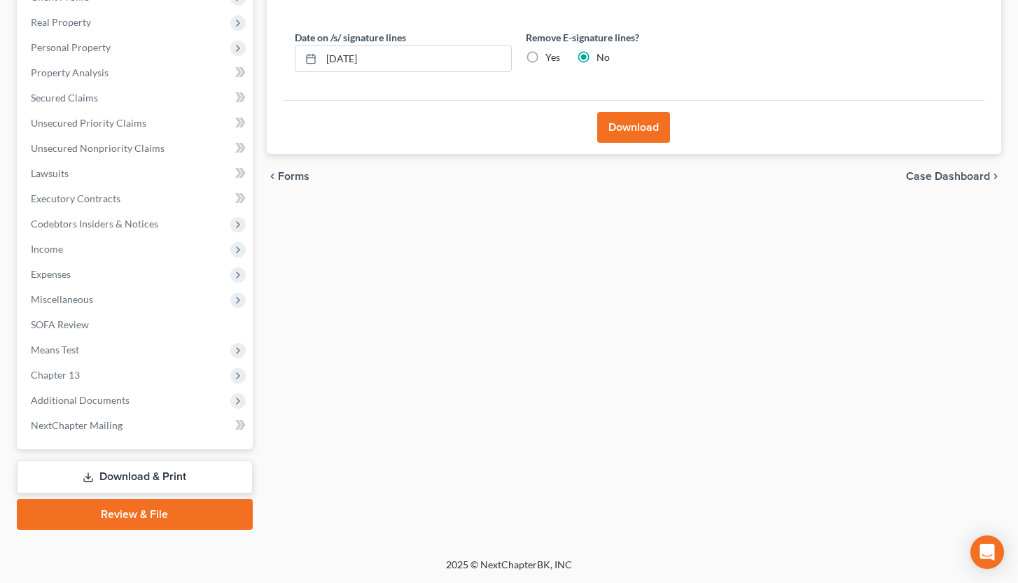
click at [621, 118] on button "Download" at bounding box center [633, 127] width 73 height 31
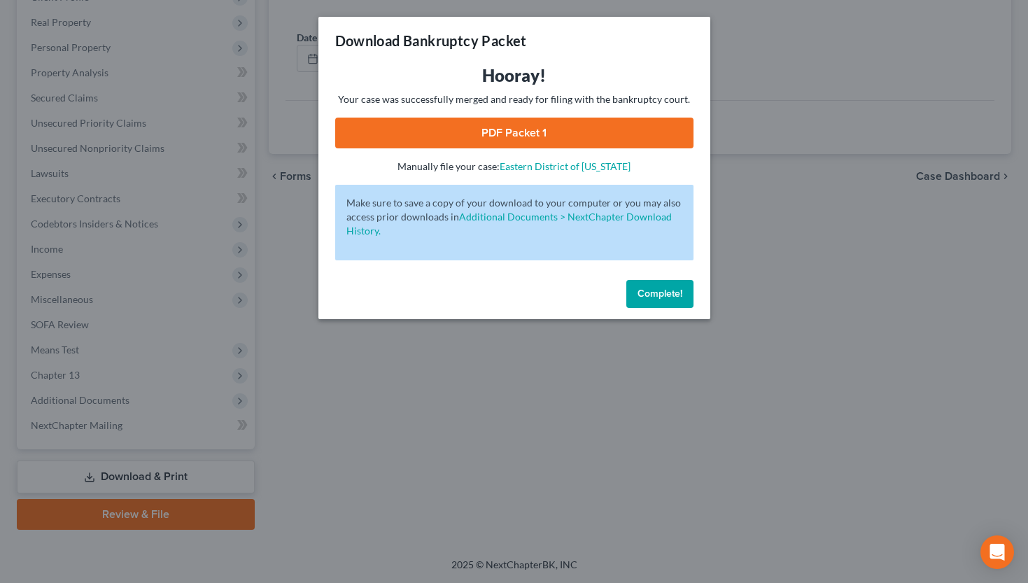
click at [538, 131] on link "PDF Packet 1" at bounding box center [514, 133] width 358 height 31
click at [651, 286] on button "Complete!" at bounding box center [660, 294] width 67 height 28
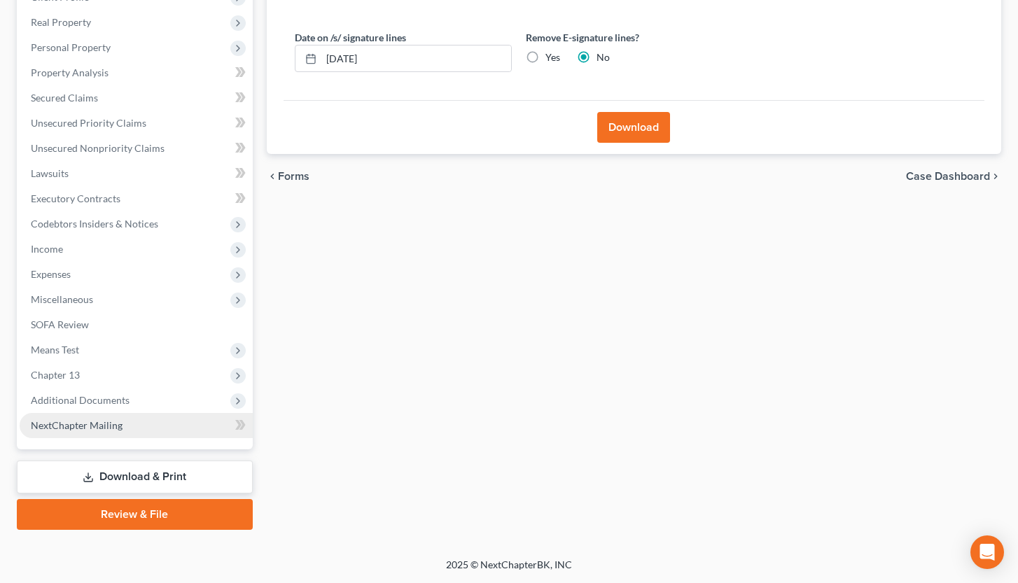
click at [141, 398] on link "NextChapter Mailing" at bounding box center [136, 425] width 233 height 25
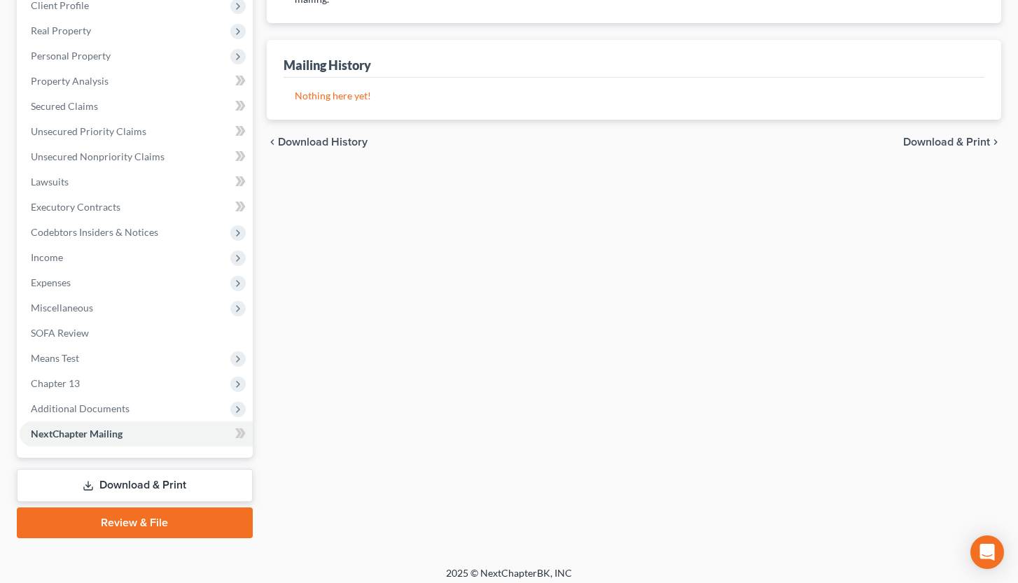
scroll to position [237, 0]
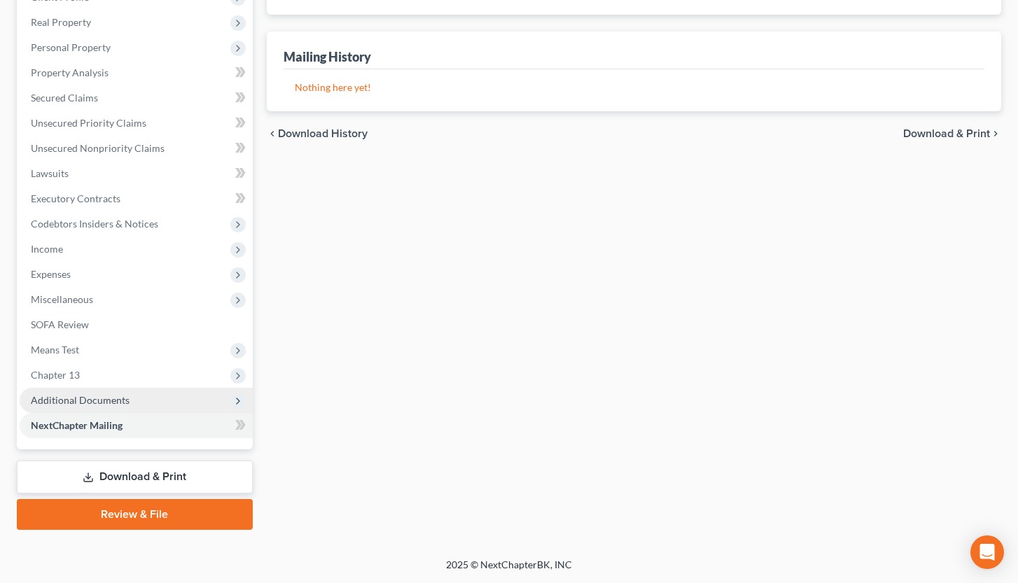
click at [146, 398] on span "Additional Documents" at bounding box center [136, 400] width 233 height 25
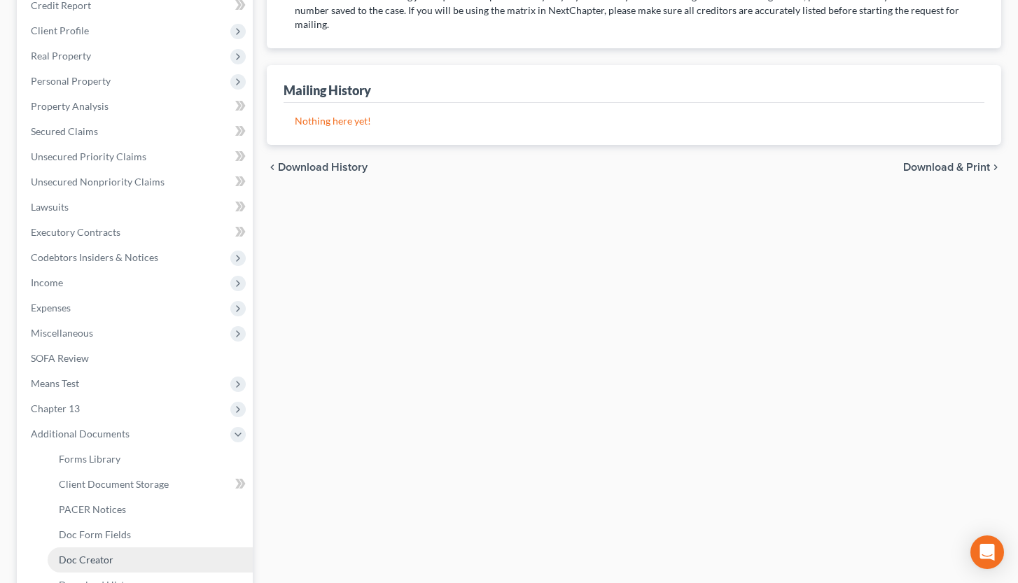
scroll to position [388, 0]
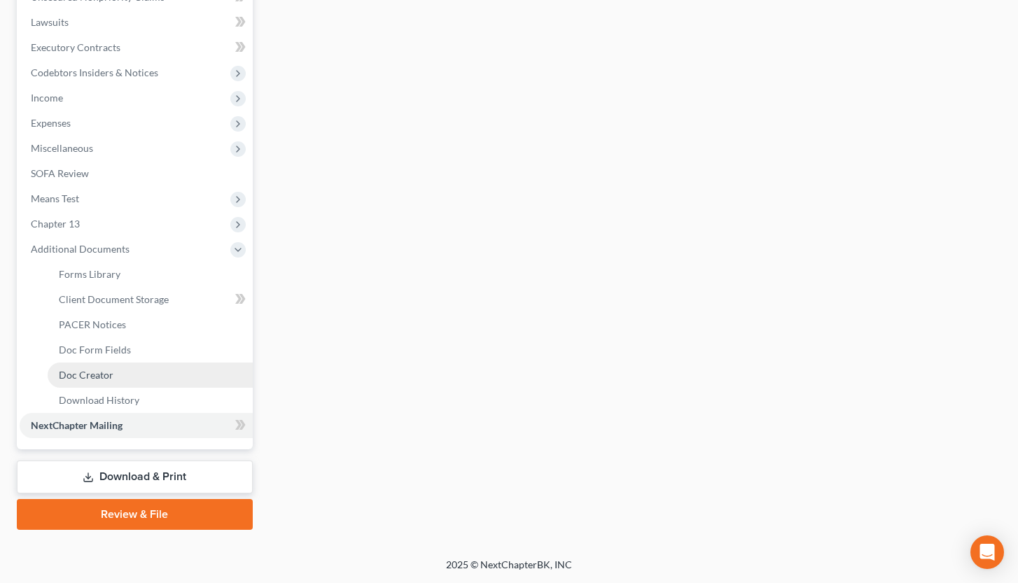
click at [165, 372] on link "Doc Creator" at bounding box center [150, 375] width 205 height 25
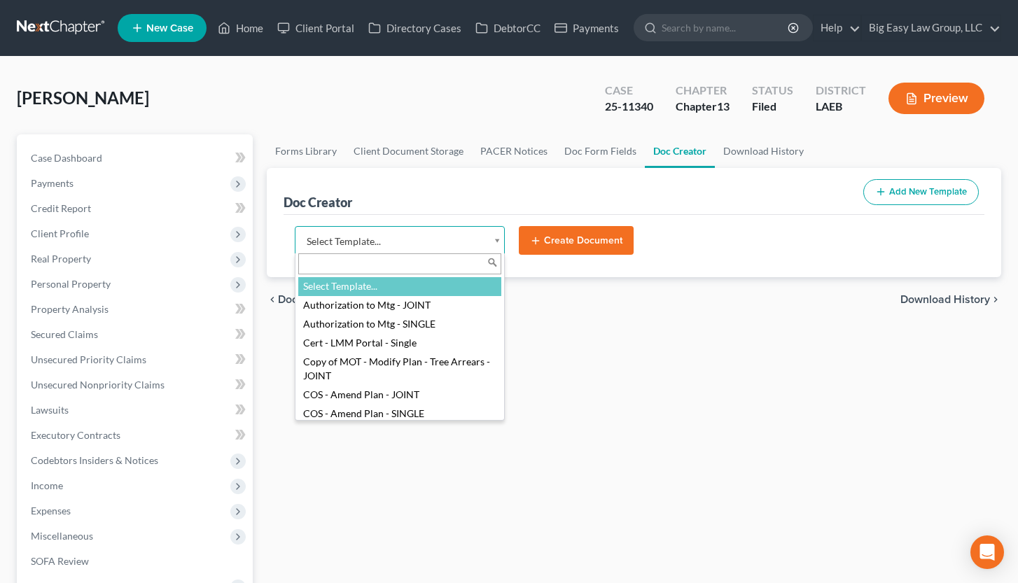
click at [496, 232] on body "Home New Case Client Portal Directory Cases DebtorCC Payments Big Easy Law Grou…" at bounding box center [509, 505] width 1018 height 1010
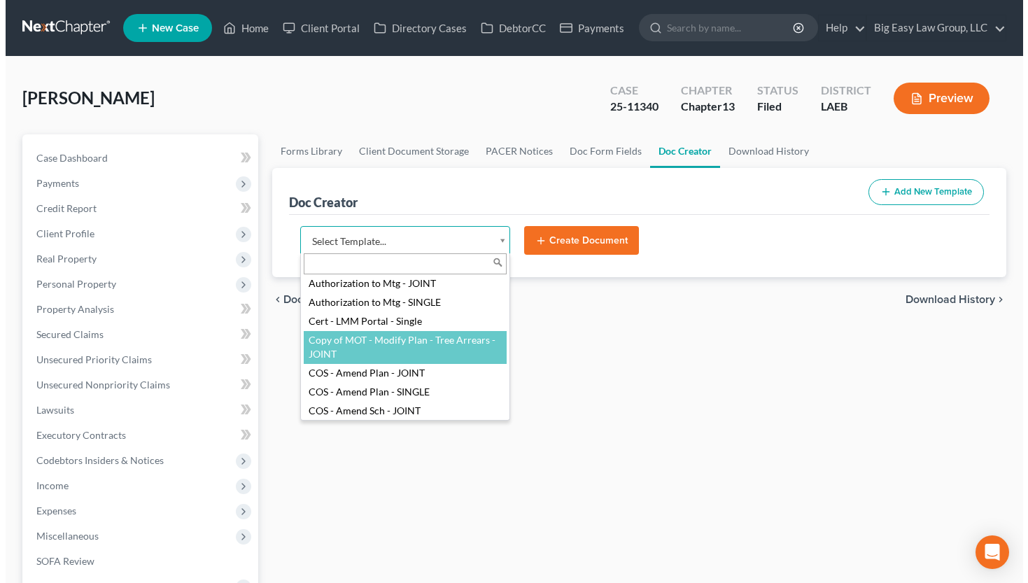
scroll to position [23, 0]
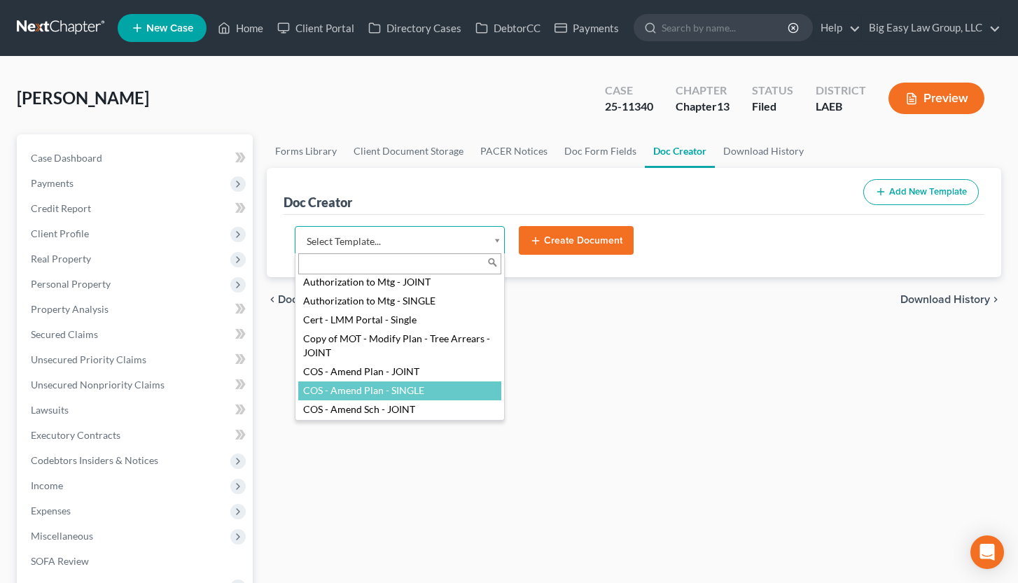
select select "94524"
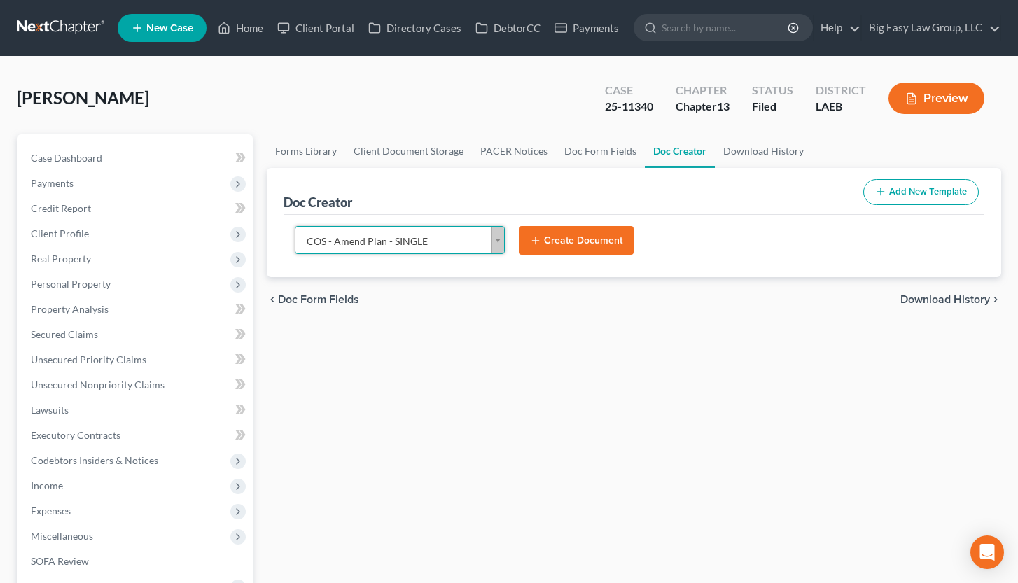
click at [563, 248] on button "Create Document" at bounding box center [576, 240] width 115 height 29
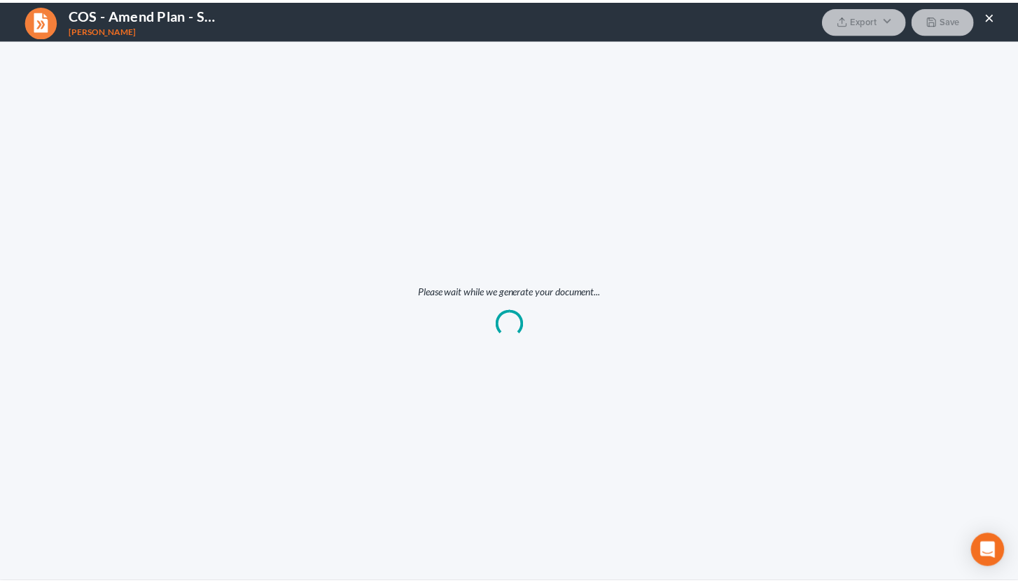
scroll to position [0, 0]
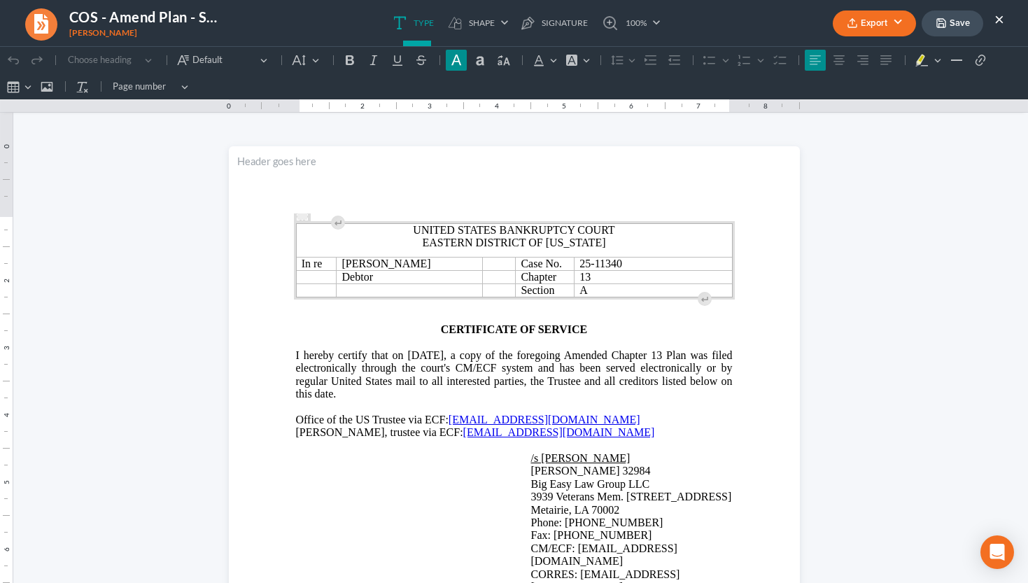
click at [871, 23] on button "Export" at bounding box center [874, 24] width 83 height 26
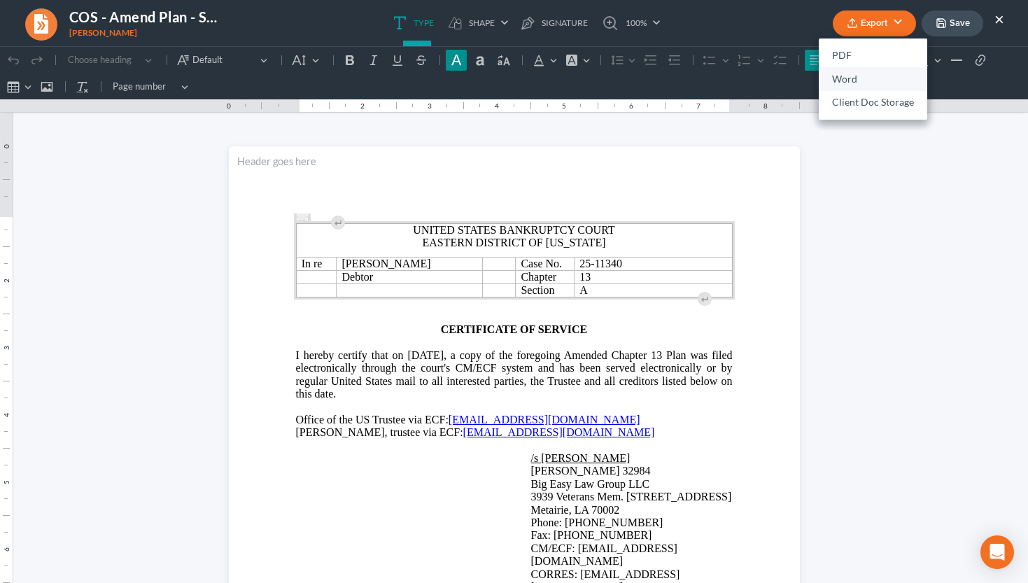
click at [844, 83] on link "Word" at bounding box center [873, 79] width 109 height 24
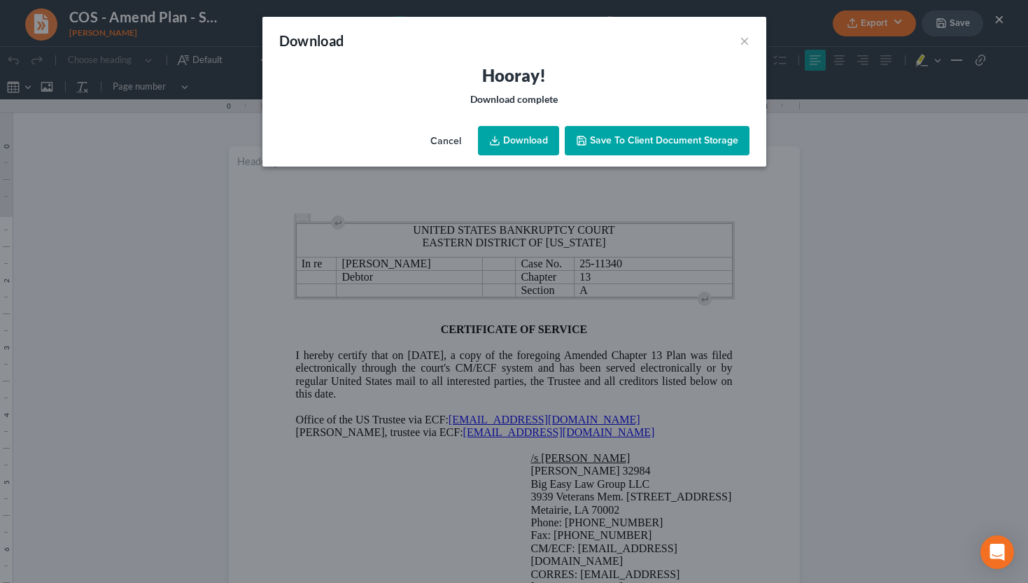
click at [552, 152] on link "Download" at bounding box center [518, 140] width 81 height 29
click at [503, 52] on div "Download ×" at bounding box center [515, 41] width 504 height 48
click at [747, 41] on button "×" at bounding box center [745, 40] width 10 height 17
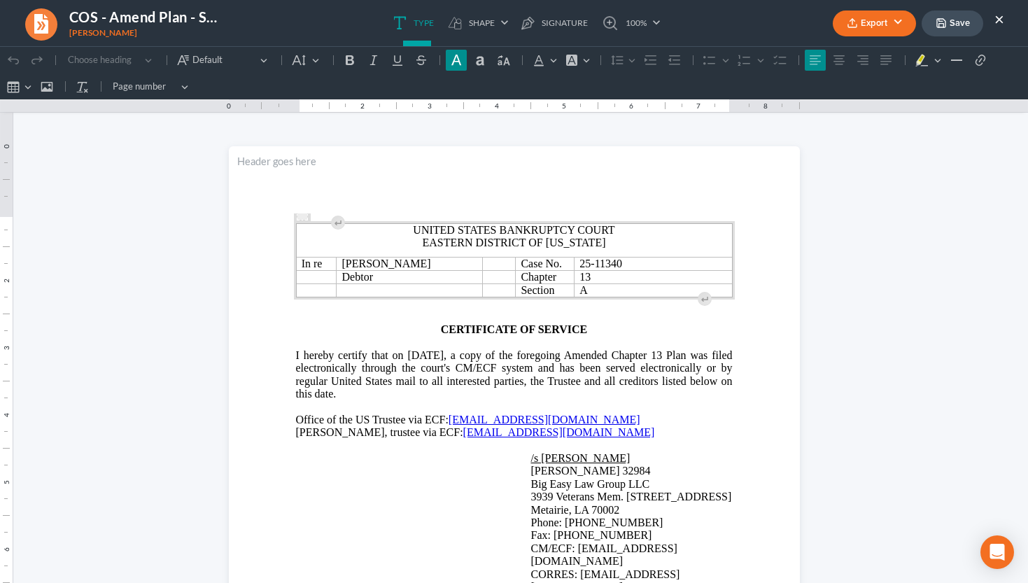
click at [902, 24] on button "Save" at bounding box center [953, 24] width 62 height 26
click at [700, 34] on ul "Type shapes Shape Line Check Arrow Circle Rectangle pen-tool Signature 100% Fit…" at bounding box center [526, 23] width 533 height 46
click at [902, 20] on button "×" at bounding box center [1000, 19] width 10 height 17
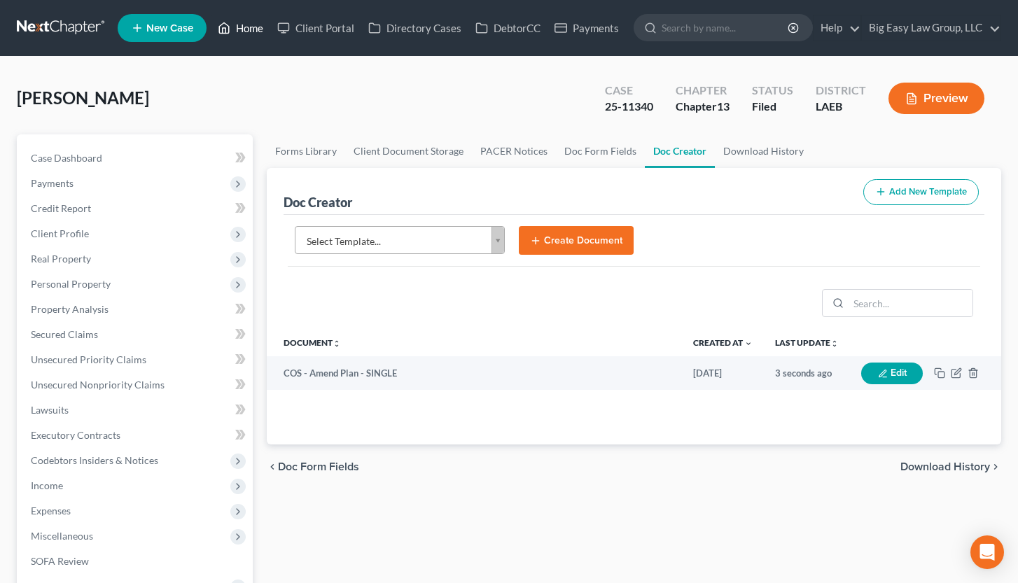
click at [256, 37] on link "Home" at bounding box center [241, 27] width 60 height 25
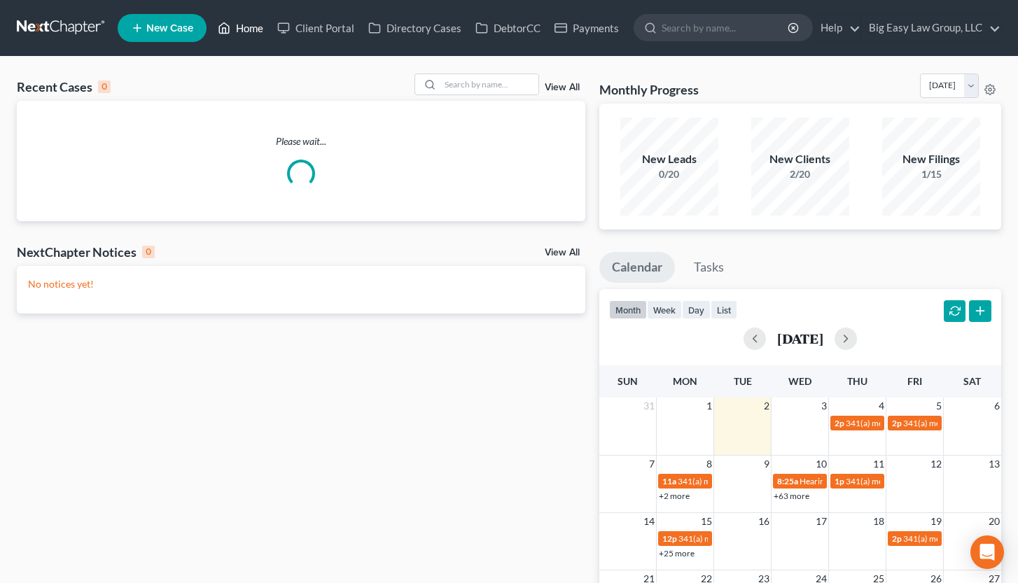
click at [256, 32] on link "Home" at bounding box center [241, 27] width 60 height 25
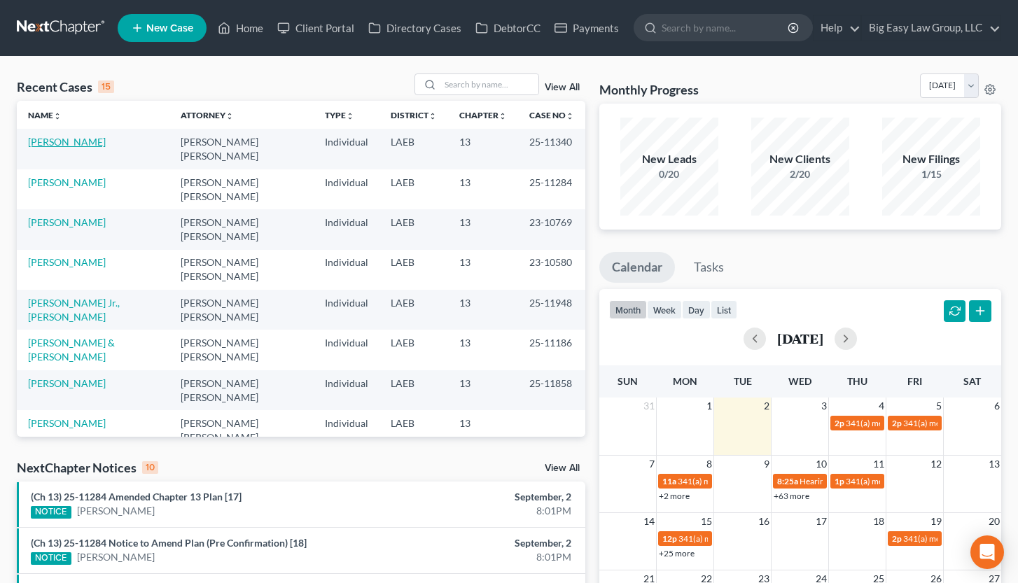
click at [84, 145] on link "[PERSON_NAME]" at bounding box center [67, 142] width 78 height 12
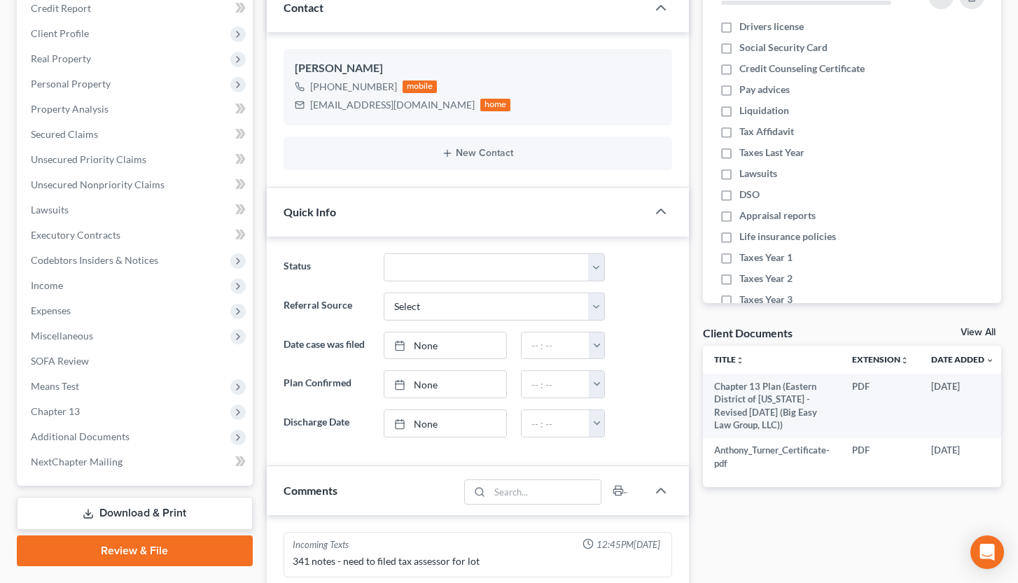
scroll to position [235, 0]
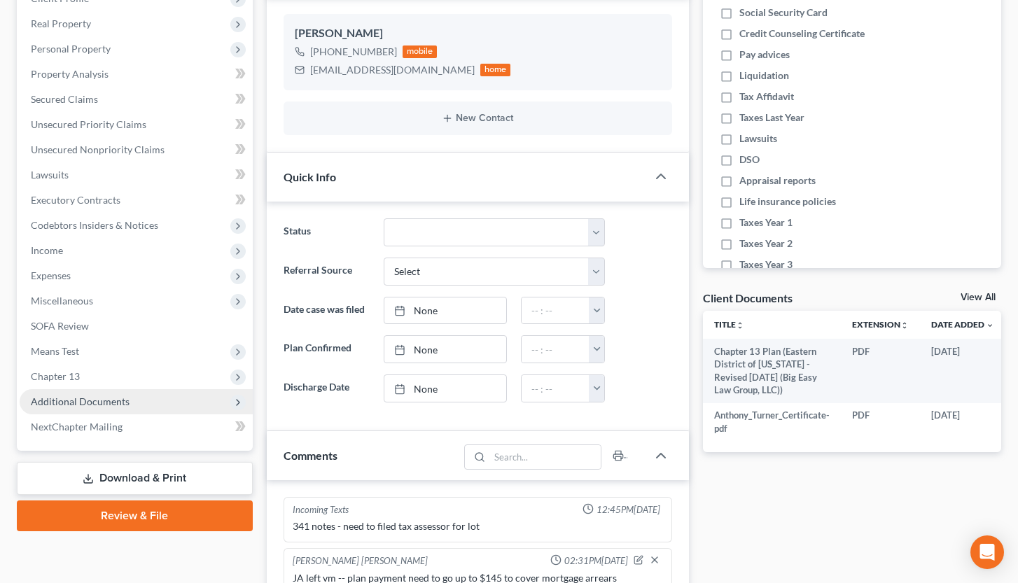
click at [188, 398] on span "Additional Documents" at bounding box center [136, 401] width 233 height 25
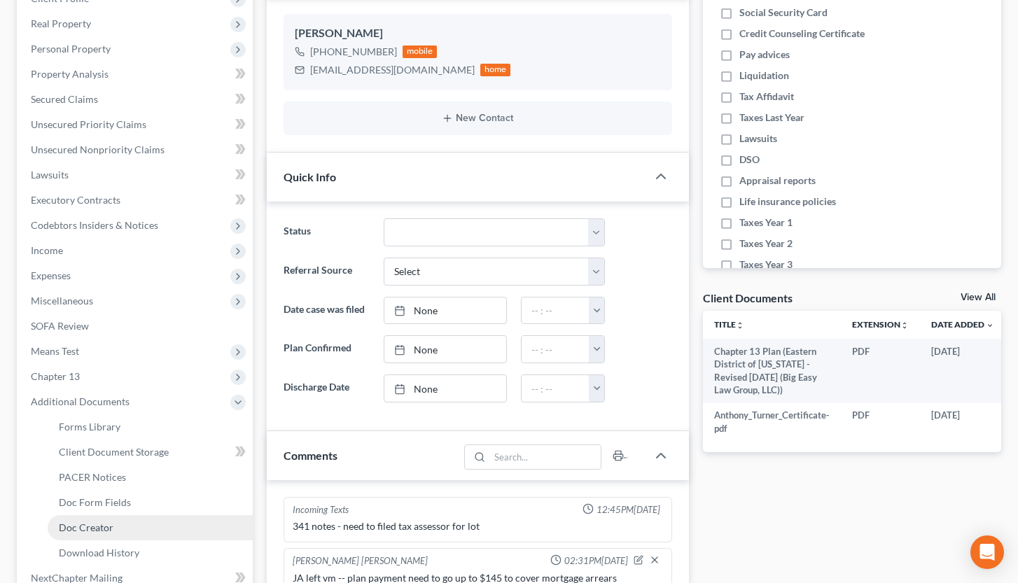
click at [189, 398] on link "Doc Creator" at bounding box center [150, 527] width 205 height 25
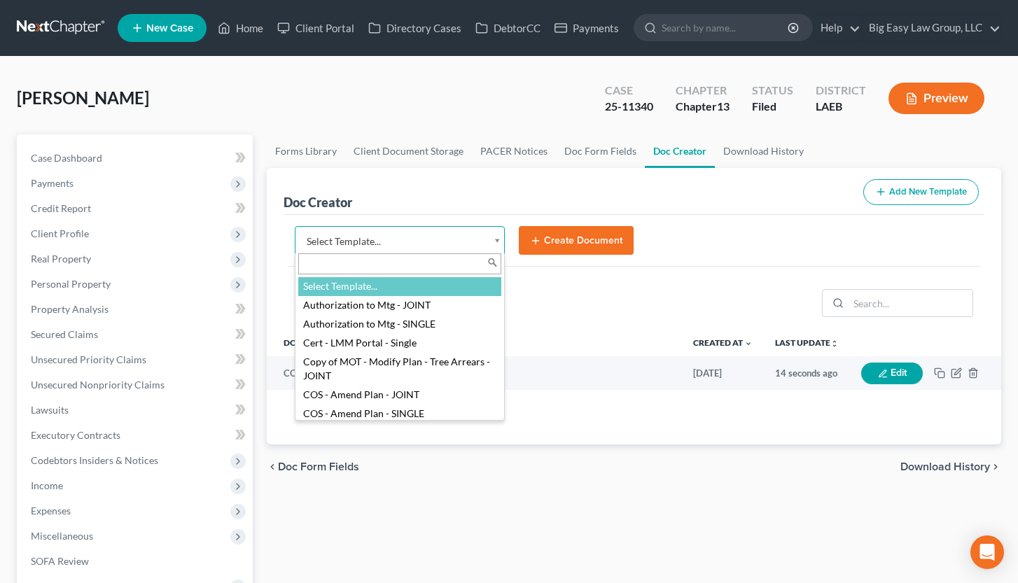
click at [494, 232] on body "Home New Case Client Portal Directory Cases DebtorCC Payments Big Easy Law Grou…" at bounding box center [509, 505] width 1018 height 1010
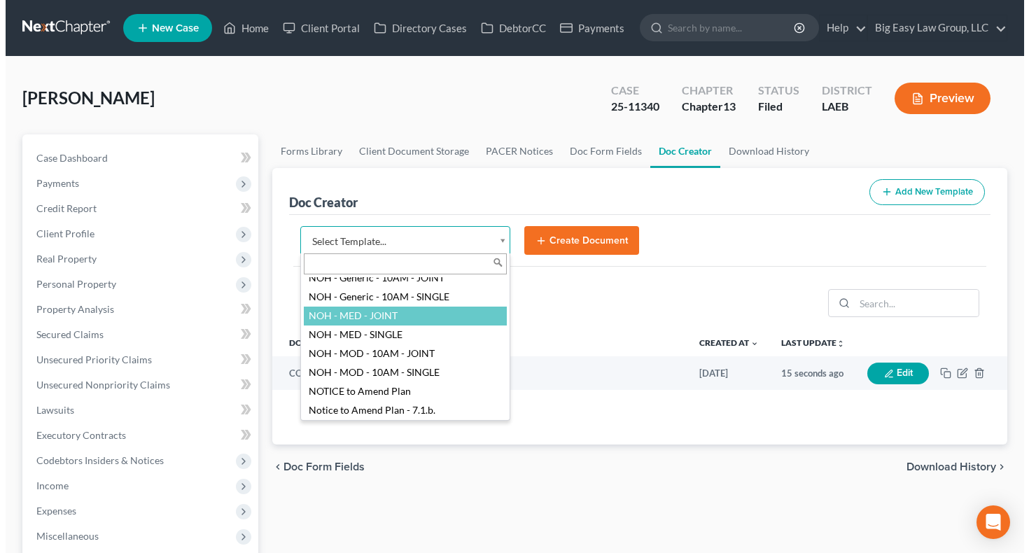
scroll to position [1374, 0]
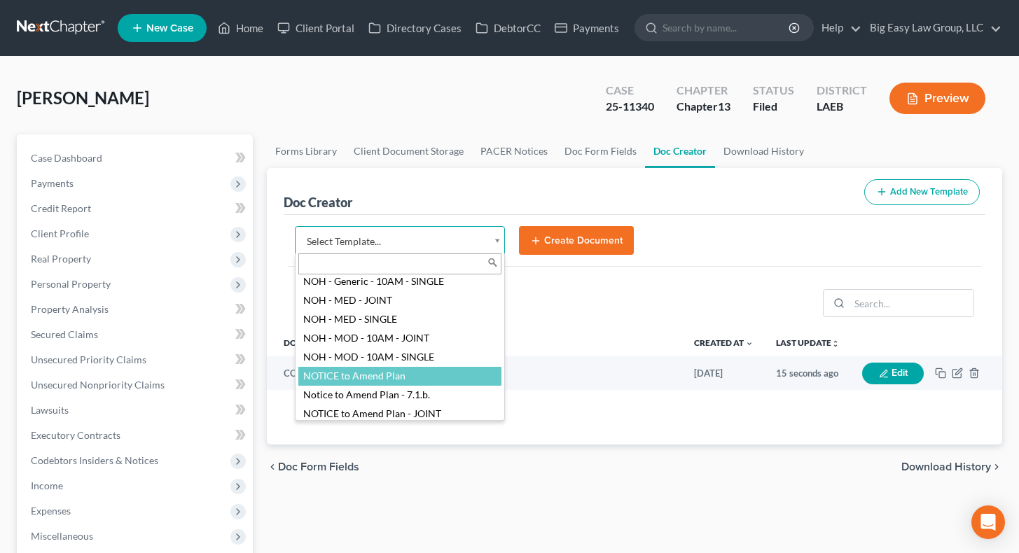
select select "94523"
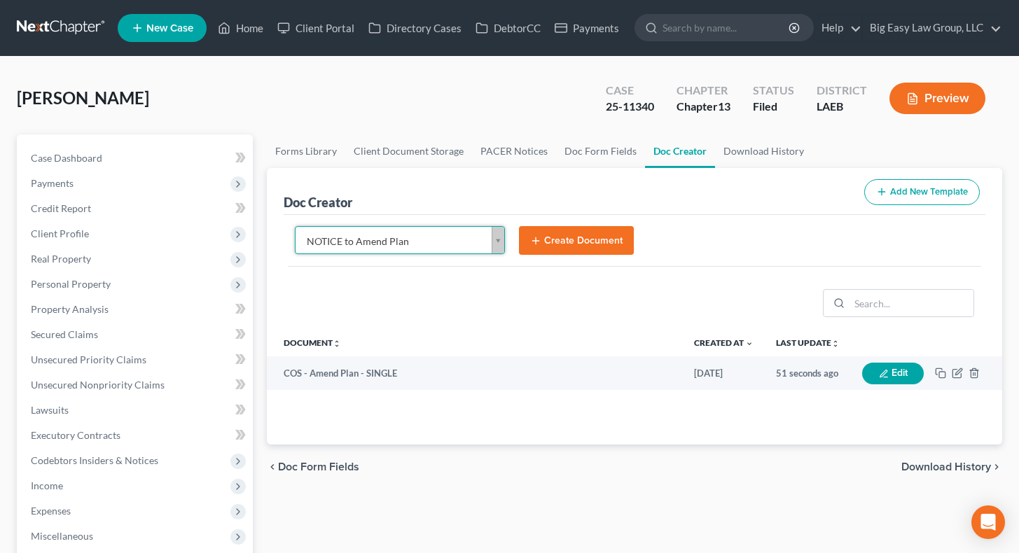
click at [568, 228] on button "Create Document" at bounding box center [576, 240] width 115 height 29
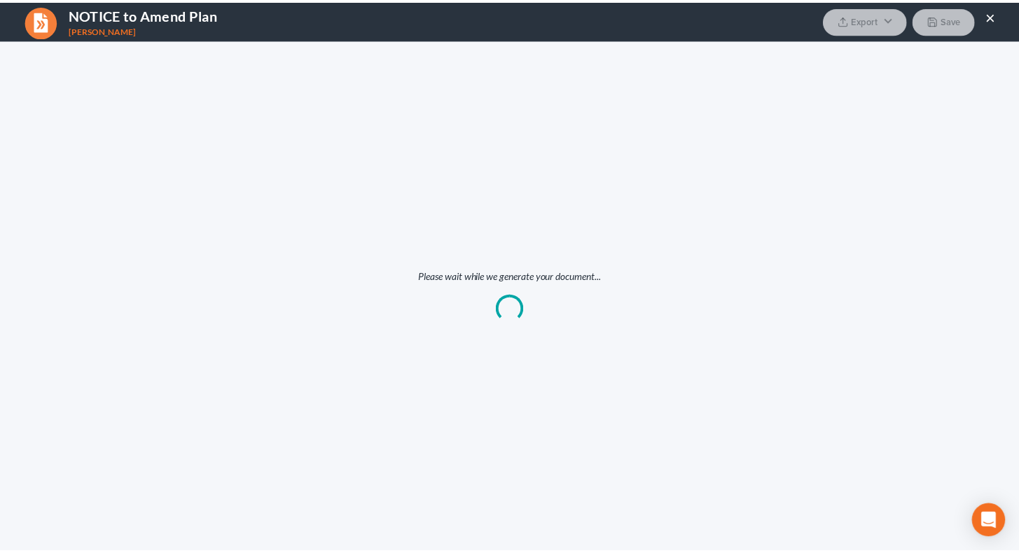
scroll to position [0, 0]
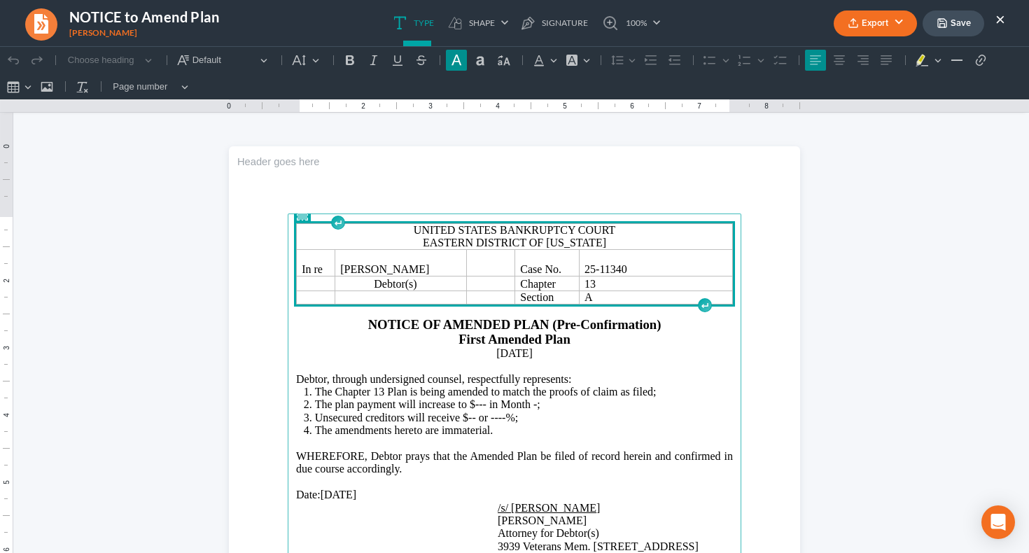
click at [893, 26] on button "Export" at bounding box center [875, 24] width 83 height 26
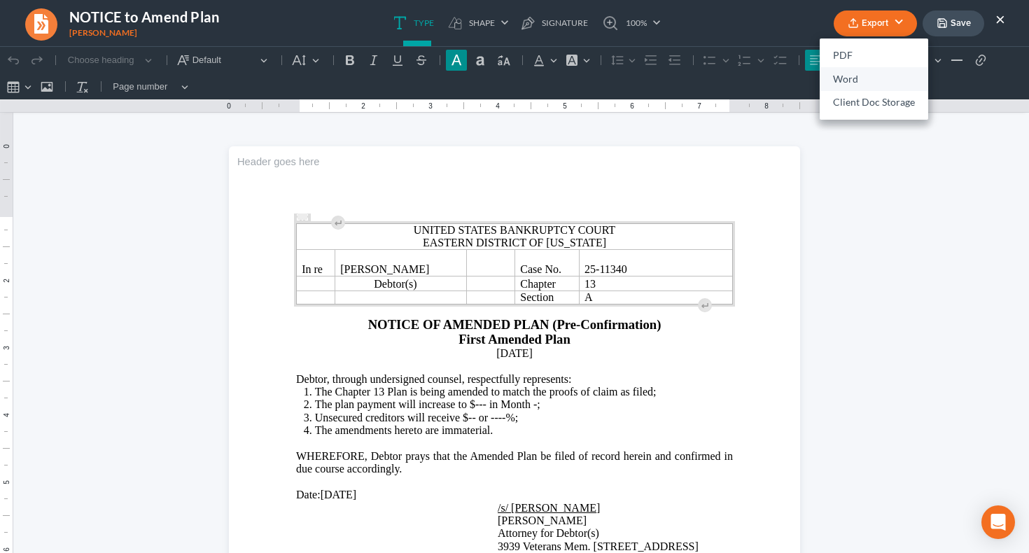
click at [874, 77] on link "Word" at bounding box center [874, 79] width 109 height 24
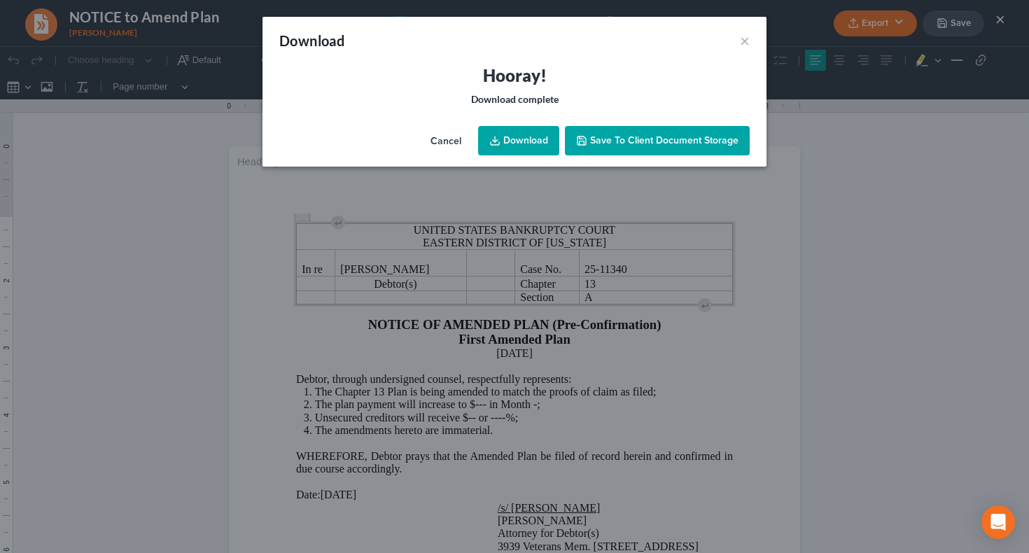
click at [528, 131] on link "Download" at bounding box center [518, 140] width 81 height 29
drag, startPoint x: 531, startPoint y: 36, endPoint x: 535, endPoint y: 43, distance: 8.2
click at [531, 36] on div "Download ×" at bounding box center [515, 41] width 504 height 48
click at [745, 42] on button "×" at bounding box center [745, 40] width 10 height 17
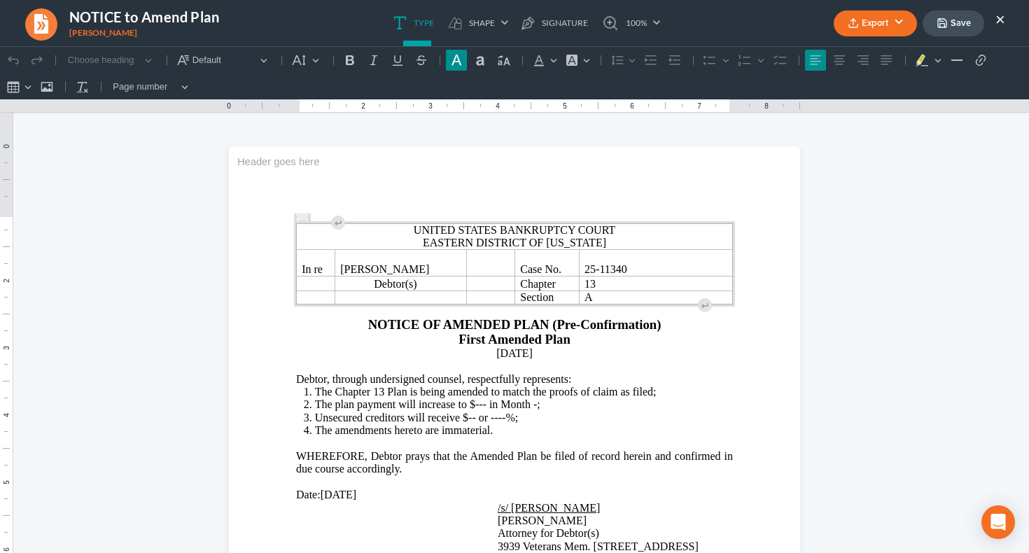
drag, startPoint x: 958, startPoint y: 20, endPoint x: 988, endPoint y: 27, distance: 30.9
click at [902, 20] on button "Save" at bounding box center [954, 24] width 62 height 26
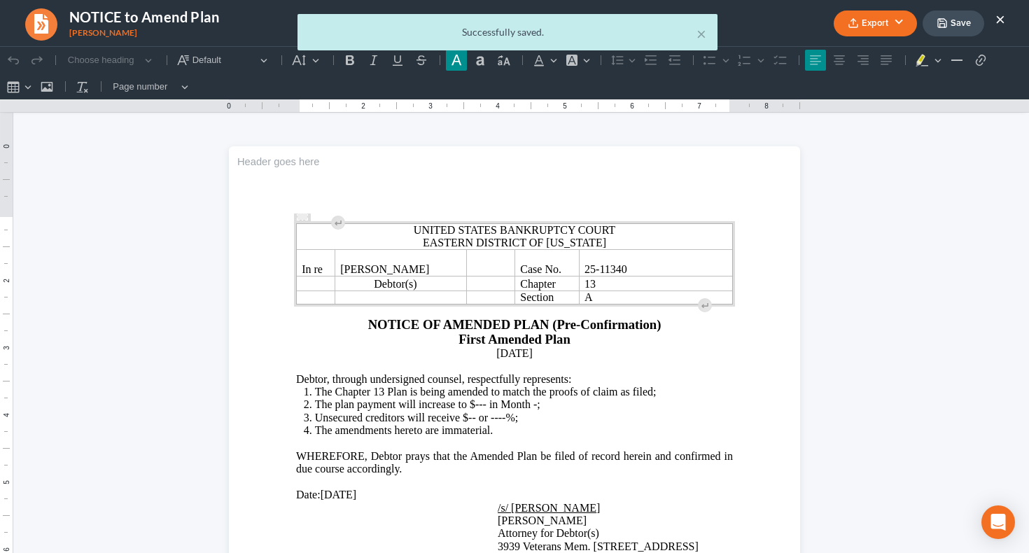
drag, startPoint x: 1001, startPoint y: 22, endPoint x: 987, endPoint y: 25, distance: 14.3
click at [902, 21] on div "× Successfully saved." at bounding box center [507, 35] width 1029 height 43
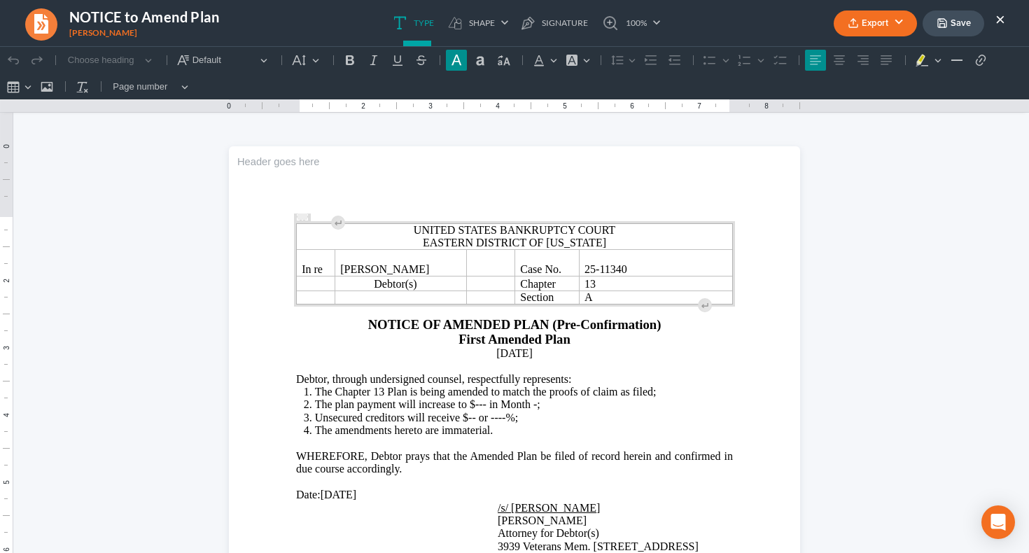
click at [902, 17] on button "×" at bounding box center [1000, 19] width 10 height 17
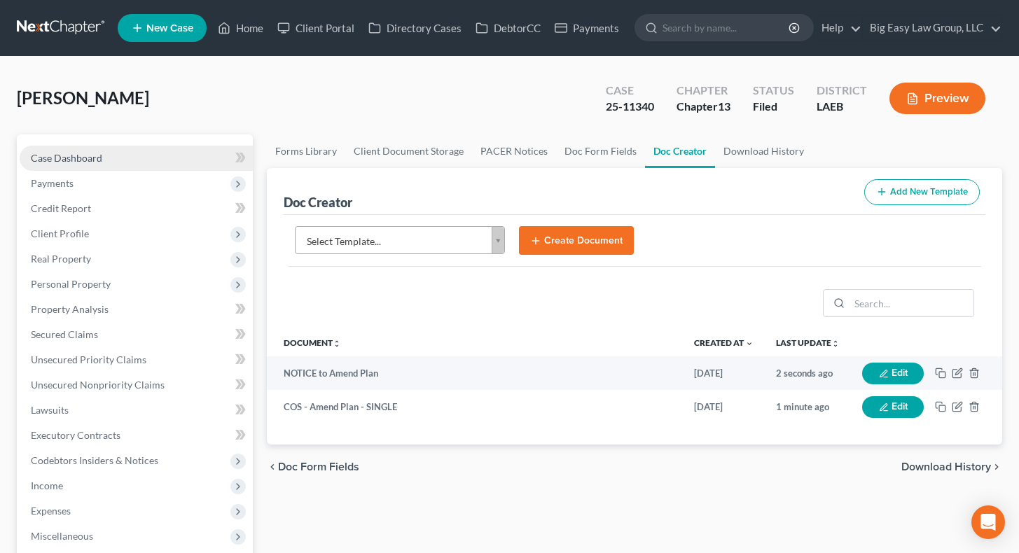
click at [162, 155] on link "Case Dashboard" at bounding box center [136, 158] width 233 height 25
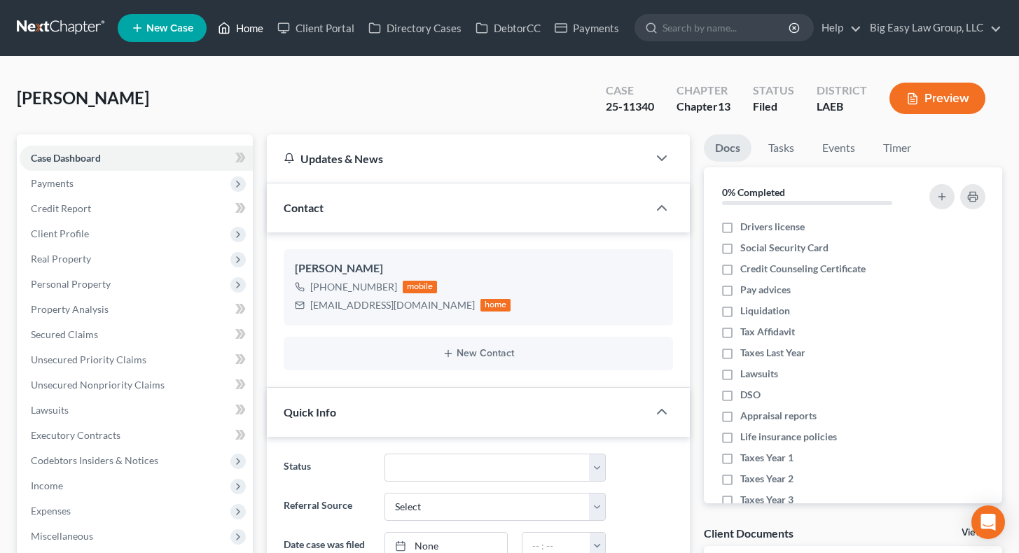
click at [255, 25] on link "Home" at bounding box center [241, 27] width 60 height 25
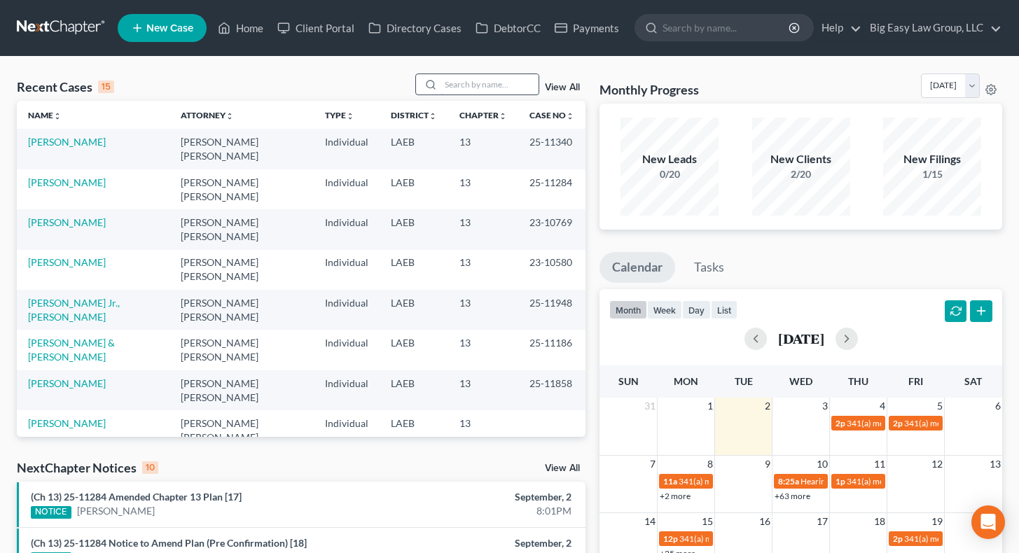
click at [463, 89] on input "search" at bounding box center [489, 84] width 98 height 20
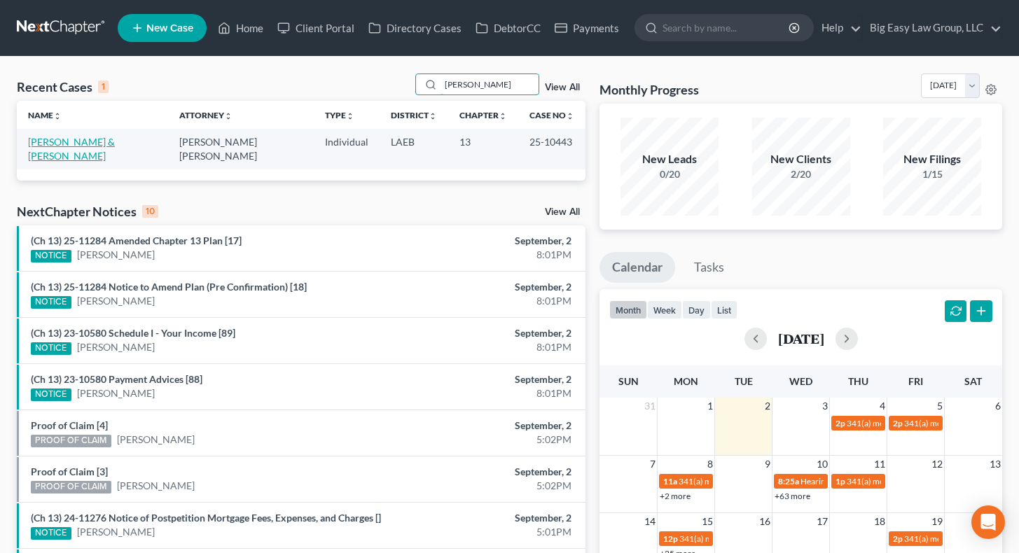
type input "tureau"
click at [110, 137] on link "Tureaud, Wayne & Kristyn" at bounding box center [71, 149] width 87 height 26
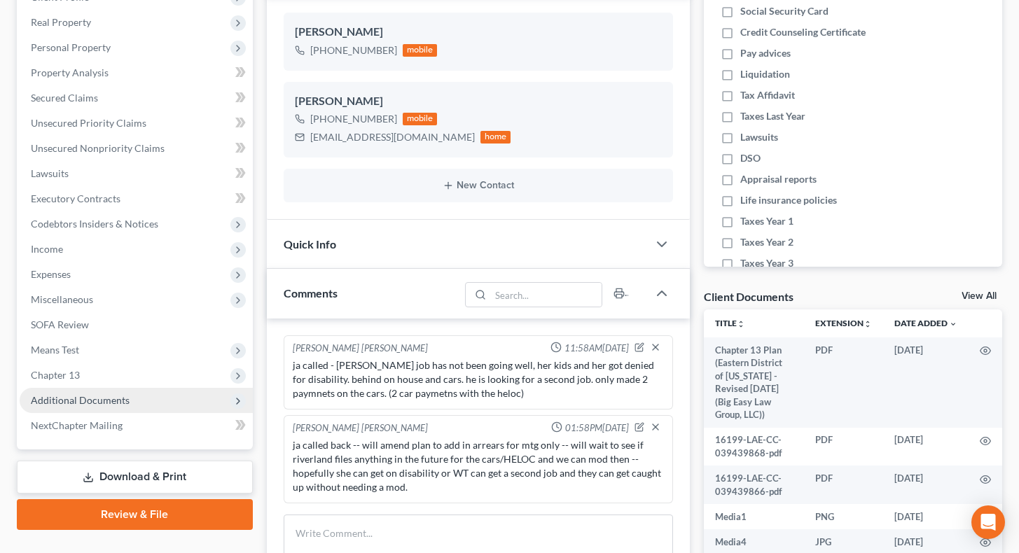
scroll to position [251, 0]
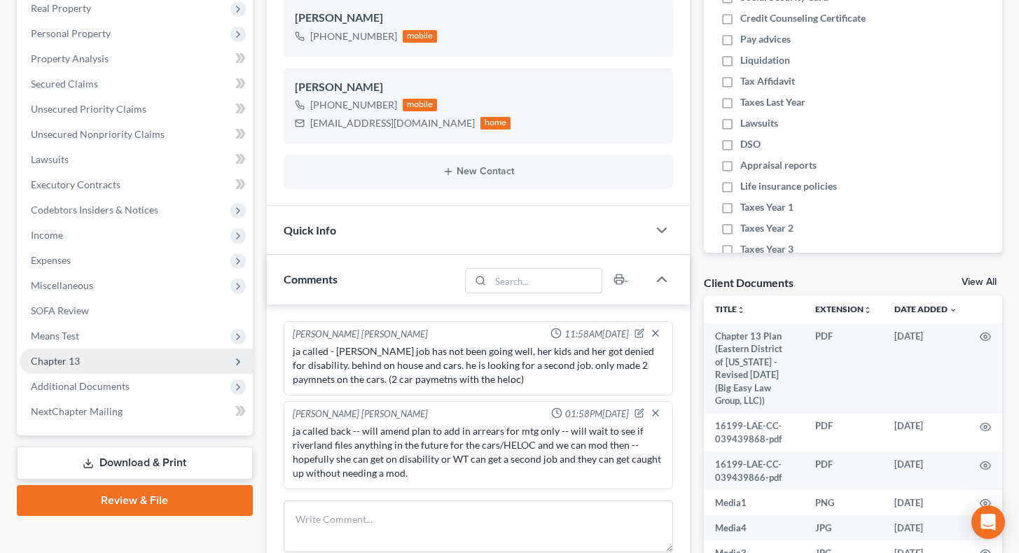
click at [167, 365] on span "Chapter 13" at bounding box center [136, 361] width 233 height 25
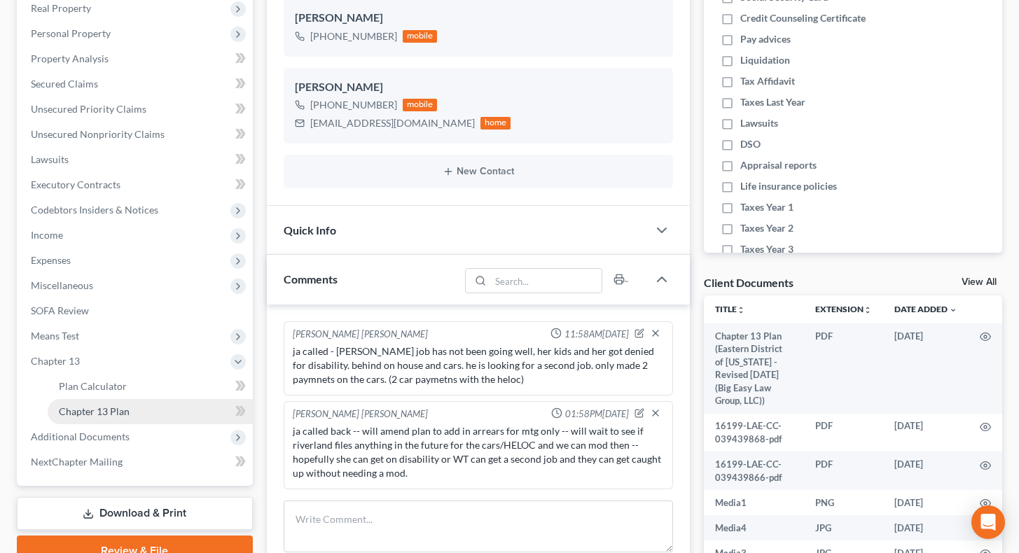
click at [148, 398] on link "Chapter 13 Plan" at bounding box center [150, 411] width 205 height 25
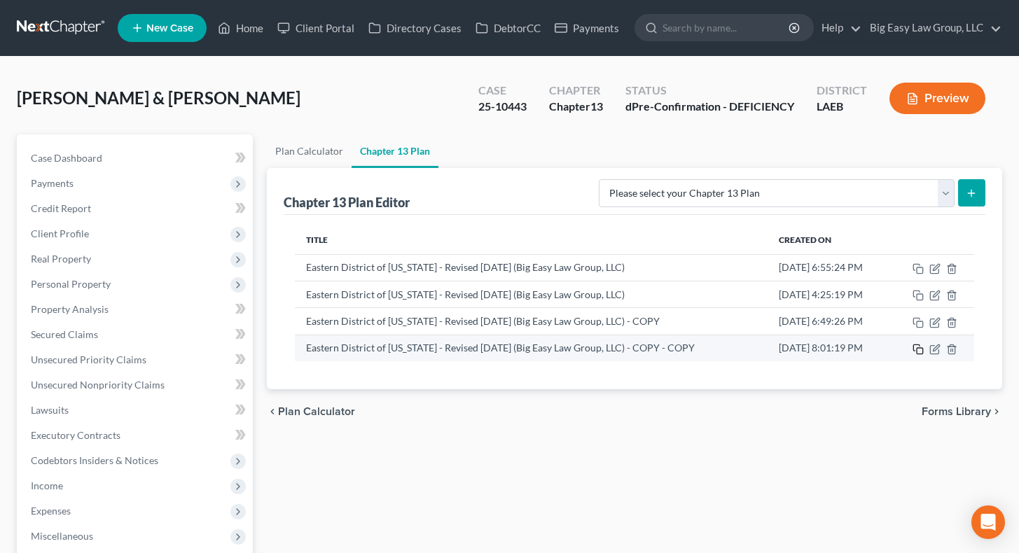
click at [902, 350] on icon "button" at bounding box center [917, 349] width 11 height 11
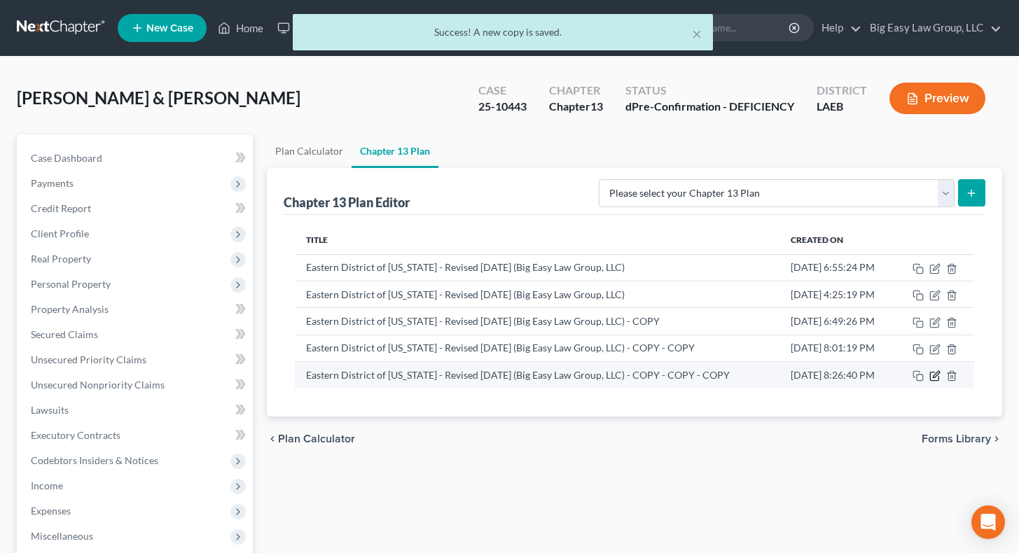
click at [902, 377] on icon "button" at bounding box center [934, 375] width 11 height 11
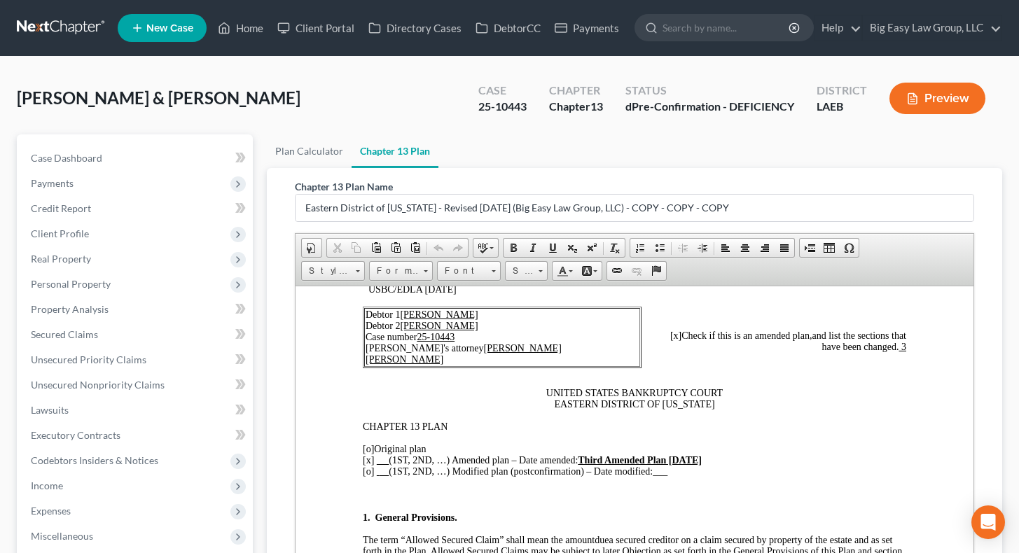
scroll to position [92, 0]
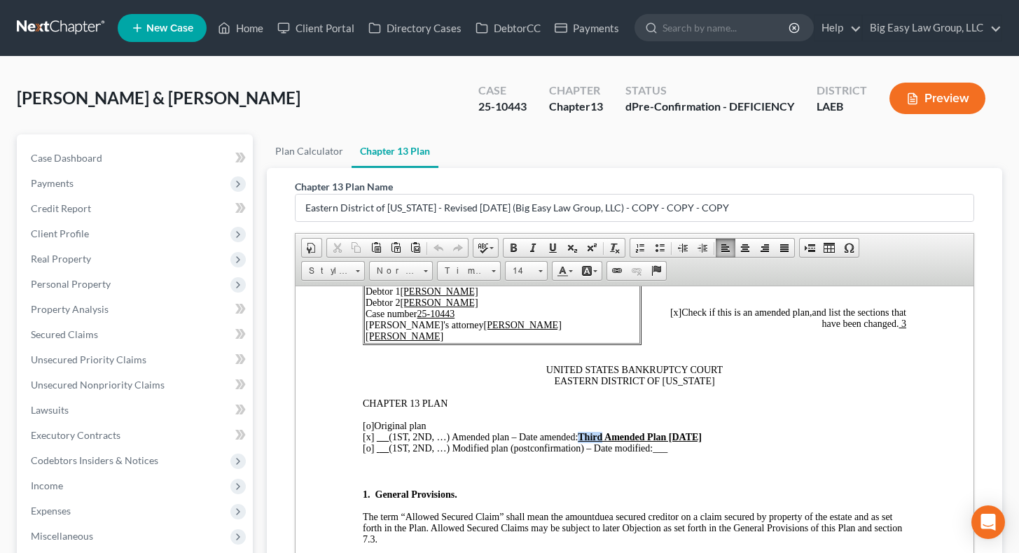
drag, startPoint x: 607, startPoint y: 438, endPoint x: 584, endPoint y: 437, distance: 23.1
click at [584, 398] on strong "Third Amended Plan 9/1/2025" at bounding box center [639, 436] width 124 height 11
click at [596, 398] on strong "FOurth Amended Plan 9/1/2025" at bounding box center [643, 436] width 132 height 11
click at [688, 398] on strong "Fo urth Amended Plan 9/1/2025" at bounding box center [641, 436] width 129 height 11
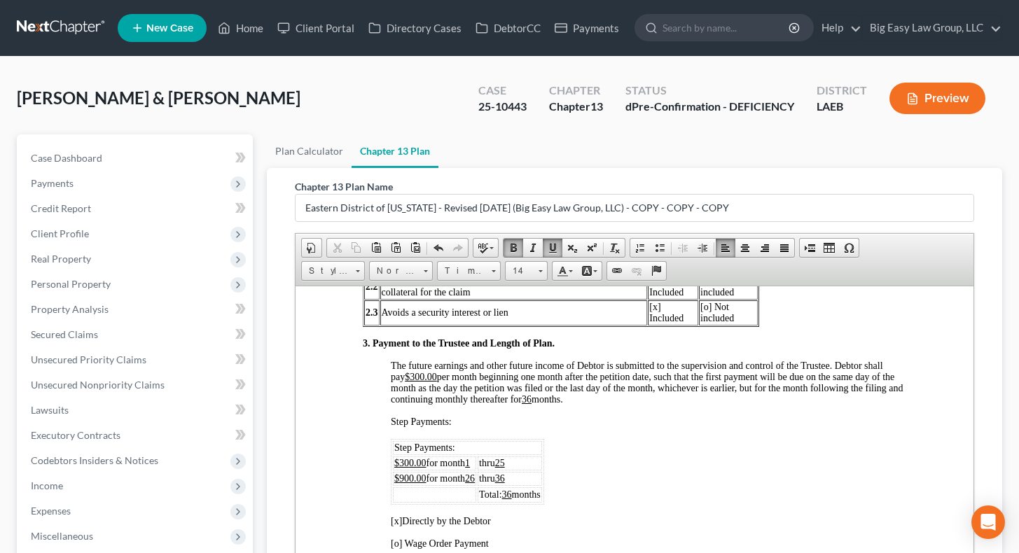
scroll to position [807, 0]
drag, startPoint x: 511, startPoint y: 487, endPoint x: 531, endPoint y: 488, distance: 20.3
click at [512, 398] on td "thru 36" at bounding box center [509, 477] width 64 height 14
click at [511, 398] on u "36" at bounding box center [506, 493] width 10 height 11
click at [531, 398] on u "36" at bounding box center [526, 398] width 10 height 11
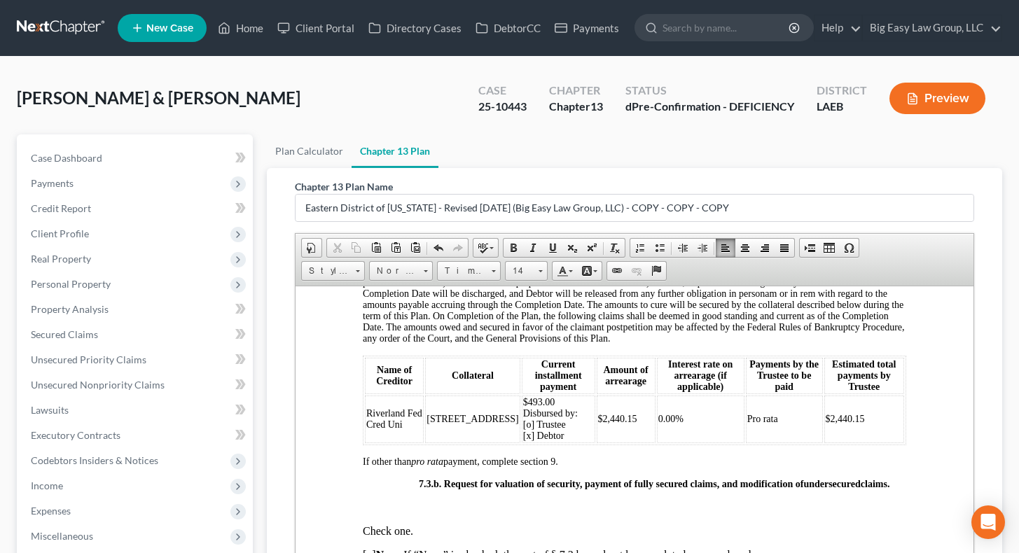
scroll to position [3259, 0]
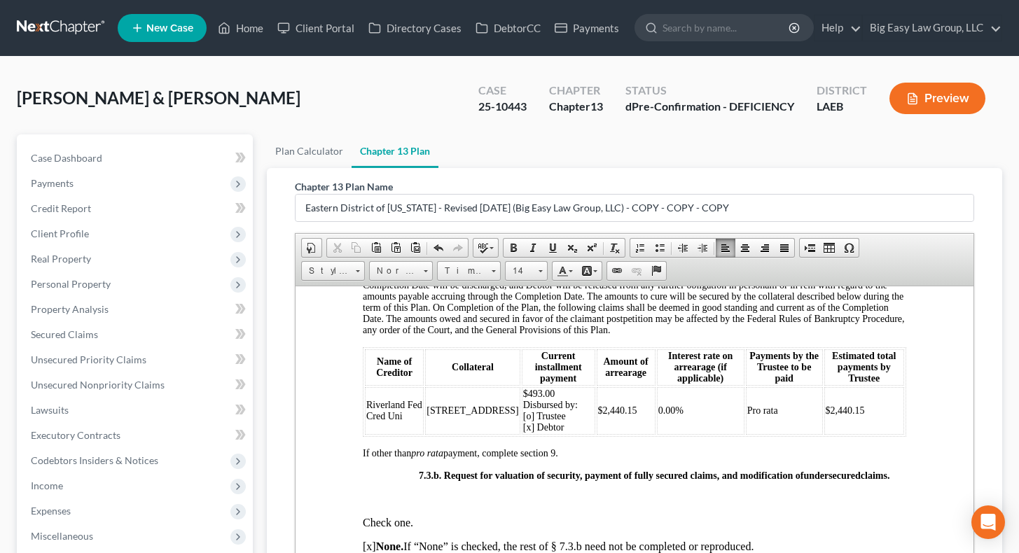
click at [862, 398] on td "$2,440.15" at bounding box center [863, 410] width 80 height 48
click at [902, 398] on span "Row" at bounding box center [917, 397] width 68 height 18
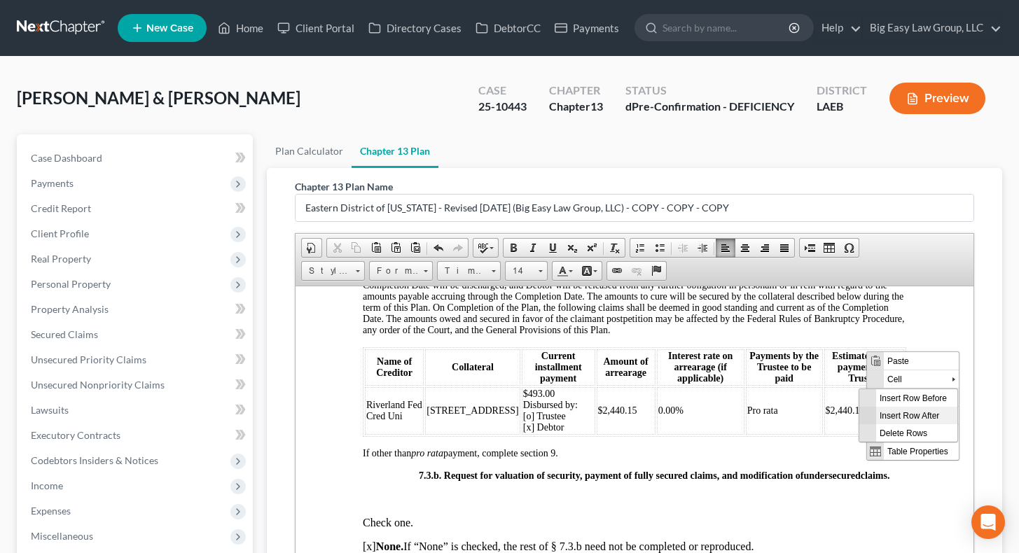
click at [902, 398] on span "Insert Row After" at bounding box center [915, 415] width 81 height 18
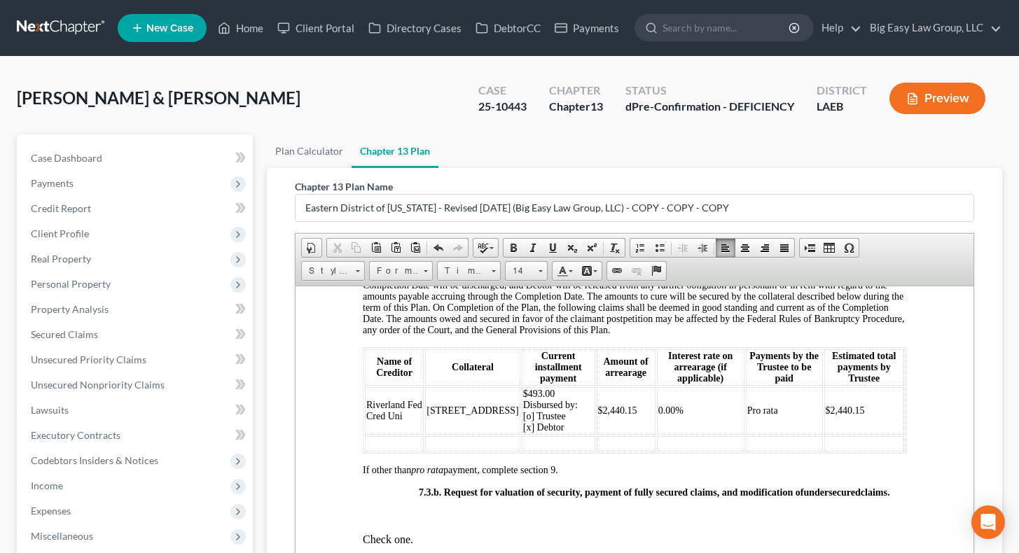
click at [418, 398] on td at bounding box center [393, 442] width 59 height 15
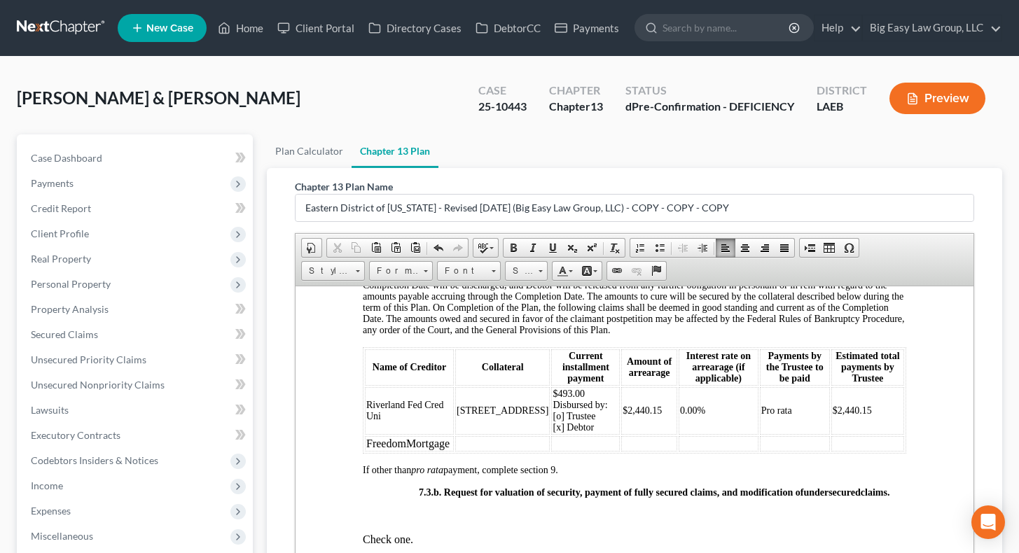
click at [407, 398] on td "FreedomMortgage" at bounding box center [408, 442] width 89 height 15
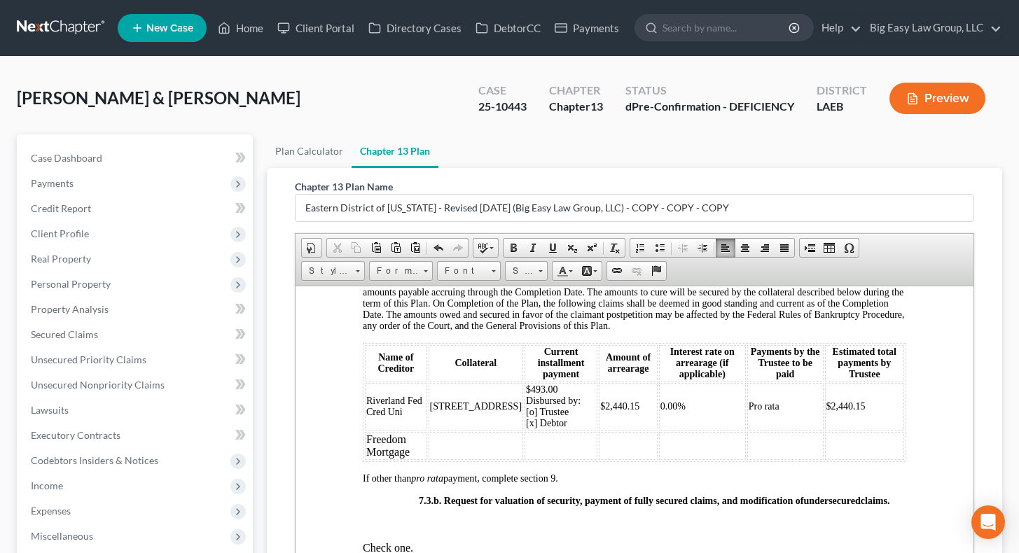
scroll to position [3275, 0]
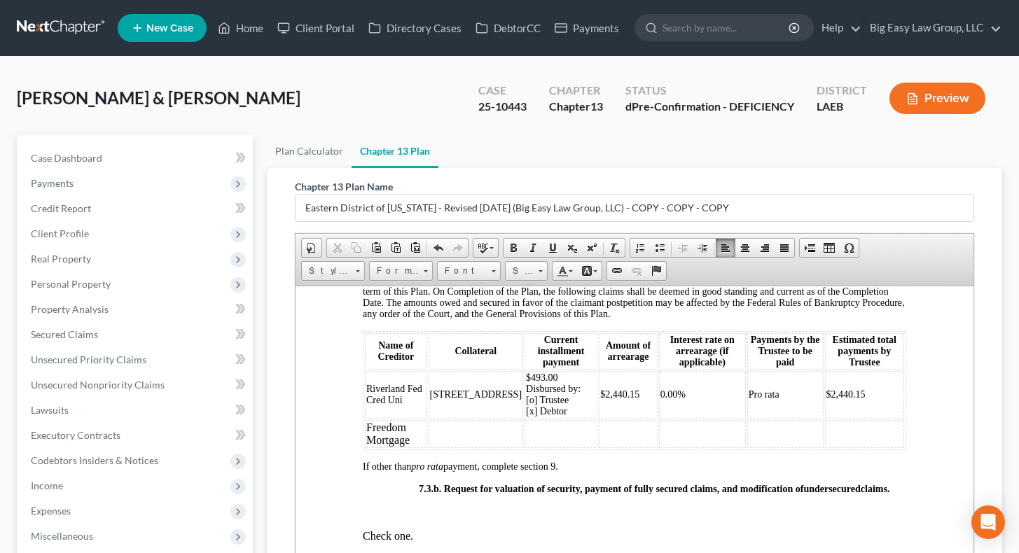
drag, startPoint x: 453, startPoint y: 456, endPoint x: 434, endPoint y: 428, distance: 33.8
click at [434, 398] on td "5048 Willowtree Rd." at bounding box center [475, 394] width 95 height 48
copy span "5048 Willowtree Rd."
click at [473, 398] on td at bounding box center [475, 433] width 95 height 28
click at [524, 398] on td at bounding box center [560, 433] width 73 height 28
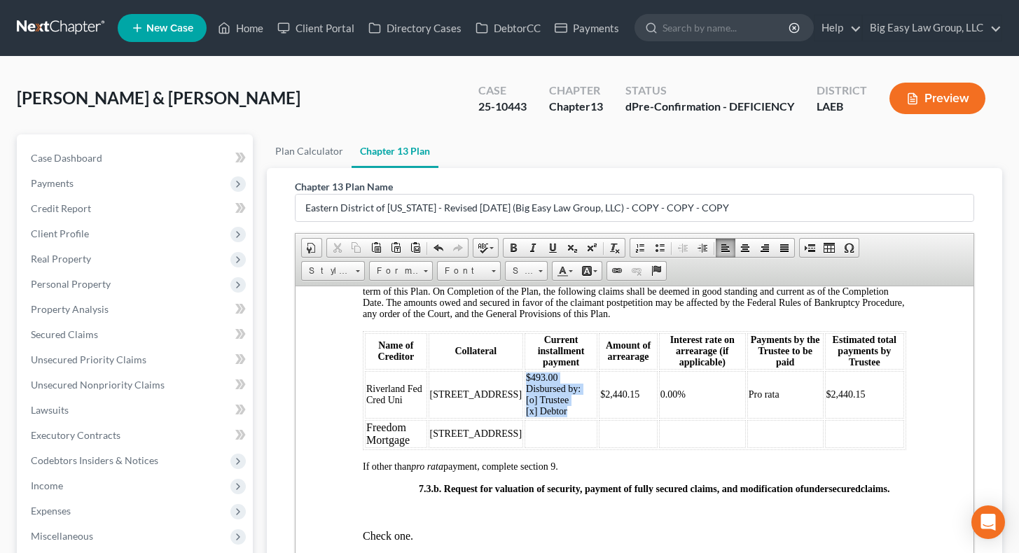
drag, startPoint x: 550, startPoint y: 454, endPoint x: 496, endPoint y: 421, distance: 63.5
click at [524, 398] on td "$493.00 Disbursed by: [o] Trustee [x] Debtor" at bounding box center [560, 394] width 73 height 48
copy span "$493.00 Disbursed by: [o] Trustee [x] Debtor"
click at [554, 398] on td at bounding box center [560, 433] width 73 height 28
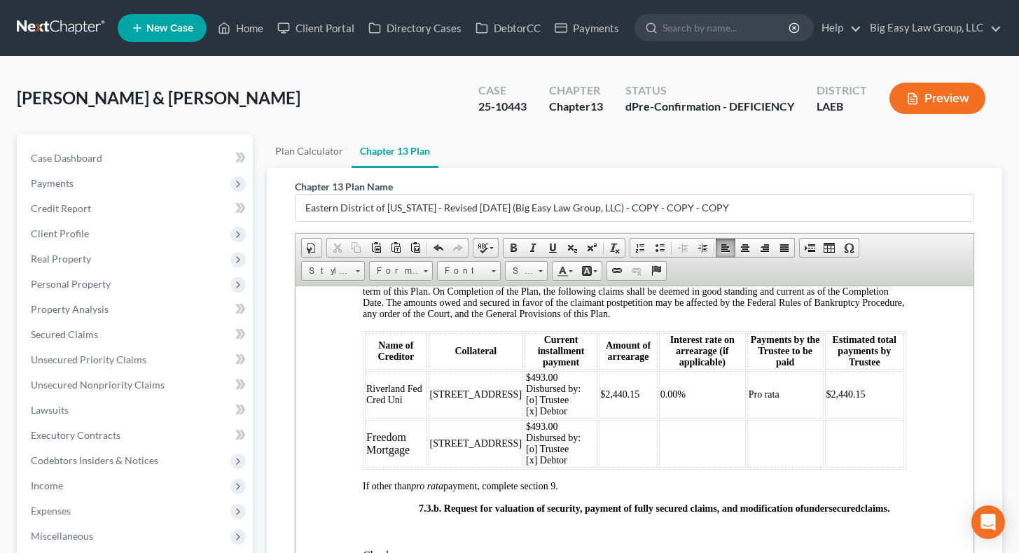
scroll to position [41, 0]
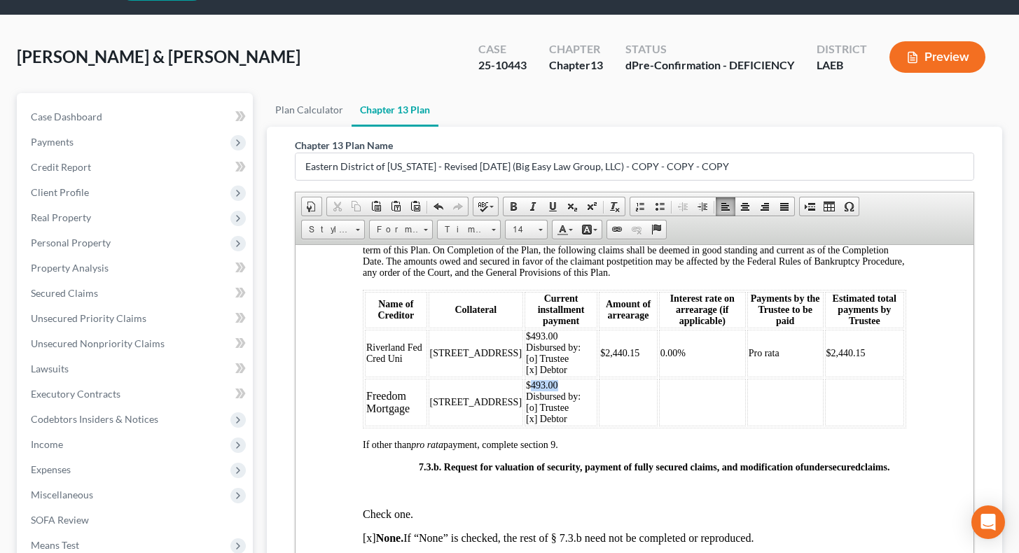
drag, startPoint x: 543, startPoint y: 428, endPoint x: 501, endPoint y: 426, distance: 42.8
click at [524, 398] on td "$493.00 Disbursed by: [o] Trustee [x] Debtor" at bounding box center [560, 402] width 73 height 48
click at [525, 390] on span "$1573.35" at bounding box center [543, 384] width 37 height 11
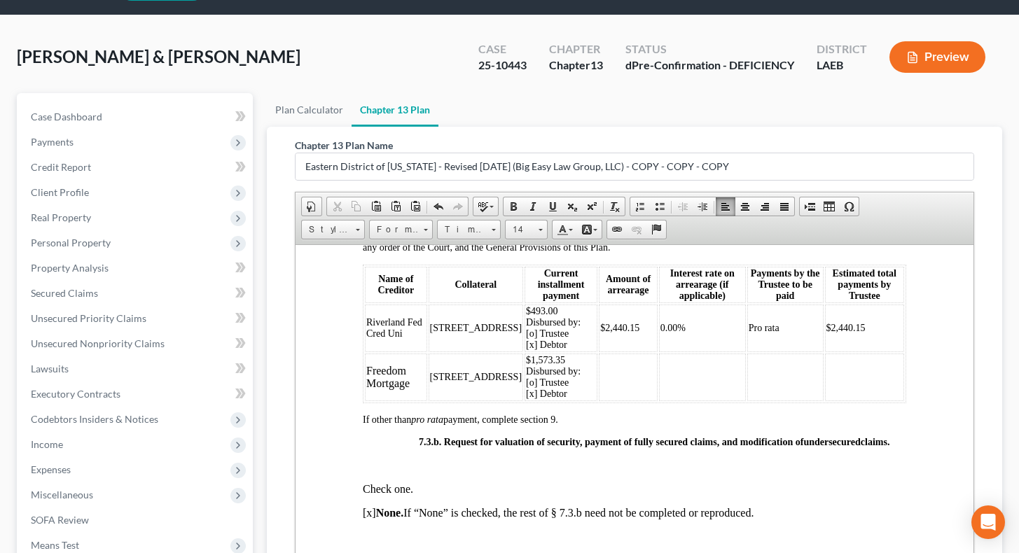
scroll to position [3310, 0]
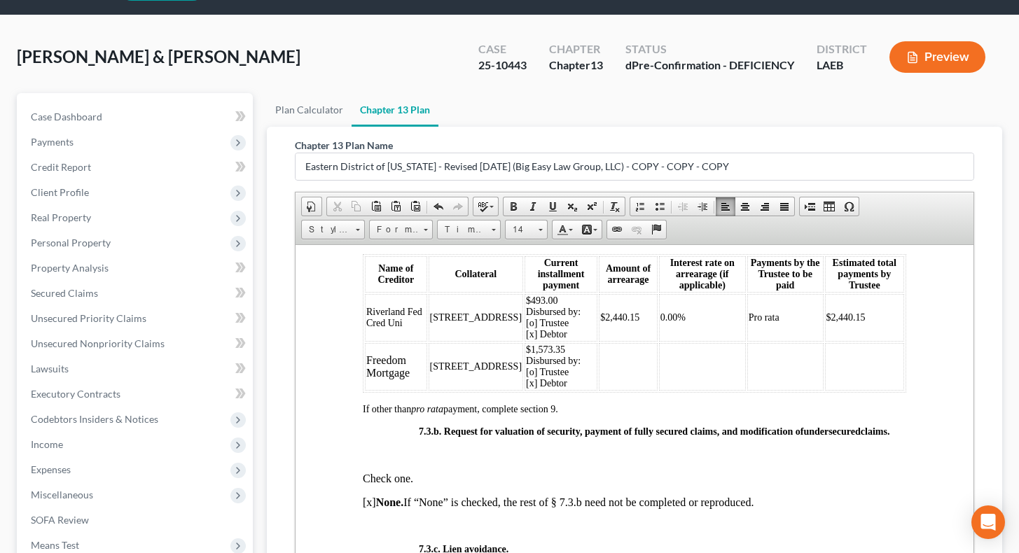
click at [610, 390] on td at bounding box center [627, 366] width 59 height 48
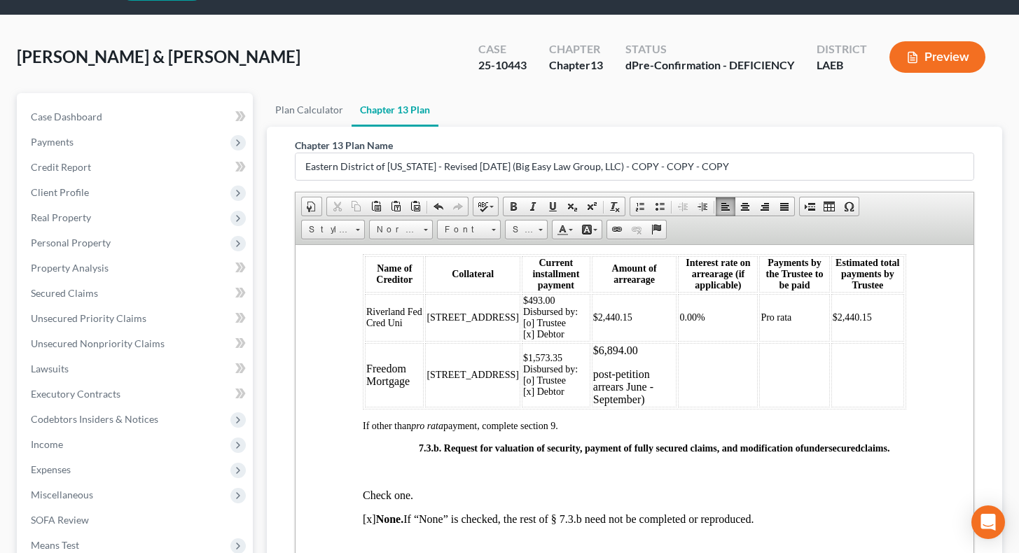
click at [592, 398] on p "post-petition arrears June - September)" at bounding box center [633, 387] width 83 height 38
click at [678, 398] on td at bounding box center [718, 374] width 80 height 64
drag, startPoint x: 678, startPoint y: 361, endPoint x: 656, endPoint y: 358, distance: 21.9
click at [678, 341] on td "0.00%" at bounding box center [718, 317] width 80 height 48
copy span "0.00%"
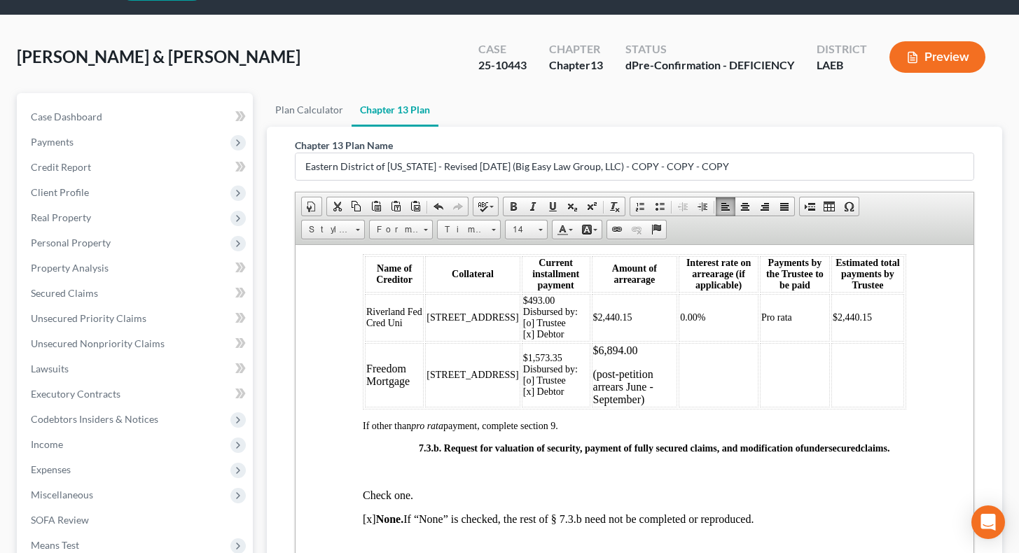
click at [698, 398] on td at bounding box center [718, 374] width 80 height 64
drag, startPoint x: 782, startPoint y: 358, endPoint x: 743, endPoint y: 356, distance: 39.3
click at [759, 341] on td "Pro rata" at bounding box center [794, 317] width 70 height 48
copy span "Pro rata"
click at [768, 398] on td at bounding box center [794, 374] width 70 height 64
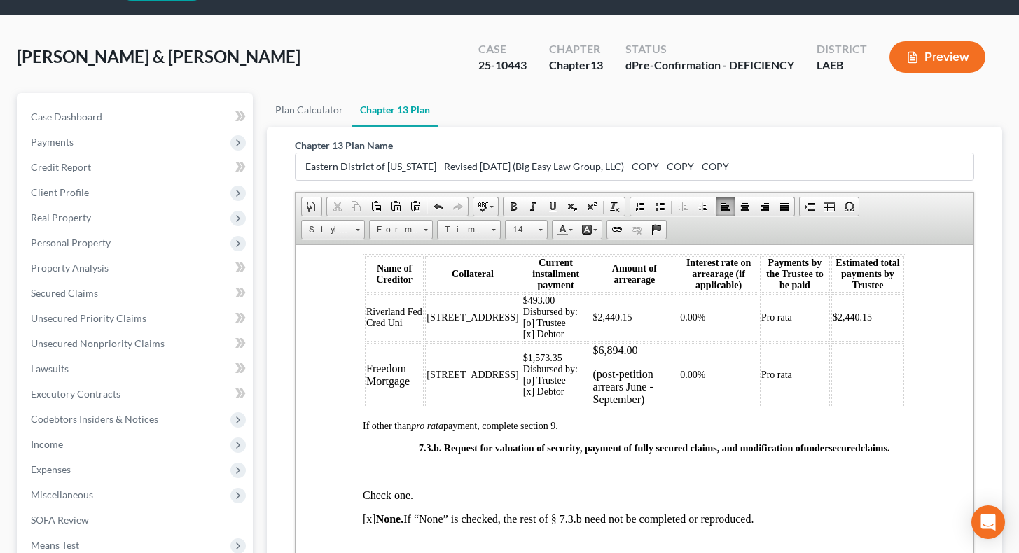
click at [855, 398] on td at bounding box center [866, 374] width 73 height 64
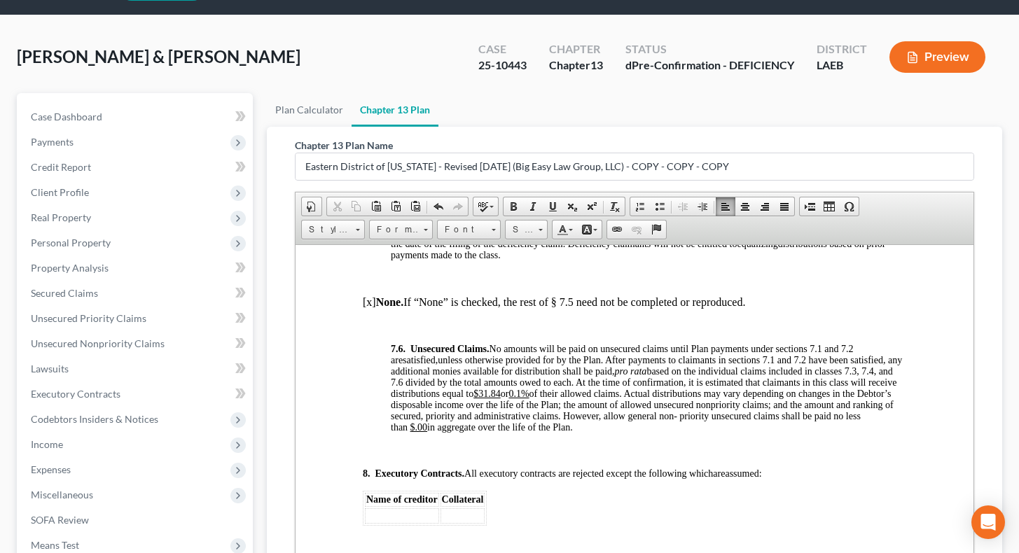
scroll to position [5007, 0]
click at [528, 396] on u "0.1%" at bounding box center [518, 391] width 20 height 11
click at [554, 398] on span "unless otherwise provided for by the Plan. After payments to claimants in secti…" at bounding box center [645, 391] width 511 height 78
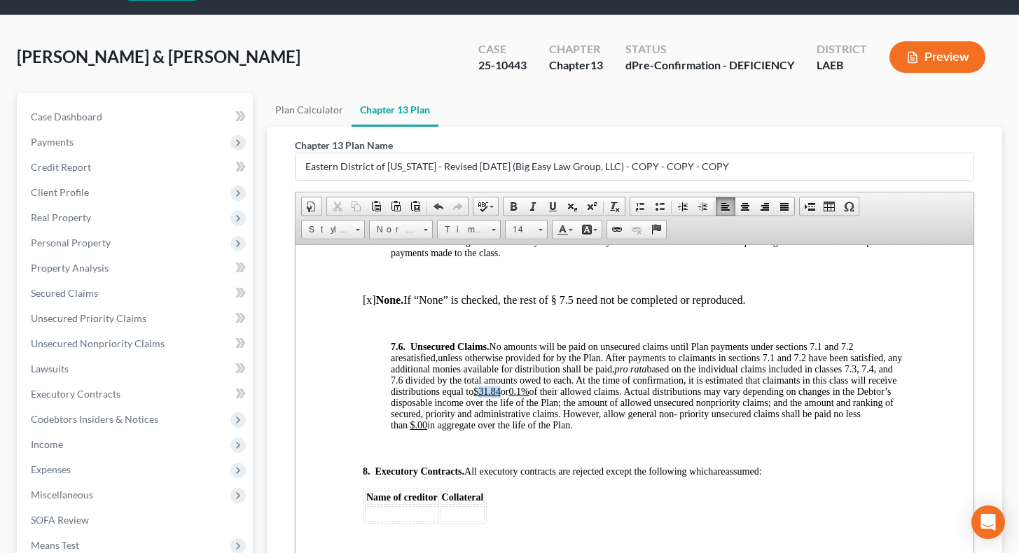
drag, startPoint x: 551, startPoint y: 447, endPoint x: 531, endPoint y: 448, distance: 20.3
click at [531, 398] on span "unless otherwise provided for by the Plan. After payments to claimants in secti…" at bounding box center [645, 391] width 511 height 78
click at [582, 398] on span "unless otherwise provided for by the Plan. After payments to claimants in secti…" at bounding box center [645, 391] width 511 height 78
click at [533, 396] on u "0.1%" at bounding box center [522, 391] width 20 height 11
drag, startPoint x: 579, startPoint y: 446, endPoint x: 590, endPoint y: 457, distance: 15.8
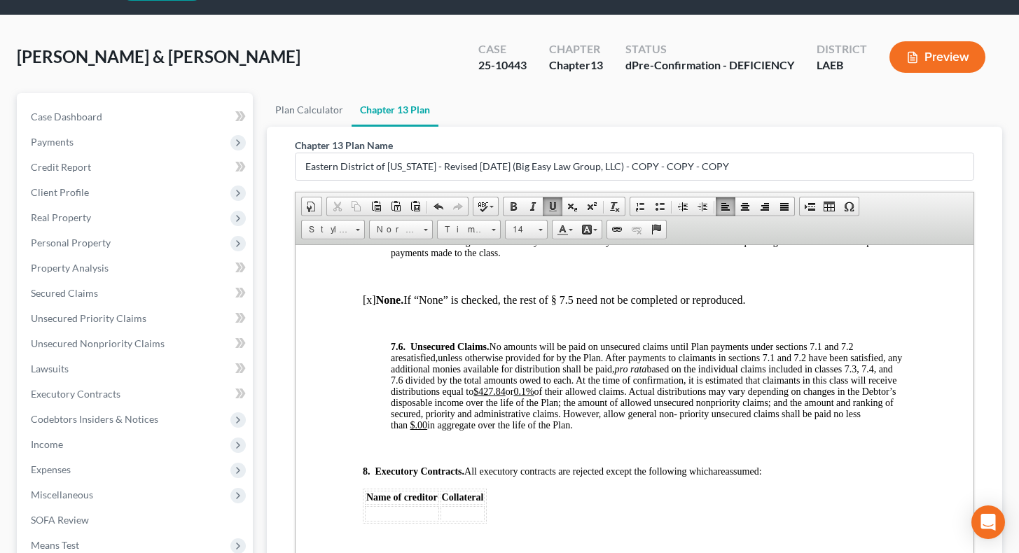
click at [533, 396] on u "0.1%" at bounding box center [522, 391] width 20 height 11
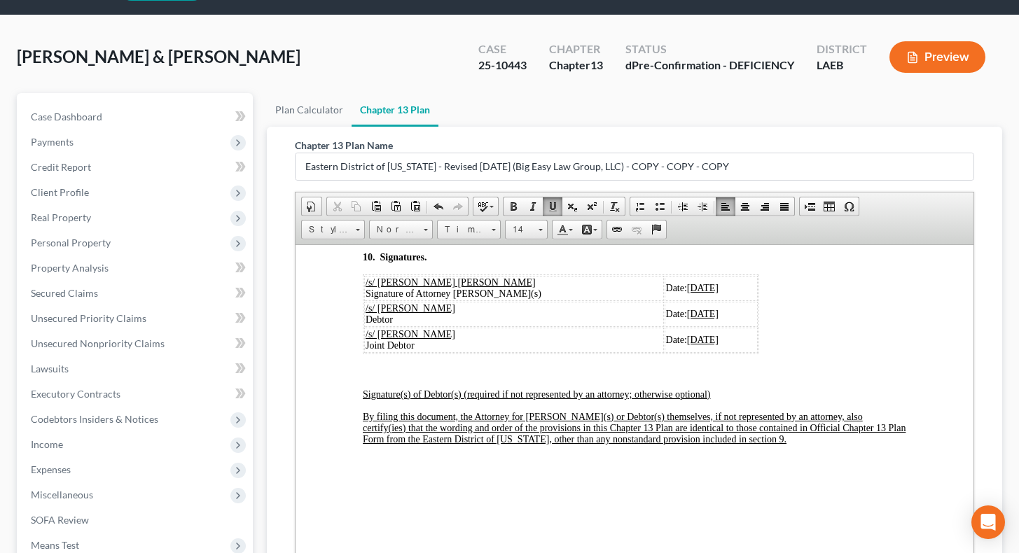
scroll to position [5525, 0]
drag, startPoint x: 657, startPoint y: 332, endPoint x: 660, endPoint y: 339, distance: 7.5
click at [664, 300] on td "Date: 09/01/2025" at bounding box center [710, 287] width 93 height 25
click at [686, 293] on u "09/01/2025" at bounding box center [702, 287] width 32 height 11
click at [686, 319] on u "09/01/2025" at bounding box center [702, 313] width 32 height 11
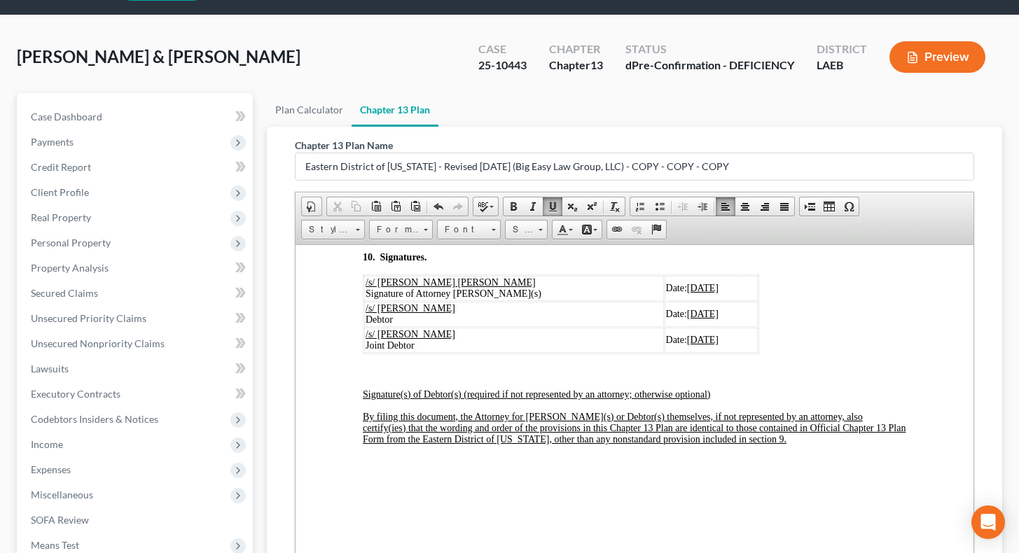
scroll to position [5576, 0]
click at [686, 340] on u "09/01/2025" at bounding box center [702, 339] width 32 height 11
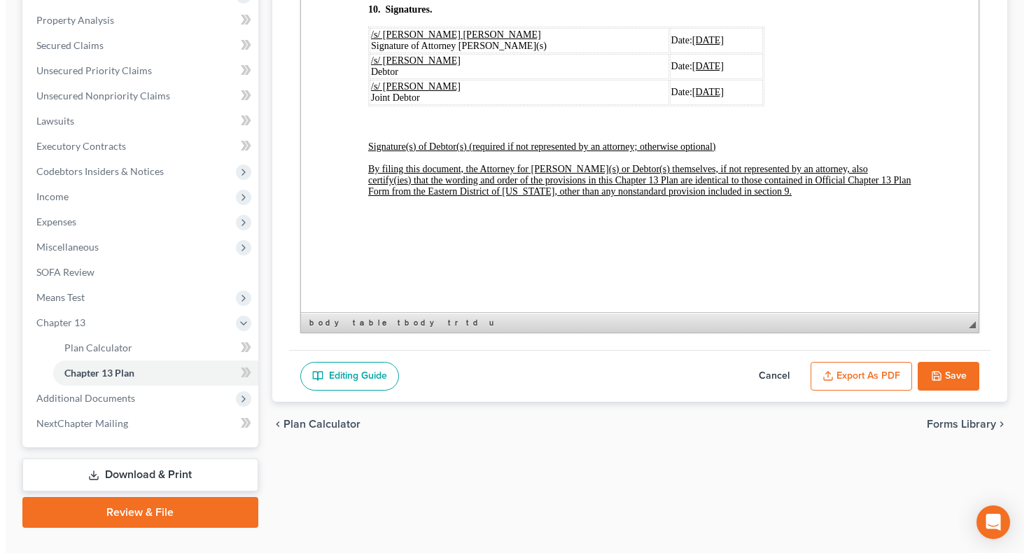
scroll to position [292, 0]
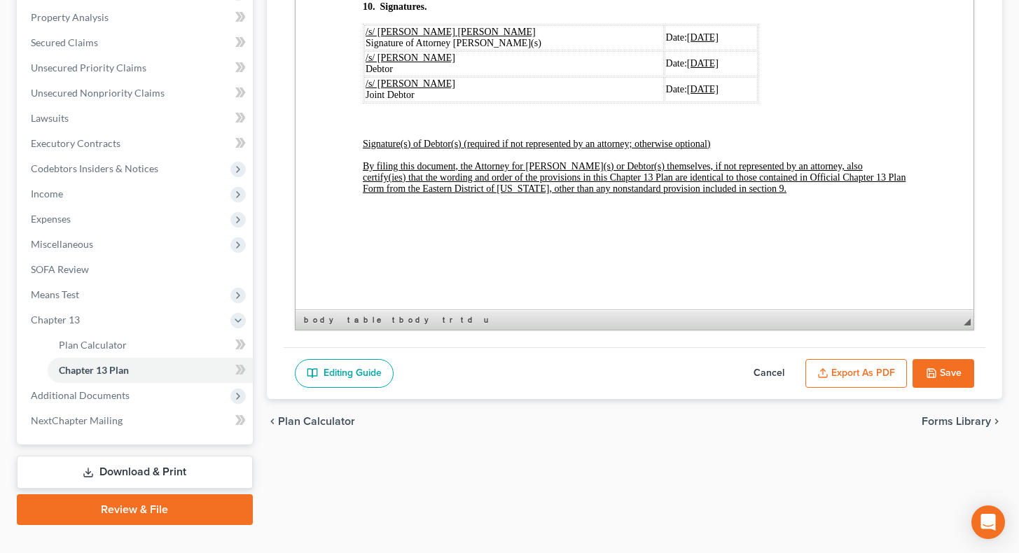
click at [843, 380] on button "Export as PDF" at bounding box center [856, 373] width 102 height 29
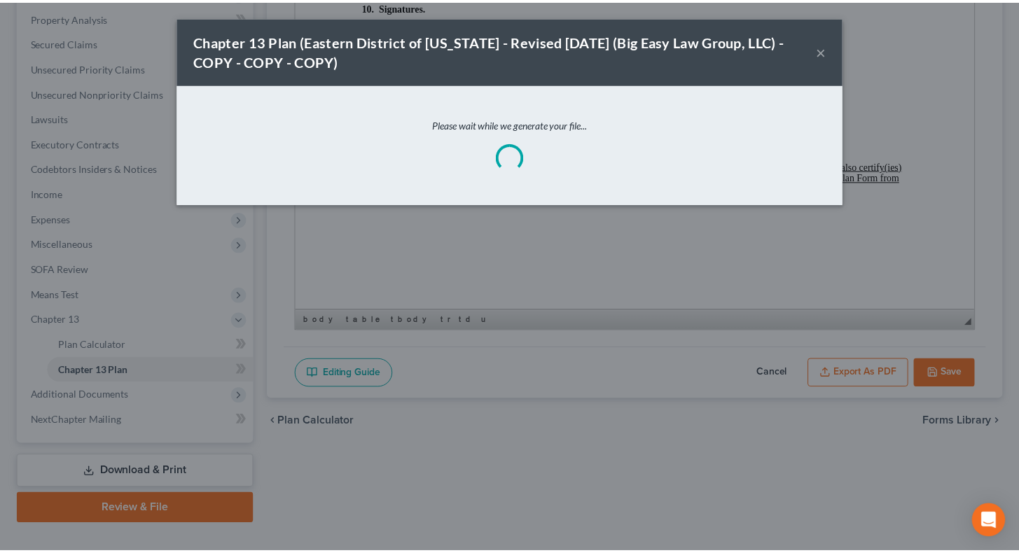
scroll to position [5543, 0]
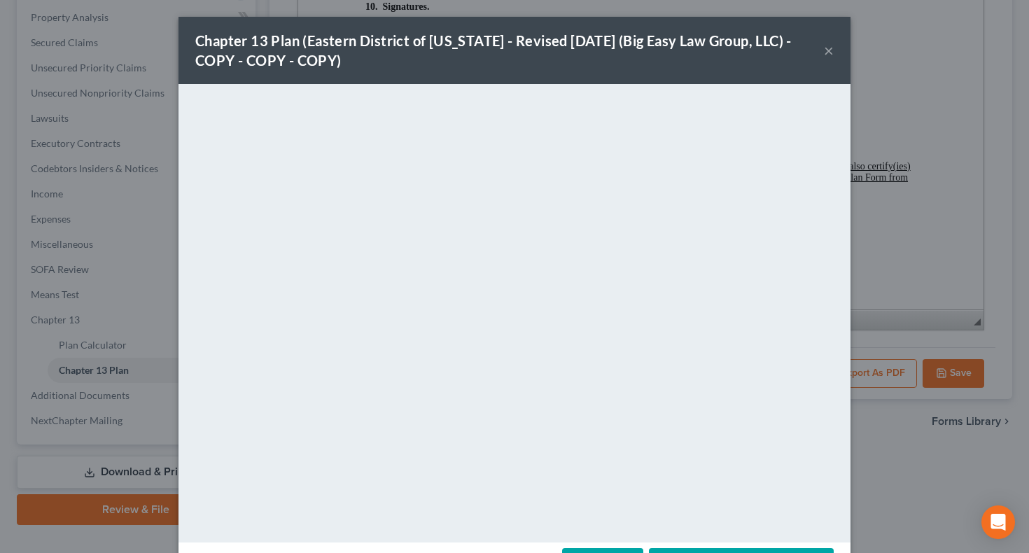
click at [815, 50] on div "Chapter 13 Plan (Eastern District of Louisiana - Revised 05/05/2020 (Big Easy L…" at bounding box center [509, 50] width 629 height 39
drag, startPoint x: 823, startPoint y: 53, endPoint x: 839, endPoint y: 94, distance: 44.3
click at [824, 53] on button "×" at bounding box center [829, 50] width 10 height 17
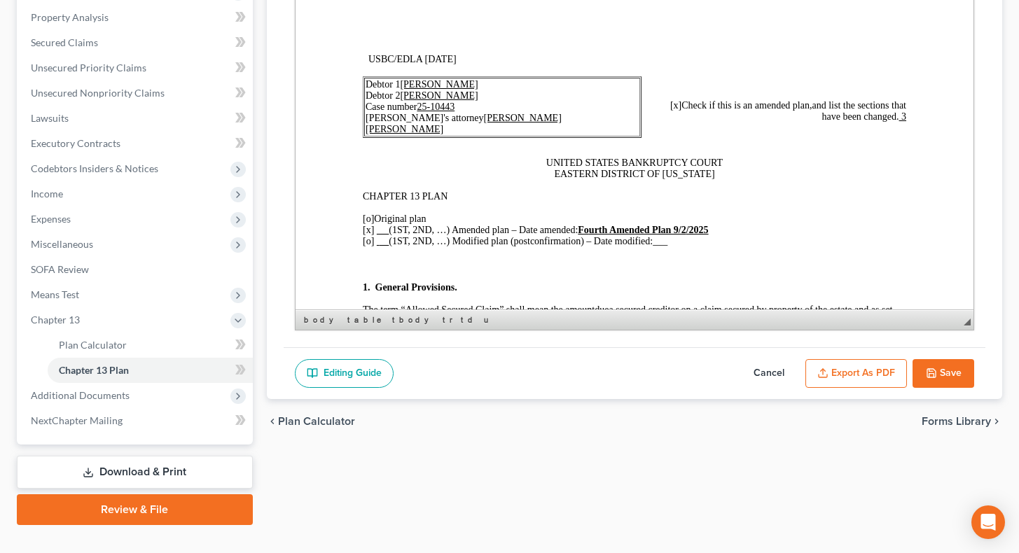
scroll to position [0, 0]
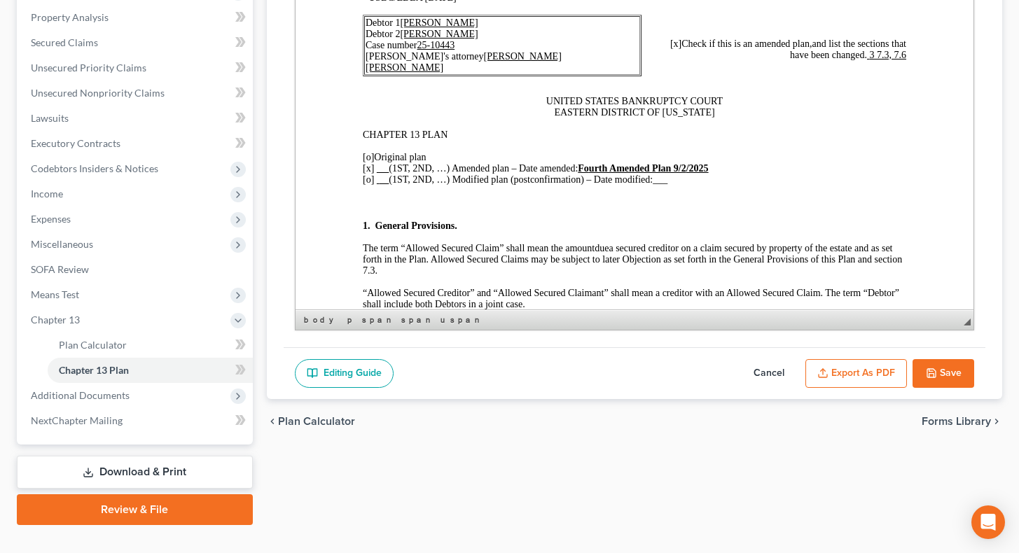
scroll to position [70, 0]
click at [847, 362] on button "Export as PDF" at bounding box center [856, 373] width 102 height 29
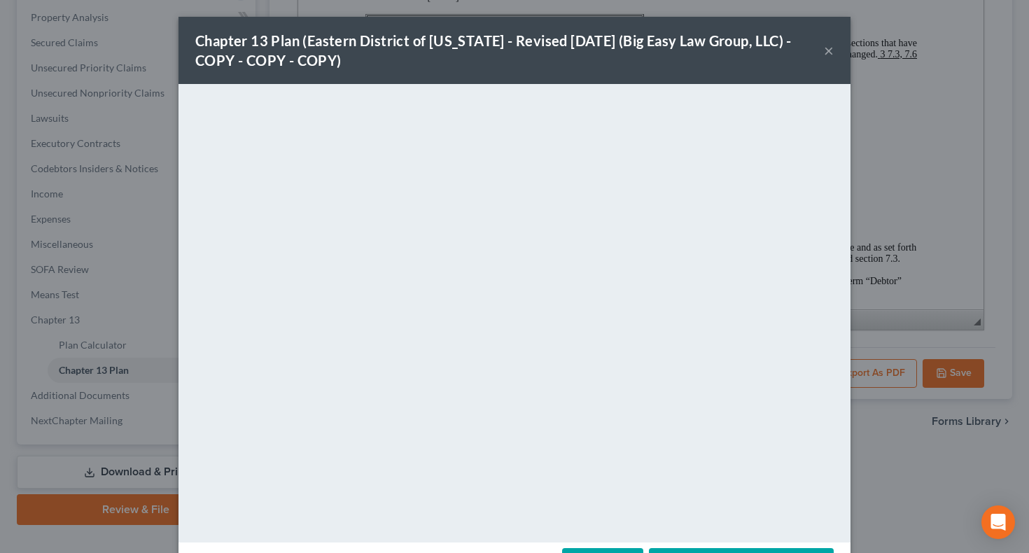
click at [824, 50] on button "×" at bounding box center [829, 50] width 10 height 17
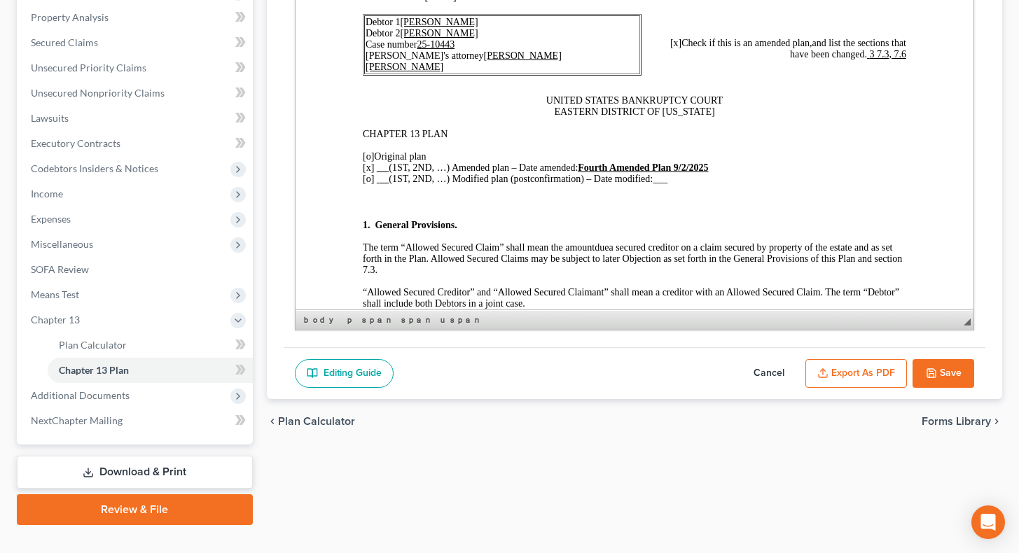
click at [902, 361] on button "Save" at bounding box center [943, 373] width 62 height 29
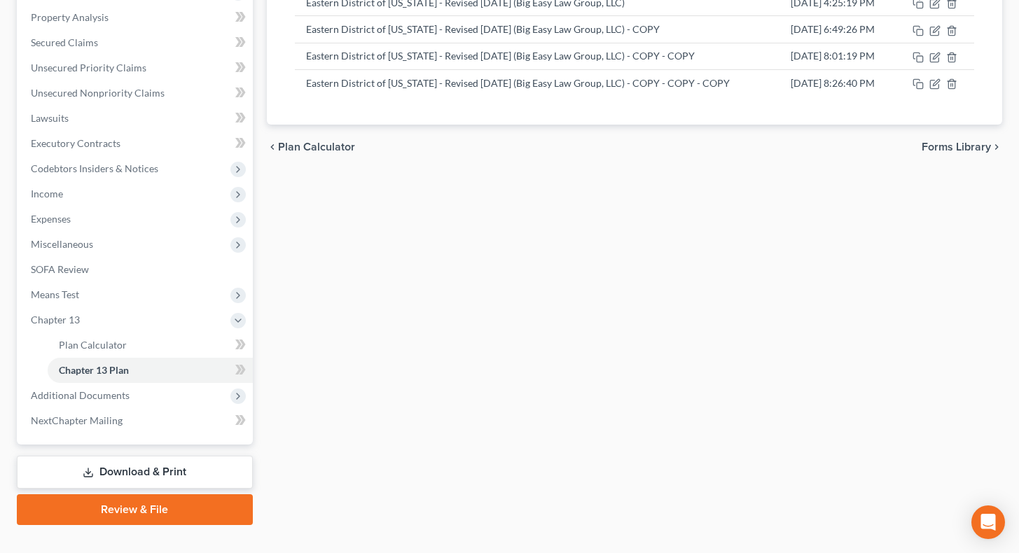
scroll to position [0, 0]
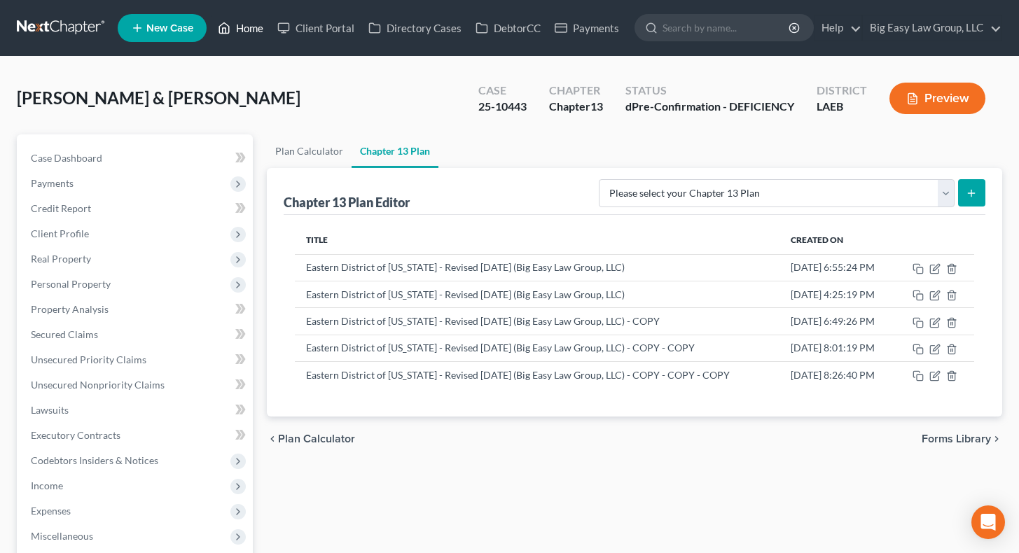
click at [248, 29] on link "Home" at bounding box center [241, 27] width 60 height 25
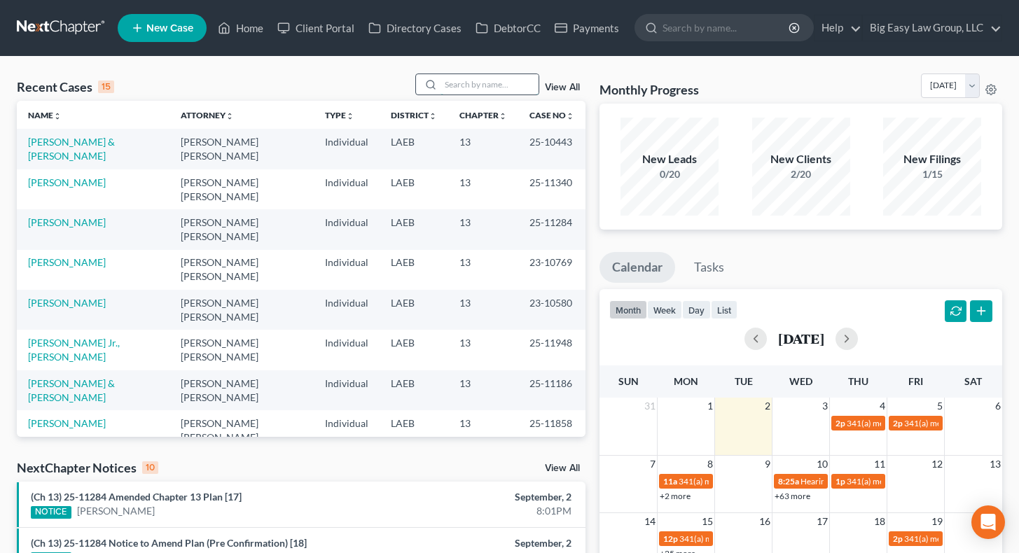
click at [466, 88] on input "search" at bounding box center [489, 84] width 98 height 20
type input "johnson"
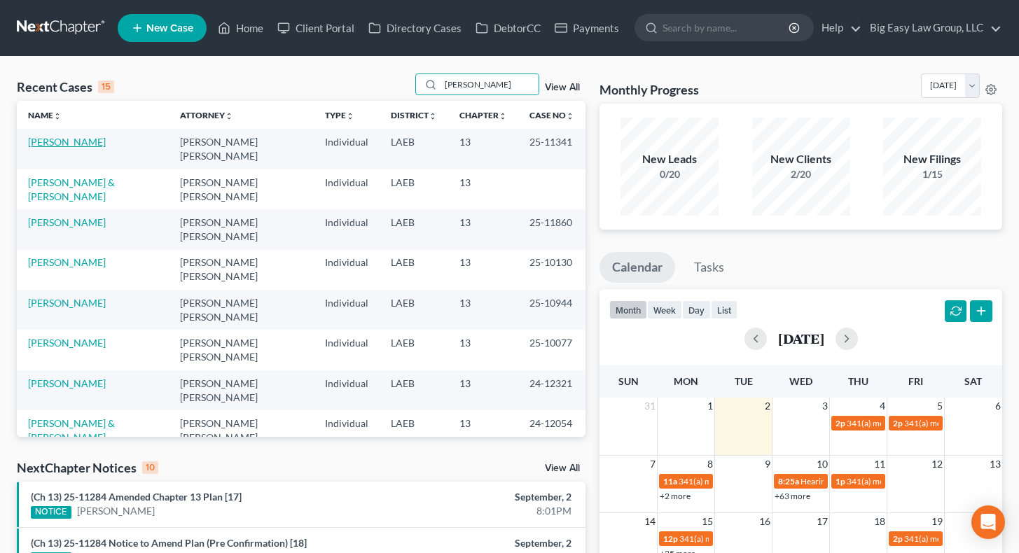
click at [85, 143] on link "Johnson, Katrina" at bounding box center [67, 142] width 78 height 12
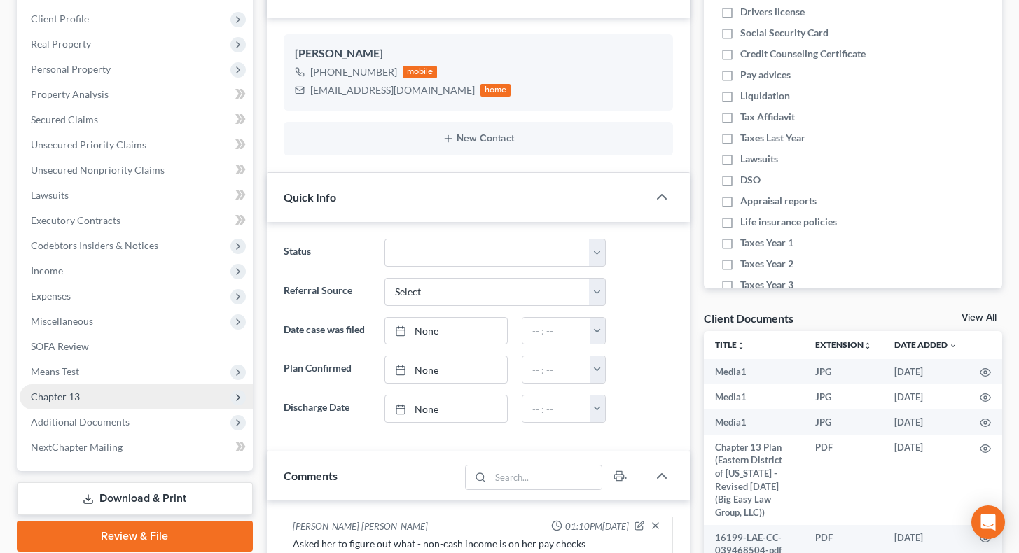
scroll to position [235, 0]
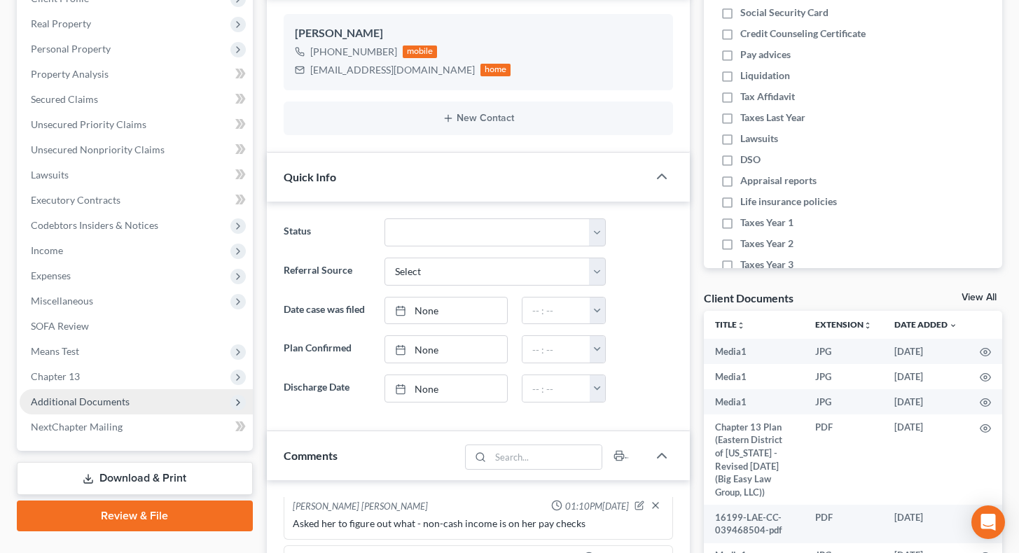
click at [174, 393] on span "Additional Documents" at bounding box center [136, 401] width 233 height 25
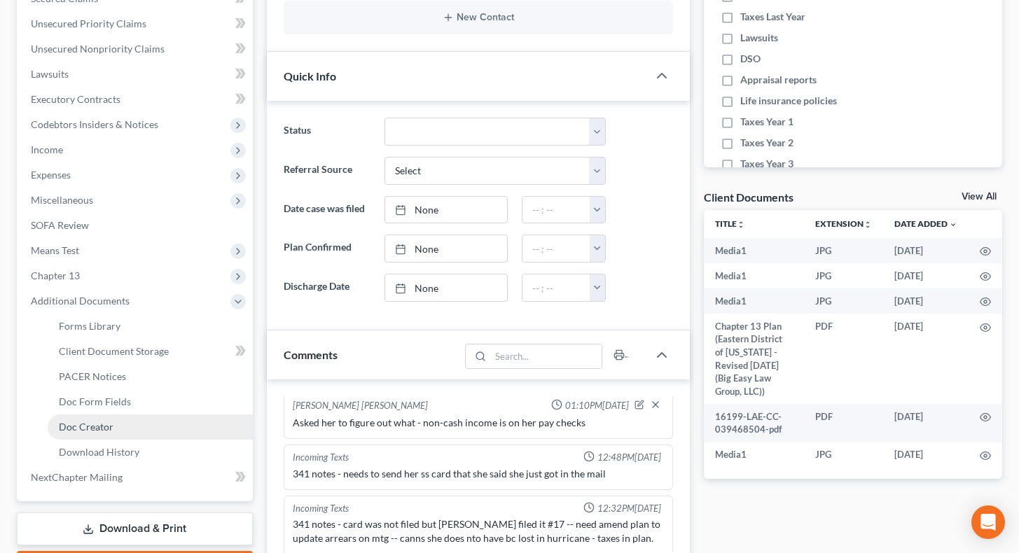
click at [170, 398] on link "Doc Creator" at bounding box center [150, 426] width 205 height 25
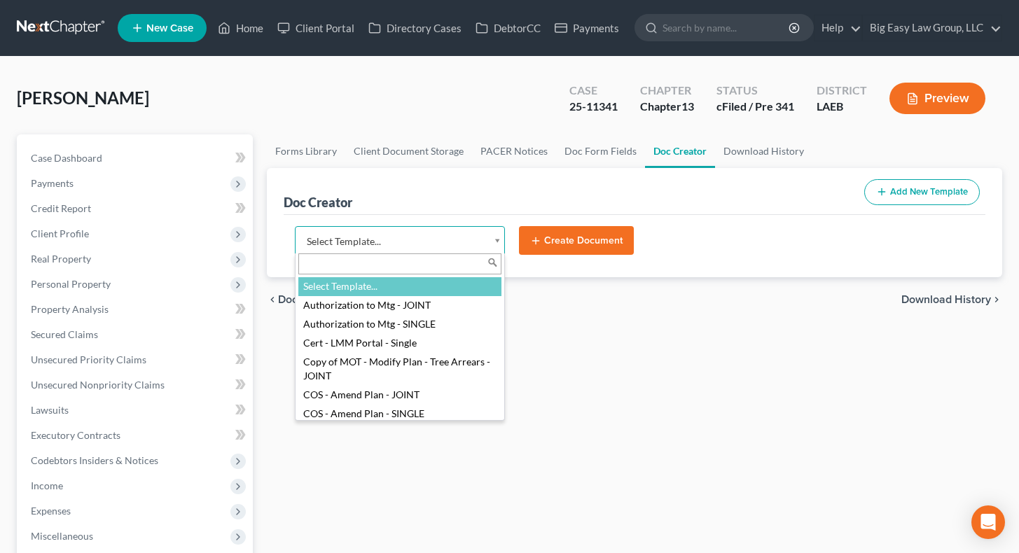
click at [500, 242] on body "Home New Case Client Portal Directory Cases DebtorCC Payments Big Easy Law Grou…" at bounding box center [509, 505] width 1019 height 1010
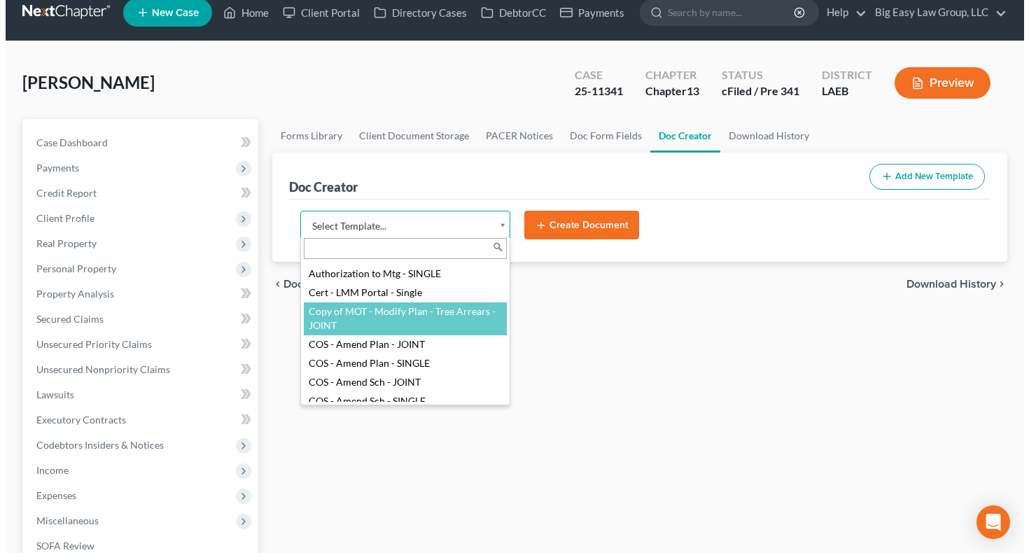
scroll to position [37, 0]
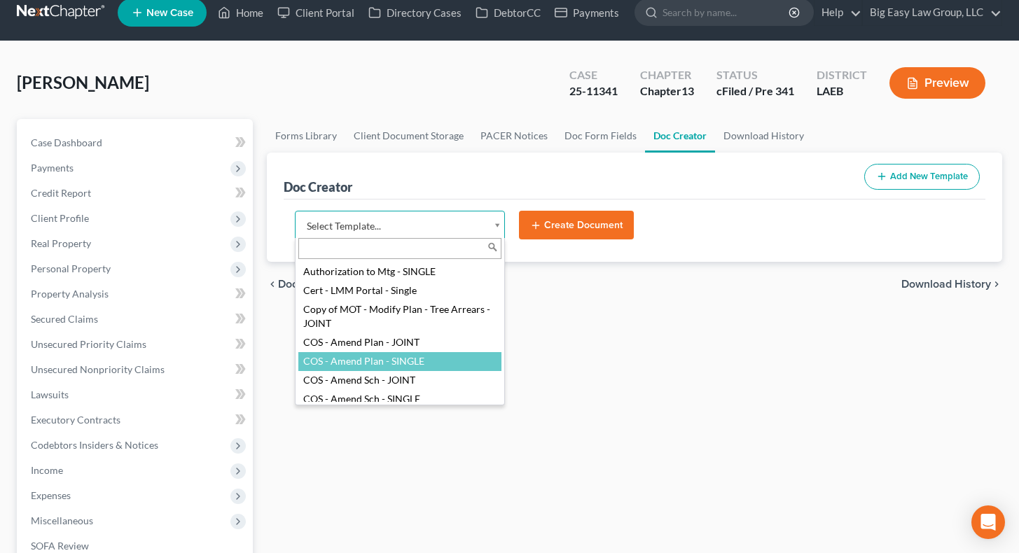
select select "94524"
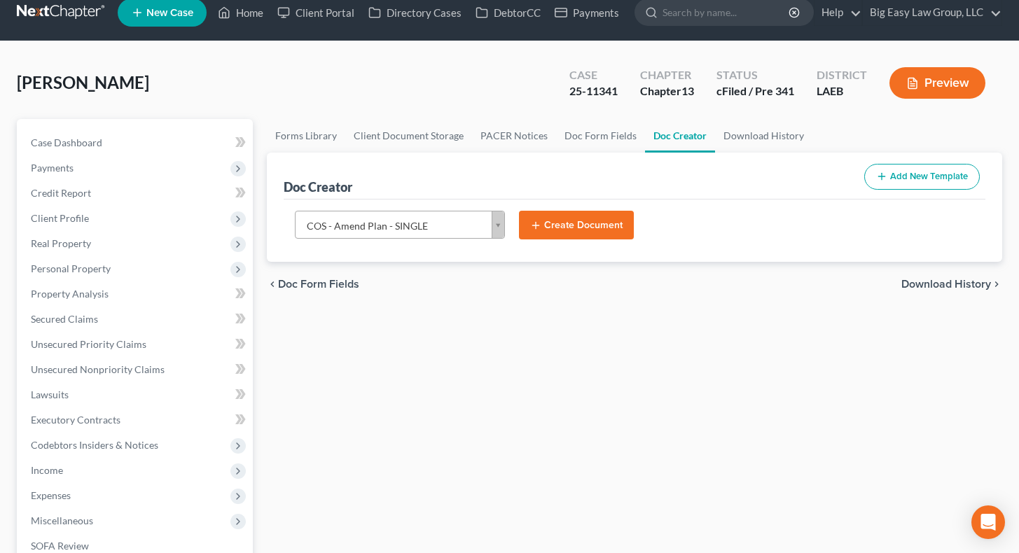
click at [556, 219] on button "Create Document" at bounding box center [576, 225] width 115 height 29
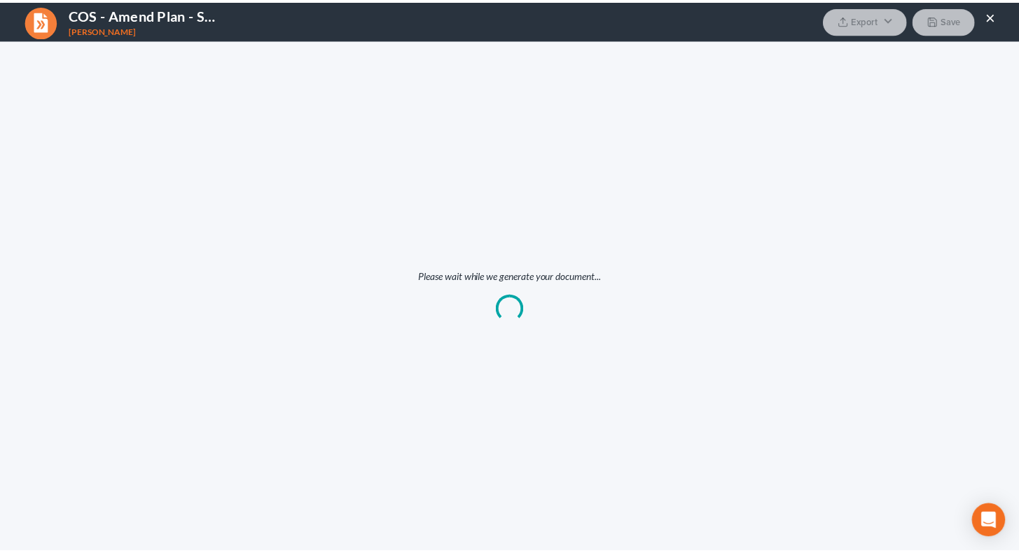
scroll to position [0, 0]
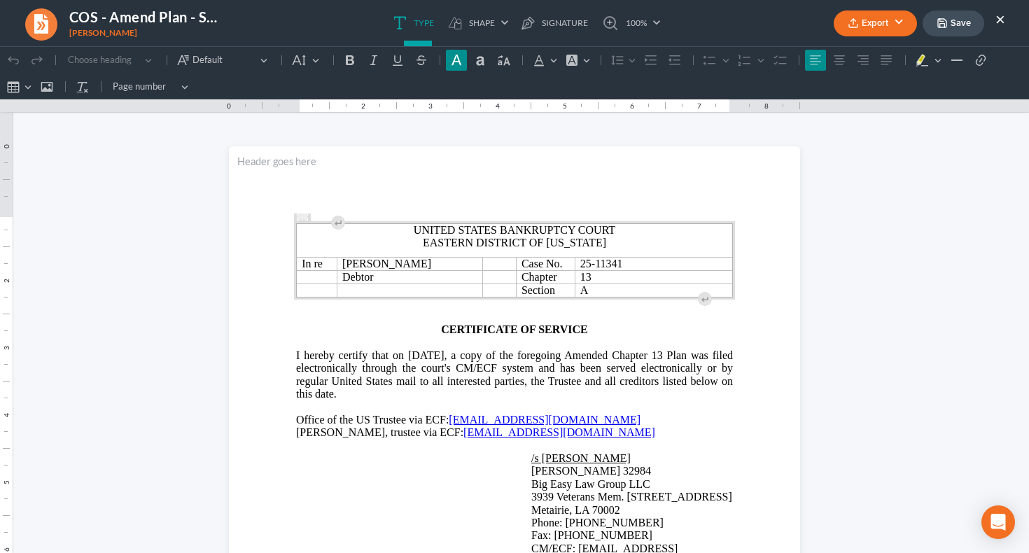
click at [863, 27] on button "Export" at bounding box center [875, 24] width 83 height 26
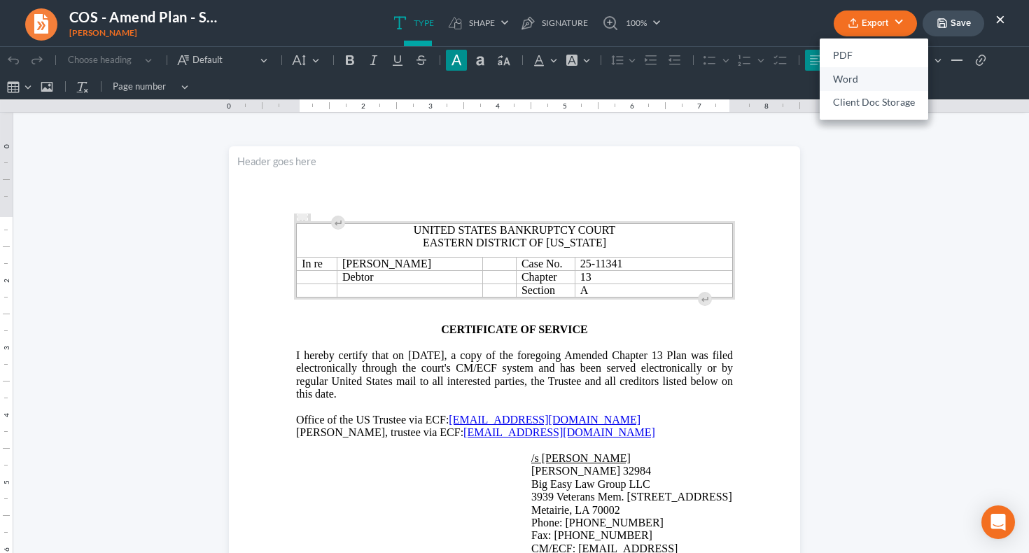
click at [853, 85] on link "Word" at bounding box center [874, 79] width 109 height 24
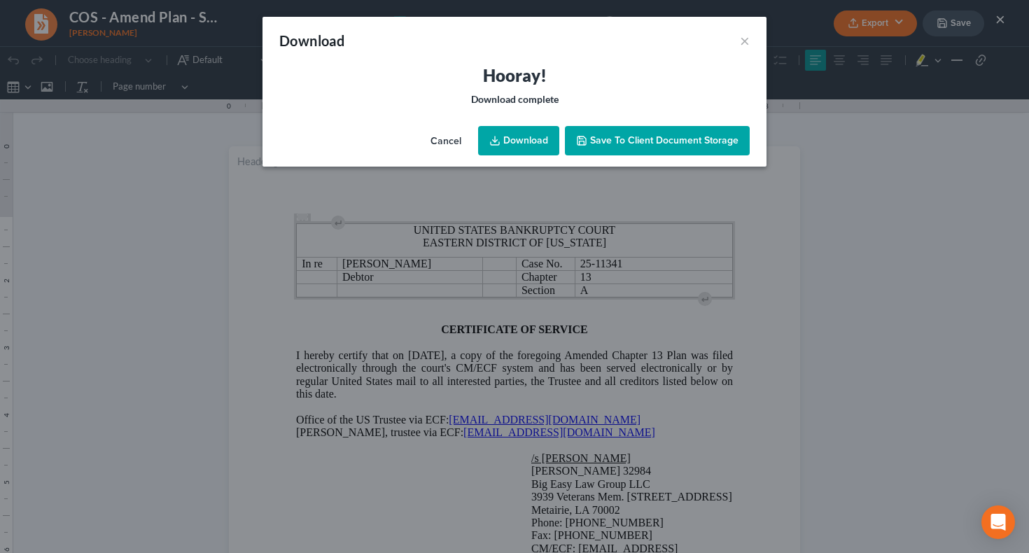
click at [526, 144] on link "Download" at bounding box center [518, 140] width 81 height 29
click at [522, 143] on link "Download" at bounding box center [518, 140] width 81 height 29
click at [739, 39] on div "Download ×" at bounding box center [515, 41] width 504 height 48
click at [746, 39] on button "×" at bounding box center [745, 40] width 10 height 17
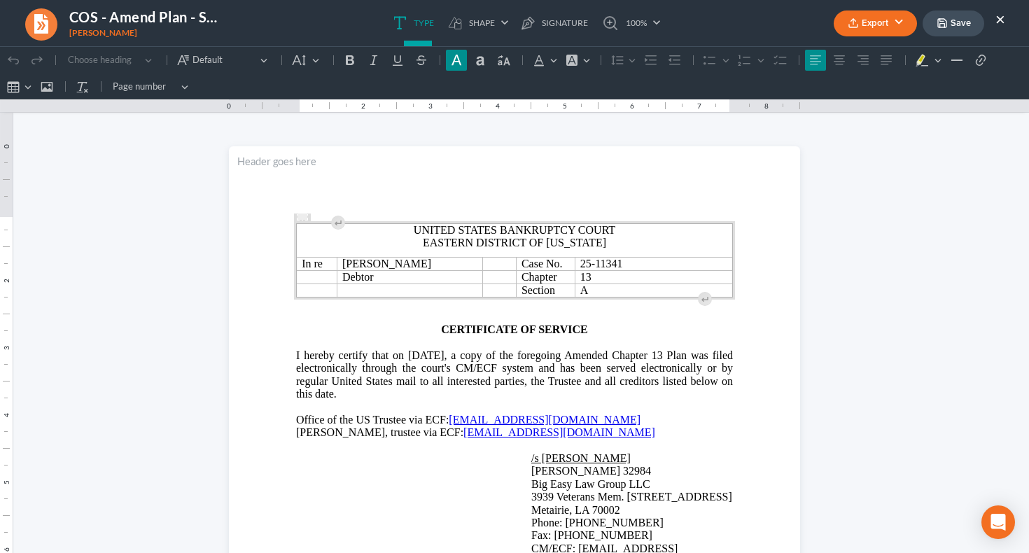
click at [902, 27] on button "Save" at bounding box center [954, 24] width 62 height 26
click at [692, 31] on ul "Type shapes Shape Line Check Arrow Circle Rectangle pen-tool Signature 100% Fit…" at bounding box center [526, 23] width 533 height 46
click at [902, 20] on button "×" at bounding box center [1000, 19] width 10 height 17
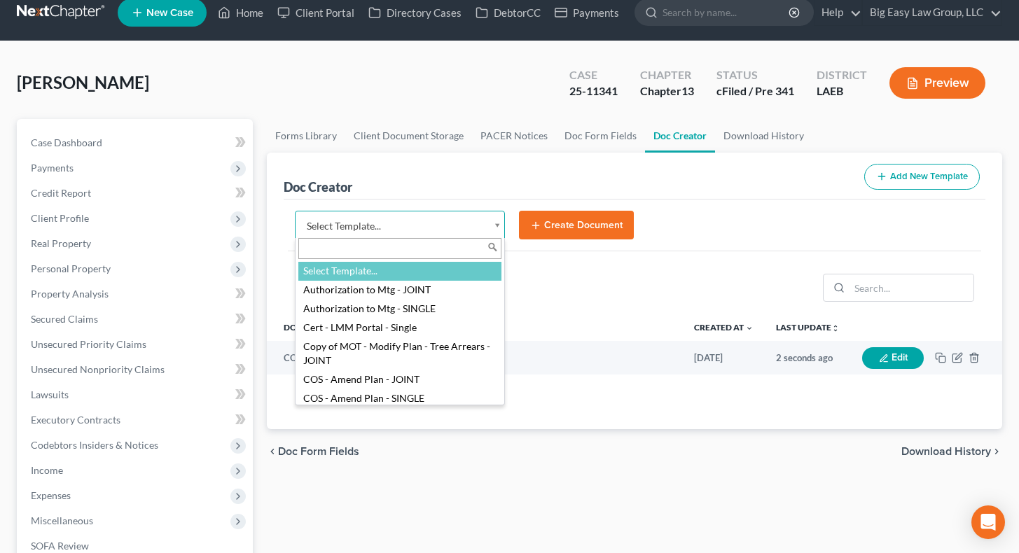
click at [497, 224] on body "Home New Case Client Portal Directory Cases DebtorCC Payments Big Easy Law Grou…" at bounding box center [509, 490] width 1019 height 1010
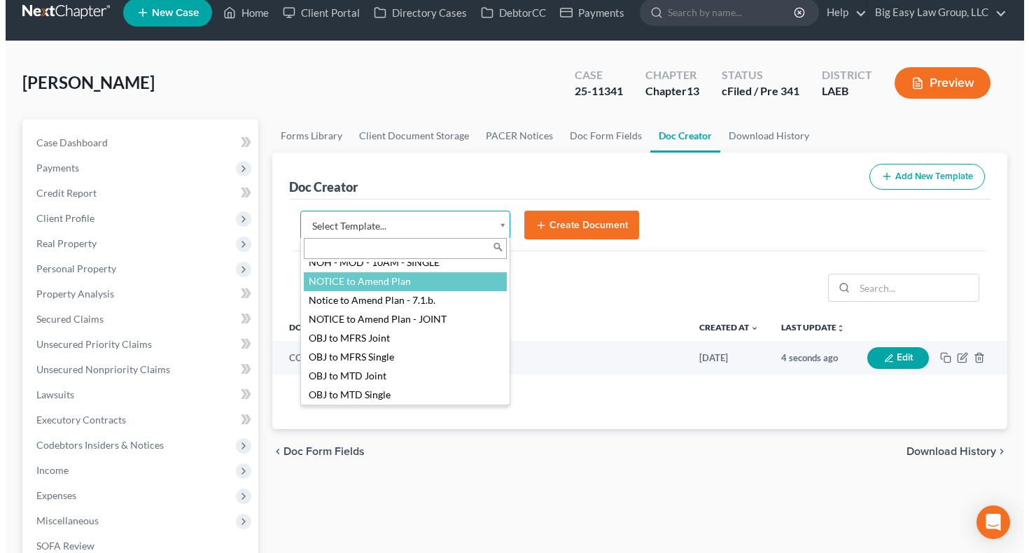
scroll to position [1451, 0]
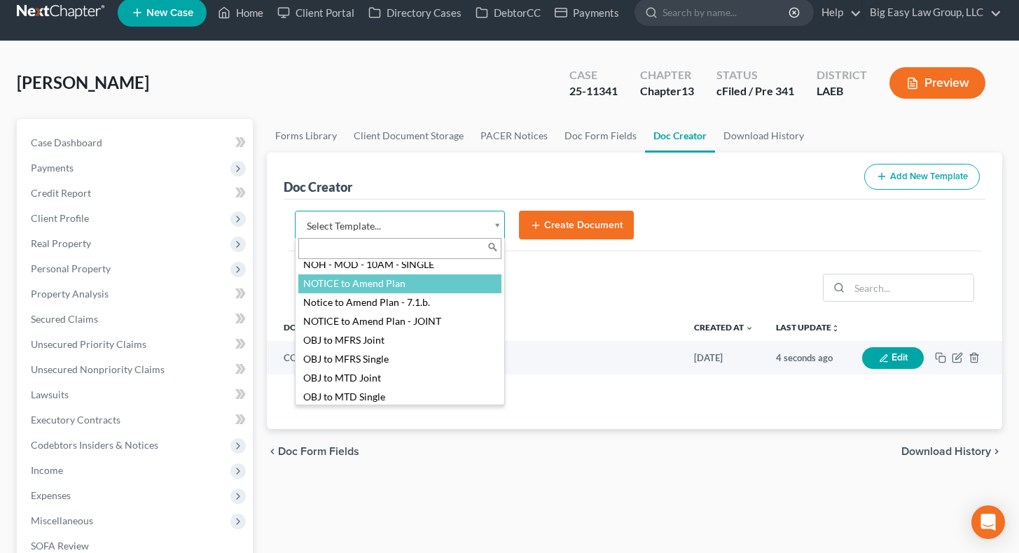
select select "94523"
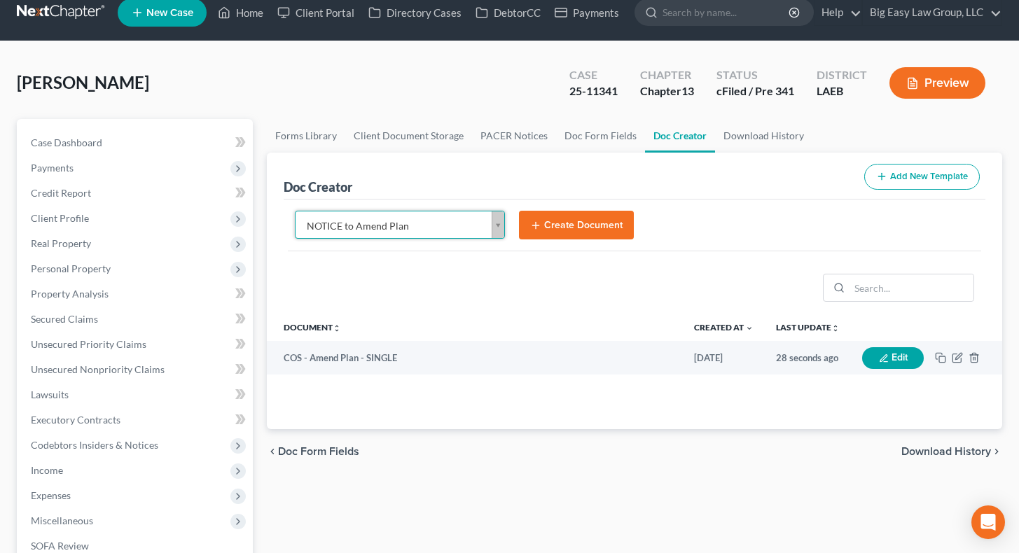
click at [564, 226] on button "Create Document" at bounding box center [576, 225] width 115 height 29
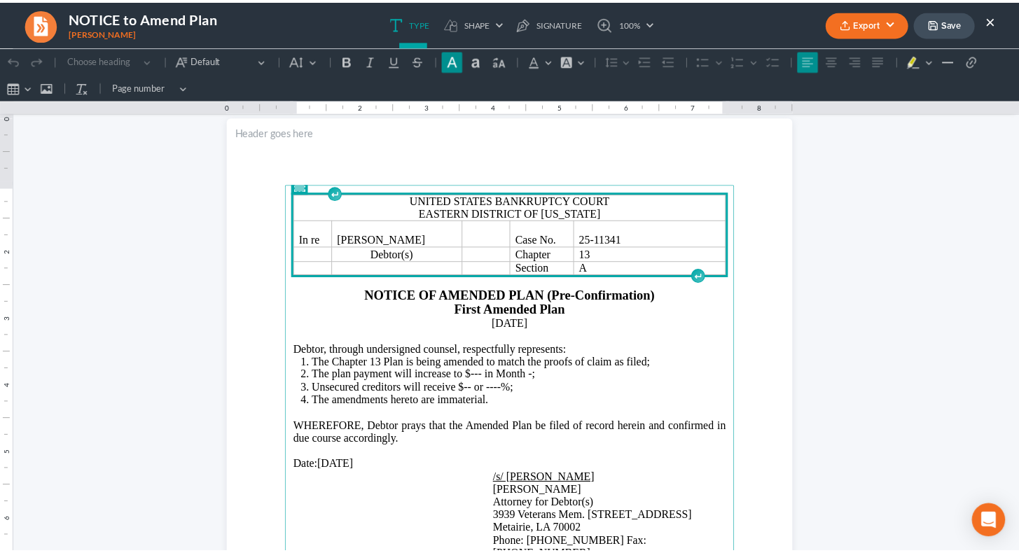
scroll to position [35, 0]
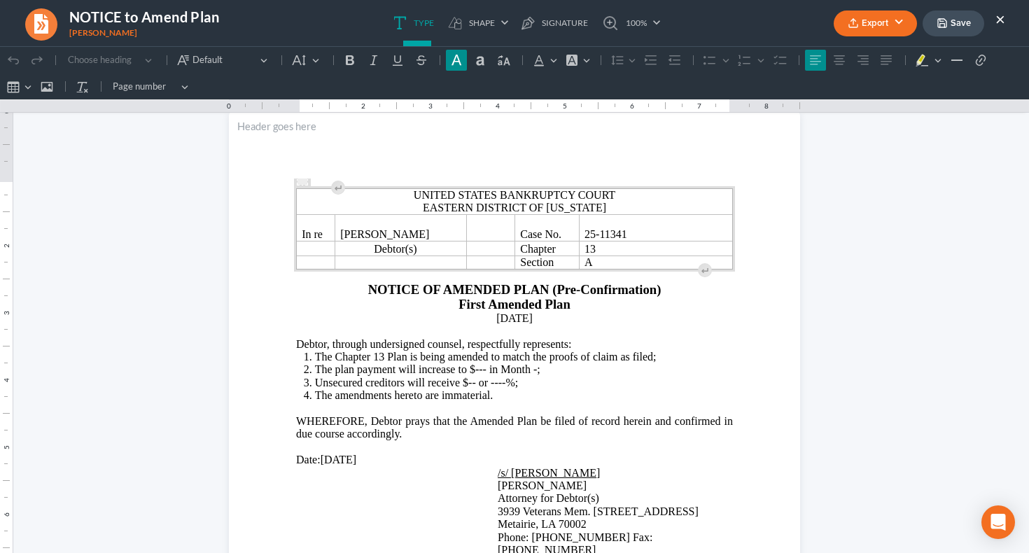
click at [863, 26] on button "Export" at bounding box center [875, 24] width 83 height 26
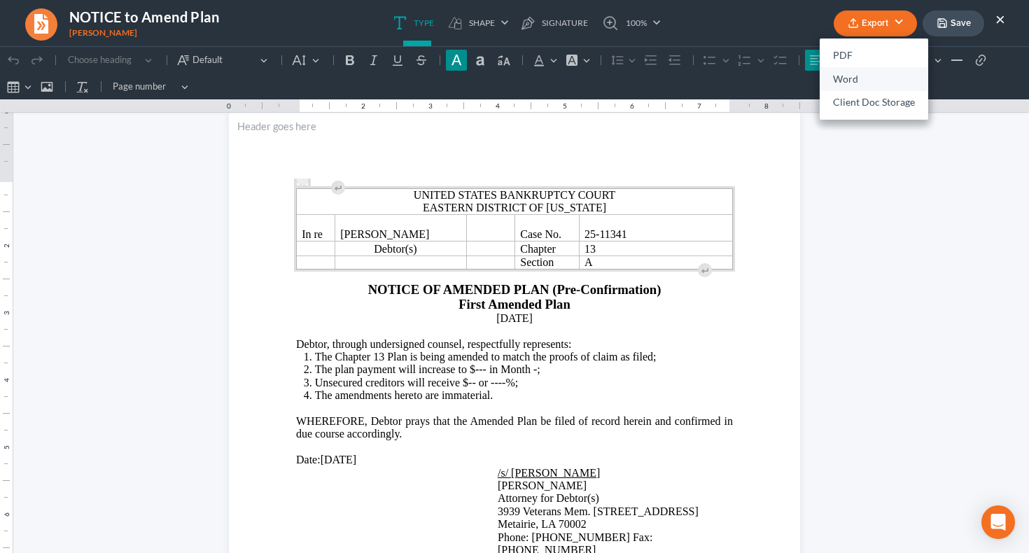
click at [876, 78] on link "Word" at bounding box center [874, 79] width 109 height 24
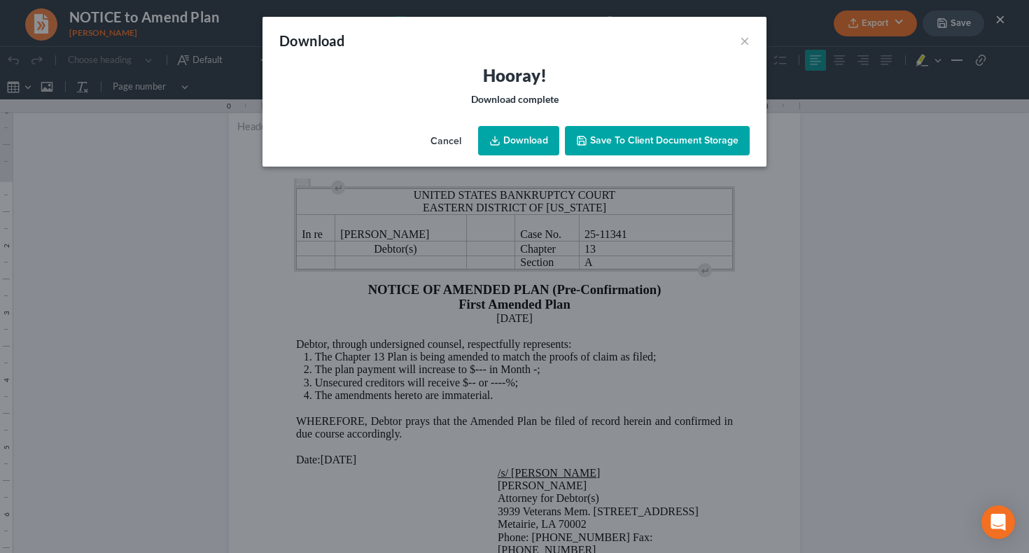
click at [513, 144] on link "Download" at bounding box center [518, 140] width 81 height 29
drag, startPoint x: 529, startPoint y: 41, endPoint x: 595, endPoint y: 36, distance: 66.7
click at [529, 41] on div "Download ×" at bounding box center [515, 41] width 504 height 48
click at [741, 38] on button "×" at bounding box center [745, 40] width 10 height 17
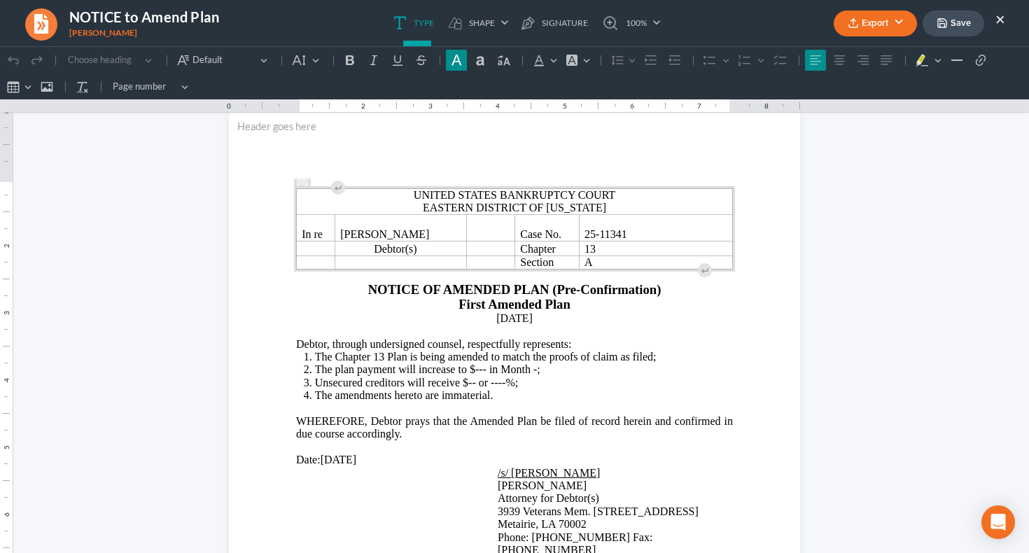
click at [902, 26] on button "Save" at bounding box center [954, 24] width 62 height 26
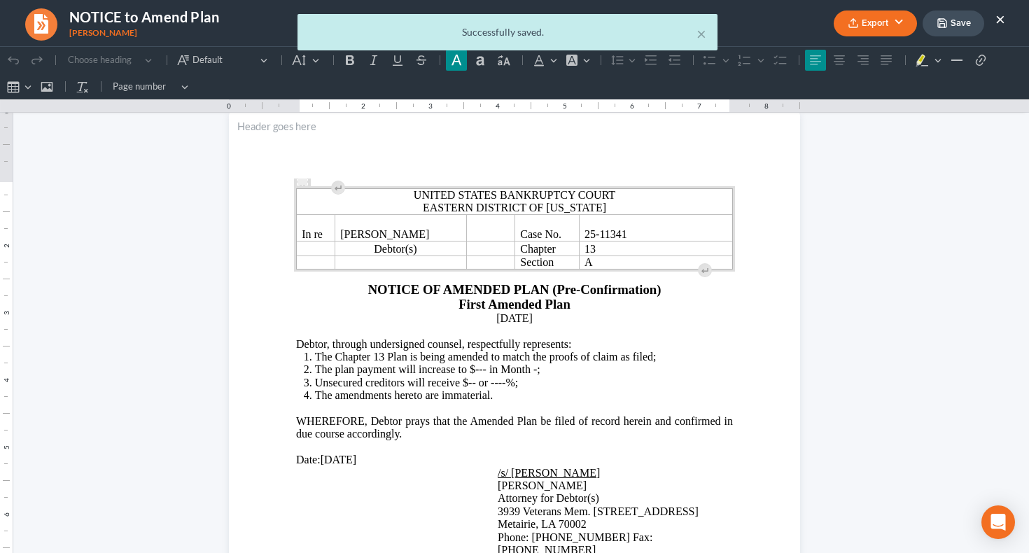
click at [902, 20] on div "× Successfully saved." at bounding box center [507, 35] width 1029 height 43
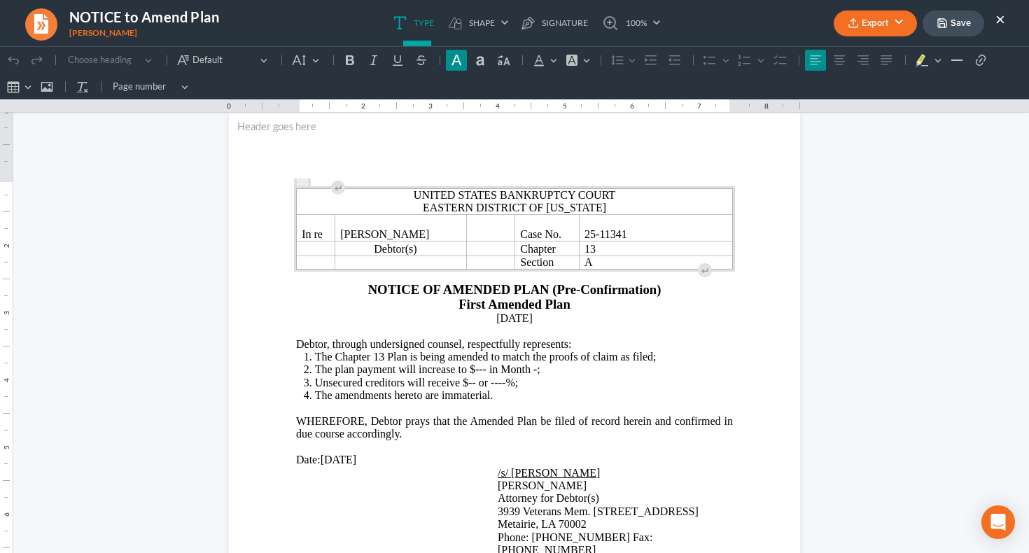
click at [902, 20] on button "×" at bounding box center [1000, 19] width 10 height 17
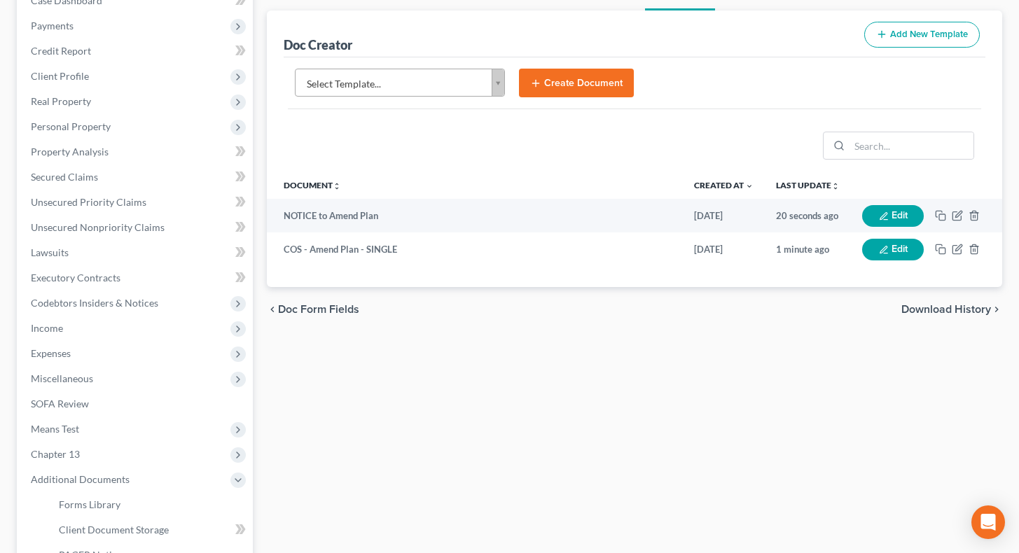
scroll to position [165, 0]
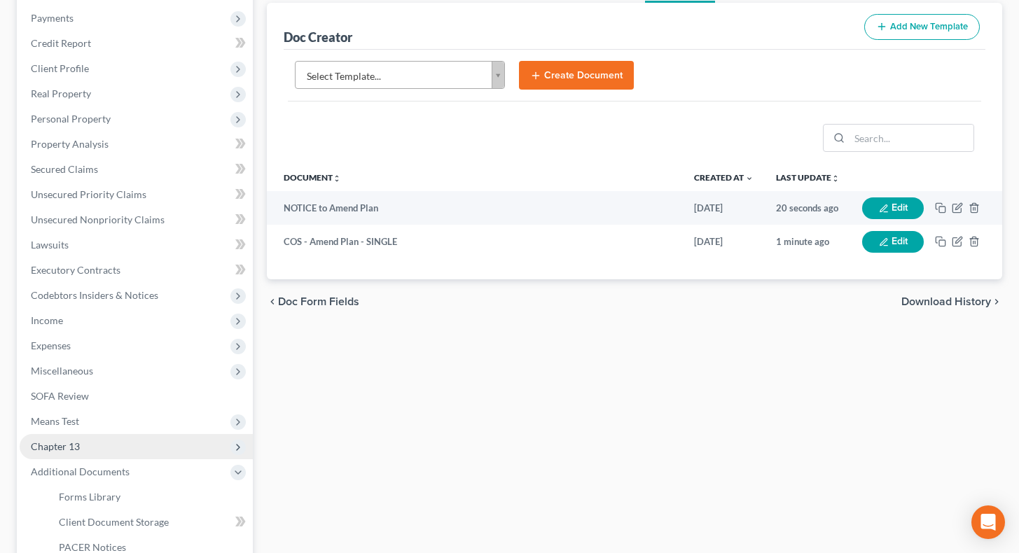
click at [110, 398] on span "Chapter 13" at bounding box center [136, 446] width 233 height 25
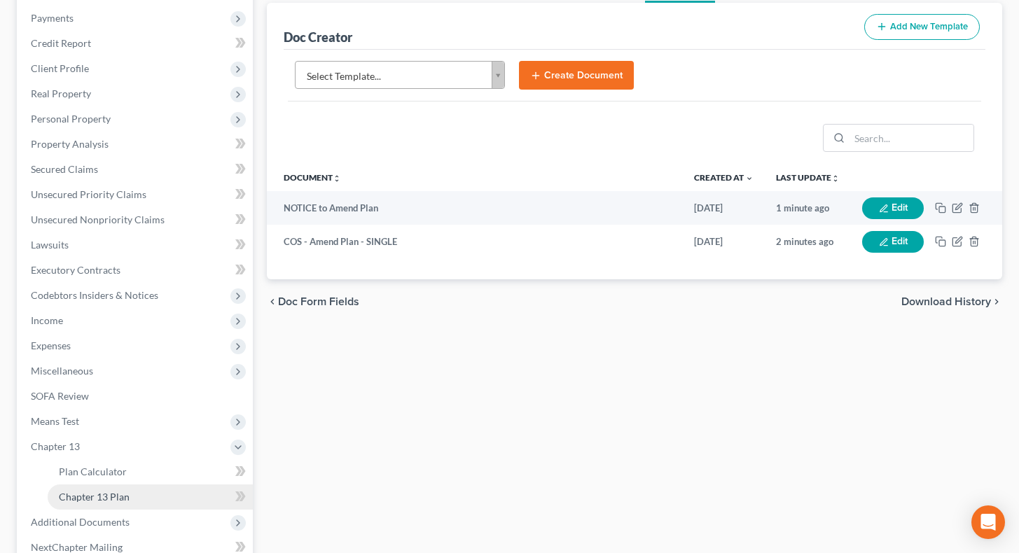
click at [146, 398] on link "Chapter 13 Plan" at bounding box center [150, 496] width 205 height 25
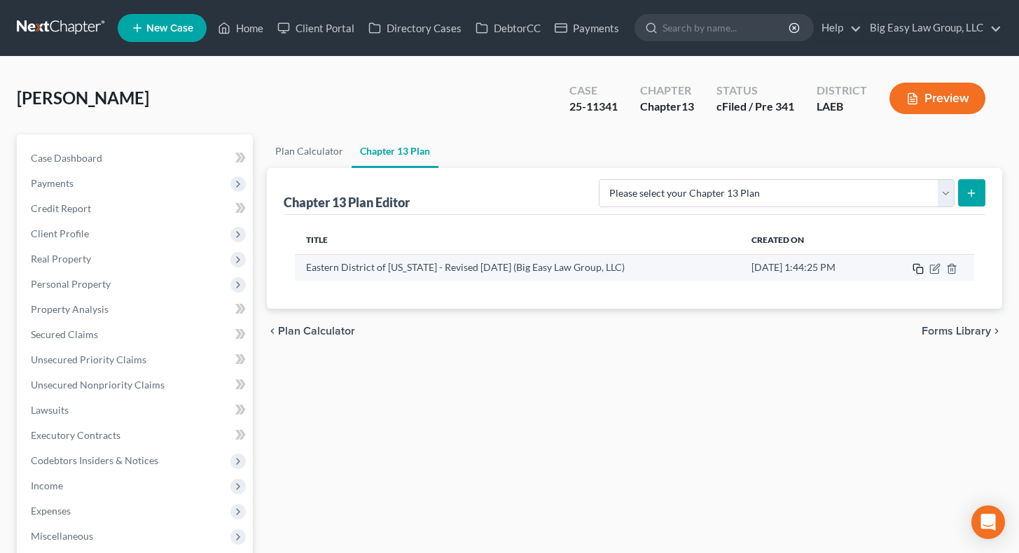
click at [902, 265] on icon "button" at bounding box center [917, 268] width 11 height 11
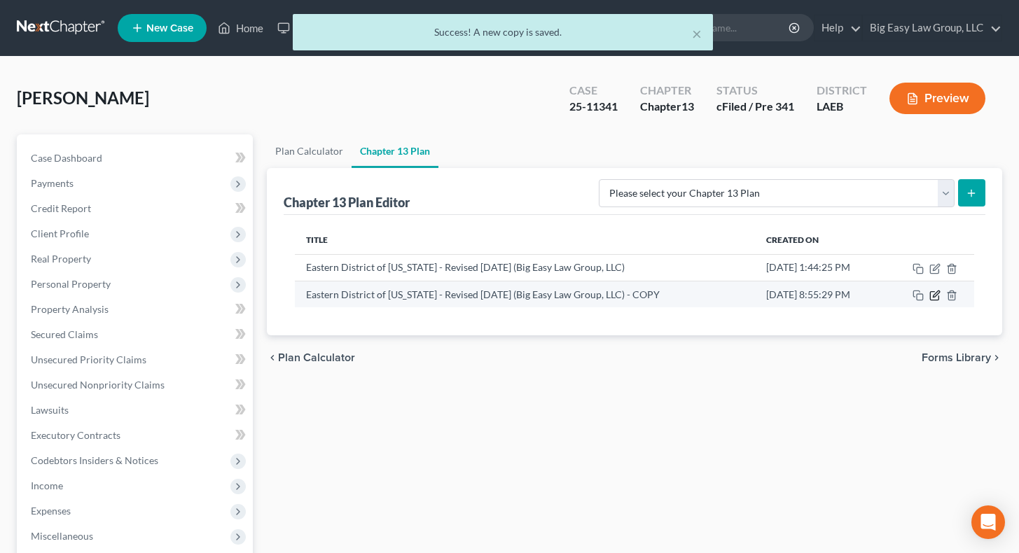
click at [902, 293] on icon "button" at bounding box center [934, 295] width 11 height 11
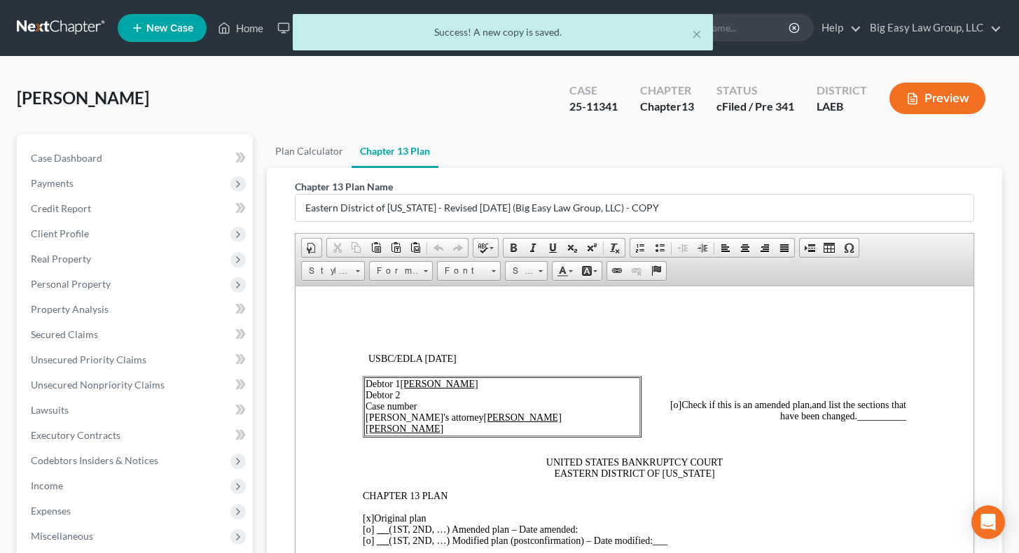
click at [484, 398] on td "Debtor 1 Katrina Johnson Debtor 2 Case number Debtor's attorney Jenny Abshier B…" at bounding box center [501, 406] width 276 height 59
click at [488, 398] on td "Debtor 1 Katrina Johnson Debtor 2 Case number Debtor's attorney Jenny Abshier B…" at bounding box center [501, 406] width 276 height 59
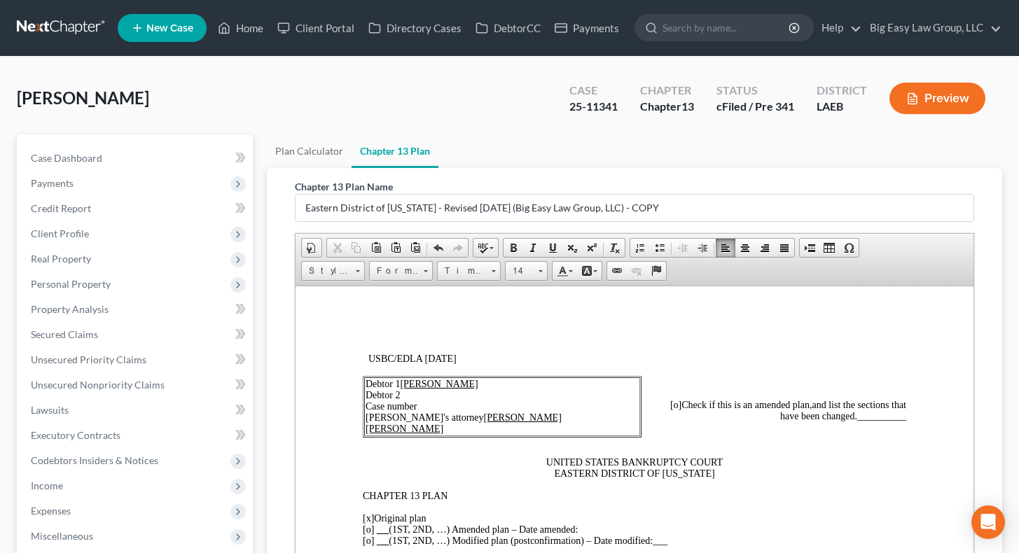
click at [504, 398] on td "Debtor 1 Katrina Johnson Debtor 2 Case number Debtor's attorney Jenny Abshier B…" at bounding box center [501, 406] width 276 height 59
drag, startPoint x: 421, startPoint y: 403, endPoint x: 526, endPoint y: 391, distance: 106.5
click at [458, 398] on span "Debtor 1 Katrina Johnson Debtor 2 Case number 25-11341 Debtor's attorney Jenny …" at bounding box center [463, 405] width 196 height 55
click at [558, 244] on link "Underline" at bounding box center [553, 248] width 20 height 18
click at [648, 398] on p "[o] Check if this is an amended plan, and list the sections that have been chan…" at bounding box center [689, 410] width 431 height 22
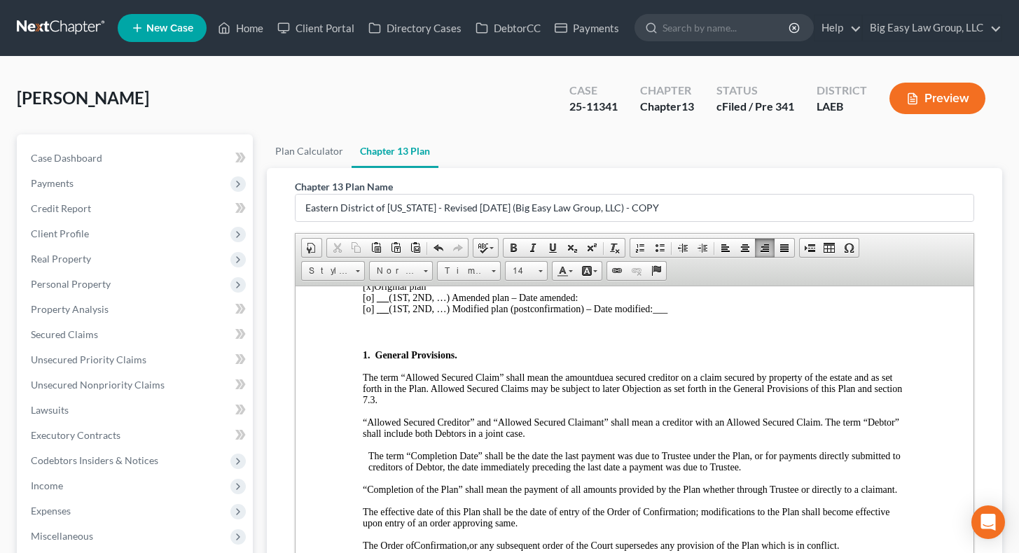
scroll to position [211, 0]
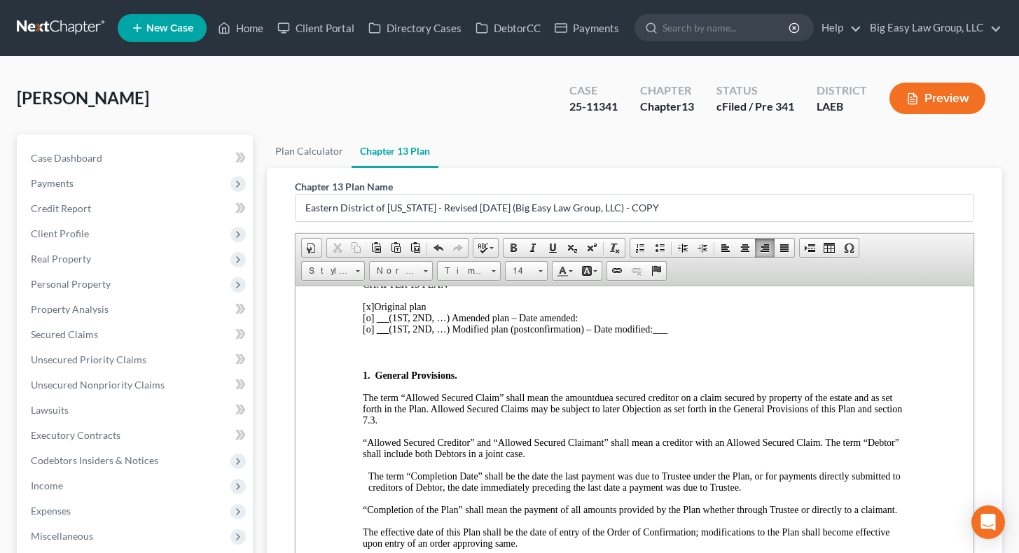
click at [368, 305] on span "[x]" at bounding box center [367, 306] width 11 height 11
click at [367, 317] on span "[o]" at bounding box center [367, 317] width 11 height 11
click at [594, 314] on p "[o ] Original plan [x ] (1ST, 2ND, …) Amended plan – Date amended: [o] (1ST, 2N…" at bounding box center [633, 318] width 543 height 34
drag, startPoint x: 583, startPoint y: 315, endPoint x: 726, endPoint y: 315, distance: 142.8
click at [726, 315] on p "[o ] Original plan [x ] (1ST, 2ND, …) Amended plan – Date amended: First Amende…" at bounding box center [633, 318] width 543 height 34
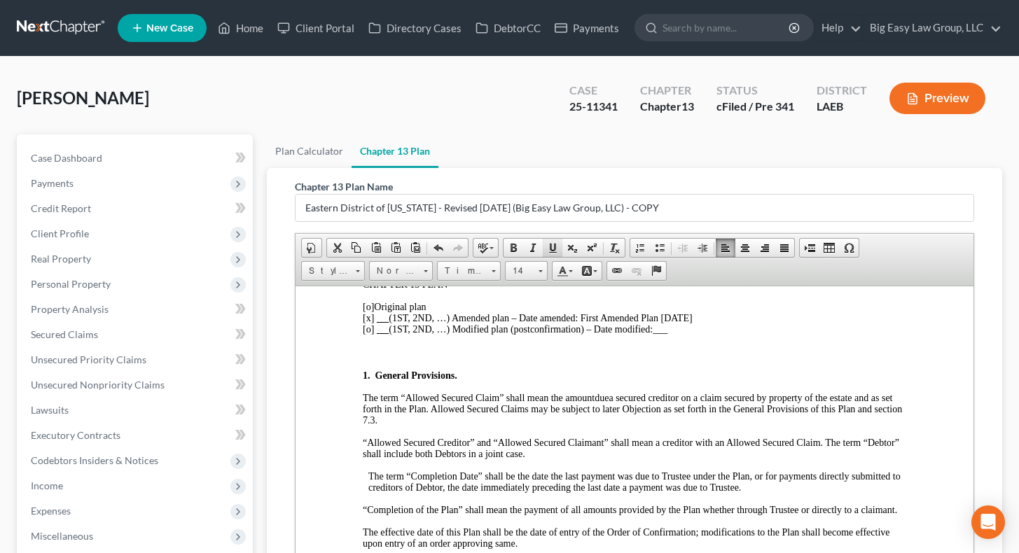
click at [554, 248] on span at bounding box center [552, 247] width 11 height 11
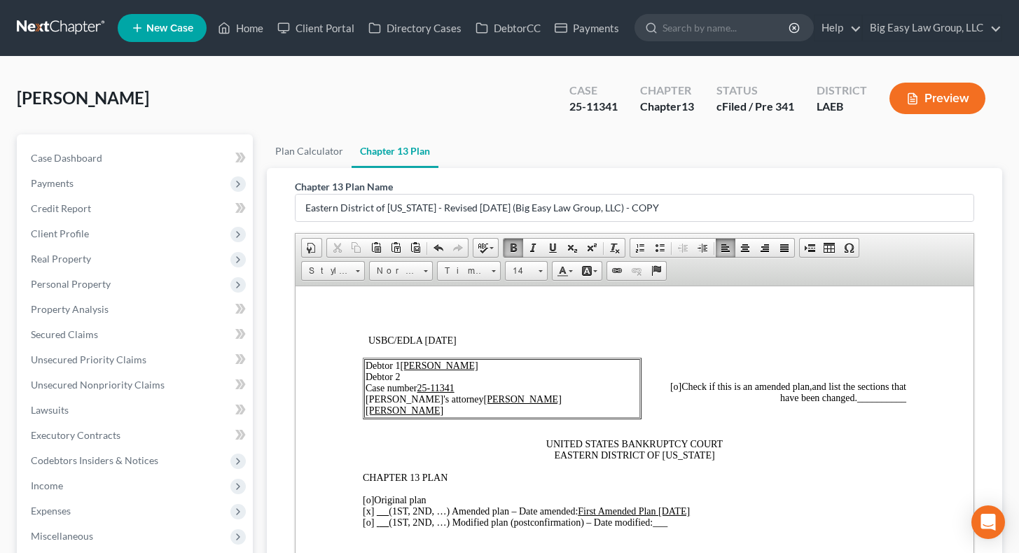
scroll to position [20, 0]
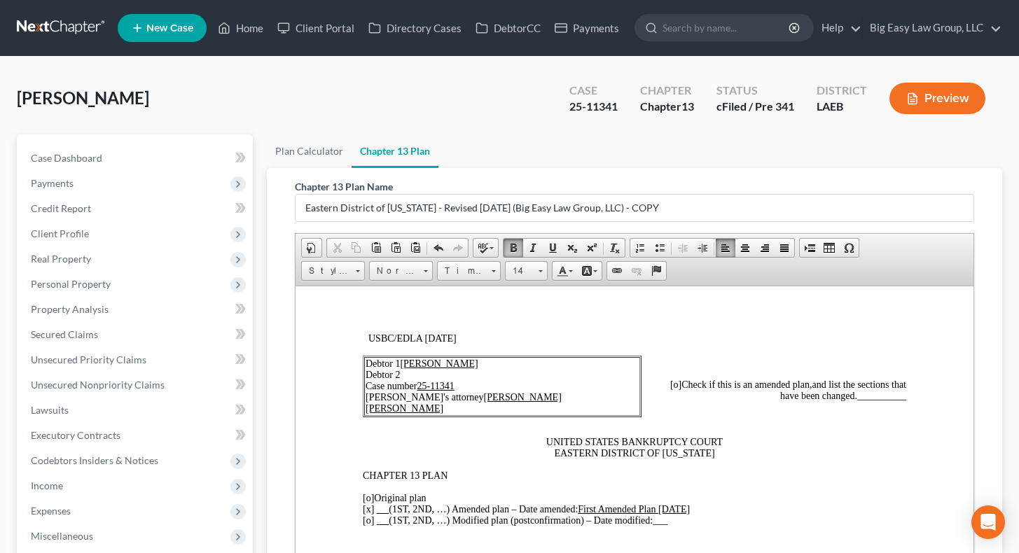
click at [669, 379] on span "[o]" at bounding box center [674, 384] width 11 height 11
drag, startPoint x: 895, startPoint y: 397, endPoint x: 855, endPoint y: 394, distance: 40.0
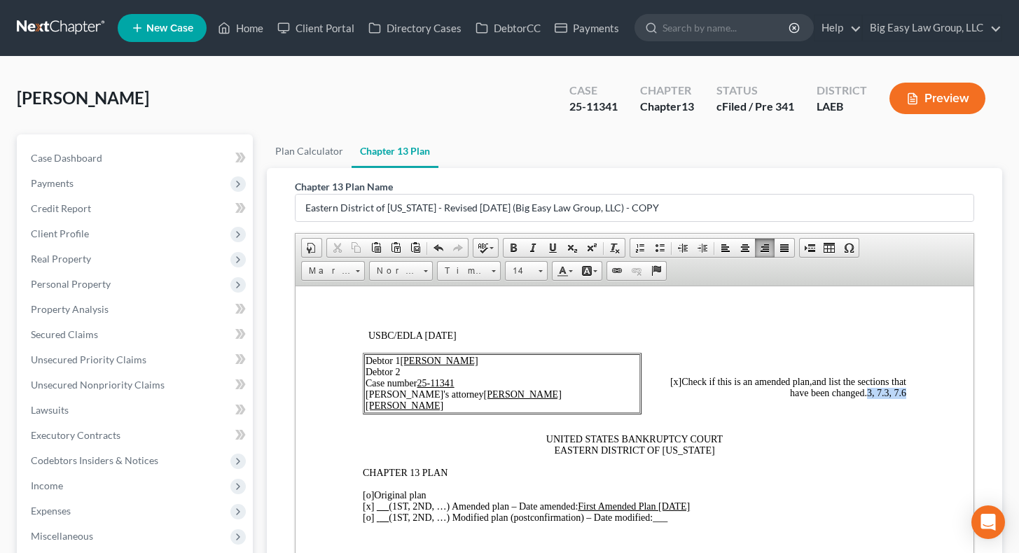
drag, startPoint x: 855, startPoint y: 393, endPoint x: 906, endPoint y: 394, distance: 50.4
click at [547, 248] on span at bounding box center [552, 247] width 11 height 11
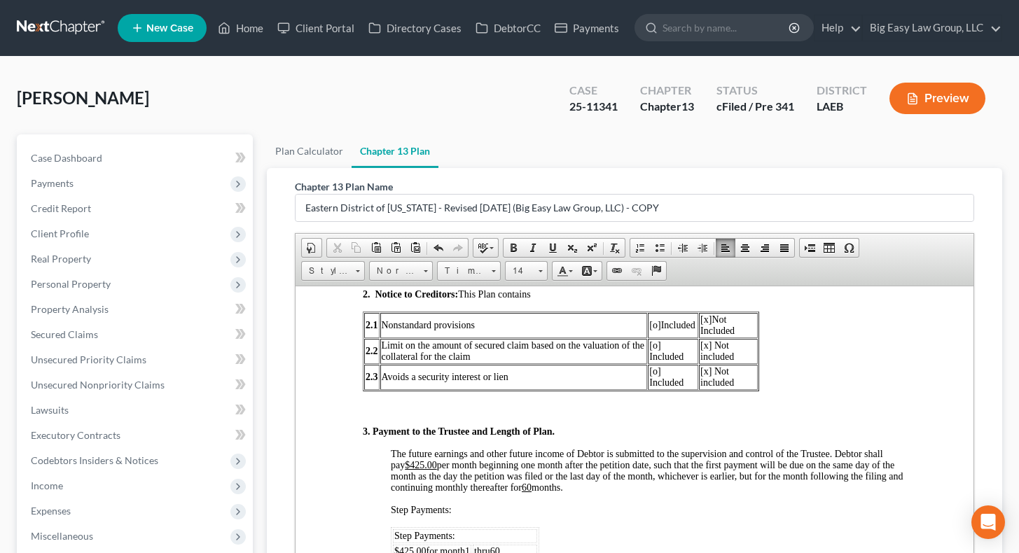
scroll to position [830, 0]
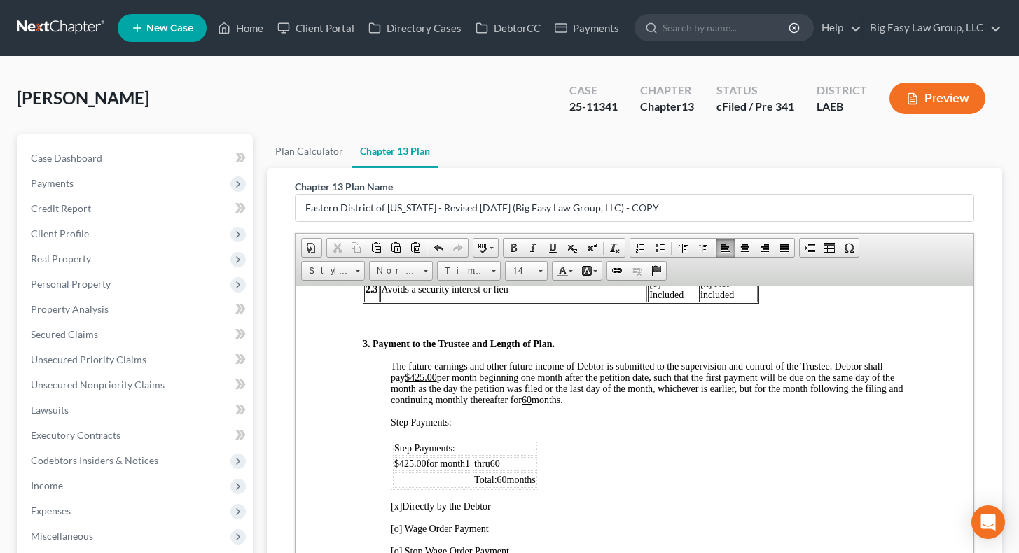
click at [524, 398] on td "thru 60" at bounding box center [504, 463] width 64 height 14
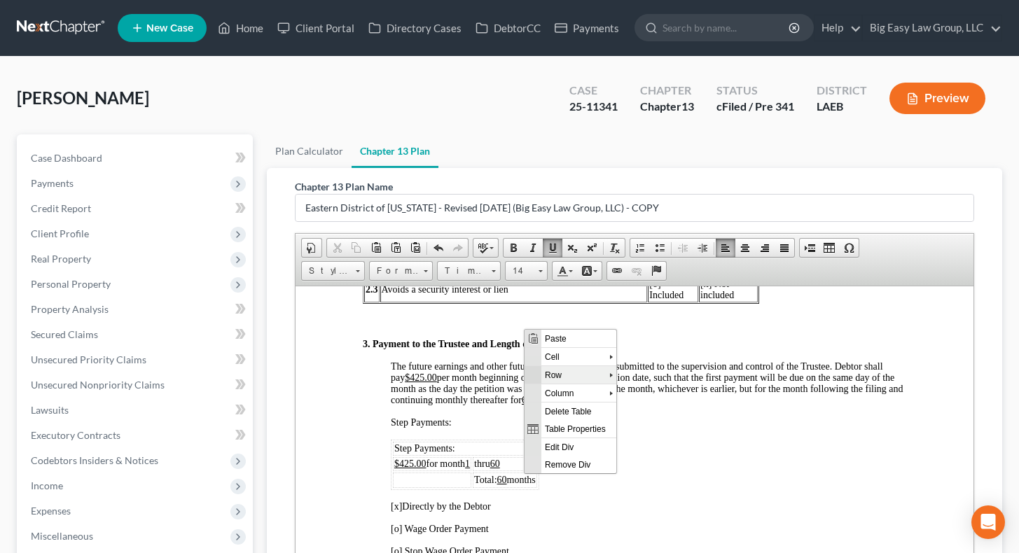
click at [578, 379] on span "Row" at bounding box center [574, 374] width 68 height 18
click at [652, 393] on span "Insert Row After" at bounding box center [672, 393] width 81 height 18
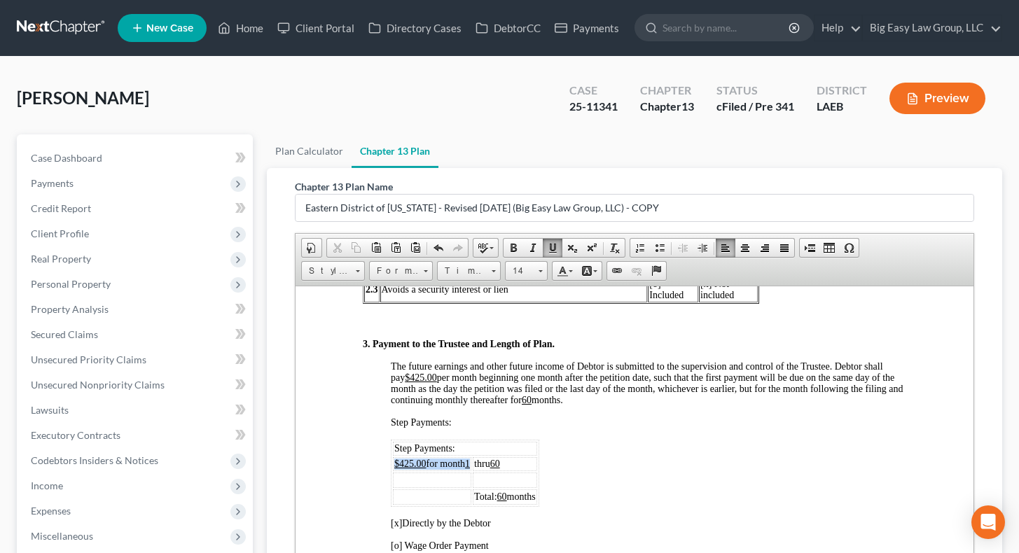
drag, startPoint x: 396, startPoint y: 473, endPoint x: 472, endPoint y: 471, distance: 76.3
click at [469, 398] on span "$425.00 for month 1" at bounding box center [431, 463] width 76 height 11
copy span "$425.00 for month 1"
click at [423, 398] on td at bounding box center [431, 479] width 78 height 15
drag, startPoint x: 510, startPoint y: 476, endPoint x: 479, endPoint y: 473, distance: 31.6
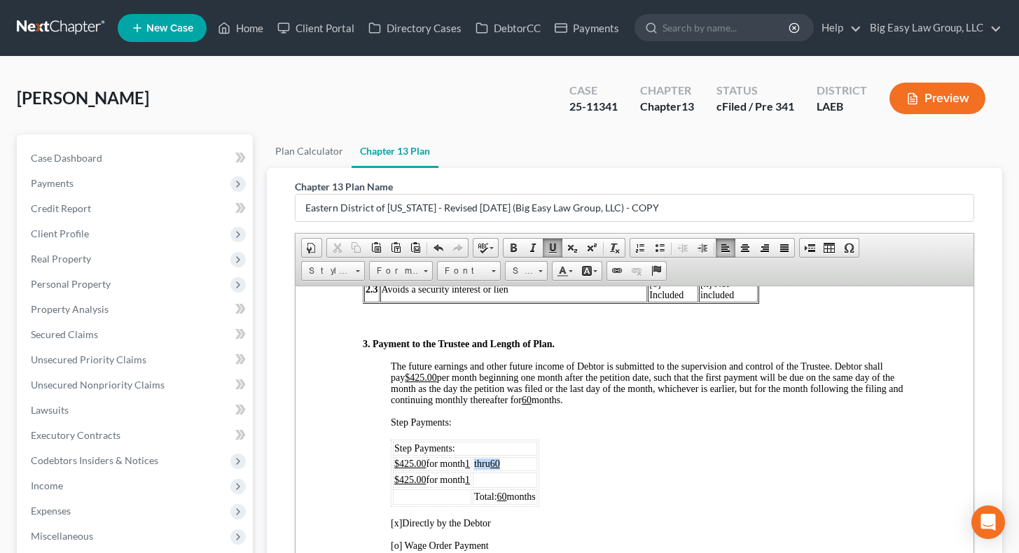
click at [479, 398] on td "thru 60" at bounding box center [504, 463] width 64 height 14
copy span "thru 60"
click at [517, 398] on td at bounding box center [504, 479] width 64 height 15
click at [499, 398] on u "60" at bounding box center [494, 463] width 10 height 11
click at [504, 398] on u "604" at bounding box center [496, 463] width 15 height 11
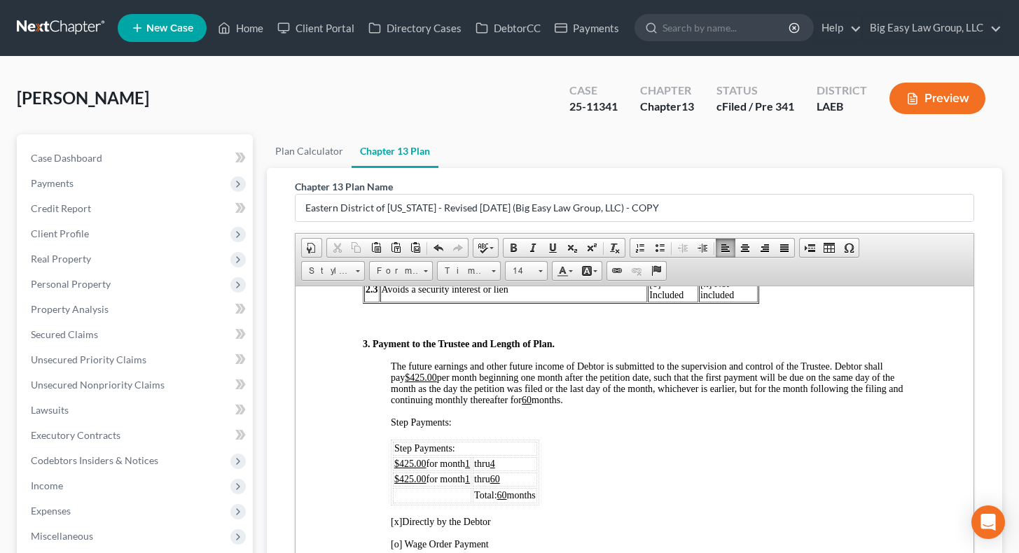
click at [412, 398] on u "$425.00" at bounding box center [409, 478] width 32 height 11
click at [469, 398] on u "1" at bounding box center [466, 478] width 5 height 11
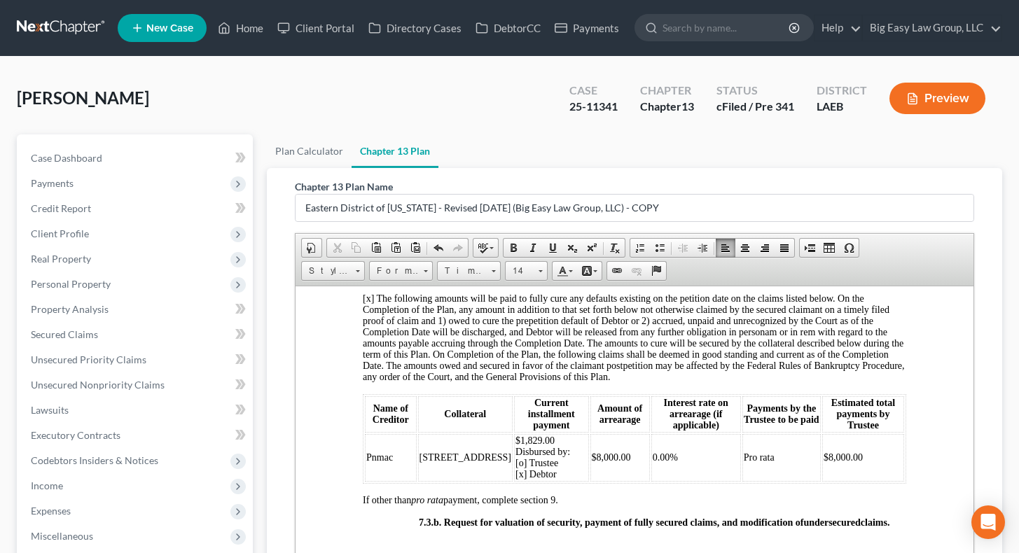
scroll to position [3436, 0]
drag, startPoint x: 557, startPoint y: 498, endPoint x: 602, endPoint y: 503, distance: 45.8
click at [602, 398] on td "$8,000.00" at bounding box center [619, 456] width 60 height 48
click at [591, 398] on span "$8,000.00" at bounding box center [610, 455] width 39 height 11
drag, startPoint x: 559, startPoint y: 500, endPoint x: 596, endPoint y: 497, distance: 37.2
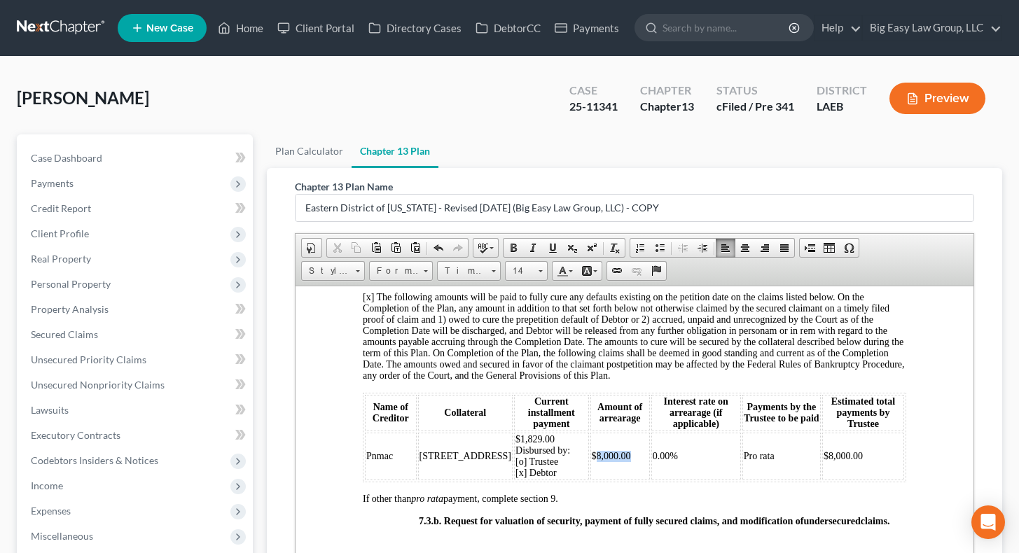
click at [596, 398] on td "$8,000.00" at bounding box center [619, 456] width 60 height 48
drag, startPoint x: 595, startPoint y: 502, endPoint x: 557, endPoint y: 494, distance: 39.3
click at [590, 398] on span "$15,858.40" at bounding box center [612, 455] width 44 height 11
copy span "$15,858.40"
click at [855, 398] on td "$8,000.00" at bounding box center [862, 456] width 81 height 48
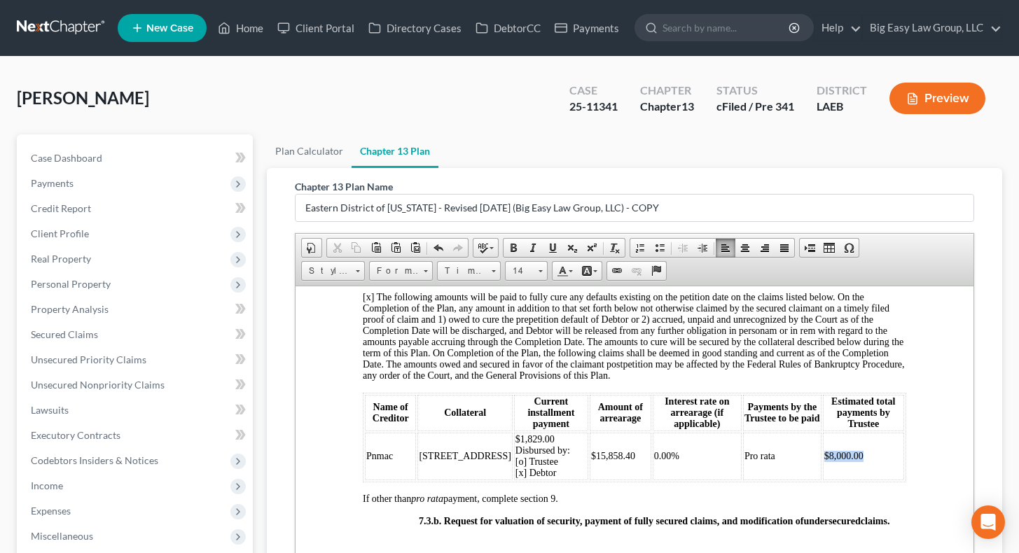
drag, startPoint x: 859, startPoint y: 498, endPoint x: 804, endPoint y: 496, distance: 55.3
click at [822, 398] on td "$8,000.00" at bounding box center [862, 456] width 81 height 48
drag, startPoint x: 491, startPoint y: 482, endPoint x: 540, endPoint y: 479, distance: 48.4
click at [540, 398] on td "$1,829.00 Disbursed by: [o] Trustee [x] Debtor" at bounding box center [550, 456] width 74 height 48
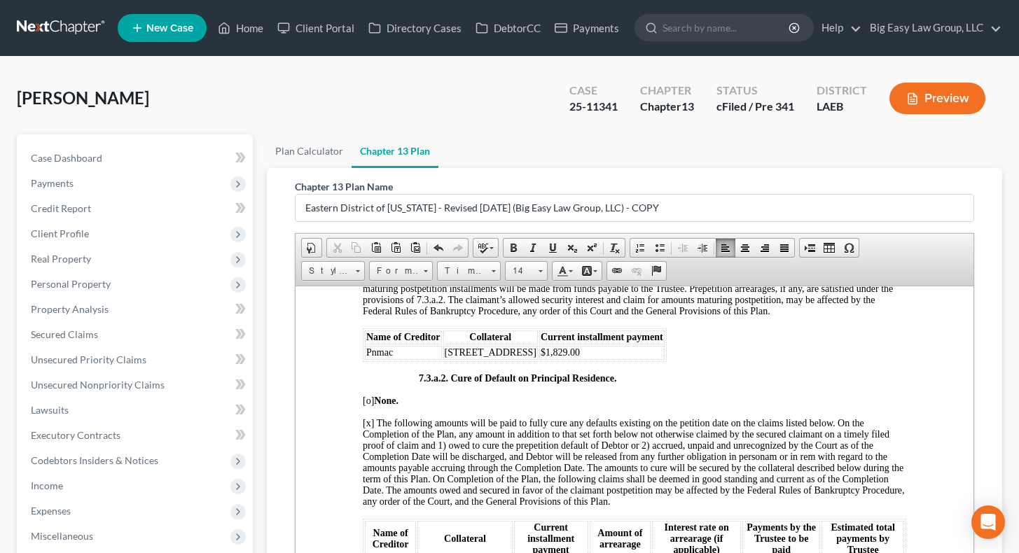
scroll to position [3301, 0]
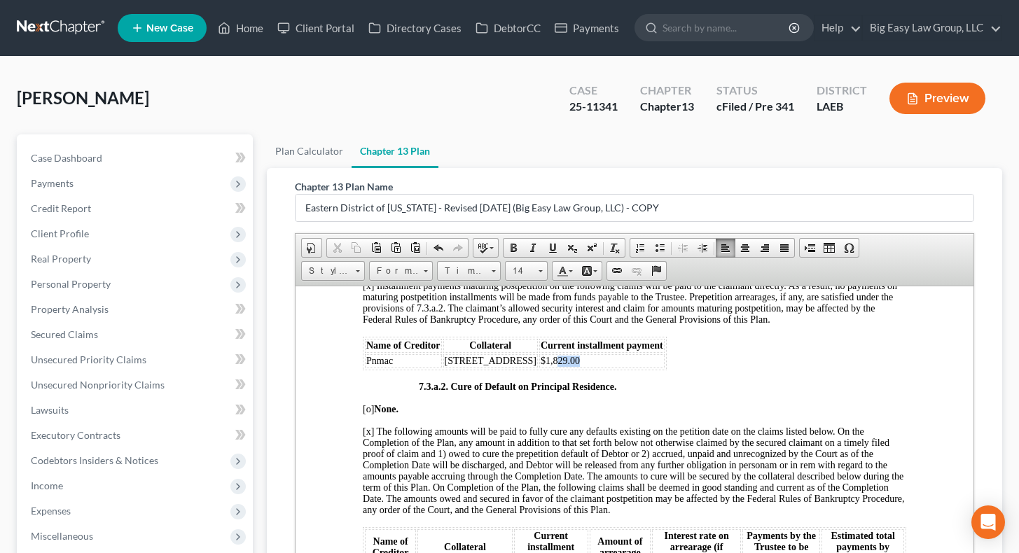
drag, startPoint x: 521, startPoint y: 403, endPoint x: 624, endPoint y: 405, distance: 102.9
click at [624, 368] on td "$1,829.00" at bounding box center [600, 361] width 125 height 14
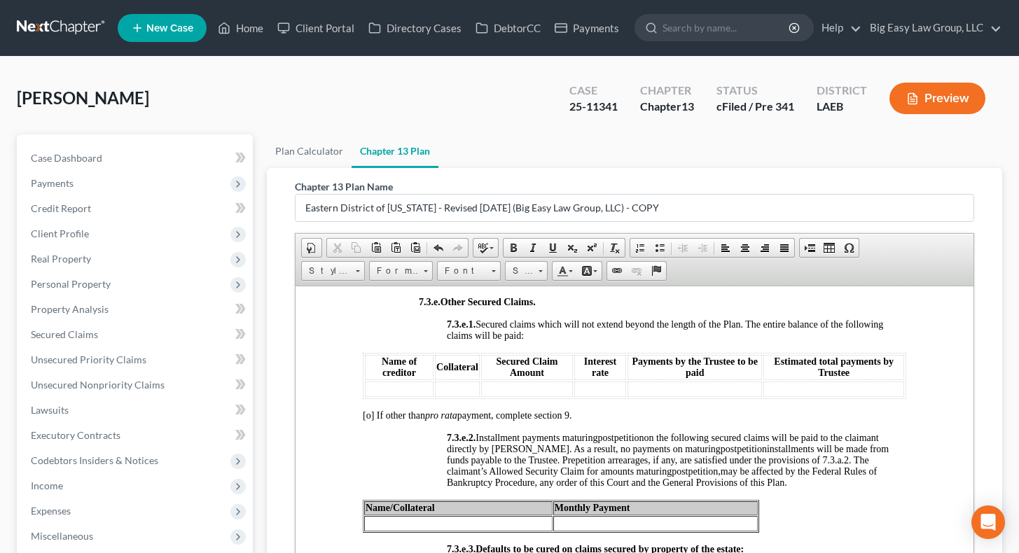
scroll to position [4001, 0]
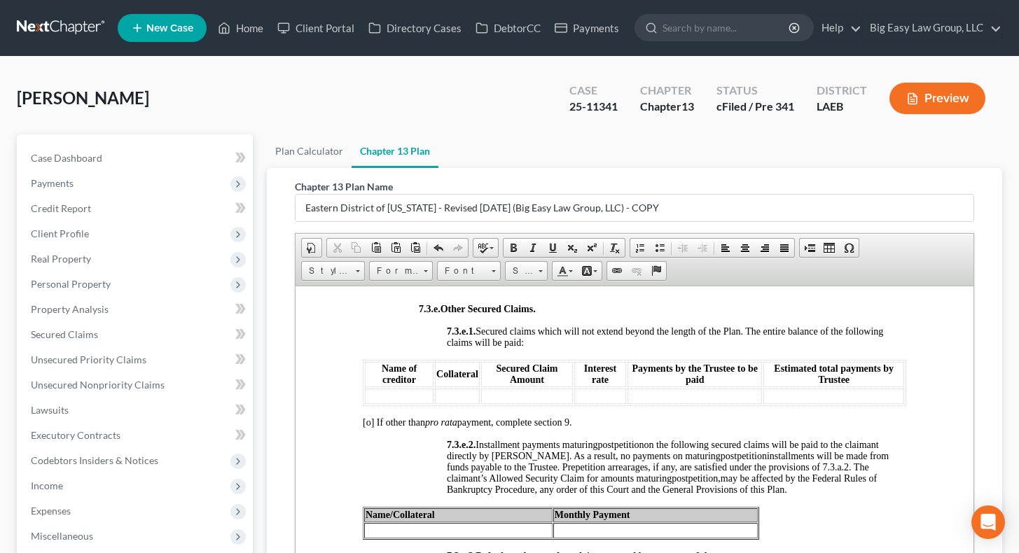
click at [382, 398] on td at bounding box center [398, 395] width 69 height 15
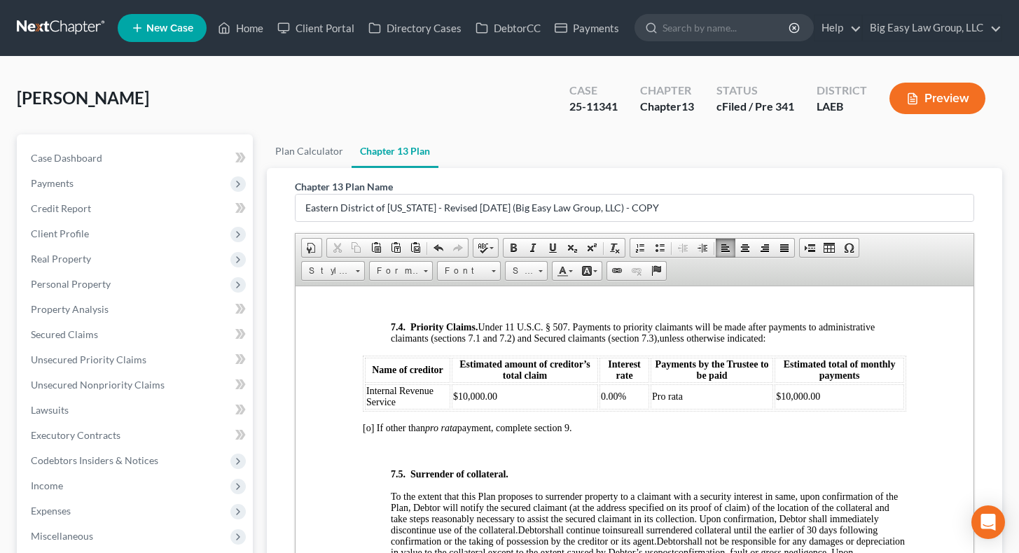
scroll to position [4529, 0]
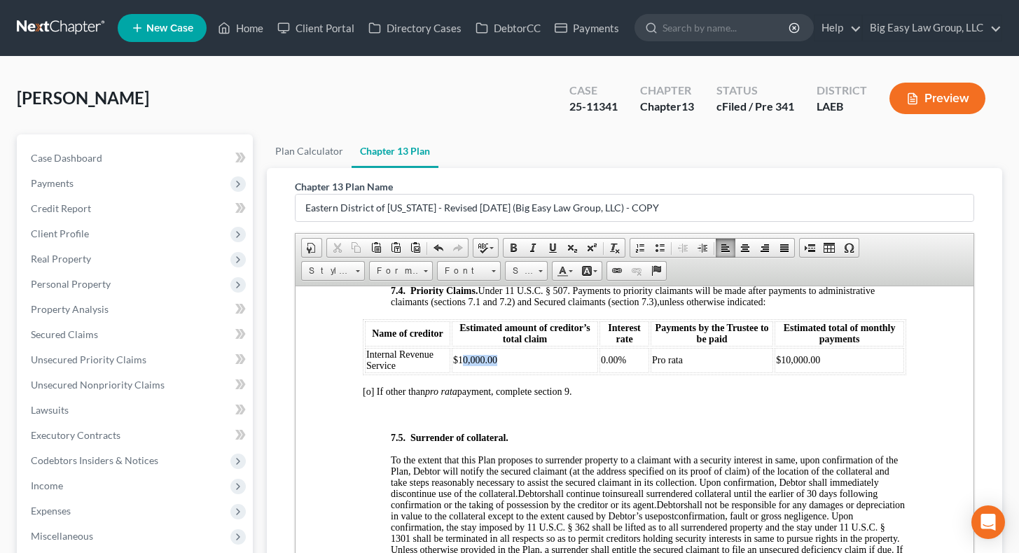
drag, startPoint x: 500, startPoint y: 416, endPoint x: 461, endPoint y: 412, distance: 39.4
click at [461, 372] on td "$10,000.00" at bounding box center [524, 359] width 146 height 25
drag, startPoint x: 778, startPoint y: 414, endPoint x: 872, endPoint y: 421, distance: 94.1
click at [872, 372] on td "$10,000.00" at bounding box center [839, 359] width 130 height 25
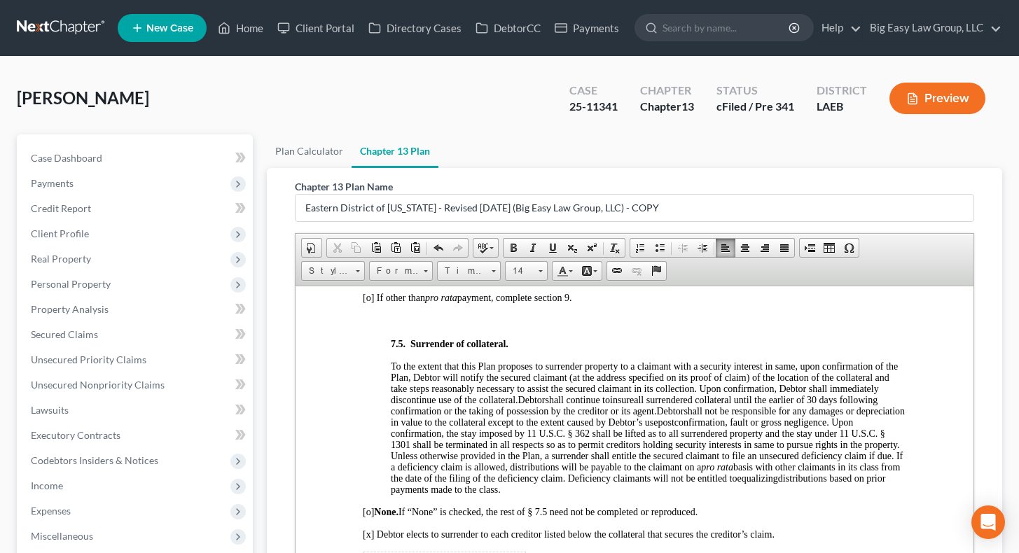
scroll to position [4622, 0]
drag, startPoint x: 408, startPoint y: 328, endPoint x: 362, endPoint y: 320, distance: 46.8
click at [362, 281] on table "Name of creditor Estimated amount of creditor’s total claim Interest rate Payme…" at bounding box center [633, 253] width 543 height 56
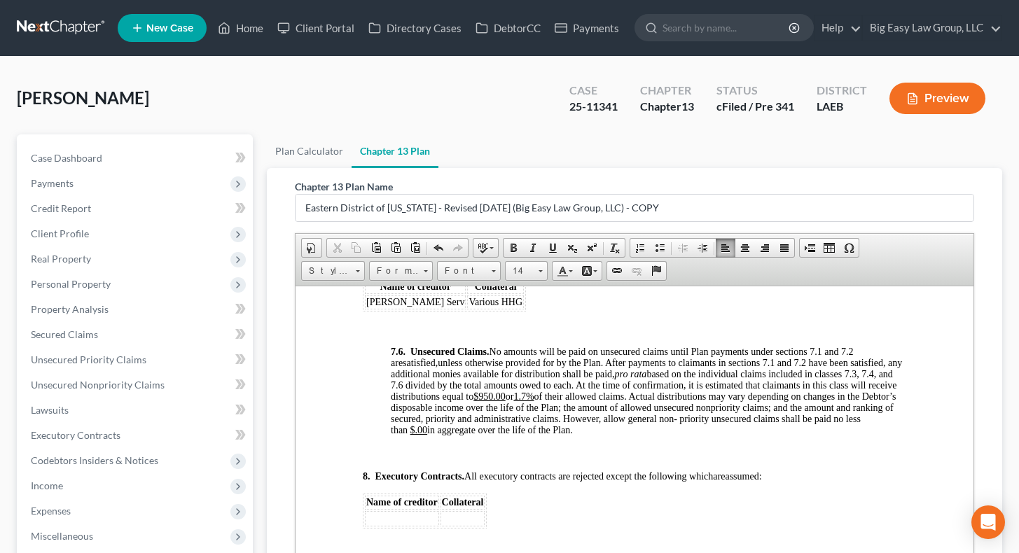
scroll to position [4934, 0]
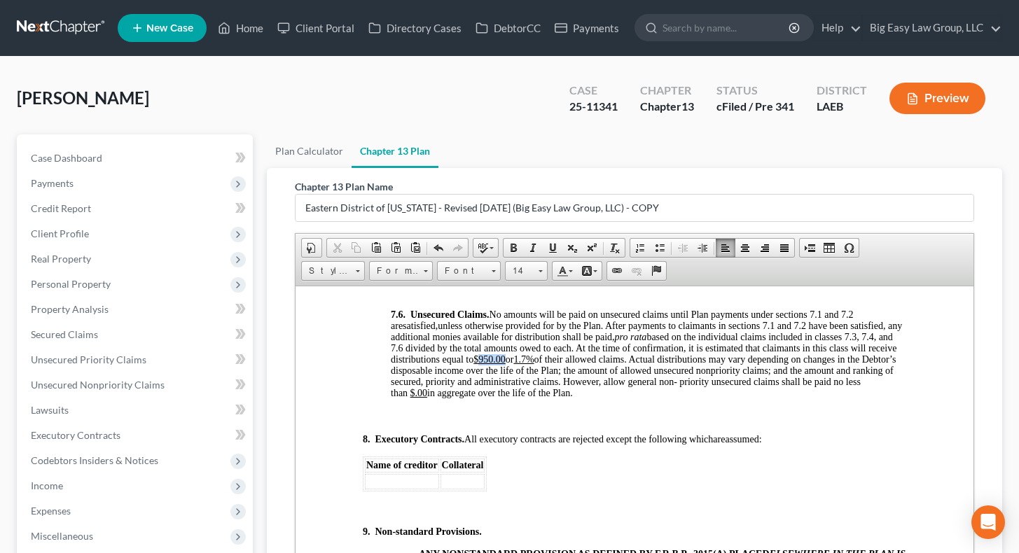
drag, startPoint x: 555, startPoint y: 414, endPoint x: 530, endPoint y: 414, distance: 25.2
click at [530, 398] on span "unless otherwise provided for by the Plan. After payments to claimants in secti…" at bounding box center [645, 359] width 511 height 78
drag, startPoint x: 581, startPoint y: 416, endPoint x: 603, endPoint y: 421, distance: 22.9
click at [533, 364] on u "1.7%" at bounding box center [522, 359] width 20 height 11
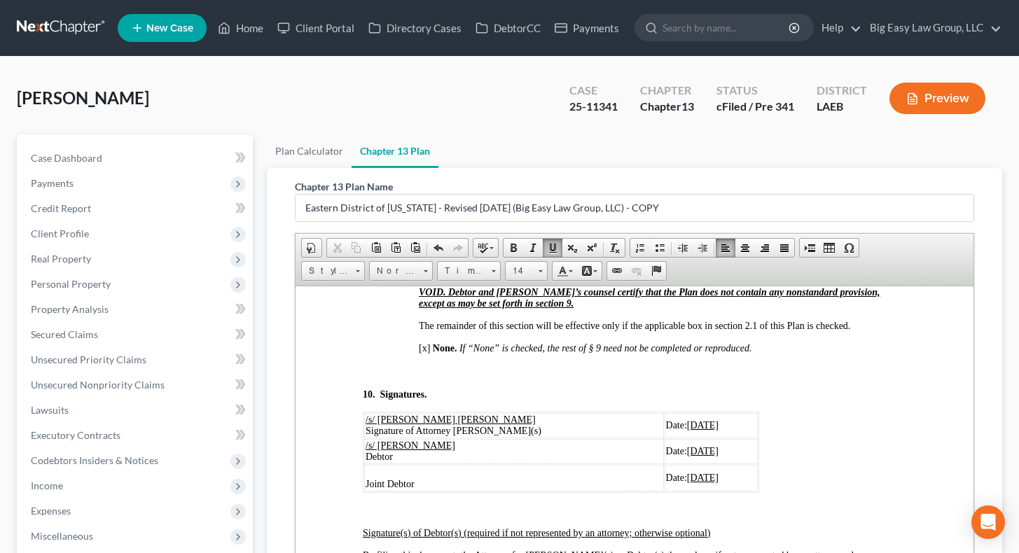
scroll to position [5209, 0]
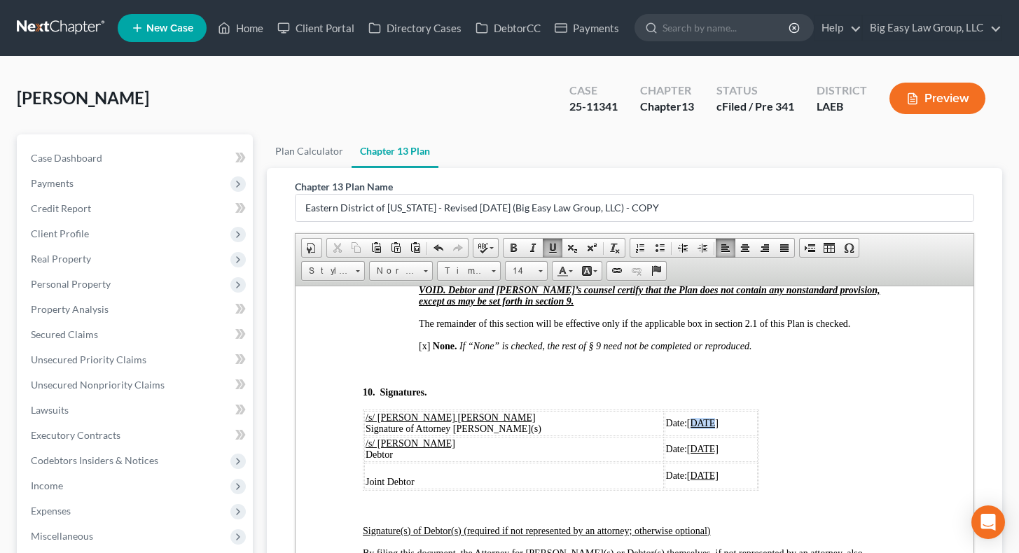
drag, startPoint x: 659, startPoint y: 475, endPoint x: 649, endPoint y: 474, distance: 10.6
click at [686, 398] on u "[DATE]" at bounding box center [702, 422] width 32 height 11
click at [664, 398] on td "Date: 09/02/2025" at bounding box center [710, 422] width 93 height 25
drag, startPoint x: 685, startPoint y: 505, endPoint x: 645, endPoint y: 505, distance: 39.9
click at [686, 398] on span "[DATE]" at bounding box center [702, 448] width 32 height 11
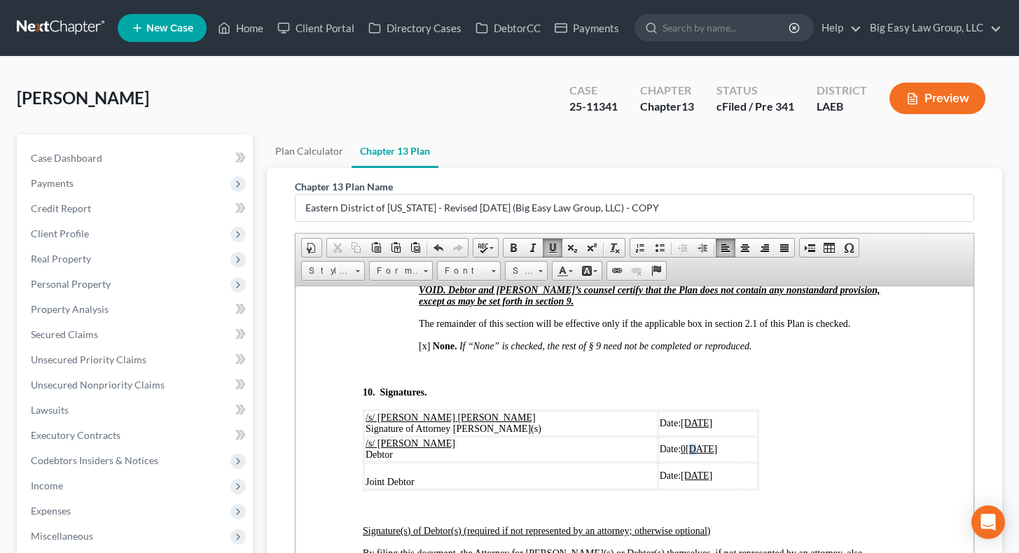
click at [685, 398] on u "09/02/2025" at bounding box center [701, 448] width 32 height 11
drag, startPoint x: 678, startPoint y: 531, endPoint x: 640, endPoint y: 530, distance: 38.5
click at [659, 398] on span "Date: 06/27/2025" at bounding box center [685, 475] width 53 height 11
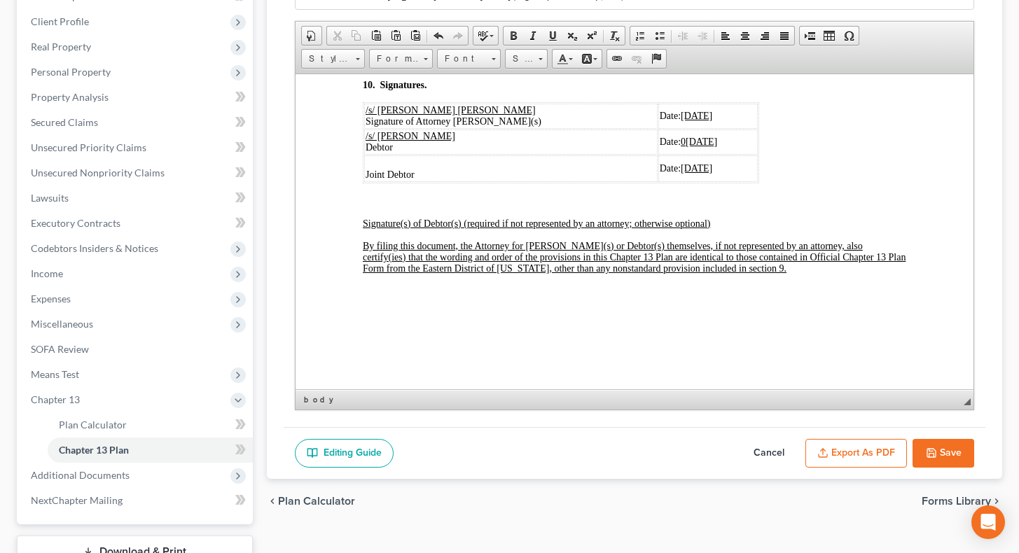
scroll to position [5360, 0]
click at [902, 398] on button "Save" at bounding box center [943, 453] width 62 height 29
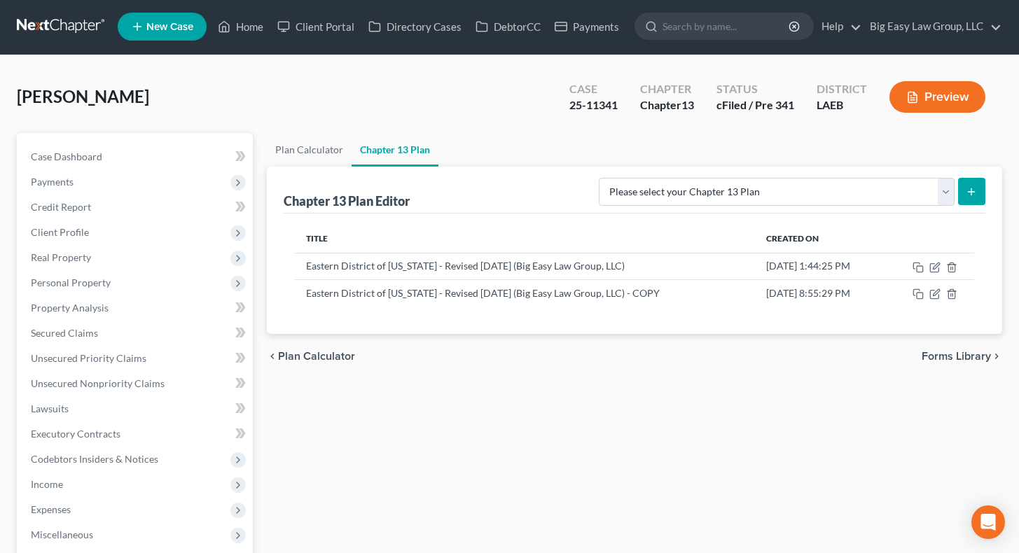
scroll to position [0, 0]
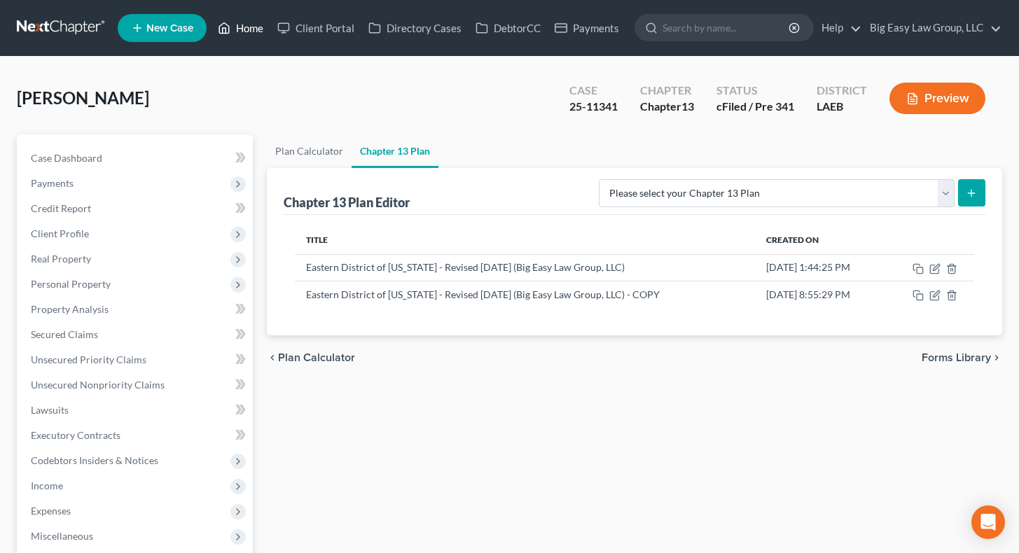
click at [238, 24] on link "Home" at bounding box center [241, 27] width 60 height 25
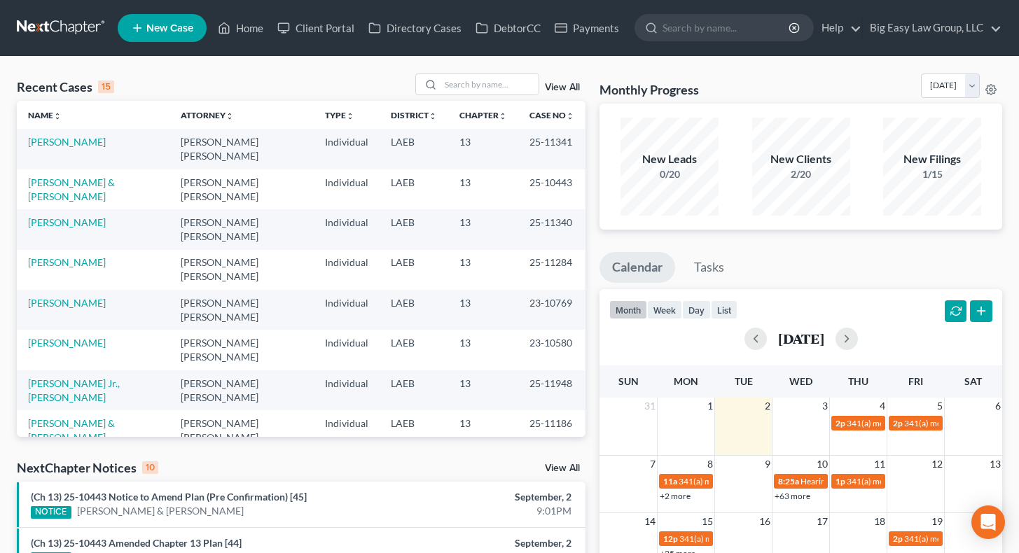
click at [559, 83] on link "View All" at bounding box center [562, 88] width 35 height 10
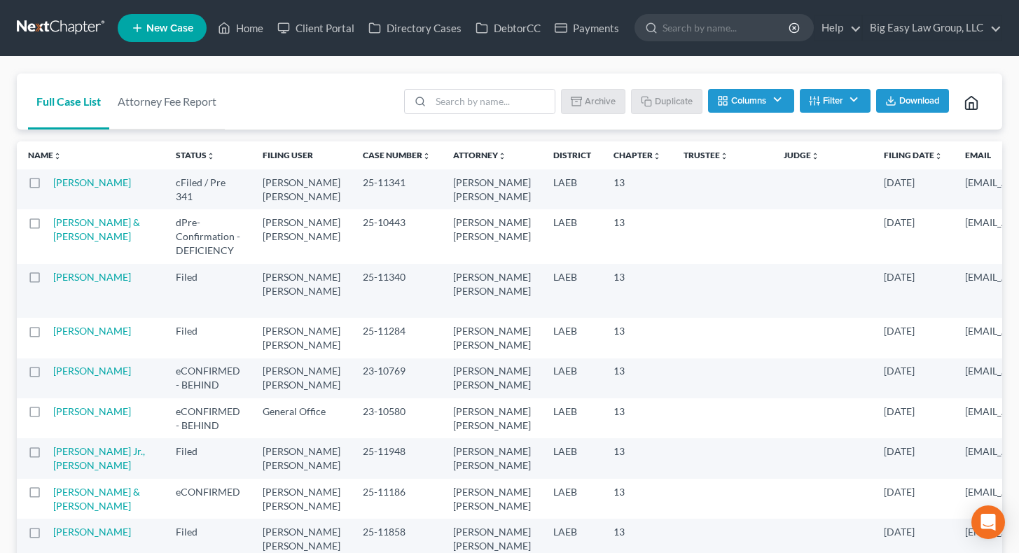
click at [902, 102] on span "Download" at bounding box center [919, 100] width 41 height 11
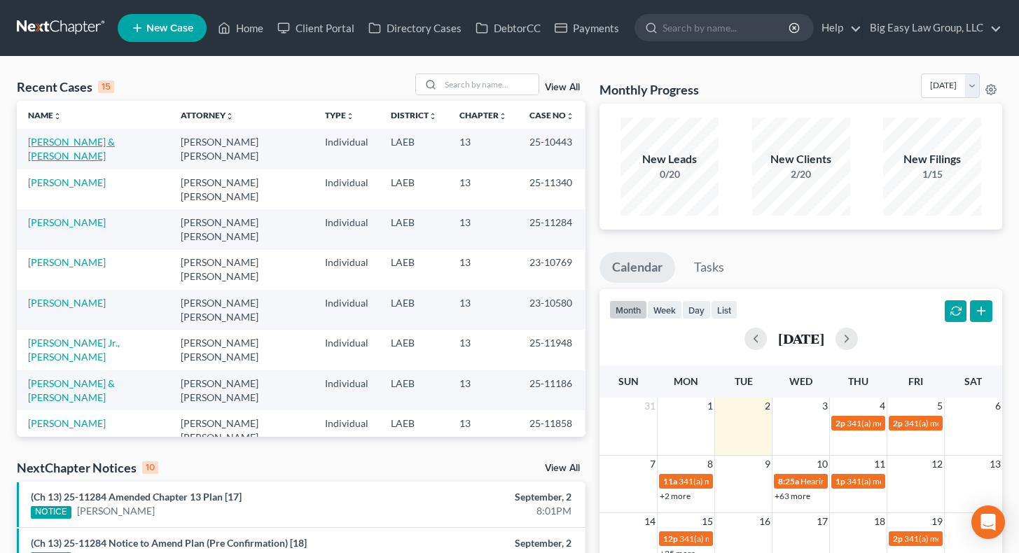
click at [64, 137] on link "[PERSON_NAME] & [PERSON_NAME]" at bounding box center [71, 149] width 87 height 26
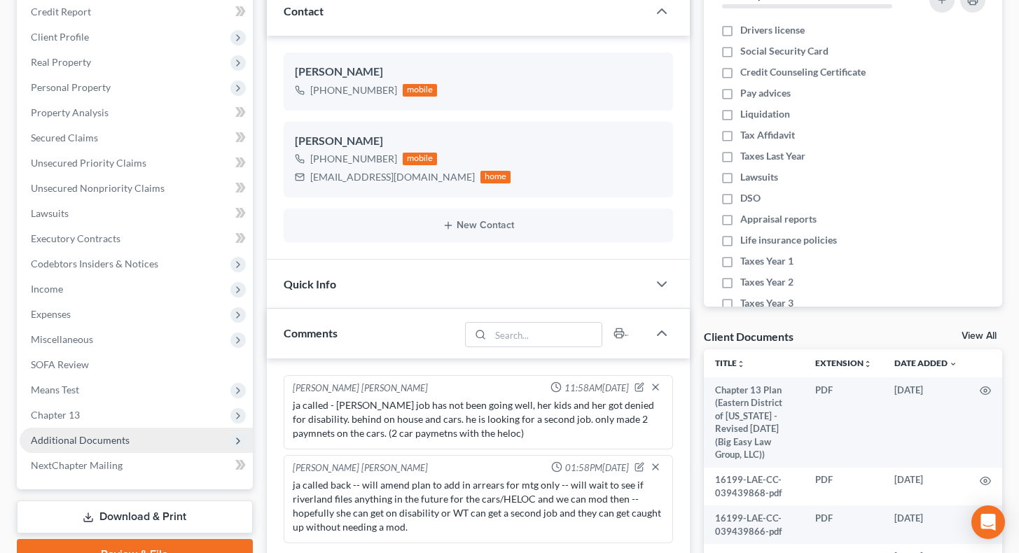
scroll to position [197, 0]
click at [179, 445] on span "Additional Documents" at bounding box center [136, 439] width 233 height 25
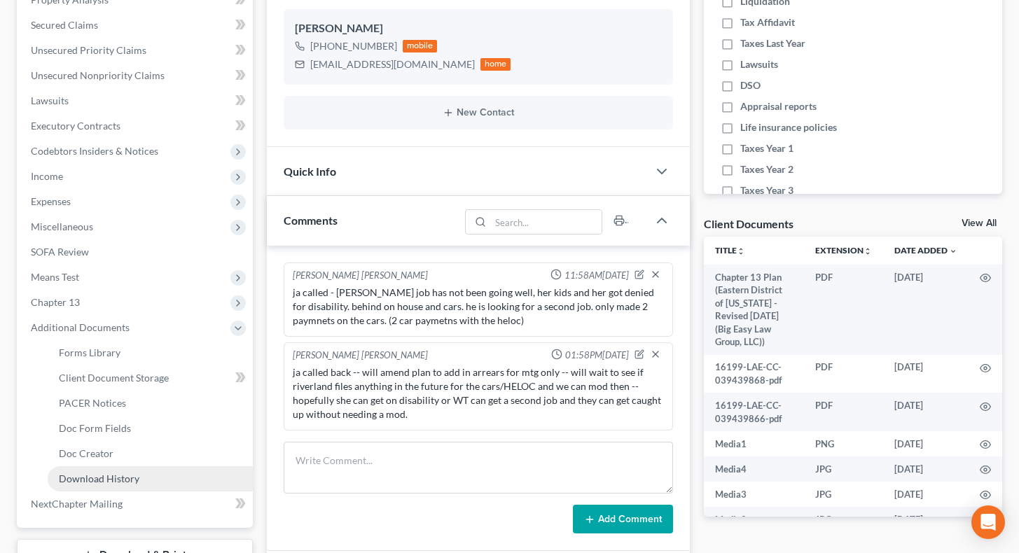
scroll to position [351, 0]
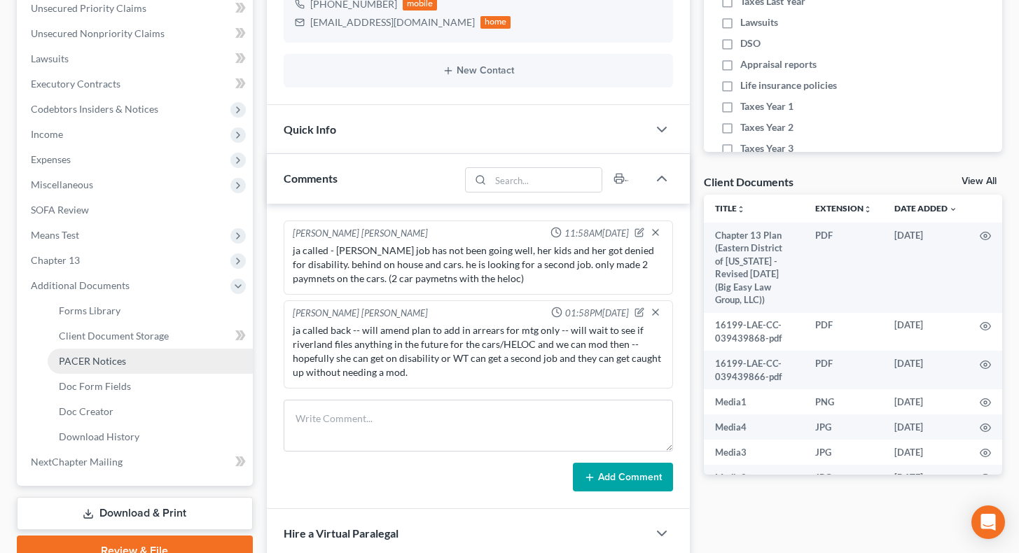
click at [144, 370] on link "PACER Notices" at bounding box center [150, 361] width 205 height 25
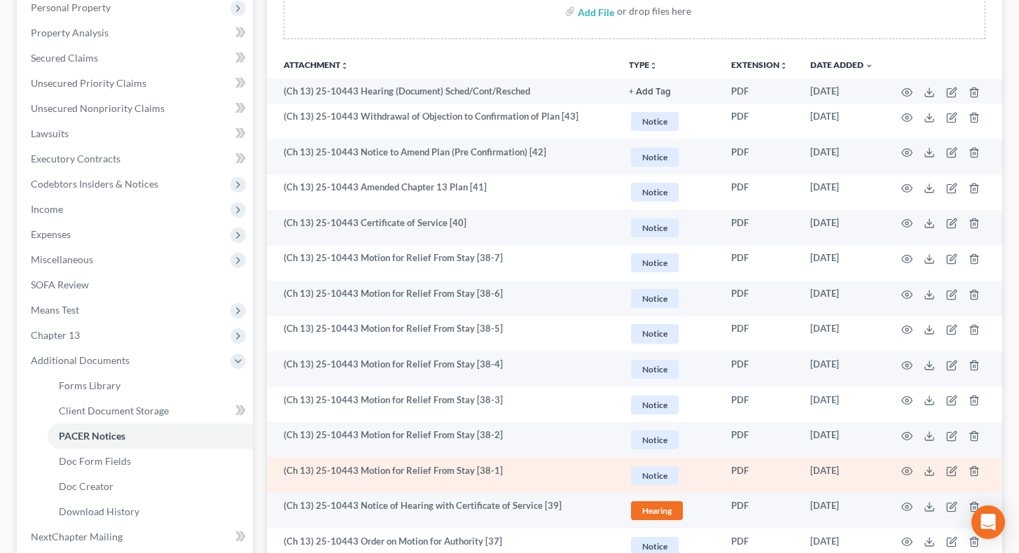
scroll to position [284, 0]
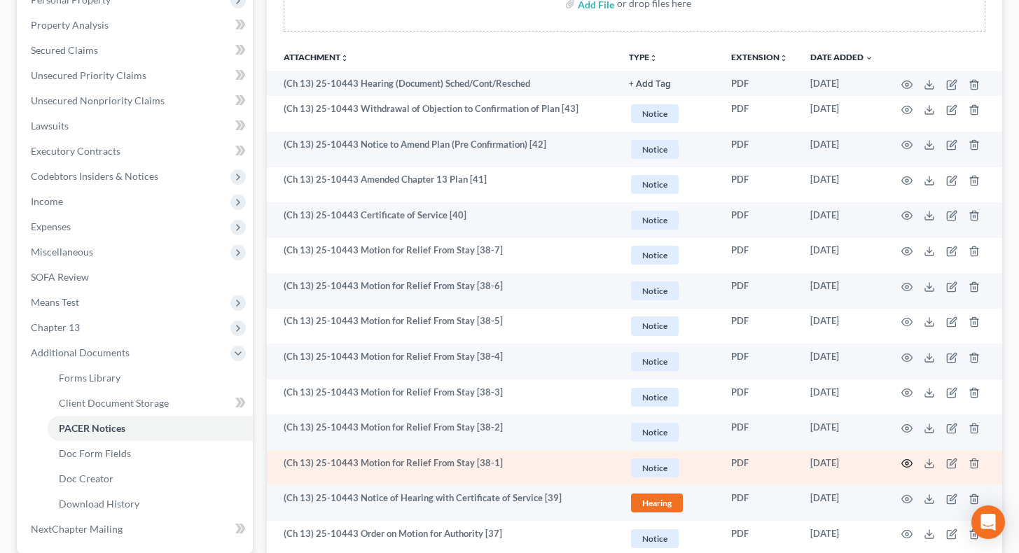
click at [907, 463] on icon "button" at bounding box center [906, 463] width 11 height 11
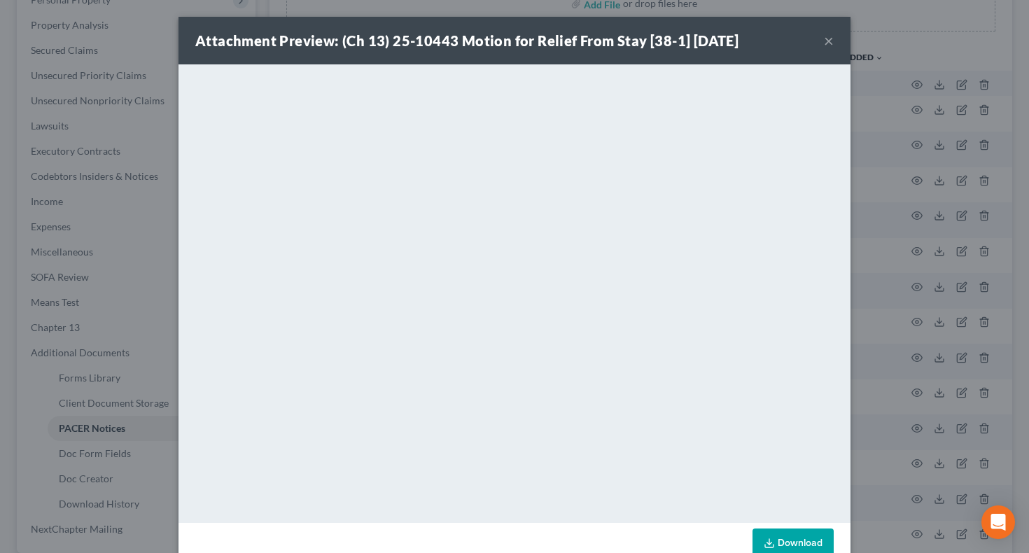
drag, startPoint x: 825, startPoint y: 39, endPoint x: 887, endPoint y: 112, distance: 96.4
click at [825, 39] on button "×" at bounding box center [829, 40] width 10 height 17
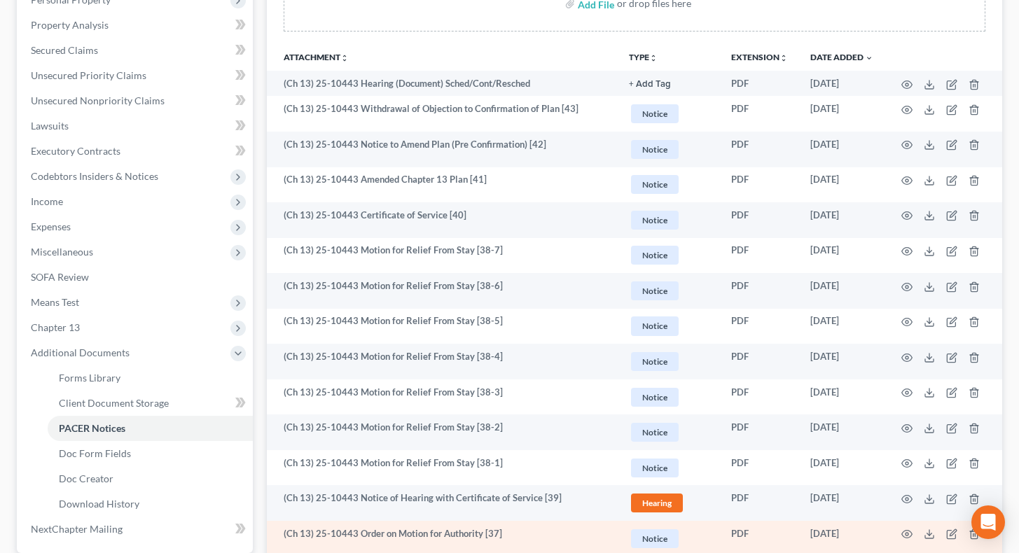
scroll to position [0, 0]
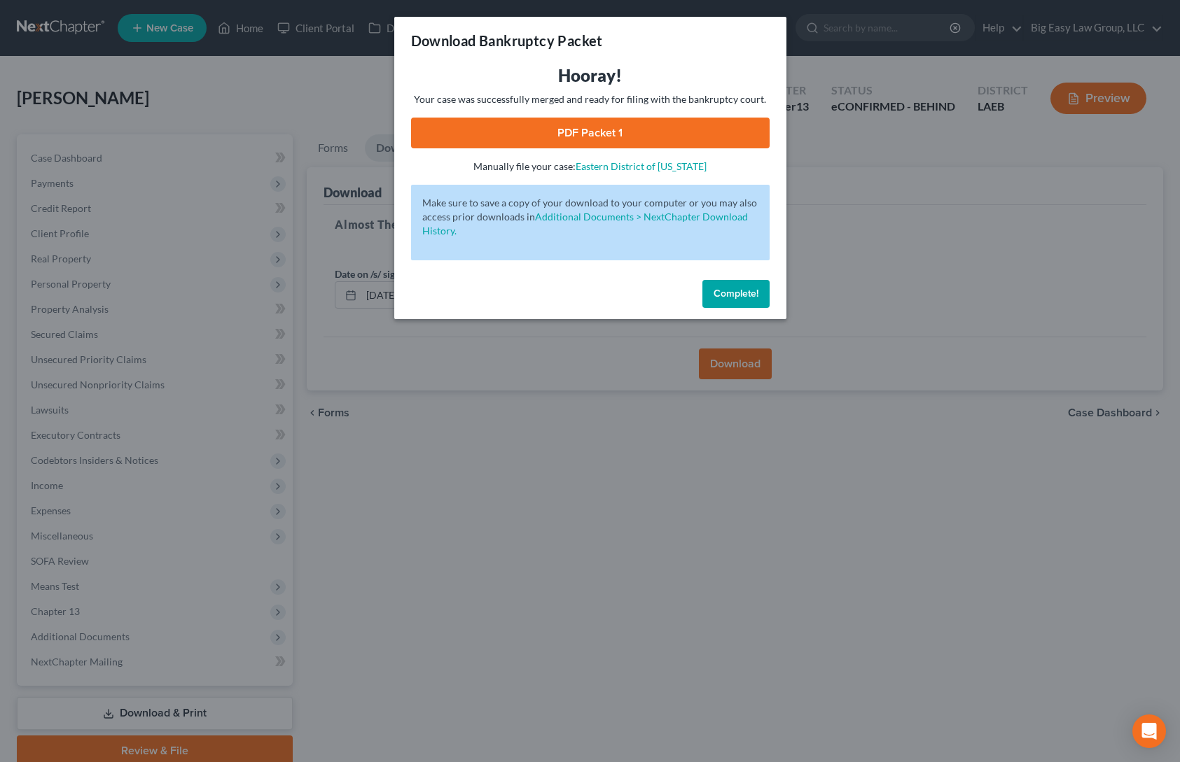
click at [730, 296] on span "Complete!" at bounding box center [735, 294] width 45 height 12
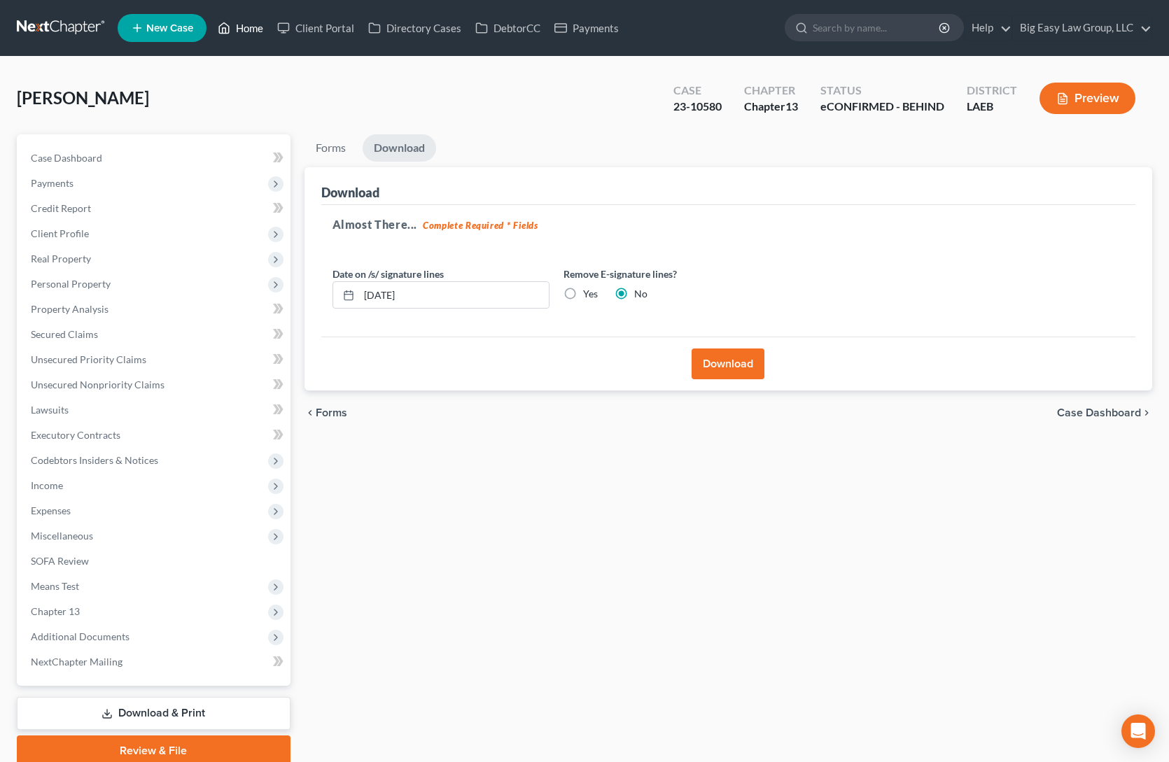
click at [245, 29] on link "Home" at bounding box center [241, 27] width 60 height 25
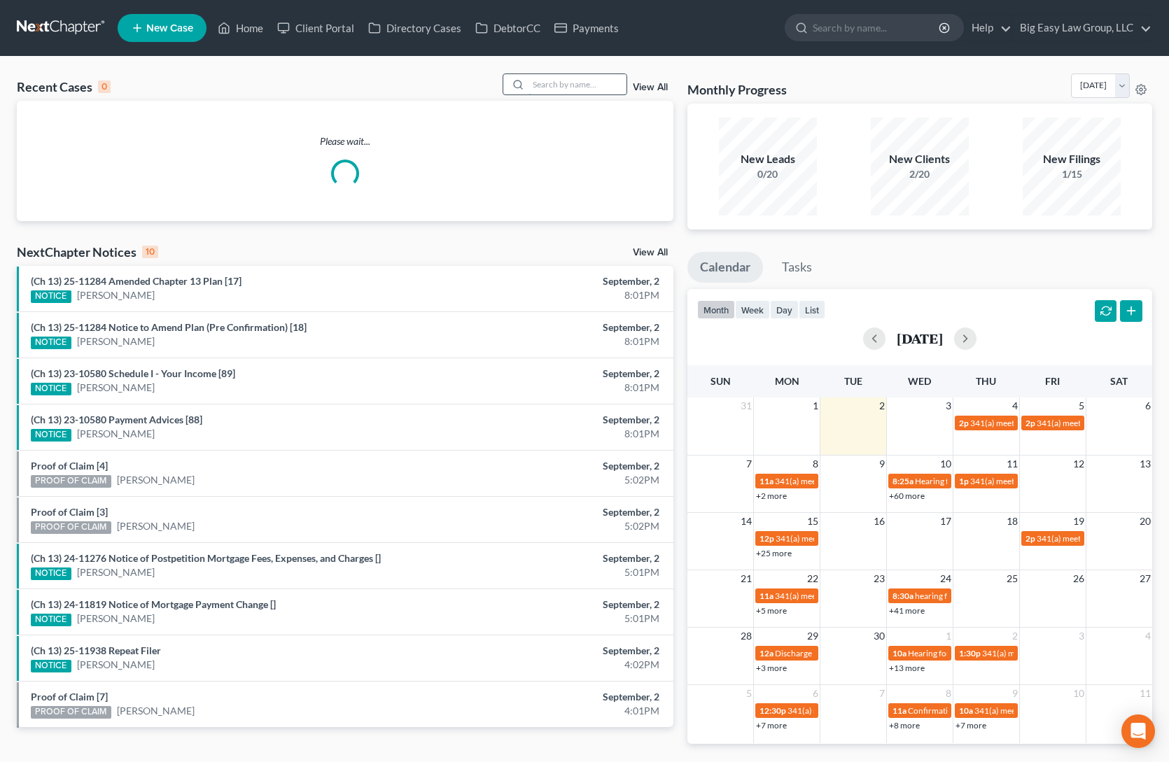
click at [562, 81] on input "search" at bounding box center [578, 84] width 98 height 20
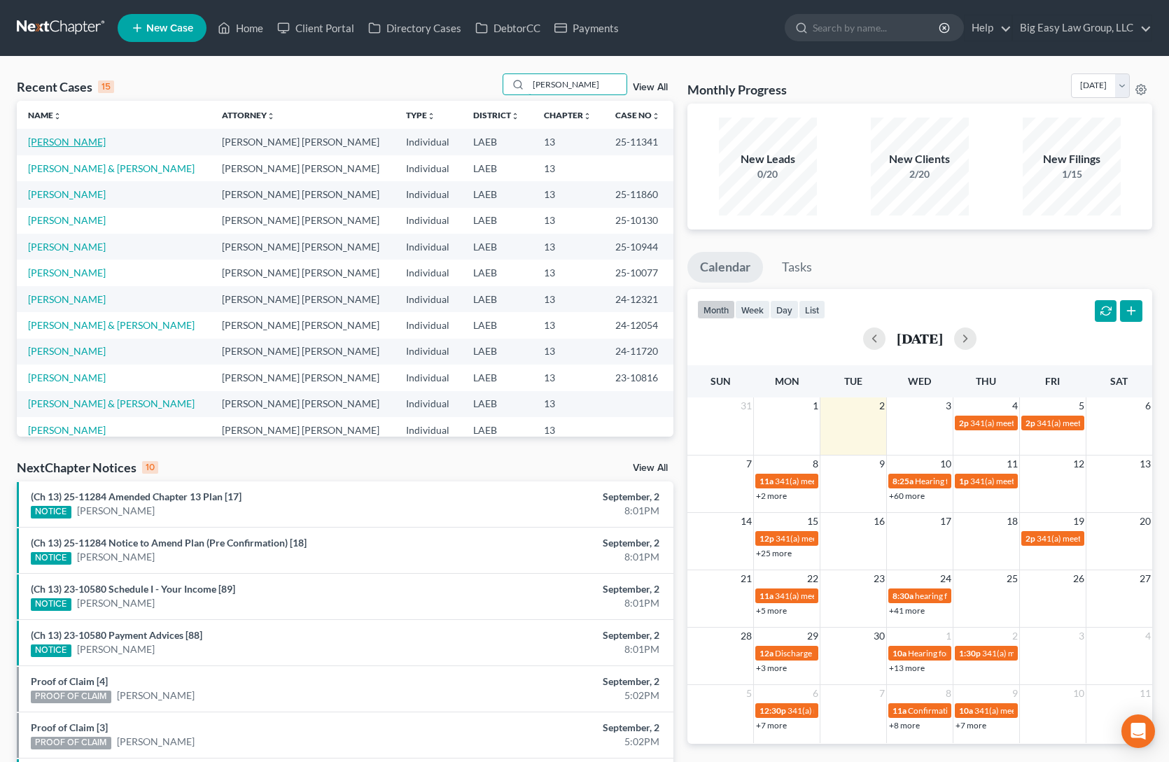
type input "[PERSON_NAME]"
click at [89, 142] on link "[PERSON_NAME]" at bounding box center [67, 142] width 78 height 12
select select "0"
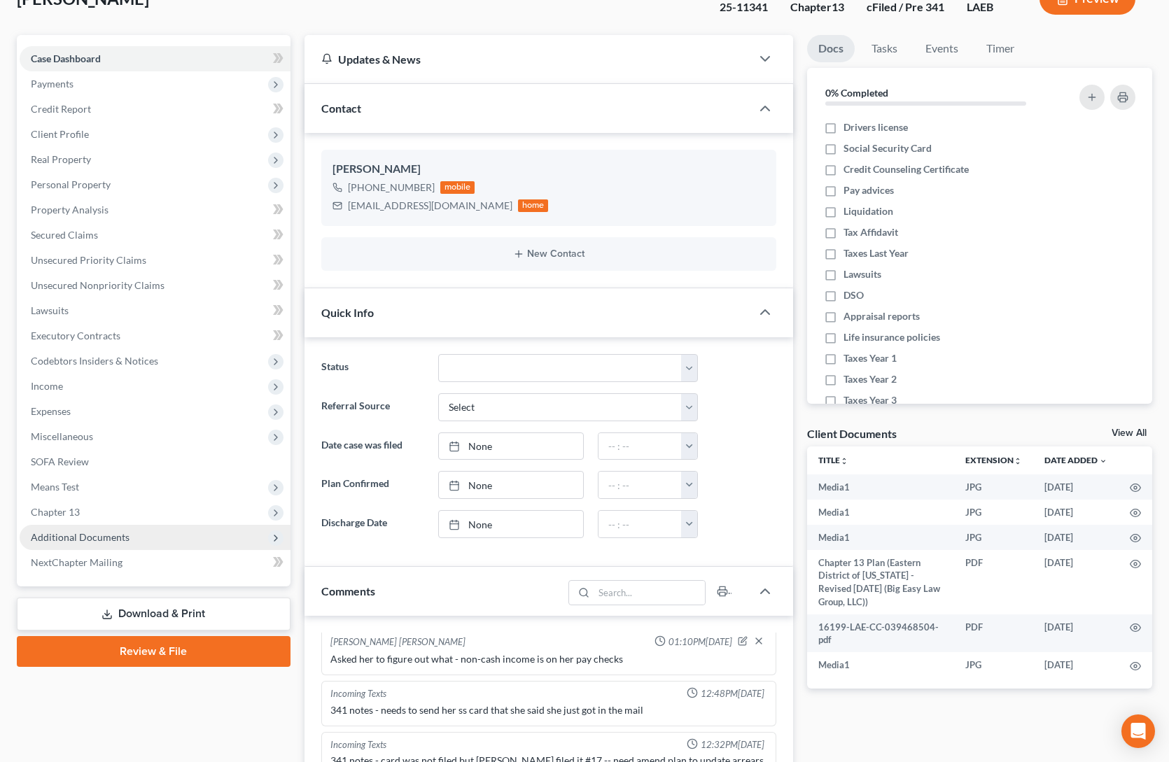
scroll to position [118, 0]
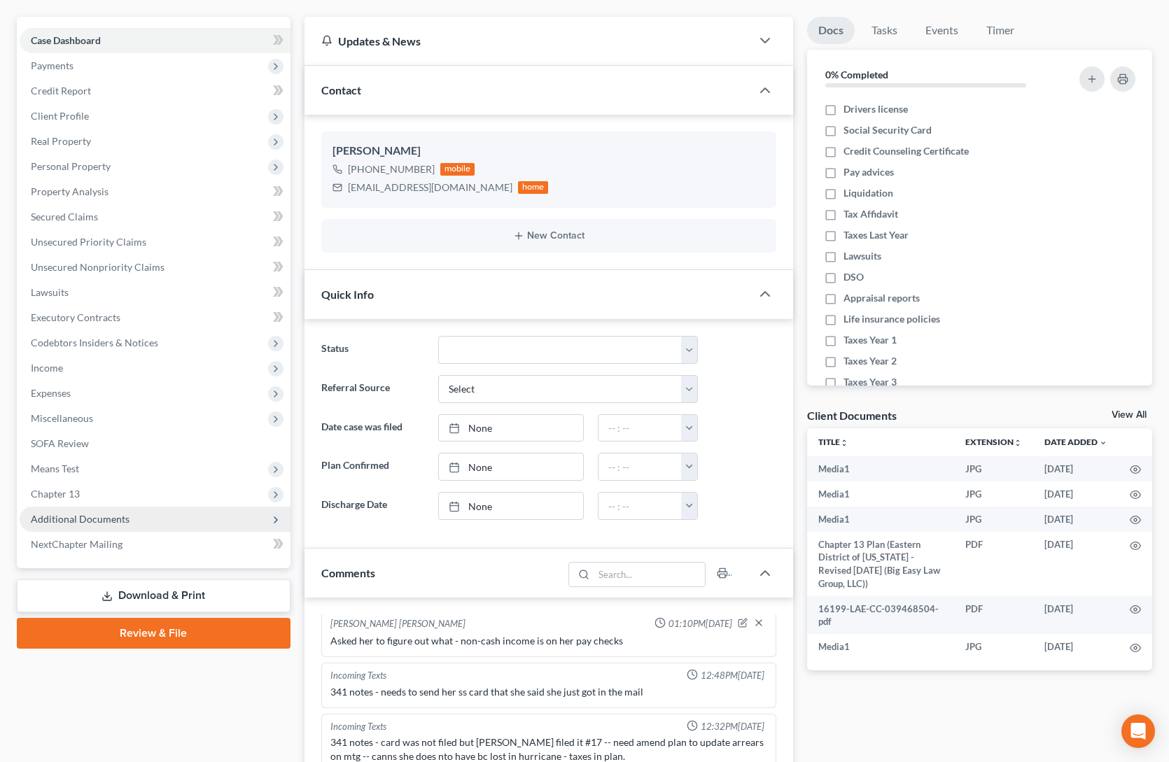
click at [202, 524] on span "Additional Documents" at bounding box center [155, 519] width 271 height 25
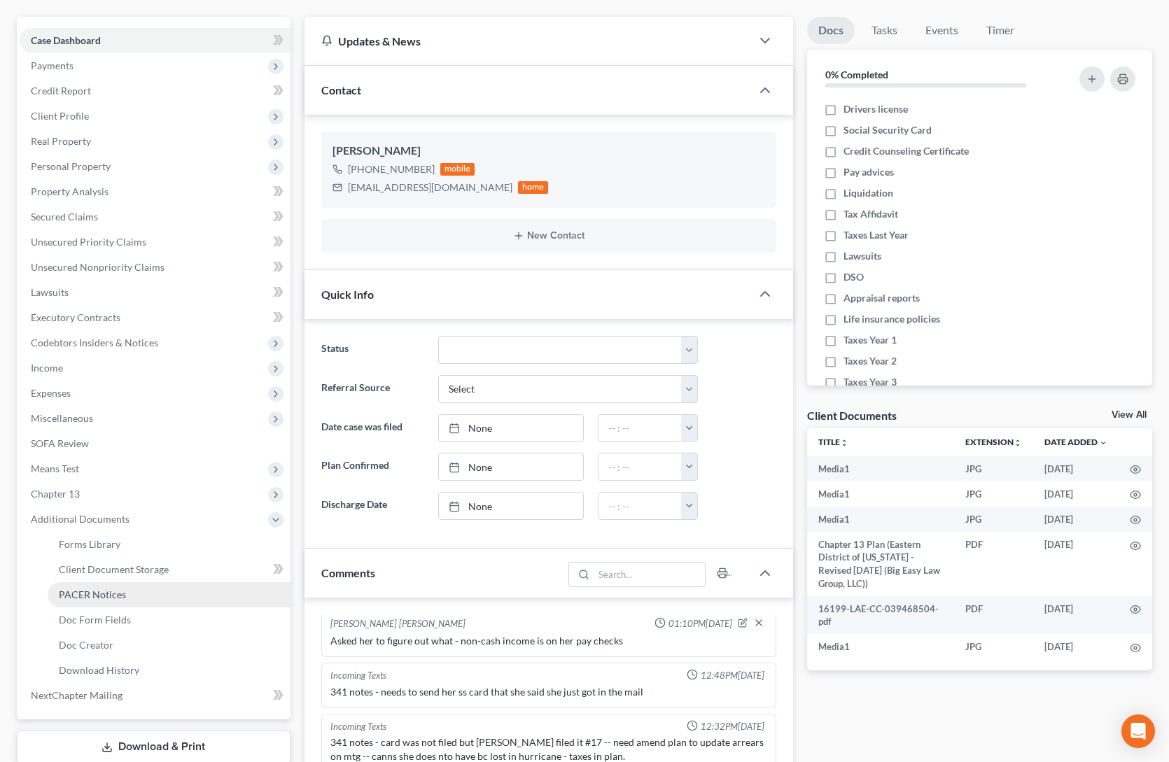
click at [179, 602] on link "PACER Notices" at bounding box center [169, 594] width 243 height 25
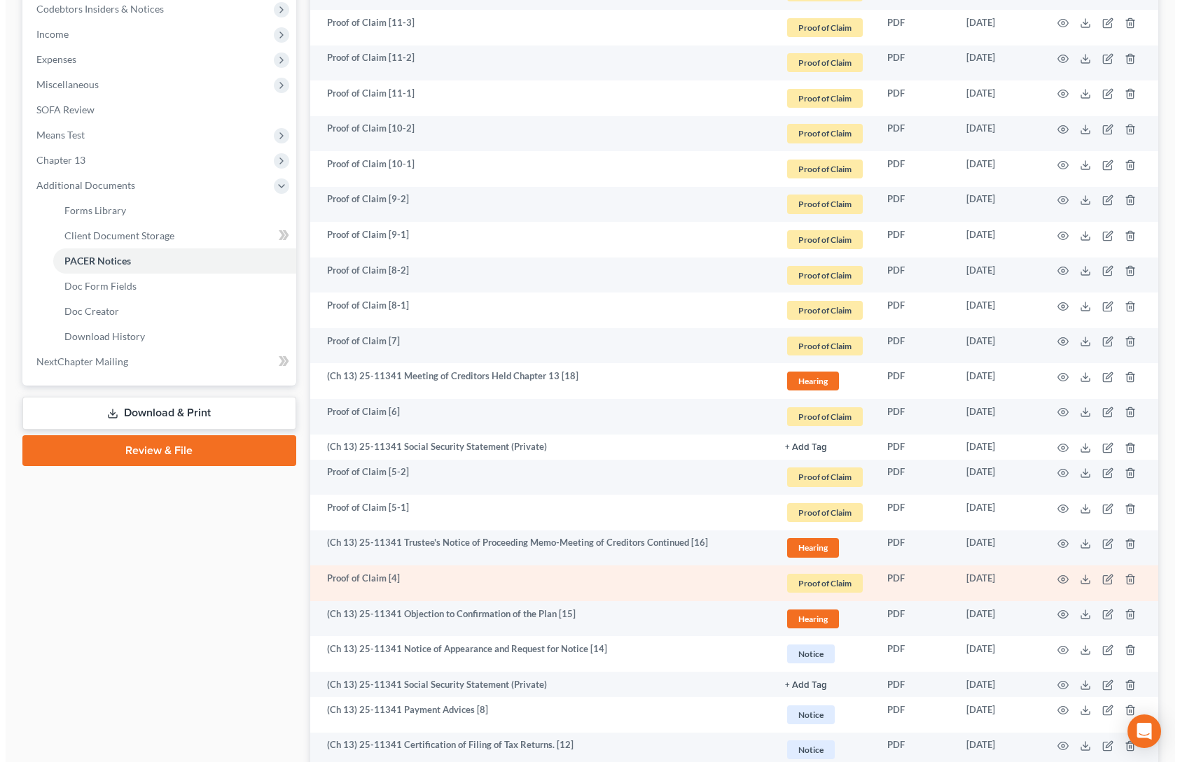
scroll to position [480, 0]
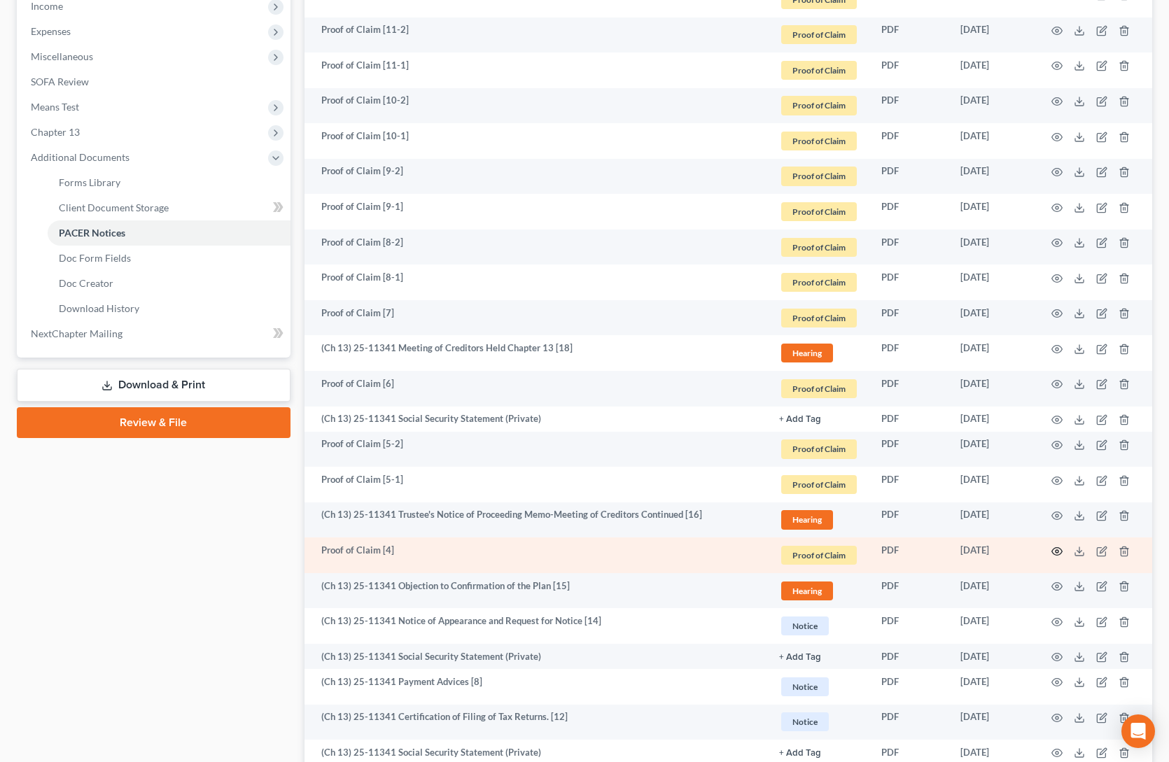
click at [1058, 547] on icon "button" at bounding box center [1057, 551] width 11 height 8
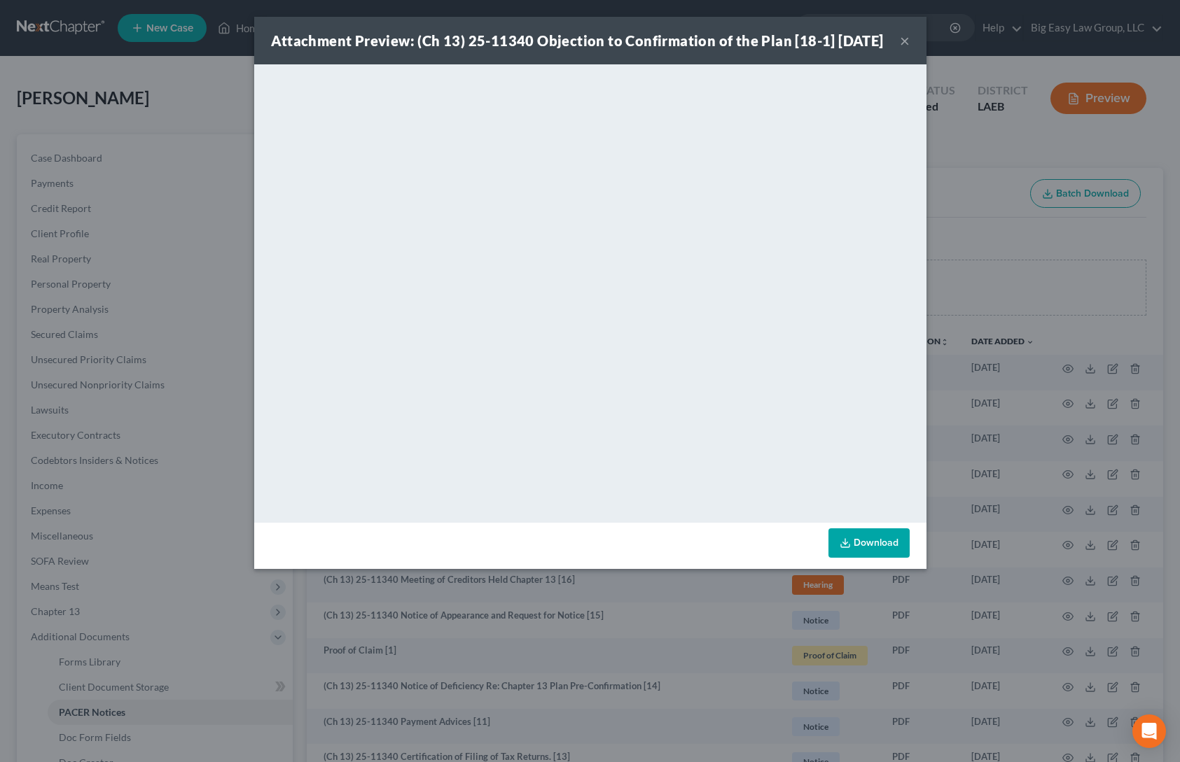
click at [901, 49] on button "×" at bounding box center [905, 40] width 10 height 17
